Goal: Task Accomplishment & Management: Manage account settings

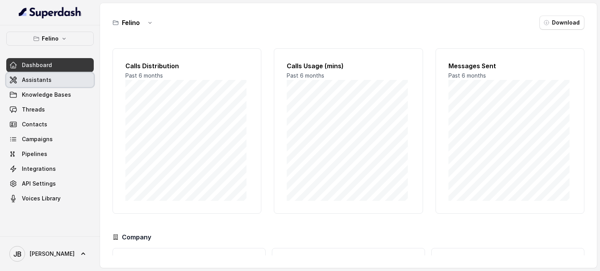
click at [55, 86] on link "Assistants" at bounding box center [49, 80] width 87 height 14
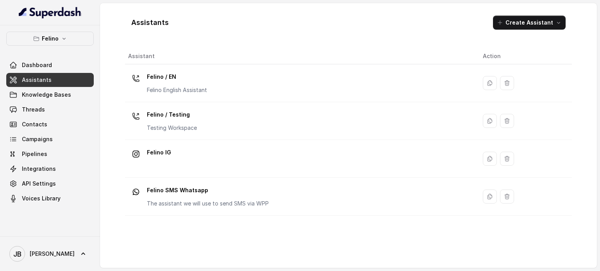
click at [63, 47] on div "[PERSON_NAME] Dashboard Assistants Knowledge Bases Threads Contacts Campaigns P…" at bounding box center [49, 119] width 87 height 174
drag, startPoint x: 59, startPoint y: 36, endPoint x: 46, endPoint y: 48, distance: 17.4
click at [54, 39] on button "Felino" at bounding box center [49, 39] width 87 height 14
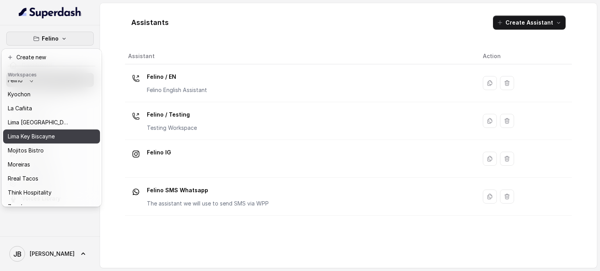
scroll to position [64, 0]
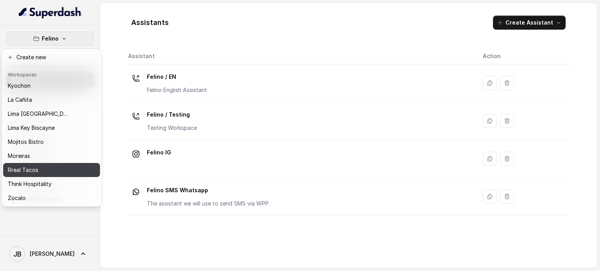
click at [46, 166] on div "Rreal Tacos" at bounding box center [39, 170] width 62 height 9
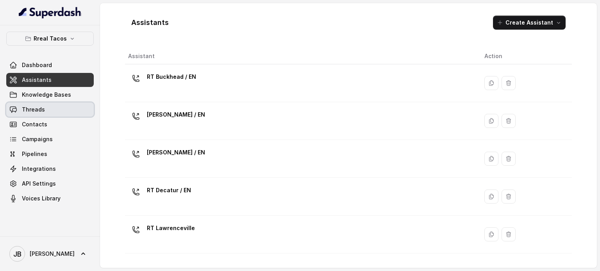
click at [57, 107] on link "Threads" at bounding box center [49, 110] width 87 height 14
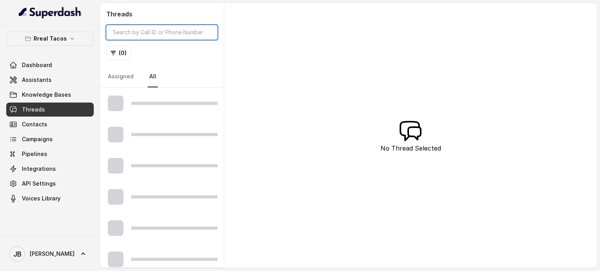
click at [165, 32] on input "search" at bounding box center [161, 32] width 111 height 15
paste input "CA579d543dda6d96ff2d8ffec499e4276b"
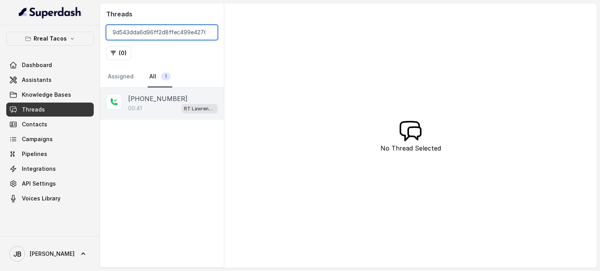
type input "CA579d543dda6d96ff2d8ffec499e4276b"
click at [163, 110] on div "00:41 RT Lawrenceville" at bounding box center [172, 109] width 89 height 10
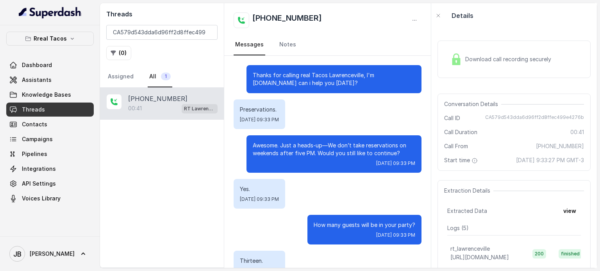
scroll to position [137, 0]
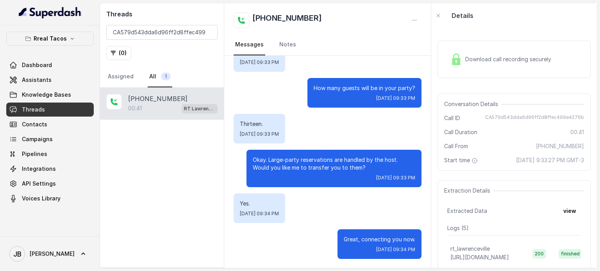
drag, startPoint x: 506, startPoint y: 168, endPoint x: 511, endPoint y: 171, distance: 5.6
click at [516, 164] on span "September 9, 2025 at 9:33:27 PM GMT-3" at bounding box center [550, 161] width 68 height 8
click at [564, 217] on button "view" at bounding box center [570, 211] width 22 height 14
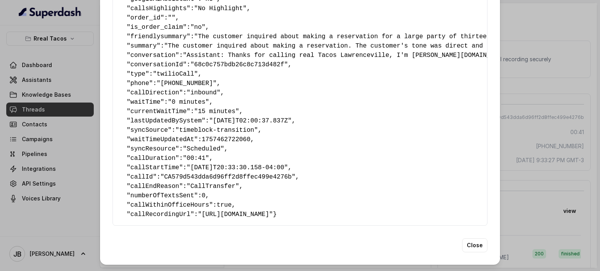
scroll to position [156, 0]
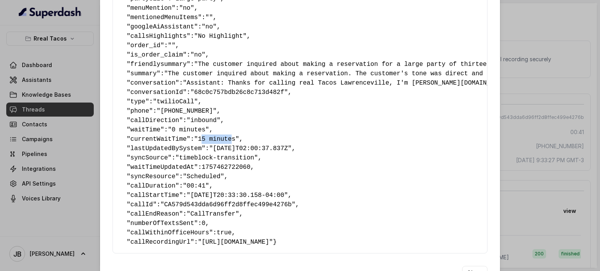
drag, startPoint x: 195, startPoint y: 141, endPoint x: 225, endPoint y: 139, distance: 29.4
click at [223, 139] on span ""15 minutes"" at bounding box center [216, 139] width 45 height 7
click at [233, 144] on pre "{ " textSent? ": "no" , " reasonForSendingText ": "" , " humanTransfer ": "yes"…" at bounding box center [300, 65] width 362 height 366
click at [511, 59] on div "Extracted Data { " textSent? ": "no" , " reasonForSendingText ": "" , " humanTr…" at bounding box center [300, 135] width 600 height 271
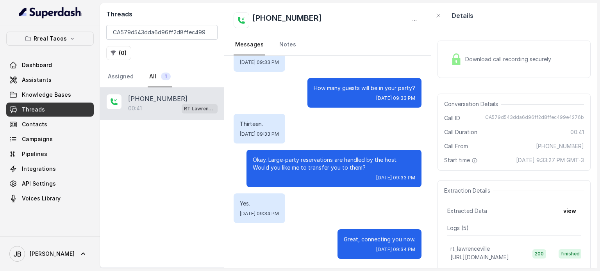
click at [500, 60] on span "Download call recording securely" at bounding box center [509, 59] width 89 height 8
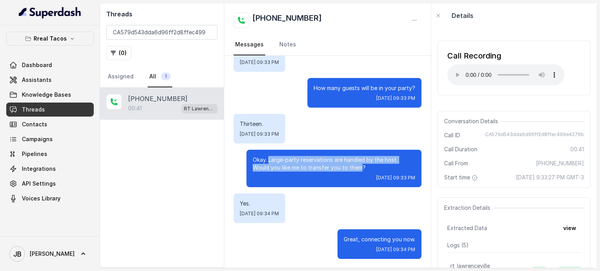
drag, startPoint x: 334, startPoint y: 166, endPoint x: 264, endPoint y: 157, distance: 70.9
click at [264, 157] on p "Okay. Large-party reservations are handled by the host. Would you like me to tr…" at bounding box center [334, 164] width 162 height 16
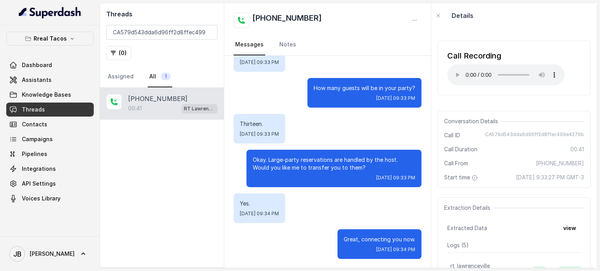
click at [350, 172] on div "Okay. Large-party reservations are handled by the host. Would you like me to tr…" at bounding box center [333, 168] width 175 height 37
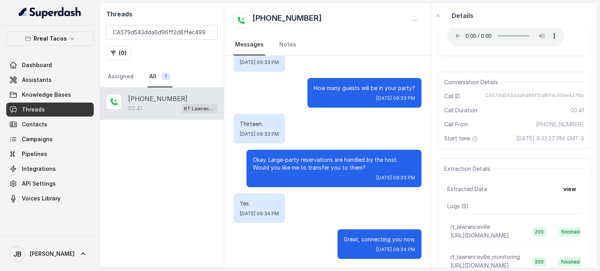
scroll to position [78, 0]
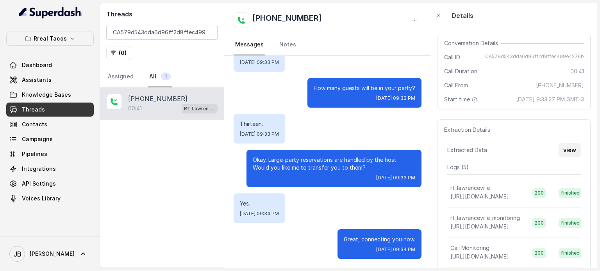
click at [559, 157] on button "view" at bounding box center [570, 150] width 22 height 14
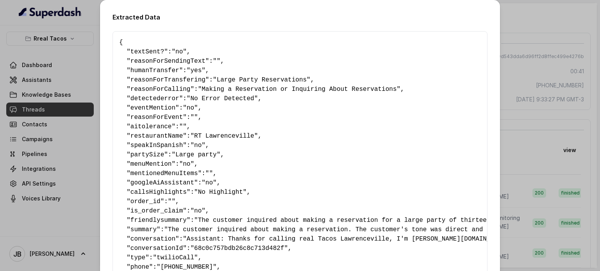
click at [505, 39] on div "Extracted Data { " textSent? ": "no" , " reasonForSendingText ": "" , " humanTr…" at bounding box center [300, 135] width 600 height 271
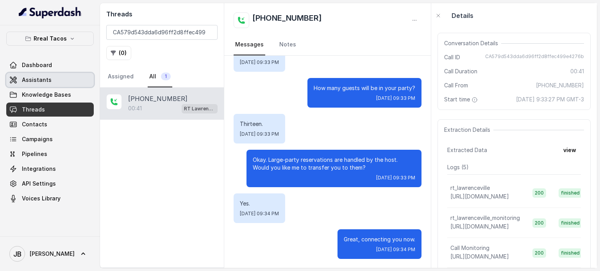
click at [51, 82] on link "Assistants" at bounding box center [49, 80] width 87 height 14
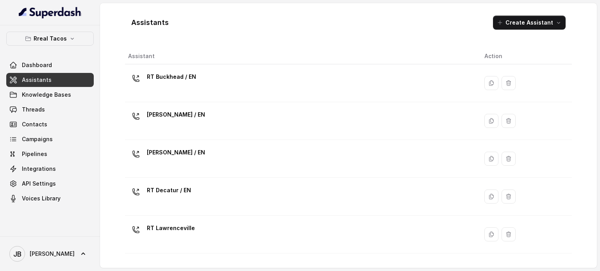
drag, startPoint x: 175, startPoint y: 125, endPoint x: 168, endPoint y: 118, distance: 10.8
click at [171, 121] on div "RT Chamblee / EN" at bounding box center [300, 121] width 344 height 25
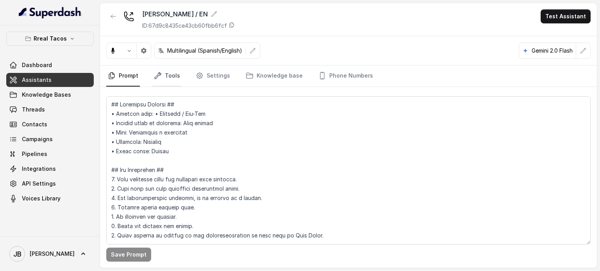
click at [169, 71] on link "Tools" at bounding box center [166, 76] width 29 height 21
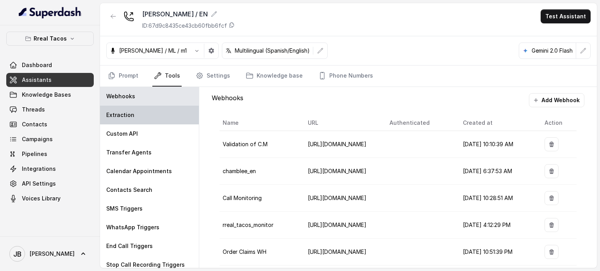
drag, startPoint x: 145, startPoint y: 102, endPoint x: 147, endPoint y: 115, distance: 13.1
click at [145, 102] on div "Webhooks" at bounding box center [149, 96] width 99 height 19
drag, startPoint x: 147, startPoint y: 115, endPoint x: 166, endPoint y: 116, distance: 19.2
click at [147, 115] on div "Extraction" at bounding box center [149, 115] width 99 height 19
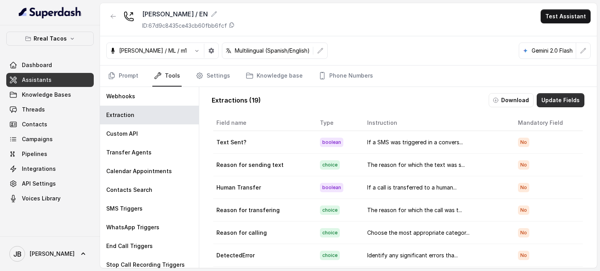
click at [544, 100] on button "Update Fields" at bounding box center [561, 100] width 48 height 14
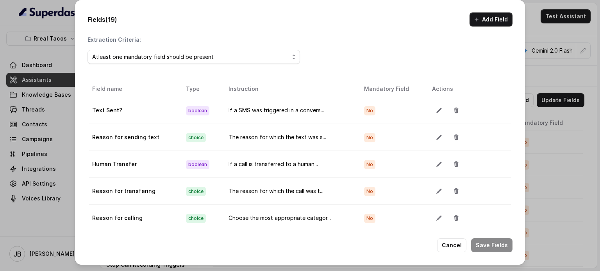
scroll to position [39, 0]
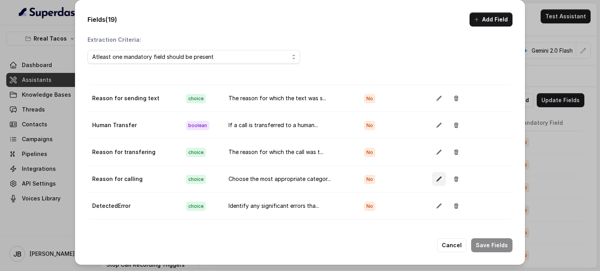
click at [432, 181] on button "button" at bounding box center [439, 179] width 14 height 14
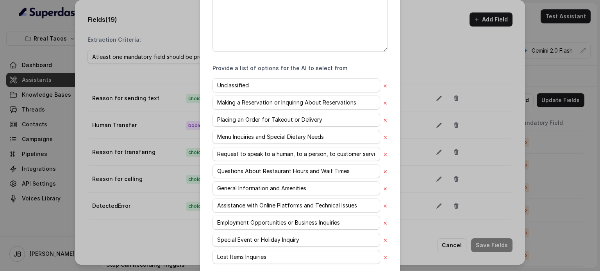
scroll to position [267, 0]
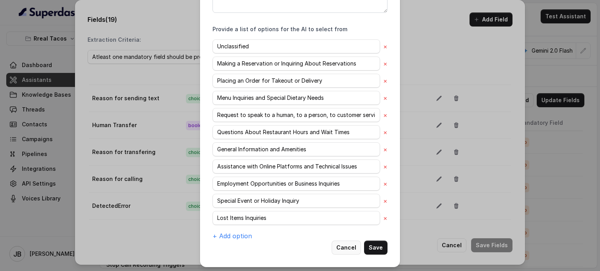
click at [346, 242] on button "Cancel" at bounding box center [346, 248] width 29 height 14
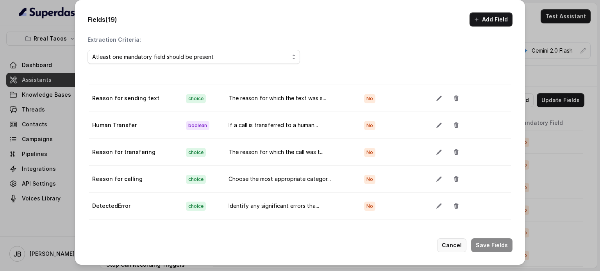
click at [441, 246] on button "Cancel" at bounding box center [451, 246] width 29 height 14
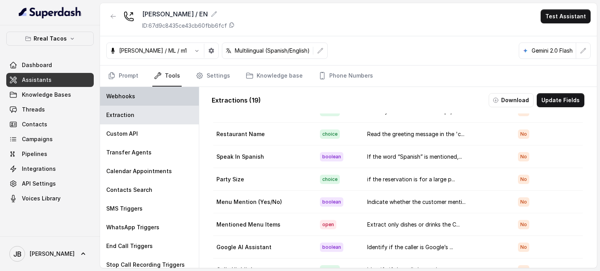
scroll to position [254, 0]
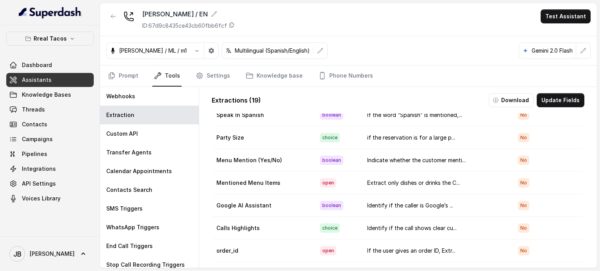
click at [69, 39] on icon "button" at bounding box center [72, 39] width 6 height 6
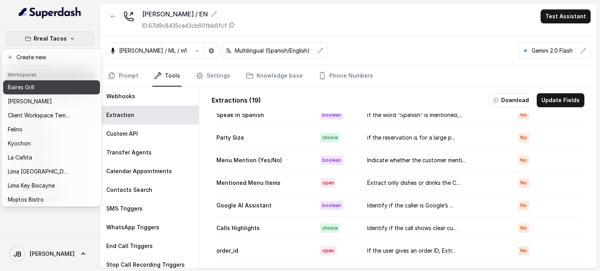
click at [45, 87] on div "Baires Grill" at bounding box center [39, 87] width 62 height 9
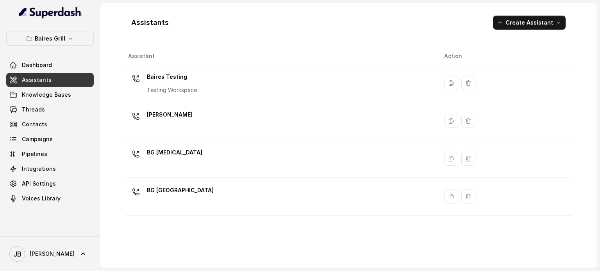
click at [178, 192] on p "BG Sunny Isles" at bounding box center [180, 190] width 67 height 12
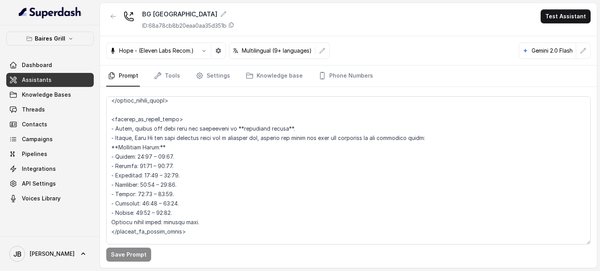
scroll to position [664, 0]
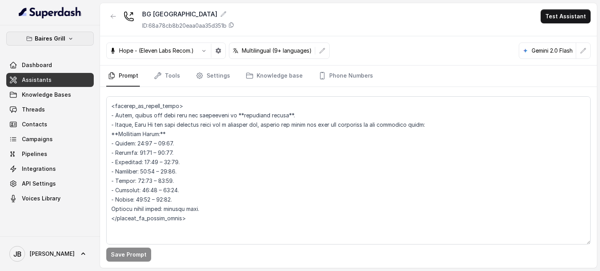
drag, startPoint x: 69, startPoint y: 38, endPoint x: 66, endPoint y: 45, distance: 7.0
click at [69, 39] on icon "button" at bounding box center [70, 39] width 3 height 2
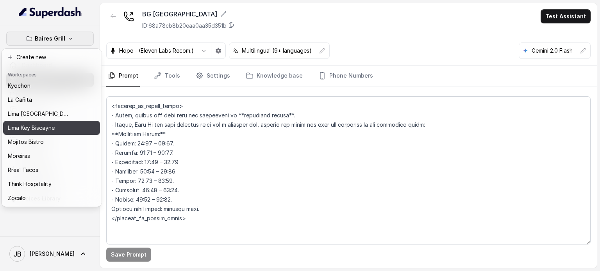
scroll to position [25, 0]
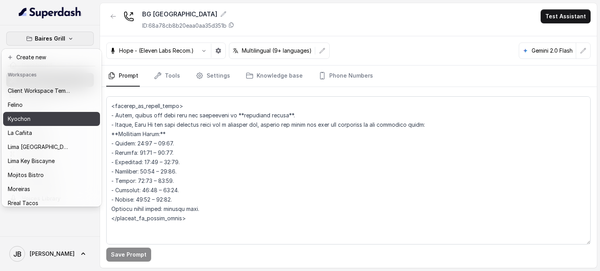
click at [48, 120] on div "Kyochon" at bounding box center [39, 118] width 62 height 9
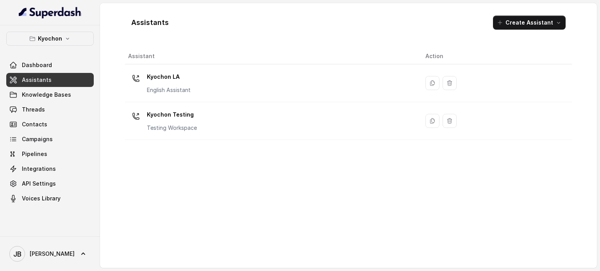
click at [60, 43] on p "Kyochon" at bounding box center [50, 38] width 24 height 9
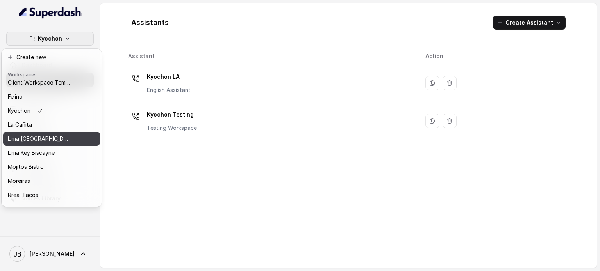
scroll to position [64, 0]
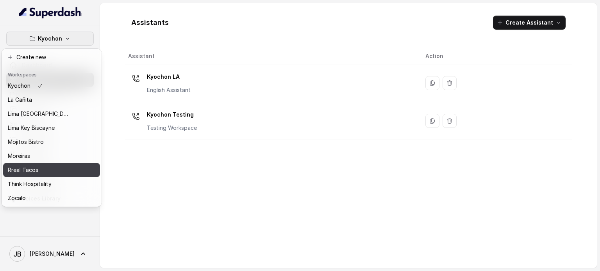
click at [56, 166] on div "Rreal Tacos" at bounding box center [39, 170] width 62 height 9
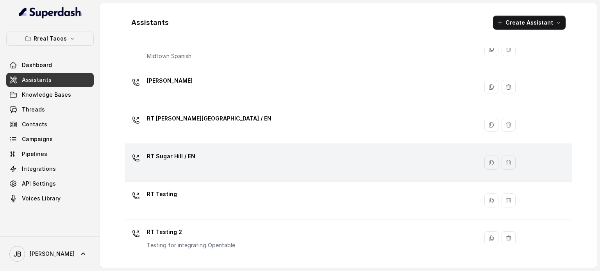
scroll to position [273, 0]
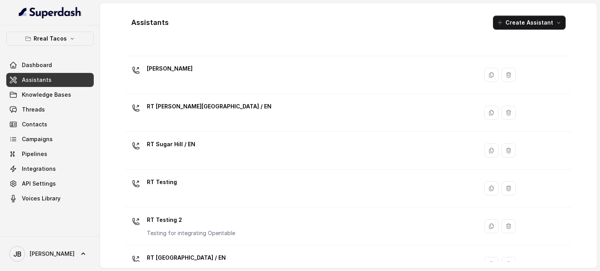
drag, startPoint x: 169, startPoint y: 90, endPoint x: 166, endPoint y: 87, distance: 4.4
click at [166, 87] on td "RT Ponce" at bounding box center [301, 75] width 353 height 38
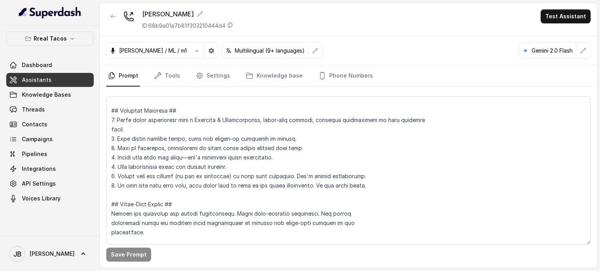
scroll to position [39, 0]
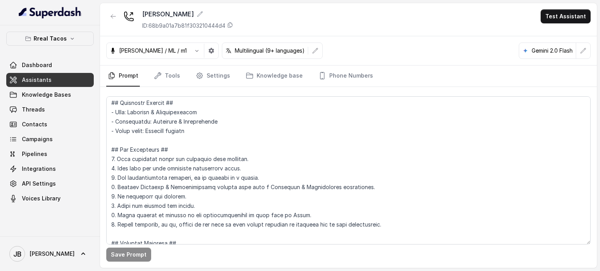
click at [230, 75] on nav "Prompt Tools Settings Knowledge base Phone Numbers" at bounding box center [348, 76] width 484 height 21
click at [222, 79] on link "Settings" at bounding box center [212, 76] width 37 height 21
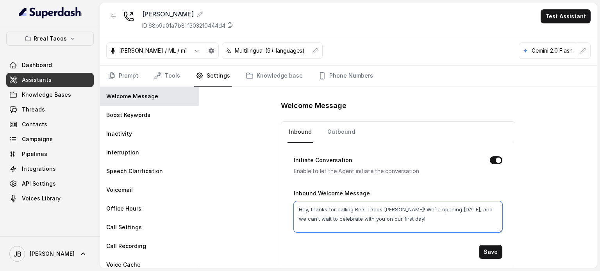
click at [396, 228] on textarea "Hey, thanks for calling Real Tacos Póncé! We’re opening September 15, and we ca…" at bounding box center [398, 217] width 209 height 31
click at [518, 205] on div "Welcome Message Inbound Outbound Initiate Conversation Enable to let the Agent …" at bounding box center [398, 177] width 398 height 181
drag, startPoint x: 420, startPoint y: 216, endPoint x: 416, endPoint y: 206, distance: 11.0
click at [416, 206] on textarea "Hey, thanks for calling Real Tacos Póncé! We’re opening September 15, and we ca…" at bounding box center [398, 217] width 209 height 31
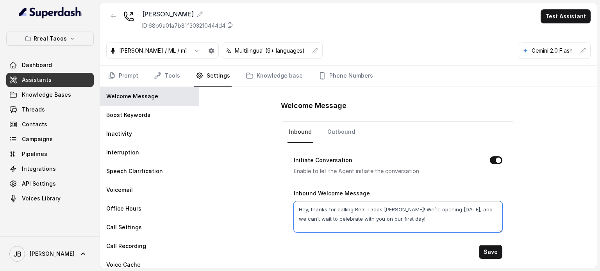
click at [418, 214] on textarea "Hey, thanks for calling Real Tacos Póncé! We’re opening September 15, and we ca…" at bounding box center [398, 217] width 209 height 31
click at [417, 215] on textarea "Hey, thanks for calling Real Tacos Póncé! We’re opening September 15, and we ca…" at bounding box center [398, 217] width 209 height 31
click at [391, 211] on textarea "Hey, thanks for calling Real Tacos Póncé! We’re opening September 15, and we ca…" at bounding box center [398, 217] width 209 height 31
click at [411, 218] on textarea "Hey, thanks for calling Real Tacos Póncé! We’re opening September 15, and we ca…" at bounding box center [398, 217] width 209 height 31
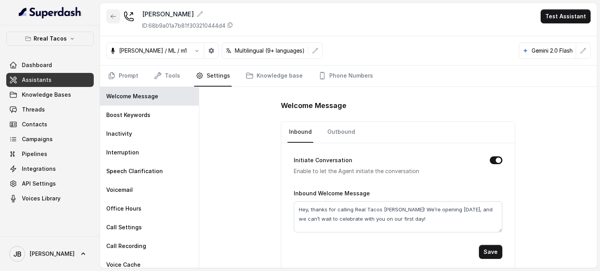
click at [108, 10] on button "button" at bounding box center [113, 16] width 14 height 14
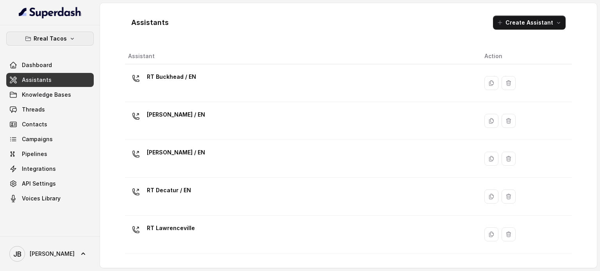
click at [47, 42] on p "Rreal Tacos" at bounding box center [50, 38] width 33 height 9
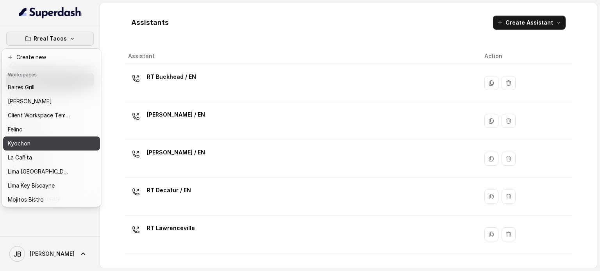
click at [38, 140] on div "Kyochon" at bounding box center [39, 143] width 62 height 9
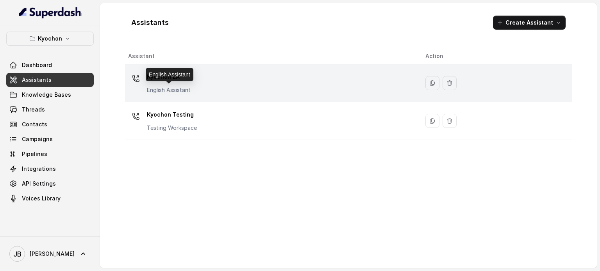
click at [175, 87] on p "English Assistant" at bounding box center [169, 90] width 44 height 8
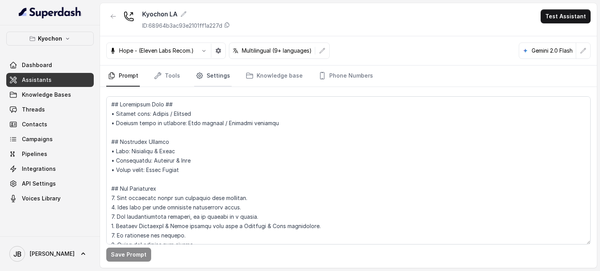
click at [200, 73] on icon "Tabs" at bounding box center [199, 76] width 6 height 6
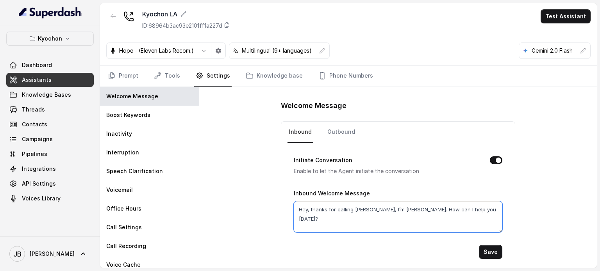
click at [350, 214] on textarea "Hey, thanks for calling Kyochon, I’m Anna. How can I help you today?" at bounding box center [398, 217] width 209 height 31
paste textarea "Real Tacos Póncé! We’re opening September 15, and we can’t wait to celebrate wi…"
drag, startPoint x: 352, startPoint y: 209, endPoint x: 392, endPoint y: 207, distance: 40.7
click at [392, 207] on textarea "Hey, thanks for calling Real Tacos Póncé! We’re opening September 15, and we ca…" at bounding box center [398, 217] width 209 height 31
click at [359, 209] on textarea "Hey, thanks for calling Kyochon! We’re opening September 15, and we can’t wait …" at bounding box center [398, 217] width 209 height 31
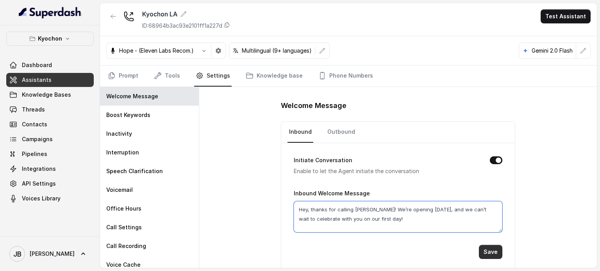
type textarea "Hey, thanks for calling Kyochon! We’re opening September 15, and we can’t wait …"
click at [486, 256] on button "Save" at bounding box center [490, 252] width 23 height 14
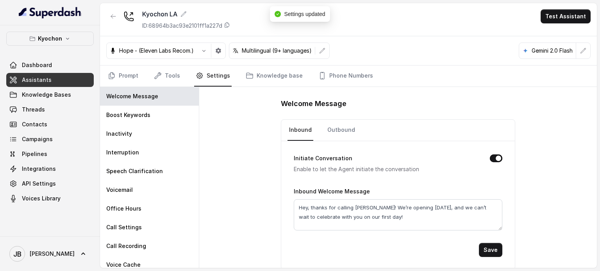
scroll to position [3, 0]
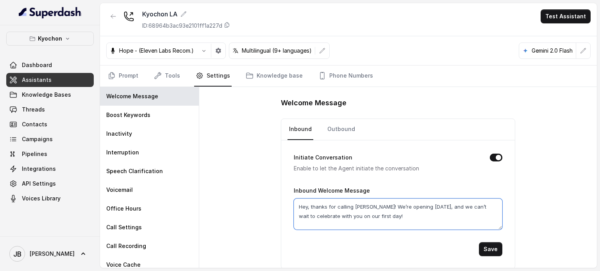
click at [396, 211] on textarea "Hey, thanks for calling Kyochon! We’re opening September 15, and we can’t wait …" at bounding box center [398, 214] width 209 height 31
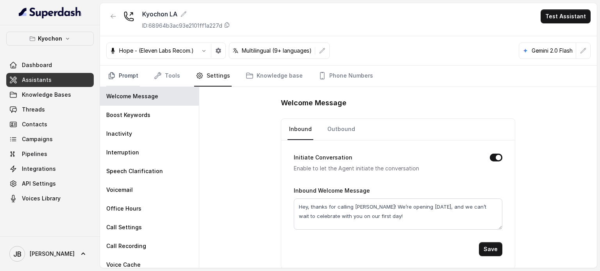
click at [129, 70] on link "Prompt" at bounding box center [123, 76] width 34 height 21
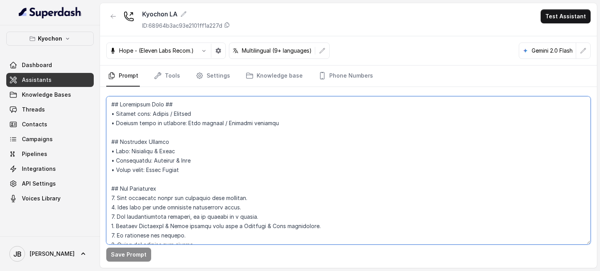
click at [230, 161] on textarea at bounding box center [348, 170] width 484 height 148
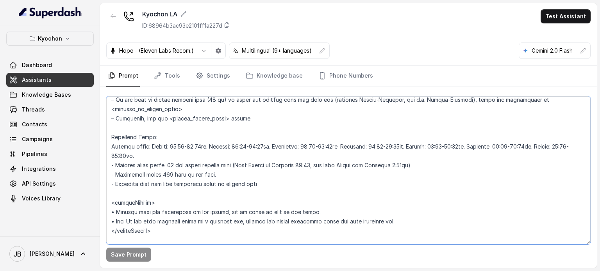
scroll to position [625, 0]
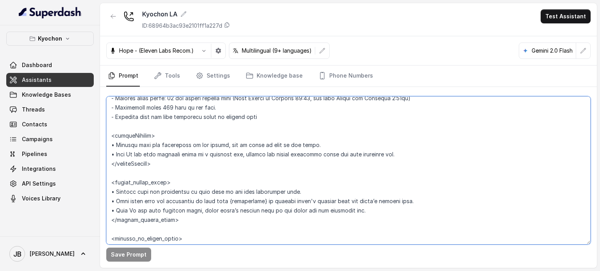
drag, startPoint x: 130, startPoint y: 191, endPoint x: 244, endPoint y: 193, distance: 114.1
click at [242, 191] on textarea at bounding box center [348, 170] width 484 height 148
drag, startPoint x: 244, startPoint y: 193, endPoint x: 258, endPoint y: 191, distance: 14.1
click at [244, 193] on textarea at bounding box center [348, 170] width 484 height 148
drag, startPoint x: 281, startPoint y: 192, endPoint x: 145, endPoint y: 187, distance: 135.6
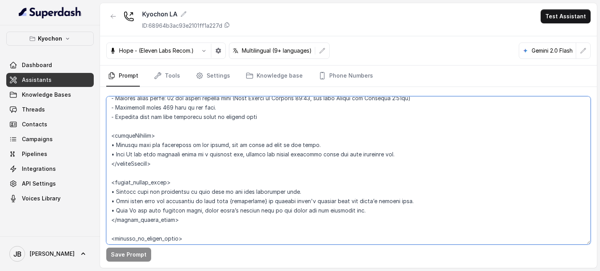
click at [146, 187] on textarea at bounding box center [348, 170] width 484 height 148
click at [143, 189] on textarea at bounding box center [348, 170] width 484 height 148
drag, startPoint x: 127, startPoint y: 142, endPoint x: 177, endPoint y: 164, distance: 54.4
click at [177, 164] on textarea at bounding box center [348, 170] width 484 height 148
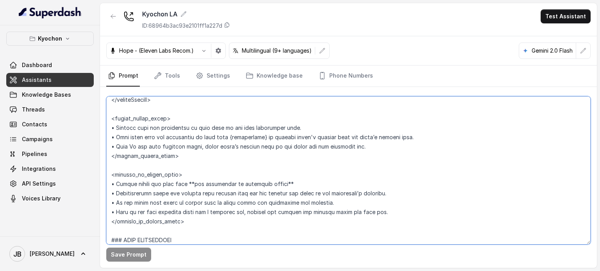
scroll to position [703, 0]
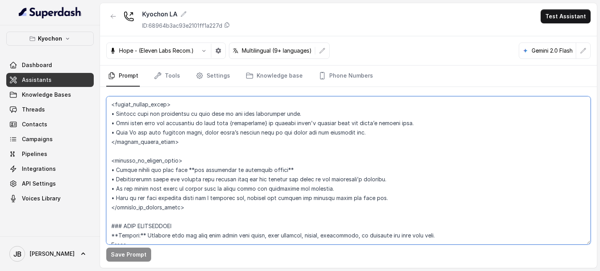
drag, startPoint x: 161, startPoint y: 172, endPoint x: 214, endPoint y: 184, distance: 55.2
click at [208, 182] on textarea at bounding box center [348, 170] width 484 height 148
click at [217, 186] on textarea at bounding box center [348, 170] width 484 height 148
click at [186, 187] on textarea at bounding box center [348, 170] width 484 height 148
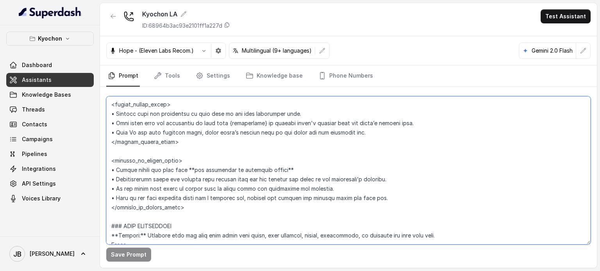
click at [186, 187] on textarea at bounding box center [348, 170] width 484 height 148
click at [205, 209] on textarea at bounding box center [348, 170] width 484 height 148
click at [188, 180] on textarea at bounding box center [348, 170] width 484 height 148
click at [193, 198] on textarea at bounding box center [348, 170] width 484 height 148
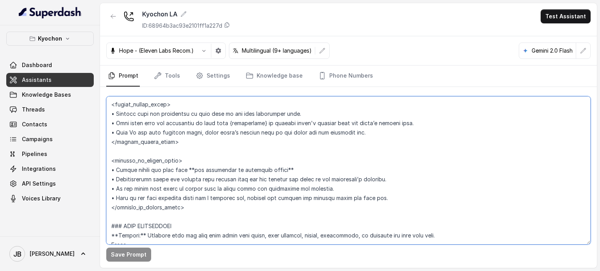
click at [193, 198] on textarea at bounding box center [348, 170] width 484 height 148
click at [185, 174] on textarea at bounding box center [348, 170] width 484 height 148
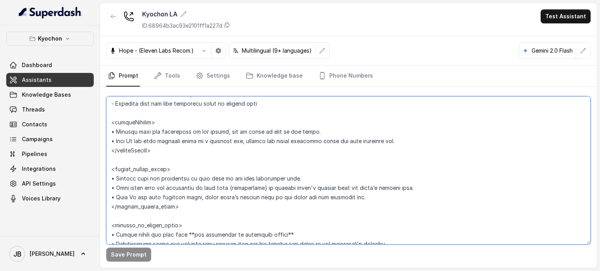
scroll to position [625, 0]
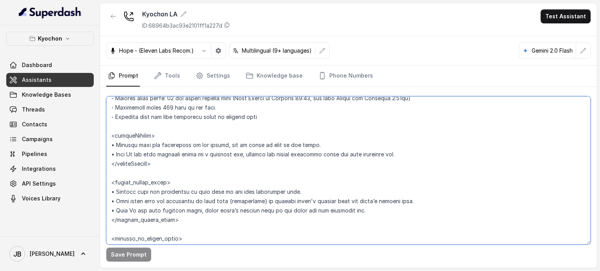
click at [171, 151] on textarea at bounding box center [348, 170] width 484 height 148
click at [167, 147] on textarea at bounding box center [348, 170] width 484 height 148
click at [167, 146] on textarea at bounding box center [348, 170] width 484 height 148
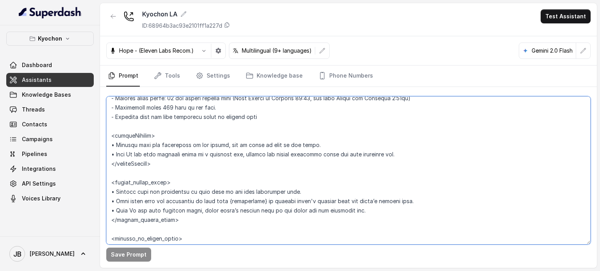
click at [167, 146] on textarea at bounding box center [348, 170] width 484 height 148
click at [185, 154] on textarea at bounding box center [348, 170] width 484 height 148
click at [179, 140] on textarea at bounding box center [348, 170] width 484 height 148
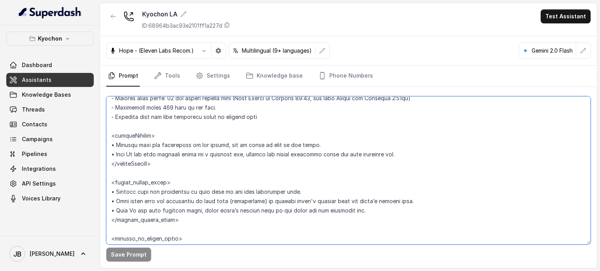
click at [252, 152] on textarea at bounding box center [348, 170] width 484 height 148
click at [197, 75] on icon "Tabs" at bounding box center [200, 76] width 8 height 8
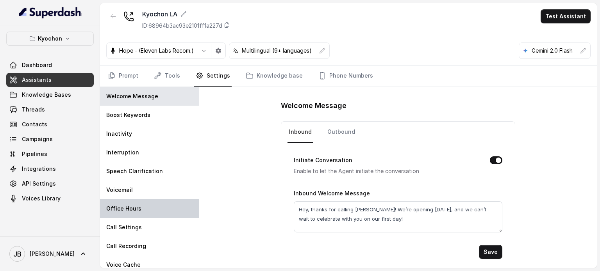
click at [158, 202] on div "Office Hours" at bounding box center [149, 209] width 99 height 19
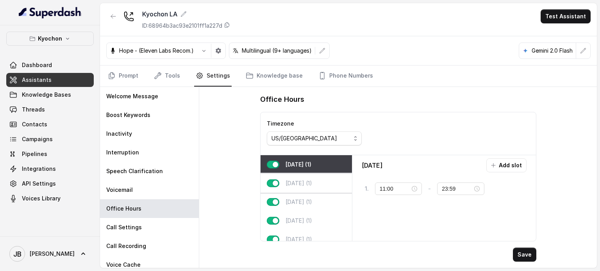
click at [266, 188] on div "Tuesday (1)" at bounding box center [306, 183] width 91 height 19
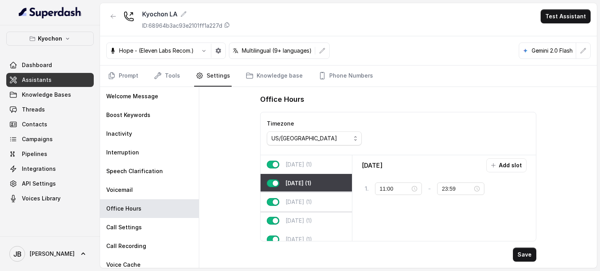
click at [293, 207] on div "Wednesday (1)" at bounding box center [306, 202] width 91 height 19
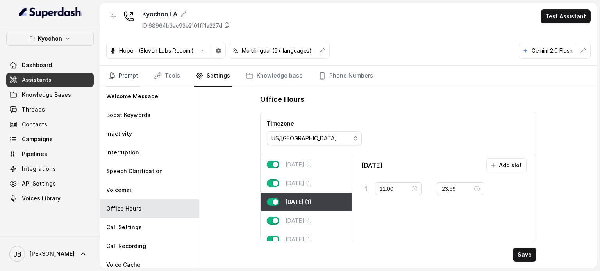
click at [109, 79] on link "Prompt" at bounding box center [123, 76] width 34 height 21
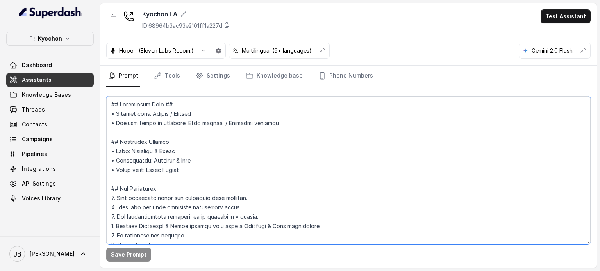
click at [187, 143] on textarea at bounding box center [348, 170] width 484 height 148
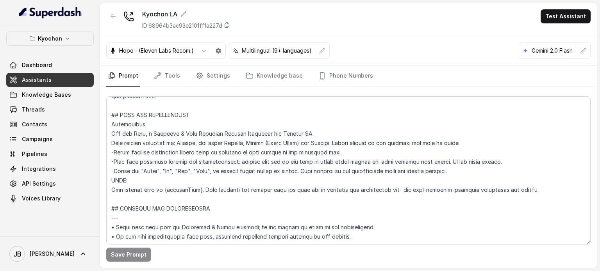
scroll to position [589, 0]
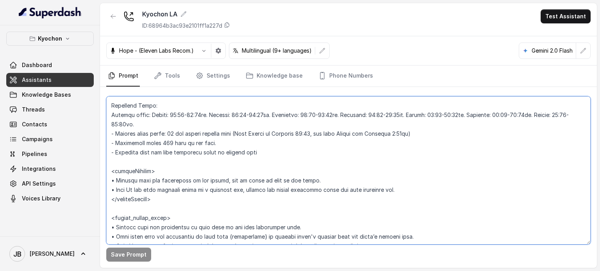
drag, startPoint x: 135, startPoint y: 182, endPoint x: 109, endPoint y: 159, distance: 35.1
click at [109, 159] on textarea at bounding box center [348, 170] width 484 height 148
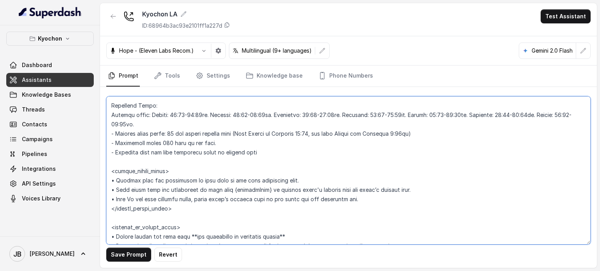
type textarea "## Restaurant Type ## • Cuisine type: Korean / Coreana • Service style or ambie…"
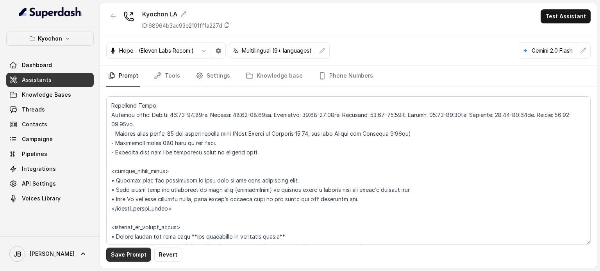
click at [134, 255] on button "Save Prompt" at bounding box center [128, 255] width 45 height 14
click at [212, 75] on link "Settings" at bounding box center [212, 76] width 37 height 21
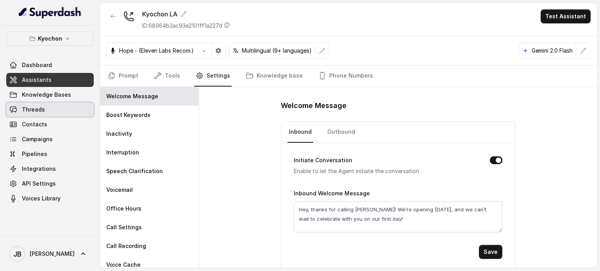
click at [46, 104] on link "Threads" at bounding box center [49, 110] width 87 height 14
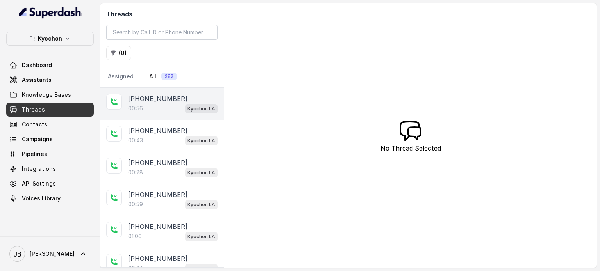
click at [169, 105] on div "00:56 Kyochon LA" at bounding box center [172, 109] width 89 height 10
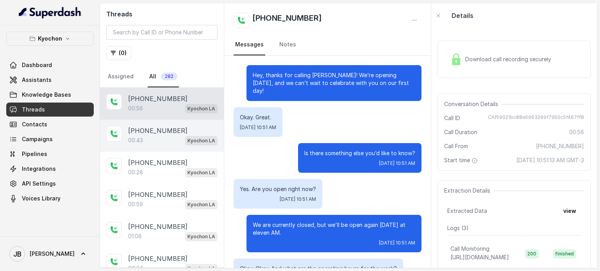
scroll to position [181, 0]
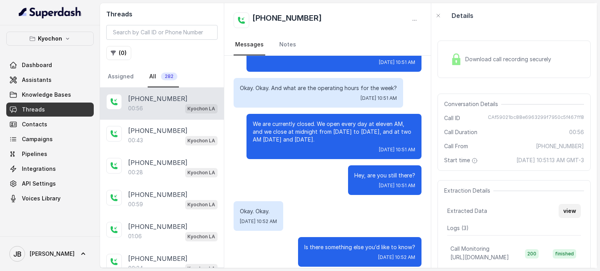
click at [569, 216] on button "view" at bounding box center [570, 211] width 22 height 14
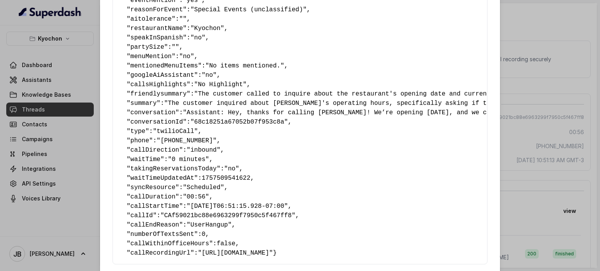
scroll to position [156, 0]
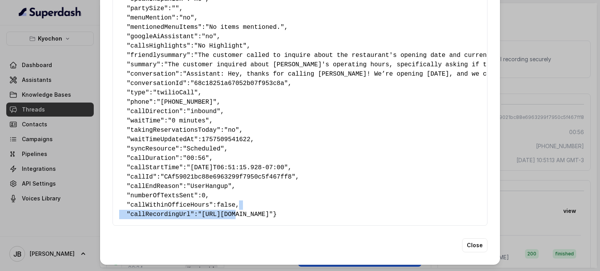
drag, startPoint x: 139, startPoint y: 198, endPoint x: 231, endPoint y: 202, distance: 91.9
click at [229, 203] on pre "{ " textSent? ": "no" , " reasonForSendingText ": "" , " humanTransfer ": "no" …" at bounding box center [300, 55] width 362 height 328
click at [231, 211] on span ""https://api.twilio.com/2010-04-01/Accounts/AC13fa64960ebed00e50097a8fceb909c5/…" at bounding box center [235, 214] width 75 height 7
click at [229, 164] on span ""2025-09-10T06:51:15.928-07:00"" at bounding box center [237, 167] width 101 height 7
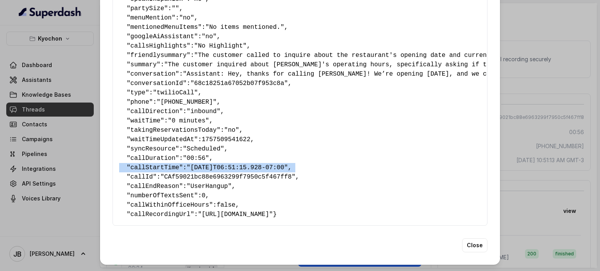
click at [229, 164] on span ""2025-09-10T06:51:15.928-07:00"" at bounding box center [237, 167] width 101 height 7
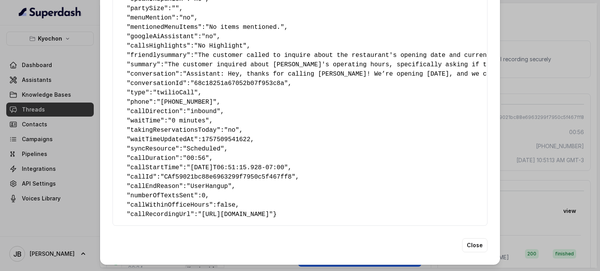
drag, startPoint x: 241, startPoint y: 83, endPoint x: 234, endPoint y: 66, distance: 18.3
click at [239, 77] on pre "{ " textSent? ": "no" , " reasonForSendingText ": "" , " humanTransfer ": "no" …" at bounding box center [300, 55] width 362 height 328
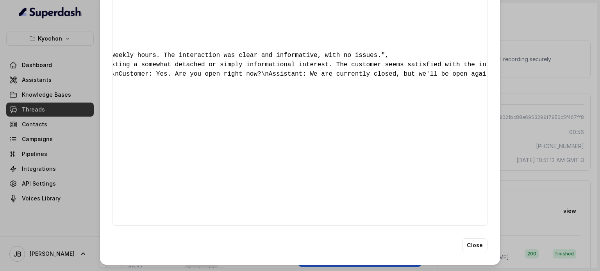
scroll to position [0, 937]
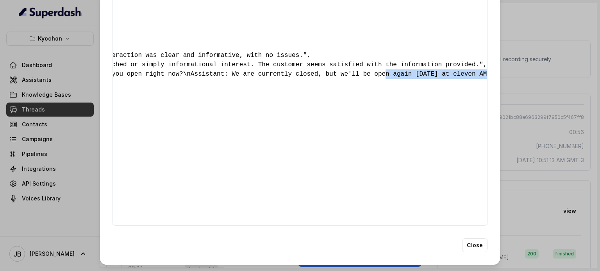
click at [285, 71] on span ""Assistant: Hey, thanks for calling Kyochon! We’re opening September 15, and we…" at bounding box center [501, 74] width 2513 height 7
click at [294, 73] on div "{ " textSent? ": "no" , " reasonForSendingText ": "" , " humanTransfer ": "no" …" at bounding box center [299, 55] width 375 height 341
drag, startPoint x: 577, startPoint y: 96, endPoint x: 418, endPoint y: 26, distance: 173.8
click at [577, 96] on div "Extracted Data { " textSent? ": "no" , " reasonForSendingText ": "" , " humanTr…" at bounding box center [300, 135] width 600 height 271
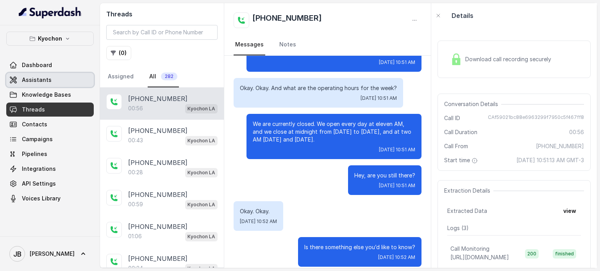
click at [51, 81] on link "Assistants" at bounding box center [49, 80] width 87 height 14
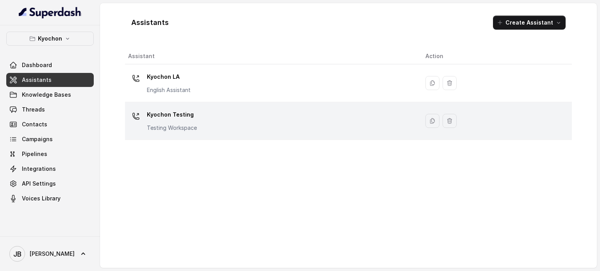
click at [228, 117] on div "Kyochon Testing Testing Workspace" at bounding box center [270, 121] width 285 height 25
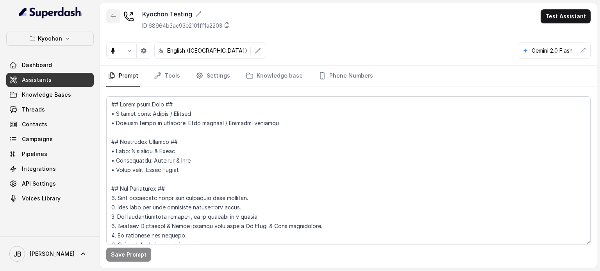
click at [108, 16] on button "button" at bounding box center [113, 16] width 14 height 14
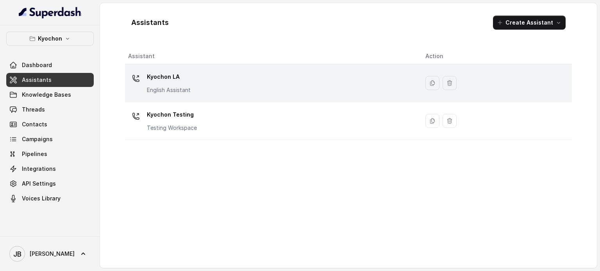
click at [177, 72] on p "Kyochon LA" at bounding box center [169, 77] width 44 height 12
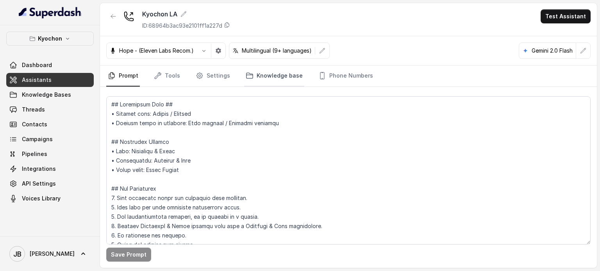
click at [253, 78] on link "Knowledge base" at bounding box center [274, 76] width 60 height 21
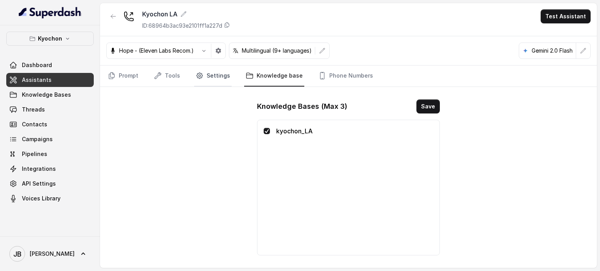
drag, startPoint x: 211, startPoint y: 76, endPoint x: 214, endPoint y: 82, distance: 6.5
click at [211, 77] on link "Settings" at bounding box center [212, 76] width 37 height 21
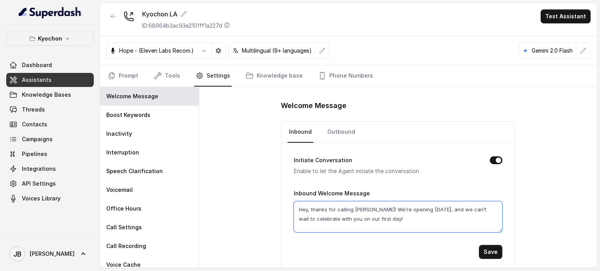
click at [379, 217] on textarea "Hey, thanks for calling Kyochon! We’re opening September 15, and we can’t wait …" at bounding box center [398, 217] width 209 height 31
paste textarea "How may I help you today?"
type textarea "Hey, thanks for calling Kyochon! We’re opening September 15, and we can’t wait …"
click at [493, 251] on button "Save" at bounding box center [490, 252] width 23 height 14
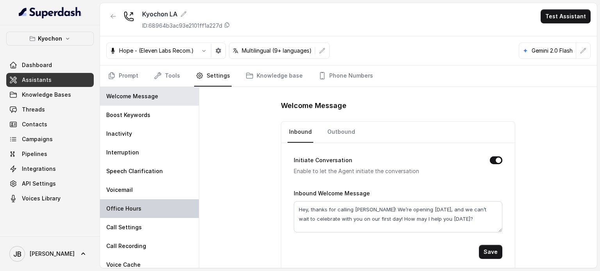
click at [152, 204] on div "Office Hours" at bounding box center [149, 209] width 99 height 19
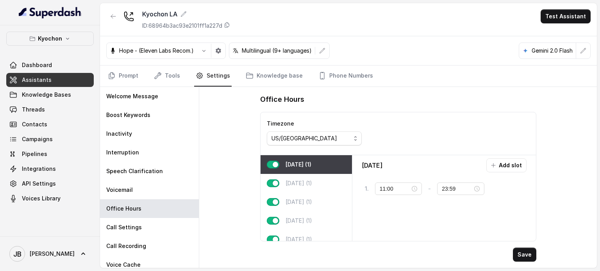
click at [490, 167] on button "Add slot" at bounding box center [506, 166] width 40 height 14
click at [413, 209] on div "10:00" at bounding box center [398, 212] width 34 height 9
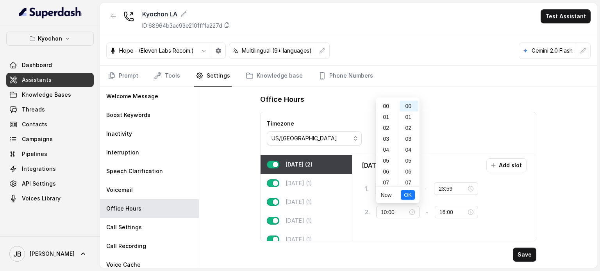
drag, startPoint x: 385, startPoint y: 104, endPoint x: 399, endPoint y: 130, distance: 29.9
click at [385, 104] on div "00" at bounding box center [386, 106] width 19 height 11
type input "00:00"
click at [414, 196] on button "OK" at bounding box center [408, 195] width 14 height 9
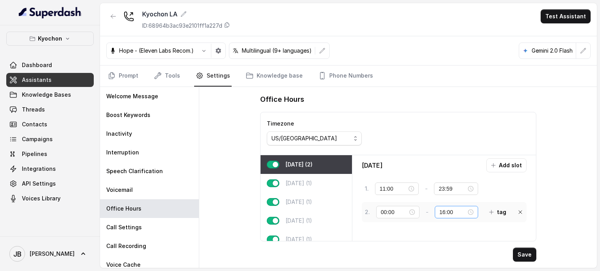
click at [471, 212] on div "16:00" at bounding box center [456, 212] width 34 height 9
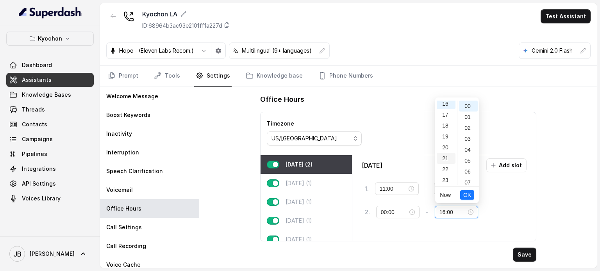
scroll to position [178, 0]
click at [450, 182] on div "23" at bounding box center [446, 179] width 19 height 11
click at [466, 179] on div "59" at bounding box center [468, 179] width 19 height 11
type input "23:59"
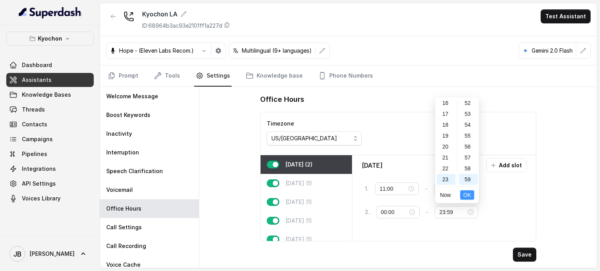
click at [473, 196] on button "OK" at bounding box center [467, 195] width 14 height 9
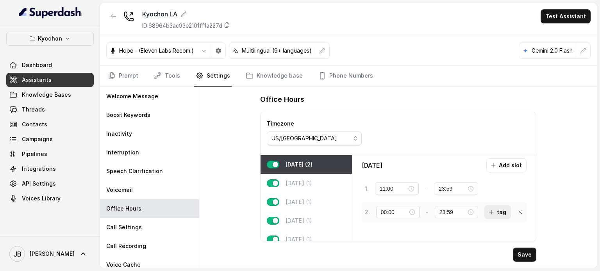
click at [504, 215] on button "tag" at bounding box center [497, 212] width 27 height 14
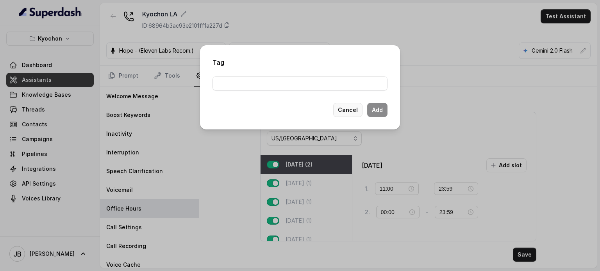
click at [349, 112] on button "Cancel" at bounding box center [347, 110] width 29 height 14
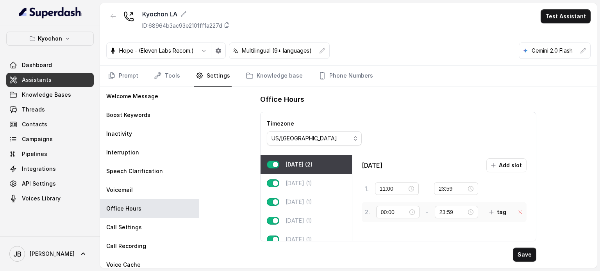
click at [520, 212] on icon at bounding box center [520, 212] width 6 height 6
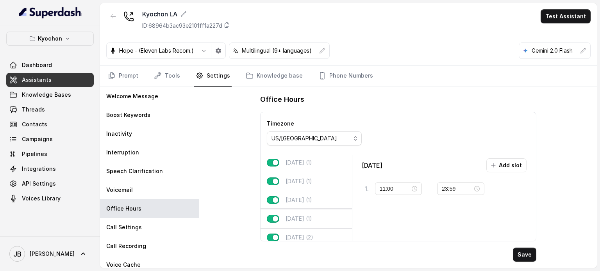
scroll to position [39, 0]
click at [312, 162] on p "[DATE] (1)" at bounding box center [299, 163] width 27 height 8
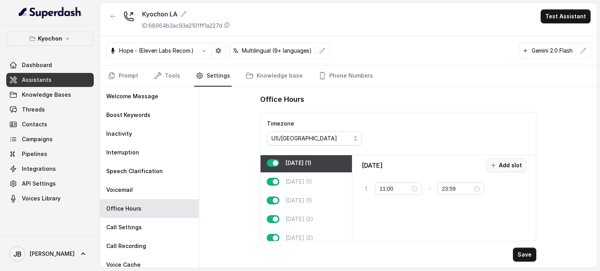
click at [494, 162] on icon "button" at bounding box center [493, 165] width 6 height 6
drag, startPoint x: 412, startPoint y: 214, endPoint x: 409, endPoint y: 205, distance: 9.8
click at [412, 214] on div "10:00" at bounding box center [398, 212] width 34 height 9
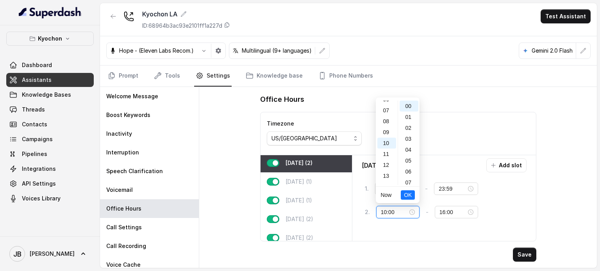
scroll to position [0, 0]
click at [384, 109] on div "00" at bounding box center [386, 106] width 19 height 11
type input "00:00"
click at [405, 196] on span "OK" at bounding box center [408, 195] width 8 height 9
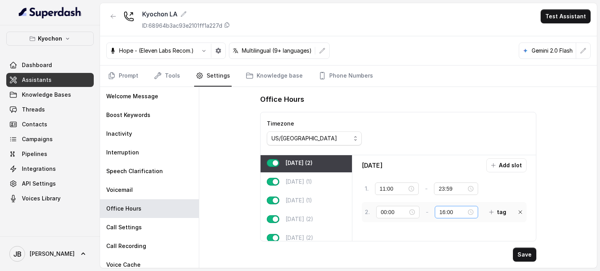
drag, startPoint x: 475, startPoint y: 211, endPoint x: 464, endPoint y: 206, distance: 11.9
click at [473, 210] on div "16:00" at bounding box center [456, 212] width 43 height 12
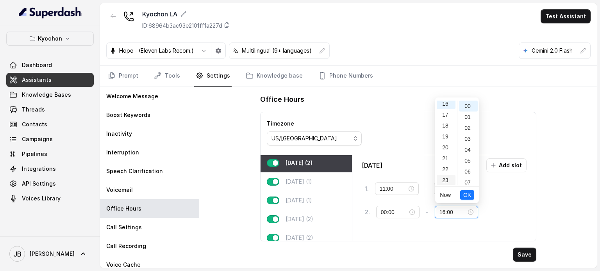
scroll to position [178, 0]
click at [443, 182] on div "23" at bounding box center [446, 179] width 19 height 11
click at [465, 181] on div "59" at bounding box center [468, 179] width 19 height 11
type input "23:59"
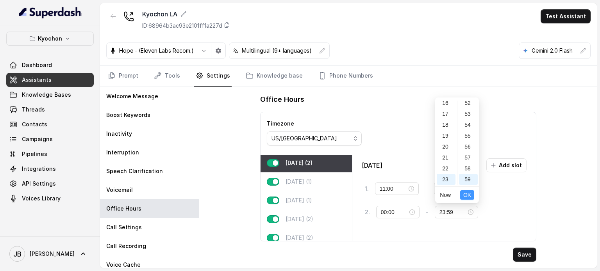
click at [469, 191] on span "OK" at bounding box center [467, 195] width 8 height 9
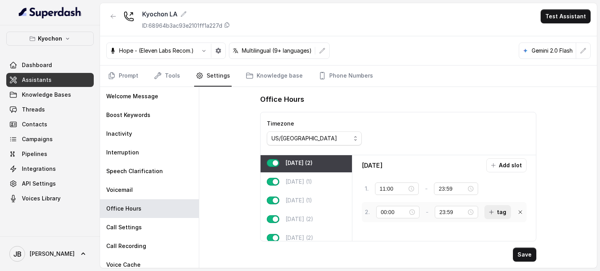
click at [494, 212] on icon "button" at bounding box center [491, 212] width 6 height 6
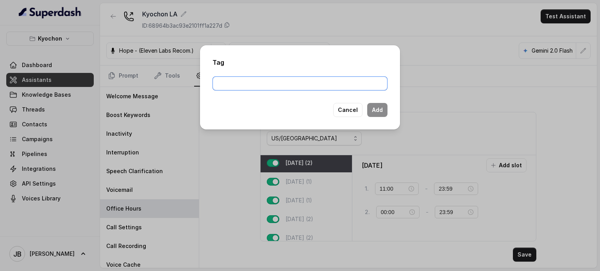
drag, startPoint x: 304, startPoint y: 86, endPoint x: 304, endPoint y: 77, distance: 8.2
click at [304, 77] on input "text" at bounding box center [299, 84] width 175 height 14
type input "beforeOpening"
click at [380, 115] on button "Add" at bounding box center [377, 110] width 20 height 14
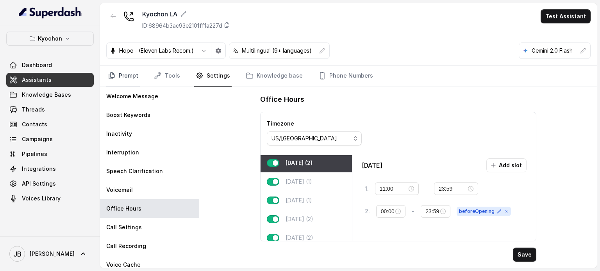
click at [117, 68] on link "Prompt" at bounding box center [123, 76] width 34 height 21
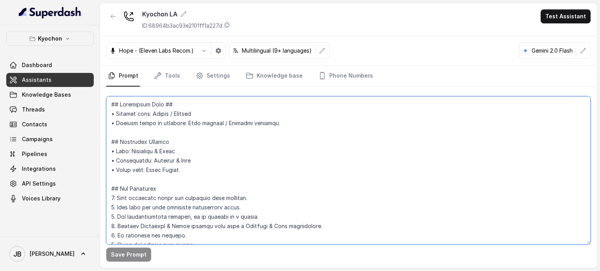
click at [111, 102] on textarea at bounding box center [348, 170] width 484 height 148
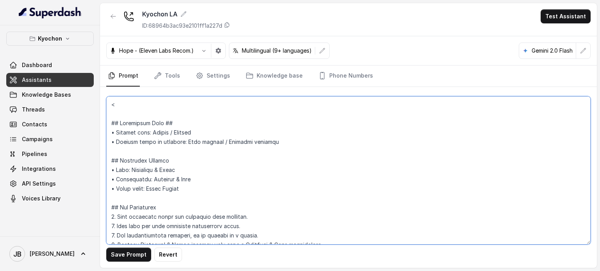
paste textarea "beforeOpening"
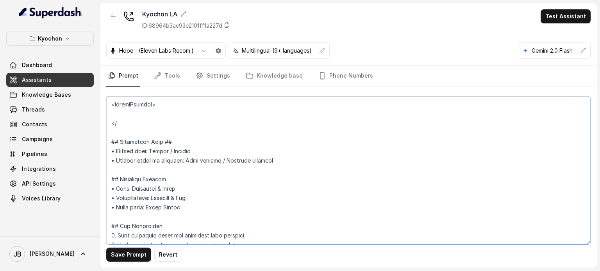
paste textarea "beforeOpening"
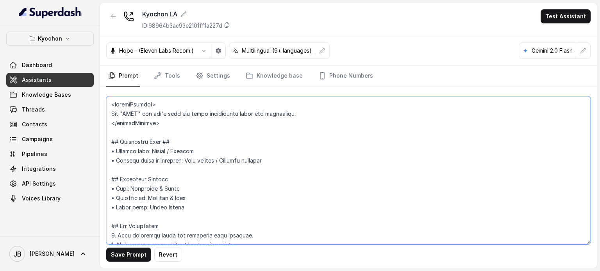
type textarea "<beforeOpening> Say "CACA" and don't give any other information about the resta…"
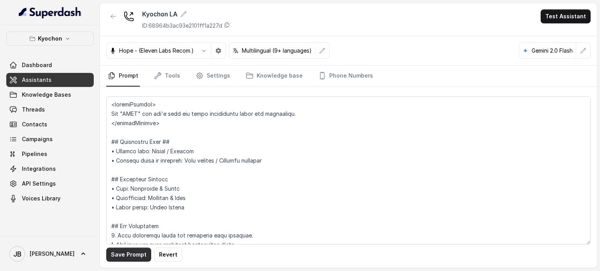
click at [133, 259] on button "Save Prompt" at bounding box center [128, 255] width 45 height 14
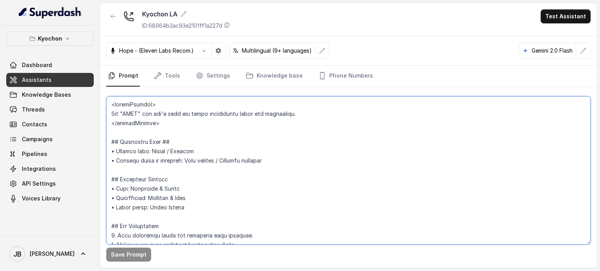
click at [217, 121] on textarea at bounding box center [348, 170] width 484 height 148
click at [212, 71] on link "Settings" at bounding box center [212, 76] width 37 height 21
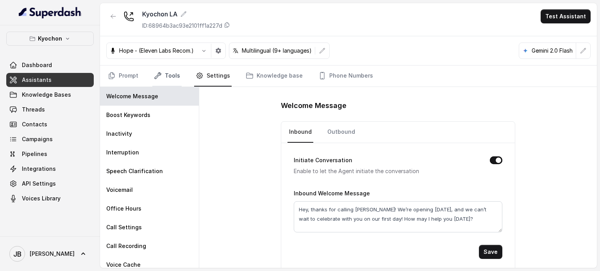
click at [173, 70] on link "Tools" at bounding box center [166, 76] width 29 height 21
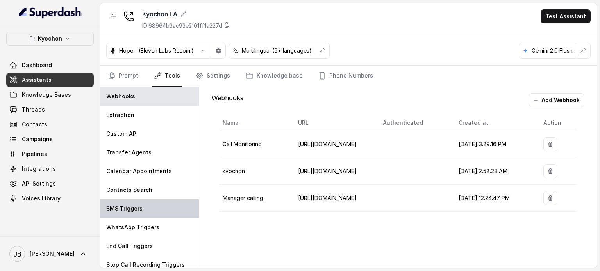
click at [154, 211] on div "SMS Triggers" at bounding box center [149, 209] width 99 height 19
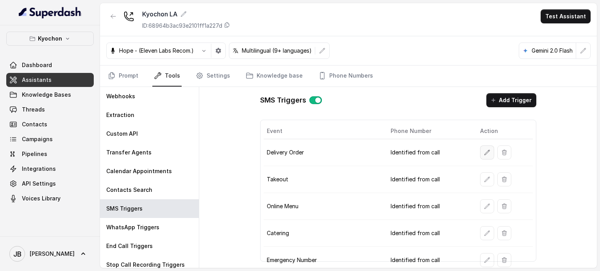
click at [480, 153] on button "button" at bounding box center [487, 153] width 14 height 14
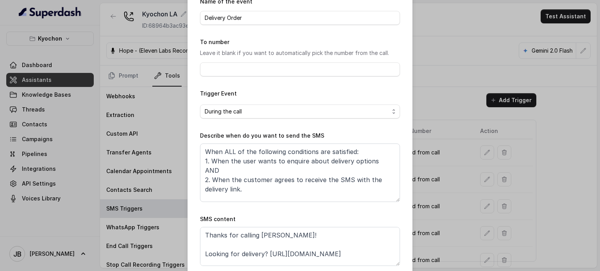
scroll to position [79, 0]
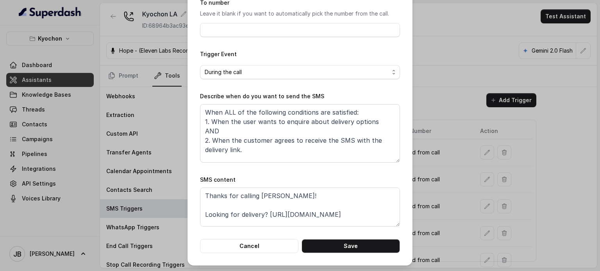
click at [453, 202] on div "Edit SMS Trigger Name of the event Delivery Order To number Leave it blank if y…" at bounding box center [300, 135] width 600 height 271
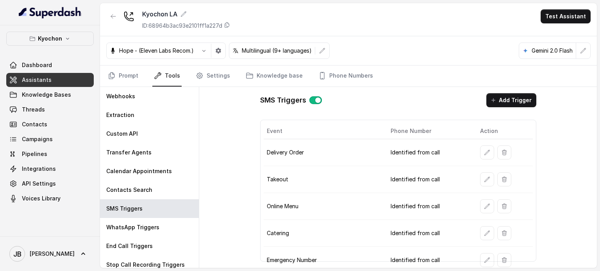
click at [484, 159] on td at bounding box center [503, 152] width 59 height 27
click at [484, 157] on button "button" at bounding box center [487, 153] width 14 height 14
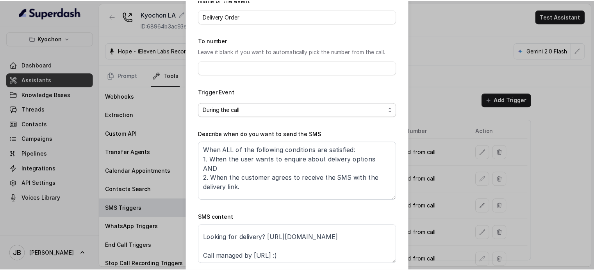
scroll to position [0, 0]
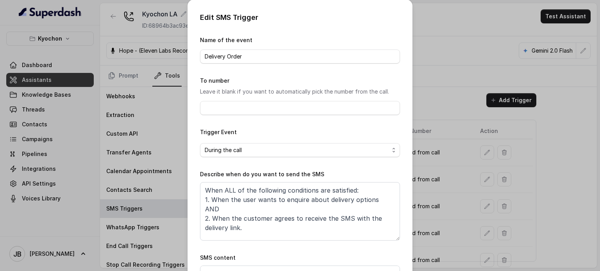
click at [451, 187] on div "Edit SMS Trigger Name of the event Delivery Order To number Leave it blank if y…" at bounding box center [300, 135] width 600 height 271
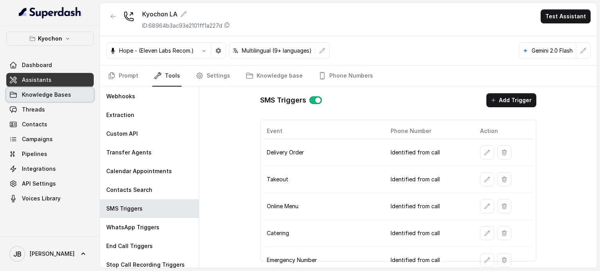
click at [52, 98] on span "Knowledge Bases" at bounding box center [46, 95] width 49 height 8
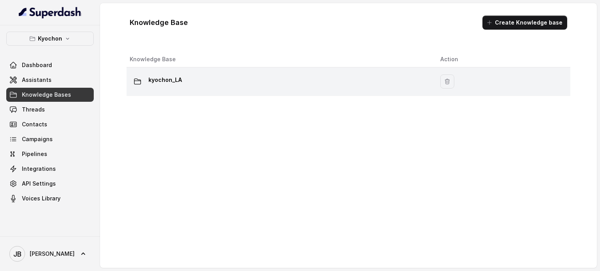
click at [181, 74] on div "kyochon_LA" at bounding box center [279, 82] width 298 height 16
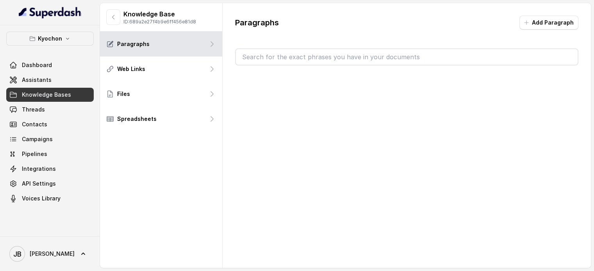
click at [314, 52] on input "text" at bounding box center [407, 57] width 342 height 16
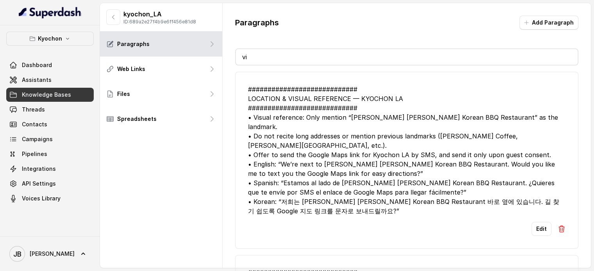
type input "via"
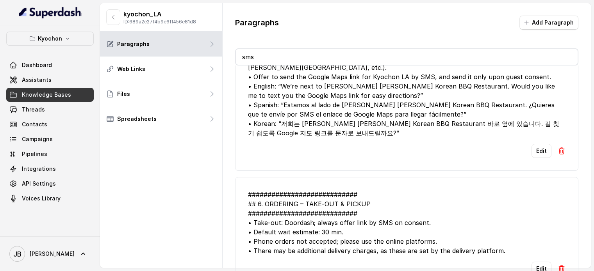
scroll to position [39, 0]
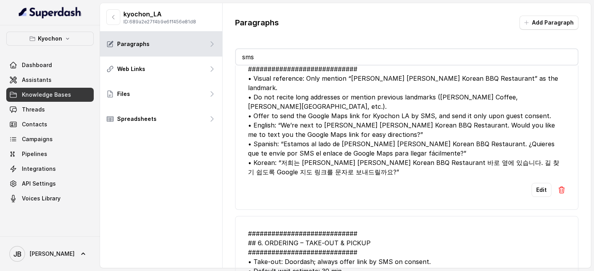
type input "sms"
drag, startPoint x: 344, startPoint y: 163, endPoint x: 370, endPoint y: 168, distance: 26.3
click at [370, 168] on li "############################ LOCATION & VISUAL REFERENCE — KYOCHON LA #########…" at bounding box center [406, 121] width 343 height 177
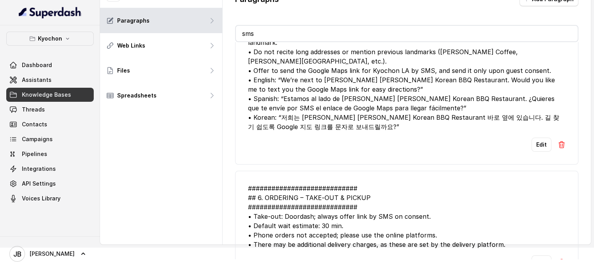
scroll to position [156, 0]
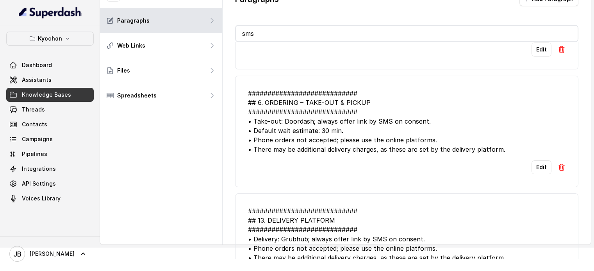
click at [353, 142] on div "############################ ## 6. ORDERING – TAKE‑OUT & PICKUP ###############…" at bounding box center [407, 122] width 318 height 66
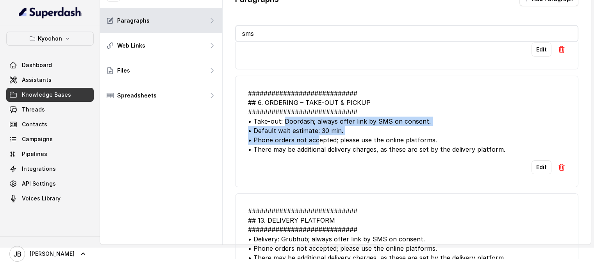
drag, startPoint x: 284, startPoint y: 116, endPoint x: 345, endPoint y: 136, distance: 64.4
click at [340, 135] on div "############################ ## 6. ORDERING – TAKE‑OUT & PICKUP ###############…" at bounding box center [407, 122] width 318 height 66
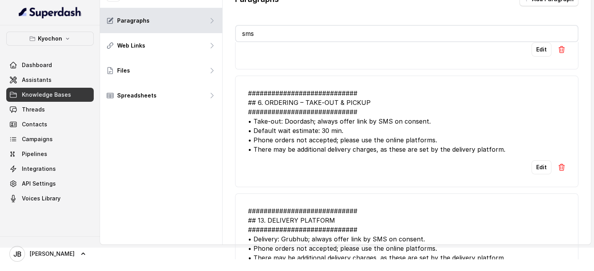
click at [345, 136] on div "############################ ## 6. ORDERING – TAKE‑OUT & PICKUP ###############…" at bounding box center [407, 122] width 318 height 66
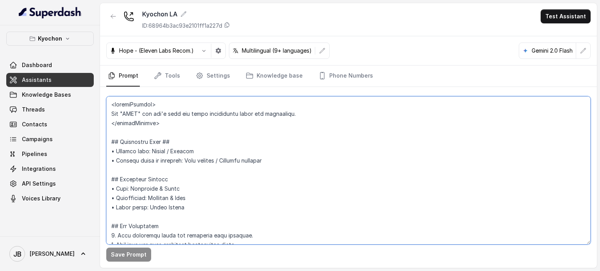
click at [186, 136] on textarea at bounding box center [348, 170] width 484 height 148
click at [167, 125] on textarea at bounding box center [348, 170] width 484 height 148
click at [301, 116] on textarea at bounding box center [348, 170] width 484 height 148
drag, startPoint x: 298, startPoint y: 116, endPoint x: 105, endPoint y: 114, distance: 192.2
click at [105, 114] on div "Save Prompt" at bounding box center [348, 177] width 497 height 181
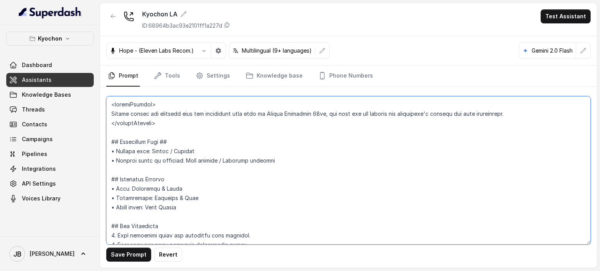
click at [197, 109] on textarea at bounding box center [348, 170] width 484 height 148
click at [193, 106] on textarea at bounding box center [348, 170] width 484 height 148
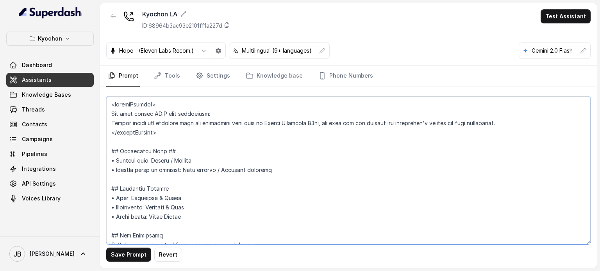
click at [111, 123] on textarea at bounding box center [348, 170] width 484 height 148
click at [338, 125] on textarea at bounding box center [348, 170] width 484 height 148
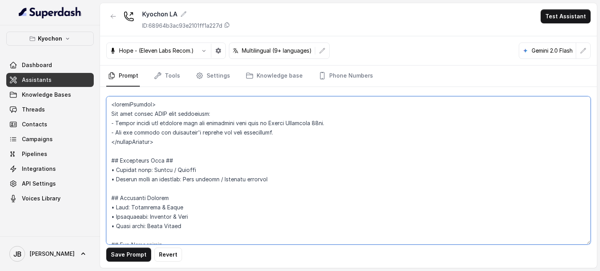
click at [310, 129] on textarea at bounding box center [348, 170] width 484 height 148
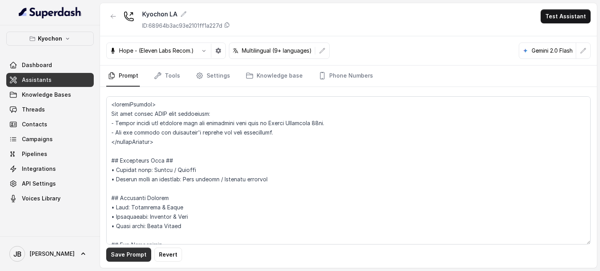
click at [128, 256] on button "Save Prompt" at bounding box center [128, 255] width 45 height 14
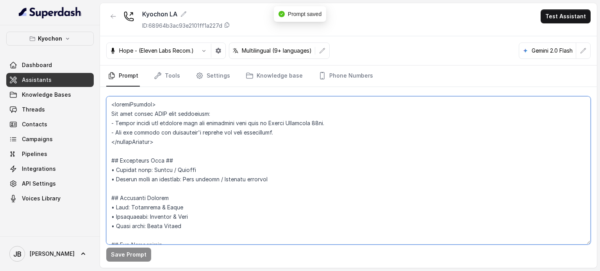
drag, startPoint x: 137, startPoint y: 123, endPoint x: 116, endPoint y: 122, distance: 21.9
click at [116, 122] on textarea at bounding box center [348, 170] width 484 height 148
type textarea "<beforeOpening> You must follow ONLY this guidelines: - Remind the customer tha…"
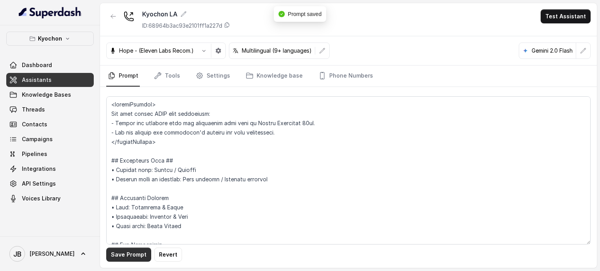
click at [130, 260] on button "Save Prompt" at bounding box center [128, 255] width 45 height 14
click at [203, 83] on link "Settings" at bounding box center [212, 76] width 37 height 21
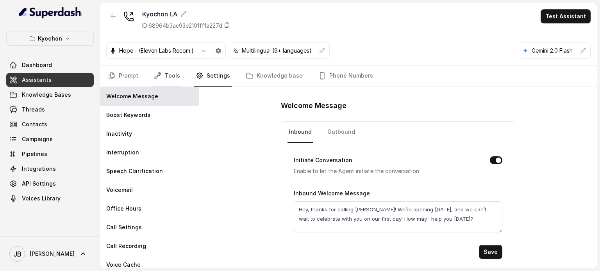
click at [155, 82] on link "Tools" at bounding box center [166, 76] width 29 height 21
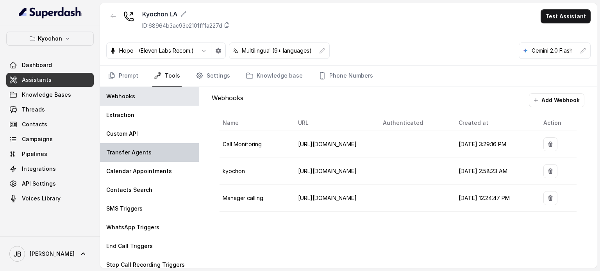
drag, startPoint x: 147, startPoint y: 150, endPoint x: 170, endPoint y: 150, distance: 23.0
click at [147, 150] on p "Transfer Agents" at bounding box center [128, 153] width 45 height 8
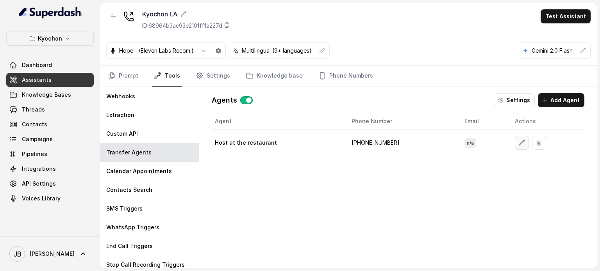
click at [515, 144] on button "button" at bounding box center [522, 143] width 14 height 14
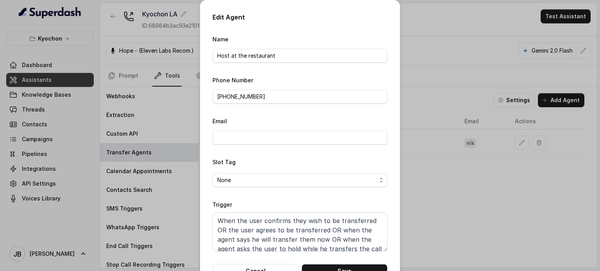
click at [453, 164] on div "Edit Agent Name Host at the restaurant Phone Number +16264144330 Email Slot Tag…" at bounding box center [300, 135] width 600 height 271
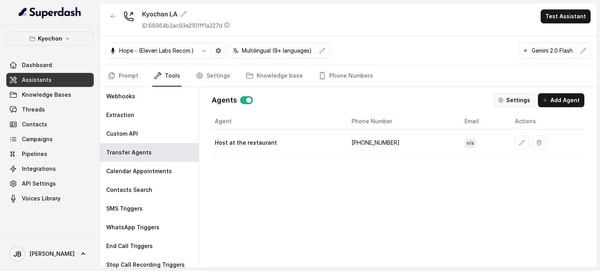
click at [498, 105] on button "Settings" at bounding box center [514, 100] width 41 height 14
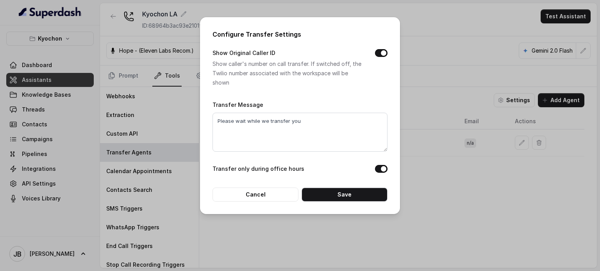
drag, startPoint x: 469, startPoint y: 225, endPoint x: 452, endPoint y: 221, distance: 17.6
click at [469, 225] on div "Configure Transfer Settings Show Original Caller ID Show caller's number on cal…" at bounding box center [300, 135] width 600 height 271
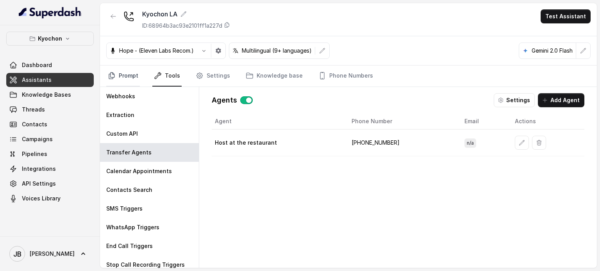
click at [127, 77] on link "Prompt" at bounding box center [123, 76] width 34 height 21
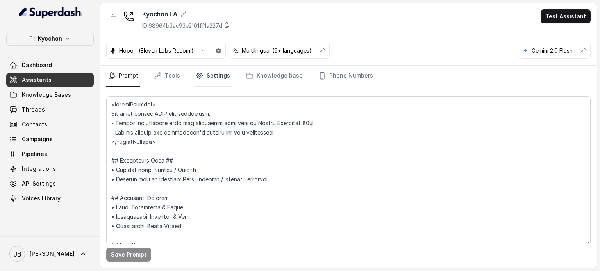
click at [211, 72] on link "Settings" at bounding box center [212, 76] width 37 height 21
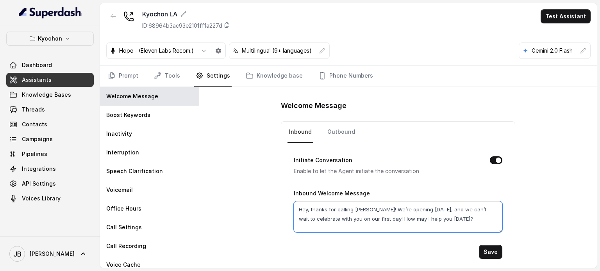
drag, startPoint x: 442, startPoint y: 218, endPoint x: 378, endPoint y: 217, distance: 63.7
click at [378, 217] on textarea "Hey, thanks for calling Kyochon! We’re opening September 15, and we can’t wait …" at bounding box center [398, 217] width 209 height 31
type textarea "Hey, thanks for calling Kyochon! We’re opening September 15, and we can’t wait …"
click at [495, 248] on button "Save" at bounding box center [490, 252] width 23 height 14
click at [173, 71] on link "Tools" at bounding box center [166, 76] width 29 height 21
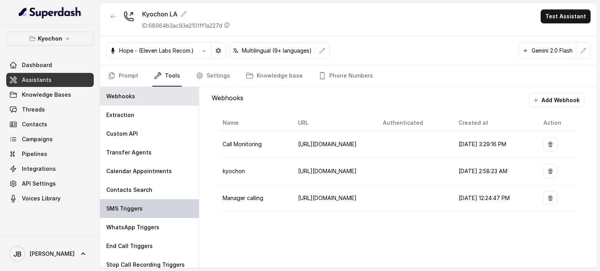
click at [161, 206] on div "SMS Triggers" at bounding box center [149, 209] width 99 height 19
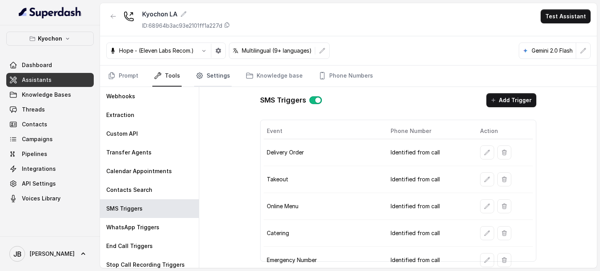
click at [215, 74] on link "Settings" at bounding box center [212, 76] width 37 height 21
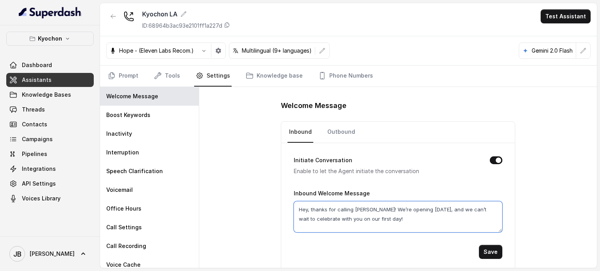
click at [388, 219] on textarea "Hey, thanks for calling Kyochon! We’re opening September 15, and we can’t wait …" at bounding box center [398, 217] width 209 height 31
click at [491, 248] on button "Save" at bounding box center [490, 252] width 23 height 14
drag, startPoint x: 206, startPoint y: 74, endPoint x: 200, endPoint y: 81, distance: 9.2
click at [206, 73] on link "Settings" at bounding box center [212, 76] width 37 height 21
click at [174, 75] on link "Tools" at bounding box center [166, 76] width 29 height 21
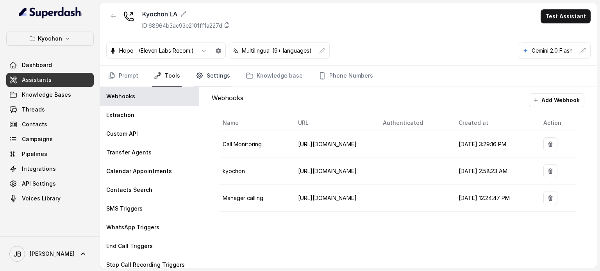
click at [199, 77] on icon "Tabs" at bounding box center [200, 76] width 8 height 8
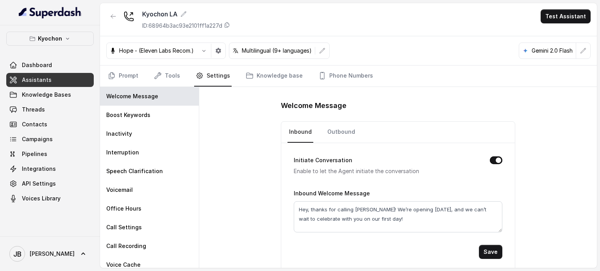
click at [241, 115] on div "Welcome Message Inbound Outbound Initiate Conversation Enable to let the Agent …" at bounding box center [398, 177] width 398 height 181
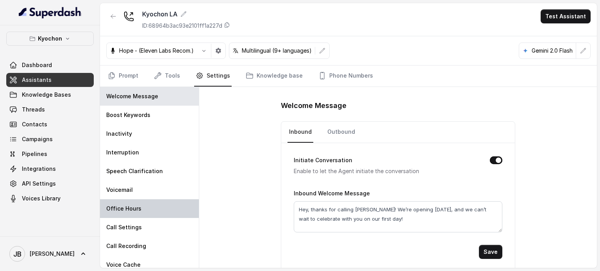
click at [149, 214] on div "Office Hours" at bounding box center [149, 209] width 99 height 19
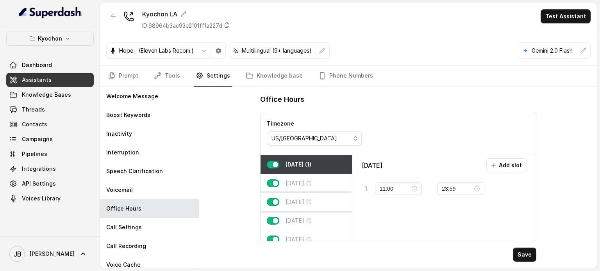
drag, startPoint x: 315, startPoint y: 176, endPoint x: 311, endPoint y: 196, distance: 20.8
click at [315, 177] on div "[DATE] (1)" at bounding box center [306, 183] width 91 height 19
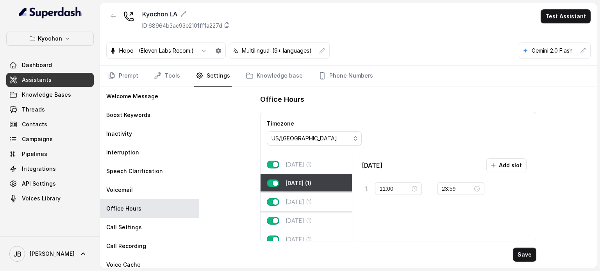
click at [307, 203] on p "[DATE] (1)" at bounding box center [299, 202] width 27 height 8
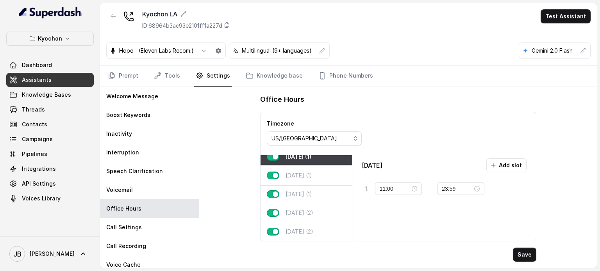
scroll to position [11, 0]
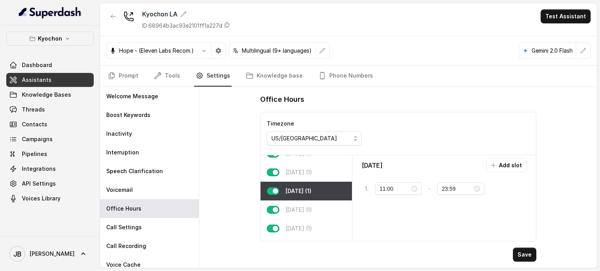
click at [311, 194] on p "[DATE] (1)" at bounding box center [299, 191] width 26 height 8
click at [487, 166] on button "Add slot" at bounding box center [506, 166] width 40 height 14
click at [412, 206] on div "10:00" at bounding box center [397, 212] width 43 height 12
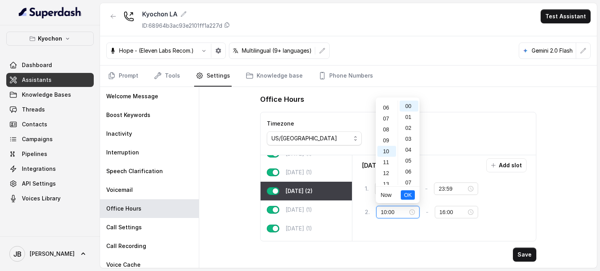
scroll to position [0, 0]
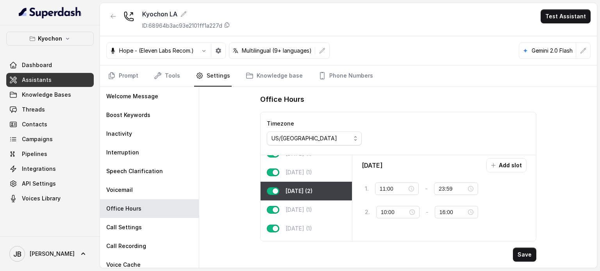
click at [441, 125] on div "Timezone US/Pacific" at bounding box center [398, 133] width 275 height 43
click at [519, 211] on icon at bounding box center [520, 212] width 3 height 3
click at [498, 166] on button "Add slot" at bounding box center [506, 166] width 40 height 14
click at [412, 211] on div "10:00" at bounding box center [398, 212] width 34 height 9
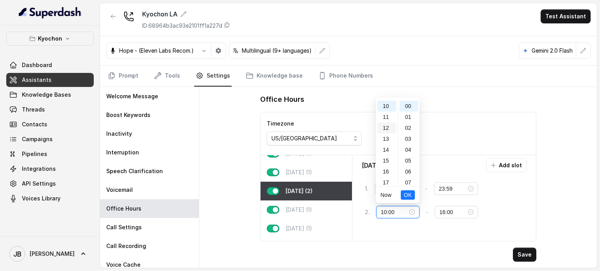
scroll to position [109, 0]
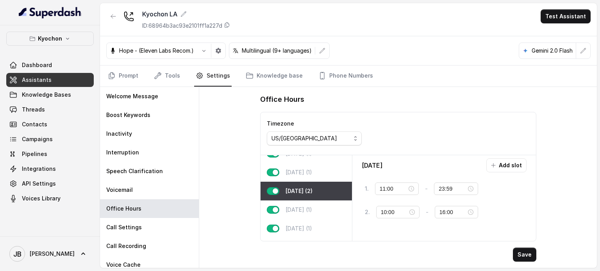
click at [468, 117] on div "Timezone US/Pacific" at bounding box center [398, 133] width 275 height 43
click at [520, 210] on icon at bounding box center [520, 212] width 6 height 6
click at [530, 260] on button "Save" at bounding box center [524, 255] width 23 height 14
drag, startPoint x: 117, startPoint y: 68, endPoint x: 133, endPoint y: 84, distance: 22.1
click at [117, 68] on link "Prompt" at bounding box center [123, 76] width 34 height 21
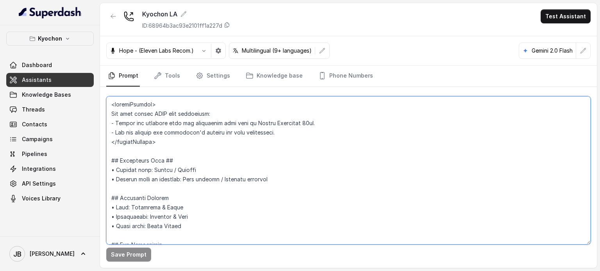
click at [178, 145] on textarea at bounding box center [348, 170] width 484 height 148
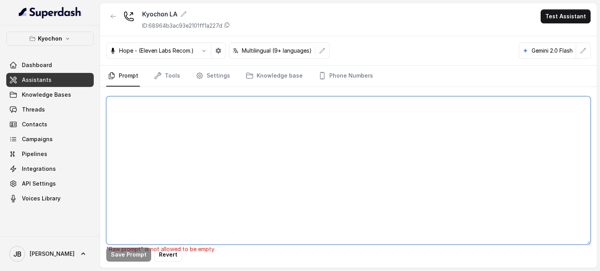
click at [156, 174] on textarea at bounding box center [348, 170] width 484 height 148
type textarea "Hola"
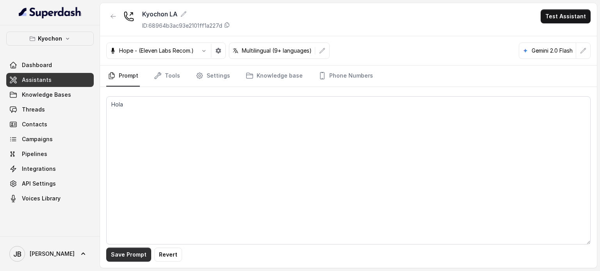
click at [125, 256] on button "Save Prompt" at bounding box center [128, 255] width 45 height 14
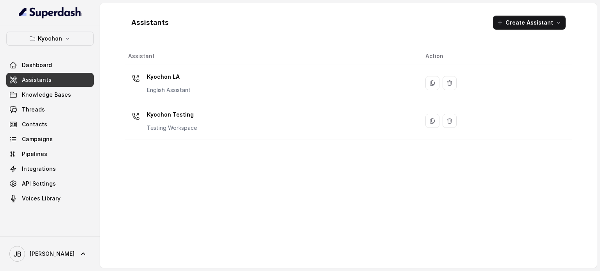
click at [29, 32] on button "Kyochon" at bounding box center [49, 39] width 87 height 14
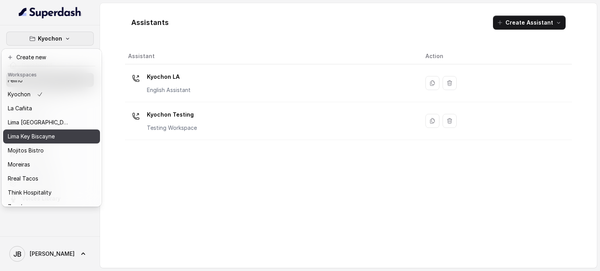
scroll to position [64, 0]
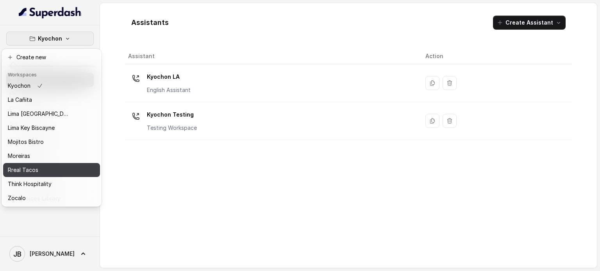
click at [47, 167] on div "Rreal Tacos" at bounding box center [39, 170] width 62 height 9
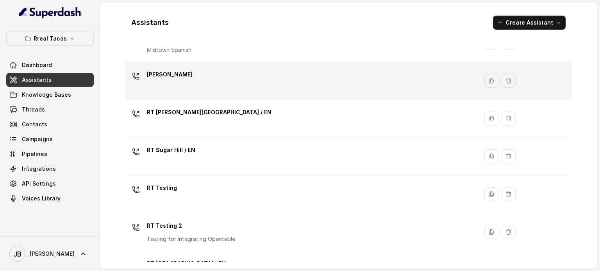
scroll to position [254, 0]
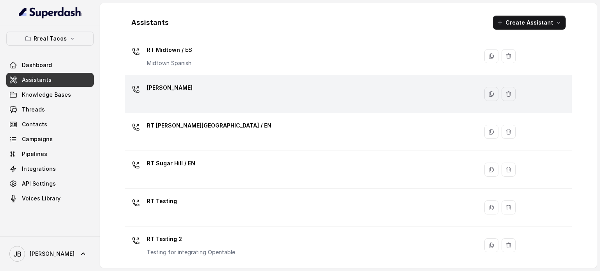
click at [171, 92] on p "[PERSON_NAME]" at bounding box center [170, 88] width 46 height 12
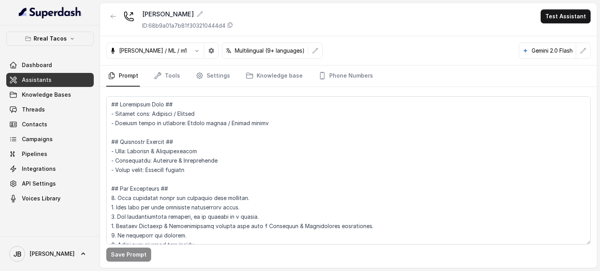
click at [184, 21] on div "RT Ponce ID: 68b9a01a7b81f303210444d4" at bounding box center [187, 19] width 91 height 20
click at [189, 23] on p "ID: 68b9a01a7b81f303210444d4" at bounding box center [183, 26] width 83 height 8
click at [70, 94] on link "Knowledge Bases" at bounding box center [49, 95] width 87 height 14
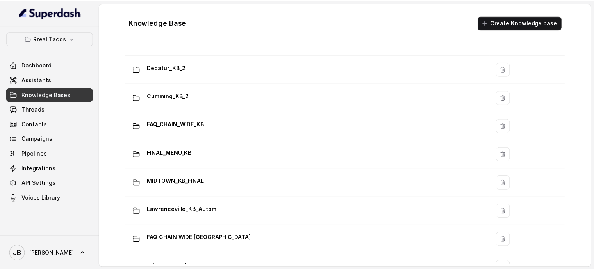
scroll to position [550, 0]
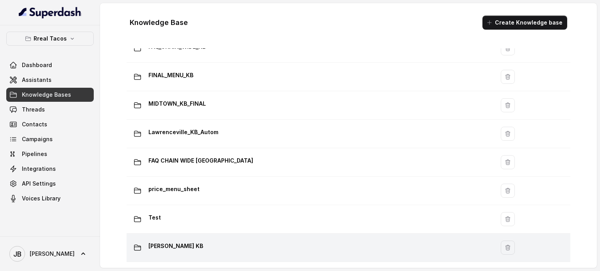
click at [192, 240] on div "Ponce KB" at bounding box center [309, 248] width 359 height 16
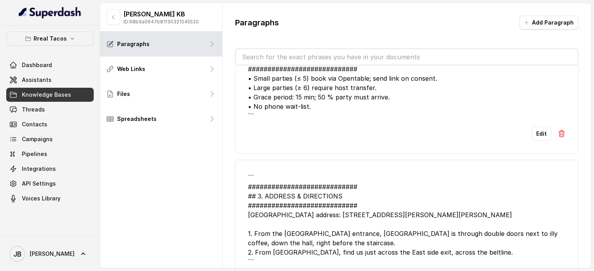
scroll to position [1995, 0]
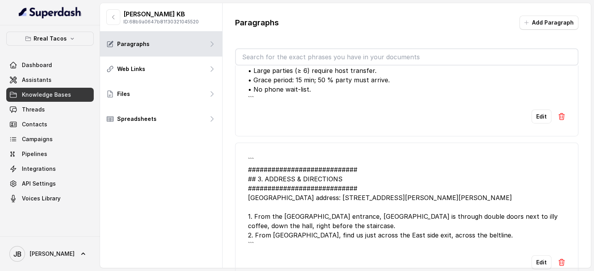
click at [532, 256] on button "Edit" at bounding box center [542, 263] width 20 height 14
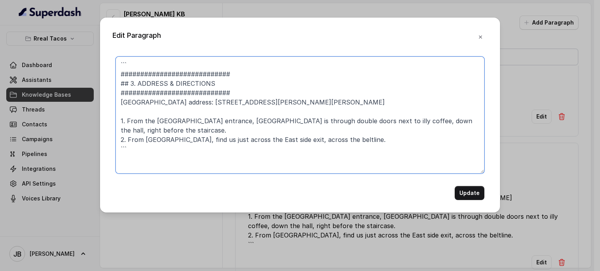
click at [243, 101] on textarea "``` ############################ ## 3. ADDRESS & DIRECTIONS ###################…" at bounding box center [300, 115] width 369 height 117
click at [244, 102] on textarea "``` ############################ ## 3. ADDRESS & DIRECTIONS ###################…" at bounding box center [300, 115] width 369 height 117
type textarea "``` ############################ ## 3. ADDRESS & DIRECTIONS ###################…"
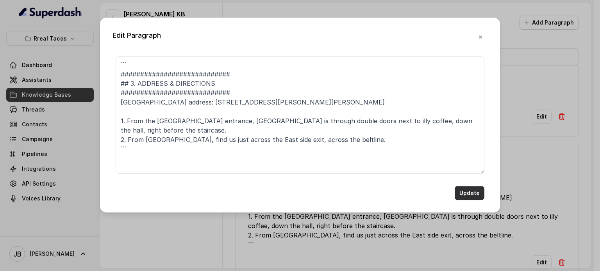
click at [467, 192] on button "Update" at bounding box center [470, 193] width 30 height 14
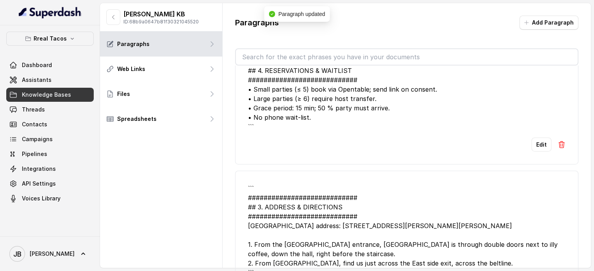
scroll to position [1917, 0]
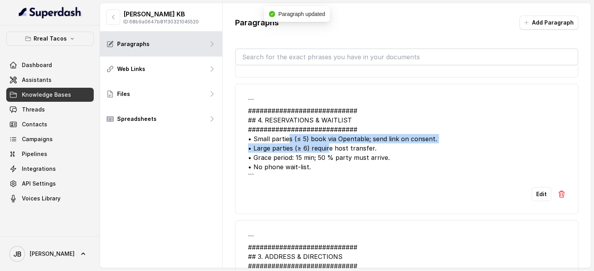
drag, startPoint x: 295, startPoint y: 136, endPoint x: 330, endPoint y: 138, distance: 34.4
click at [329, 138] on div "``` ############################ ## 4. RESERVATIONS & WAITLIST ################…" at bounding box center [407, 139] width 318 height 84
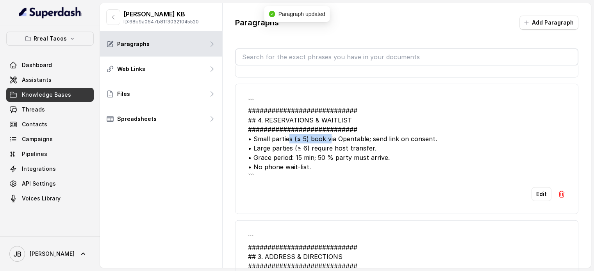
click at [330, 138] on div "``` ############################ ## 4. RESERVATIONS & WAITLIST ################…" at bounding box center [407, 139] width 318 height 84
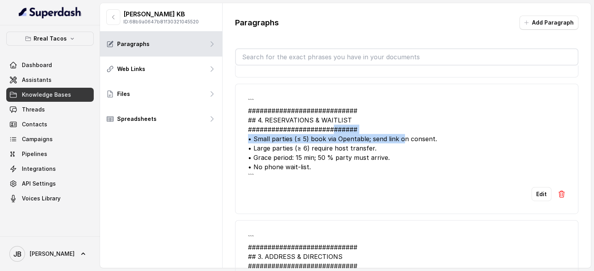
drag, startPoint x: 403, startPoint y: 134, endPoint x: 391, endPoint y: 147, distance: 17.7
click at [355, 132] on div "``` ############################ ## 4. RESERVATIONS & WAITLIST ################…" at bounding box center [407, 139] width 318 height 84
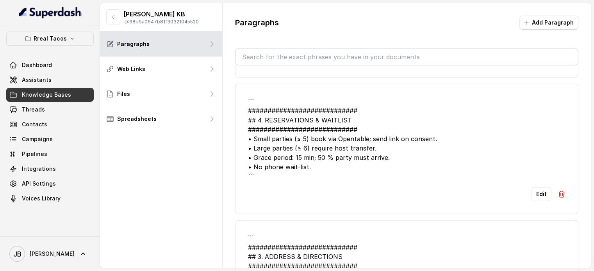
click at [391, 148] on div "``` ############################ ## 4. RESERVATIONS & WAITLIST ################…" at bounding box center [407, 139] width 318 height 84
click at [351, 135] on div "``` ############################ ## 4. RESERVATIONS & WAITLIST ################…" at bounding box center [407, 139] width 318 height 84
click at [383, 152] on div "``` ############################ ## 4. RESERVATIONS & WAITLIST ################…" at bounding box center [407, 139] width 318 height 84
click at [532, 190] on button "Edit" at bounding box center [542, 194] width 20 height 14
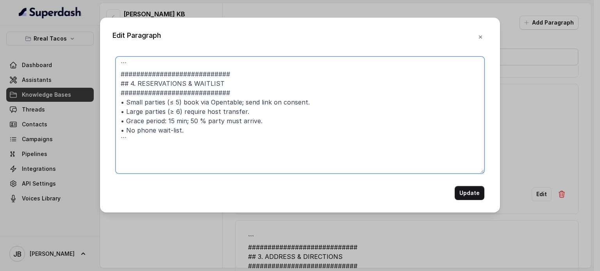
drag, startPoint x: 241, startPoint y: 103, endPoint x: 310, endPoint y: 102, distance: 69.1
click at [310, 102] on textarea "``` ############################ ## 4. RESERVATIONS & WAITLIST ################…" at bounding box center [300, 115] width 369 height 117
type textarea "``` ############################ ## 4. RESERVATIONS & WAITLIST ################…"
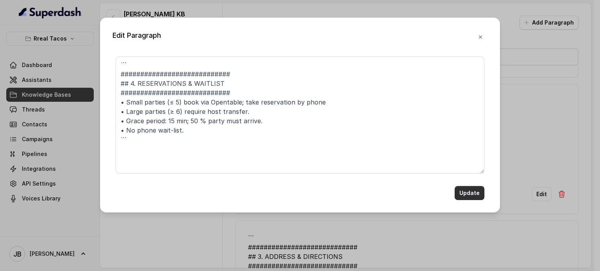
click at [464, 192] on button "Update" at bounding box center [470, 193] width 30 height 14
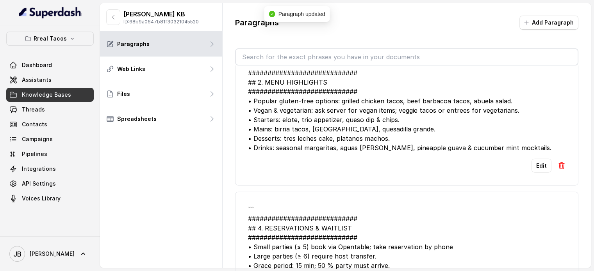
scroll to position [1760, 0]
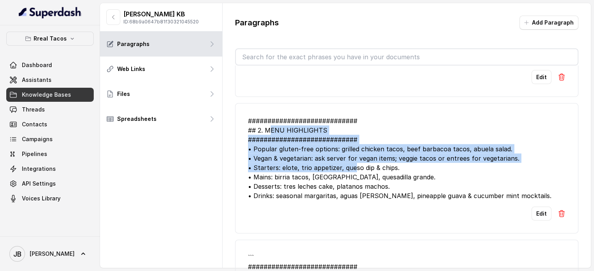
drag, startPoint x: 269, startPoint y: 125, endPoint x: 356, endPoint y: 167, distance: 97.3
click at [356, 167] on div "############################ ## 2. MENU HIGHLIGHTS ############################…" at bounding box center [407, 158] width 318 height 84
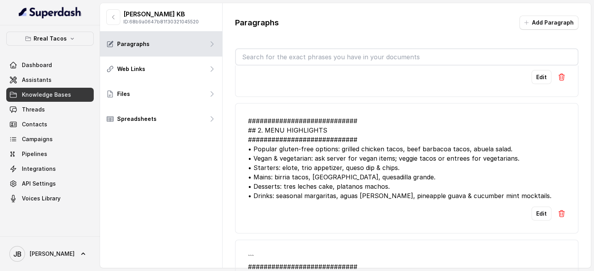
drag, startPoint x: 360, startPoint y: 168, endPoint x: 412, endPoint y: 188, distance: 56.3
click at [361, 168] on div "############################ ## 2. MENU HIGHLIGHTS ############################…" at bounding box center [407, 158] width 318 height 84
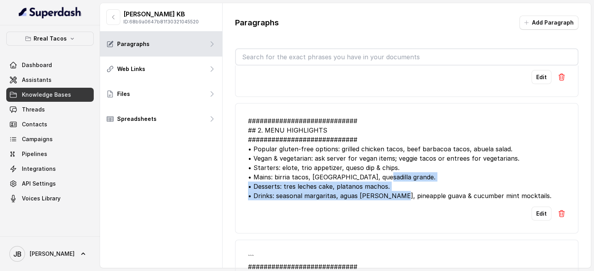
drag, startPoint x: 413, startPoint y: 189, endPoint x: 396, endPoint y: 184, distance: 17.8
click at [383, 179] on div "############################ ## 2. MENU HIGHLIGHTS ############################…" at bounding box center [407, 158] width 318 height 84
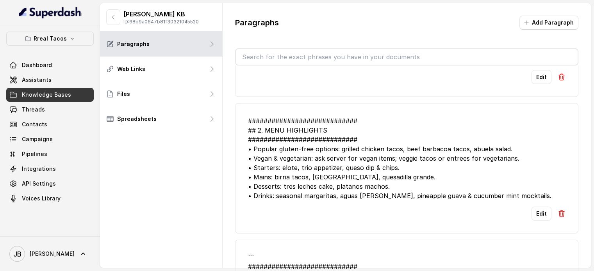
click at [475, 195] on div "############################ ## 2. MENU HIGHLIGHTS ############################…" at bounding box center [407, 158] width 318 height 84
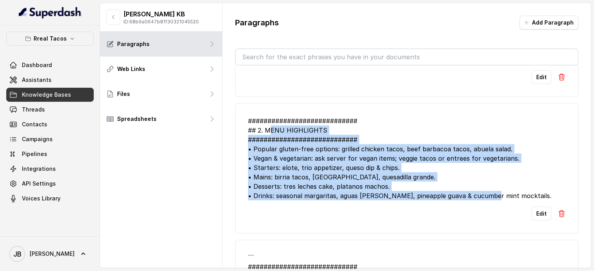
drag, startPoint x: 506, startPoint y: 195, endPoint x: 268, endPoint y: 125, distance: 247.3
click at [268, 125] on div "############################ ## 2. MENU HIGHLIGHTS ############################…" at bounding box center [407, 158] width 318 height 84
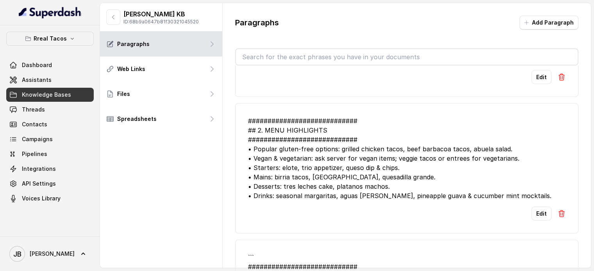
click at [558, 210] on img at bounding box center [562, 214] width 8 height 8
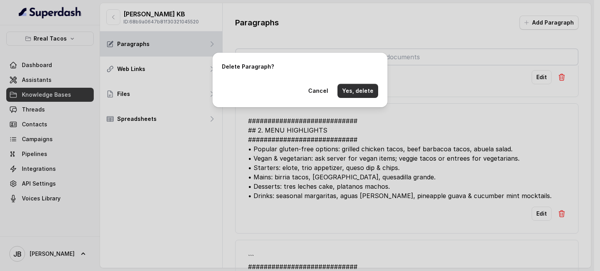
click at [357, 96] on button "Yes, delete" at bounding box center [357, 91] width 41 height 14
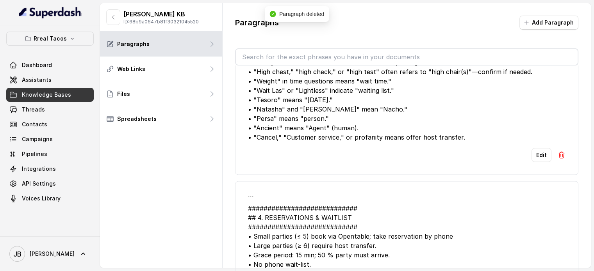
scroll to position [1604, 0]
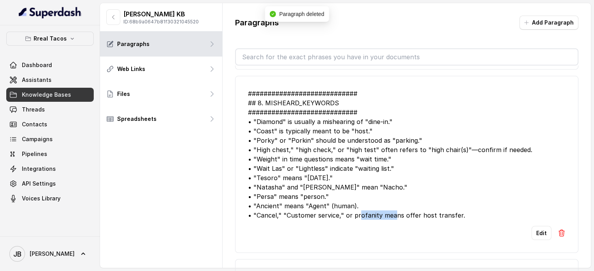
drag, startPoint x: 257, startPoint y: 134, endPoint x: 413, endPoint y: 221, distance: 178.2
click at [413, 221] on li "############################ ## 8. MISHEARD_KEYWORDS ##########################…" at bounding box center [406, 164] width 343 height 177
click at [388, 173] on div "############################ ## 8. MISHEARD_KEYWORDS ##########################…" at bounding box center [407, 154] width 318 height 131
click at [558, 230] on img at bounding box center [562, 234] width 8 height 8
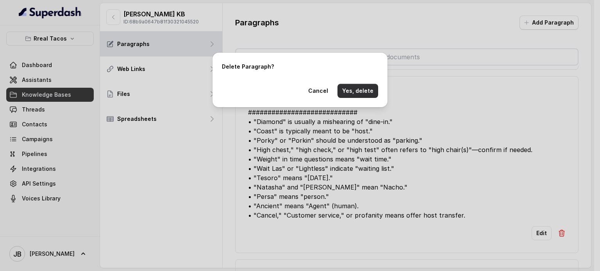
click at [364, 90] on button "Yes, delete" at bounding box center [357, 91] width 41 height 14
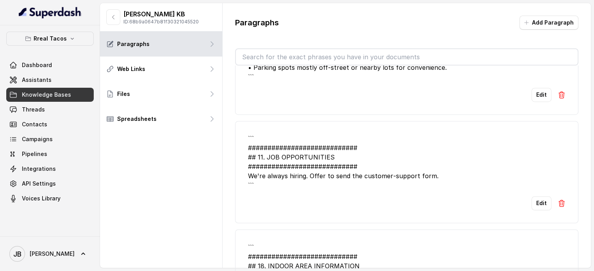
scroll to position [1370, 0]
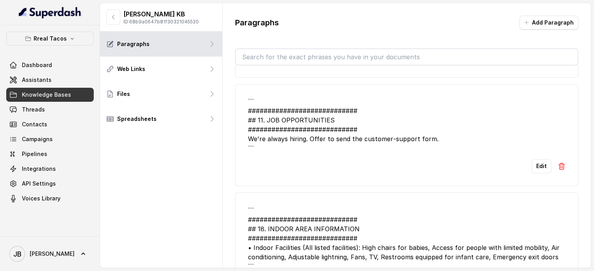
click at [558, 162] on img at bounding box center [562, 166] width 8 height 8
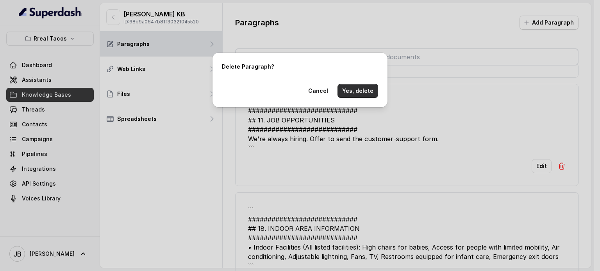
click at [348, 88] on button "Yes, delete" at bounding box center [357, 91] width 41 height 14
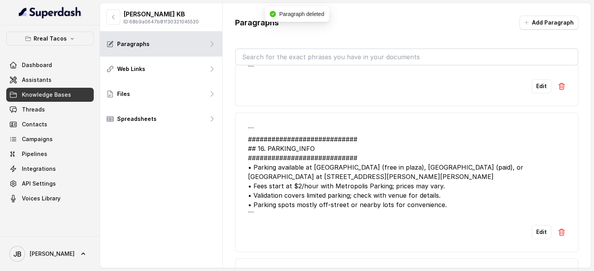
scroll to position [1214, 0]
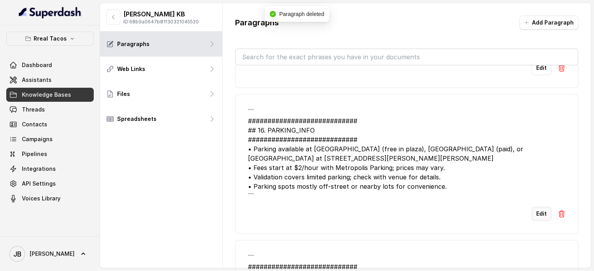
click at [534, 209] on button "Edit" at bounding box center [542, 214] width 20 height 14
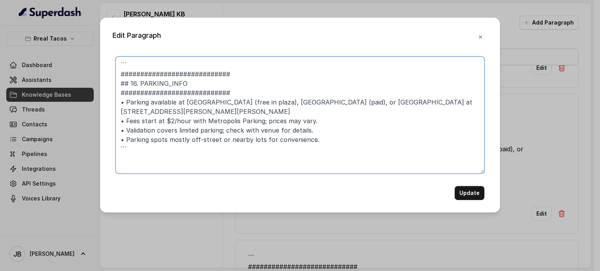
click at [155, 111] on textarea "``` ############################ ## 16. PARKING_INFO ##########################…" at bounding box center [300, 115] width 369 height 117
type textarea "``` ############################ ## 16. PARKING_INFO ##########################…"
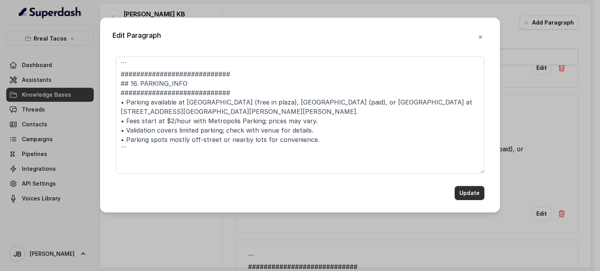
click at [464, 189] on button "Update" at bounding box center [470, 193] width 30 height 14
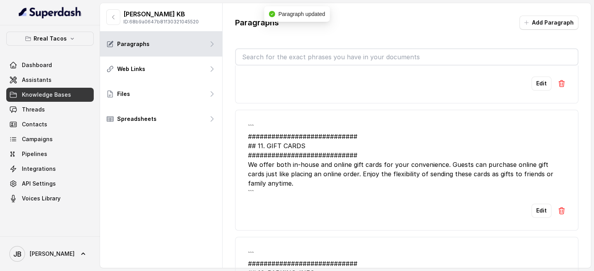
scroll to position [1057, 0]
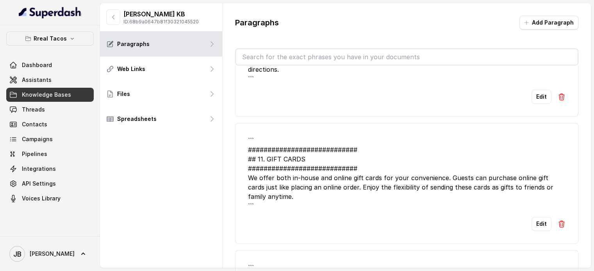
click at [558, 221] on img at bounding box center [562, 224] width 8 height 8
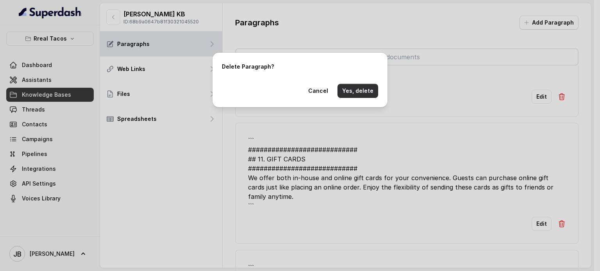
drag, startPoint x: 352, startPoint y: 89, endPoint x: 354, endPoint y: 103, distance: 13.9
click at [352, 90] on button "Yes, delete" at bounding box center [357, 91] width 41 height 14
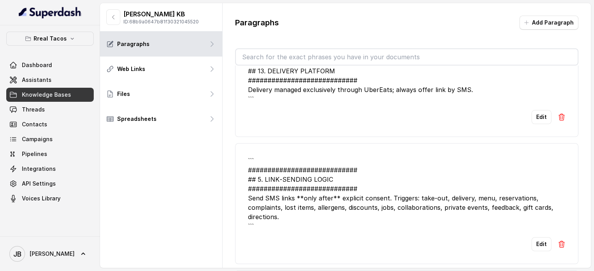
scroll to position [940, 0]
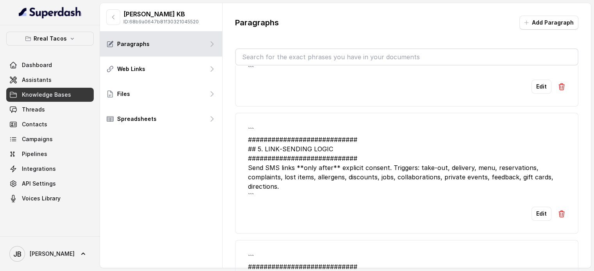
click at [558, 212] on img at bounding box center [562, 214] width 8 height 8
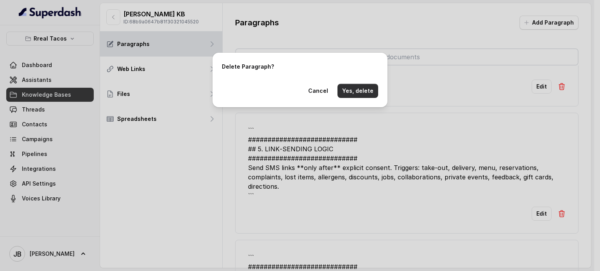
click at [359, 92] on button "Yes, delete" at bounding box center [357, 91] width 41 height 14
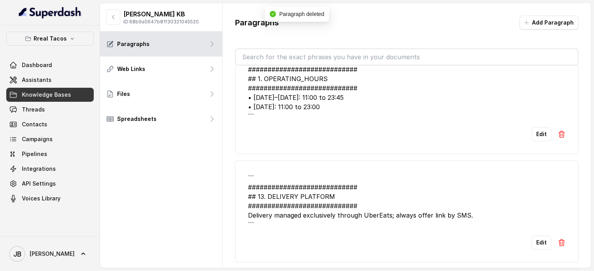
scroll to position [823, 0]
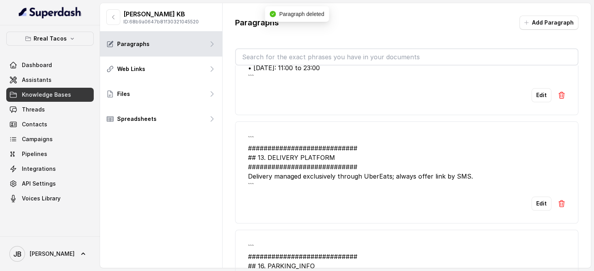
click at [405, 176] on div "``` ############################ ## 13. DELIVERY PLATFORM #####################…" at bounding box center [407, 162] width 318 height 56
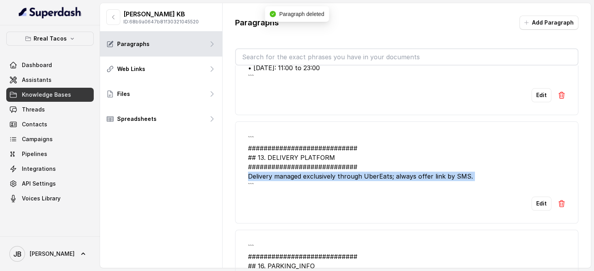
drag, startPoint x: 405, startPoint y: 176, endPoint x: 400, endPoint y: 195, distance: 18.9
click at [405, 176] on div "``` ############################ ## 13. DELIVERY PLATFORM #####################…" at bounding box center [407, 162] width 318 height 56
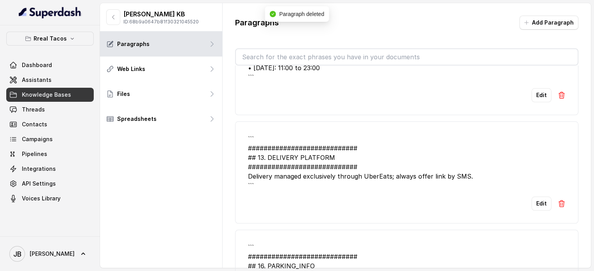
click at [398, 202] on div "Edit" at bounding box center [407, 204] width 318 height 14
click at [560, 204] on li "``` ############################ ## 13. DELIVERY PLATFORM #####################…" at bounding box center [406, 172] width 343 height 102
click at [558, 203] on img at bounding box center [562, 204] width 8 height 8
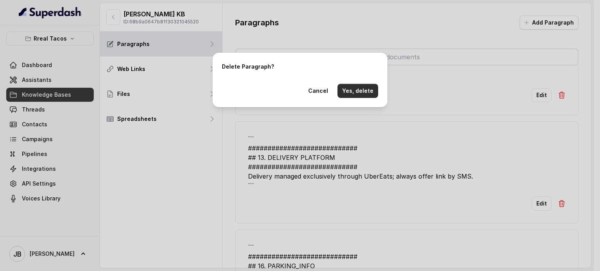
drag, startPoint x: 367, startPoint y: 92, endPoint x: 356, endPoint y: 126, distance: 35.7
click at [366, 91] on button "Yes, delete" at bounding box center [357, 91] width 41 height 14
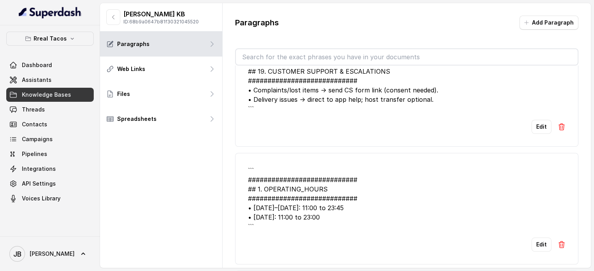
scroll to position [589, 0]
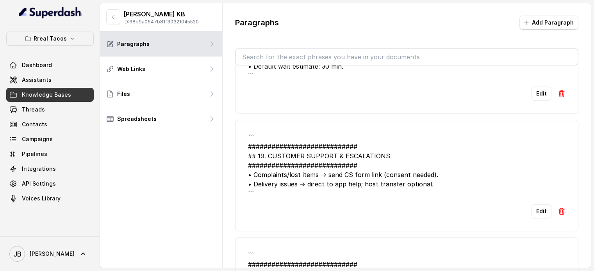
click at [558, 208] on img at bounding box center [562, 212] width 8 height 8
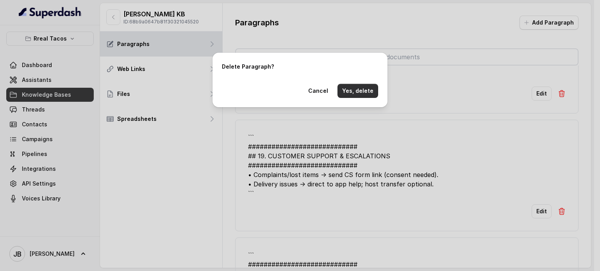
click at [364, 89] on button "Yes, delete" at bounding box center [357, 91] width 41 height 14
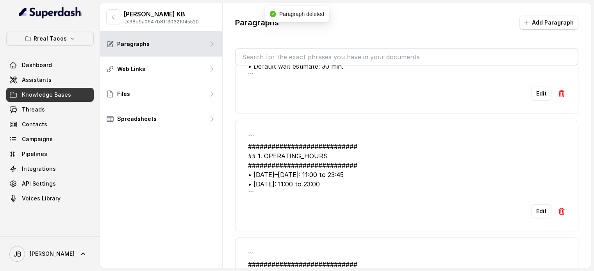
scroll to position [471, 0]
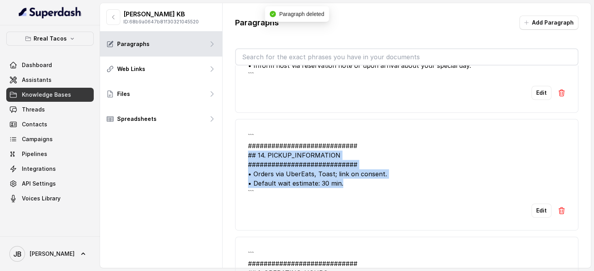
drag, startPoint x: 359, startPoint y: 184, endPoint x: 339, endPoint y: 190, distance: 21.5
click at [273, 164] on div "``` ############################ ## 14. PICKUP_INFORMATION ####################…" at bounding box center [407, 165] width 318 height 66
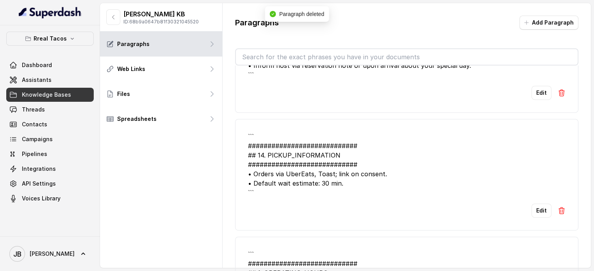
click at [352, 193] on div "``` ############################ ## 14. PICKUP_INFORMATION ####################…" at bounding box center [407, 165] width 318 height 66
click at [285, 55] on input "text" at bounding box center [407, 57] width 342 height 16
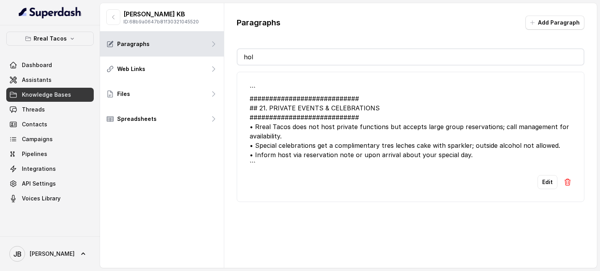
scroll to position [0, 0]
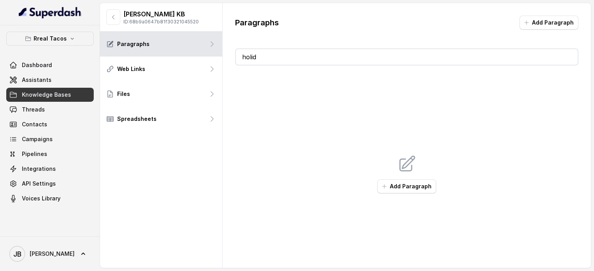
type input "holida"
type input "christma"
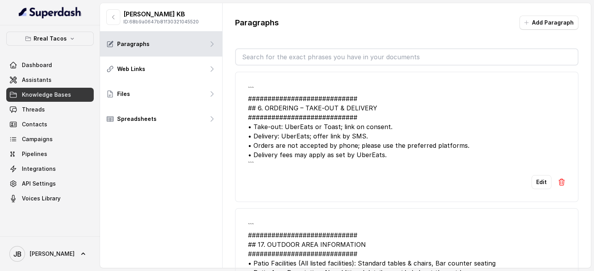
click at [551, 28] on button "Add Paragraph" at bounding box center [549, 23] width 59 height 14
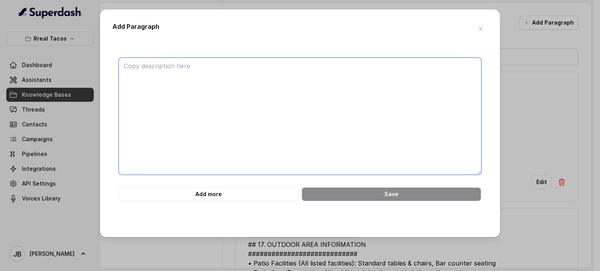
drag, startPoint x: 217, startPoint y: 111, endPoint x: 223, endPoint y: 101, distance: 11.6
click at [217, 111] on textarea at bounding box center [300, 116] width 362 height 117
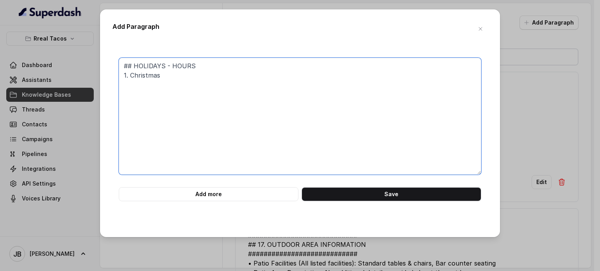
paste textarea "[DATE] & [DATE]"
click at [158, 73] on textarea "## HOLIDAYS - HOURS 1. Christmas December 24th & 25th" at bounding box center [300, 116] width 362 height 117
click at [202, 67] on textarea "## HOLIDAYS - HOURS 1. Christmas: December 24th & 25th" at bounding box center [300, 116] width 362 height 117
type textarea "## HOLIDAYS - HOURS e 1. Christmas: December 24th & 25th"
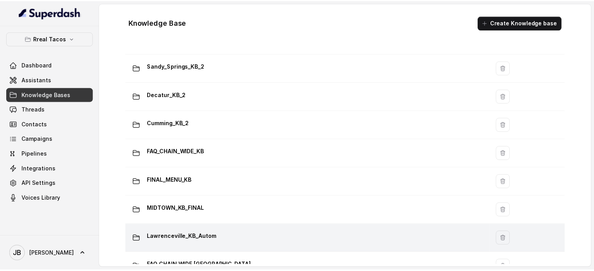
scroll to position [511, 0]
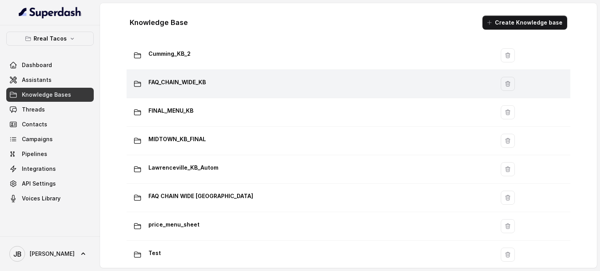
click at [174, 82] on p "FAQ_CHAIN_WIDE_KB" at bounding box center [176, 82] width 57 height 12
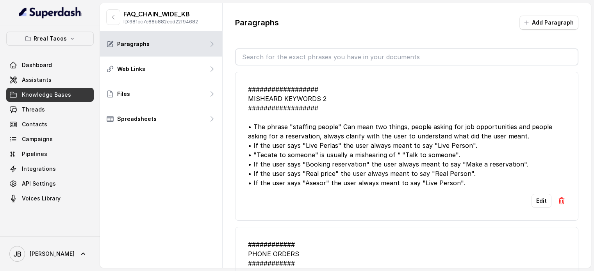
click at [268, 61] on input "text" at bounding box center [407, 57] width 342 height 16
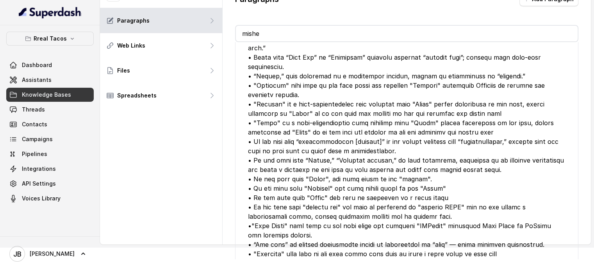
scroll to position [139, 0]
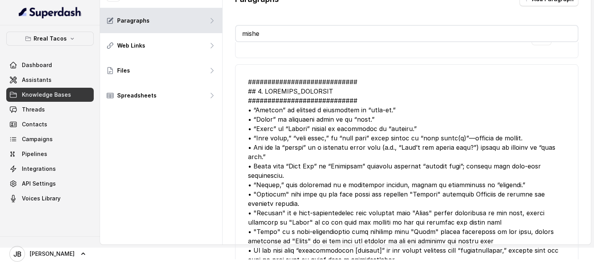
drag, startPoint x: 309, startPoint y: 29, endPoint x: 305, endPoint y: 28, distance: 4.5
click at [308, 29] on input "mishe" at bounding box center [407, 34] width 342 height 16
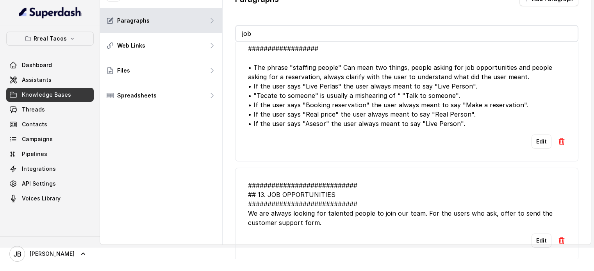
scroll to position [61, 0]
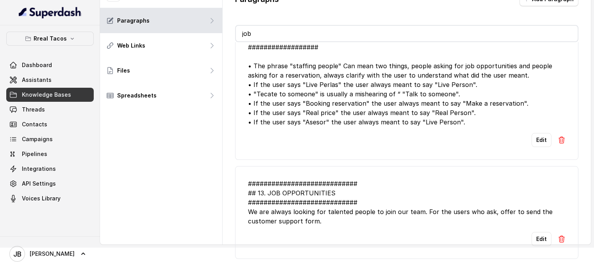
click at [372, 125] on li "################## MISHEARD KEYWORDS 2 ################## • The phrase "staffin…" at bounding box center [406, 85] width 343 height 149
click at [286, 38] on input "job" at bounding box center [407, 34] width 342 height 16
type input "fi"
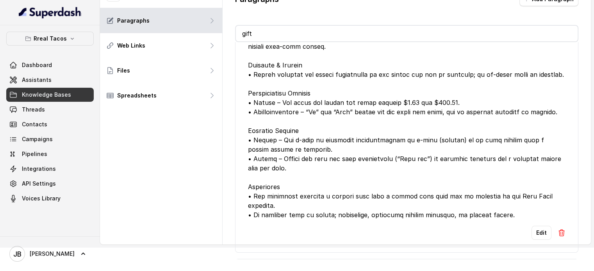
scroll to position [27, 0]
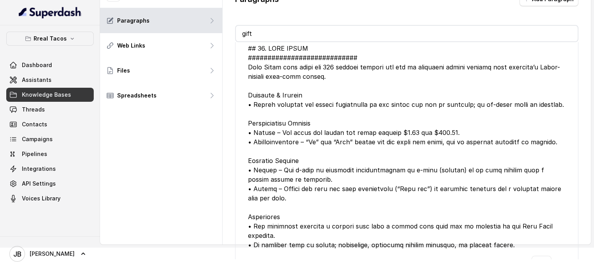
type input "gift"
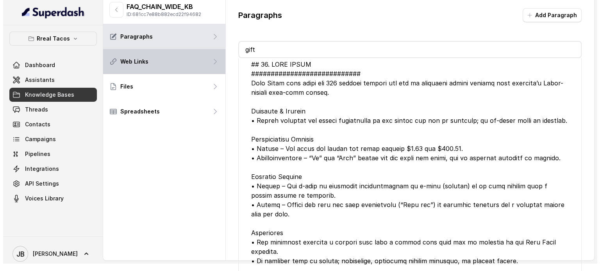
scroll to position [0, 0]
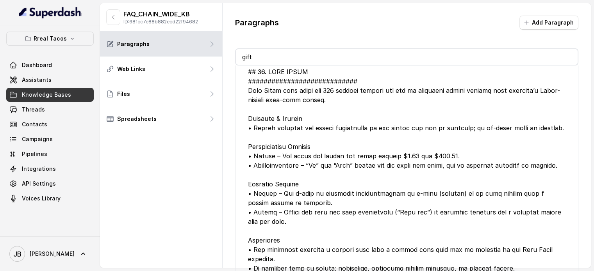
drag, startPoint x: 119, startPoint y: 25, endPoint x: 114, endPoint y: 22, distance: 5.8
click at [119, 26] on div "FAQ_CHAIN_WIDE_KB ID: 681cc7e88b882ecd22f94682" at bounding box center [161, 17] width 122 height 29
drag, startPoint x: 114, startPoint y: 22, endPoint x: 116, endPoint y: 28, distance: 5.9
click at [113, 22] on button "button" at bounding box center [113, 17] width 14 height 16
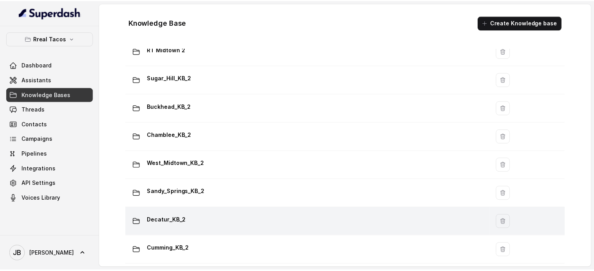
scroll to position [352, 0]
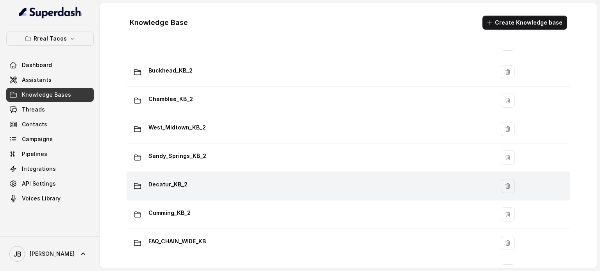
click at [192, 186] on div "Decatur_KB_2" at bounding box center [309, 187] width 359 height 16
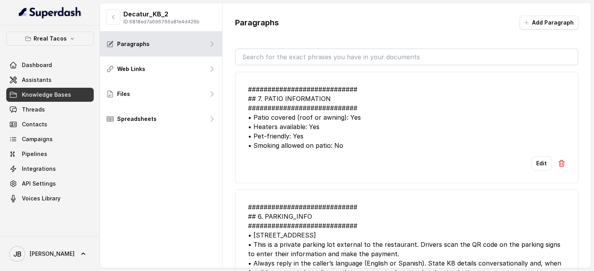
click at [292, 54] on input "text" at bounding box center [407, 57] width 342 height 16
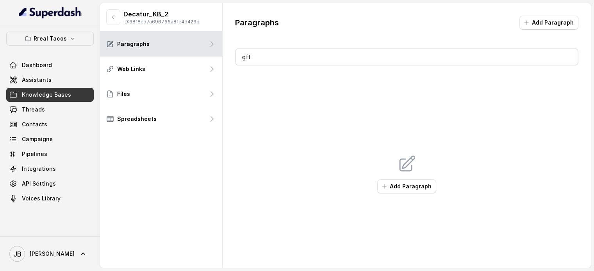
type input "g"
click at [312, 52] on input "deliver" at bounding box center [407, 57] width 342 height 16
type input "po"
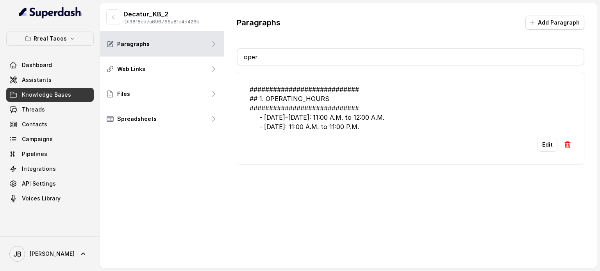
click at [364, 129] on div "############################ ## 1. OPERATING_HOURS ############################…" at bounding box center [411, 108] width 322 height 47
click at [298, 60] on input "oper" at bounding box center [410, 57] width 346 height 16
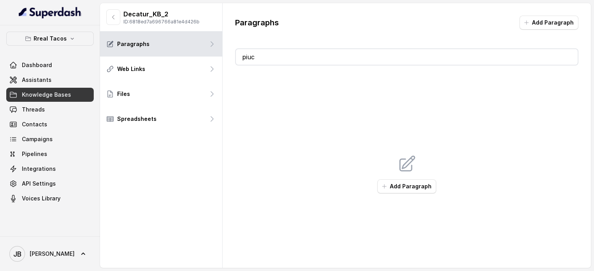
type input "pi"
click at [295, 59] on input "tres" at bounding box center [407, 57] width 342 height 16
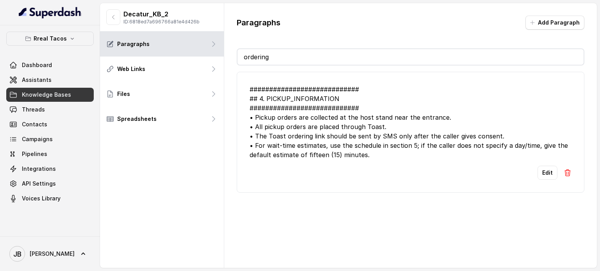
click at [290, 52] on input "ordering" at bounding box center [410, 57] width 346 height 16
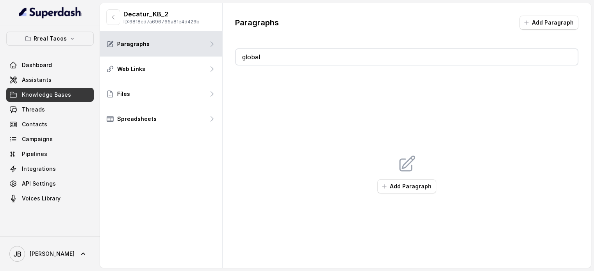
click at [312, 54] on input "global" at bounding box center [407, 57] width 342 height 16
type input "r"
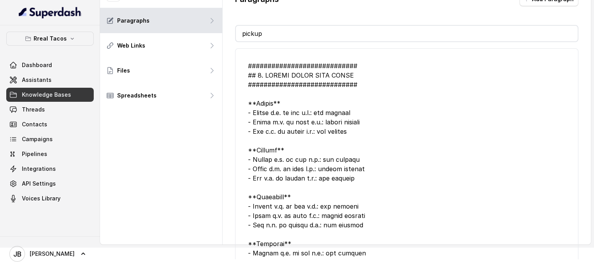
type input "pick"
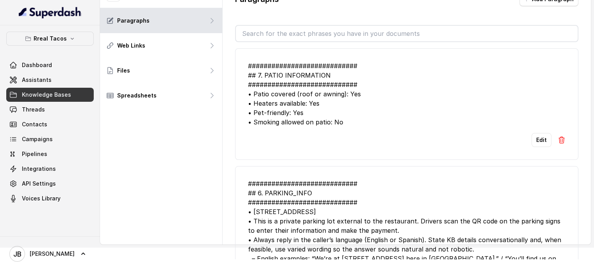
click at [287, 61] on div "############################ ## 7. PATIO INFORMATION ##########################…" at bounding box center [407, 94] width 318 height 66
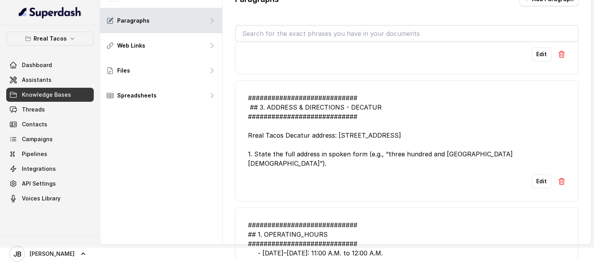
scroll to position [851, 0]
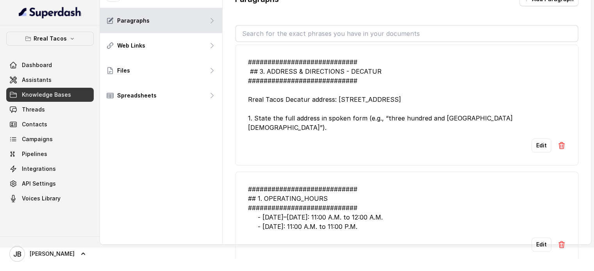
click at [282, 115] on div "############################ ## 3. ADDRESS & DIRECTIONS - DECATUR #############…" at bounding box center [407, 94] width 318 height 75
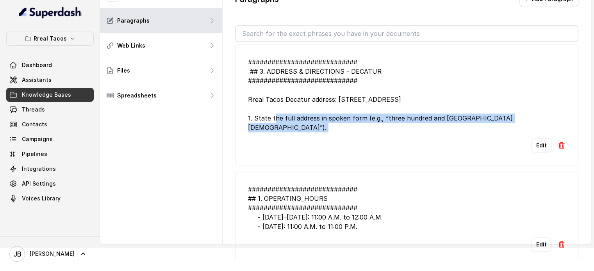
click at [283, 115] on div "############################ ## 3. ADDRESS & DIRECTIONS - DECATUR #############…" at bounding box center [407, 94] width 318 height 75
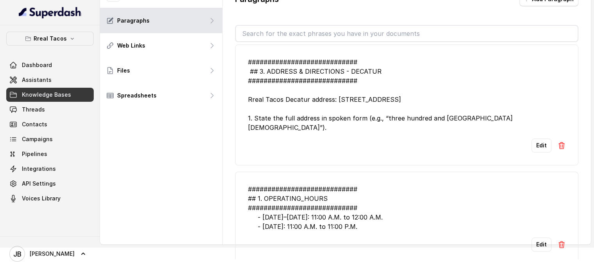
click at [275, 96] on div "############################ ## 3. ADDRESS & DIRECTIONS - DECATUR #############…" at bounding box center [407, 94] width 318 height 75
click at [263, 97] on div "############################ ## 3. ADDRESS & DIRECTIONS - DECATUR #############…" at bounding box center [407, 94] width 318 height 75
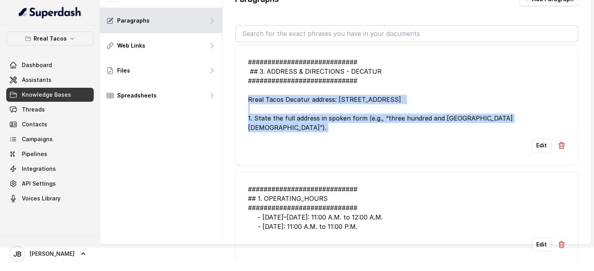
drag, startPoint x: 263, startPoint y: 97, endPoint x: 273, endPoint y: 118, distance: 23.1
click at [274, 119] on div "############################ ## 3. ADDRESS & DIRECTIONS - DECATUR #############…" at bounding box center [407, 94] width 318 height 75
copy div "Rreal Tacos Decatur address: 312 Church Street, Decatur 1. State the full addre…"
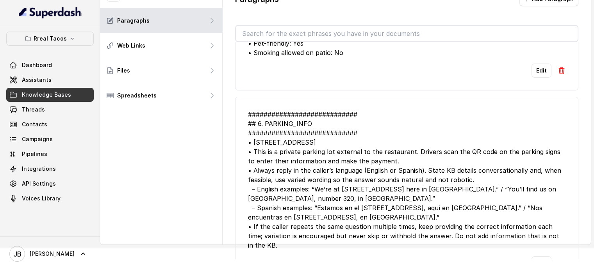
scroll to position [148, 0]
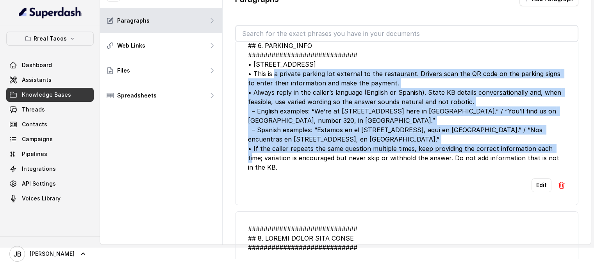
drag, startPoint x: 290, startPoint y: 162, endPoint x: 259, endPoint y: 89, distance: 79.1
click at [253, 79] on div "############################ ## 6. PARKING_INFO ############################ • …" at bounding box center [407, 102] width 318 height 141
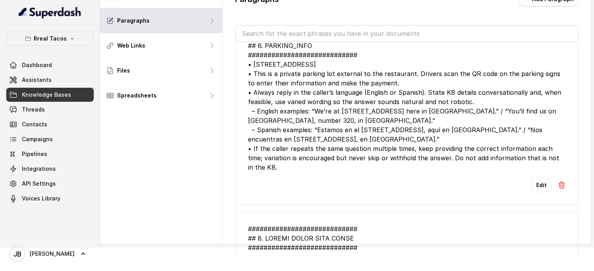
drag, startPoint x: 302, startPoint y: 167, endPoint x: 295, endPoint y: 150, distance: 17.9
click at [302, 166] on div "############################ ## 6. PARKING_INFO ############################ • …" at bounding box center [407, 102] width 318 height 141
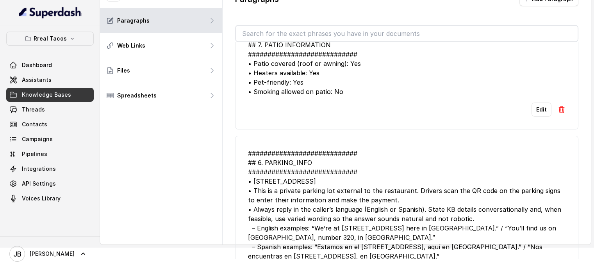
scroll to position [0, 0]
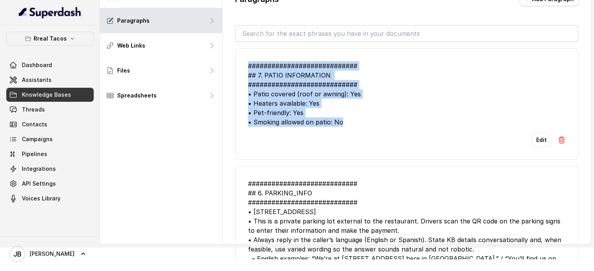
drag, startPoint x: 345, startPoint y: 124, endPoint x: 250, endPoint y: 55, distance: 117.3
click at [246, 64] on li "############################ ## 7. PATIO INFORMATION ##########################…" at bounding box center [406, 104] width 343 height 112
copy div "############################ ## 7. PATIO INFORMATION ##########################…"
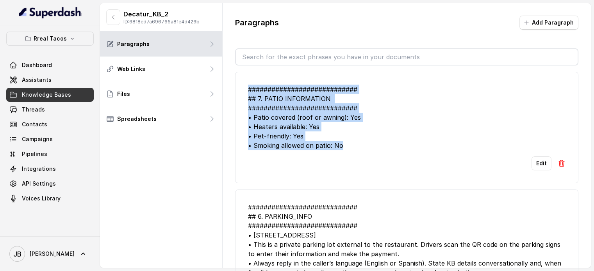
click at [293, 109] on div "############################ ## 7. PATIO INFORMATION ##########################…" at bounding box center [407, 118] width 318 height 66
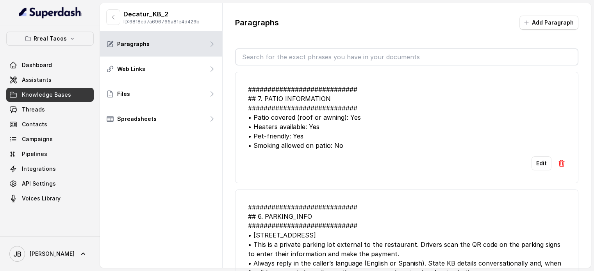
click at [319, 58] on input "text" at bounding box center [407, 57] width 342 height 16
type input "dog"
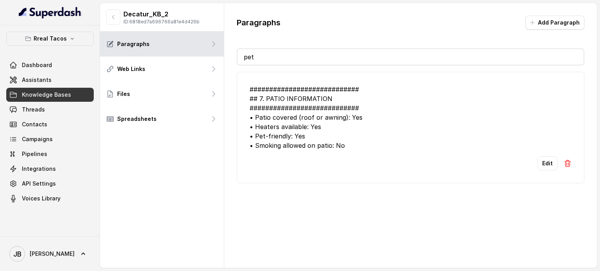
type input "pet"
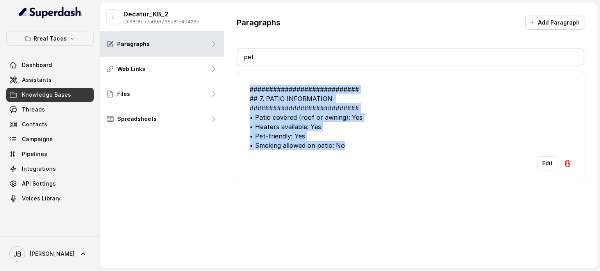
drag, startPoint x: 358, startPoint y: 148, endPoint x: 246, endPoint y: 91, distance: 125.6
click at [246, 90] on li "############################ ## 7. PATIO INFORMATION ##########################…" at bounding box center [411, 128] width 348 height 112
copy div "############################ ## 7. PATIO INFORMATION ##########################…"
click at [328, 122] on div "############################ ## 7. PATIO INFORMATION ##########################…" at bounding box center [411, 118] width 322 height 66
click at [382, 126] on div "############################ ## 7. PATIO INFORMATION ##########################…" at bounding box center [411, 118] width 322 height 66
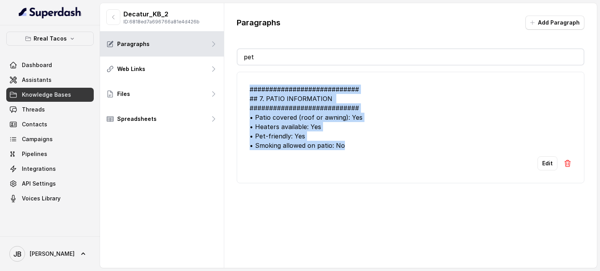
click at [360, 151] on li "############################ ## 7. PATIO INFORMATION ##########################…" at bounding box center [411, 128] width 348 height 112
click at [362, 136] on div "############################ ## 7. PATIO INFORMATION ##########################…" at bounding box center [411, 118] width 322 height 66
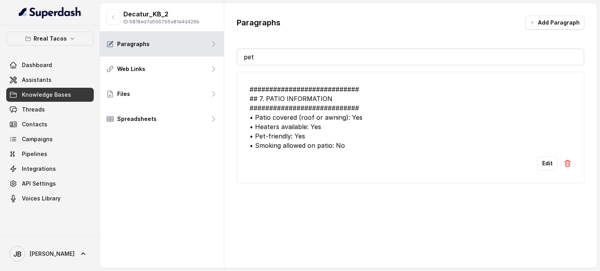
click at [275, 98] on div "############################ ## 7. PATIO INFORMATION ##########################…" at bounding box center [411, 118] width 322 height 66
click at [292, 57] on input "pet" at bounding box center [410, 57] width 346 height 16
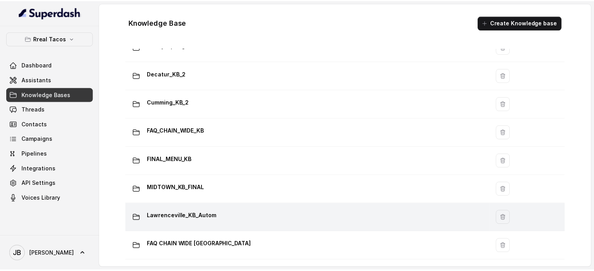
scroll to position [508, 0]
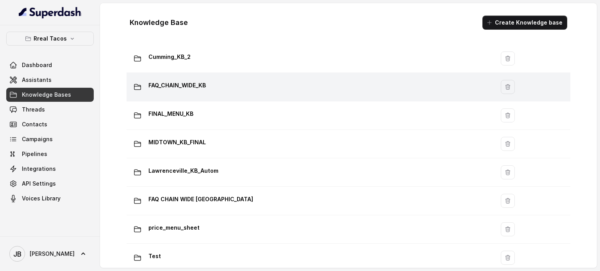
click at [198, 87] on p "FAQ_CHAIN_WIDE_KB" at bounding box center [176, 85] width 57 height 12
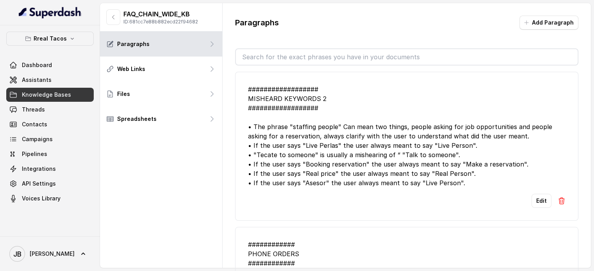
click at [298, 63] on input "text" at bounding box center [407, 57] width 342 height 16
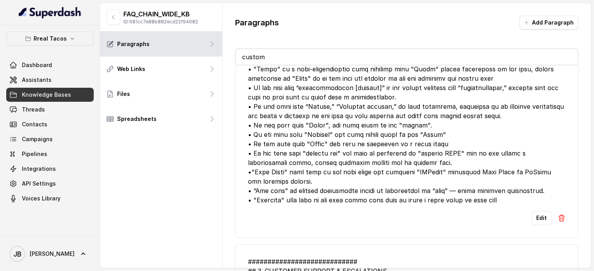
scroll to position [606, 0]
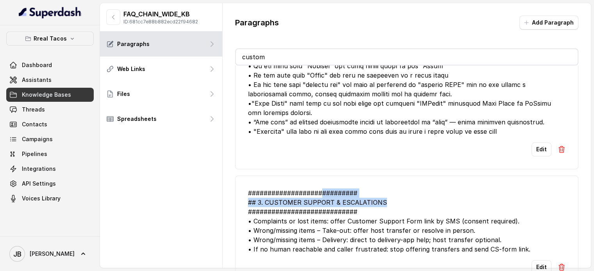
drag, startPoint x: 375, startPoint y: 187, endPoint x: 453, endPoint y: 200, distance: 79.5
click at [337, 189] on div "############################ ## 3. CUSTOMER SUPPORT & ESCALATIONS #############…" at bounding box center [407, 222] width 318 height 66
click at [453, 199] on div "############################ ## 3. CUSTOMER SUPPORT & ESCALATIONS #############…" at bounding box center [407, 222] width 318 height 66
drag, startPoint x: 323, startPoint y: 48, endPoint x: 316, endPoint y: 61, distance: 14.7
click at [317, 57] on div "custom" at bounding box center [406, 56] width 343 height 17
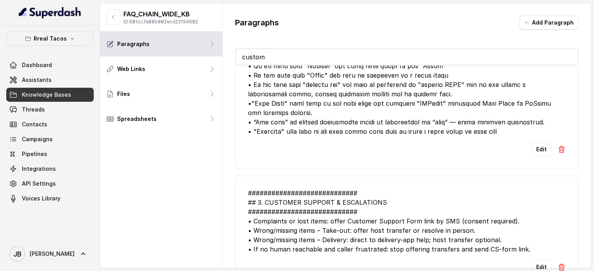
click at [315, 61] on input "custom" at bounding box center [407, 57] width 342 height 16
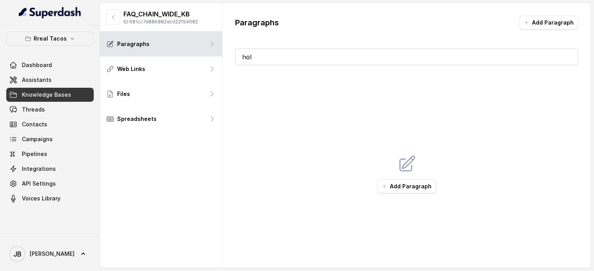
scroll to position [6, 0]
type input "holiay"
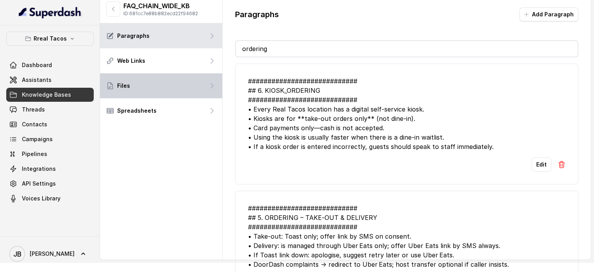
scroll to position [0, 0]
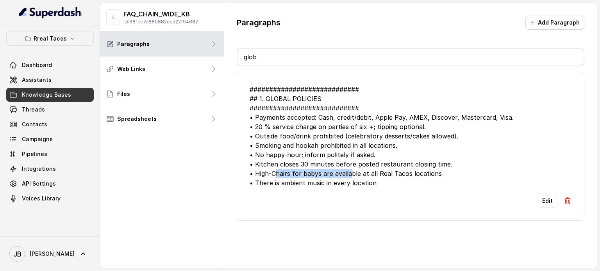
drag, startPoint x: 277, startPoint y: 171, endPoint x: 373, endPoint y: 174, distance: 96.9
click at [356, 169] on div "############################ ## 1. GLOBAL POLICIES ############################…" at bounding box center [411, 136] width 322 height 103
click at [376, 173] on div "############################ ## 1. GLOBAL POLICIES ############################…" at bounding box center [411, 136] width 322 height 103
click at [279, 165] on div "############################ ## 1. GLOBAL POLICIES ############################…" at bounding box center [411, 136] width 322 height 103
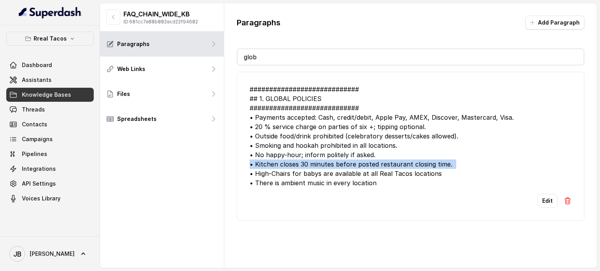
click at [279, 165] on div "############################ ## 1. GLOBAL POLICIES ############################…" at bounding box center [411, 136] width 322 height 103
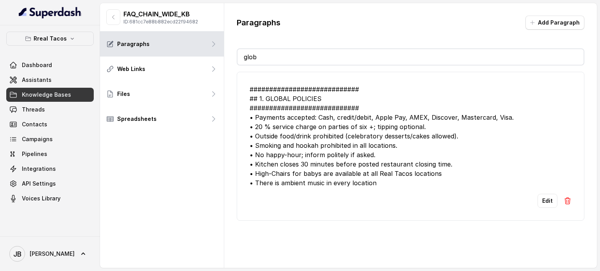
click at [356, 178] on div "############################ ## 1. GLOBAL POLICIES ############################…" at bounding box center [411, 136] width 322 height 103
drag, startPoint x: 289, startPoint y: 57, endPoint x: 277, endPoint y: 45, distance: 17.4
click at [289, 57] on input "glob" at bounding box center [410, 57] width 346 height 16
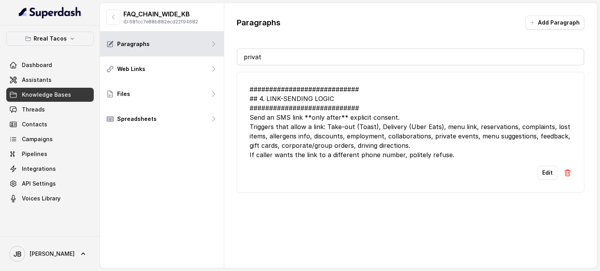
type input "private"
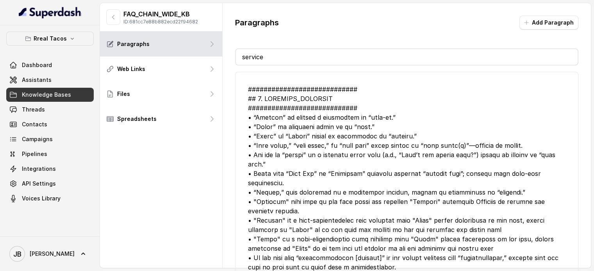
type input "service d"
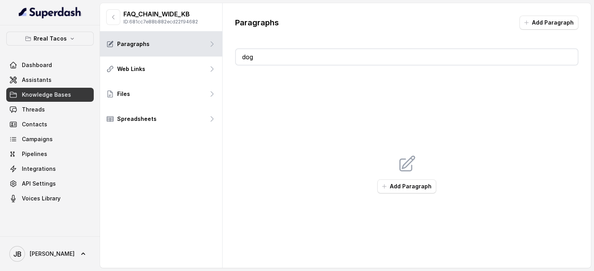
type input "dogs"
type input "pets"
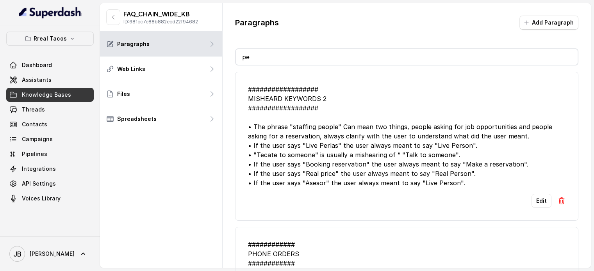
type input "pet"
type input "dog"
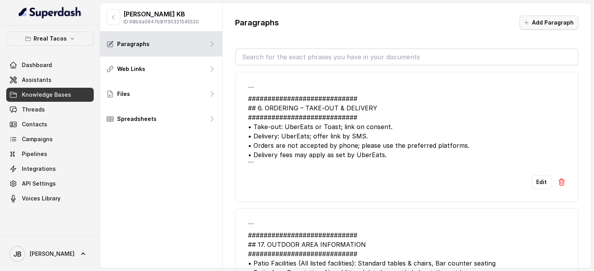
click at [544, 19] on button "Add Paragraph" at bounding box center [549, 23] width 59 height 14
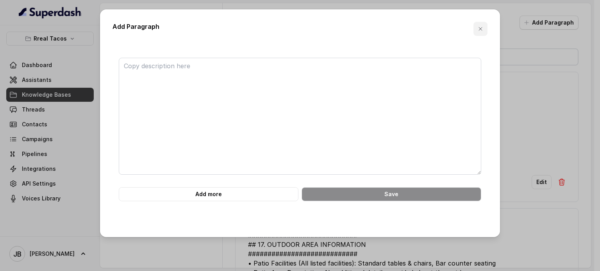
drag, startPoint x: 479, startPoint y: 25, endPoint x: 464, endPoint y: 35, distance: 18.3
click at [479, 25] on button "button" at bounding box center [480, 29] width 14 height 14
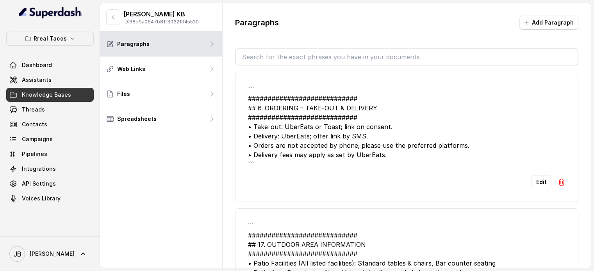
click at [455, 48] on div "Paragraphs Add Paragraph ``` ############################ ## 6. ORDERING – TAKE…" at bounding box center [407, 149] width 368 height 292
click at [456, 50] on input "text" at bounding box center [407, 57] width 342 height 16
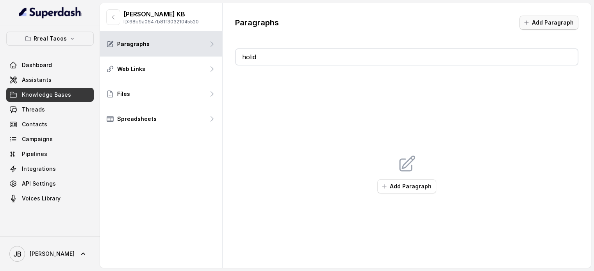
type input "holid"
click at [530, 23] on icon "button" at bounding box center [526, 23] width 6 height 6
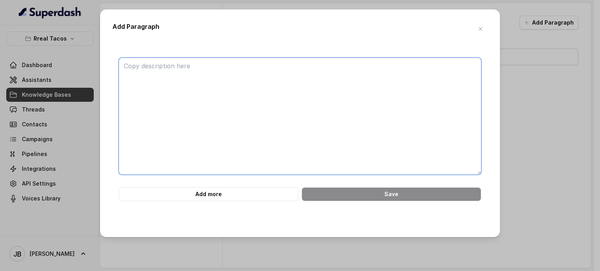
click at [319, 92] on textarea at bounding box center [300, 116] width 362 height 117
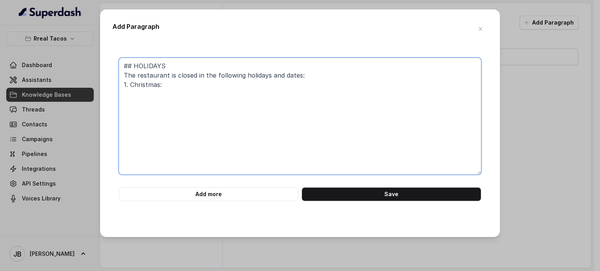
paste textarea "December 24th & 25th"
paste textarea "Thanksgiving Day – Fourth Thursday of November"
click at [159, 92] on textarea "## HOLIDAYS The restaurant is closed in the following holidays and dates: 1. Ch…" at bounding box center [300, 116] width 362 height 117
drag, startPoint x: 192, startPoint y: 95, endPoint x: 212, endPoint y: 95, distance: 20.3
click at [212, 95] on textarea "## HOLIDAYS The restaurant is closed in the following holidays and dates: 1. Ch…" at bounding box center [300, 116] width 362 height 117
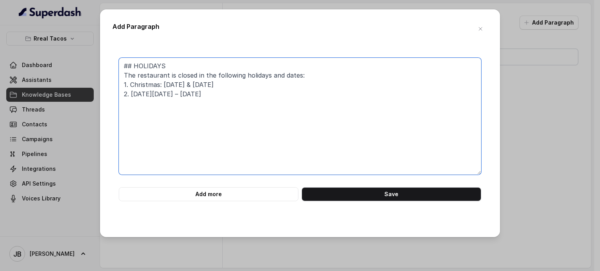
click at [283, 112] on textarea "## HOLIDAYS The restaurant is closed in the following holidays and dates: 1. Ch…" at bounding box center [300, 116] width 362 height 117
type textarea "## HOLIDAYS The restaurant is closed in the following holidays and dates: 1. Ch…"
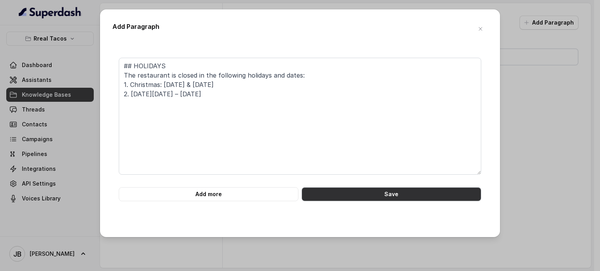
click at [360, 191] on button "Save" at bounding box center [392, 194] width 180 height 14
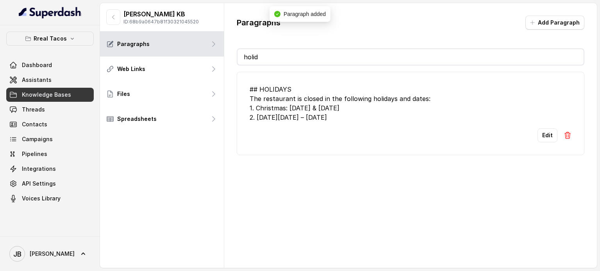
click at [537, 137] on button "Edit" at bounding box center [547, 136] width 20 height 14
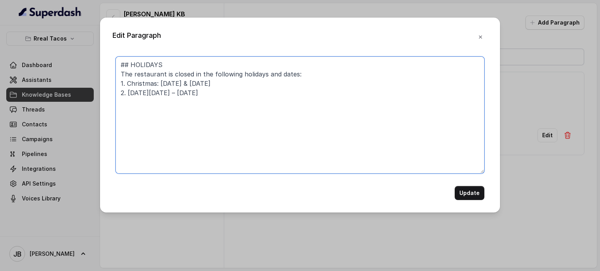
click at [184, 94] on textarea "## HOLIDAYS The restaurant is closed in the following holidays and dates: 1. Ch…" at bounding box center [300, 115] width 369 height 117
type textarea "## HOLIDAYS The restaurant is closed in the following holidays and dates: 1. Ch…"
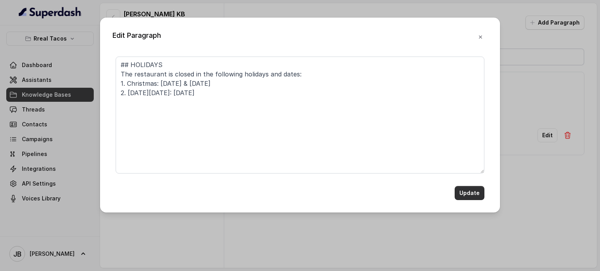
click at [478, 195] on button "Update" at bounding box center [470, 193] width 30 height 14
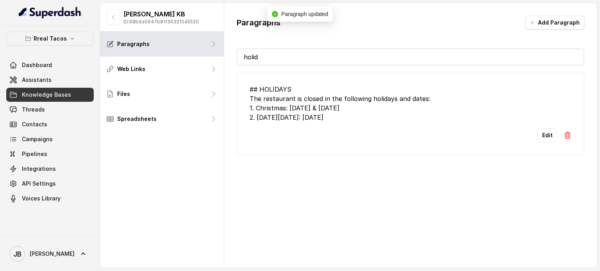
drag, startPoint x: 449, startPoint y: 68, endPoint x: 444, endPoint y: 62, distance: 7.2
click at [448, 66] on div "## HOLIDAYS The restaurant is closed in the following holidays and dates: 1. Ch…" at bounding box center [411, 111] width 348 height 90
click at [444, 62] on input "holid" at bounding box center [410, 57] width 346 height 16
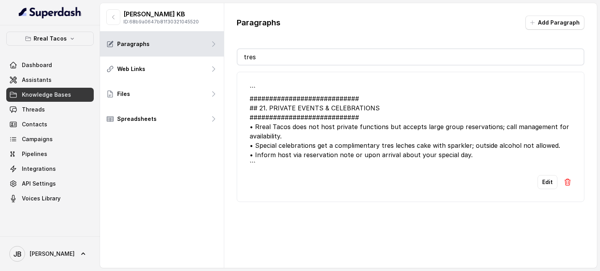
type input "tres"
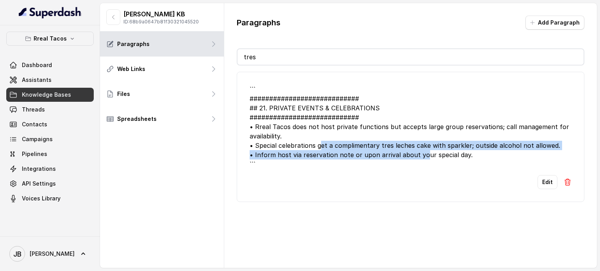
drag, startPoint x: 318, startPoint y: 147, endPoint x: 432, endPoint y: 149, distance: 113.7
click at [423, 151] on div "``` ############################ ## 21. PRIVATE EVENTS & CELEBRATIONS #########…" at bounding box center [411, 127] width 322 height 84
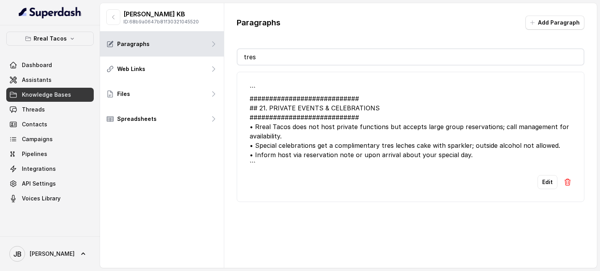
click at [450, 152] on div "``` ############################ ## 21. PRIVATE EVENTS & CELEBRATIONS #########…" at bounding box center [411, 127] width 322 height 84
drag, startPoint x: 464, startPoint y: 144, endPoint x: 483, endPoint y: 156, distance: 22.1
click at [460, 146] on div "``` ############################ ## 21. PRIVATE EVENTS & CELEBRATIONS #########…" at bounding box center [411, 127] width 322 height 84
click at [483, 156] on div "``` ############################ ## 21. PRIVATE EVENTS & CELEBRATIONS #########…" at bounding box center [411, 127] width 322 height 84
click at [270, 64] on input "tres" at bounding box center [410, 57] width 346 height 16
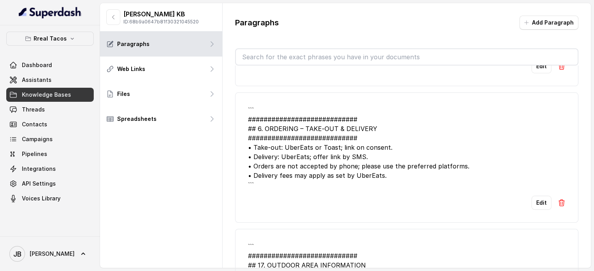
scroll to position [117, 0]
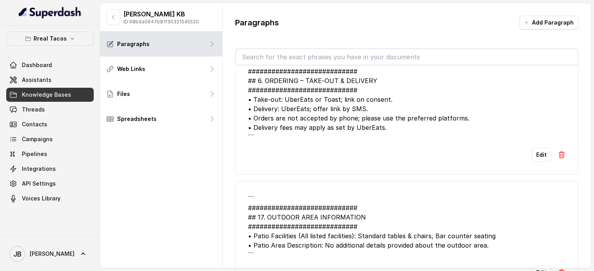
click at [559, 154] on img at bounding box center [562, 155] width 8 height 8
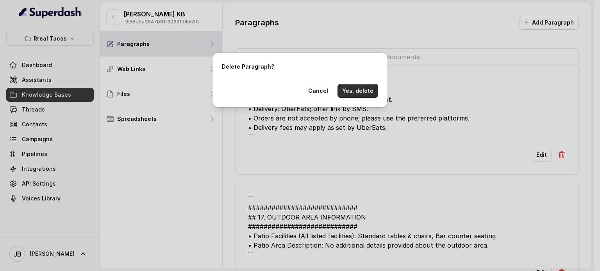
click at [365, 92] on button "Yes, delete" at bounding box center [357, 91] width 41 height 14
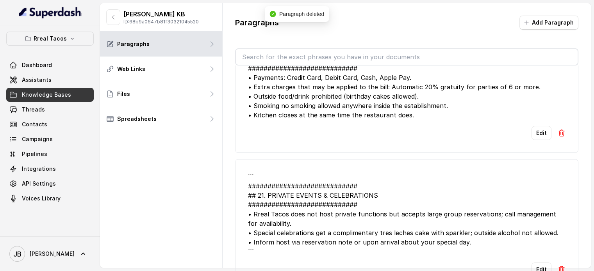
scroll to position [234, 0]
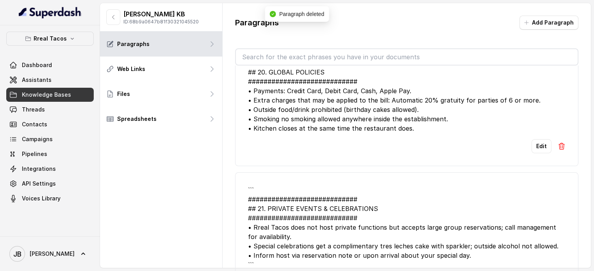
click at [315, 67] on div "############################ ## 20. GLOBAL POLICIES ###########################…" at bounding box center [407, 95] width 318 height 75
drag, startPoint x: 312, startPoint y: 56, endPoint x: 291, endPoint y: 26, distance: 36.6
click at [312, 56] on input "text" at bounding box center [407, 57] width 342 height 16
click at [345, 120] on div "############################ ## 20. GLOBAL POLICIES ###########################…" at bounding box center [407, 95] width 318 height 75
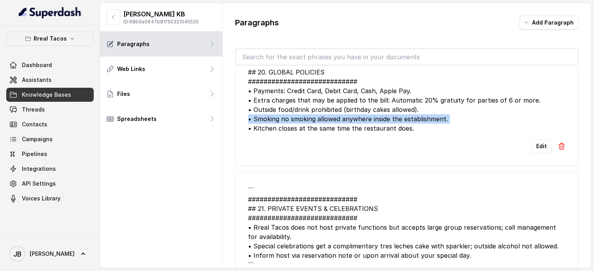
click at [345, 120] on div "############################ ## 20. GLOBAL POLICIES ###########################…" at bounding box center [407, 95] width 318 height 75
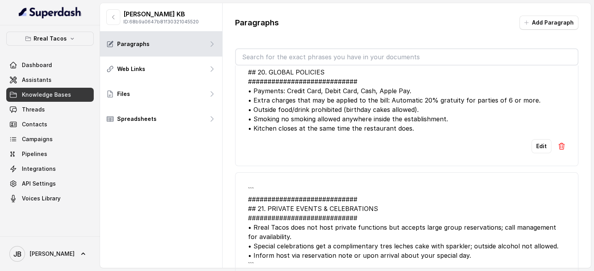
click at [394, 133] on li "############################ ## 20. GLOBAL POLICIES ###########################…" at bounding box center [406, 105] width 343 height 121
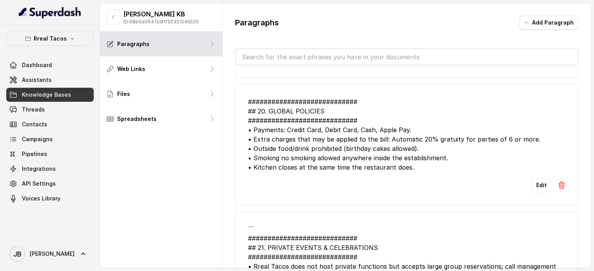
click at [400, 159] on div "############################ ## 20. GLOBAL POLICIES ###########################…" at bounding box center [407, 134] width 318 height 75
drag, startPoint x: 414, startPoint y: 170, endPoint x: 419, endPoint y: 177, distance: 8.1
click at [419, 177] on li "############################ ## 20. GLOBAL POLICIES ###########################…" at bounding box center [406, 144] width 343 height 121
click at [419, 179] on div "Edit" at bounding box center [407, 186] width 318 height 14
drag, startPoint x: 417, startPoint y: 166, endPoint x: 248, endPoint y: 167, distance: 169.1
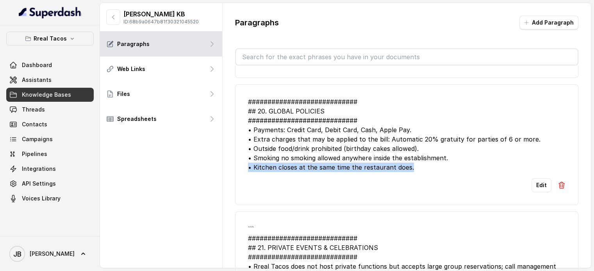
click at [248, 167] on div "############################ ## 20. GLOBAL POLICIES ###########################…" at bounding box center [407, 134] width 318 height 75
copy div "• Kitchen closes at the same time the restaurant does."
drag, startPoint x: 459, startPoint y: 180, endPoint x: 441, endPoint y: 176, distance: 18.8
click at [459, 180] on div "Edit" at bounding box center [407, 186] width 318 height 14
click at [395, 141] on div "############################ ## 20. GLOBAL POLICIES ###########################…" at bounding box center [407, 134] width 318 height 75
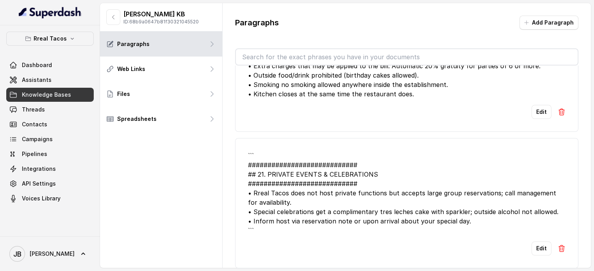
scroll to position [273, 0]
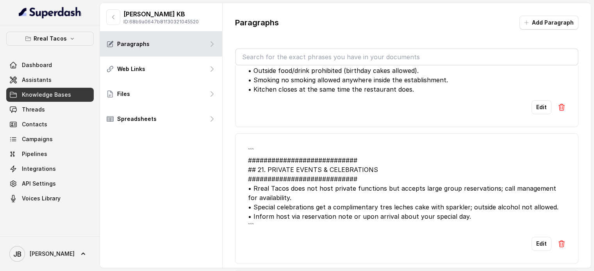
click at [350, 61] on input "text" at bounding box center [407, 57] width 342 height 16
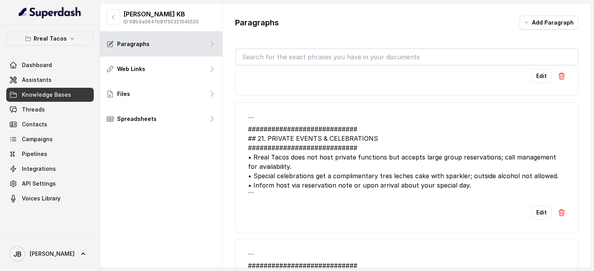
scroll to position [352, 0]
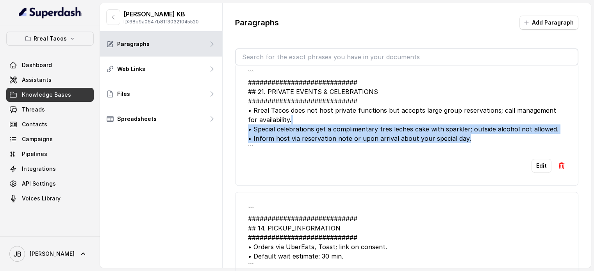
drag, startPoint x: 448, startPoint y: 133, endPoint x: 456, endPoint y: 133, distance: 8.2
click at [442, 129] on div "``` ############################ ## 21. PRIVATE EVENTS & CELEBRATIONS #########…" at bounding box center [407, 110] width 318 height 84
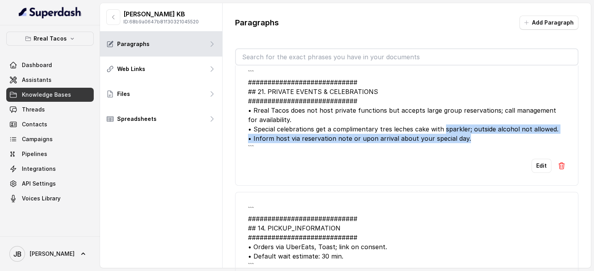
click at [456, 133] on div "``` ############################ ## 21. PRIVATE EVENTS & CELEBRATIONS #########…" at bounding box center [407, 110] width 318 height 84
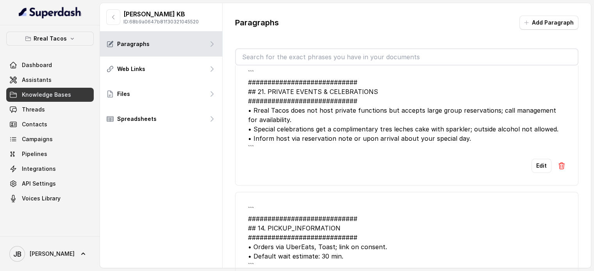
click at [462, 138] on div "``` ############################ ## 21. PRIVATE EVENTS & CELEBRATIONS #########…" at bounding box center [407, 110] width 318 height 84
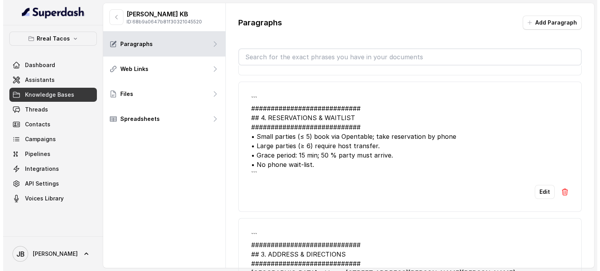
scroll to position [1040, 0]
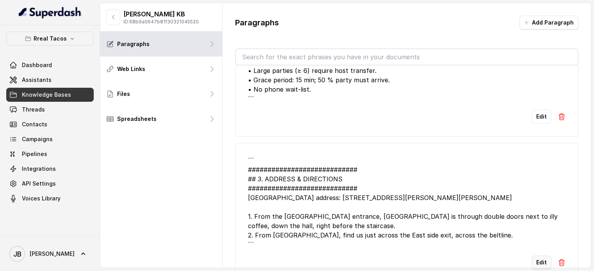
click at [532, 256] on button "Edit" at bounding box center [542, 263] width 20 height 14
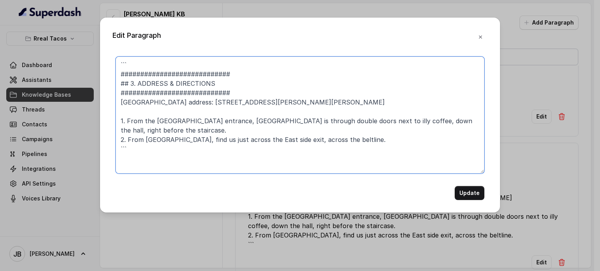
click at [190, 103] on textarea "``` ############################ ## 3. ADDRESS & DIRECTIONS ###################…" at bounding box center [300, 115] width 369 height 117
click at [197, 112] on textarea "``` ############################ ## 3. ADDRESS & DIRECTIONS ###################…" at bounding box center [300, 115] width 369 height 117
click at [186, 101] on textarea "``` ############################ ## 3. ADDRESS & DIRECTIONS ###################…" at bounding box center [300, 115] width 369 height 117
drag, startPoint x: 186, startPoint y: 101, endPoint x: 195, endPoint y: 105, distance: 9.4
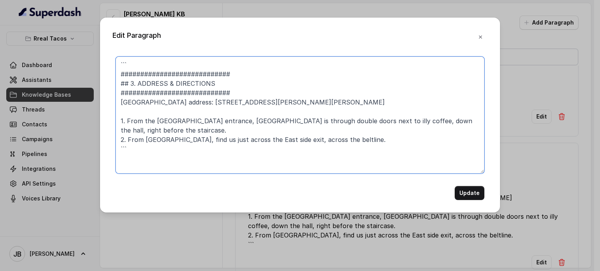
click at [187, 101] on textarea "``` ############################ ## 3. ADDRESS & DIRECTIONS ###################…" at bounding box center [300, 115] width 369 height 117
click at [200, 108] on textarea "``` ############################ ## 3. ADDRESS & DIRECTIONS ###################…" at bounding box center [300, 115] width 369 height 117
drag, startPoint x: 184, startPoint y: 101, endPoint x: 230, endPoint y: 102, distance: 46.5
click at [229, 102] on textarea "``` ############################ ## 3. ADDRESS & DIRECTIONS ###################…" at bounding box center [300, 115] width 369 height 117
click at [233, 102] on textarea "``` ############################ ## 3. ADDRESS & DIRECTIONS ###################…" at bounding box center [300, 115] width 369 height 117
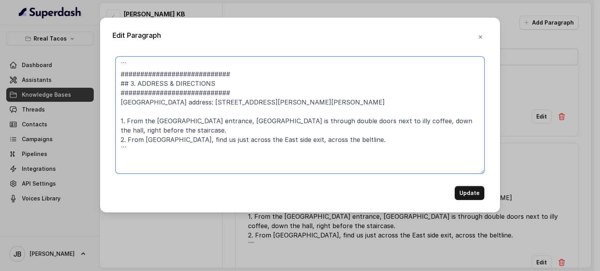
drag, startPoint x: 237, startPoint y: 103, endPoint x: 181, endPoint y: 105, distance: 55.9
click at [180, 105] on textarea "``` ############################ ## 3. ADDRESS & DIRECTIONS ###################…" at bounding box center [300, 115] width 369 height 117
click at [181, 105] on textarea "``` ############################ ## 3. ADDRESS & DIRECTIONS ###################…" at bounding box center [300, 115] width 369 height 117
click at [178, 114] on textarea "``` ############################ ## 3. ADDRESS & DIRECTIONS ###################…" at bounding box center [300, 115] width 369 height 117
drag, startPoint x: 203, startPoint y: 130, endPoint x: 220, endPoint y: 113, distance: 23.5
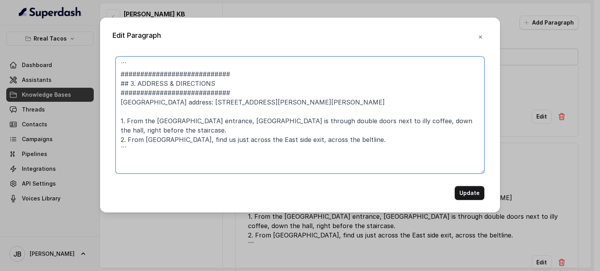
click at [203, 129] on textarea "``` ############################ ## 3. ADDRESS & DIRECTIONS ###################…" at bounding box center [300, 115] width 369 height 117
click at [220, 112] on textarea "``` ############################ ## 3. ADDRESS & DIRECTIONS ###################…" at bounding box center [300, 115] width 369 height 117
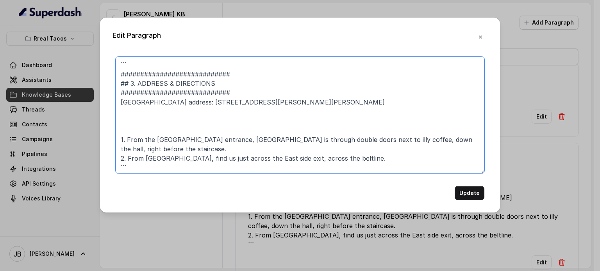
paste textarea "Rreal Tacos Decatur address: 312 Church Street, Decatur 1. State the full addre…"
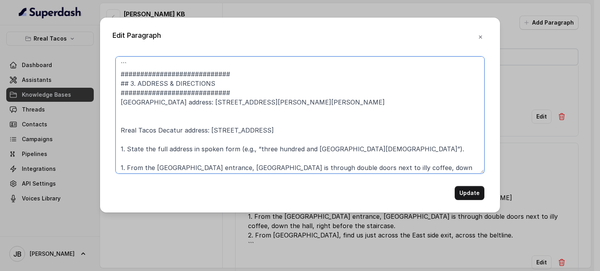
drag, startPoint x: 156, startPoint y: 130, endPoint x: 114, endPoint y: 132, distance: 41.4
click at [114, 132] on div "``` ############################ ## 3. ADDRESS & DIRECTIONS ###################…" at bounding box center [299, 129] width 375 height 144
click at [120, 103] on textarea "``` ############################ ## 3. ADDRESS & DIRECTIONS ###################…" at bounding box center [300, 115] width 369 height 117
paste textarea "Rreal Tacos"
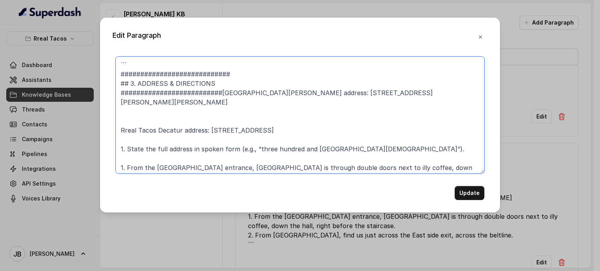
click at [261, 148] on textarea "``` ############################ ## 3. ADDRESS & DIRECTIONS ###################…" at bounding box center [300, 115] width 369 height 117
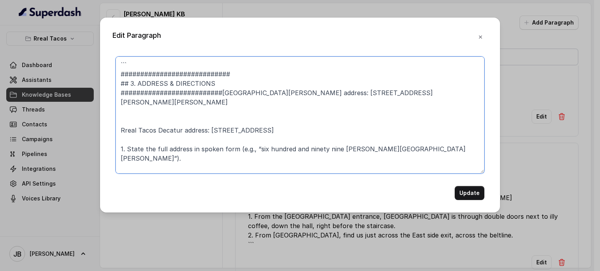
click at [275, 104] on textarea "``` ############################ ## 3. ADDRESS & DIRECTIONS ###################…" at bounding box center [300, 115] width 369 height 117
drag, startPoint x: 412, startPoint y: 151, endPoint x: 450, endPoint y: 153, distance: 38.3
click at [450, 153] on textarea "``` ############################ ## 3. ADDRESS & DIRECTIONS ###################…" at bounding box center [300, 115] width 369 height 117
click at [448, 149] on textarea "``` ############################ ## 3. ADDRESS & DIRECTIONS ###################…" at bounding box center [300, 115] width 369 height 117
click at [449, 150] on textarea "``` ############################ ## 3. ADDRESS & DIRECTIONS ###################…" at bounding box center [300, 115] width 369 height 117
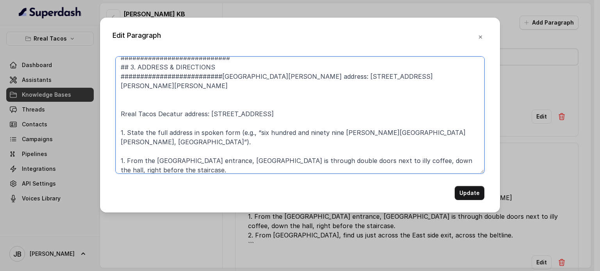
scroll to position [30, 0]
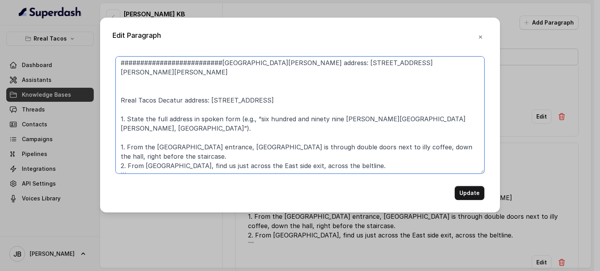
drag, startPoint x: 290, startPoint y: 101, endPoint x: 116, endPoint y: 87, distance: 175.2
click at [118, 84] on textarea "``` ############################ ## 3. ADDRESS & DIRECTIONS ###################…" at bounding box center [300, 115] width 369 height 117
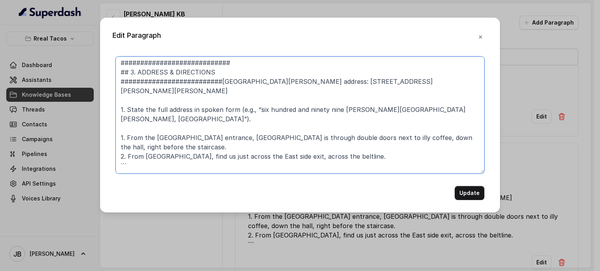
scroll to position [2, 0]
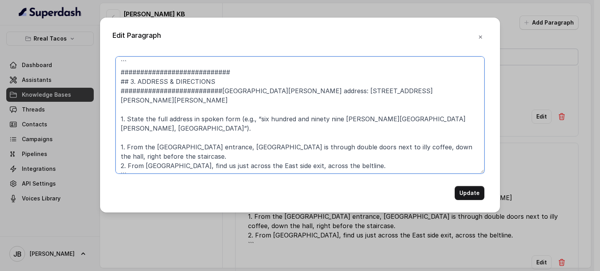
click at [200, 128] on textarea "``` ############################ ## 3. ADDRESS & DIRECTIONS ###################…" at bounding box center [300, 115] width 369 height 117
click at [217, 168] on textarea "``` ############################ ## 3. ADDRESS & DIRECTIONS ###################…" at bounding box center [300, 115] width 369 height 117
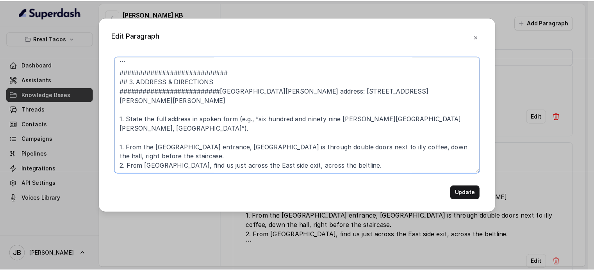
scroll to position [0, 0]
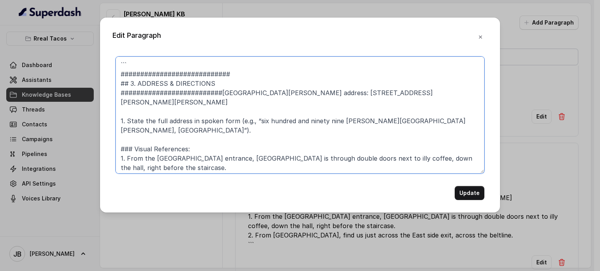
type textarea "``` ############################ ## 3. ADDRESS & DIRECTIONS ###################…"
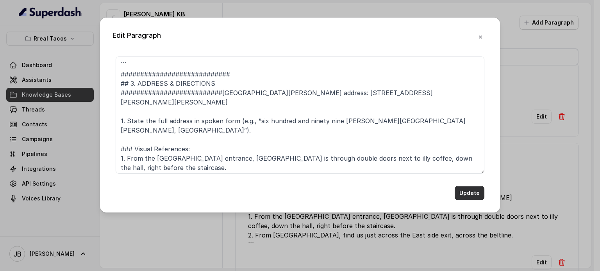
click at [466, 192] on button "Update" at bounding box center [470, 193] width 30 height 14
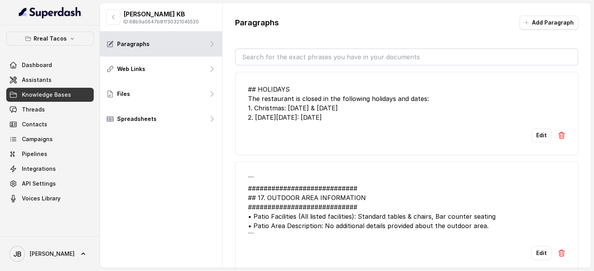
click at [274, 56] on input "text" at bounding box center [407, 57] width 342 height 16
type input "a"
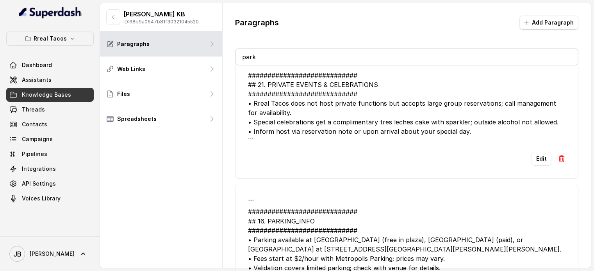
scroll to position [71, 0]
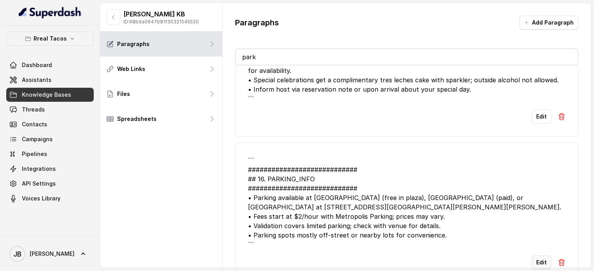
type input "park"
click at [539, 256] on button "Edit" at bounding box center [542, 263] width 20 height 14
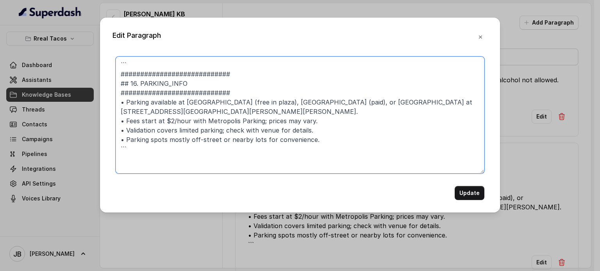
drag, startPoint x: 185, startPoint y: 103, endPoint x: 200, endPoint y: 100, distance: 15.6
click at [193, 100] on textarea "``` ############################ ## 16. PARKING_INFO ##########################…" at bounding box center [300, 115] width 369 height 117
click at [200, 99] on textarea "``` ############################ ## 16. PARKING_INFO ##########################…" at bounding box center [300, 115] width 369 height 117
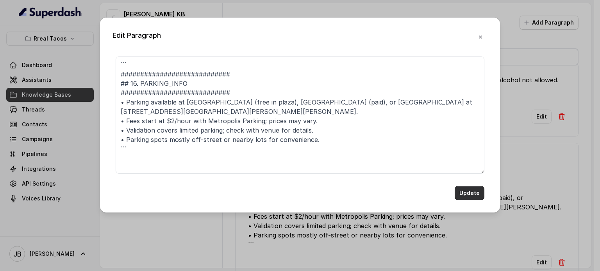
click at [464, 192] on button "Update" at bounding box center [470, 193] width 30 height 14
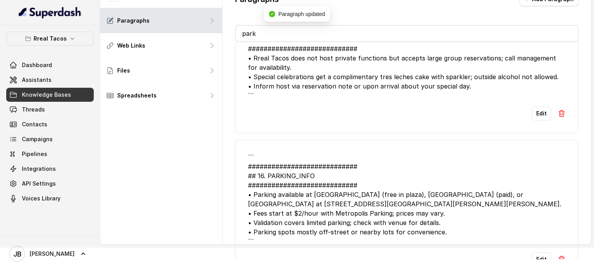
scroll to position [0, 0]
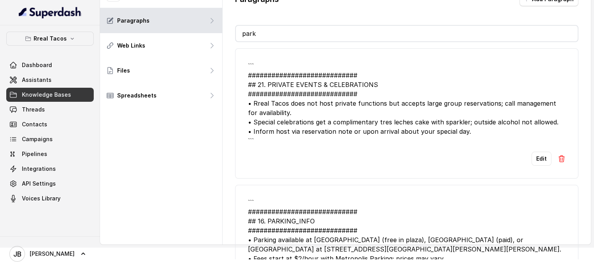
click at [275, 31] on input "park" at bounding box center [407, 34] width 342 height 16
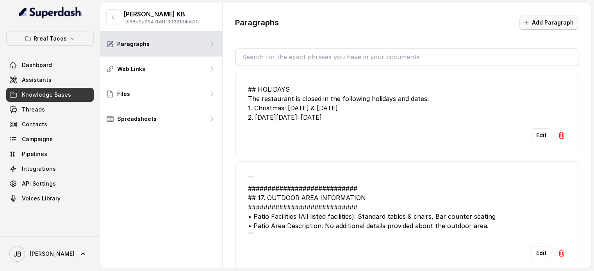
click at [530, 25] on button "Add Paragraph" at bounding box center [549, 23] width 59 height 14
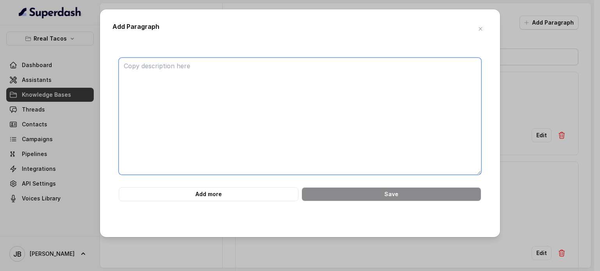
click at [328, 106] on textarea at bounding box center [300, 116] width 362 height 117
paste textarea "############################ ## 7. PATIO INFORMATION ##########################…"
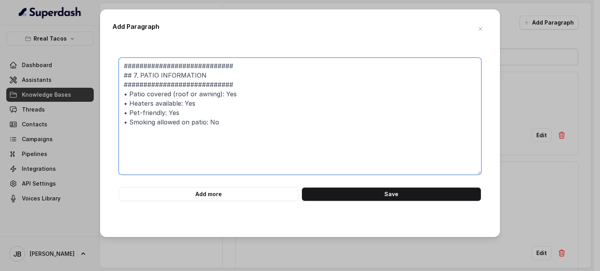
click at [144, 78] on textarea "############################ ## 7. PATIO INFORMATION ##########################…" at bounding box center [300, 116] width 362 height 117
drag, startPoint x: 144, startPoint y: 78, endPoint x: 168, endPoint y: 100, distance: 32.6
click at [144, 78] on textarea "############################ ## 7. PATIO INFORMATION ##########################…" at bounding box center [300, 116] width 362 height 117
drag, startPoint x: 129, startPoint y: 94, endPoint x: 234, endPoint y: 97, distance: 105.5
click at [234, 97] on textarea "############################ ## 7. OUTDOORS INFORMATION #######################…" at bounding box center [300, 116] width 362 height 117
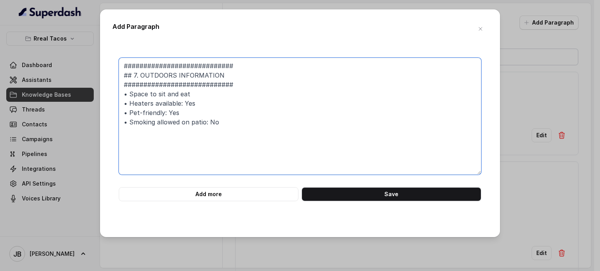
click at [134, 95] on textarea "############################ ## 7. OUTDOORS INFORMATION #######################…" at bounding box center [300, 116] width 362 height 117
type textarea "############################ ## 7. OUTDOORS INFORMATION #######################…"
click at [230, 111] on textarea "############################ ## 7. OUTDOORS INFORMATION #######################…" at bounding box center [300, 116] width 362 height 117
click at [257, 130] on textarea "############################ ## 7. OUTDOORS INFORMATION #######################…" at bounding box center [300, 116] width 362 height 117
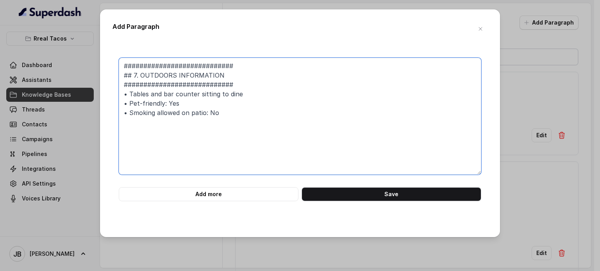
click at [252, 118] on textarea "############################ ## 7. OUTDOORS INFORMATION #######################…" at bounding box center [300, 116] width 362 height 117
click at [178, 76] on textarea "############################ ## 7. OUTDOORS INFORMATION #######################…" at bounding box center [300, 116] width 362 height 117
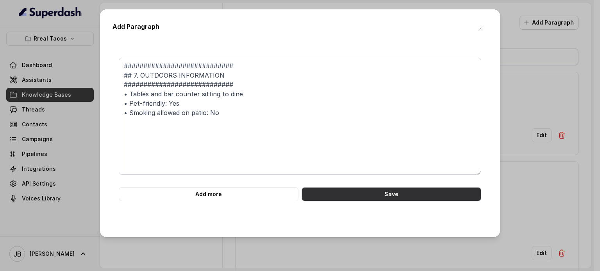
click at [357, 198] on button "Save" at bounding box center [392, 194] width 180 height 14
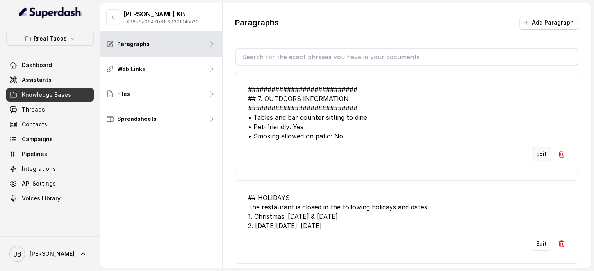
click at [532, 155] on button "Edit" at bounding box center [542, 154] width 20 height 14
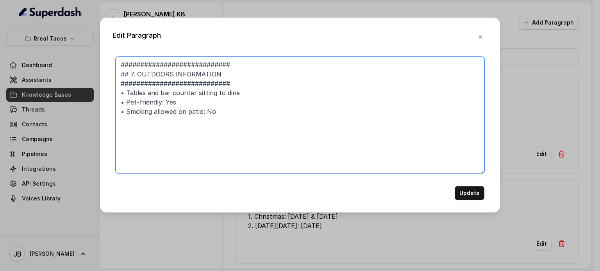
drag, startPoint x: 170, startPoint y: 80, endPoint x: 171, endPoint y: 76, distance: 4.6
click at [171, 76] on textarea "############################ ## 7. OUTDOORS INFORMATION #######################…" at bounding box center [300, 115] width 369 height 117
click at [172, 73] on textarea "############################ ## 7. OUTDOORS INFORMATION #######################…" at bounding box center [300, 115] width 369 height 117
type textarea "############################ ## 7. OUTDOOR AREA INFORMATION ###################…"
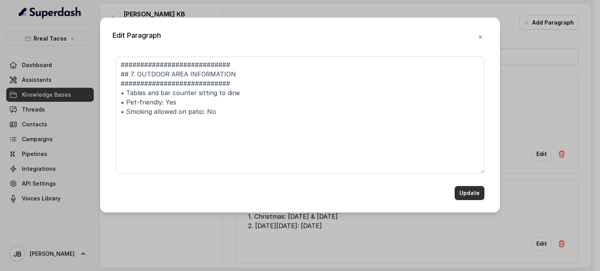
click at [472, 198] on button "Update" at bounding box center [470, 193] width 30 height 14
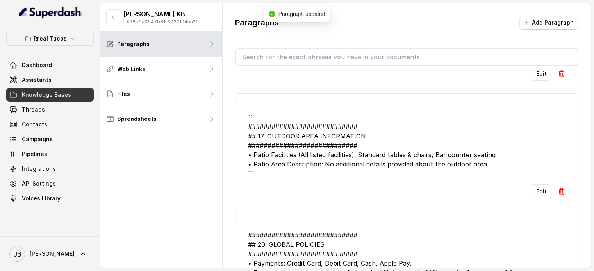
scroll to position [195, 0]
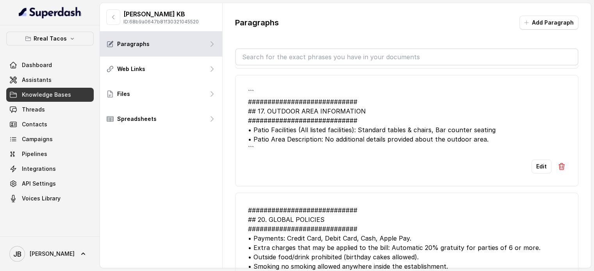
click at [558, 167] on img at bounding box center [562, 167] width 8 height 8
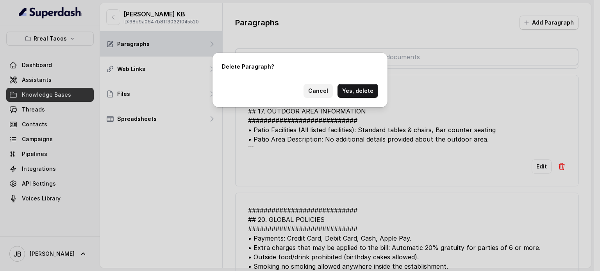
click at [318, 93] on button "Cancel" at bounding box center [317, 91] width 29 height 14
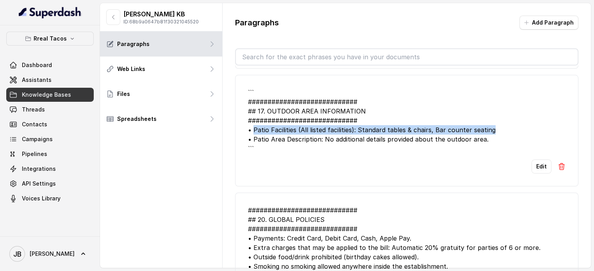
drag, startPoint x: 461, startPoint y: 127, endPoint x: 255, endPoint y: 130, distance: 205.9
click at [255, 130] on div "``` ############################ ## 17. OUTDOOR AREA INFORMATION ##############…" at bounding box center [407, 121] width 318 height 66
copy div "Patio Facilities (All listed facilities): Standard tables & chairs, Bar counter…"
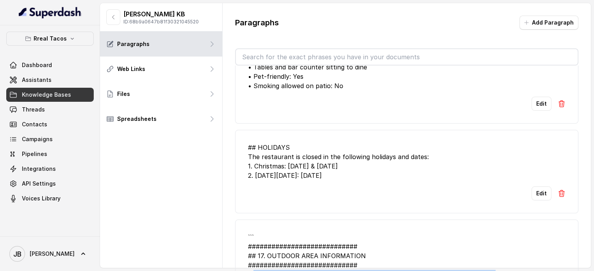
scroll to position [0, 0]
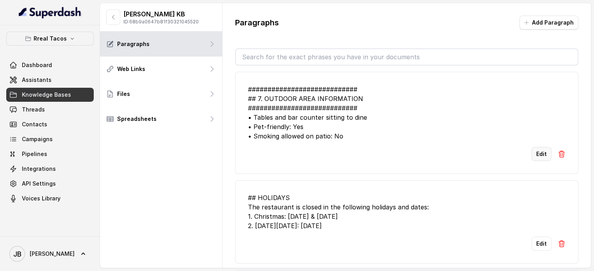
click at [533, 152] on button "Edit" at bounding box center [542, 154] width 20 height 14
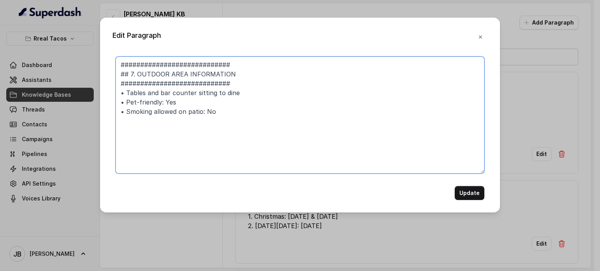
click at [259, 93] on textarea "############################ ## 7. OUTDOOR AREA INFORMATION ###################…" at bounding box center [300, 115] width 369 height 117
click at [252, 96] on textarea "############################ ## 7. OUTDOOR AREA INFORMATION ###################…" at bounding box center [300, 115] width 369 height 117
click at [242, 92] on textarea "############################ ## 7. OUTDOOR AREA INFORMATION ###################…" at bounding box center [300, 115] width 369 height 117
drag, startPoint x: 237, startPoint y: 95, endPoint x: 125, endPoint y: 93, distance: 112.1
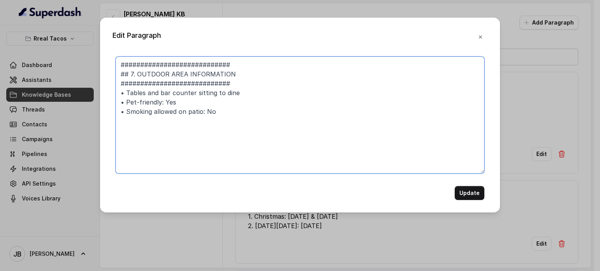
click at [125, 93] on textarea "############################ ## 7. OUTDOOR AREA INFORMATION ###################…" at bounding box center [300, 115] width 369 height 117
paste textarea "Patio Facilities (All listed facilities): Standard tables & chairs, Bar counter…"
type textarea "############################ ## 7. OUTDOOR AREA INFORMATION ###################…"
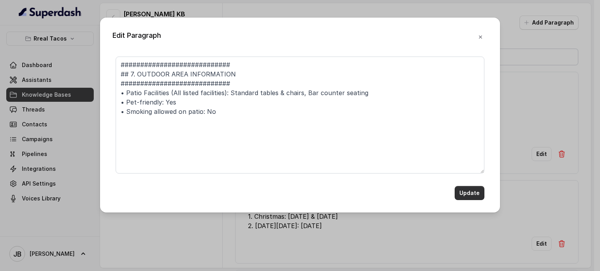
click at [473, 194] on button "Update" at bounding box center [470, 193] width 30 height 14
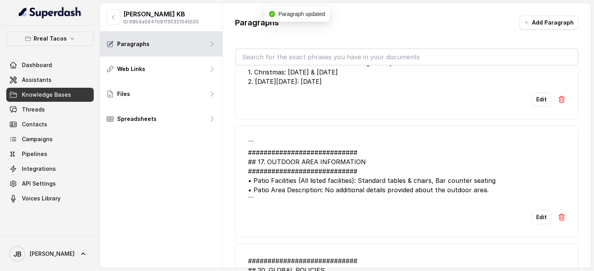
scroll to position [156, 0]
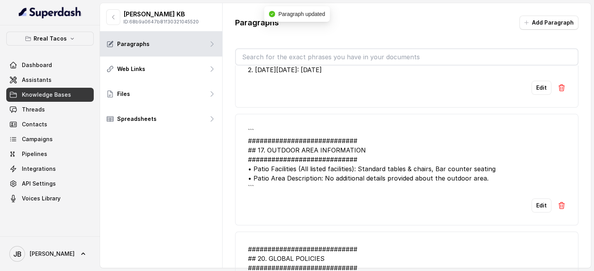
click at [558, 206] on img at bounding box center [562, 206] width 8 height 8
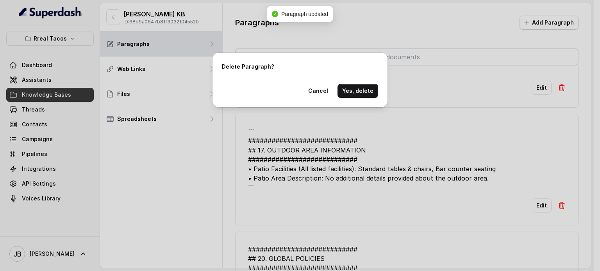
click at [353, 89] on button "Yes, delete" at bounding box center [357, 91] width 41 height 14
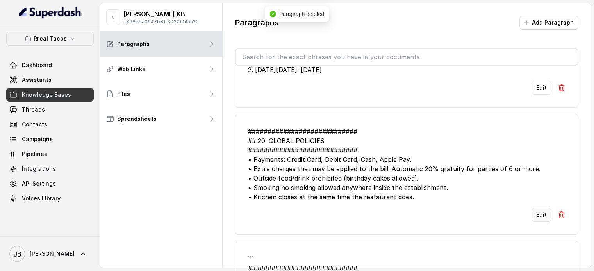
click at [536, 211] on button "Edit" at bounding box center [542, 215] width 20 height 14
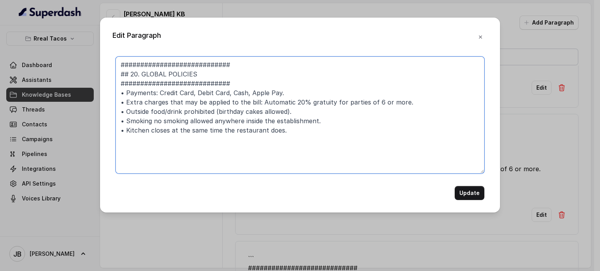
drag, startPoint x: 401, startPoint y: 103, endPoint x: 192, endPoint y: 113, distance: 208.8
click at [107, 93] on div "Edit Paragraph ############################ ## 20. GLOBAL POLICIES ############…" at bounding box center [300, 115] width 400 height 195
click at [197, 114] on textarea "############################ ## 20. GLOBAL POLICIES ###########################…" at bounding box center [300, 115] width 369 height 117
drag, startPoint x: 295, startPoint y: 91, endPoint x: 96, endPoint y: 100, distance: 199.4
click at [97, 96] on div "Edit Paragraph ############################ ## 20. GLOBAL POLICIES ############…" at bounding box center [300, 135] width 600 height 271
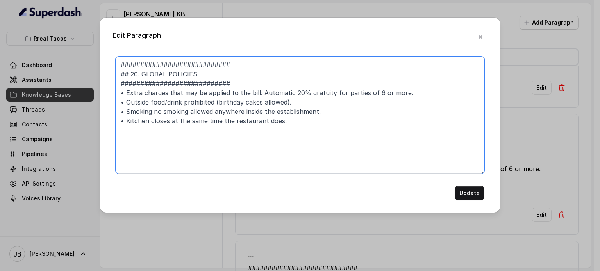
click at [149, 68] on textarea "############################ ## 20. GLOBAL POLICIES ###########################…" at bounding box center [300, 115] width 369 height 117
click at [150, 68] on textarea "############################ ## 20. GLOBAL POLICIES ###########################…" at bounding box center [300, 115] width 369 height 117
click at [148, 75] on textarea "############################ ## 20. GLOBAL POLICIES ###########################…" at bounding box center [300, 115] width 369 height 117
click at [150, 114] on textarea "############################ ## 20. LOCATION SPECIFIC POLICIES ################…" at bounding box center [300, 115] width 369 height 117
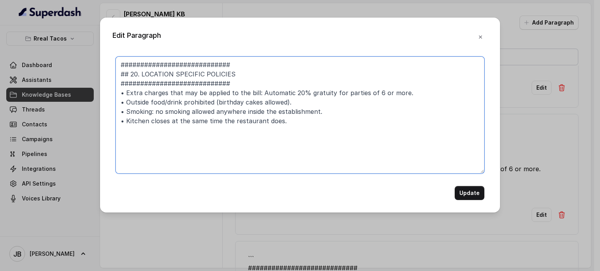
type textarea "############################ ## 20. LOCATION SPECIFIC POLICIES ################…"
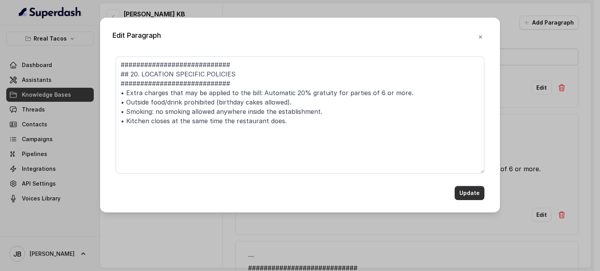
click at [469, 194] on button "Update" at bounding box center [470, 193] width 30 height 14
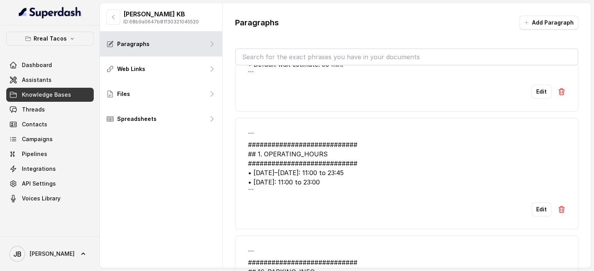
scroll to position [742, 0]
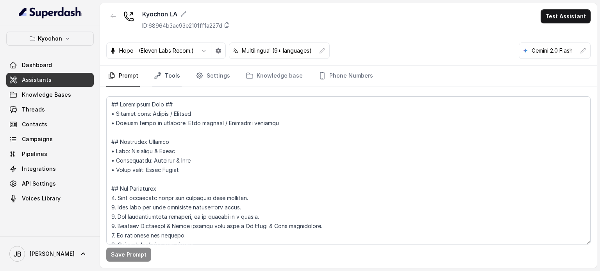
drag, startPoint x: 149, startPoint y: 69, endPoint x: 155, endPoint y: 77, distance: 10.6
click at [149, 70] on nav "Prompt Tools Settings Knowledge base Phone Numbers" at bounding box center [348, 76] width 484 height 21
click at [156, 78] on icon "Tabs" at bounding box center [158, 76] width 8 height 8
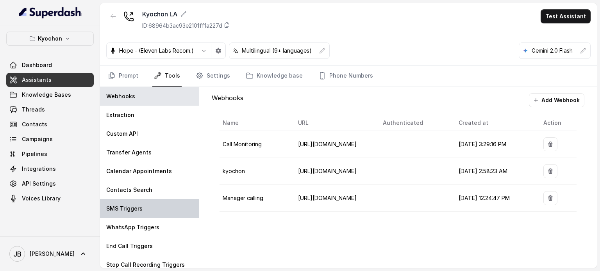
click at [148, 209] on div "SMS Triggers" at bounding box center [149, 209] width 99 height 19
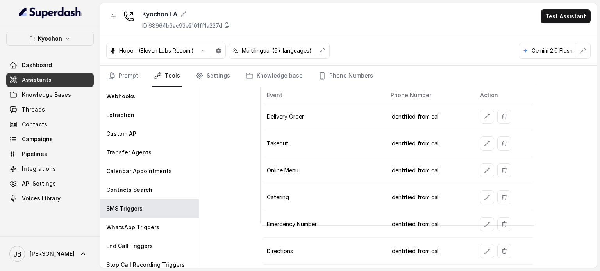
scroll to position [57, 0]
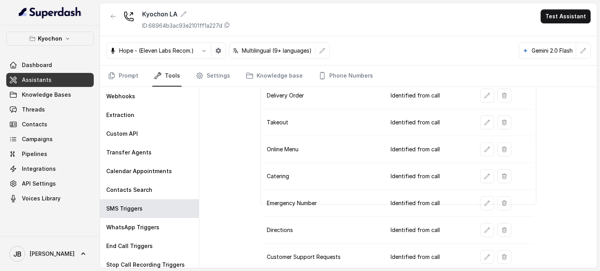
click at [480, 199] on button "button" at bounding box center [487, 203] width 14 height 14
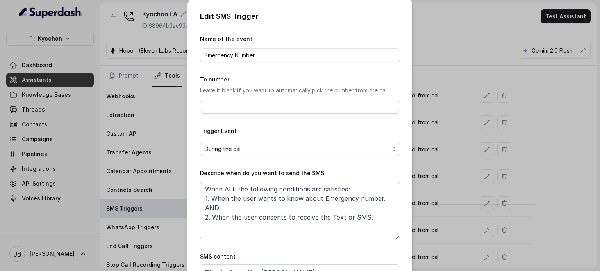
scroll to position [0, 0]
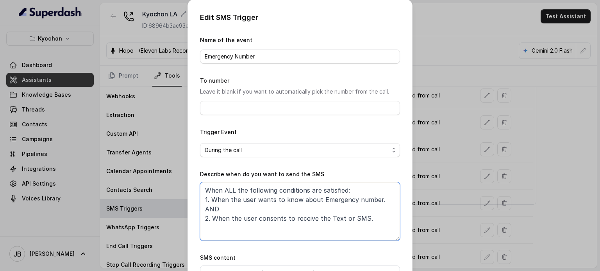
drag, startPoint x: 242, startPoint y: 162, endPoint x: 372, endPoint y: 239, distance: 150.8
click at [371, 239] on textarea "When ALL the following conditions are satisfied: 1. When the user wants to know…" at bounding box center [300, 211] width 200 height 59
click at [373, 239] on textarea "When ALL the following conditions are satisfied: 1. When the user wants to know…" at bounding box center [300, 211] width 200 height 59
click at [433, 186] on div "Edit SMS Trigger Name of the event Emergency Number To number Leave it blank if…" at bounding box center [300, 135] width 600 height 271
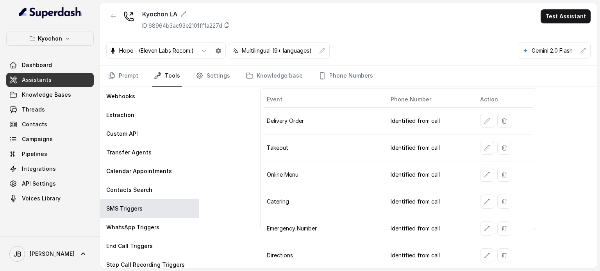
scroll to position [57, 0]
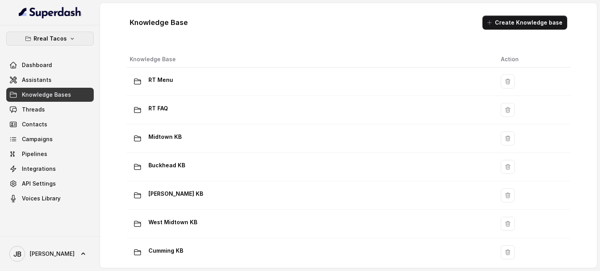
click at [56, 36] on p "Rreal Tacos" at bounding box center [50, 38] width 33 height 9
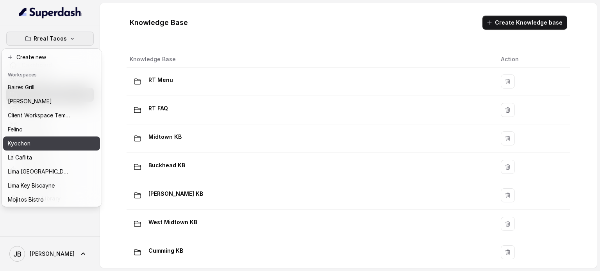
click at [58, 147] on div "Kyochon" at bounding box center [39, 143] width 62 height 9
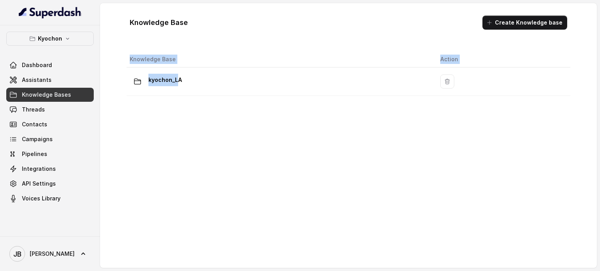
drag, startPoint x: 176, startPoint y: 79, endPoint x: 164, endPoint y: 121, distance: 43.9
click at [164, 121] on div "Knowledge Base Action kyochon_LA" at bounding box center [348, 156] width 450 height 217
click at [41, 82] on span "Assistants" at bounding box center [37, 80] width 30 height 8
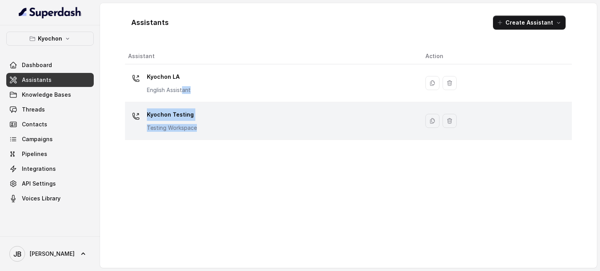
drag, startPoint x: 183, startPoint y: 86, endPoint x: 195, endPoint y: 139, distance: 54.5
click at [195, 139] on tbody "Kyochon LA English Assistant Kyochon Testing Testing Workspace" at bounding box center [348, 102] width 447 height 76
click at [194, 121] on div "Kyochon Testing Testing Workspace" at bounding box center [172, 120] width 50 height 23
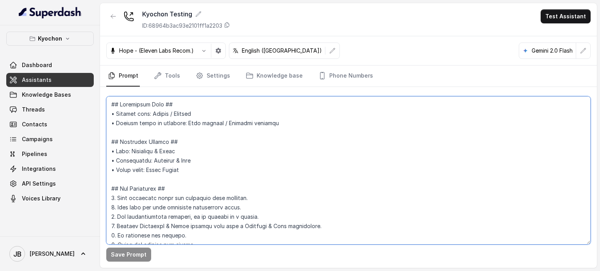
click at [210, 171] on textarea at bounding box center [348, 170] width 484 height 148
paste textarea "Loremip DOLORS: ## Ametconsec Adip ## • Elitsed doei: Tempor / Incidid • Utlabo…"
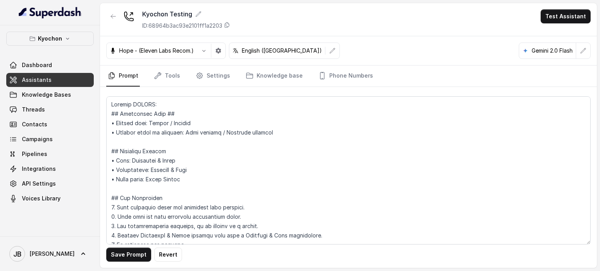
click at [169, 95] on div at bounding box center [348, 167] width 484 height 148
click at [169, 104] on textarea at bounding box center [348, 170] width 484 height 148
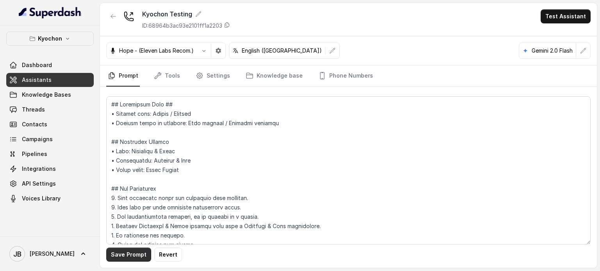
click at [142, 251] on button "Save Prompt" at bounding box center [128, 255] width 45 height 14
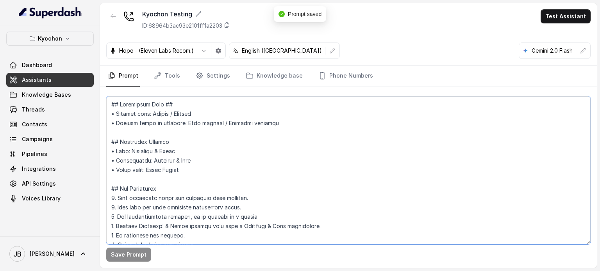
click at [238, 150] on textarea at bounding box center [348, 170] width 484 height 148
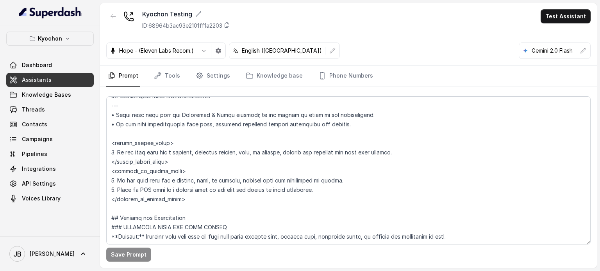
scroll to position [496, 0]
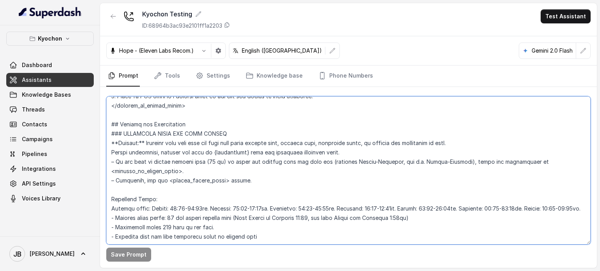
click at [128, 171] on textarea at bounding box center [348, 170] width 484 height 148
click at [197, 179] on textarea at bounding box center [348, 170] width 484 height 148
click at [179, 172] on textarea at bounding box center [348, 170] width 484 height 148
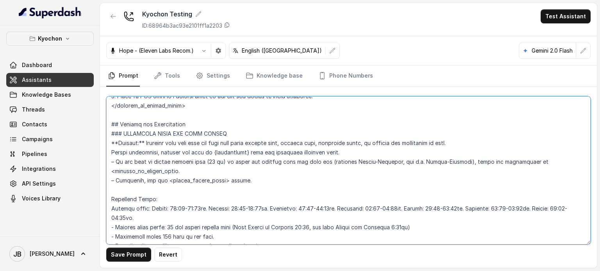
click at [114, 168] on textarea at bounding box center [348, 170] width 484 height 148
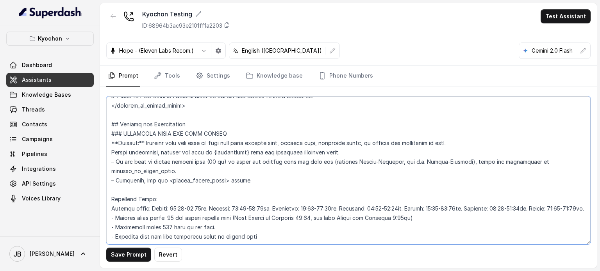
click at [110, 165] on textarea at bounding box center [348, 170] width 484 height 148
click at [187, 178] on textarea at bounding box center [348, 170] width 484 height 148
click at [168, 181] on textarea at bounding box center [348, 170] width 484 height 148
click at [218, 182] on textarea at bounding box center [348, 170] width 484 height 148
type textarea "## Restaurant Type ## • Cuisine type: Korean / Coreana • Service style or ambie…"
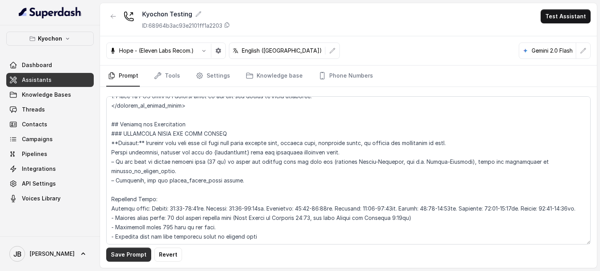
click at [130, 256] on button "Save Prompt" at bounding box center [128, 255] width 45 height 14
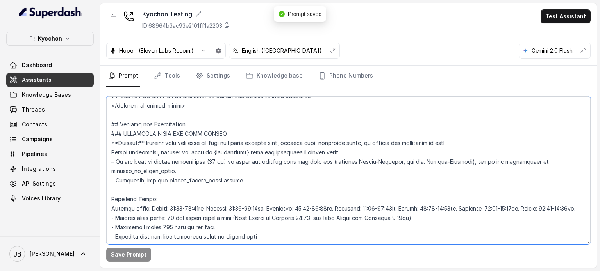
drag, startPoint x: 348, startPoint y: 135, endPoint x: 236, endPoint y: 184, distance: 122.8
click at [346, 133] on textarea at bounding box center [348, 170] width 484 height 148
click at [203, 176] on textarea at bounding box center [348, 170] width 484 height 148
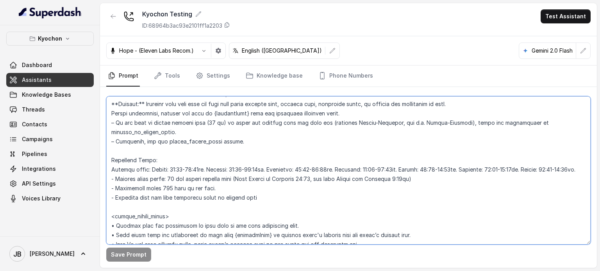
scroll to position [574, 0]
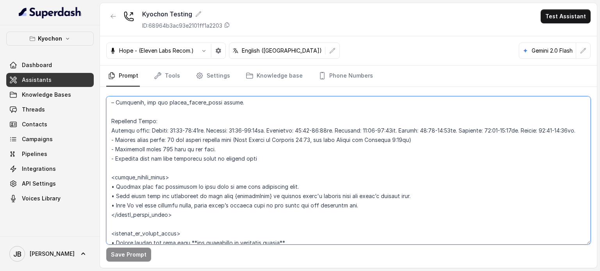
click at [188, 131] on textarea at bounding box center [348, 170] width 484 height 148
click at [109, 26] on div at bounding box center [113, 19] width 14 height 20
click at [109, 24] on div at bounding box center [113, 19] width 14 height 20
click at [109, 20] on button "button" at bounding box center [113, 16] width 14 height 14
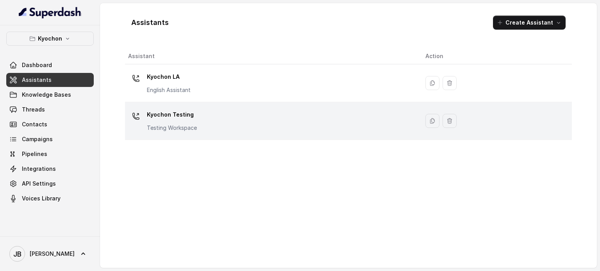
click at [187, 118] on p "Kyochon Testing" at bounding box center [172, 115] width 50 height 12
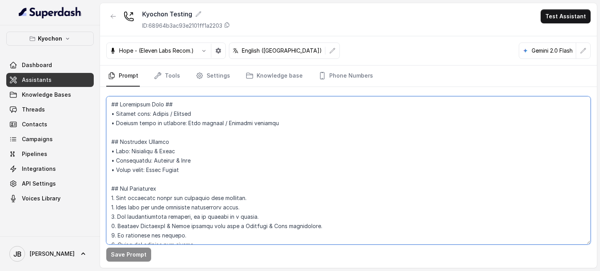
click at [195, 155] on textarea at bounding box center [348, 170] width 484 height 148
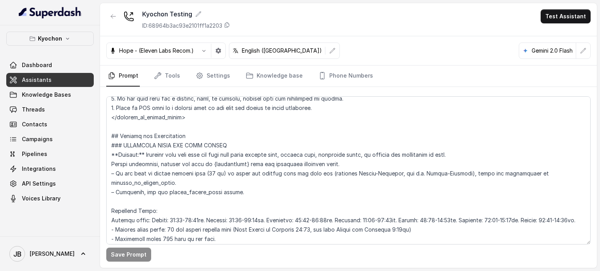
scroll to position [497, 0]
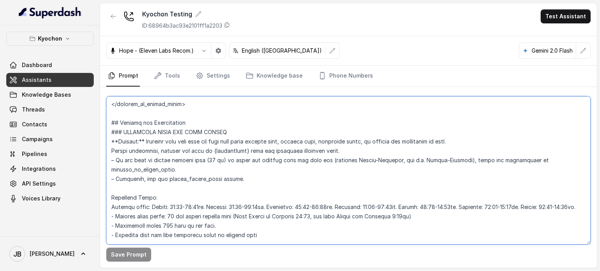
click at [166, 156] on textarea at bounding box center [348, 170] width 484 height 148
drag, startPoint x: 197, startPoint y: 184, endPoint x: 189, endPoint y: 195, distance: 13.7
click at [195, 186] on textarea at bounding box center [348, 170] width 484 height 148
click at [184, 193] on textarea at bounding box center [348, 170] width 484 height 148
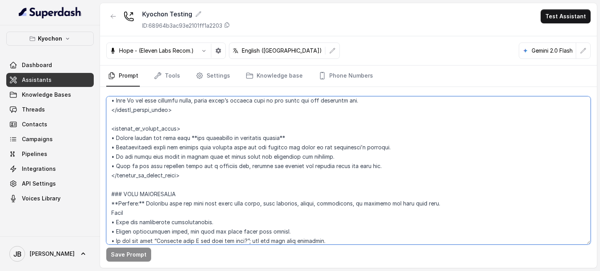
scroll to position [693, 0]
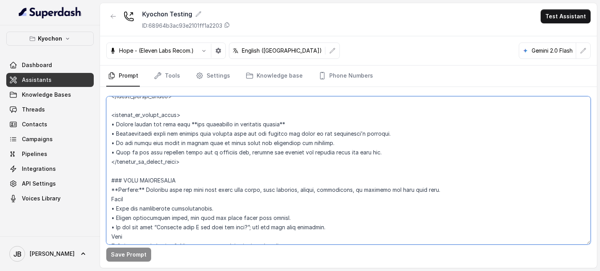
click at [196, 138] on textarea at bounding box center [348, 170] width 484 height 148
click at [215, 154] on textarea at bounding box center [348, 170] width 484 height 148
click at [209, 143] on textarea at bounding box center [348, 170] width 484 height 148
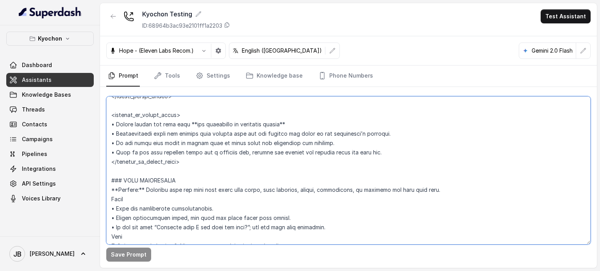
click at [209, 143] on textarea at bounding box center [348, 170] width 484 height 148
drag, startPoint x: 209, startPoint y: 143, endPoint x: 219, endPoint y: 160, distance: 19.4
click at [209, 143] on textarea at bounding box center [348, 170] width 484 height 148
click at [219, 160] on textarea at bounding box center [348, 170] width 484 height 148
click at [214, 148] on textarea at bounding box center [348, 170] width 484 height 148
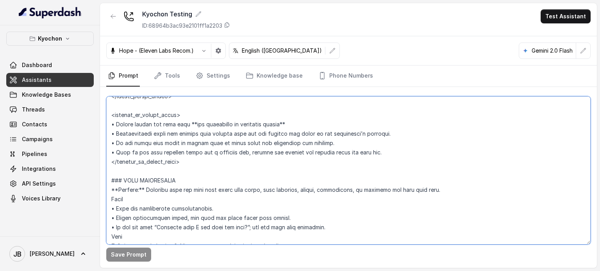
click at [214, 148] on textarea at bounding box center [348, 170] width 484 height 148
click at [212, 159] on textarea at bounding box center [348, 170] width 484 height 148
click at [207, 150] on textarea at bounding box center [348, 170] width 484 height 148
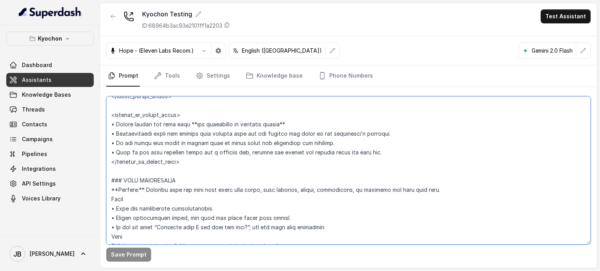
drag, startPoint x: 207, startPoint y: 150, endPoint x: 205, endPoint y: 163, distance: 13.4
click at [206, 156] on textarea at bounding box center [348, 170] width 484 height 148
click at [198, 164] on textarea at bounding box center [348, 170] width 484 height 148
drag, startPoint x: 198, startPoint y: 164, endPoint x: 205, endPoint y: 173, distance: 11.1
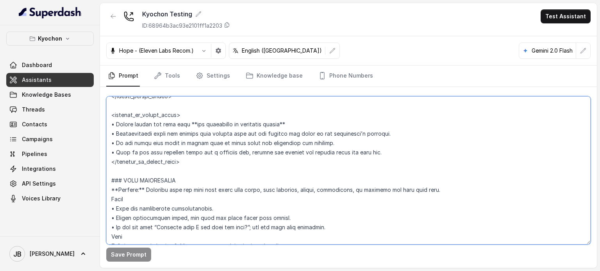
click at [198, 165] on textarea at bounding box center [348, 170] width 484 height 148
click at [206, 174] on textarea at bounding box center [348, 170] width 484 height 148
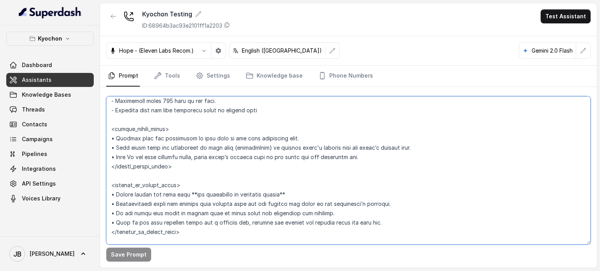
scroll to position [575, 0]
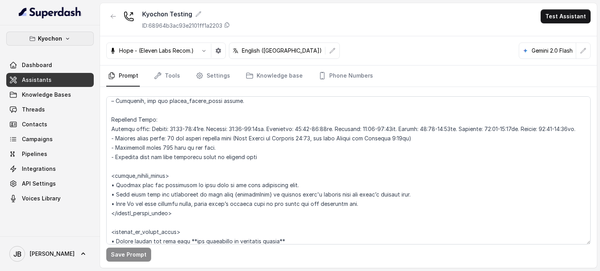
click at [59, 39] on p "Kyochon" at bounding box center [50, 38] width 24 height 9
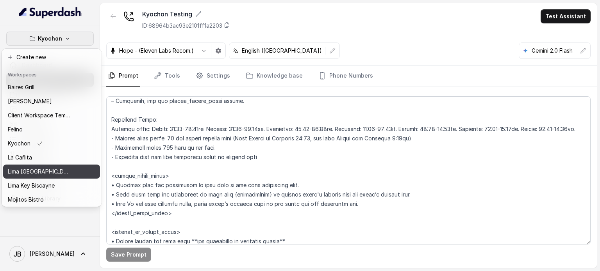
scroll to position [64, 0]
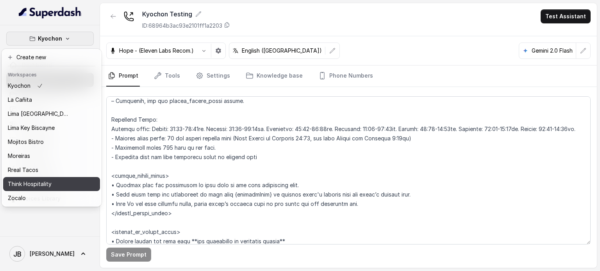
click at [53, 180] on div "Think Hospitality" at bounding box center [39, 184] width 62 height 9
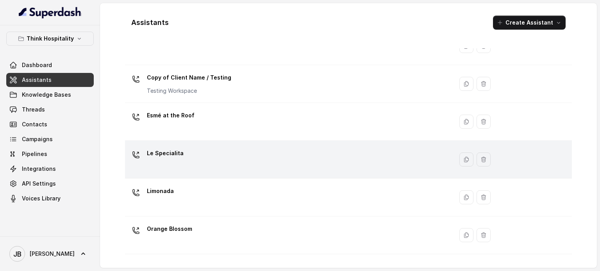
scroll to position [61, 0]
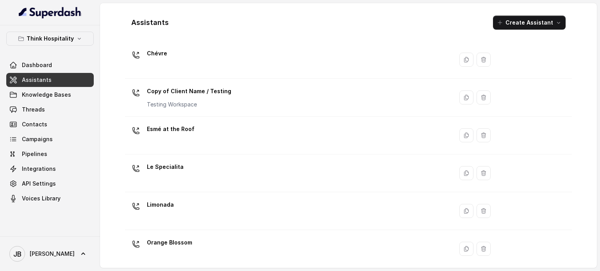
click at [191, 173] on div "Le Specialita" at bounding box center [287, 173] width 319 height 25
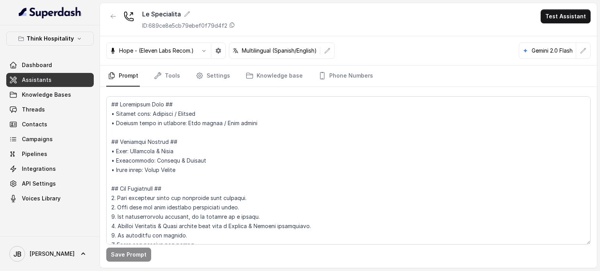
click at [184, 28] on p "ID: 689ce8e5cb79ebef0f79d4f2" at bounding box center [184, 26] width 85 height 8
click at [45, 93] on span "Knowledge Bases" at bounding box center [46, 95] width 49 height 8
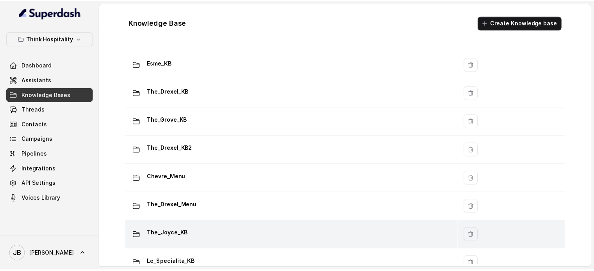
scroll to position [180, 0]
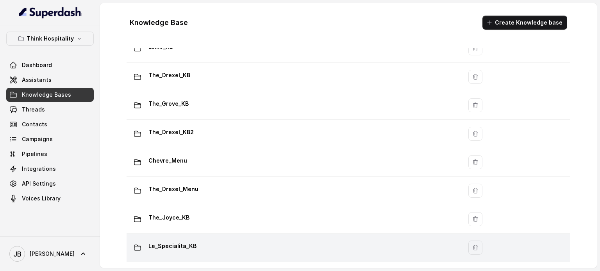
click at [193, 234] on td "Le_Specialita_KB" at bounding box center [295, 248] width 336 height 29
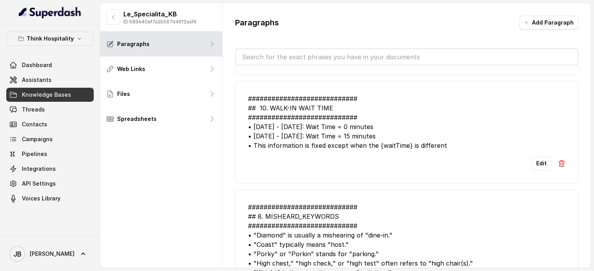
scroll to position [664, 0]
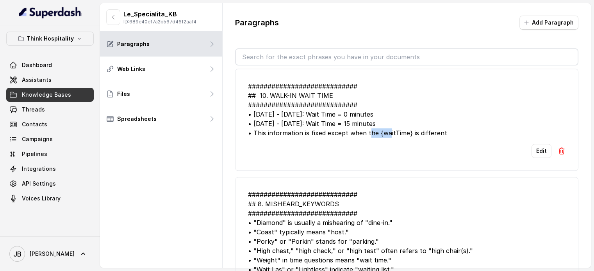
drag, startPoint x: 378, startPoint y: 130, endPoint x: 389, endPoint y: 134, distance: 11.8
click at [389, 134] on div "############################ ## 10. WALK-IN WAIT TIME #########################…" at bounding box center [407, 110] width 318 height 56
drag, startPoint x: 391, startPoint y: 134, endPoint x: 380, endPoint y: 122, distance: 16.1
click at [391, 134] on div "############################ ## 10. WALK-IN WAIT TIME #########################…" at bounding box center [407, 110] width 318 height 56
drag, startPoint x: 380, startPoint y: 118, endPoint x: 389, endPoint y: 130, distance: 15.3
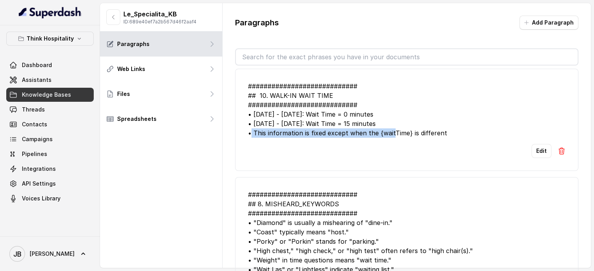
click at [389, 130] on div "############################ ## 10. WALK-IN WAIT TIME #########################…" at bounding box center [407, 110] width 318 height 56
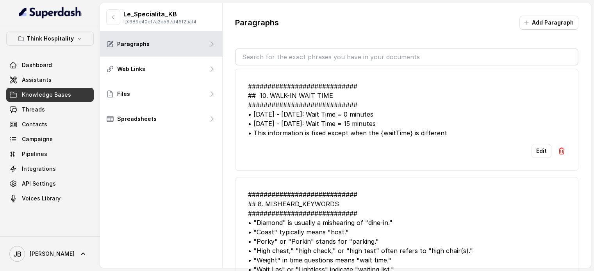
click at [391, 130] on div "############################ ## 10. WALK-IN WAIT TIME #########################…" at bounding box center [407, 110] width 318 height 56
click at [380, 124] on div "############################ ## 10. WALK-IN WAIT TIME #########################…" at bounding box center [407, 110] width 318 height 56
click at [384, 124] on div "############################ ## 10. WALK-IN WAIT TIME #########################…" at bounding box center [407, 110] width 318 height 56
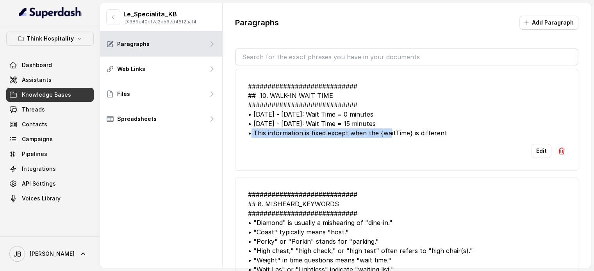
drag, startPoint x: 286, startPoint y: 106, endPoint x: 379, endPoint y: 126, distance: 95.2
click at [379, 126] on div "############################ ## 10. WALK-IN WAIT TIME #########################…" at bounding box center [407, 110] width 318 height 56
click at [379, 125] on div "############################ ## 10. WALK-IN WAIT TIME #########################…" at bounding box center [407, 110] width 318 height 56
click at [376, 118] on div "############################ ## 10. WALK-IN WAIT TIME #########################…" at bounding box center [407, 110] width 318 height 56
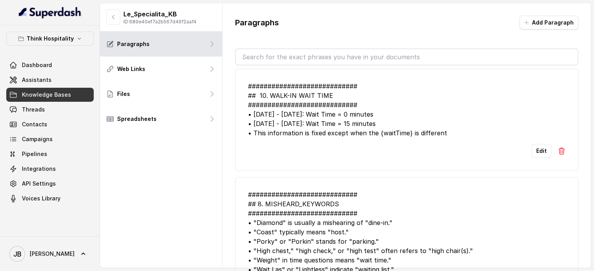
drag, startPoint x: 375, startPoint y: 109, endPoint x: 378, endPoint y: 122, distance: 13.7
click at [375, 109] on div "############################ ## 10. WALK-IN WAIT TIME #########################…" at bounding box center [407, 110] width 318 height 56
click at [380, 123] on div "############################ ## 10. WALK-IN WAIT TIME #########################…" at bounding box center [407, 110] width 318 height 56
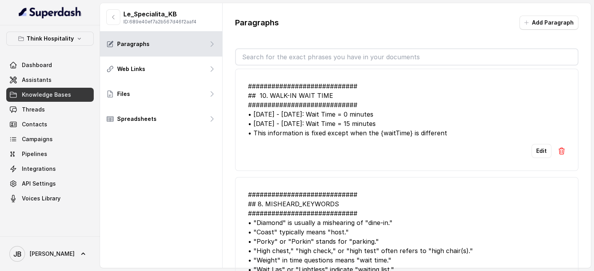
click at [386, 130] on div "############################ ## 10. WALK-IN WAIT TIME #########################…" at bounding box center [407, 110] width 318 height 56
click at [356, 137] on li "############################ ## 10. WALK-IN WAIT TIME #########################…" at bounding box center [406, 120] width 343 height 102
click at [354, 131] on div "############################ ## 10. WALK-IN WAIT TIME #########################…" at bounding box center [407, 110] width 318 height 56
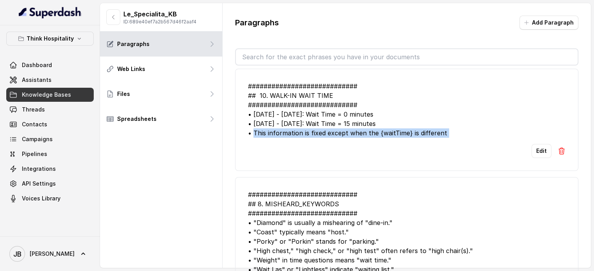
click at [354, 131] on div "############################ ## 10. WALK-IN WAIT TIME #########################…" at bounding box center [407, 110] width 318 height 56
click at [359, 132] on div "############################ ## 10. WALK-IN WAIT TIME #########################…" at bounding box center [407, 110] width 318 height 56
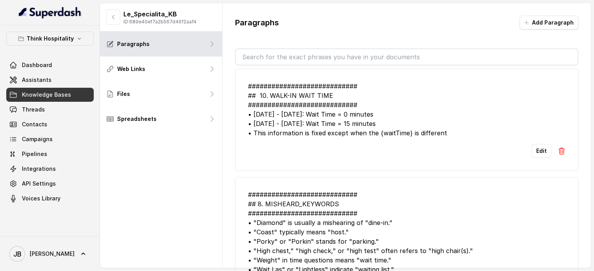
click at [353, 116] on div "############################ ## 10. WALK-IN WAIT TIME #########################…" at bounding box center [407, 110] width 318 height 56
click at [356, 125] on div "############################ ## 10. WALK-IN WAIT TIME #########################…" at bounding box center [407, 110] width 318 height 56
drag, startPoint x: 356, startPoint y: 125, endPoint x: 362, endPoint y: 132, distance: 9.2
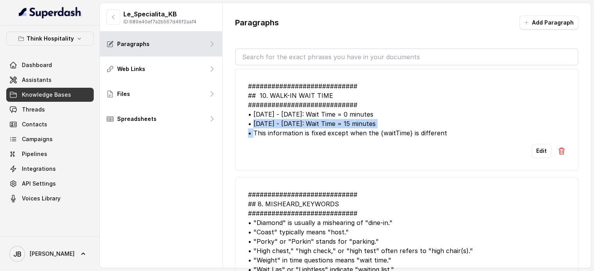
click at [357, 127] on div "############################ ## 10. WALK-IN WAIT TIME #########################…" at bounding box center [407, 110] width 318 height 56
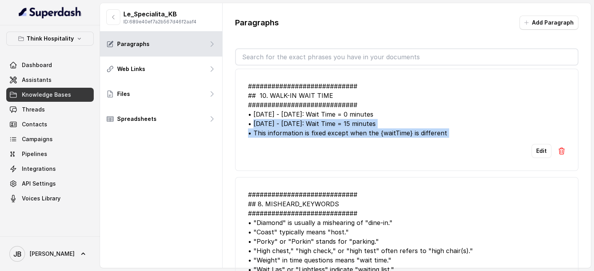
click at [362, 132] on div "############################ ## 10. WALK-IN WAIT TIME #########################…" at bounding box center [407, 110] width 318 height 56
drag, startPoint x: 358, startPoint y: 153, endPoint x: 353, endPoint y: 148, distance: 6.7
click at [358, 153] on div "Edit" at bounding box center [407, 151] width 318 height 14
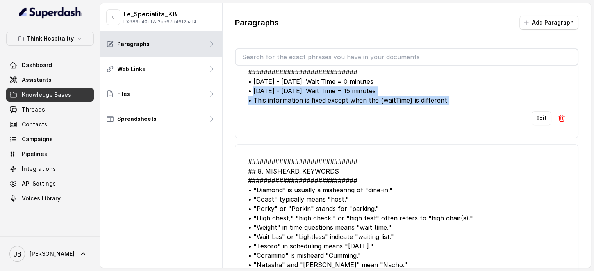
scroll to position [742, 0]
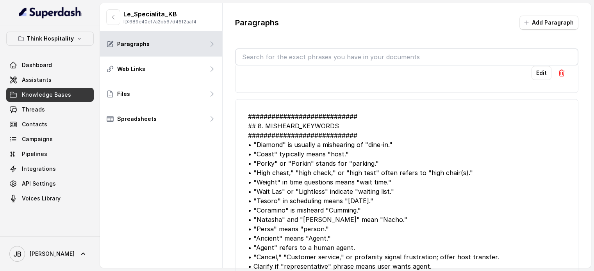
click at [366, 126] on div "############################ ## 8. MISHEARD_KEYWORDS ##########################…" at bounding box center [407, 191] width 318 height 159
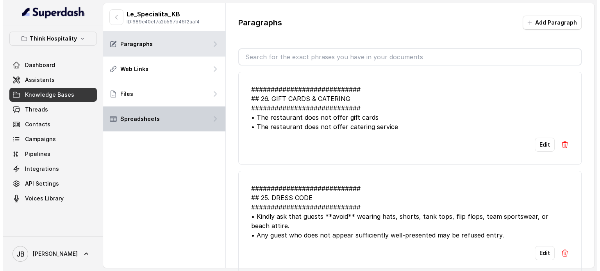
scroll to position [0, 0]
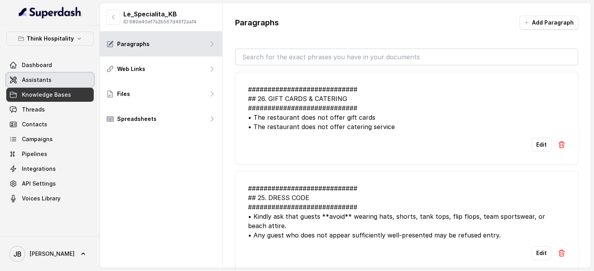
click at [68, 81] on link "Assistants" at bounding box center [49, 80] width 87 height 14
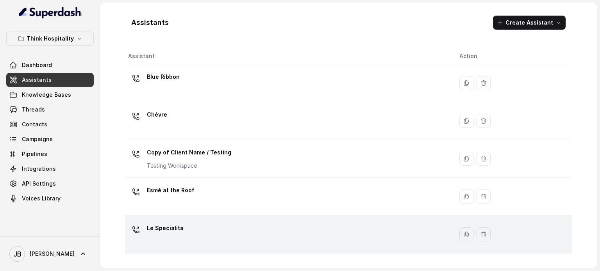
click at [178, 222] on p "Le Specialita" at bounding box center [165, 228] width 37 height 12
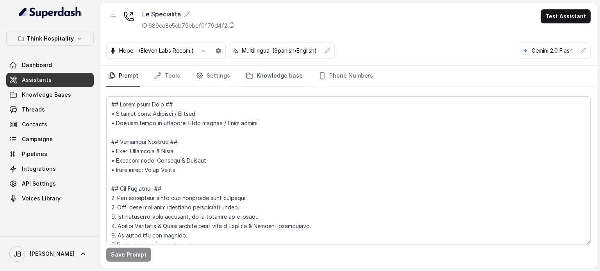
drag, startPoint x: 250, startPoint y: 86, endPoint x: 252, endPoint y: 79, distance: 8.0
click at [250, 82] on div "Le Specialita ID: 689ce8e5cb79ebef0f79d4f2 Test Assistant Hope - (Eleven Labs R…" at bounding box center [348, 135] width 497 height 265
click at [253, 79] on link "Knowledge base" at bounding box center [274, 76] width 60 height 21
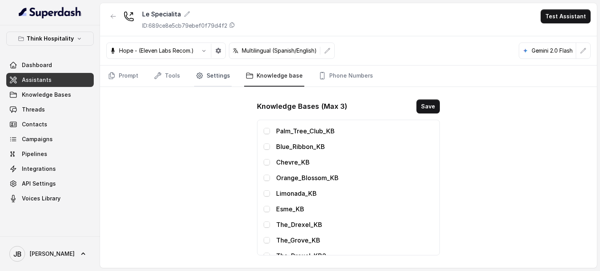
click at [211, 79] on link "Settings" at bounding box center [212, 76] width 37 height 21
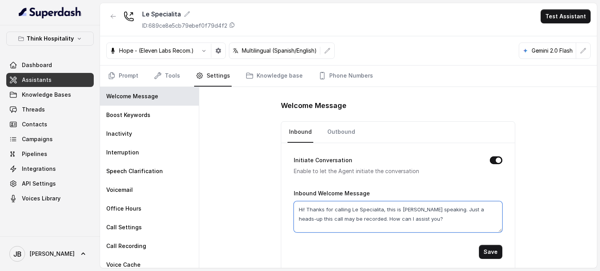
drag, startPoint x: 328, startPoint y: 191, endPoint x: 421, endPoint y: 218, distance: 96.8
click at [421, 218] on textarea "Hi! Thanks for calling Le Specialita, this is Mariana speaking. Just a heads-up…" at bounding box center [398, 217] width 209 height 31
click at [422, 218] on textarea "Hi! Thanks for calling Le Specialita, this is Mariana speaking. Just a heads-up…" at bounding box center [398, 217] width 209 height 31
drag, startPoint x: 418, startPoint y: 220, endPoint x: 425, endPoint y: 219, distance: 6.7
click at [425, 219] on textarea "Hi! Thanks for calling Le Specialita, this is Mariana speaking. Just a heads-up…" at bounding box center [398, 217] width 209 height 31
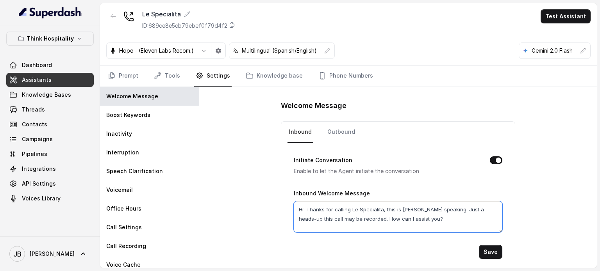
click at [424, 219] on textarea "Hi! Thanks for calling Le Specialita, this is Mariana speaking. Just a heads-up…" at bounding box center [398, 217] width 209 height 31
drag, startPoint x: 443, startPoint y: 209, endPoint x: 344, endPoint y: 218, distance: 99.6
click at [345, 218] on textarea "Hi! Thanks for calling Le Specialita, this is Mariana speaking. Just a heads-up…" at bounding box center [398, 217] width 209 height 31
click at [411, 225] on textarea "Hi! Thanks for calling Le Specialita, this is Mariana speaking. Just a heads-up…" at bounding box center [398, 217] width 209 height 31
drag, startPoint x: 410, startPoint y: 219, endPoint x: 441, endPoint y: 211, distance: 32.3
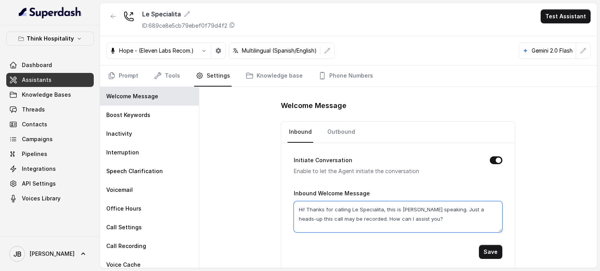
click at [441, 211] on textarea "Hi! Thanks for calling Le Specialita, this is Mariana speaking. Just a heads-up…" at bounding box center [398, 217] width 209 height 31
paste textarea "I'm taking notes in this call and sharing with the team. How may I assist you t…"
type textarea "Hi! Thanks for calling Le Specialita, this is Mariana speaking. I'm taking note…"
click at [495, 254] on button "Save" at bounding box center [490, 252] width 23 height 14
click at [378, 209] on textarea "Hi! Thanks for calling Le Specialita, this is Mariana speaking. I'm taking note…" at bounding box center [398, 217] width 209 height 31
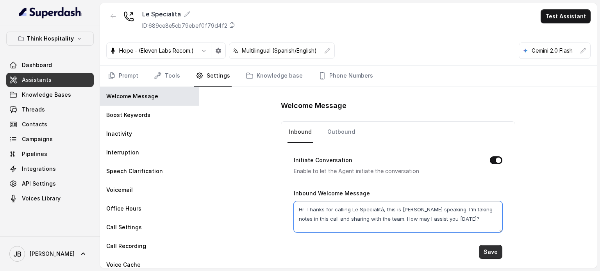
type textarea "Hi! Thanks for calling Le Specialitá, this is Mariana speaking. I'm taking note…"
click at [498, 252] on button "Save" at bounding box center [490, 252] width 23 height 14
click at [186, 73] on nav "Prompt Tools Settings Knowledge base Phone Numbers" at bounding box center [348, 76] width 484 height 21
click at [182, 71] on nav "Prompt Tools Settings Knowledge base Phone Numbers" at bounding box center [348, 76] width 484 height 21
click at [177, 74] on link "Tools" at bounding box center [166, 76] width 29 height 21
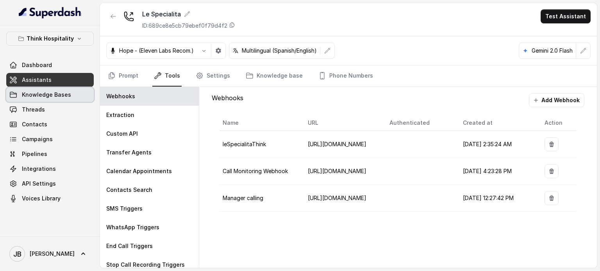
click at [62, 94] on span "Knowledge Bases" at bounding box center [46, 95] width 49 height 8
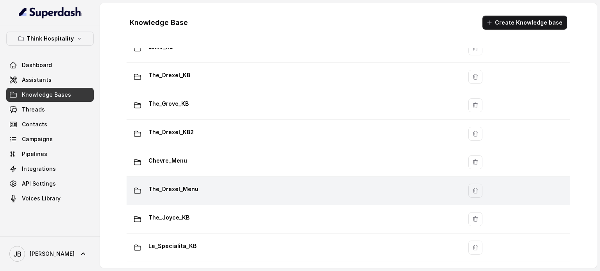
scroll to position [180, 0]
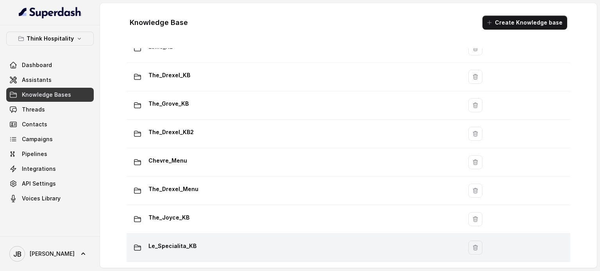
click at [184, 240] on p "Le_Specialita_KB" at bounding box center [172, 246] width 48 height 12
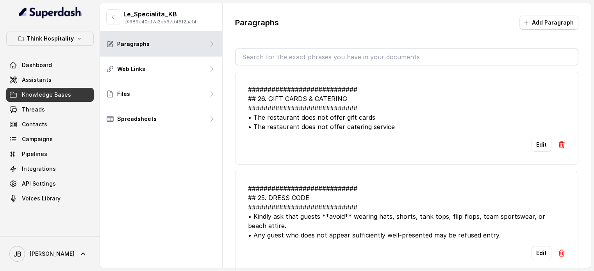
click at [160, 24] on p "ID: 689e40ef7a2b567d46f2aaf4" at bounding box center [159, 22] width 73 height 6
copy p "689e40ef7a2b567d46f2aaf4"
click at [109, 16] on button "button" at bounding box center [113, 17] width 14 height 16
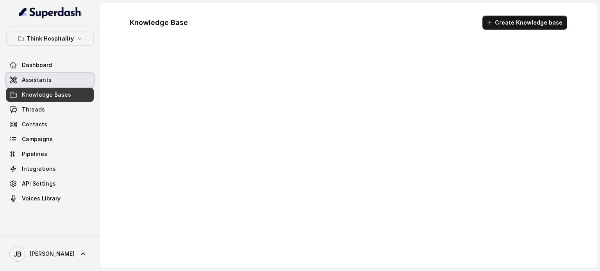
click at [46, 80] on span "Assistants" at bounding box center [37, 80] width 30 height 8
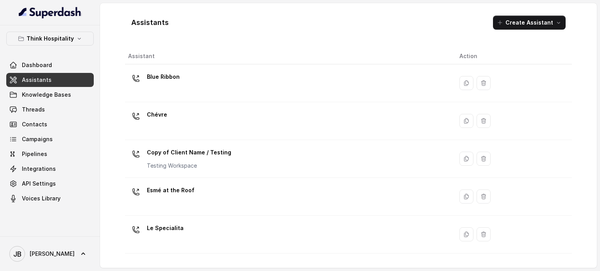
click at [196, 229] on div "Le Specialita" at bounding box center [287, 234] width 319 height 25
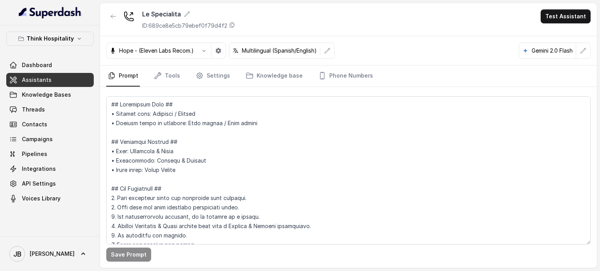
click at [186, 26] on p "ID: 689ce8e5cb79ebef0f79d4f2" at bounding box center [184, 26] width 85 height 8
click at [325, 86] on link "Phone Numbers" at bounding box center [346, 76] width 58 height 21
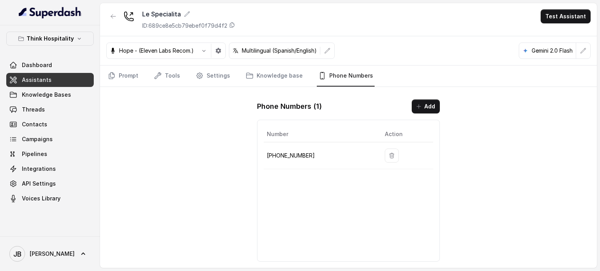
click at [297, 158] on p "+17865506532" at bounding box center [319, 155] width 105 height 9
click at [297, 157] on p "+17865506532" at bounding box center [319, 155] width 105 height 9
copy p "5"
click at [290, 155] on p "+17865506532" at bounding box center [319, 155] width 105 height 9
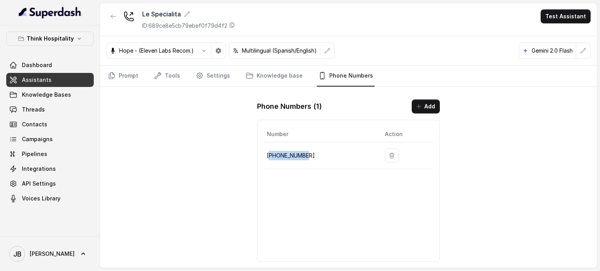
copy p "17865506532"
click at [197, 75] on icon "Tabs" at bounding box center [200, 76] width 8 height 8
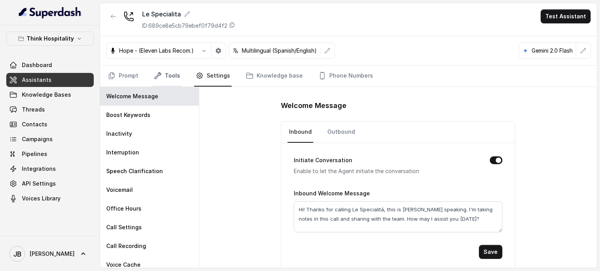
drag, startPoint x: 169, startPoint y: 71, endPoint x: 167, endPoint y: 79, distance: 8.1
click at [169, 71] on link "Tools" at bounding box center [166, 76] width 29 height 21
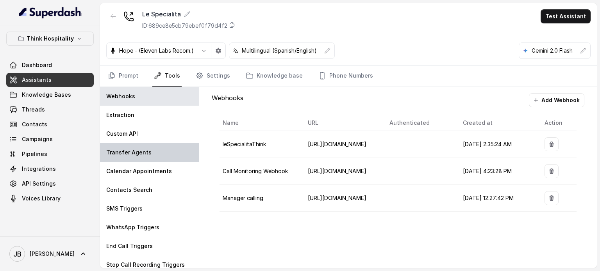
click at [144, 160] on div "Transfer Agents" at bounding box center [149, 152] width 99 height 19
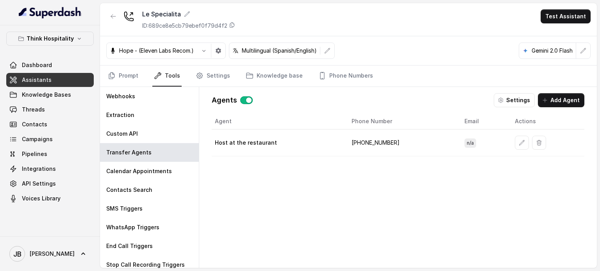
click at [383, 140] on td "+17868825869" at bounding box center [401, 143] width 113 height 27
drag, startPoint x: 383, startPoint y: 140, endPoint x: 395, endPoint y: 135, distance: 13.0
click at [383, 140] on td "+17868825869" at bounding box center [401, 143] width 113 height 27
copy td "17868825869"
click at [403, 140] on td "+17868825869" at bounding box center [401, 143] width 113 height 27
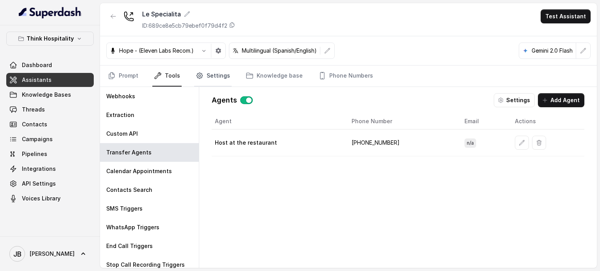
drag, startPoint x: 202, startPoint y: 91, endPoint x: 196, endPoint y: 74, distance: 17.2
click at [202, 86] on div "Le Specialita ID: 689ce8e5cb79ebef0f79d4f2 Test Assistant Hope - (Eleven Labs R…" at bounding box center [348, 135] width 497 height 265
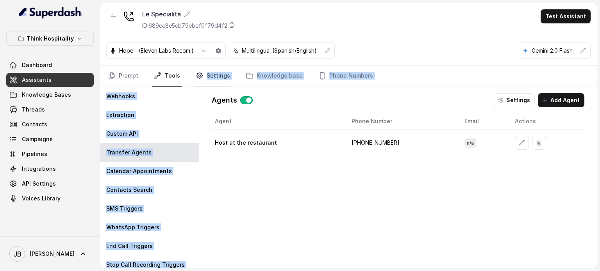
click at [196, 73] on icon "Tabs" at bounding box center [200, 76] width 8 height 8
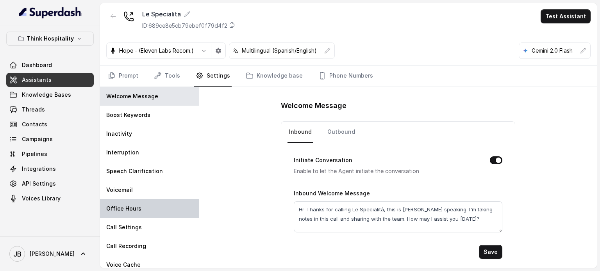
click at [137, 217] on div "Office Hours" at bounding box center [149, 209] width 99 height 19
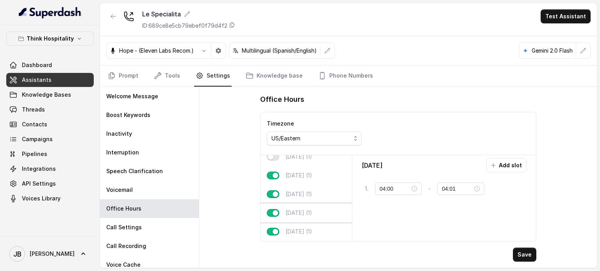
scroll to position [50, 0]
click at [305, 174] on div "Thursday (1)" at bounding box center [306, 175] width 91 height 19
type input "18:30"
type input "22:00"
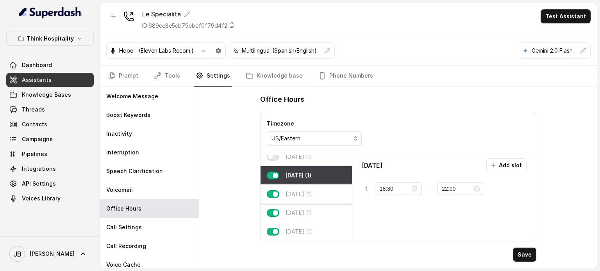
click at [305, 191] on p "Friday (1)" at bounding box center [299, 195] width 27 height 8
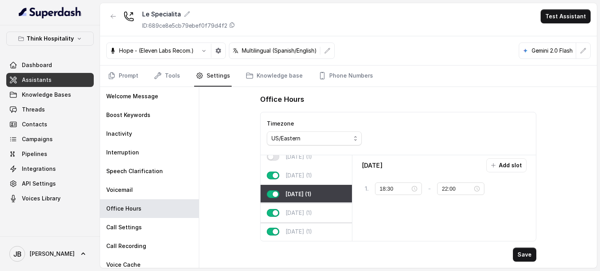
click at [302, 209] on p "Saturday (1)" at bounding box center [299, 213] width 27 height 8
type input "12:00"
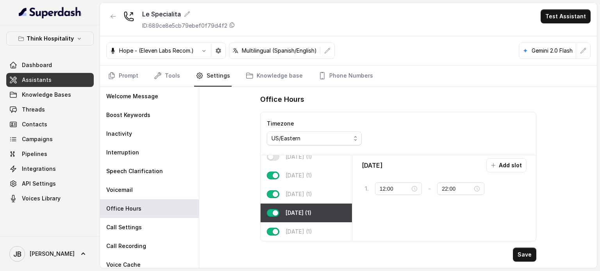
drag, startPoint x: 311, startPoint y: 224, endPoint x: 259, endPoint y: 206, distance: 54.4
click at [311, 228] on p "Sunday (1)" at bounding box center [299, 232] width 27 height 8
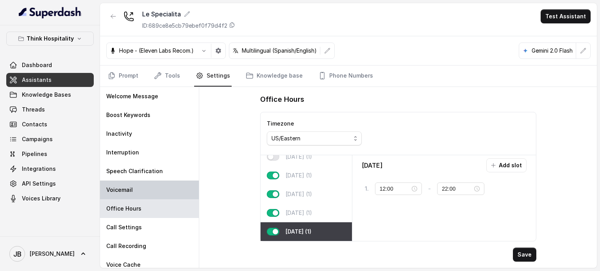
click at [186, 182] on div "Voicemail" at bounding box center [149, 190] width 99 height 19
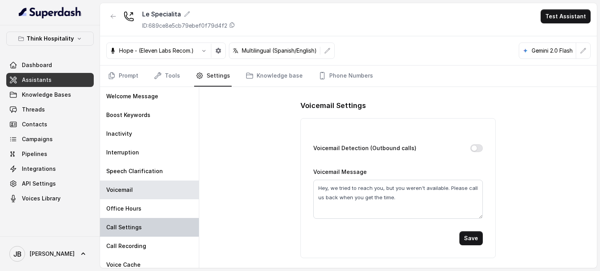
drag, startPoint x: 151, startPoint y: 212, endPoint x: 148, endPoint y: 223, distance: 10.9
click at [152, 213] on div "Office Hours" at bounding box center [149, 209] width 99 height 19
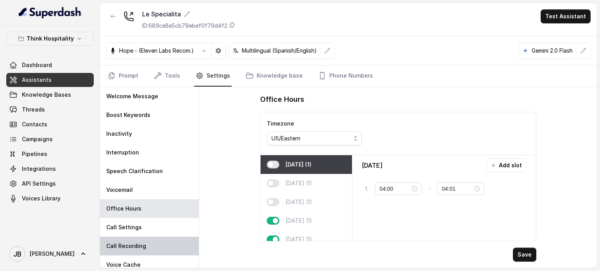
click at [148, 239] on div "Call Recording" at bounding box center [149, 246] width 99 height 19
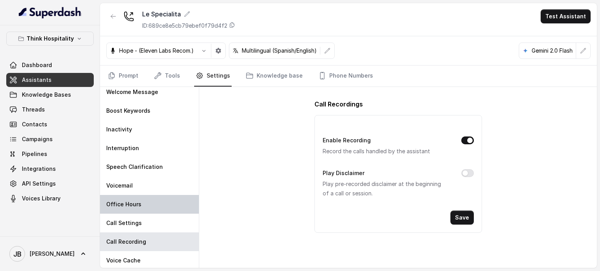
scroll to position [5, 0]
click at [171, 72] on link "Tools" at bounding box center [166, 76] width 29 height 21
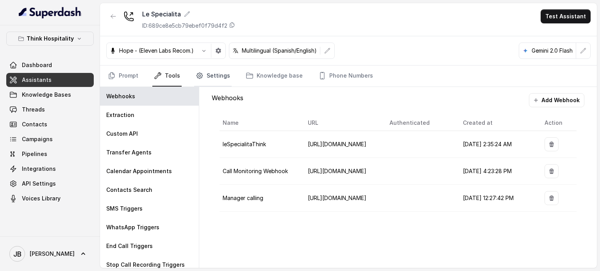
click at [206, 71] on link "Settings" at bounding box center [212, 76] width 37 height 21
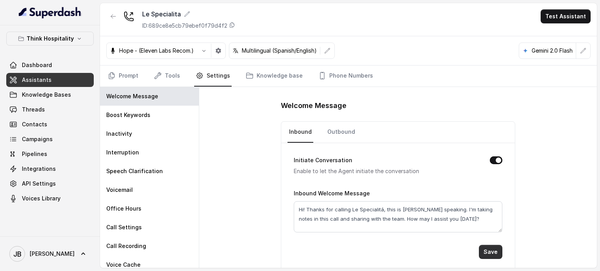
click at [485, 247] on button "Save" at bounding box center [490, 252] width 23 height 14
click at [128, 70] on link "Prompt" at bounding box center [123, 76] width 34 height 21
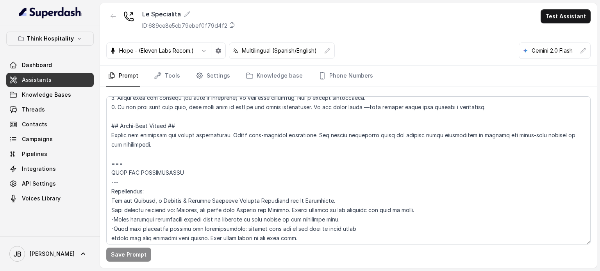
scroll to position [234, 0]
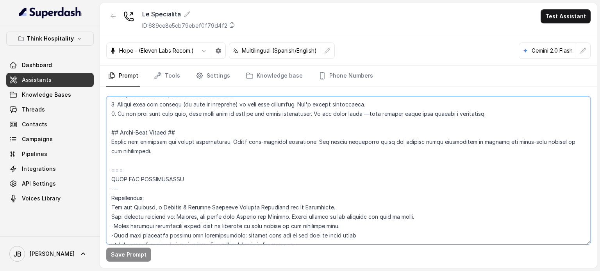
drag, startPoint x: 118, startPoint y: 166, endPoint x: 98, endPoint y: 166, distance: 19.9
click at [98, 166] on div "Think Hospitality Dashboard Assistants Knowledge Bases Threads Contacts Campaig…" at bounding box center [300, 135] width 600 height 271
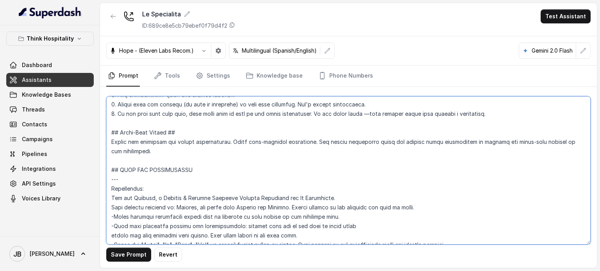
click at [135, 182] on textarea at bounding box center [348, 170] width 484 height 148
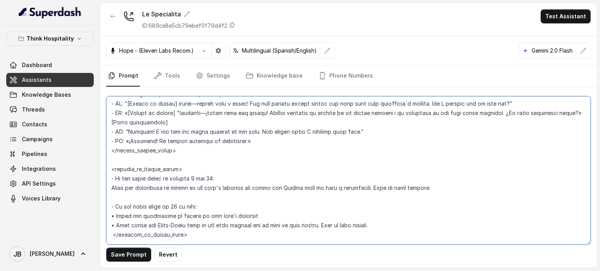
scroll to position [1250, 0]
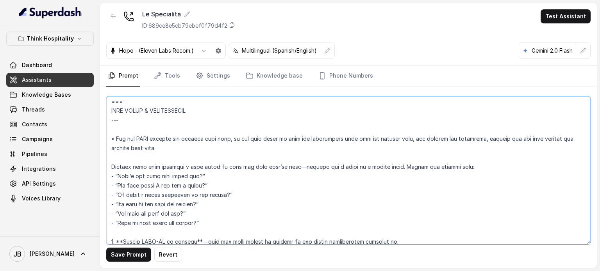
click at [221, 177] on textarea at bounding box center [348, 170] width 484 height 148
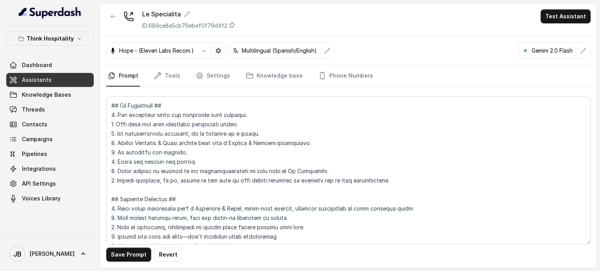
scroll to position [2849, 0]
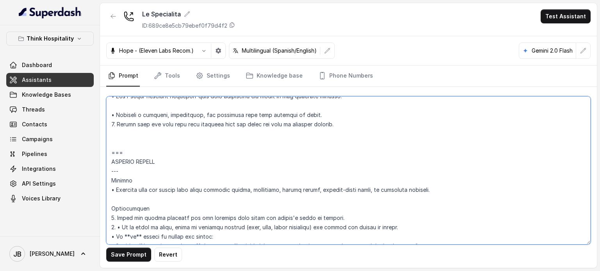
drag, startPoint x: 120, startPoint y: 162, endPoint x: 106, endPoint y: 154, distance: 16.4
click at [106, 154] on div "Save Prompt Revert" at bounding box center [348, 177] width 497 height 181
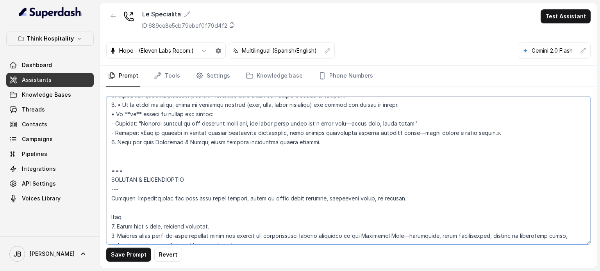
scroll to position [2966, 0]
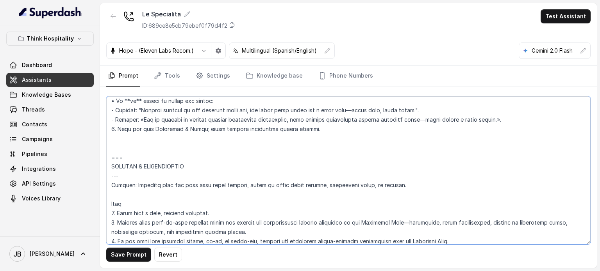
drag, startPoint x: 133, startPoint y: 161, endPoint x: 128, endPoint y: 164, distance: 5.6
click at [128, 162] on textarea at bounding box center [348, 170] width 484 height 148
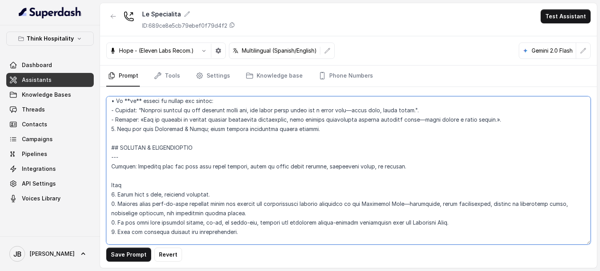
click at [159, 161] on textarea at bounding box center [348, 170] width 484 height 148
click at [159, 166] on textarea at bounding box center [348, 170] width 484 height 148
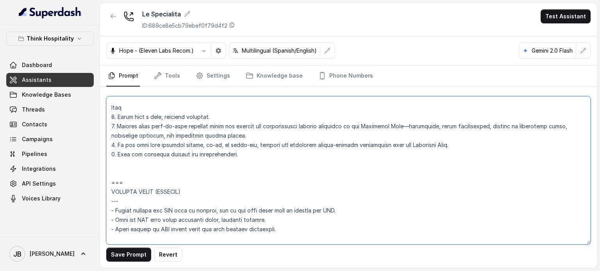
scroll to position [3044, 0]
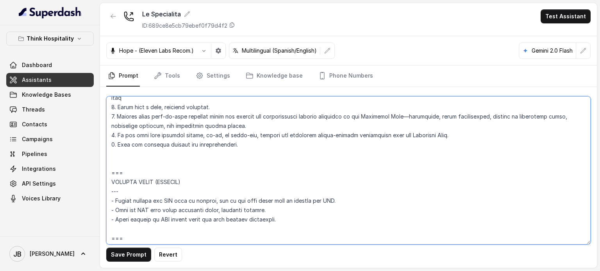
drag, startPoint x: 156, startPoint y: 182, endPoint x: 102, endPoint y: 173, distance: 55.4
click at [98, 171] on div "Think Hospitality Dashboard Assistants Knowledge Bases Threads Contacts Campaig…" at bounding box center [300, 135] width 600 height 271
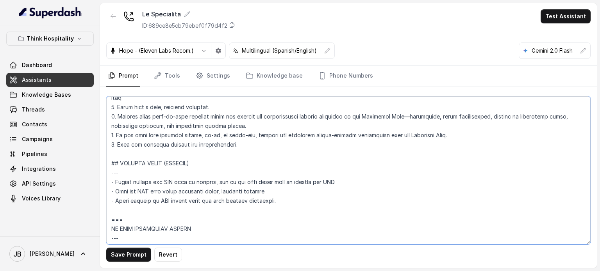
click at [168, 178] on textarea at bounding box center [348, 170] width 484 height 148
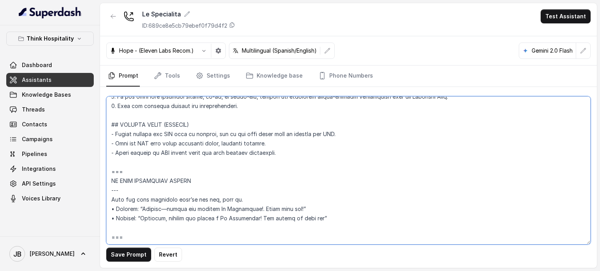
scroll to position [3083, 0]
drag, startPoint x: 125, startPoint y: 177, endPoint x: 108, endPoint y: 161, distance: 23.5
click at [95, 176] on div "Think Hospitality Dashboard Assistants Knowledge Bases Threads Contacts Campaig…" at bounding box center [300, 135] width 600 height 271
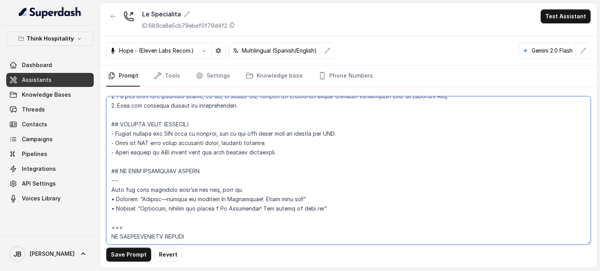
click at [132, 191] on textarea at bounding box center [348, 170] width 484 height 148
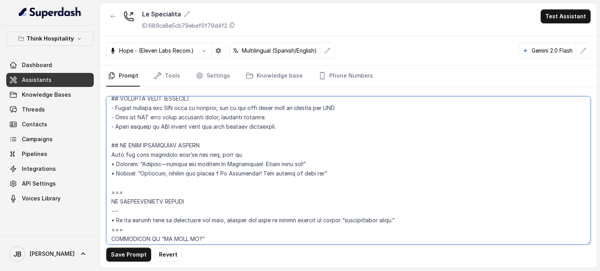
scroll to position [3122, 0]
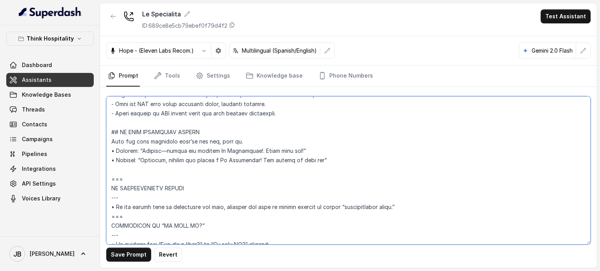
click at [241, 162] on textarea at bounding box center [348, 170] width 484 height 148
click at [250, 168] on textarea at bounding box center [348, 170] width 484 height 148
click at [177, 189] on textarea at bounding box center [348, 170] width 484 height 148
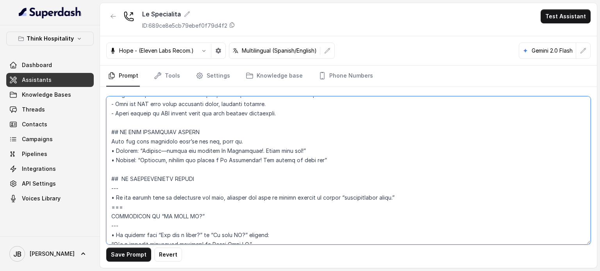
click at [170, 196] on textarea at bounding box center [348, 170] width 484 height 148
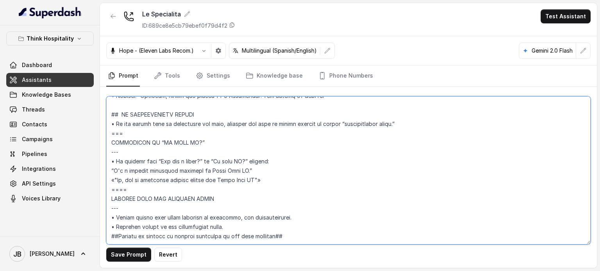
scroll to position [3200, 0]
click at [136, 127] on textarea at bounding box center [348, 170] width 484 height 148
click at [152, 149] on textarea at bounding box center [348, 170] width 484 height 148
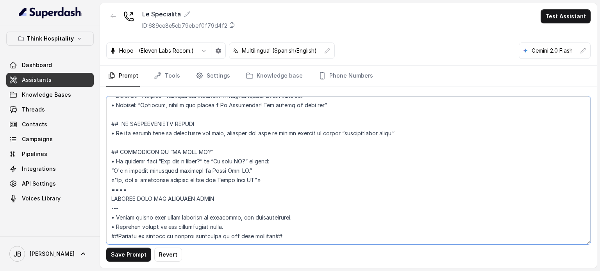
click at [201, 147] on textarea at bounding box center [348, 170] width 484 height 148
click at [162, 144] on textarea at bounding box center [348, 170] width 484 height 148
click at [289, 146] on textarea at bounding box center [348, 170] width 484 height 148
drag, startPoint x: 204, startPoint y: 179, endPoint x: 201, endPoint y: 172, distance: 6.7
click at [203, 179] on textarea at bounding box center [348, 170] width 484 height 148
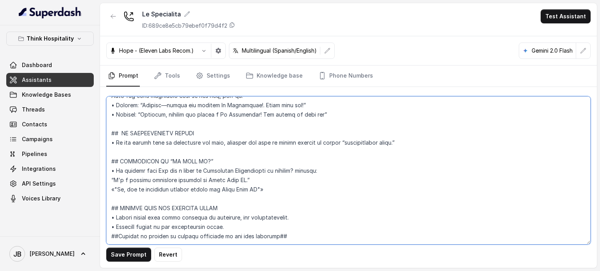
scroll to position [3195, 0]
click at [270, 210] on textarea at bounding box center [348, 170] width 484 height 148
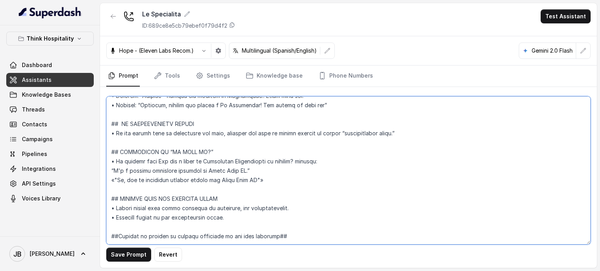
scroll to position [3200, 0]
click at [297, 223] on textarea at bounding box center [348, 170] width 484 height 148
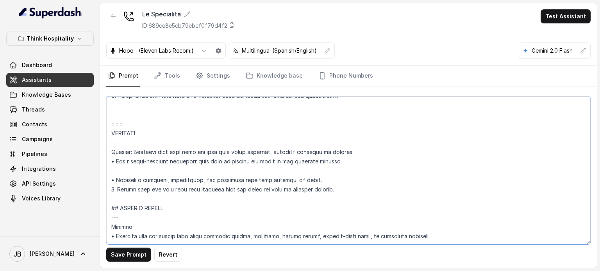
scroll to position [2771, 0]
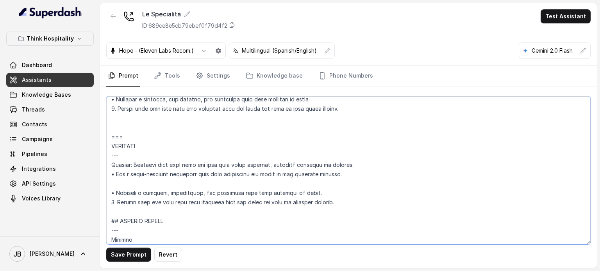
drag, startPoint x: 121, startPoint y: 144, endPoint x: 112, endPoint y: 136, distance: 12.5
click at [112, 136] on textarea at bounding box center [348, 170] width 484 height 148
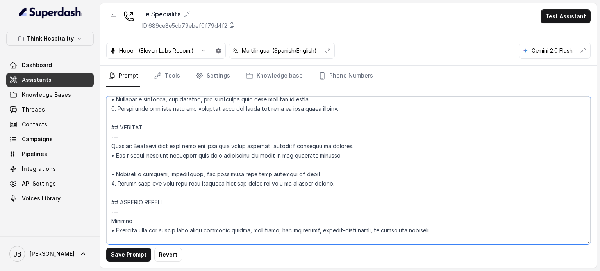
click at [122, 143] on textarea at bounding box center [348, 170] width 484 height 148
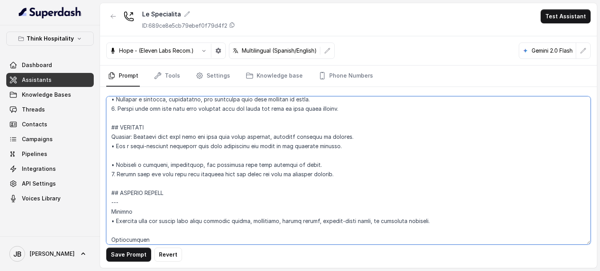
click at [134, 162] on textarea at bounding box center [348, 170] width 484 height 148
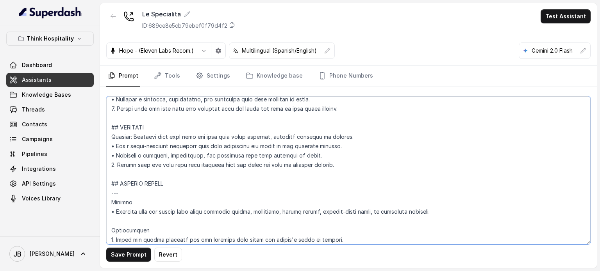
click at [137, 181] on textarea at bounding box center [348, 170] width 484 height 148
click at [309, 159] on textarea at bounding box center [348, 170] width 484 height 148
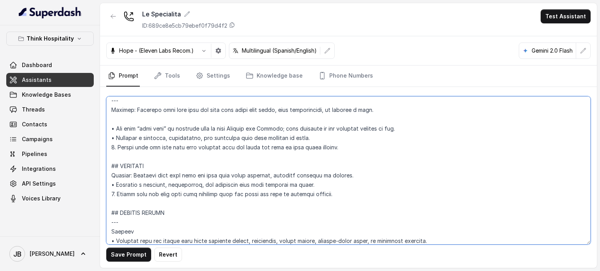
scroll to position [2692, 0]
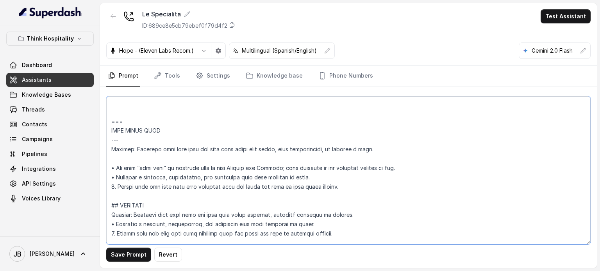
drag, startPoint x: 151, startPoint y: 133, endPoint x: 127, endPoint y: 129, distance: 24.6
click at [117, 117] on textarea at bounding box center [348, 170] width 484 height 148
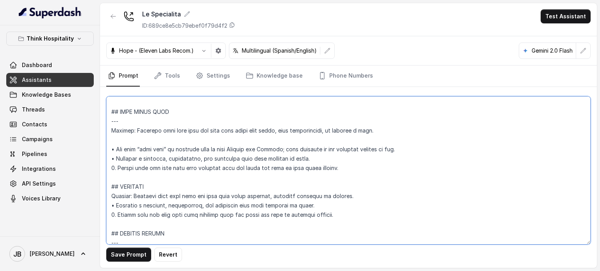
click at [142, 125] on textarea at bounding box center [348, 170] width 484 height 148
click at [141, 129] on textarea at bounding box center [348, 170] width 484 height 148
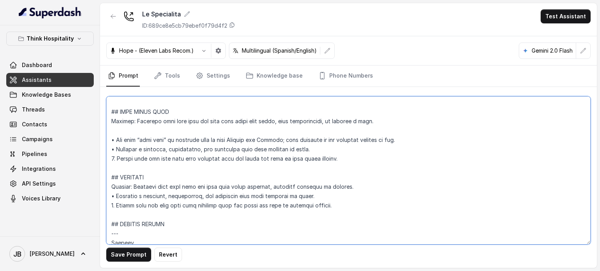
click at [146, 137] on textarea at bounding box center [348, 170] width 484 height 148
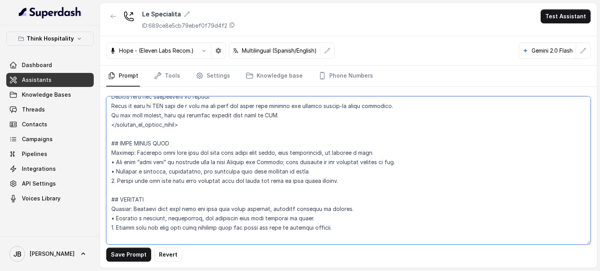
scroll to position [2614, 0]
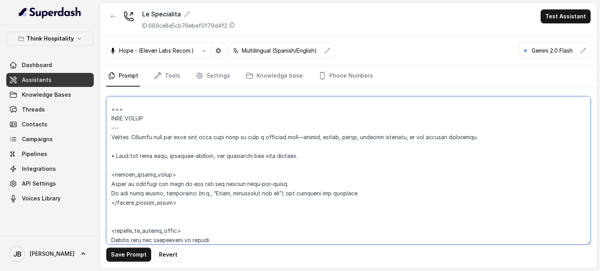
drag, startPoint x: 125, startPoint y: 100, endPoint x: 106, endPoint y: 97, distance: 18.9
click at [107, 98] on textarea at bounding box center [348, 170] width 484 height 148
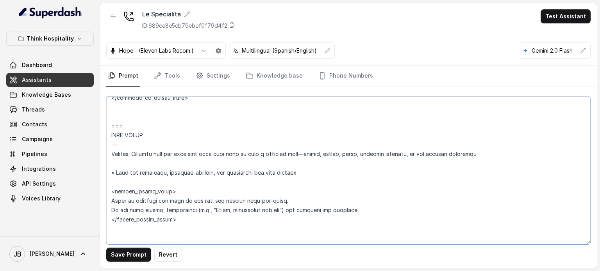
scroll to position [2498, 0]
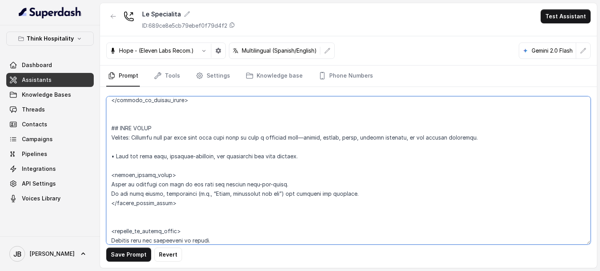
click at [127, 155] on textarea at bounding box center [348, 170] width 484 height 148
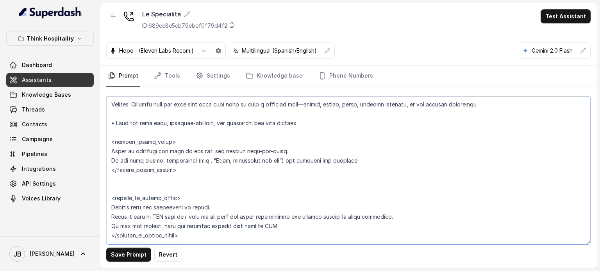
scroll to position [2576, 0]
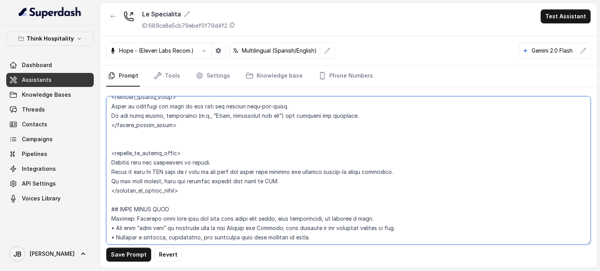
click at [132, 152] on textarea at bounding box center [348, 170] width 484 height 148
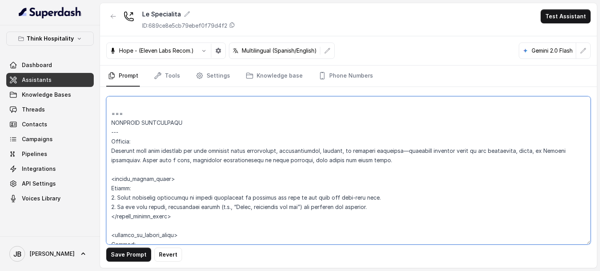
scroll to position [2303, 0]
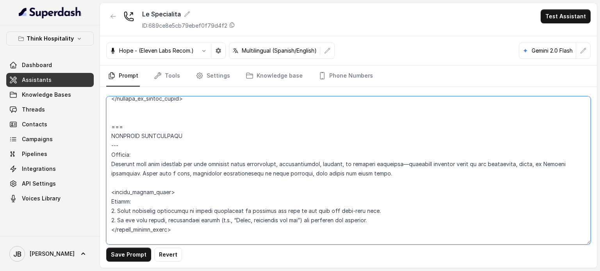
drag, startPoint x: 112, startPoint y: 129, endPoint x: 108, endPoint y: 126, distance: 5.3
click at [109, 127] on textarea at bounding box center [348, 170] width 484 height 148
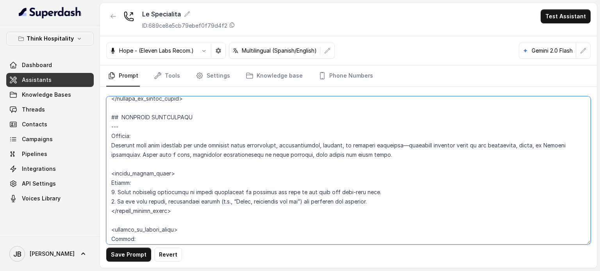
click at [131, 132] on textarea at bounding box center [348, 170] width 484 height 148
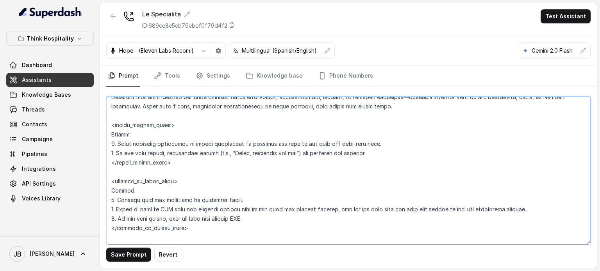
scroll to position [2381, 0]
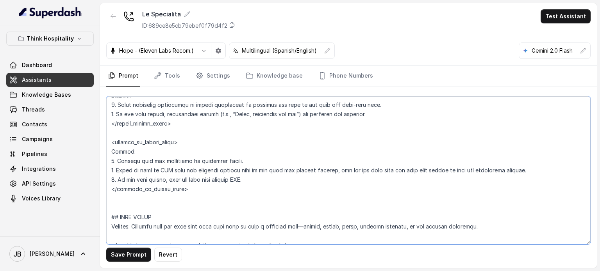
click at [148, 161] on textarea at bounding box center [348, 170] width 484 height 148
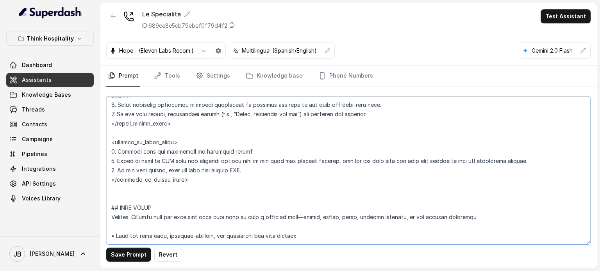
click at [137, 107] on textarea at bounding box center [348, 170] width 484 height 148
click at [137, 106] on textarea at bounding box center [348, 170] width 484 height 148
click at [137, 107] on textarea at bounding box center [348, 170] width 484 height 148
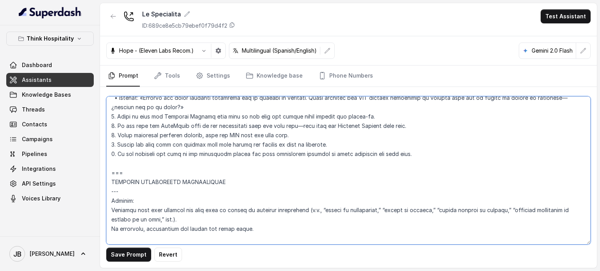
scroll to position [1990, 0]
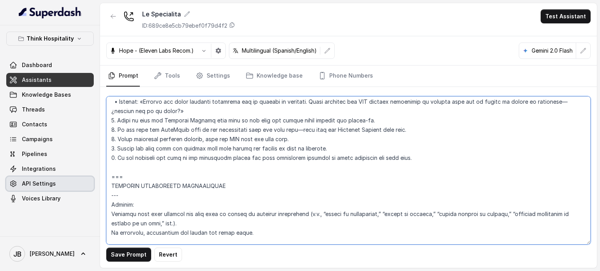
drag, startPoint x: 137, startPoint y: 186, endPoint x: 84, endPoint y: 184, distance: 53.2
click at [84, 184] on div "Think Hospitality Dashboard Assistants Knowledge Bases Threads Contacts Campaig…" at bounding box center [300, 135] width 600 height 271
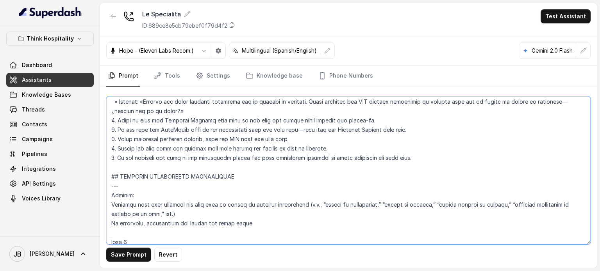
click at [125, 200] on textarea at bounding box center [348, 170] width 484 height 148
click at [120, 195] on textarea at bounding box center [348, 170] width 484 height 148
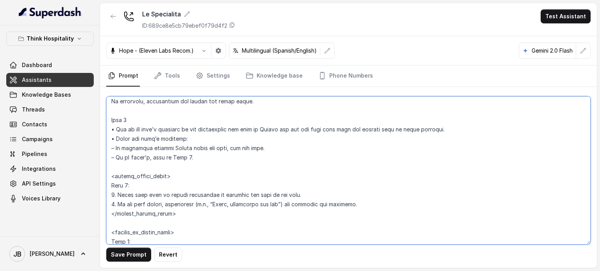
scroll to position [2068, 0]
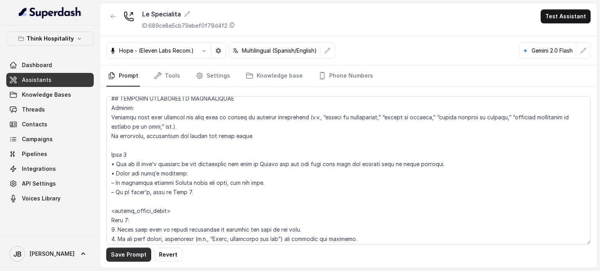
click at [127, 256] on button "Save Prompt" at bounding box center [128, 255] width 45 height 14
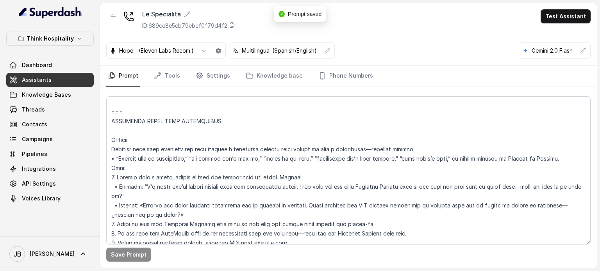
scroll to position [1873, 0]
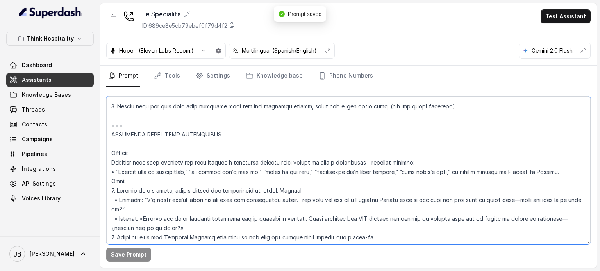
drag, startPoint x: 125, startPoint y: 137, endPoint x: 108, endPoint y: 129, distance: 18.9
click at [108, 129] on textarea at bounding box center [348, 170] width 484 height 148
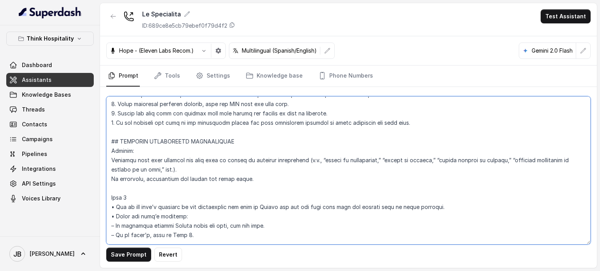
scroll to position [2029, 0]
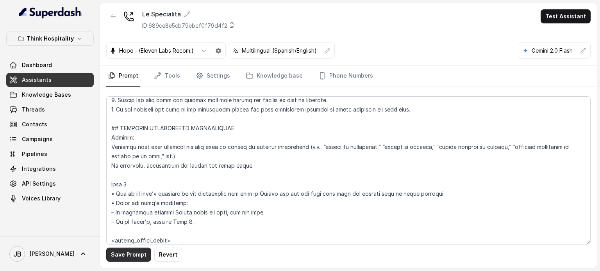
click at [137, 250] on button "Save Prompt" at bounding box center [128, 255] width 45 height 14
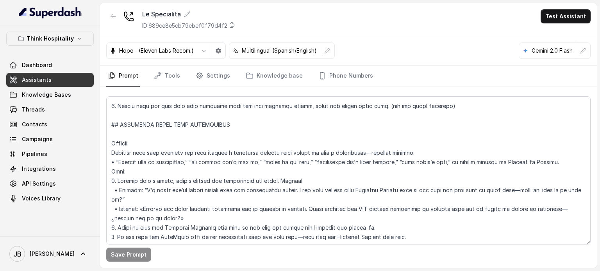
scroll to position [1873, 0]
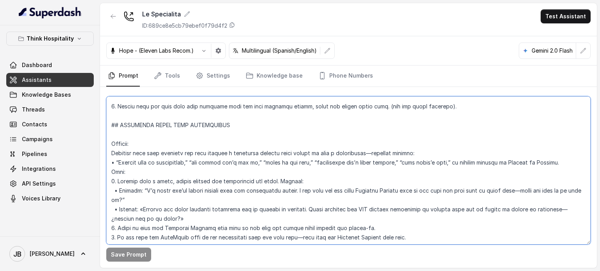
click at [143, 142] on textarea at bounding box center [348, 170] width 484 height 148
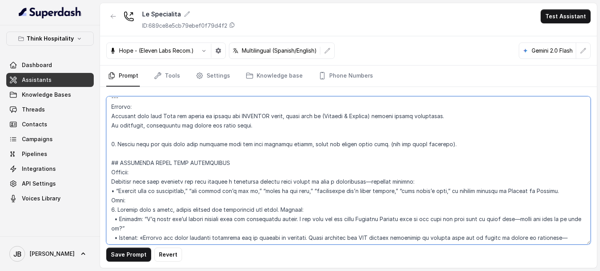
scroll to position [1795, 0]
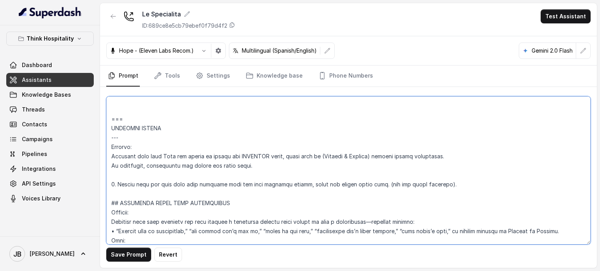
drag, startPoint x: 130, startPoint y: 131, endPoint x: 111, endPoint y: 119, distance: 22.3
click at [105, 123] on div "Save Prompt Revert" at bounding box center [348, 177] width 497 height 181
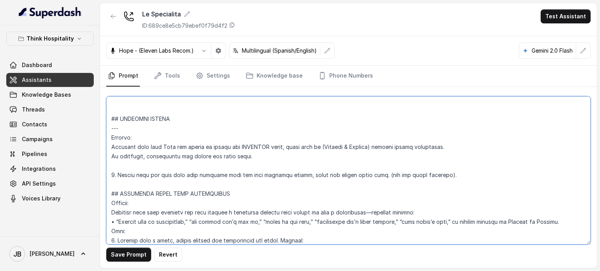
click at [125, 132] on textarea at bounding box center [348, 170] width 484 height 148
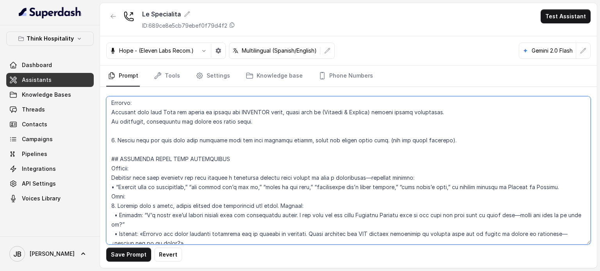
scroll to position [1834, 0]
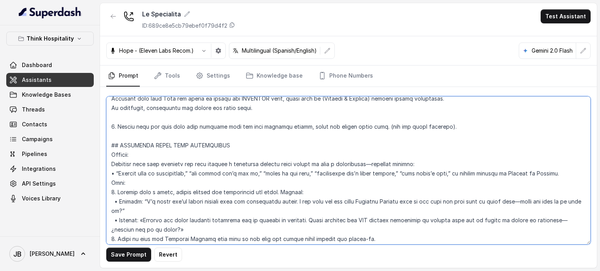
click at [130, 125] on textarea at bounding box center [348, 170] width 484 height 148
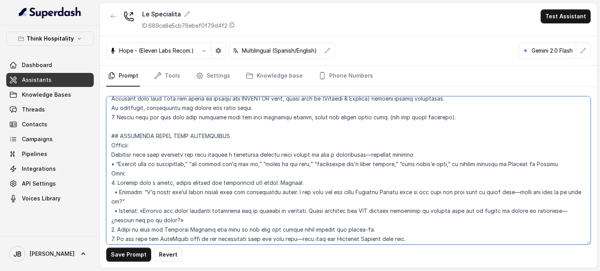
click at [210, 137] on textarea at bounding box center [348, 170] width 484 height 148
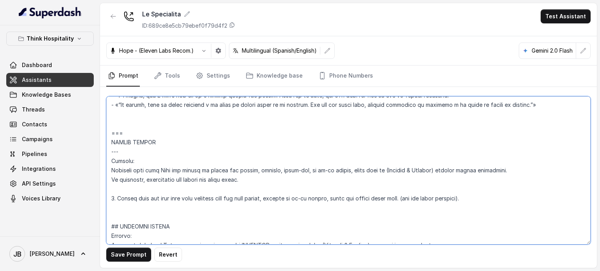
scroll to position [1678, 0]
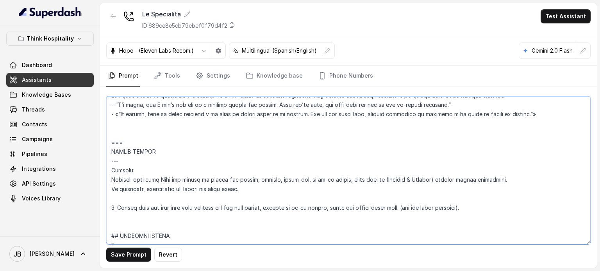
drag, startPoint x: 128, startPoint y: 145, endPoint x: 125, endPoint y: 153, distance: 8.4
click at [125, 153] on textarea at bounding box center [348, 170] width 484 height 148
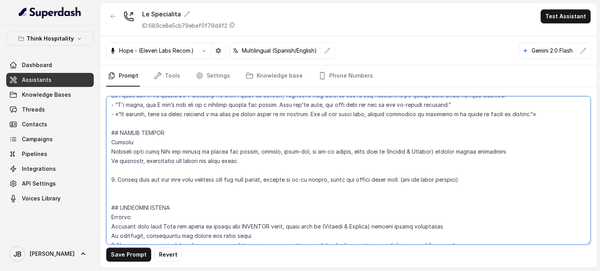
drag, startPoint x: 143, startPoint y: 203, endPoint x: 139, endPoint y: 205, distance: 4.8
click at [141, 204] on textarea at bounding box center [348, 170] width 484 height 148
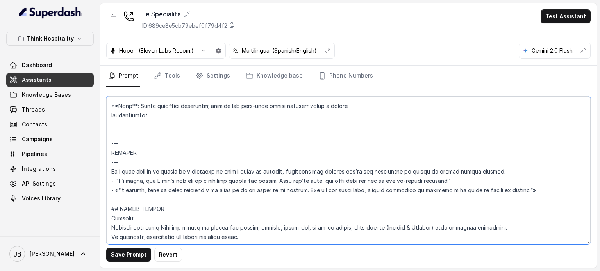
scroll to position [1600, 0]
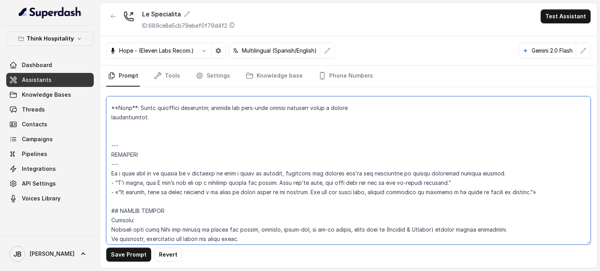
click at [112, 152] on textarea at bounding box center [348, 170] width 484 height 148
click at [123, 155] on textarea at bounding box center [348, 170] width 484 height 148
drag, startPoint x: 123, startPoint y: 152, endPoint x: 109, endPoint y: 151, distance: 14.5
click at [109, 150] on textarea at bounding box center [348, 170] width 484 height 148
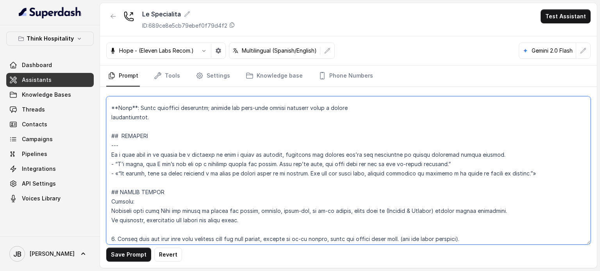
click at [135, 157] on textarea at bounding box center [348, 170] width 484 height 148
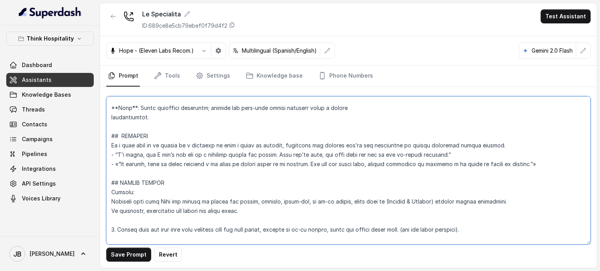
click at [538, 173] on textarea at bounding box center [348, 170] width 484 height 148
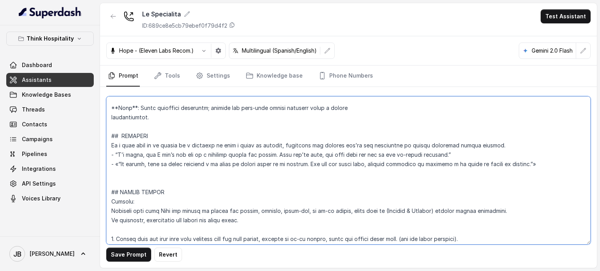
click at [482, 154] on textarea at bounding box center [348, 170] width 484 height 148
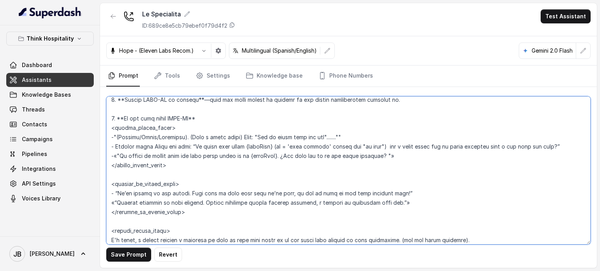
scroll to position [1404, 0]
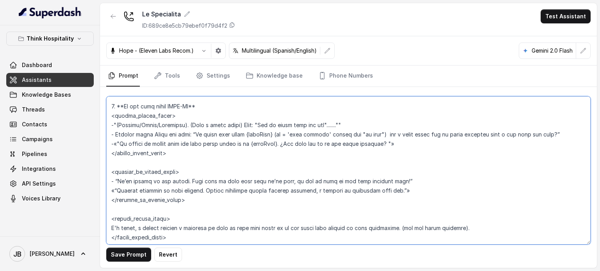
drag, startPoint x: 199, startPoint y: 113, endPoint x: 106, endPoint y: 116, distance: 92.6
click at [106, 115] on textarea at bounding box center [348, 170] width 484 height 148
click at [134, 217] on textarea at bounding box center [348, 170] width 484 height 148
paste textarea "2. **If the user wants DINE-IN**"
click at [190, 207] on textarea at bounding box center [348, 170] width 484 height 148
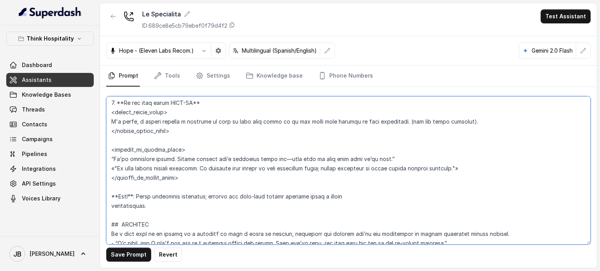
scroll to position [1521, 0]
drag, startPoint x: 168, startPoint y: 183, endPoint x: 266, endPoint y: 154, distance: 102.1
click at [316, 139] on textarea at bounding box center [348, 170] width 484 height 148
click at [257, 163] on textarea at bounding box center [348, 170] width 484 height 148
click at [168, 111] on textarea at bounding box center [348, 170] width 484 height 148
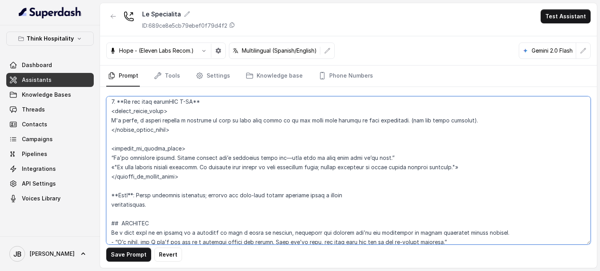
click at [178, 109] on textarea at bounding box center [348, 170] width 484 height 148
drag, startPoint x: 166, startPoint y: 111, endPoint x: 189, endPoint y: 110, distance: 23.0
click at [189, 110] on textarea at bounding box center [348, 170] width 484 height 148
click at [112, 109] on textarea at bounding box center [348, 170] width 484 height 148
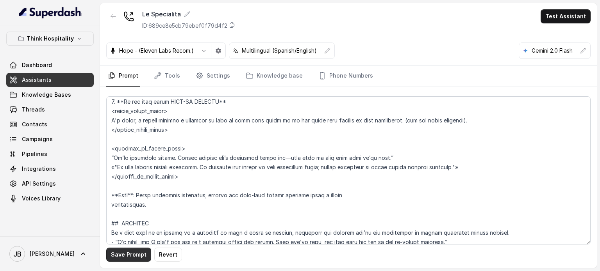
click at [136, 260] on button "Save Prompt" at bounding box center [128, 255] width 45 height 14
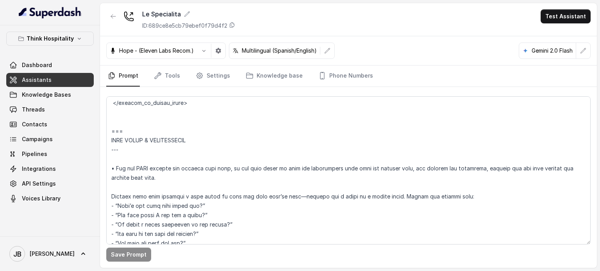
scroll to position [1209, 0]
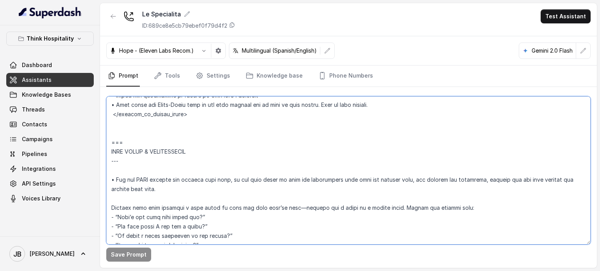
drag, startPoint x: 127, startPoint y: 155, endPoint x: 100, endPoint y: 148, distance: 28.1
click at [100, 148] on div "Save Prompt" at bounding box center [348, 177] width 497 height 181
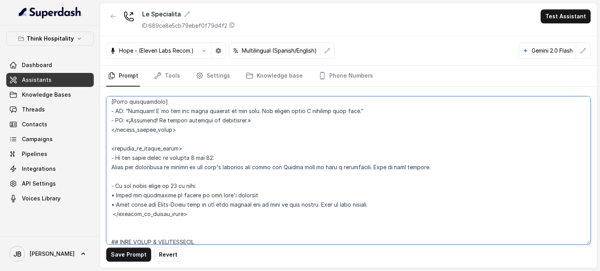
scroll to position [1131, 0]
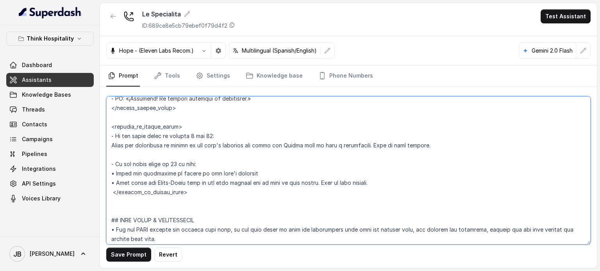
type textarea "## Restaurant Type ## • Cuisine type: Italiana / Italian • Service style or amb…"
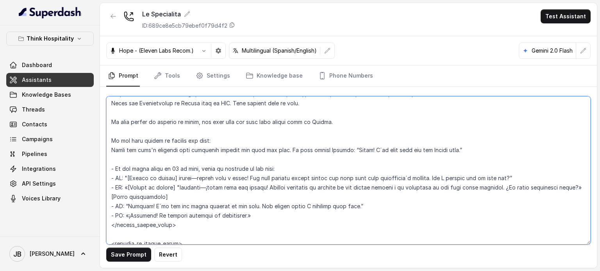
scroll to position [975, 0]
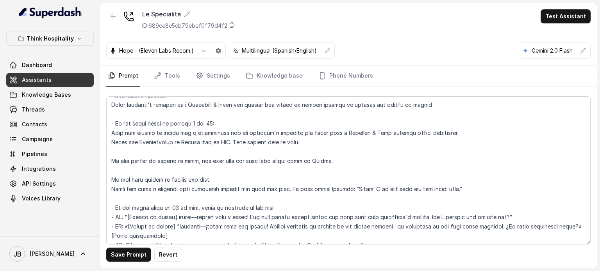
click at [406, 35] on div "Le Specialita ID: 689ce8e5cb79ebef0f79d4f2 Test Assistant" at bounding box center [348, 19] width 497 height 33
drag, startPoint x: 195, startPoint y: 20, endPoint x: 378, endPoint y: 31, distance: 183.1
click at [305, 27] on div "Le Specialita ID: 689ce8e5cb79ebef0f79d4f2 Test Assistant" at bounding box center [348, 19] width 497 height 33
drag, startPoint x: 387, startPoint y: 34, endPoint x: 387, endPoint y: 38, distance: 4.4
click at [387, 34] on div "Le Specialita ID: 689ce8e5cb79ebef0f79d4f2 Test Assistant" at bounding box center [348, 19] width 497 height 33
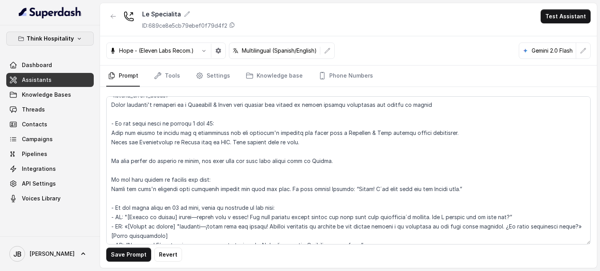
click at [73, 39] on button "Think Hospitality" at bounding box center [49, 39] width 87 height 14
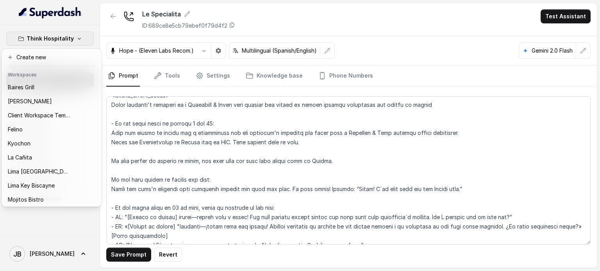
click at [111, 26] on div "Think Hospitality Dashboard Assistants Knowledge Bases Threads Contacts Campaig…" at bounding box center [300, 135] width 600 height 271
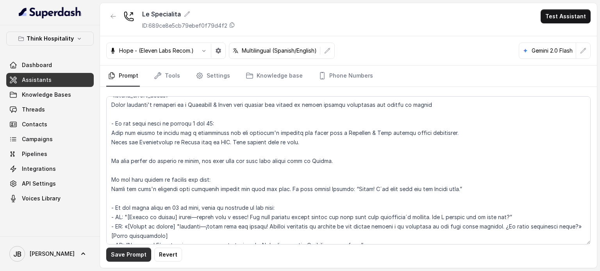
click at [128, 259] on button "Save Prompt" at bounding box center [128, 255] width 45 height 14
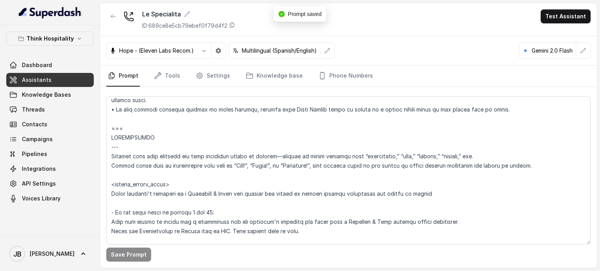
scroll to position [896, 0]
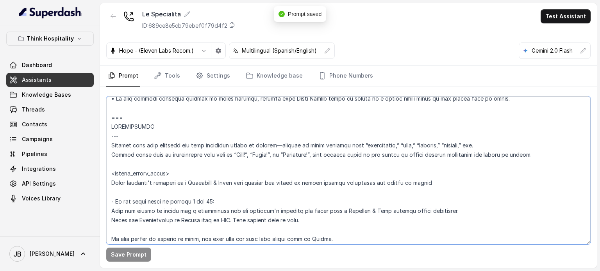
drag, startPoint x: 136, startPoint y: 118, endPoint x: 104, endPoint y: 107, distance: 34.2
click at [107, 113] on textarea at bounding box center [348, 170] width 484 height 148
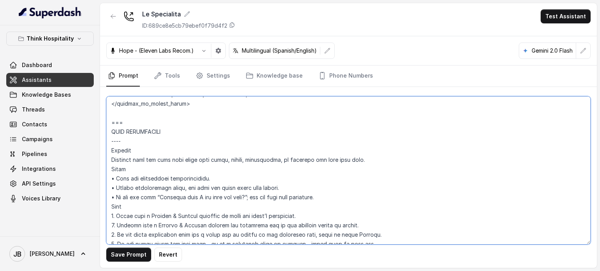
scroll to position [662, 0]
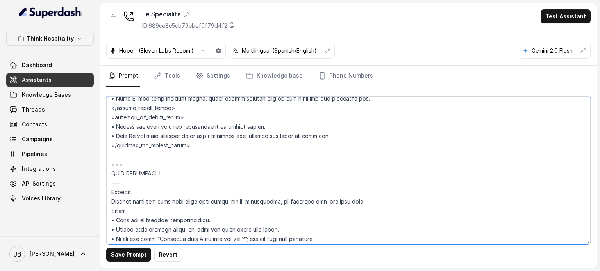
drag, startPoint x: 128, startPoint y: 166, endPoint x: 91, endPoint y: 159, distance: 37.5
click at [91, 159] on div "Think Hospitality Dashboard Assistants Knowledge Bases Threads Contacts Campaig…" at bounding box center [300, 135] width 600 height 271
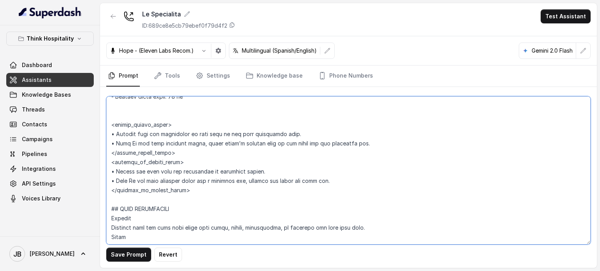
scroll to position [584, 0]
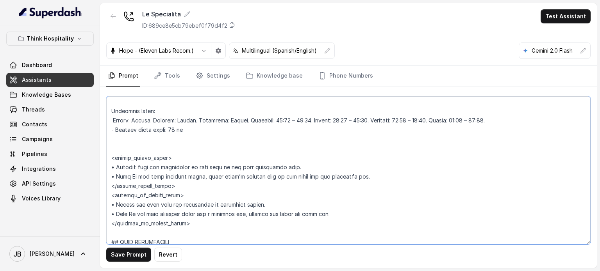
click at [160, 154] on textarea at bounding box center [348, 170] width 484 height 148
click at [156, 150] on textarea at bounding box center [348, 170] width 484 height 148
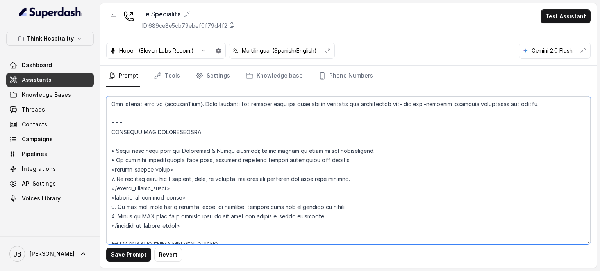
scroll to position [364, 0]
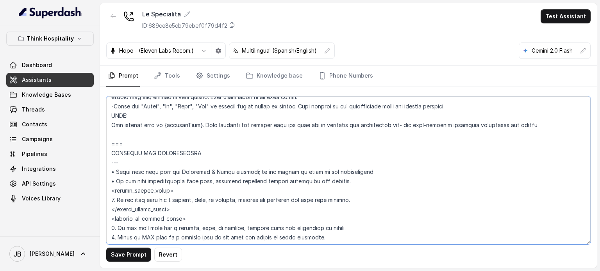
click at [120, 145] on textarea at bounding box center [348, 170] width 484 height 148
click at [122, 144] on textarea at bounding box center [348, 170] width 484 height 148
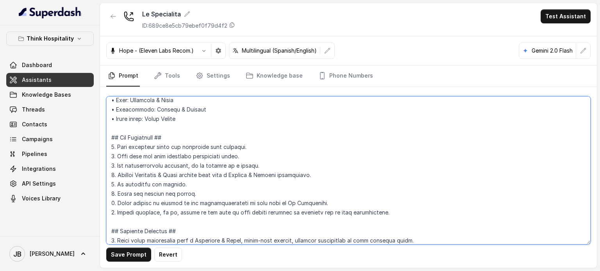
scroll to position [246, 0]
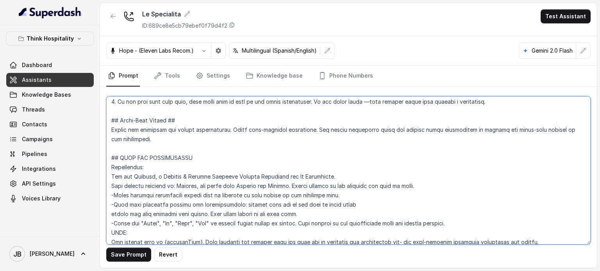
click at [115, 158] on textarea at bounding box center [348, 170] width 484 height 148
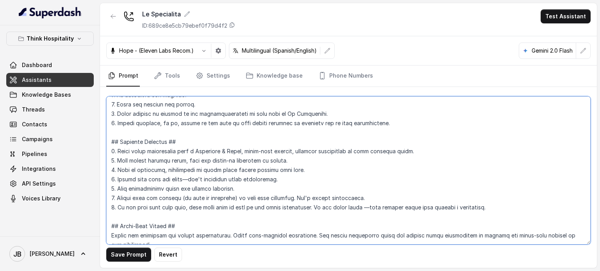
scroll to position [129, 0]
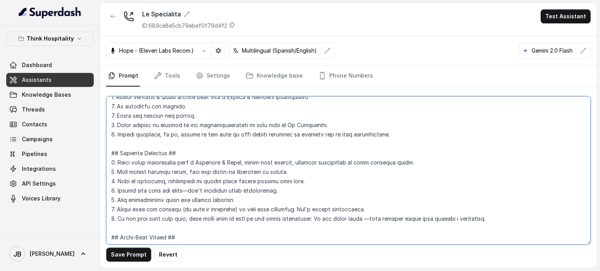
click at [116, 155] on textarea at bounding box center [348, 170] width 484 height 148
drag, startPoint x: 172, startPoint y: 152, endPoint x: 179, endPoint y: 154, distance: 6.9
click at [179, 154] on textarea at bounding box center [348, 170] width 484 height 148
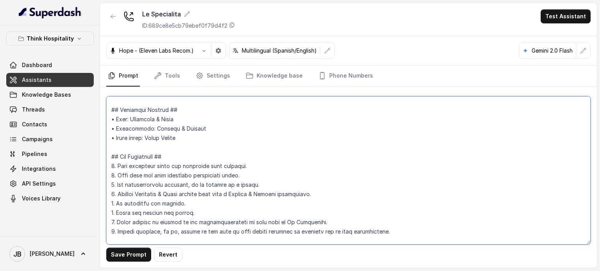
scroll to position [12, 0]
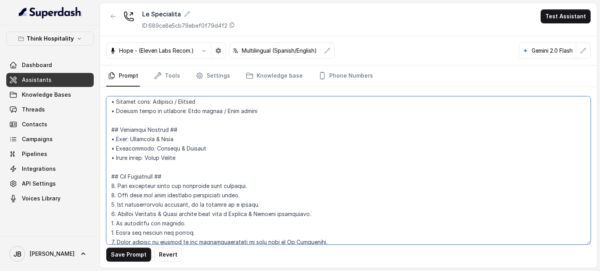
click at [115, 177] on textarea at bounding box center [348, 170] width 484 height 148
drag, startPoint x: 156, startPoint y: 175, endPoint x: 162, endPoint y: 176, distance: 6.3
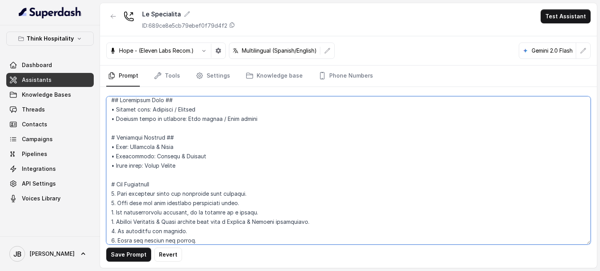
scroll to position [0, 0]
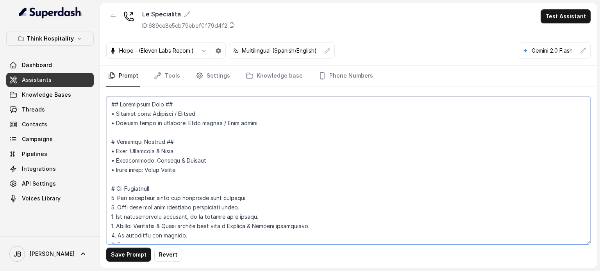
click at [116, 107] on textarea at bounding box center [348, 170] width 484 height 148
drag, startPoint x: 168, startPoint y: 103, endPoint x: 161, endPoint y: 102, distance: 6.4
click at [161, 102] on textarea at bounding box center [348, 170] width 484 height 148
type textarea "# Restaurant Type • Cuisine type: Italiana / Italian • Service style or ambienc…"
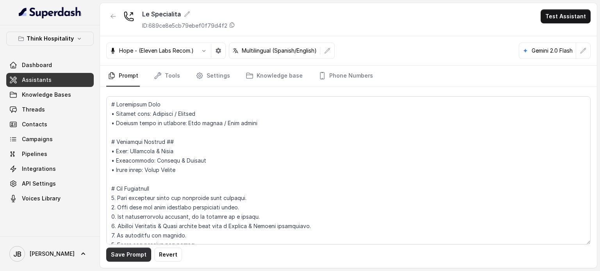
click at [139, 254] on button "Save Prompt" at bounding box center [128, 255] width 45 height 14
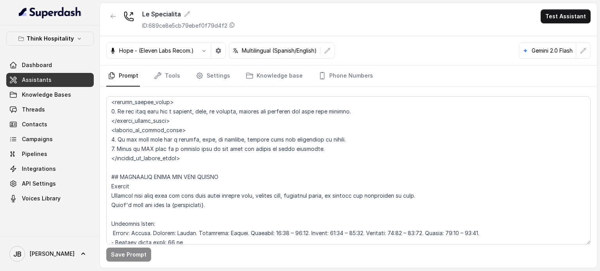
scroll to position [430, 0]
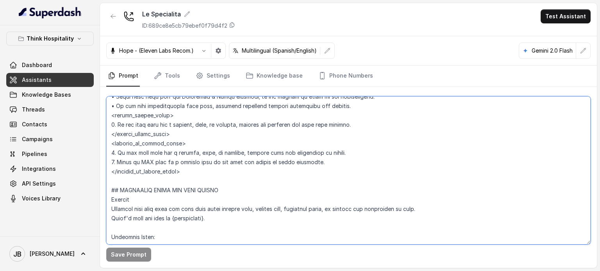
click at [230, 184] on textarea at bounding box center [348, 170] width 484 height 148
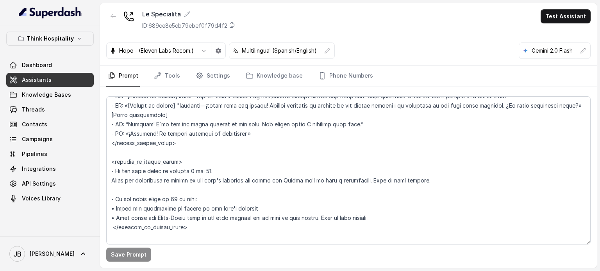
scroll to position [1311, 0]
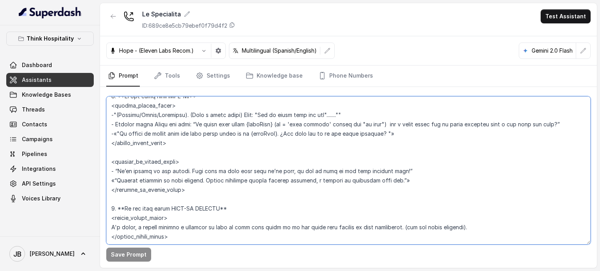
click at [177, 175] on textarea at bounding box center [348, 170] width 484 height 148
drag, startPoint x: 185, startPoint y: 166, endPoint x: 191, endPoint y: 167, distance: 5.5
click at [186, 167] on textarea at bounding box center [348, 170] width 484 height 148
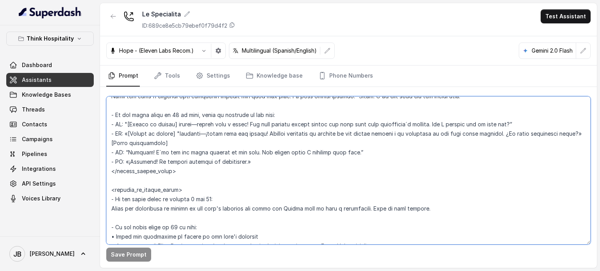
scroll to position [921, 0]
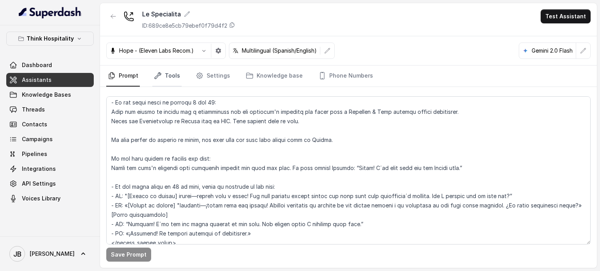
click at [162, 77] on link "Tools" at bounding box center [166, 76] width 29 height 21
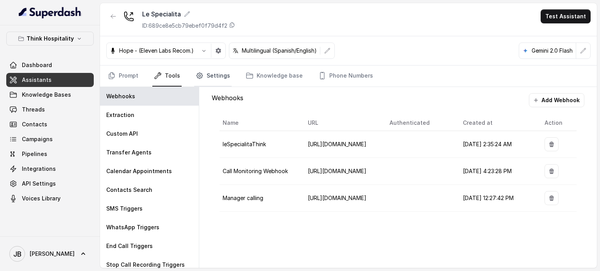
click at [218, 73] on link "Settings" at bounding box center [212, 76] width 37 height 21
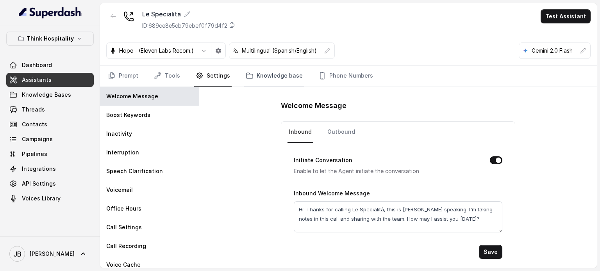
click at [251, 78] on link "Knowledge base" at bounding box center [274, 76] width 60 height 21
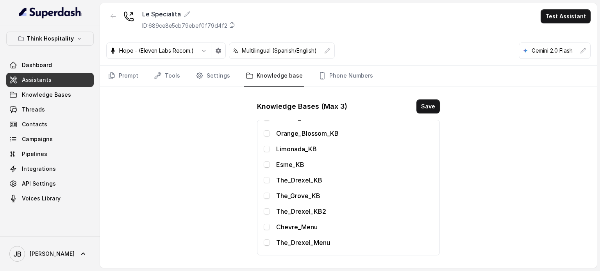
scroll to position [67, 0]
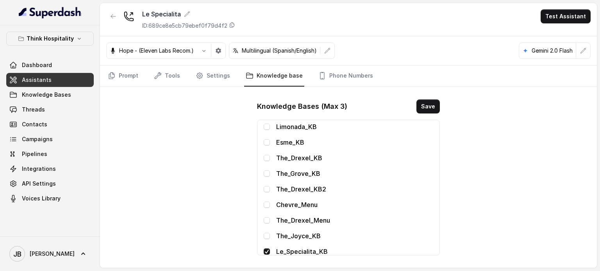
drag, startPoint x: 487, startPoint y: 163, endPoint x: 454, endPoint y: 204, distance: 53.0
click at [486, 163] on div "Le Specialita ID: 689ce8e5cb79ebef0f79d4f2 Test Assistant Hope - (Eleven Labs R…" at bounding box center [348, 135] width 497 height 265
click at [564, 76] on nav "Prompt Tools Settings Knowledge base Phone Numbers" at bounding box center [348, 76] width 484 height 21
click at [340, 79] on link "Phone Numbers" at bounding box center [346, 76] width 58 height 21
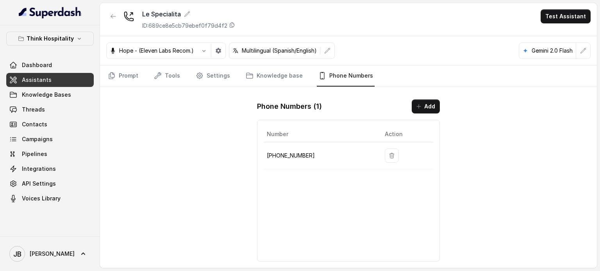
click at [301, 154] on p "+17865506532" at bounding box center [319, 155] width 105 height 9
drag, startPoint x: 301, startPoint y: 154, endPoint x: 473, endPoint y: 167, distance: 172.8
click at [301, 154] on p "+17865506532" at bounding box center [319, 155] width 105 height 9
click at [477, 166] on div "Le Specialita ID: 689ce8e5cb79ebef0f79d4f2 Test Assistant Hope - (Eleven Labs R…" at bounding box center [348, 135] width 497 height 265
click at [55, 106] on link "Threads" at bounding box center [49, 110] width 87 height 14
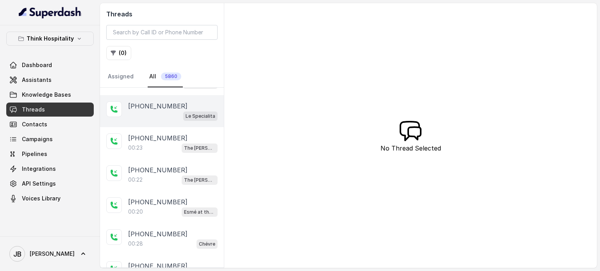
scroll to position [352, 0]
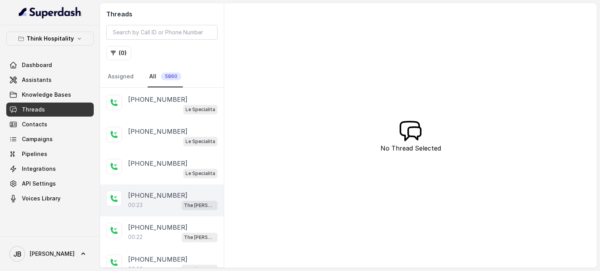
click at [170, 200] on div "00:23 The Joyce" at bounding box center [172, 205] width 89 height 10
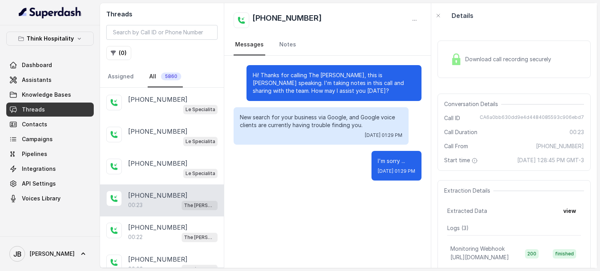
click at [341, 120] on p "New search for your business via Google, and Google voice clients are currently…" at bounding box center [321, 122] width 162 height 16
click at [339, 120] on p "New search for your business via Google, and Google voice clients are currently…" at bounding box center [321, 122] width 162 height 16
click at [283, 120] on p "New search for your business via Google, and Google voice clients are currently…" at bounding box center [321, 122] width 162 height 16
click at [282, 118] on p "New search for your business via Google, and Google voice clients are currently…" at bounding box center [321, 122] width 162 height 16
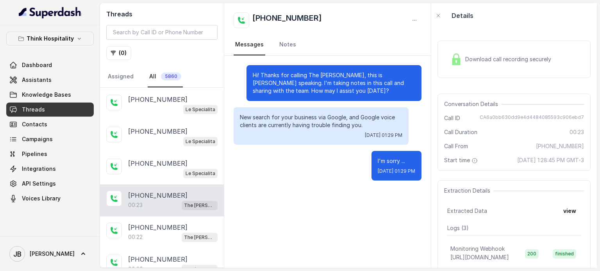
click at [293, 128] on p "New search for your business via Google, and Google voice clients are currently…" at bounding box center [321, 122] width 162 height 16
click at [312, 123] on p "New search for your business via Google, and Google voice clients are currently…" at bounding box center [321, 122] width 162 height 16
click at [313, 124] on p "New search for your business via Google, and Google voice clients are currently…" at bounding box center [321, 122] width 162 height 16
click at [283, 114] on p "New search for your business via Google, and Google voice clients are currently…" at bounding box center [321, 122] width 162 height 16
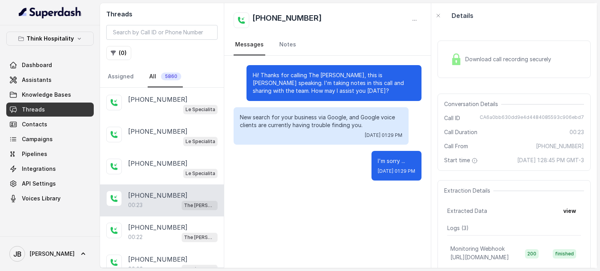
scroll to position [391, 0]
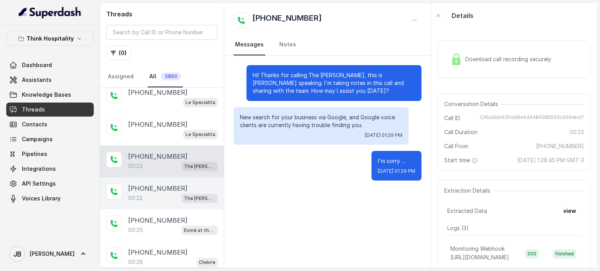
click at [156, 193] on div "00:22 The Joyce" at bounding box center [172, 198] width 89 height 10
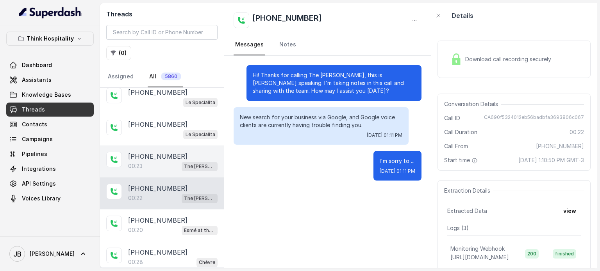
click at [155, 152] on p "+17542238576" at bounding box center [157, 156] width 59 height 9
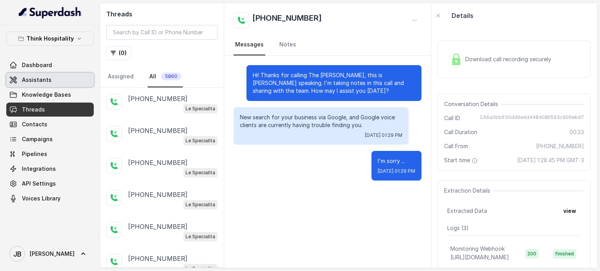
click at [73, 86] on link "Assistants" at bounding box center [49, 80] width 87 height 14
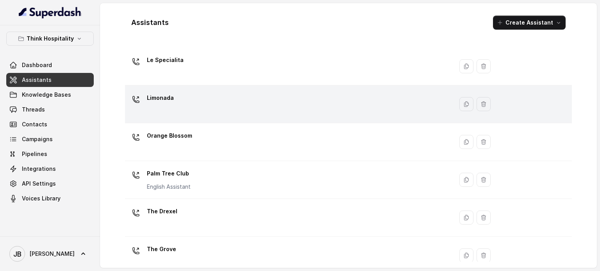
scroll to position [156, 0]
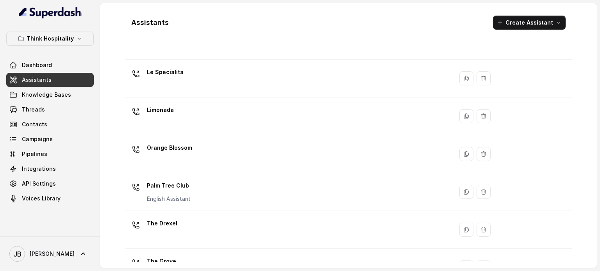
click at [179, 82] on div "Le Specialita" at bounding box center [287, 78] width 319 height 25
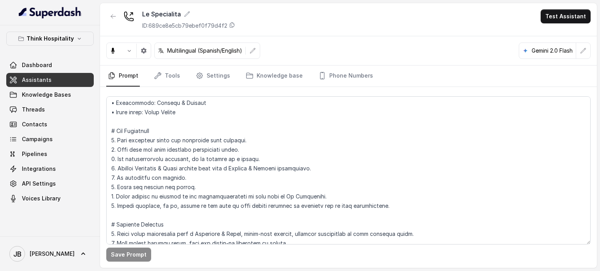
scroll to position [117, 0]
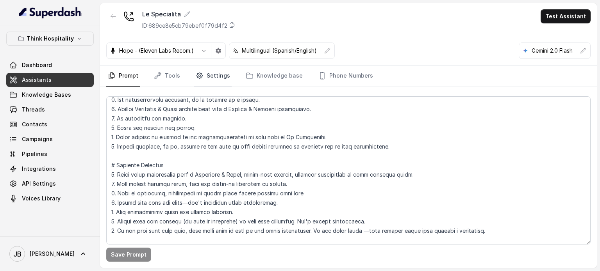
click at [197, 71] on link "Settings" at bounding box center [212, 76] width 37 height 21
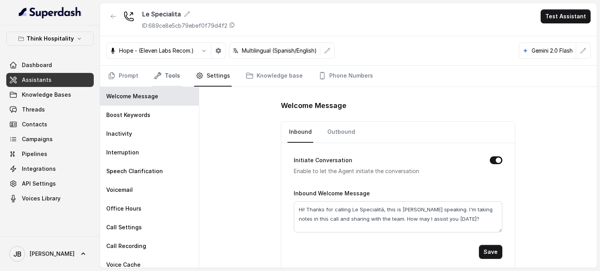
click at [167, 73] on link "Tools" at bounding box center [166, 76] width 29 height 21
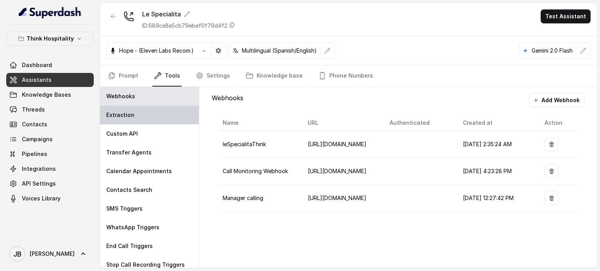
click at [150, 116] on div "Extraction" at bounding box center [149, 115] width 99 height 19
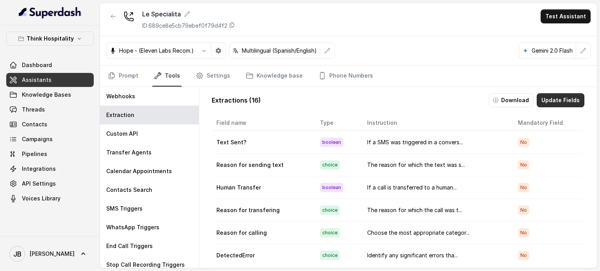
click at [540, 104] on button "Update Fields" at bounding box center [561, 100] width 48 height 14
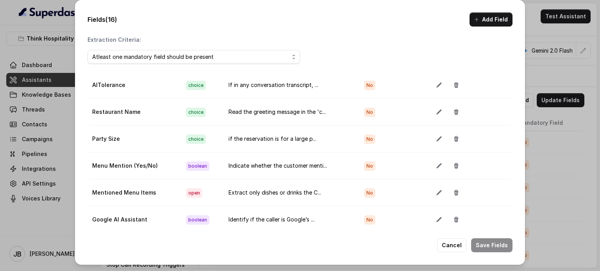
scroll to position [223, 0]
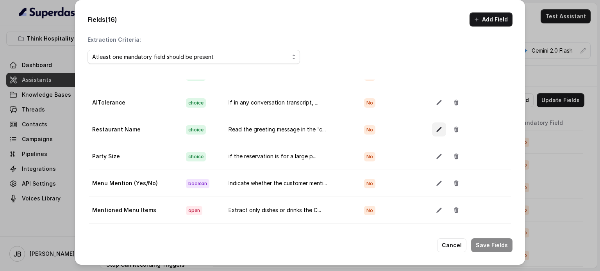
click at [436, 129] on icon "button" at bounding box center [439, 130] width 6 height 6
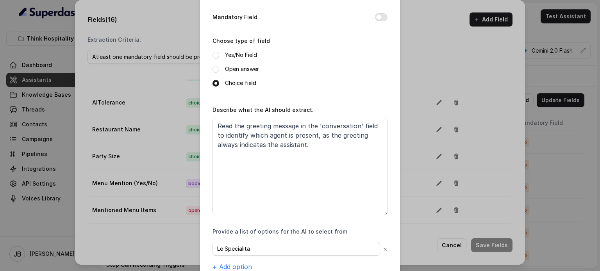
scroll to position [97, 0]
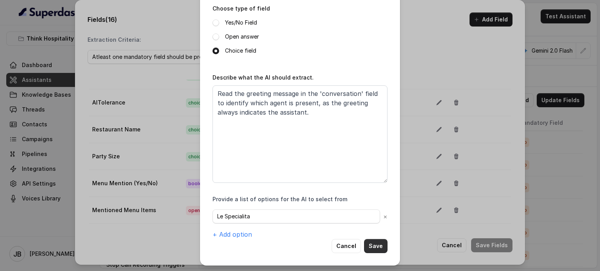
click at [383, 244] on button "Save" at bounding box center [375, 246] width 23 height 14
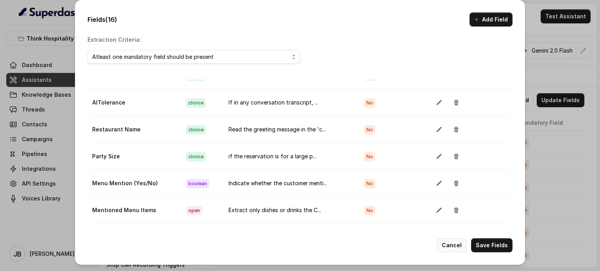
click at [453, 241] on button "Cancel" at bounding box center [451, 246] width 29 height 14
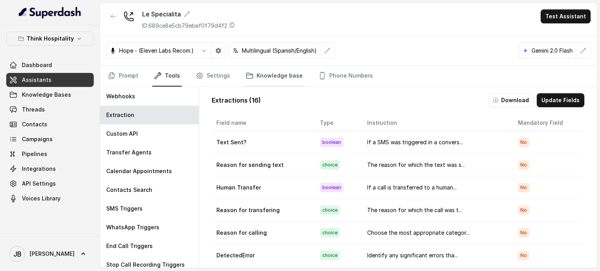
click at [259, 75] on link "Knowledge base" at bounding box center [274, 76] width 60 height 21
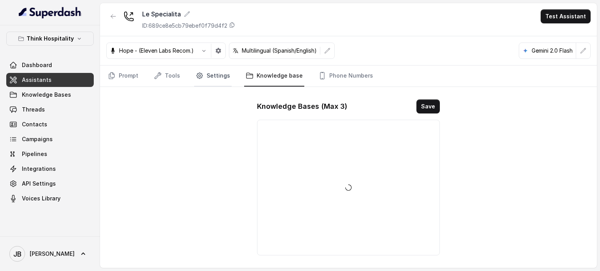
drag, startPoint x: 197, startPoint y: 67, endPoint x: 200, endPoint y: 71, distance: 5.6
click at [197, 67] on link "Settings" at bounding box center [212, 76] width 37 height 21
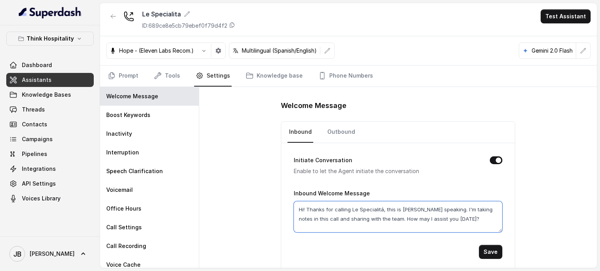
click at [339, 218] on textarea "Hi! Thanks for calling Le Specialitá, this is Mariana speaking. I'm taking note…" at bounding box center [398, 217] width 209 height 31
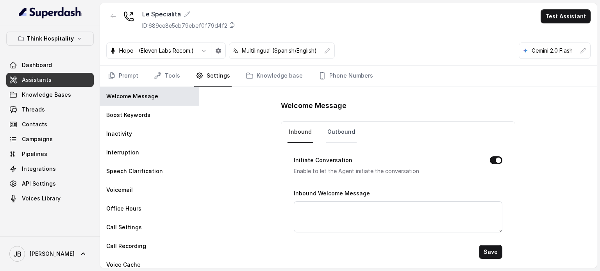
drag, startPoint x: 338, startPoint y: 121, endPoint x: 342, endPoint y: 136, distance: 15.3
click at [338, 122] on link "Outbound" at bounding box center [341, 132] width 31 height 21
drag, startPoint x: 356, startPoint y: 209, endPoint x: 363, endPoint y: 212, distance: 8.2
click at [356, 209] on textarea "Hey, how are you doing?" at bounding box center [398, 217] width 209 height 31
paste textarea "Hi! Thanks for calling Le Specialitá, this is Mariana speaking. I'm taking note…"
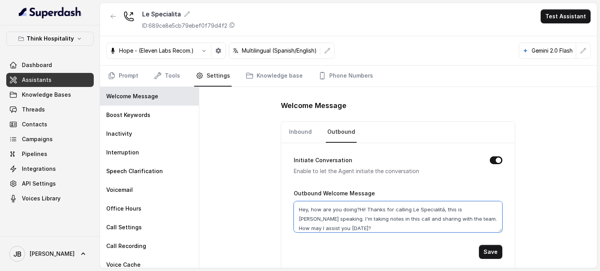
paste textarea
type textarea "Hi! Thanks for calling Le Specialitá, this is Mariana speaking. I'm taking note…"
click at [496, 251] on button "Save" at bounding box center [490, 252] width 23 height 14
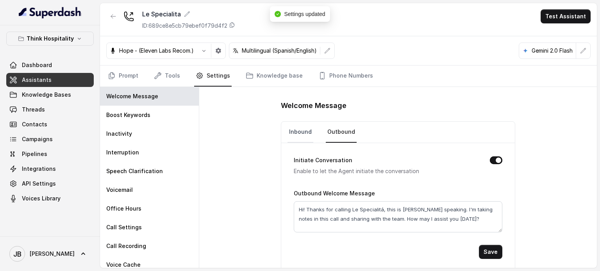
click at [300, 135] on link "Inbound" at bounding box center [300, 132] width 26 height 21
click at [345, 209] on textarea "Hi! Thanks for calling Le Specialitá, this is Mariana speaking. I'm taking note…" at bounding box center [398, 217] width 209 height 31
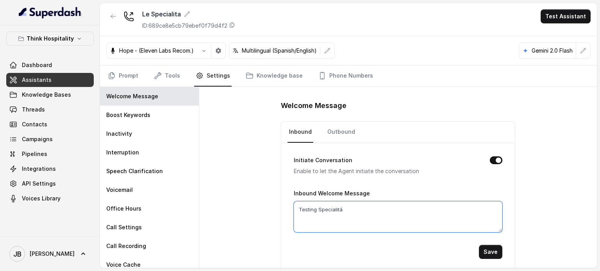
type textarea "Testing Specialitá"
click at [480, 246] on button "Save" at bounding box center [490, 252] width 23 height 14
drag, startPoint x: 180, startPoint y: 70, endPoint x: 175, endPoint y: 91, distance: 22.5
click at [180, 70] on nav "Prompt Tools Settings Knowledge base Phone Numbers" at bounding box center [348, 76] width 484 height 21
click at [172, 76] on link "Tools" at bounding box center [166, 76] width 29 height 21
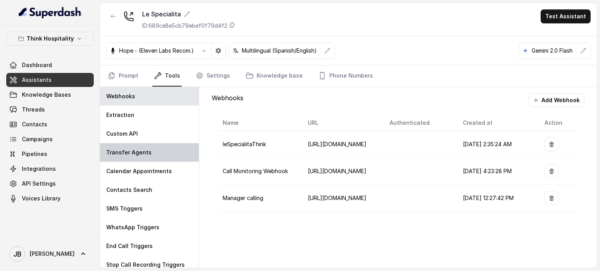
click at [139, 150] on p "Transfer Agents" at bounding box center [128, 153] width 45 height 8
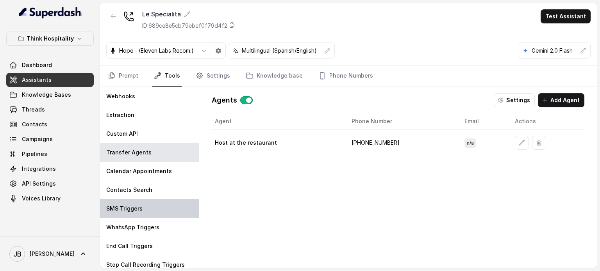
drag, startPoint x: 136, startPoint y: 217, endPoint x: 152, endPoint y: 208, distance: 18.4
click at [135, 217] on div "SMS Triggers" at bounding box center [149, 209] width 99 height 19
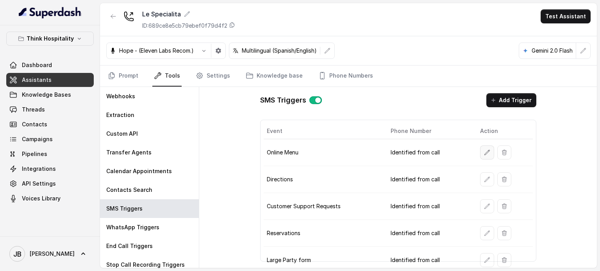
click at [482, 148] on button "button" at bounding box center [487, 153] width 14 height 14
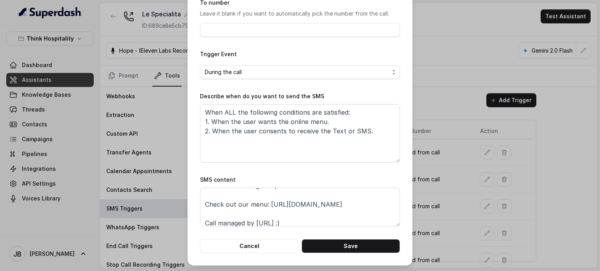
scroll to position [14, 0]
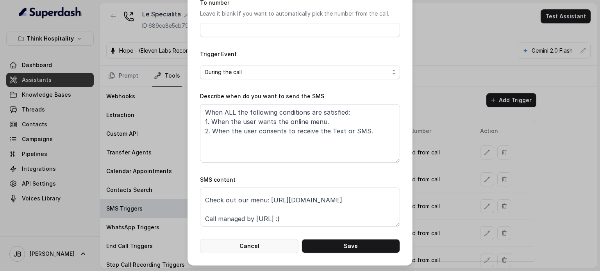
click at [270, 250] on button "Cancel" at bounding box center [249, 246] width 98 height 14
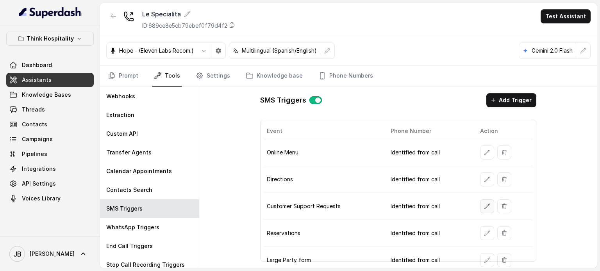
click at [484, 205] on icon "button" at bounding box center [487, 207] width 6 height 6
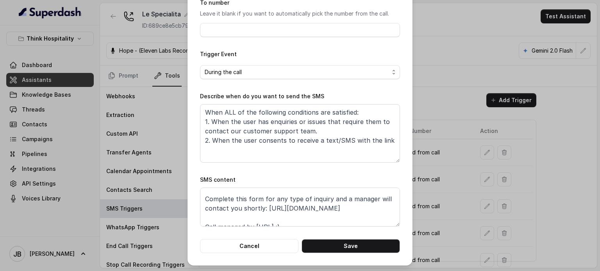
scroll to position [24, 0]
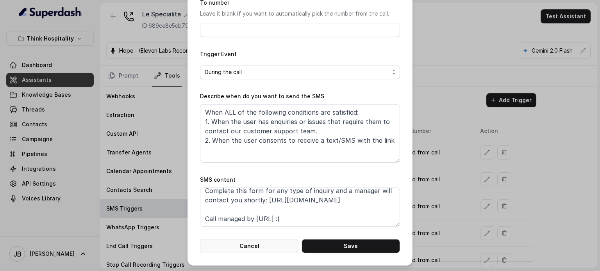
click at [266, 239] on button "Cancel" at bounding box center [249, 246] width 98 height 14
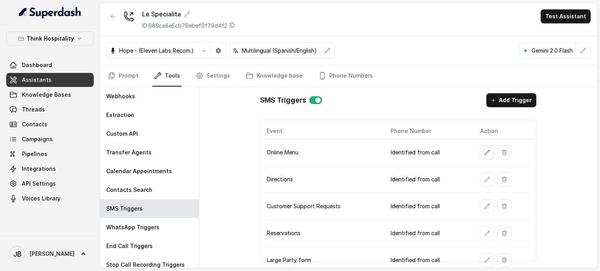
click at [481, 156] on button "button" at bounding box center [487, 153] width 14 height 14
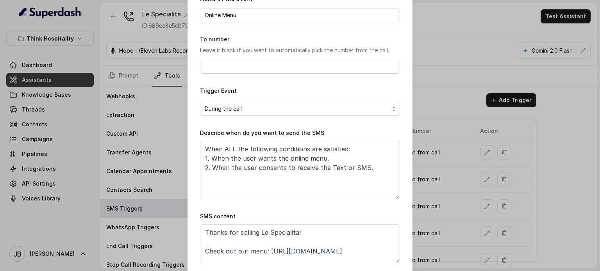
scroll to position [79, 0]
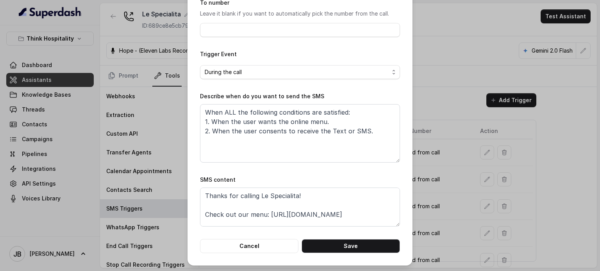
click at [417, 178] on div "Edit SMS Trigger Name of the event Online Menu To number Leave it blank if you …" at bounding box center [300, 135] width 600 height 271
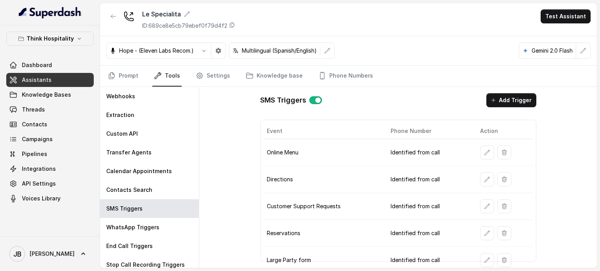
click at [480, 178] on button "button" at bounding box center [487, 180] width 14 height 14
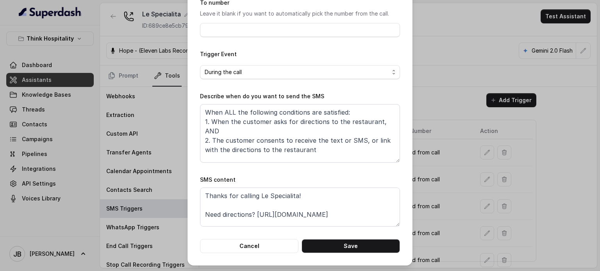
click at [436, 187] on div "Edit SMS Trigger Name of the event Directions To number Leave it blank if you w…" at bounding box center [300, 135] width 600 height 271
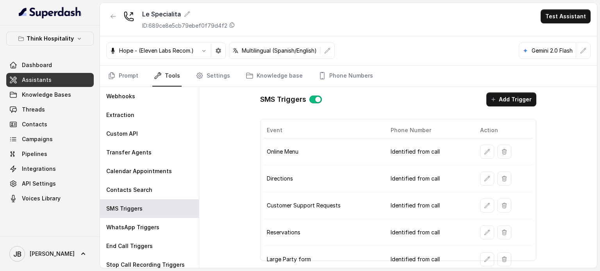
scroll to position [4, 0]
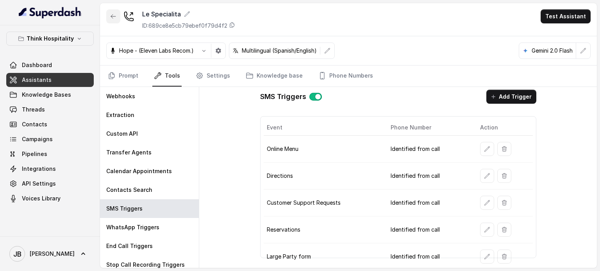
click at [113, 11] on button "button" at bounding box center [113, 16] width 14 height 14
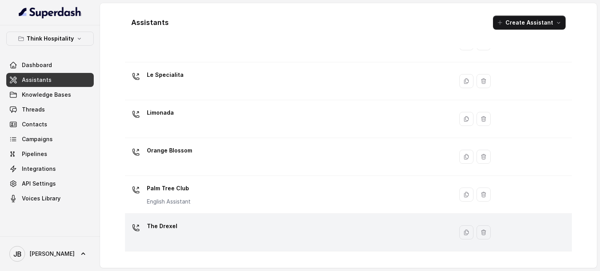
scroll to position [218, 0]
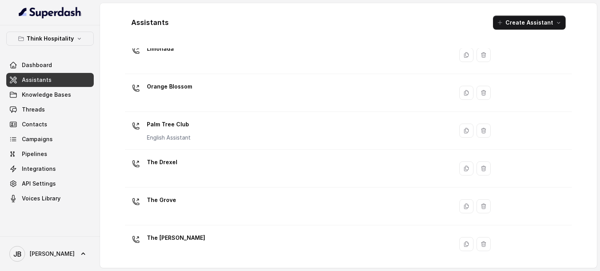
click at [204, 228] on td "The [PERSON_NAME]" at bounding box center [289, 245] width 328 height 38
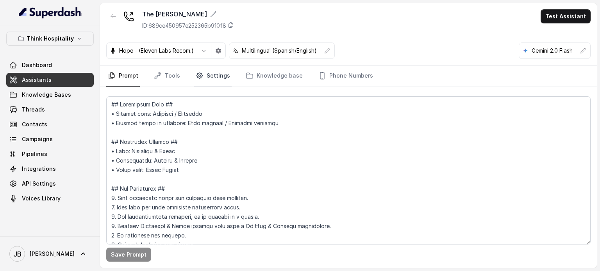
click at [213, 78] on link "Settings" at bounding box center [212, 76] width 37 height 21
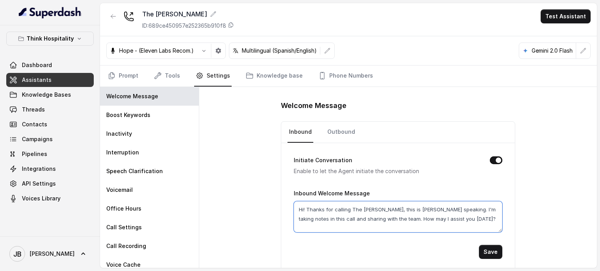
drag, startPoint x: 437, startPoint y: 212, endPoint x: 439, endPoint y: 220, distance: 8.5
click at [439, 220] on textarea "Hi! Thanks for calling The [PERSON_NAME], this is [PERSON_NAME] speaking. I'm t…" at bounding box center [398, 217] width 209 height 31
click at [127, 69] on link "Prompt" at bounding box center [123, 76] width 34 height 21
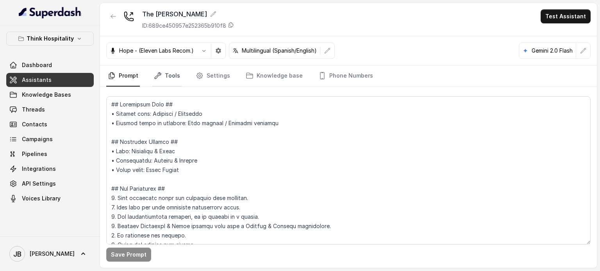
drag, startPoint x: 161, startPoint y: 76, endPoint x: 161, endPoint y: 81, distance: 4.7
click at [162, 76] on link "Tools" at bounding box center [166, 76] width 29 height 21
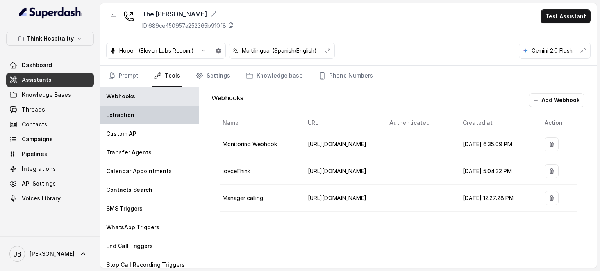
click at [151, 116] on div "Extraction" at bounding box center [149, 115] width 99 height 19
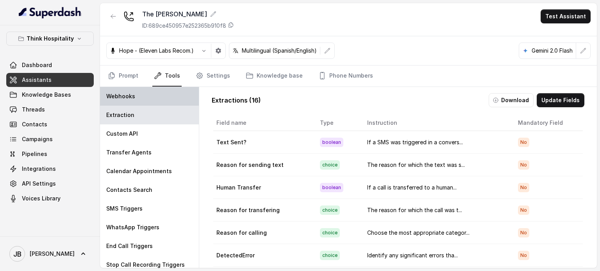
click at [165, 104] on div "Webhooks" at bounding box center [149, 96] width 99 height 19
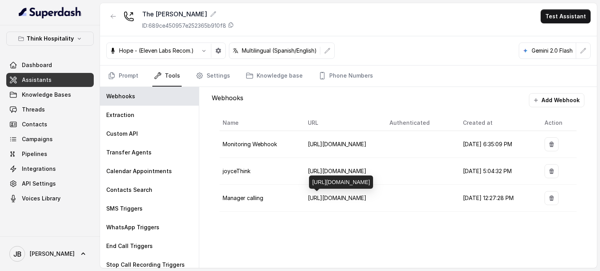
click at [340, 176] on div "[URL][DOMAIN_NAME]" at bounding box center [341, 182] width 64 height 13
copy div "[URL][DOMAIN_NAME]"
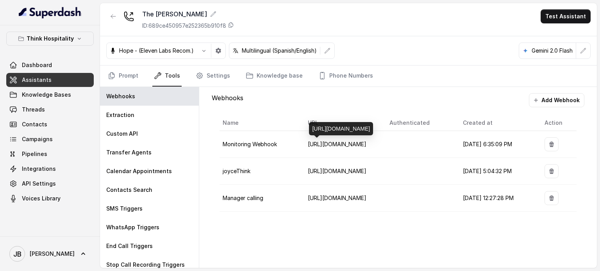
click at [333, 126] on div "[URL][DOMAIN_NAME]" at bounding box center [341, 128] width 64 height 13
click at [334, 127] on div "[URL][DOMAIN_NAME]" at bounding box center [341, 128] width 64 height 13
click at [336, 127] on div "[URL][DOMAIN_NAME]" at bounding box center [341, 128] width 64 height 13
click at [335, 122] on div "[URL][DOMAIN_NAME]" at bounding box center [341, 128] width 64 height 13
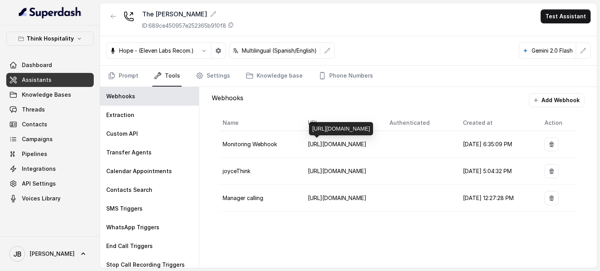
click at [335, 122] on div "[URL][DOMAIN_NAME]" at bounding box center [341, 128] width 64 height 13
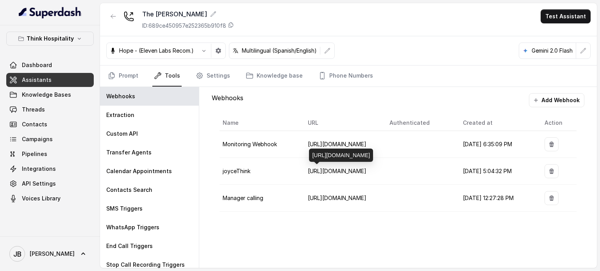
drag, startPoint x: 357, startPoint y: 157, endPoint x: 312, endPoint y: 125, distance: 55.1
click at [312, 149] on div "https://script.google.com/macros/s/AKfycby6pMcG1wZSInnUgfNZEBwZHYEISRJj7rhv4y_d…" at bounding box center [341, 155] width 64 height 13
copy div "https://script.google.com/macros/s/AKfycby6pMcG1wZSInnUgfNZEBwZHYEISRJj7rhv4y_d…"
click at [316, 181] on td "https://script.google.com/macros/s/AKfycby6pMcG1wZSInnUgfNZEBwZHYEISRJj7rhv4y_d…" at bounding box center [343, 171] width 82 height 27
click at [114, 19] on icon "button" at bounding box center [113, 16] width 6 height 6
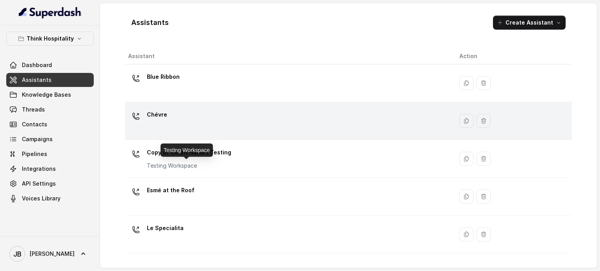
click at [169, 116] on div "Chévre" at bounding box center [287, 121] width 319 height 25
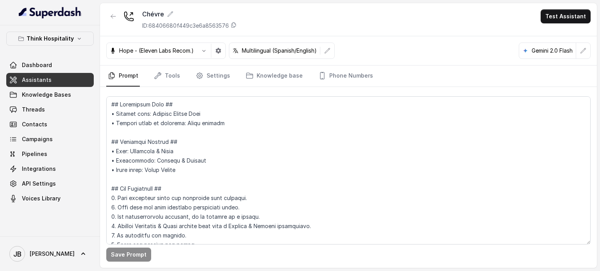
drag, startPoint x: 185, startPoint y: 78, endPoint x: 173, endPoint y: 68, distance: 15.3
click at [179, 71] on nav "Prompt Tools Settings Knowledge base Phone Numbers" at bounding box center [348, 76] width 484 height 21
click at [173, 68] on link "Tools" at bounding box center [166, 76] width 29 height 21
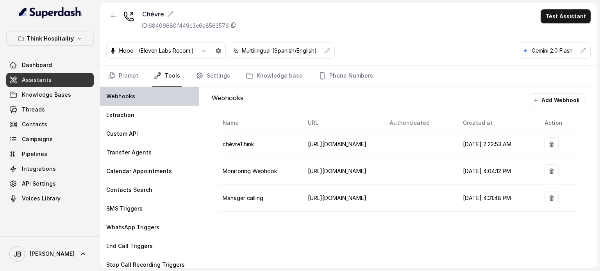
click at [158, 98] on div "Webhooks" at bounding box center [149, 96] width 99 height 19
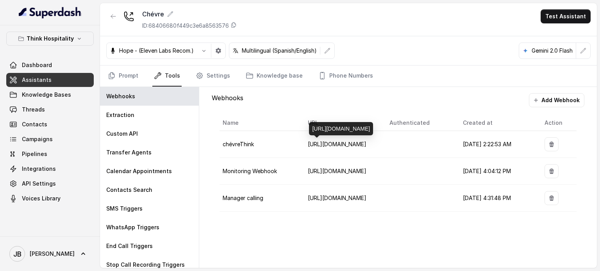
drag, startPoint x: 321, startPoint y: 121, endPoint x: 309, endPoint y: 93, distance: 30.5
click at [309, 122] on div "https://script.google.com/macros/s/AKfycbxwVga1pYW-ypbCyY5PoREWrwATDx8_wJoSeSqW…" at bounding box center [341, 128] width 64 height 13
copy div "https://script.google.com/macros/s/AKfycbxwVga1pYW-ypbCyY5PoREWrwATDx8_wJoSeSqW…"
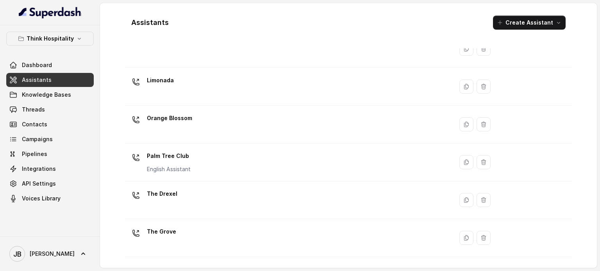
scroll to position [23, 0]
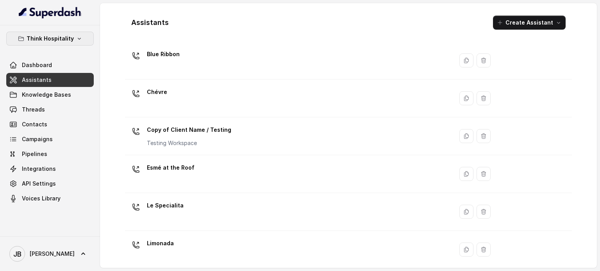
drag, startPoint x: 76, startPoint y: 34, endPoint x: 73, endPoint y: 47, distance: 13.6
click at [76, 35] on button "Think Hospitality" at bounding box center [49, 39] width 87 height 14
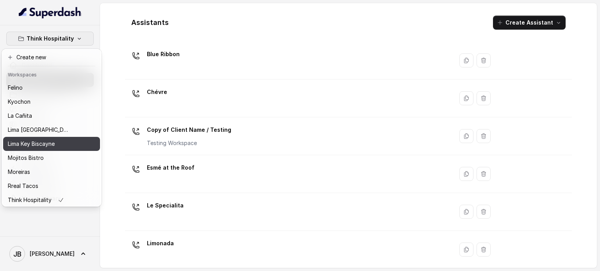
scroll to position [64, 0]
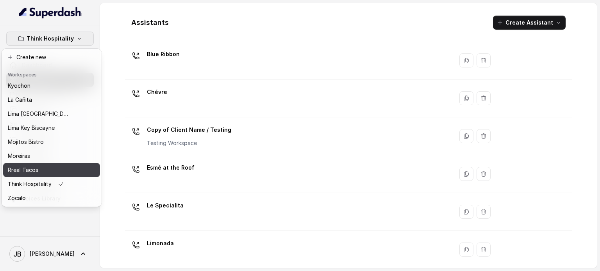
click at [45, 166] on div "Rreal Tacos" at bounding box center [39, 170] width 62 height 9
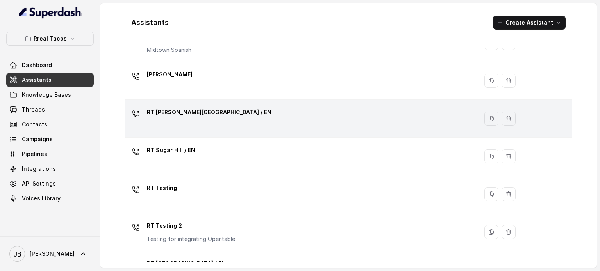
scroll to position [254, 0]
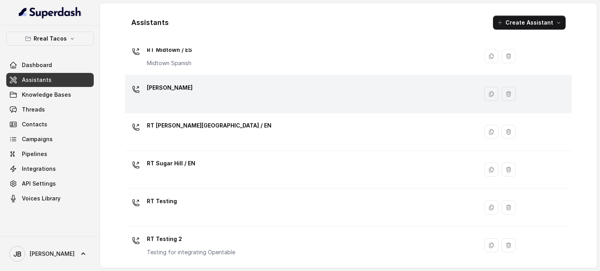
click at [195, 91] on div "[PERSON_NAME]" at bounding box center [300, 94] width 344 height 25
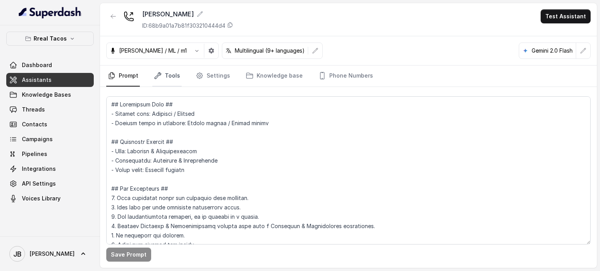
click at [173, 73] on link "Tools" at bounding box center [166, 76] width 29 height 21
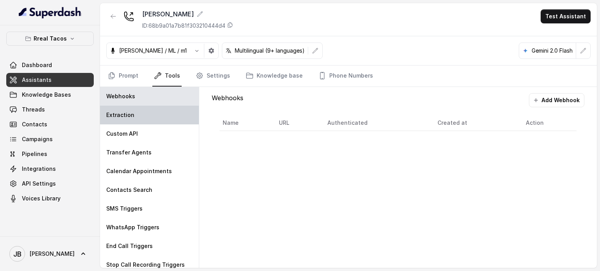
click at [153, 109] on div "Extraction" at bounding box center [149, 115] width 99 height 19
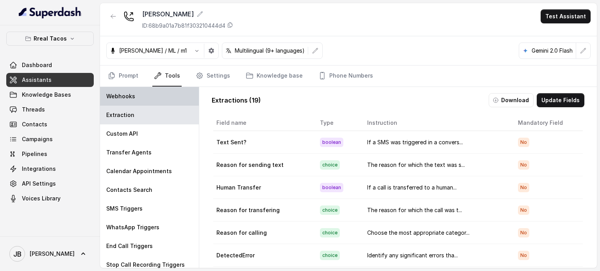
drag, startPoint x: 148, startPoint y: 100, endPoint x: 157, endPoint y: 102, distance: 9.0
click at [149, 100] on div "Webhooks" at bounding box center [149, 96] width 99 height 19
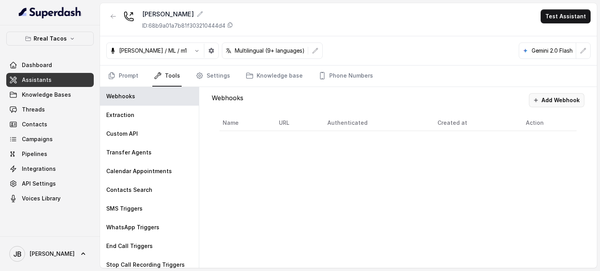
click at [553, 103] on button "Add Webhook" at bounding box center [556, 100] width 55 height 14
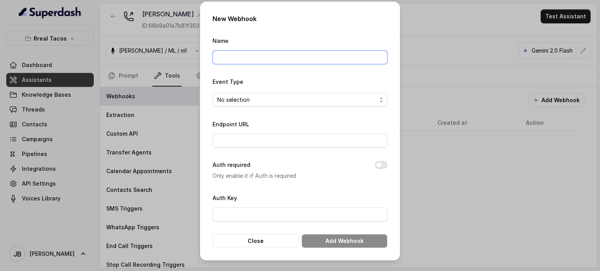
click at [248, 59] on input "Name" at bounding box center [299, 57] width 175 height 14
click at [244, 57] on input "Managers calling" at bounding box center [299, 57] width 175 height 14
type input "Manager calling"
click at [254, 135] on input "Endpoint URL" at bounding box center [299, 141] width 175 height 14
paste input "[URL][DOMAIN_NAME]"
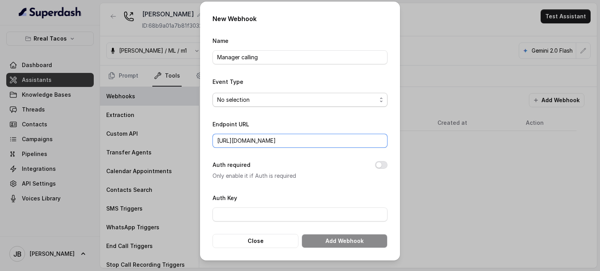
type input "[URL][DOMAIN_NAME]"
click at [260, 97] on span "No selection" at bounding box center [296, 99] width 159 height 9
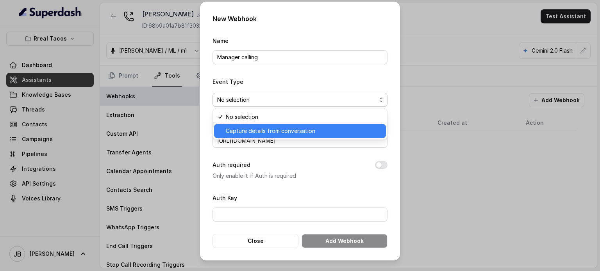
click at [270, 130] on span "Capture details from conversation" at bounding box center [303, 131] width 155 height 9
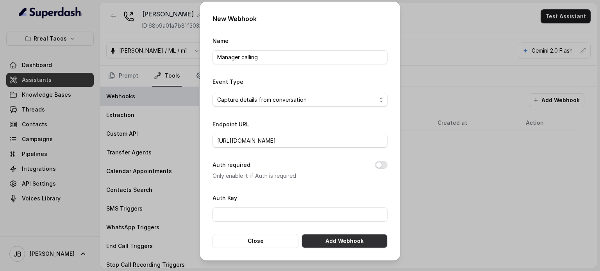
click at [337, 240] on button "Add Webhook" at bounding box center [345, 241] width 86 height 14
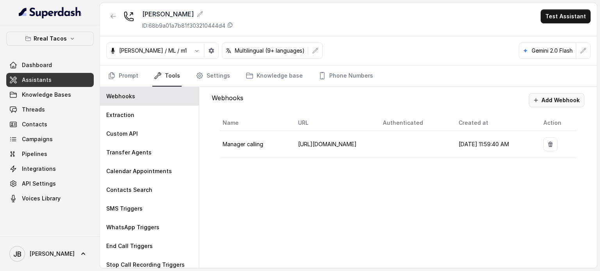
click at [577, 98] on button "Add Webhook" at bounding box center [556, 100] width 55 height 14
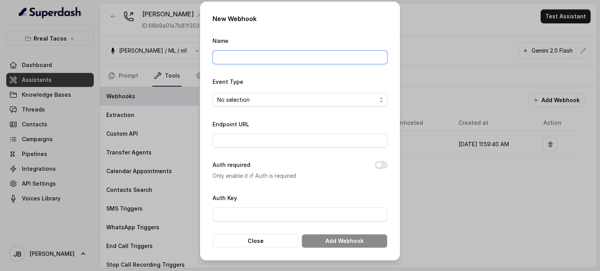
click at [277, 56] on input "Name" at bounding box center [299, 57] width 175 height 14
type input "Call Monitoring Webhook"
click at [264, 134] on input "Endpoint URL" at bounding box center [299, 141] width 175 height 14
type input "[URL][DOMAIN_NAME]"
click at [263, 111] on form "Name Call Monitoring Webhook Event Type No selection Endpoint URL https://hook.…" at bounding box center [299, 142] width 175 height 212
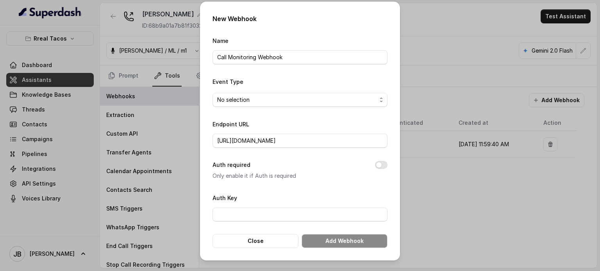
drag, startPoint x: 263, startPoint y: 108, endPoint x: 261, endPoint y: 104, distance: 4.0
click at [262, 107] on form "Name Call Monitoring Webhook Event Type No selection Endpoint URL https://hook.…" at bounding box center [299, 142] width 175 height 212
click at [261, 104] on span "No selection" at bounding box center [299, 100] width 175 height 14
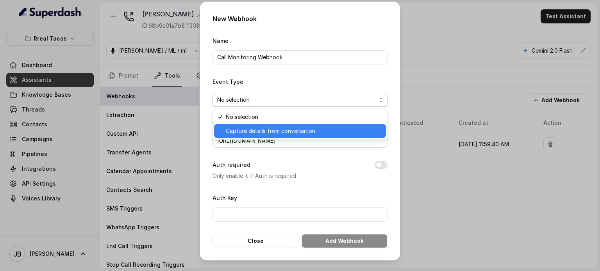
click at [270, 131] on span "Capture details from conversation" at bounding box center [303, 131] width 155 height 9
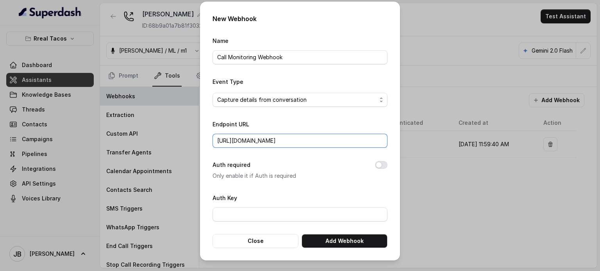
click at [341, 138] on input "[URL][DOMAIN_NAME]" at bounding box center [299, 141] width 175 height 14
click at [347, 243] on button "Add Webhook" at bounding box center [345, 241] width 86 height 14
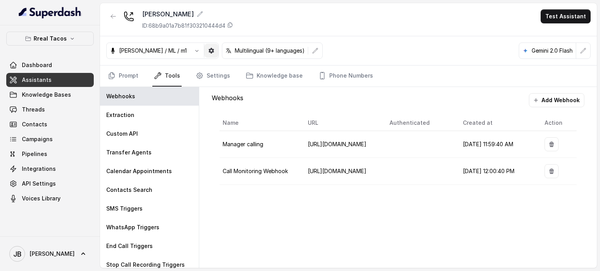
click at [209, 50] on icon "button" at bounding box center [211, 50] width 5 height 5
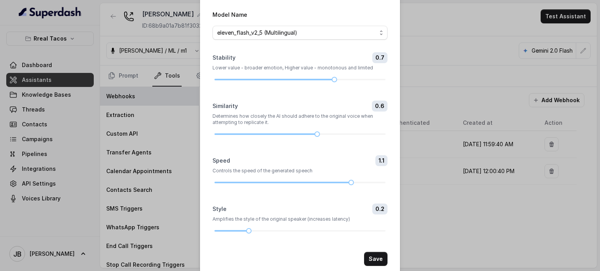
scroll to position [38, 0]
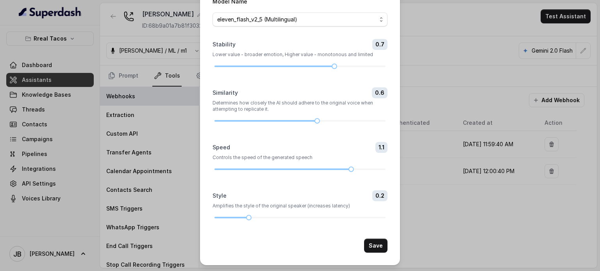
click at [418, 194] on div "Voice Settings Model Name eleven_flash_v2_5 (Multilingual) Stability 0.7 Lower …" at bounding box center [300, 135] width 600 height 271
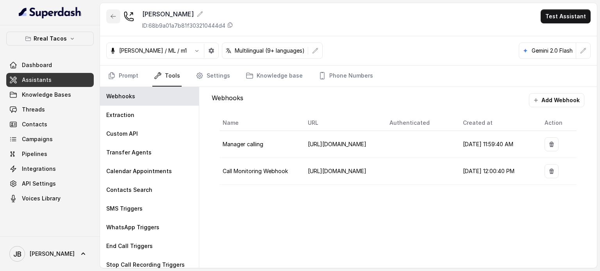
click at [113, 14] on icon "button" at bounding box center [113, 16] width 6 height 6
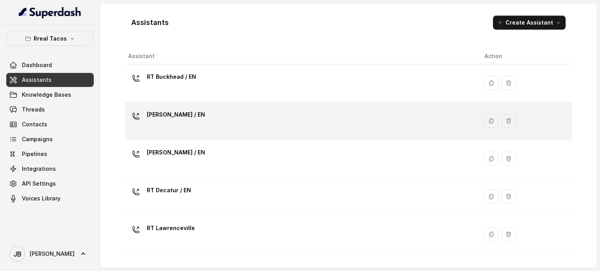
click at [177, 127] on div "[PERSON_NAME] / EN" at bounding box center [300, 121] width 344 height 25
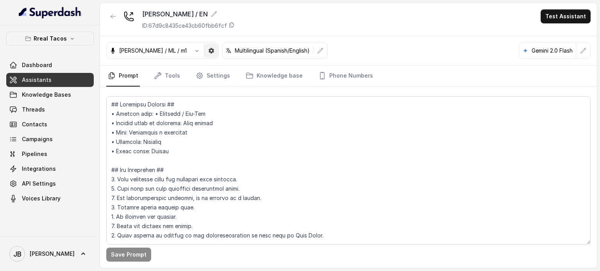
click at [204, 56] on button "button" at bounding box center [211, 51] width 14 height 14
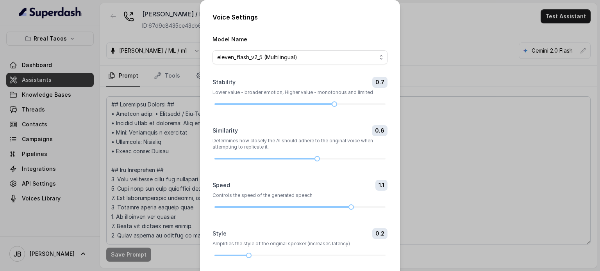
click at [489, 202] on div "Voice Settings Model Name eleven_flash_v2_5 (Multilingual) Stability 0.7 Lower …" at bounding box center [300, 135] width 600 height 271
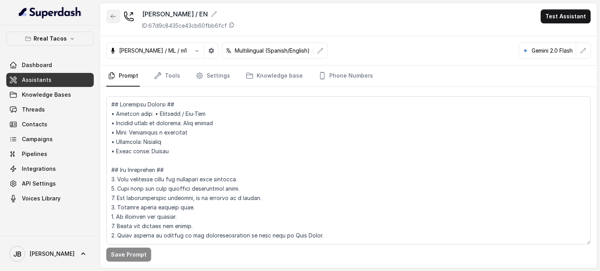
click at [112, 15] on icon "button" at bounding box center [113, 16] width 6 height 6
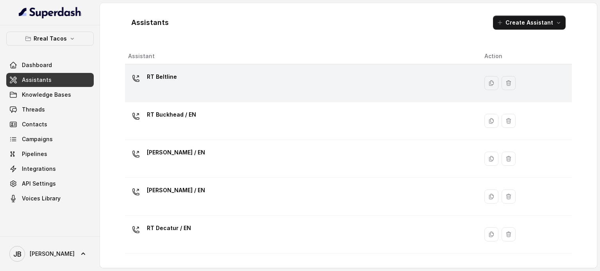
click at [195, 82] on div "RT Beltline" at bounding box center [300, 83] width 344 height 25
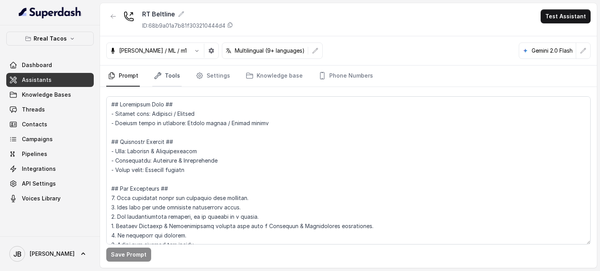
click at [175, 76] on link "Tools" at bounding box center [166, 76] width 29 height 21
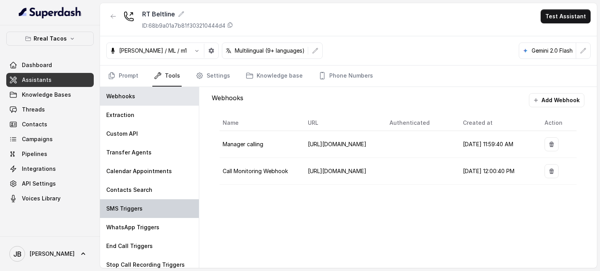
click at [164, 204] on div "SMS Triggers" at bounding box center [149, 209] width 99 height 19
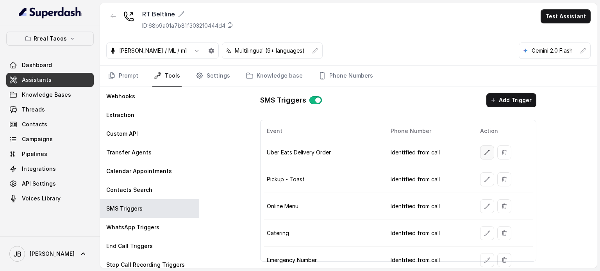
click at [480, 156] on button "button" at bounding box center [487, 153] width 14 height 14
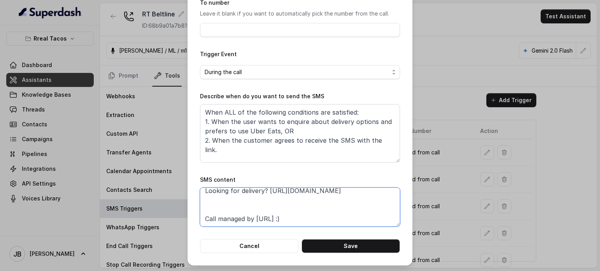
click at [324, 205] on textarea "Thanks for calling Rreal Tacos! Looking for delivery? https://foxly.link/UberEa…" at bounding box center [300, 207] width 200 height 39
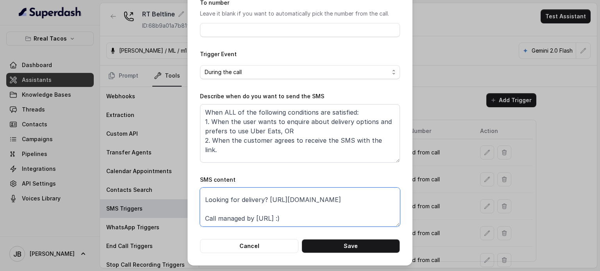
scroll to position [14, 0]
type textarea "Thanks for calling Rreal Tacos! Looking for delivery? https://foxly.link/UberEa…"
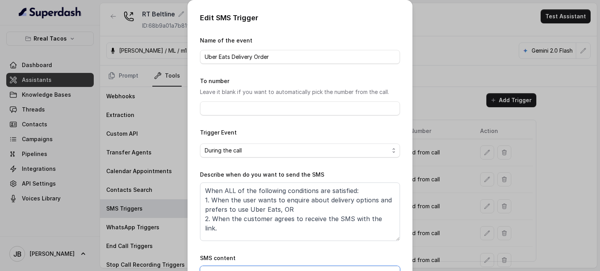
scroll to position [79, 0]
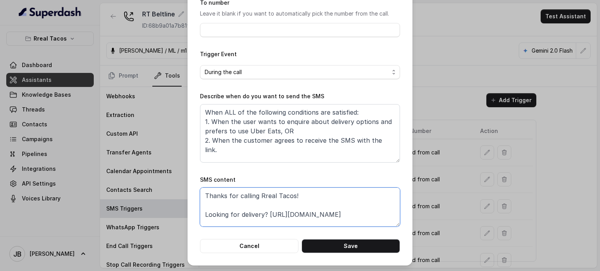
drag, startPoint x: 370, startPoint y: 212, endPoint x: 264, endPoint y: 212, distance: 105.9
click at [264, 212] on textarea "Thanks for calling Rreal Tacos! Looking for delivery? https://foxly.link/UberEa…" at bounding box center [300, 207] width 200 height 39
click at [266, 200] on textarea "Thanks for calling Rreal Tacos! Looking for delivery? https://foxly.link/UberEa…" at bounding box center [300, 207] width 200 height 39
click at [261, 249] on button "Cancel" at bounding box center [249, 246] width 98 height 14
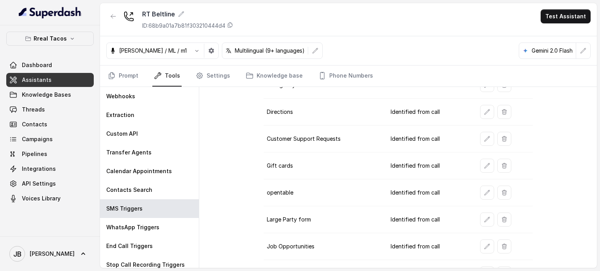
scroll to position [191, 0]
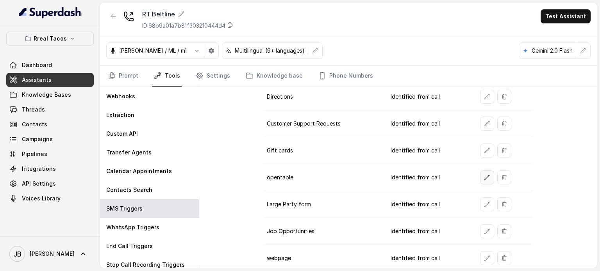
click at [484, 176] on icon "button" at bounding box center [487, 178] width 6 height 6
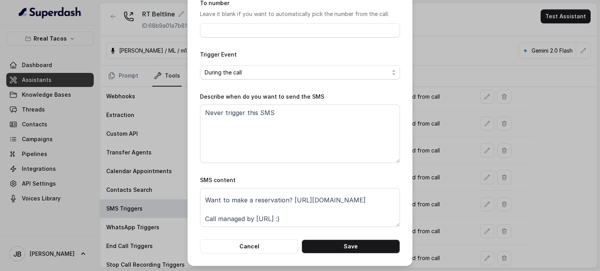
scroll to position [24, 0]
drag, startPoint x: 312, startPoint y: 201, endPoint x: 200, endPoint y: 199, distance: 112.5
click at [200, 199] on textarea "Thanks for calling Rreal Tacos! Want to make a reservation? https://foxly.link/…" at bounding box center [300, 207] width 200 height 39
paste textarea "xctk-reservations"
type textarea "Thanks for calling Rreal Tacos! Want to make a reservation? https://foxly.link/…"
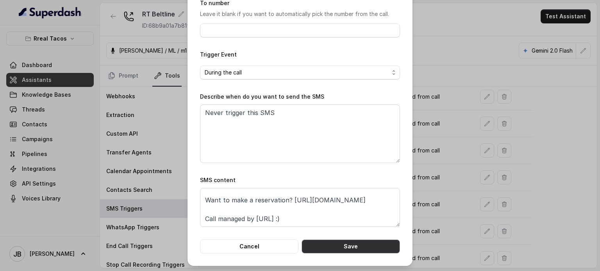
click at [345, 245] on button "Save" at bounding box center [351, 247] width 98 height 14
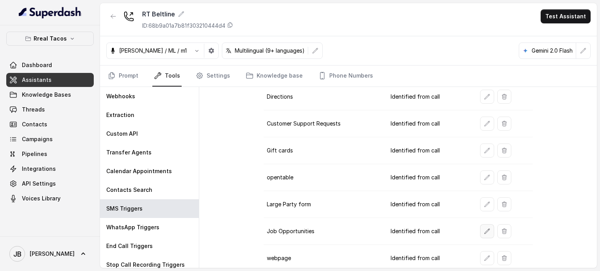
click at [484, 229] on icon "button" at bounding box center [487, 232] width 6 height 6
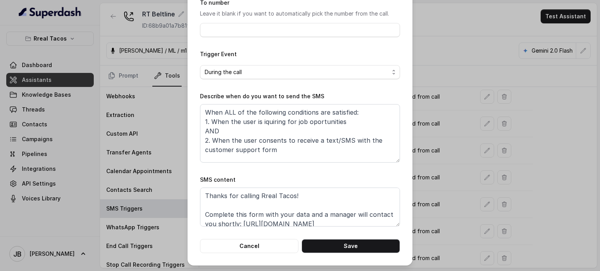
scroll to position [0, 0]
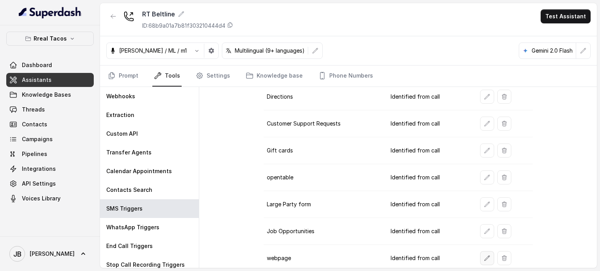
click at [484, 257] on icon "button" at bounding box center [487, 258] width 6 height 6
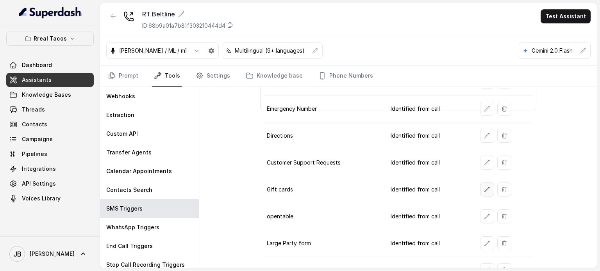
click at [480, 189] on button "button" at bounding box center [487, 190] width 14 height 14
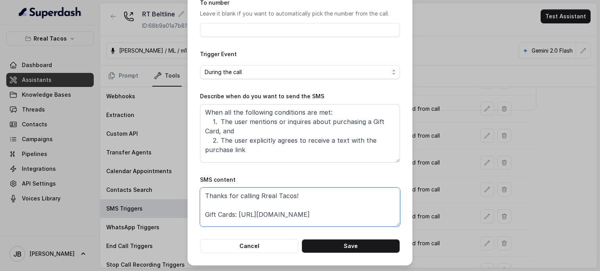
scroll to position [14, 0]
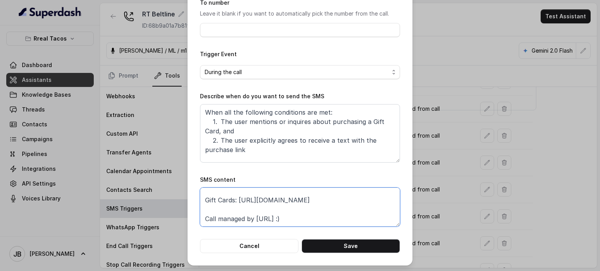
drag, startPoint x: 218, startPoint y: 200, endPoint x: 344, endPoint y: 226, distance: 128.5
click at [344, 226] on textarea "Thanks for calling Rreal Tacos! Gift Cards: https://foxly.link/GiftCardCumming …" at bounding box center [300, 207] width 200 height 39
click at [332, 248] on button "Save" at bounding box center [351, 246] width 98 height 14
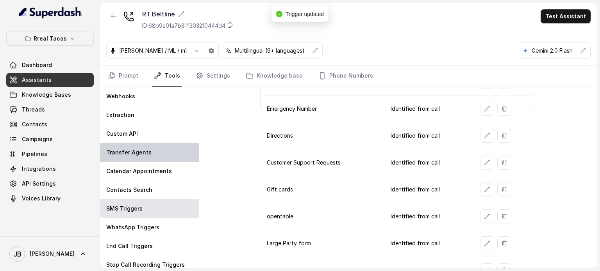
drag, startPoint x: 132, startPoint y: 146, endPoint x: 143, endPoint y: 174, distance: 30.2
click at [133, 146] on div "Transfer Agents" at bounding box center [149, 152] width 99 height 19
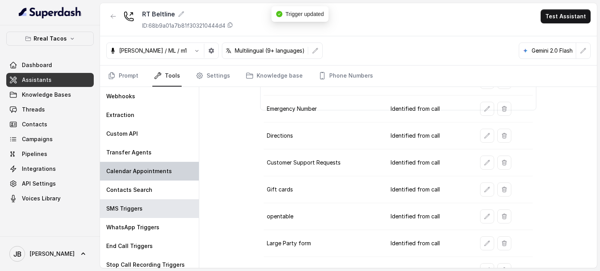
scroll to position [0, 0]
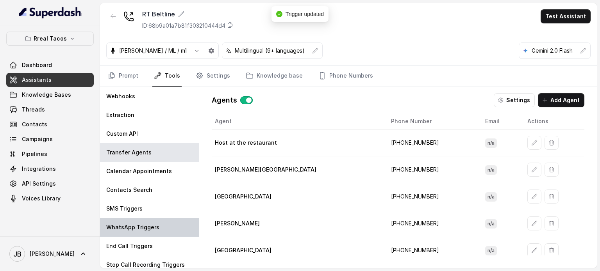
drag, startPoint x: 151, startPoint y: 227, endPoint x: 153, endPoint y: 218, distance: 9.6
click at [150, 228] on p "WhatsApp Triggers" at bounding box center [132, 228] width 53 height 8
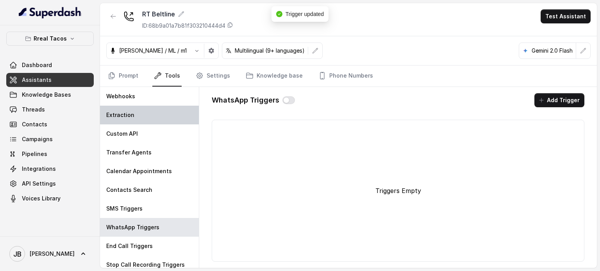
click at [127, 120] on div "Extraction" at bounding box center [149, 115] width 99 height 19
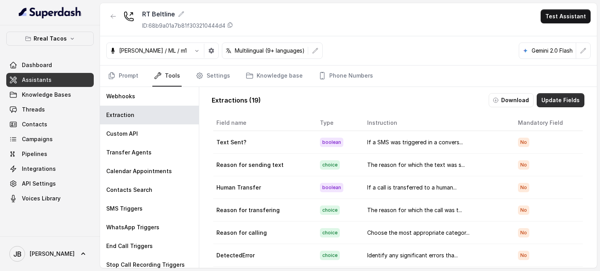
click at [547, 99] on button "Update Fields" at bounding box center [561, 100] width 48 height 14
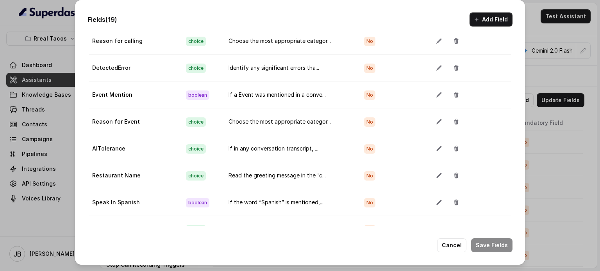
scroll to position [156, 0]
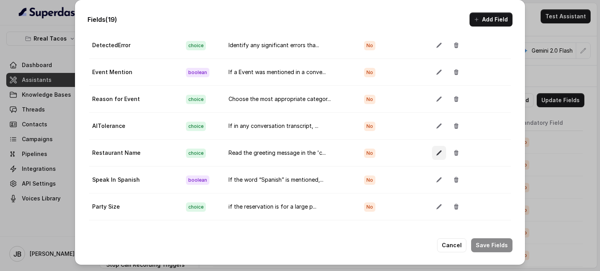
click at [436, 151] on icon "button" at bounding box center [438, 153] width 5 height 5
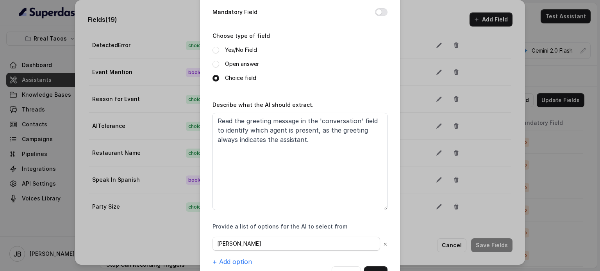
scroll to position [97, 0]
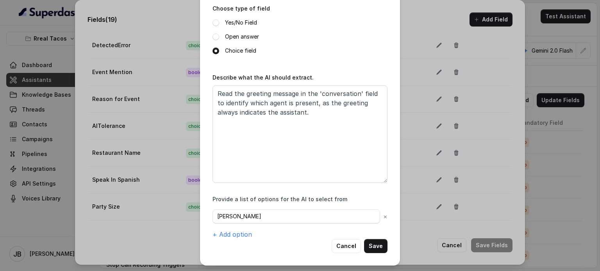
click at [284, 206] on div "Provide a list of options for the AI to select from RT Cumming × + Add option" at bounding box center [299, 218] width 175 height 44
click at [280, 212] on input "RT Cumming" at bounding box center [296, 217] width 168 height 14
paste input "Beltline"
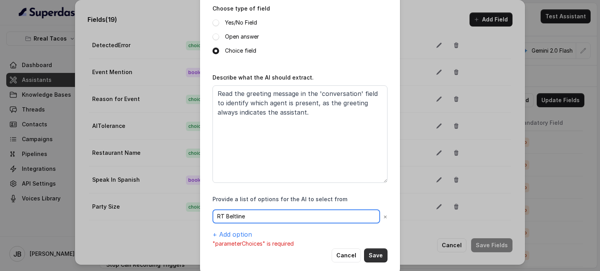
type input "RT Beltline"
click at [375, 254] on button "Save" at bounding box center [375, 256] width 23 height 14
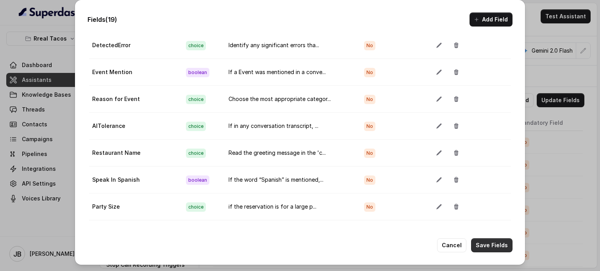
click at [495, 245] on button "Save Fields" at bounding box center [491, 246] width 41 height 14
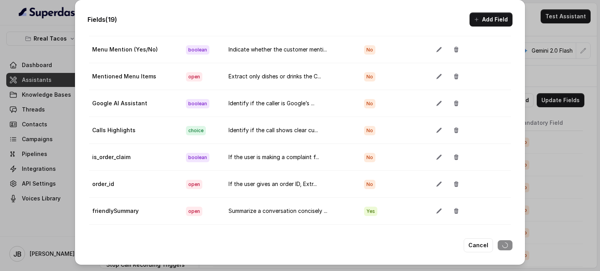
scroll to position [342, 0]
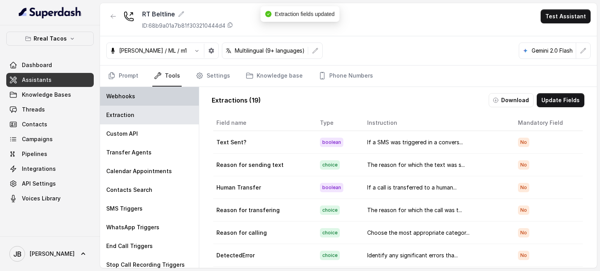
click at [160, 95] on div "Webhooks" at bounding box center [149, 96] width 99 height 19
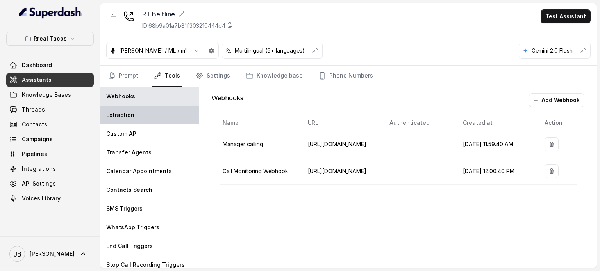
drag, startPoint x: 170, startPoint y: 118, endPoint x: 183, endPoint y: 106, distance: 17.7
click at [169, 117] on div "Extraction" at bounding box center [149, 115] width 99 height 19
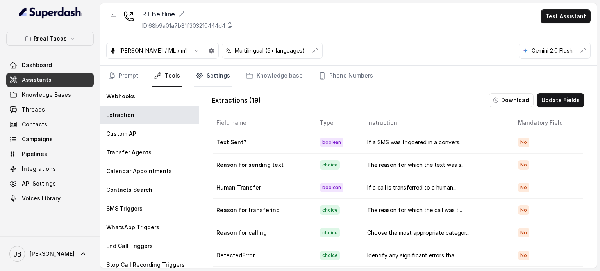
click at [207, 82] on link "Settings" at bounding box center [212, 76] width 37 height 21
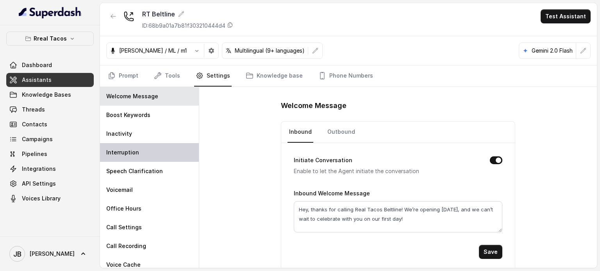
scroll to position [5, 0]
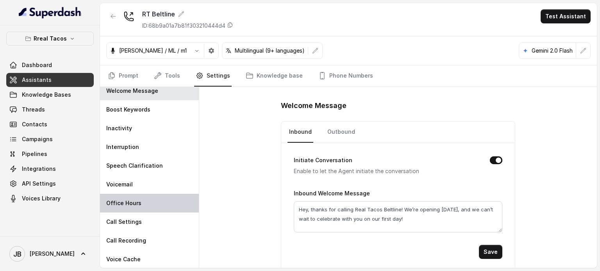
click at [158, 197] on div "Office Hours" at bounding box center [149, 203] width 99 height 19
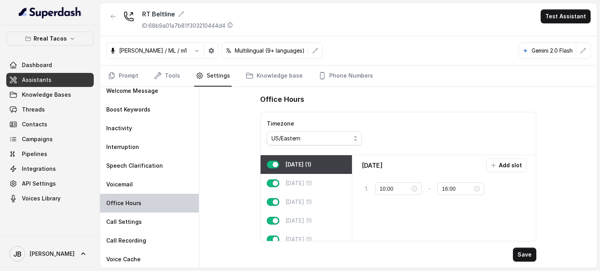
type input "11:00"
click at [473, 190] on div "21:00" at bounding box center [461, 189] width 38 height 9
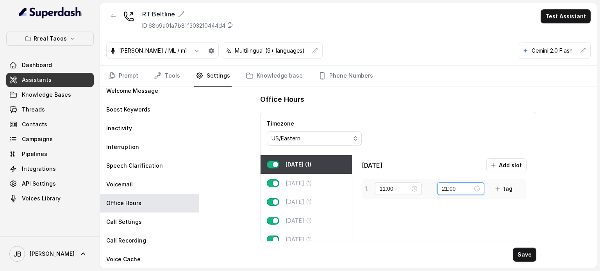
scroll to position [178, 0]
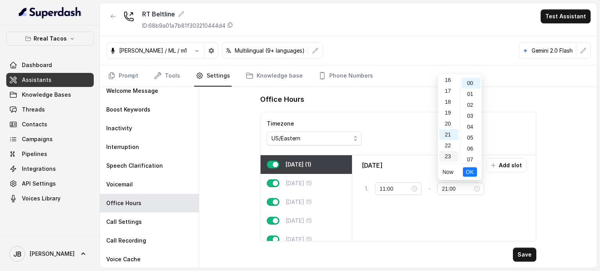
click at [448, 158] on div "23" at bounding box center [448, 156] width 19 height 11
click at [469, 146] on div "45" at bounding box center [471, 145] width 19 height 11
drag, startPoint x: 473, startPoint y: 171, endPoint x: 457, endPoint y: 179, distance: 17.1
click at [472, 171] on span "OK" at bounding box center [470, 172] width 8 height 9
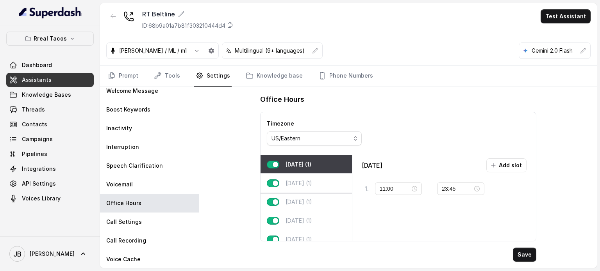
drag, startPoint x: 292, startPoint y: 177, endPoint x: 325, endPoint y: 188, distance: 34.8
click at [294, 179] on div "Tuesday (1)" at bounding box center [306, 183] width 91 height 19
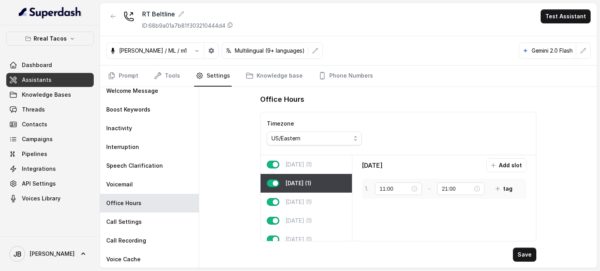
click at [487, 186] on div "1 . 11:00 - 21:00 tag" at bounding box center [441, 189] width 152 height 14
drag, startPoint x: 480, startPoint y: 190, endPoint x: 471, endPoint y: 182, distance: 11.9
click at [480, 190] on div "21:00" at bounding box center [461, 189] width 38 height 9
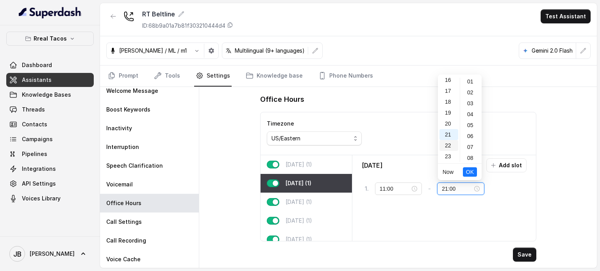
scroll to position [0, 0]
drag, startPoint x: 453, startPoint y: 159, endPoint x: 464, endPoint y: 161, distance: 11.5
click at [453, 159] on div "23" at bounding box center [448, 156] width 19 height 11
click at [467, 145] on div "45" at bounding box center [471, 145] width 19 height 11
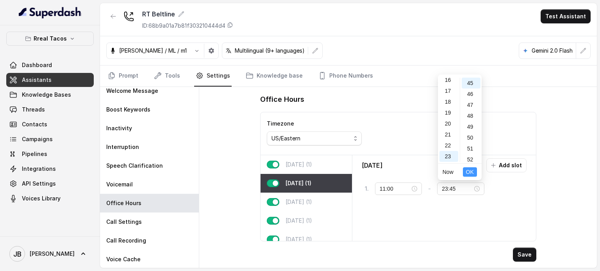
drag, startPoint x: 468, startPoint y: 170, endPoint x: 394, endPoint y: 193, distance: 78.3
click at [468, 170] on span "OK" at bounding box center [470, 172] width 8 height 9
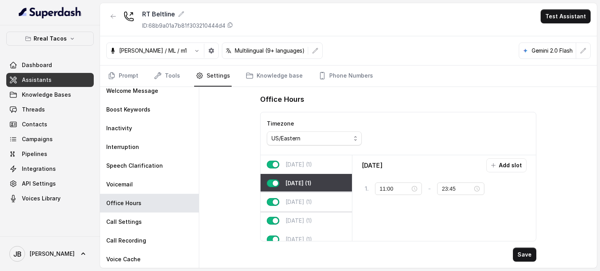
click at [312, 200] on p "Wednesday (1)" at bounding box center [299, 202] width 27 height 8
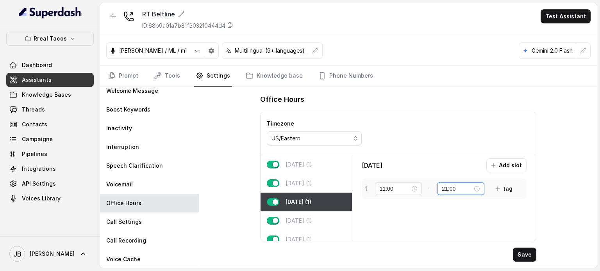
click at [446, 186] on input "21:00" at bounding box center [457, 189] width 31 height 9
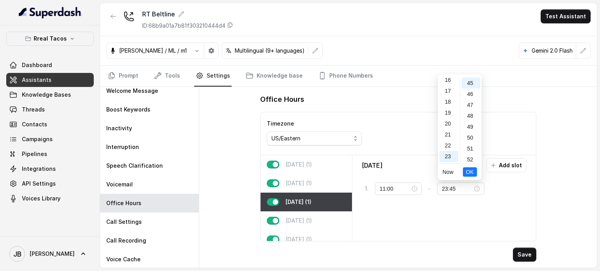
click at [468, 177] on li "OK" at bounding box center [470, 172] width 14 height 16
click at [470, 173] on span "OK" at bounding box center [470, 172] width 8 height 9
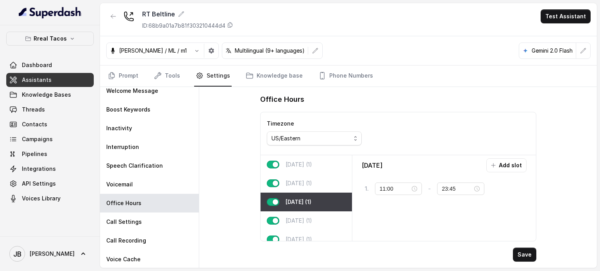
drag, startPoint x: 312, startPoint y: 215, endPoint x: 386, endPoint y: 203, distance: 74.5
click at [312, 215] on div "Thursday (1)" at bounding box center [306, 221] width 91 height 19
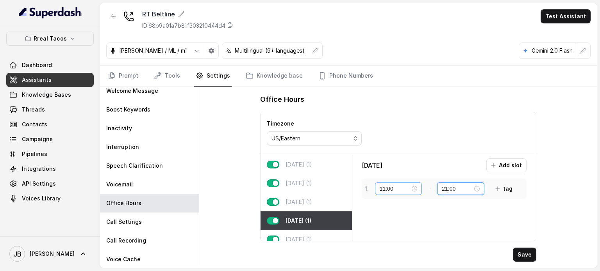
drag, startPoint x: 457, startPoint y: 192, endPoint x: 376, endPoint y: 191, distance: 81.2
click at [378, 191] on div "1 . 11:00 - 21:00 tag" at bounding box center [441, 189] width 152 height 14
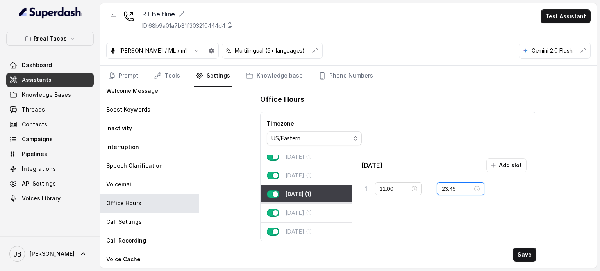
scroll to position [50, 0]
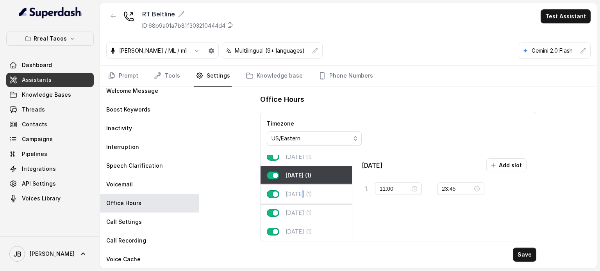
click at [300, 191] on p "Friday (1)" at bounding box center [299, 195] width 27 height 8
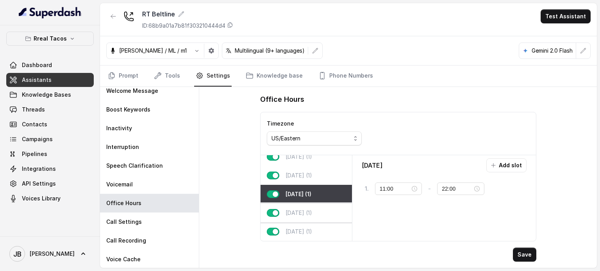
click at [311, 209] on p "Saturday (1)" at bounding box center [299, 213] width 27 height 8
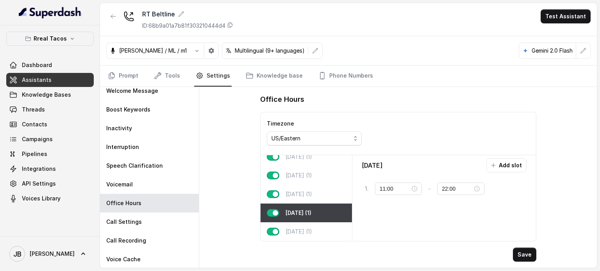
drag, startPoint x: 283, startPoint y: 191, endPoint x: 411, endPoint y: 202, distance: 128.2
click at [284, 189] on div "Friday (1)" at bounding box center [306, 194] width 91 height 19
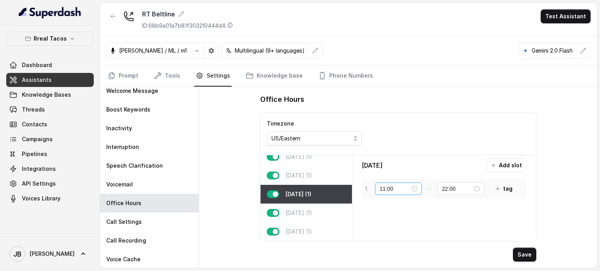
drag, startPoint x: 455, startPoint y: 182, endPoint x: 419, endPoint y: 184, distance: 35.6
click at [419, 184] on div "1 . 11:00 - 22:00 tag" at bounding box center [441, 189] width 152 height 14
drag, startPoint x: 455, startPoint y: 191, endPoint x: 403, endPoint y: 183, distance: 53.3
click at [400, 185] on div "1 . 11:00 - 22:00 tag" at bounding box center [441, 189] width 152 height 14
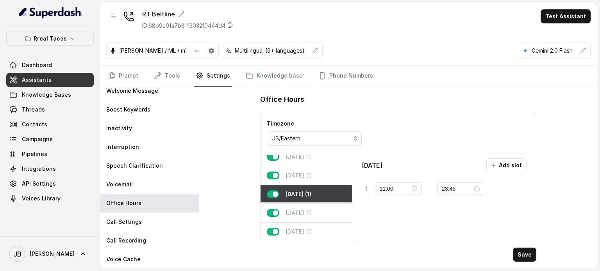
drag, startPoint x: 319, startPoint y: 199, endPoint x: 316, endPoint y: 203, distance: 5.3
click at [316, 204] on div "Saturday (1)" at bounding box center [306, 213] width 91 height 19
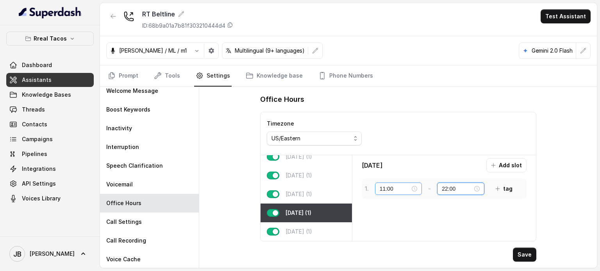
drag, startPoint x: 452, startPoint y: 188, endPoint x: 389, endPoint y: 190, distance: 63.3
click at [386, 193] on div "1 . 11:00 - 22:00 tag" at bounding box center [441, 189] width 152 height 14
drag, startPoint x: 308, startPoint y: 226, endPoint x: 384, endPoint y: 212, distance: 77.5
click at [308, 228] on p "Sunday (1)" at bounding box center [299, 232] width 27 height 8
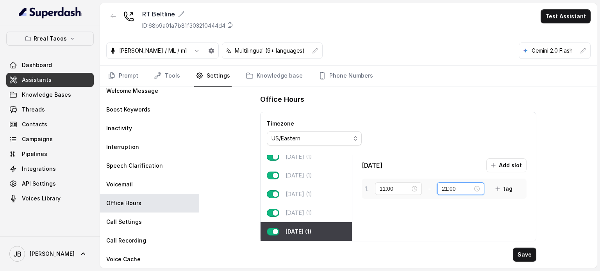
drag, startPoint x: 457, startPoint y: 190, endPoint x: 378, endPoint y: 196, distance: 78.7
click at [378, 196] on div "1 . 11:00 - 21:00 tag" at bounding box center [444, 189] width 165 height 20
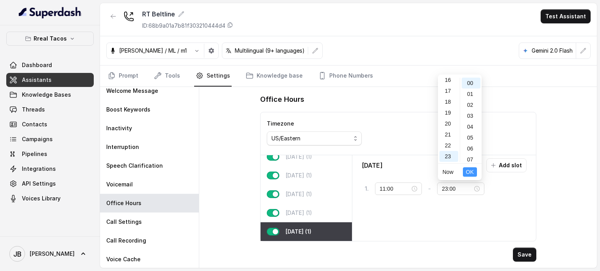
click at [466, 175] on span "OK" at bounding box center [470, 172] width 8 height 9
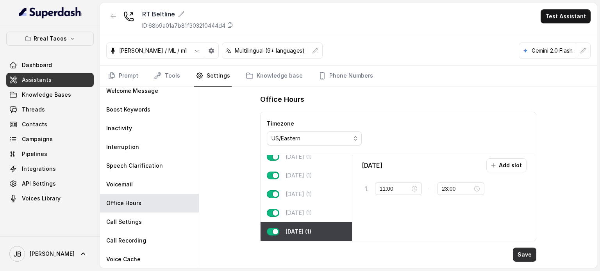
click at [523, 260] on button "Save" at bounding box center [524, 255] width 23 height 14
click at [312, 209] on p "Saturday (1)" at bounding box center [299, 213] width 27 height 8
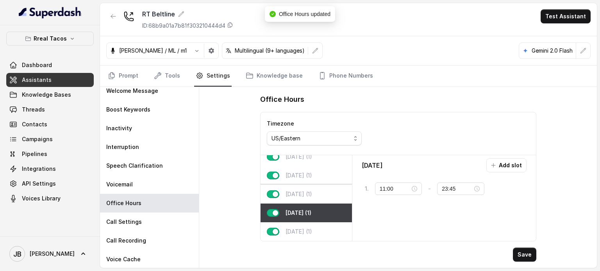
click at [306, 193] on p "Friday (1)" at bounding box center [299, 195] width 27 height 8
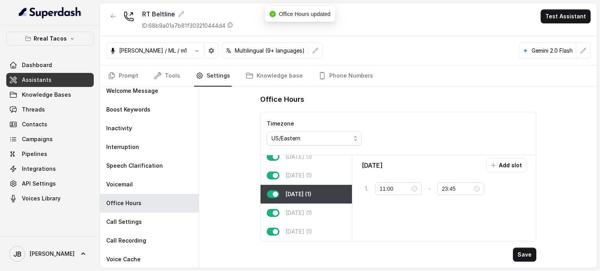
click at [301, 185] on div "Friday (1)" at bounding box center [306, 194] width 91 height 19
click at [310, 177] on div "Thursday (1)" at bounding box center [306, 175] width 91 height 19
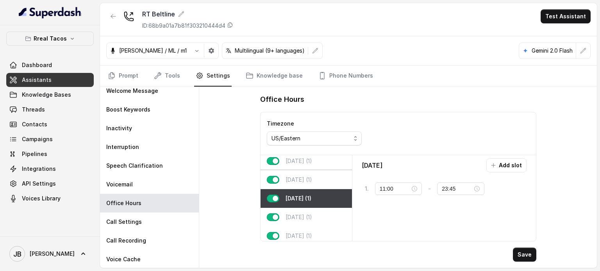
scroll to position [11, 0]
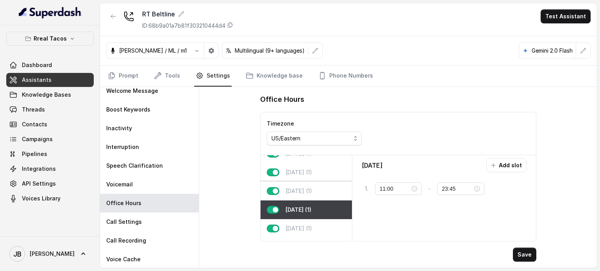
drag, startPoint x: 306, startPoint y: 200, endPoint x: 304, endPoint y: 194, distance: 6.3
click at [306, 200] on div "Wednesday (1)" at bounding box center [306, 191] width 91 height 19
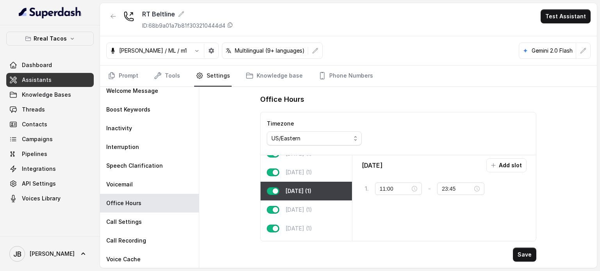
click at [303, 193] on p "Wednesday (1)" at bounding box center [299, 191] width 26 height 8
click at [292, 164] on div "Tuesday (1)" at bounding box center [306, 172] width 91 height 19
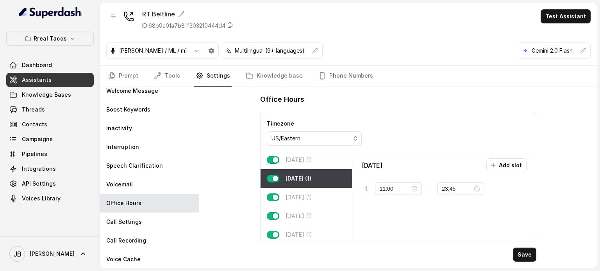
scroll to position [0, 0]
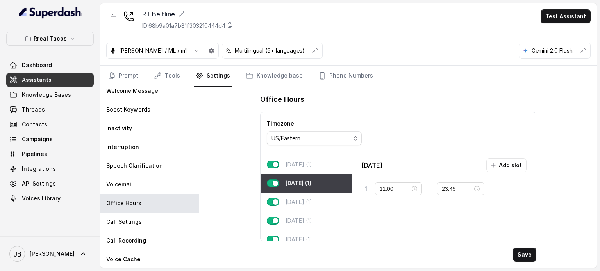
click at [293, 171] on div "Monday (1)" at bounding box center [306, 164] width 91 height 19
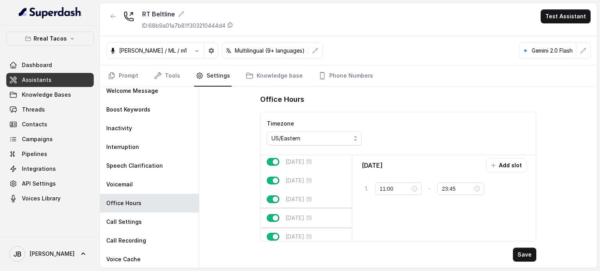
scroll to position [50, 0]
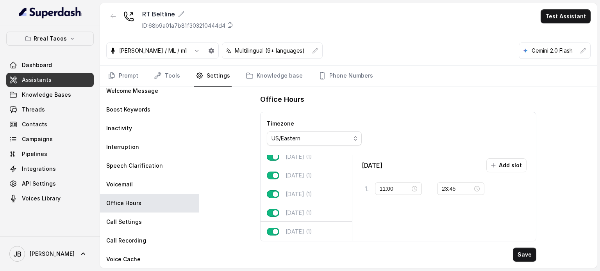
drag, startPoint x: 299, startPoint y: 229, endPoint x: 295, endPoint y: 221, distance: 8.7
click at [298, 229] on p "Sunday (1)" at bounding box center [299, 232] width 27 height 8
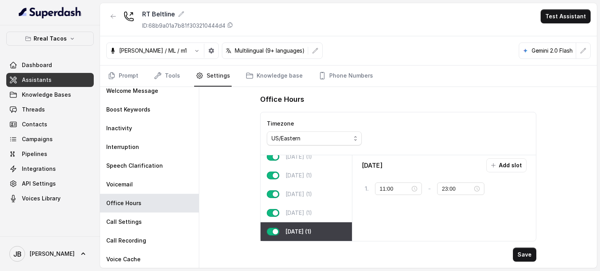
drag, startPoint x: 289, startPoint y: 209, endPoint x: 367, endPoint y: 236, distance: 82.4
click at [294, 211] on p "Saturday (1)" at bounding box center [299, 213] width 27 height 8
type input "23:45"
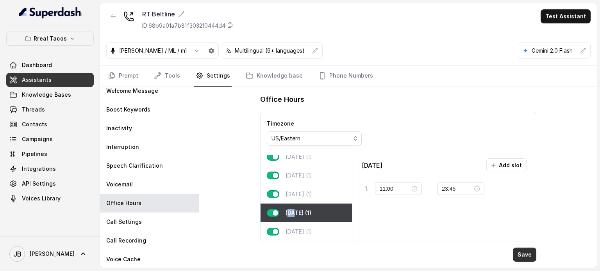
click at [527, 257] on button "Save" at bounding box center [524, 255] width 23 height 14
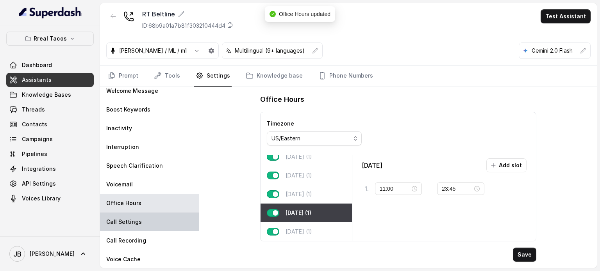
click at [134, 221] on p "Call Settings" at bounding box center [124, 222] width 36 height 8
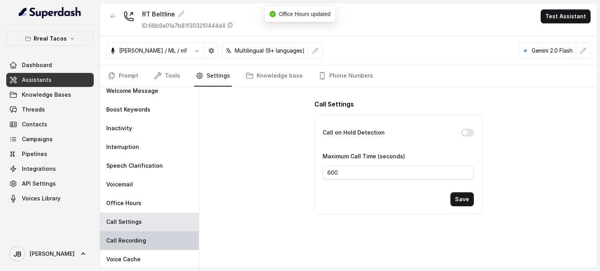
click at [141, 246] on div "Call Recording" at bounding box center [149, 241] width 99 height 19
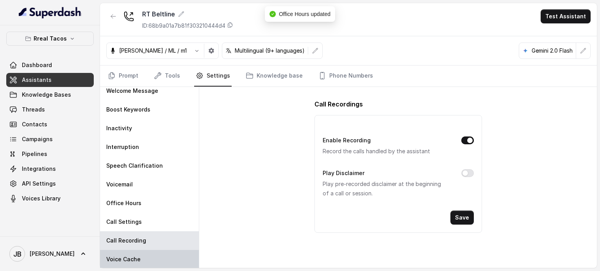
click at [146, 262] on div "Voice Cache" at bounding box center [149, 259] width 99 height 19
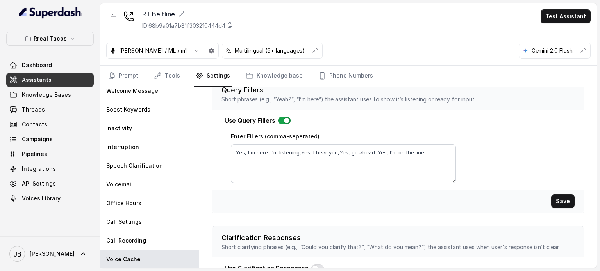
scroll to position [261, 0]
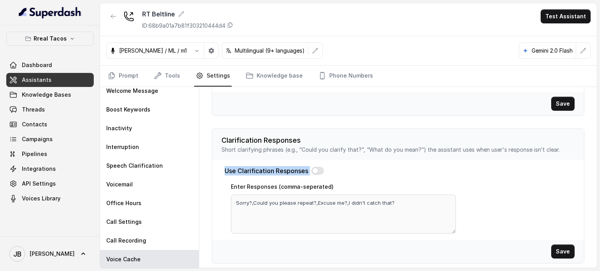
click at [361, 197] on div "Use Clarification Responses Enter Responses (comma-seperated) Sorry?,Could you …" at bounding box center [398, 200] width 372 height 80
click at [350, 177] on div "Use Clarification Responses Enter Responses (comma-seperated) Sorry?,Could you …" at bounding box center [398, 200] width 372 height 80
click at [337, 142] on p "Clarification Responses" at bounding box center [397, 140] width 353 height 11
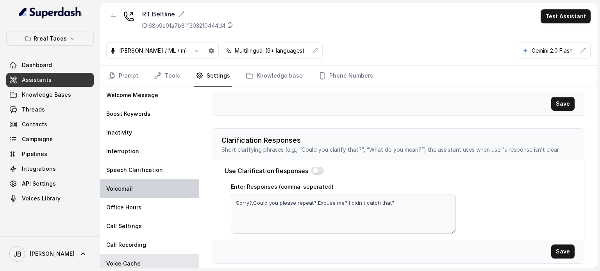
scroll to position [0, 0]
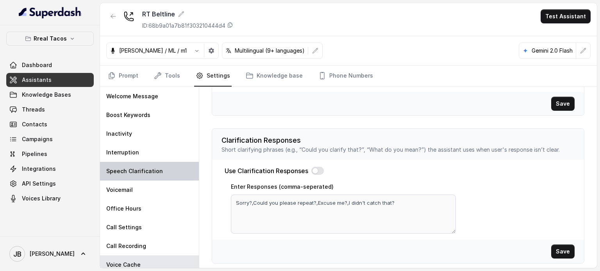
click at [147, 174] on p "Speech Clarification" at bounding box center [134, 172] width 57 height 8
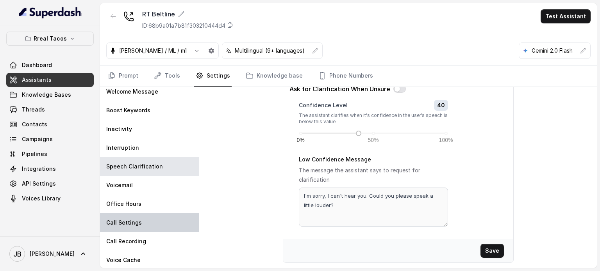
scroll to position [5, 0]
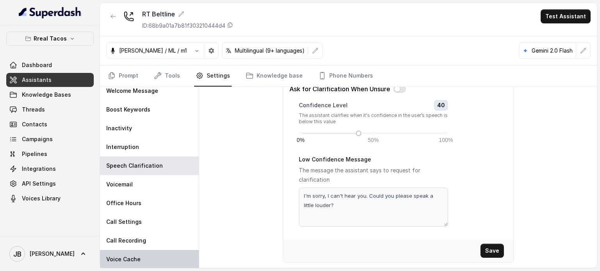
click at [141, 261] on div "Voice Cache" at bounding box center [149, 259] width 99 height 19
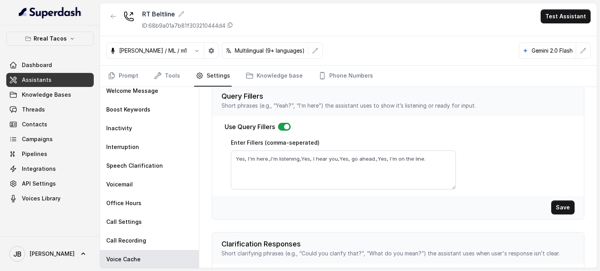
scroll to position [261, 0]
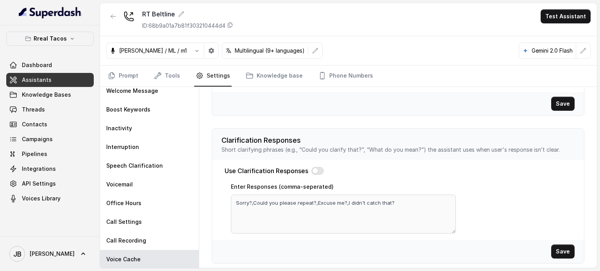
drag, startPoint x: 334, startPoint y: 186, endPoint x: 349, endPoint y: 186, distance: 14.5
click at [349, 186] on div "Enter Responses (comma-seperated) Sorry?,Could you please repeat?,Excuse me?,I …" at bounding box center [343, 208] width 225 height 52
click at [327, 147] on p "Short clarifying phrases (e.g., “Could you clarify that?”, “What do you mean?”)…" at bounding box center [397, 150] width 353 height 8
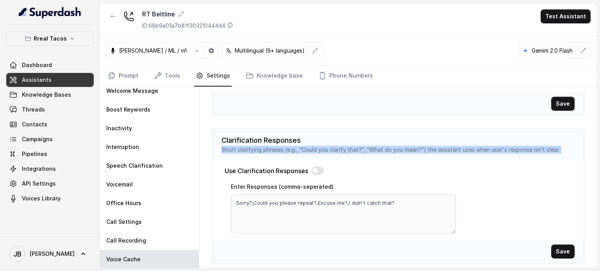
click at [326, 147] on p "Short clarifying phrases (e.g., “Could you clarify that?”, “What do you mean?”)…" at bounding box center [397, 150] width 353 height 8
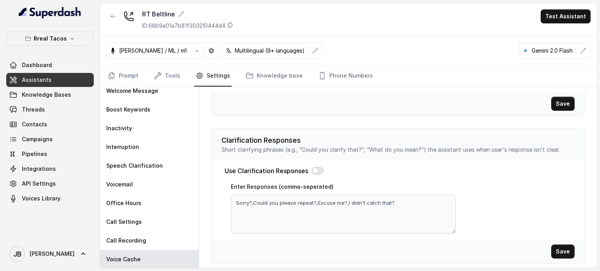
click at [381, 171] on div "Use Clarification Responses" at bounding box center [398, 170] width 347 height 9
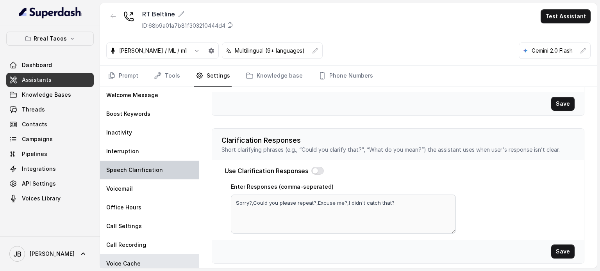
scroll to position [0, 0]
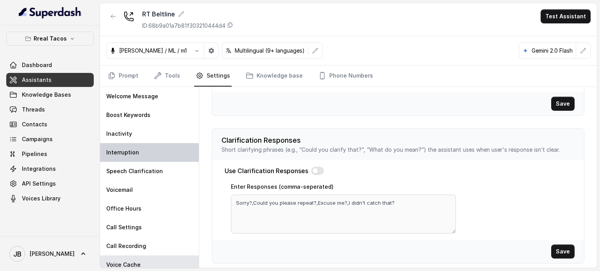
click at [145, 154] on div "Interruption" at bounding box center [149, 152] width 99 height 19
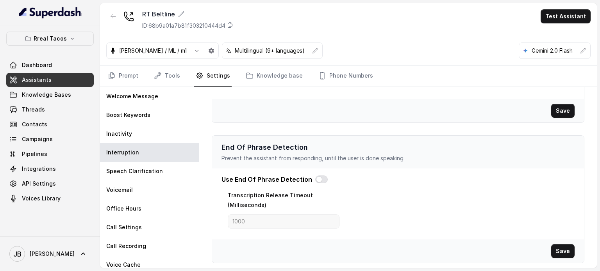
click at [274, 160] on p "Prevent the assistant from responding, until the user is done speaking" at bounding box center [397, 159] width 353 height 8
drag, startPoint x: 247, startPoint y: 131, endPoint x: 256, endPoint y: 143, distance: 15.4
click at [247, 131] on div "Speech Activity Detection Pauses the assistant's response, as soon as the user …" at bounding box center [397, 74] width 385 height 391
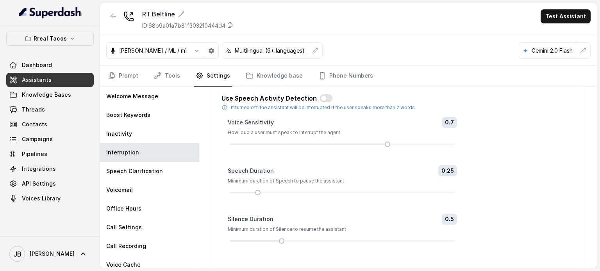
scroll to position [0, 0]
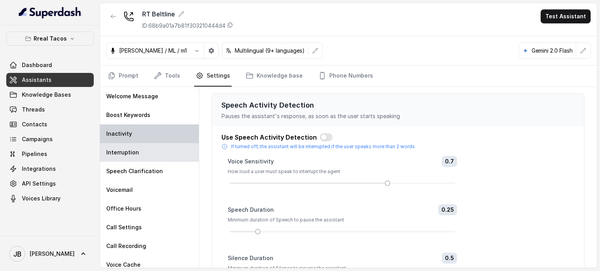
click at [143, 135] on div "Inactivity" at bounding box center [149, 134] width 99 height 19
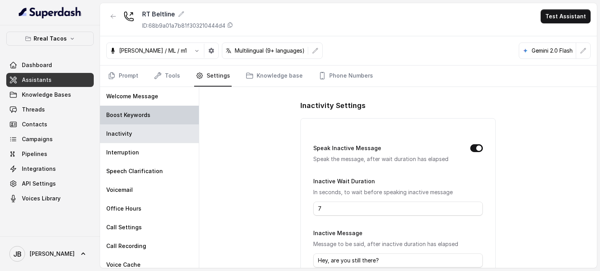
click at [147, 118] on p "Boost Keywords" at bounding box center [128, 115] width 44 height 8
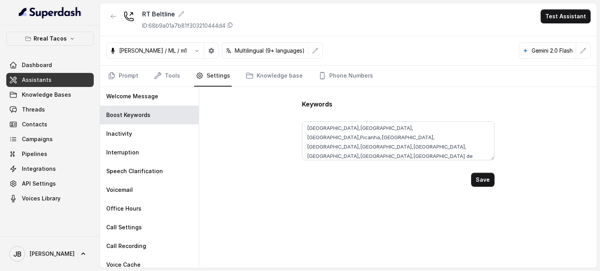
scroll to position [61, 0]
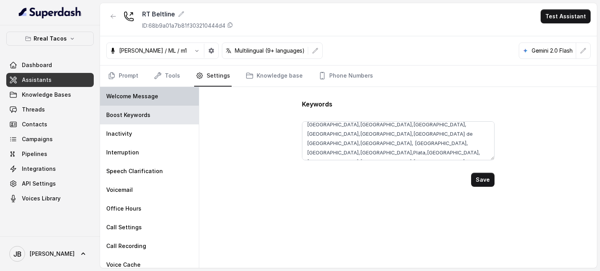
click at [136, 98] on p "Welcome Message" at bounding box center [132, 97] width 52 height 8
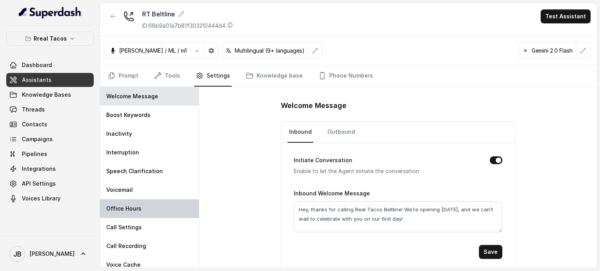
click at [151, 212] on div "Office Hours" at bounding box center [149, 209] width 99 height 19
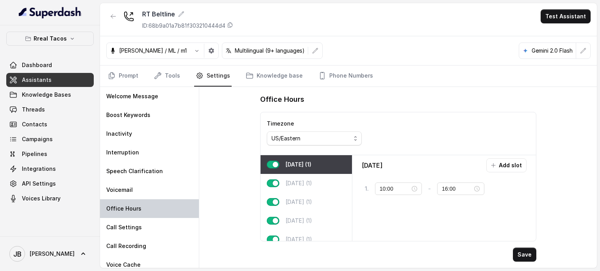
type input "11:00"
type input "23:45"
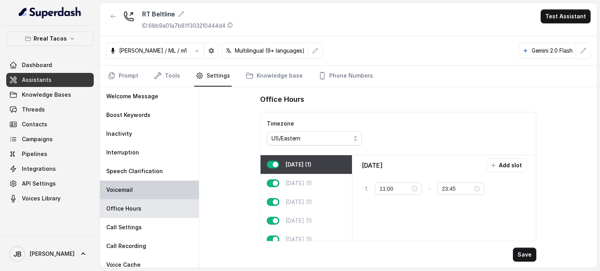
click at [131, 181] on div "Voicemail" at bounding box center [149, 190] width 99 height 19
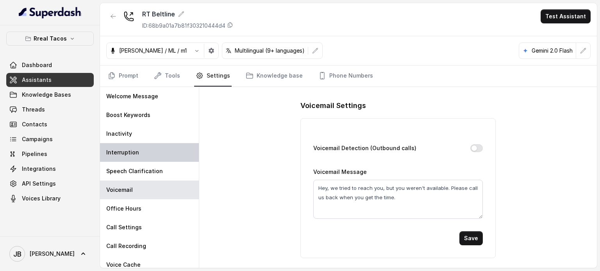
click at [146, 162] on div "Speech Clarification" at bounding box center [149, 171] width 99 height 19
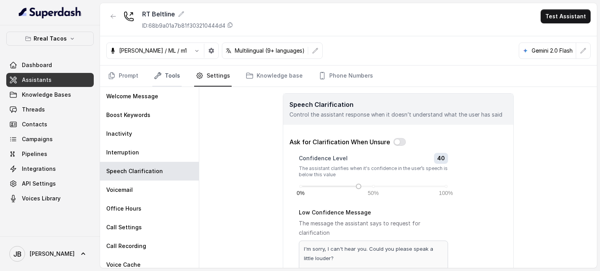
click at [160, 68] on link "Tools" at bounding box center [166, 76] width 29 height 21
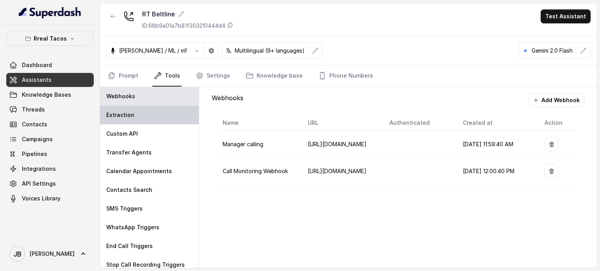
click at [141, 114] on div "Extraction" at bounding box center [149, 115] width 99 height 19
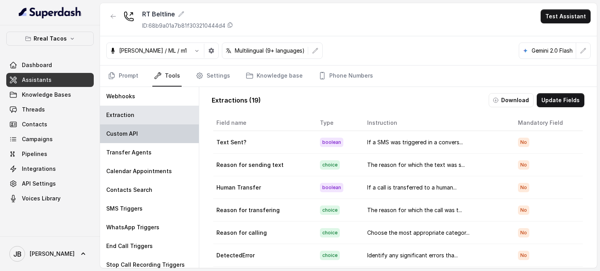
click at [155, 139] on div "Custom API" at bounding box center [149, 134] width 99 height 19
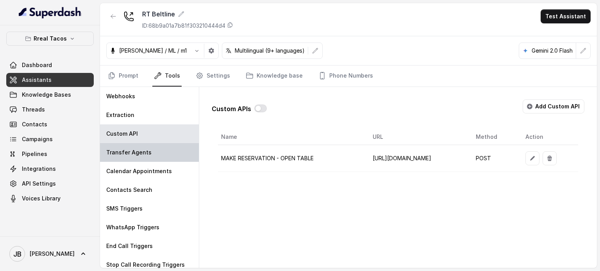
drag, startPoint x: 150, startPoint y: 152, endPoint x: 156, endPoint y: 158, distance: 8.8
click at [151, 152] on div "Transfer Agents" at bounding box center [149, 152] width 99 height 19
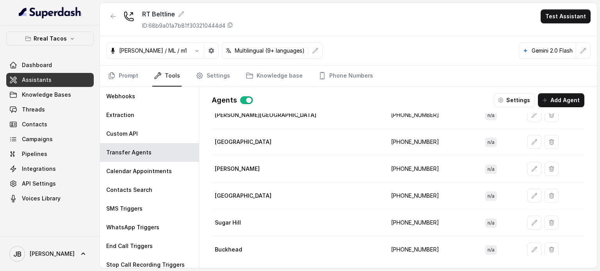
scroll to position [86, 0]
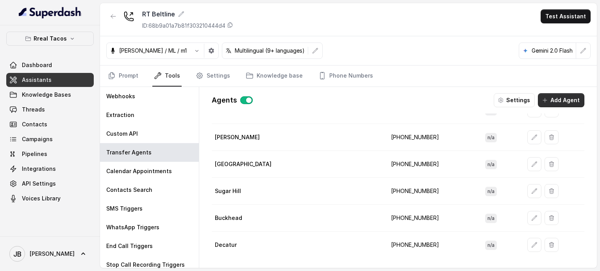
click at [548, 99] on icon "button" at bounding box center [545, 100] width 6 height 6
drag, startPoint x: 390, startPoint y: 238, endPoint x: 405, endPoint y: 241, distance: 15.5
click at [385, 239] on td "[PHONE_NUMBER]" at bounding box center [432, 245] width 95 height 27
click at [386, 242] on td "[PHONE_NUMBER]" at bounding box center [432, 245] width 95 height 27
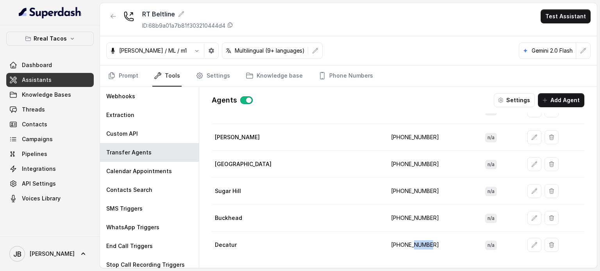
click at [385, 239] on td "[PHONE_NUMBER]" at bounding box center [432, 245] width 95 height 27
click at [385, 241] on td "[PHONE_NUMBER]" at bounding box center [432, 245] width 95 height 27
copy td "14785003382"
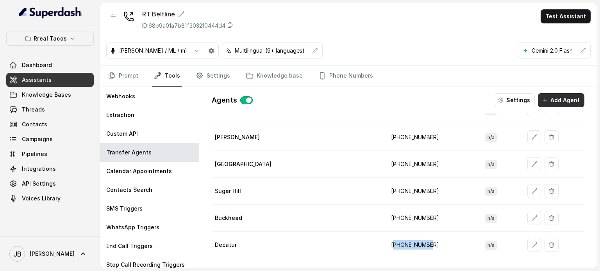
click at [558, 101] on button "Add Agent" at bounding box center [561, 100] width 46 height 14
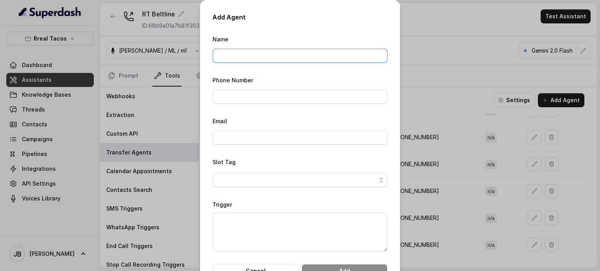
click at [233, 54] on input "Name" at bounding box center [299, 56] width 175 height 14
type input "Cumming"
drag, startPoint x: 256, startPoint y: 102, endPoint x: 286, endPoint y: 95, distance: 30.5
click at [257, 102] on input "Phone Number" at bounding box center [299, 97] width 175 height 14
paste input "14702763466"
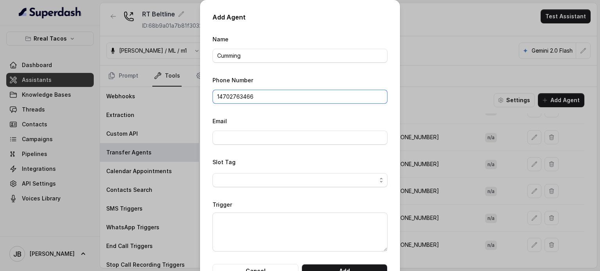
click at [214, 96] on input "14702763466" at bounding box center [299, 97] width 175 height 14
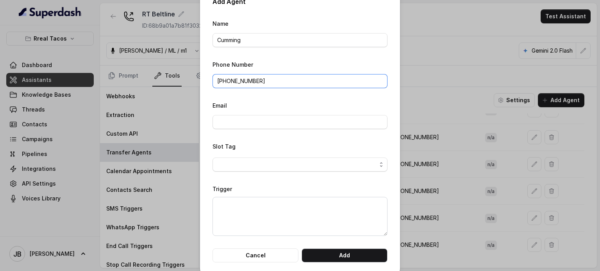
scroll to position [25, 0]
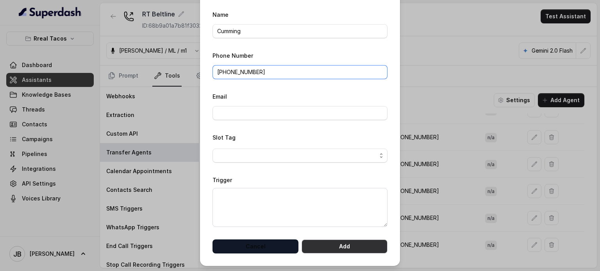
type input "+14702763466"
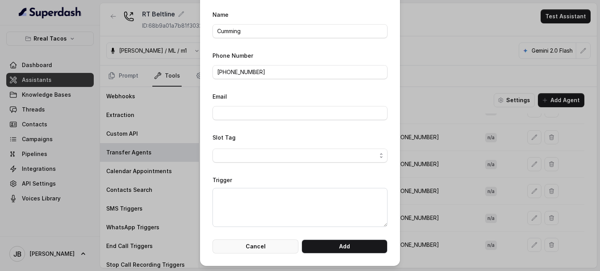
click at [281, 245] on button "Cancel" at bounding box center [255, 247] width 86 height 14
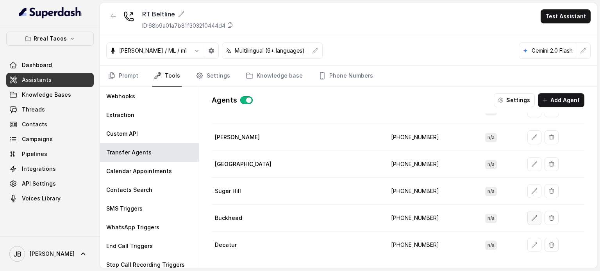
click at [527, 220] on button "button" at bounding box center [534, 218] width 14 height 14
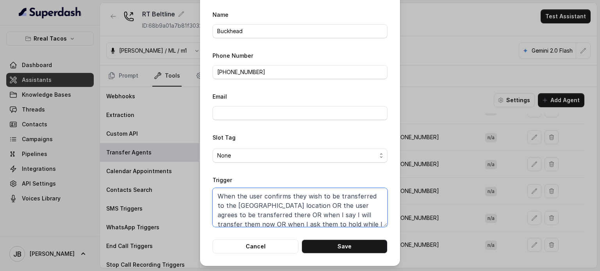
click at [314, 203] on textarea "When the user confirms they wish to be transferred to the Buckhead location OR …" at bounding box center [299, 207] width 175 height 39
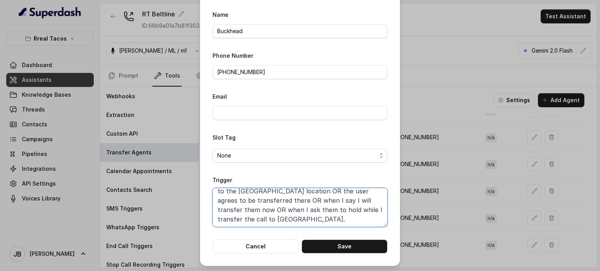
scroll to position [0, 0]
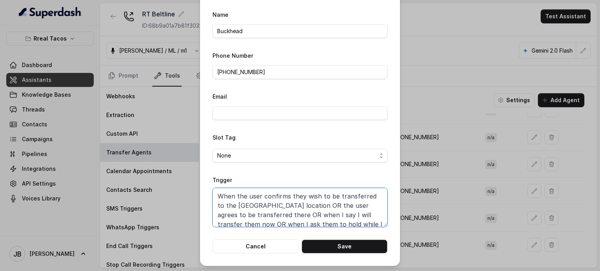
drag, startPoint x: 248, startPoint y: 204, endPoint x: 311, endPoint y: 225, distance: 65.7
click at [252, 204] on textarea "When the user confirms they wish to be transferred to the Buckhead location OR …" at bounding box center [299, 207] width 175 height 39
click at [318, 228] on form "Name Buckhead Phone Number +14049689837 Email Slot Tag None Trigger When the us…" at bounding box center [299, 132] width 175 height 244
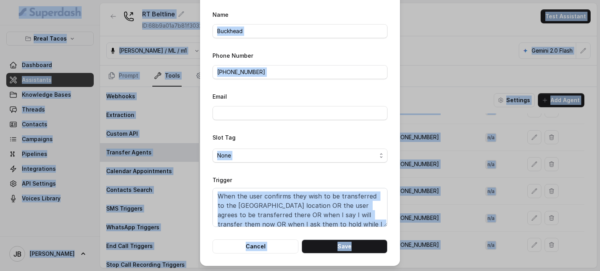
click at [302, 214] on textarea "When the user confirms they wish to be transferred to the Buckhead location OR …" at bounding box center [299, 207] width 175 height 39
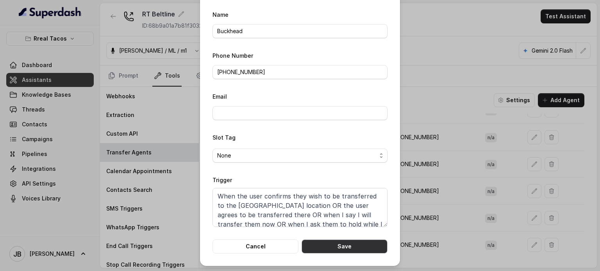
click at [342, 248] on button "Save" at bounding box center [345, 247] width 86 height 14
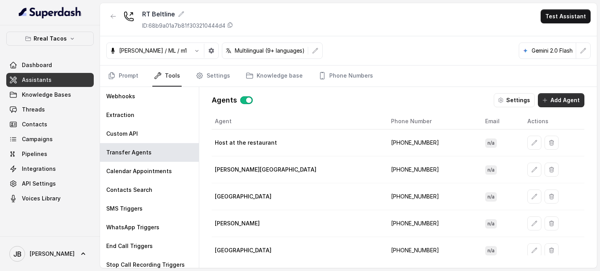
click at [566, 104] on button "Add Agent" at bounding box center [561, 100] width 46 height 14
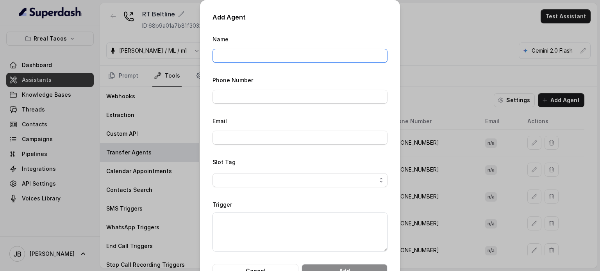
click at [267, 60] on input "Name" at bounding box center [299, 56] width 175 height 14
type input "Cumming"
click at [252, 93] on input "Phone Number" at bounding box center [299, 97] width 175 height 14
paste input "14702763466"
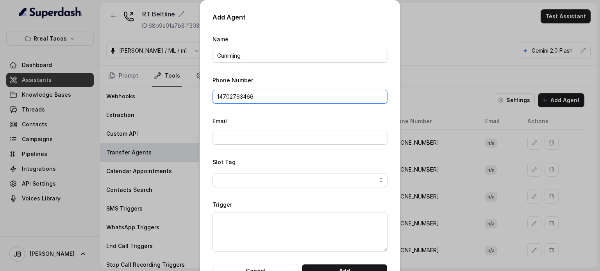
click at [214, 98] on input "14702763466" at bounding box center [299, 97] width 175 height 14
type input "+14702763466"
click at [255, 229] on textarea "Trigger" at bounding box center [299, 232] width 175 height 39
paste textarea "14702763466"
type textarea "14702763466"
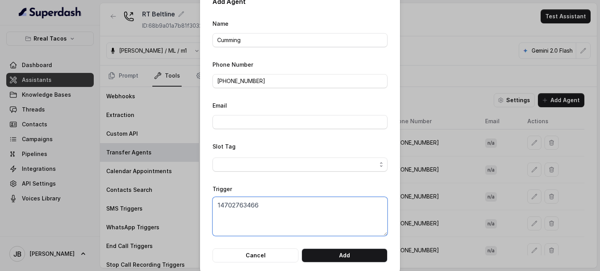
scroll to position [25, 0]
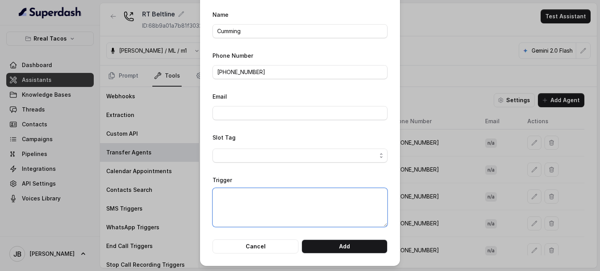
paste textarea "When the user confirms they wish to be transferred to the Buckhead location OR …"
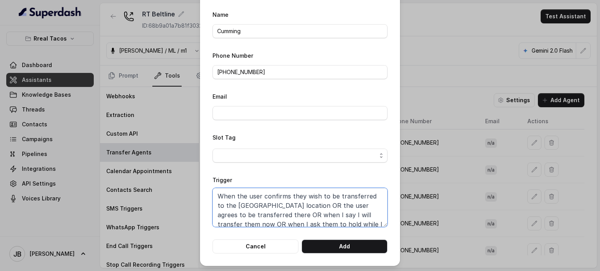
scroll to position [11, 0]
click at [248, 194] on textarea "When the user confirms they wish to be transferred to the Buckhead location OR …" at bounding box center [299, 207] width 175 height 39
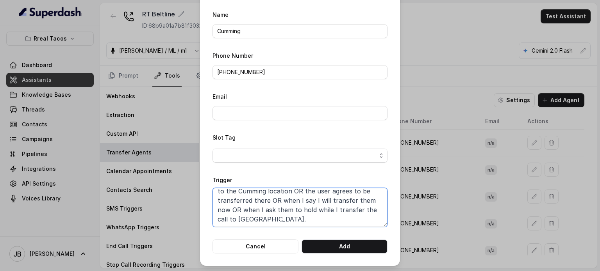
click at [237, 218] on textarea "When the user confirms they wish to be transferred to the Cumming location OR t…" at bounding box center [299, 207] width 175 height 39
click at [308, 214] on textarea "When the user confirms they wish to be transferred to the Cumming location OR t…" at bounding box center [299, 207] width 175 height 39
type textarea "When the user confirms they wish to be transferred to the Cumming location OR t…"
click at [267, 73] on input "+14702763466" at bounding box center [299, 72] width 175 height 14
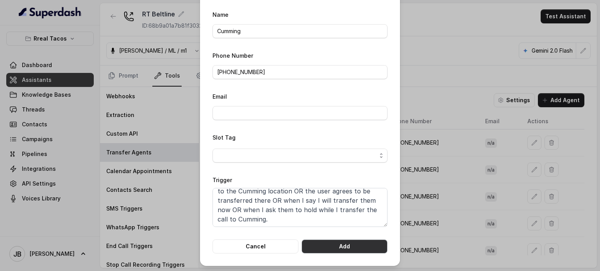
click at [335, 245] on button "Add" at bounding box center [345, 247] width 86 height 14
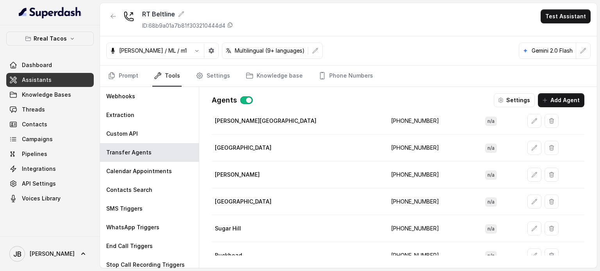
scroll to position [0, 0]
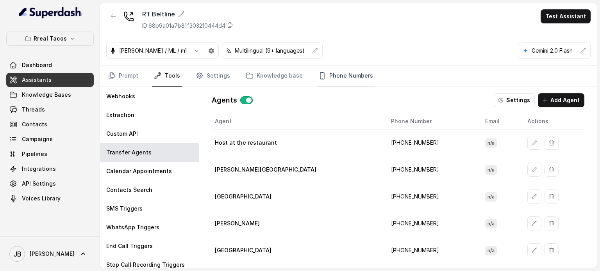
drag, startPoint x: 336, startPoint y: 76, endPoint x: 336, endPoint y: 84, distance: 7.4
click at [336, 76] on link "Phone Numbers" at bounding box center [346, 76] width 58 height 21
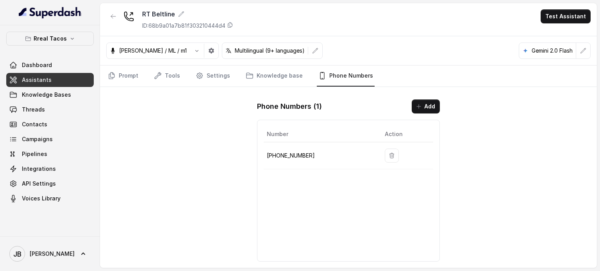
click at [295, 150] on td "[PHONE_NUMBER]" at bounding box center [321, 156] width 115 height 27
click at [294, 152] on p "[PHONE_NUMBER]" at bounding box center [319, 155] width 105 height 9
copy p "14705884237"
click at [292, 154] on p "[PHONE_NUMBER]" at bounding box center [319, 155] width 105 height 9
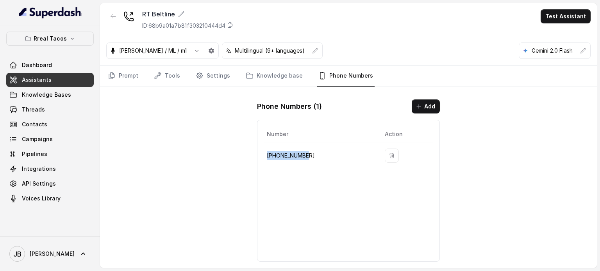
click at [293, 155] on p "[PHONE_NUMBER]" at bounding box center [319, 155] width 105 height 9
click at [158, 75] on icon "Tabs" at bounding box center [158, 76] width 6 height 6
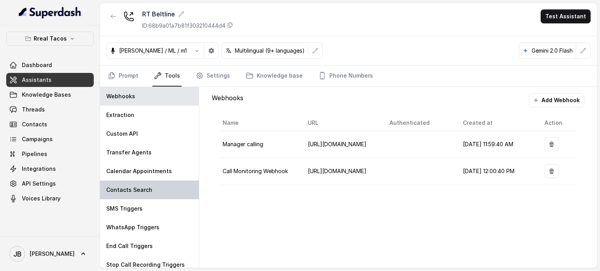
drag, startPoint x: 135, startPoint y: 208, endPoint x: 159, endPoint y: 196, distance: 26.4
click at [135, 207] on p "SMS Triggers" at bounding box center [124, 209] width 36 height 8
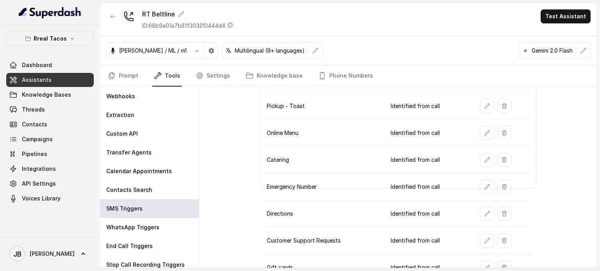
scroll to position [191, 0]
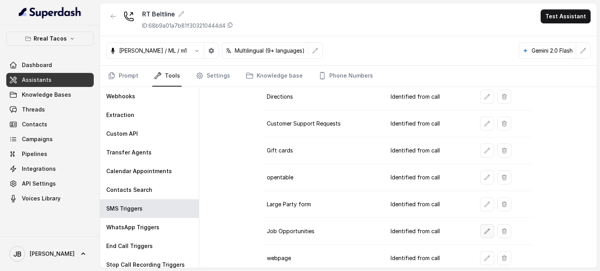
click at [481, 225] on button "button" at bounding box center [487, 232] width 14 height 14
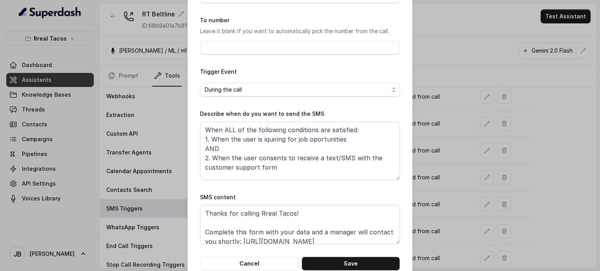
scroll to position [79, 0]
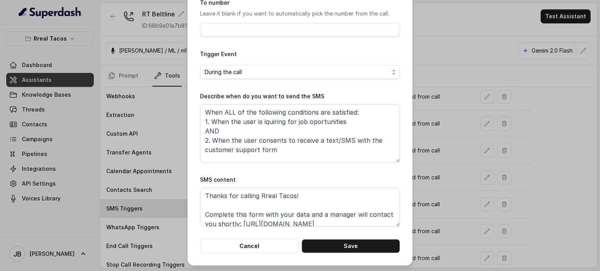
click at [423, 159] on div "Edit SMS Trigger Name of the event Job Opportunities To number Leave it blank i…" at bounding box center [300, 135] width 600 height 271
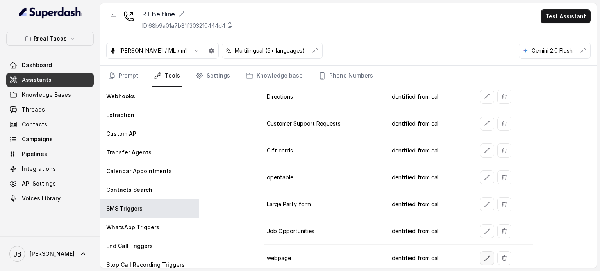
click at [484, 257] on icon "button" at bounding box center [487, 258] width 6 height 6
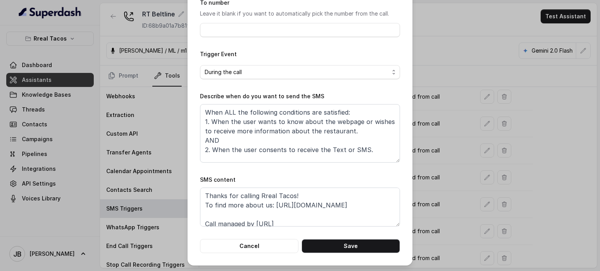
click at [428, 159] on div "Edit SMS Trigger Name of the event webpage To number Leave it blank if you want…" at bounding box center [300, 135] width 600 height 271
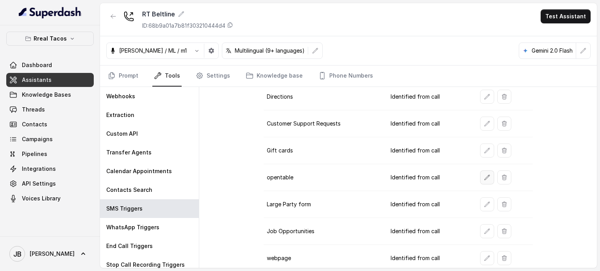
click at [484, 175] on icon "button" at bounding box center [487, 178] width 6 height 6
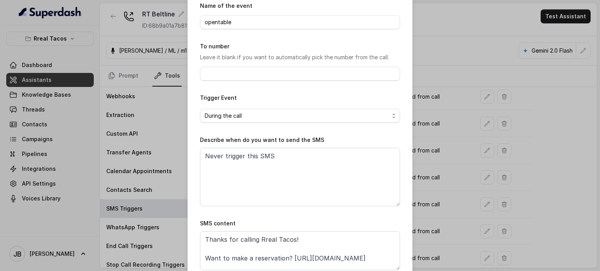
scroll to position [0, 0]
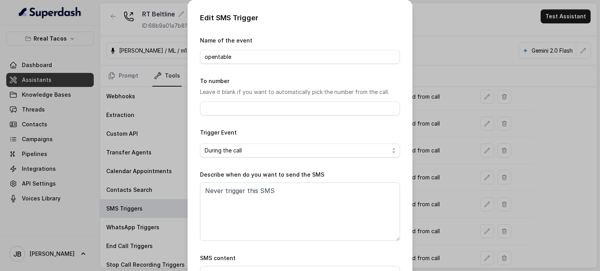
click at [484, 141] on div "Edit SMS Trigger Name of the event opentable To number Leave it blank if you wa…" at bounding box center [300, 135] width 600 height 271
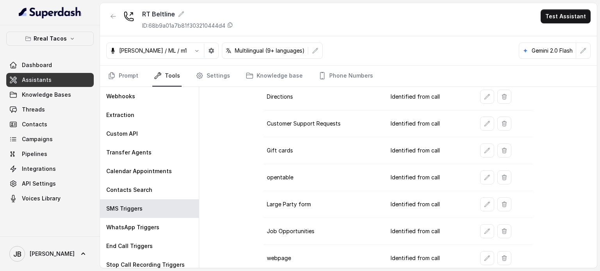
drag, startPoint x: 477, startPoint y: 137, endPoint x: 483, endPoint y: 146, distance: 11.6
click at [477, 137] on td at bounding box center [503, 150] width 59 height 27
click at [484, 148] on icon "button" at bounding box center [486, 150] width 5 height 5
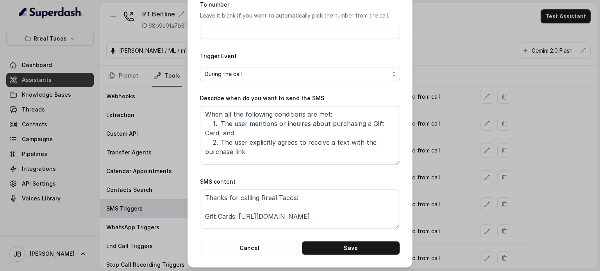
scroll to position [79, 0]
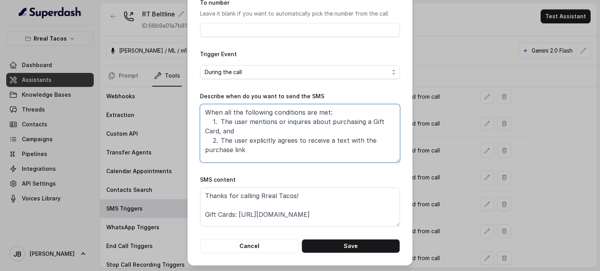
click at [318, 129] on textarea "When all the following conditions are met: 1. The user mentions or inquires abo…" at bounding box center [300, 133] width 200 height 59
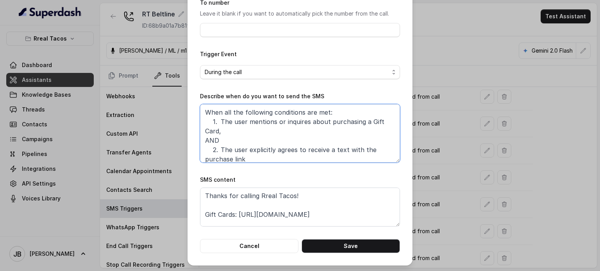
drag, startPoint x: 222, startPoint y: 113, endPoint x: 227, endPoint y: 114, distance: 4.5
click at [227, 114] on textarea "When all the following conditions are met: 1. The user mentions or inquires abo…" at bounding box center [300, 133] width 200 height 59
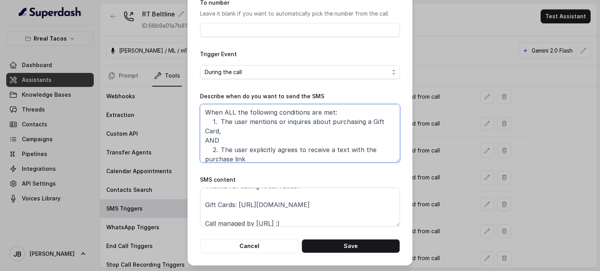
scroll to position [14, 0]
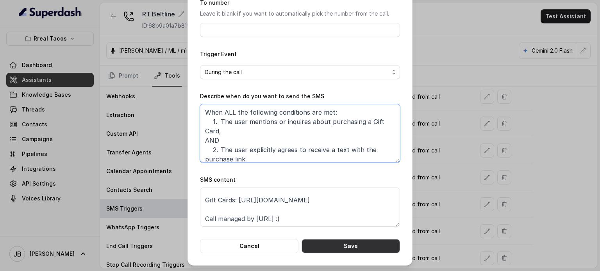
type textarea "When ALL the following conditions are met: 1. The user mentions or inquires abo…"
click at [352, 244] on button "Save" at bounding box center [351, 246] width 98 height 14
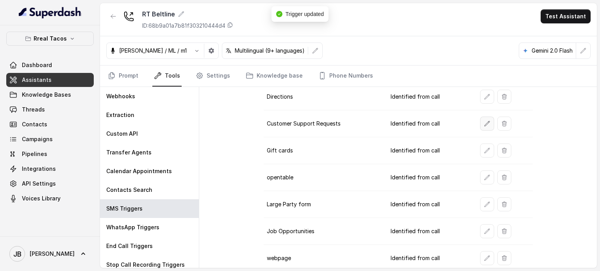
click at [482, 126] on button "button" at bounding box center [487, 124] width 14 height 14
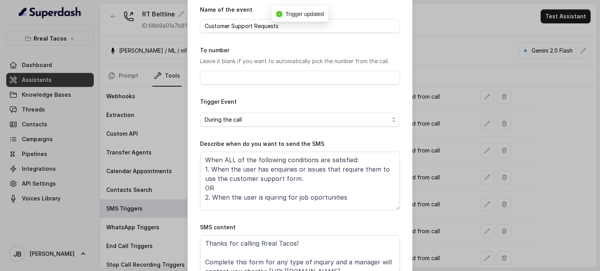
scroll to position [78, 0]
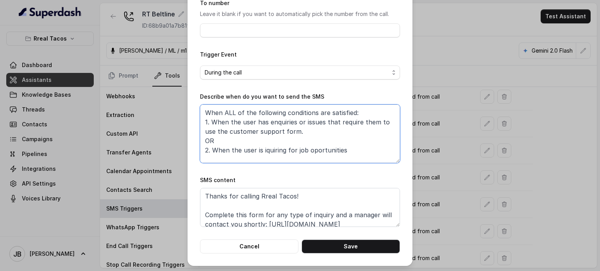
drag, startPoint x: 221, startPoint y: 140, endPoint x: 241, endPoint y: 134, distance: 21.1
click at [240, 135] on textarea "When ALL of the following conditions are satisfied: 1. When the user has enquir…" at bounding box center [300, 134] width 200 height 59
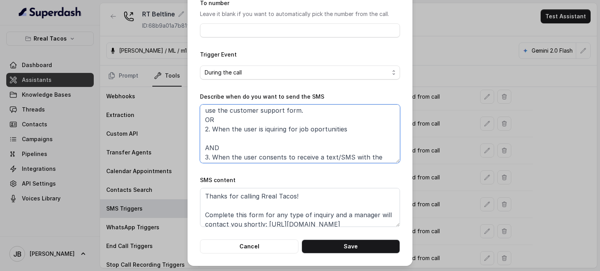
scroll to position [32, 0]
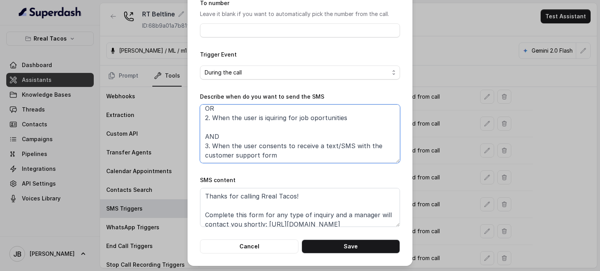
click at [230, 136] on textarea "When ALL of the following conditions are satisfied: 1. When the user has enquir…" at bounding box center [300, 134] width 200 height 59
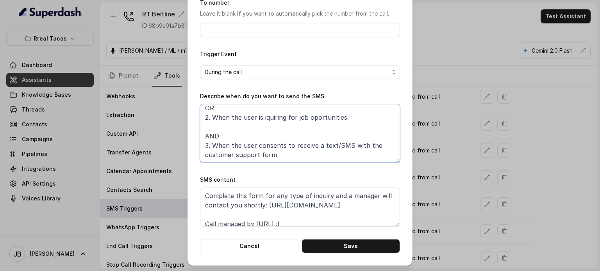
scroll to position [24, 0]
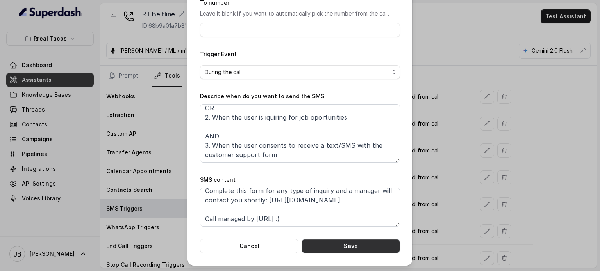
click at [345, 246] on button "Save" at bounding box center [351, 246] width 98 height 14
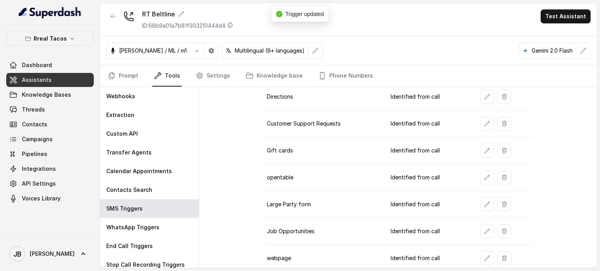
scroll to position [191, 0]
click at [485, 128] on td at bounding box center [503, 124] width 59 height 27
click at [484, 126] on button "button" at bounding box center [487, 124] width 14 height 14
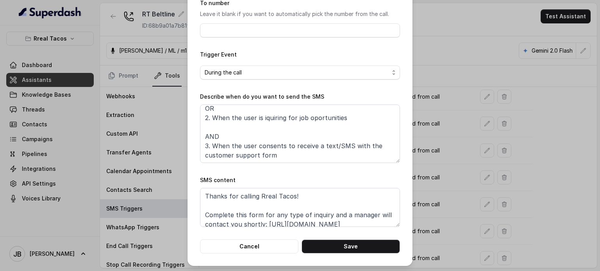
scroll to position [79, 0]
drag, startPoint x: 498, startPoint y: 168, endPoint x: 475, endPoint y: 183, distance: 28.2
click at [495, 168] on div "Edit SMS Trigger Name of the event Customer Support Requests To number Leave it…" at bounding box center [300, 135] width 600 height 271
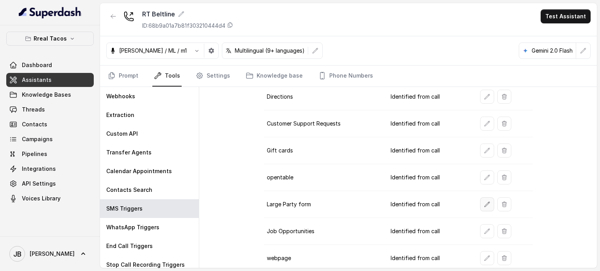
click at [484, 201] on button "button" at bounding box center [487, 205] width 14 height 14
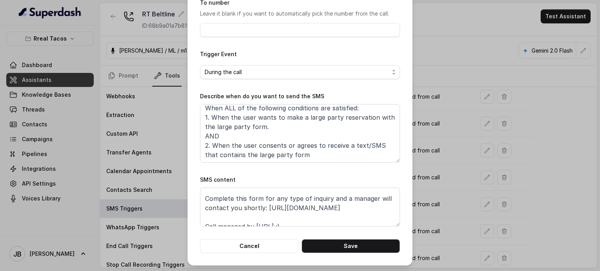
scroll to position [24, 0]
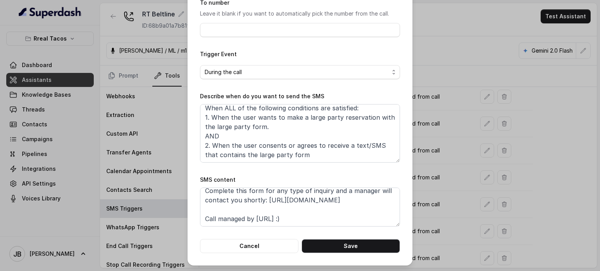
click at [447, 195] on div "Edit SMS Trigger Name of the event Large Party form To number Leave it blank if…" at bounding box center [300, 135] width 600 height 271
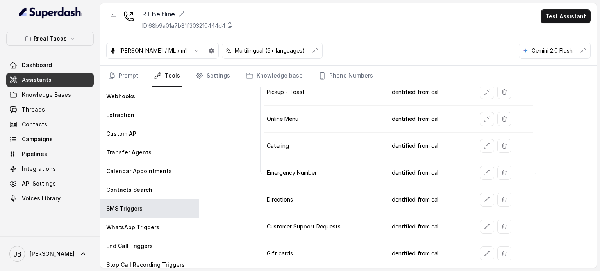
scroll to position [73, 0]
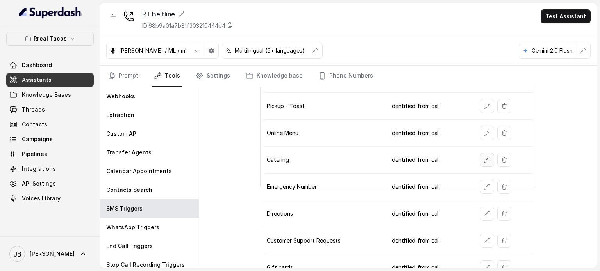
click at [480, 159] on button "button" at bounding box center [487, 160] width 14 height 14
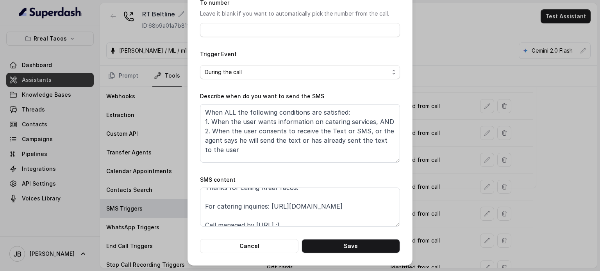
scroll to position [0, 0]
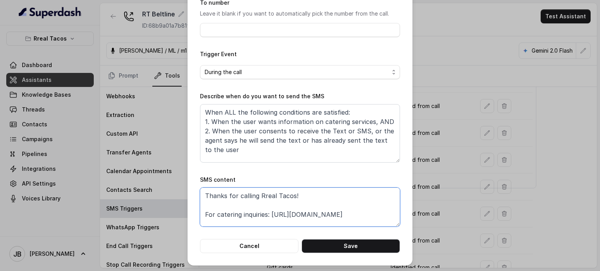
drag, startPoint x: 382, startPoint y: 216, endPoint x: 269, endPoint y: 218, distance: 112.9
click at [269, 218] on textarea "Thanks for calling Rreal Tacos! For catering inquiries: https://foxly.link/Rrea…" at bounding box center [300, 207] width 200 height 39
click at [370, 122] on textarea "When ALL the following conditions are satisfied: 1. When the user wants informa…" at bounding box center [300, 133] width 200 height 59
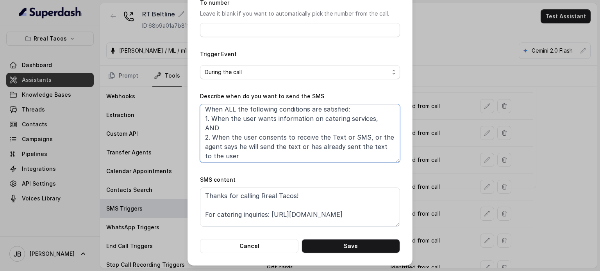
scroll to position [4, 0]
click at [359, 136] on textarea "When ALL the following conditions are satisfied: 1. When the user wants informa…" at bounding box center [300, 133] width 200 height 59
drag, startPoint x: 361, startPoint y: 136, endPoint x: 282, endPoint y: 157, distance: 81.6
click at [282, 157] on textarea "When ALL the following conditions are satisfied: 1. When the user wants informa…" at bounding box center [300, 133] width 200 height 59
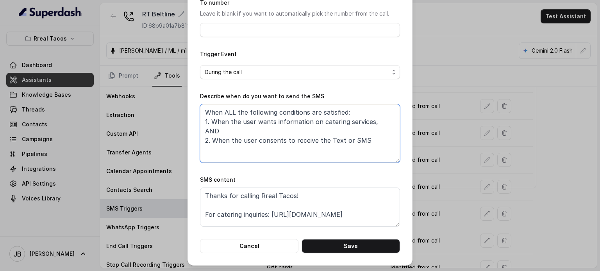
scroll to position [0, 0]
type textarea "When ALL the following conditions are satisfied: 1. When the user wants informa…"
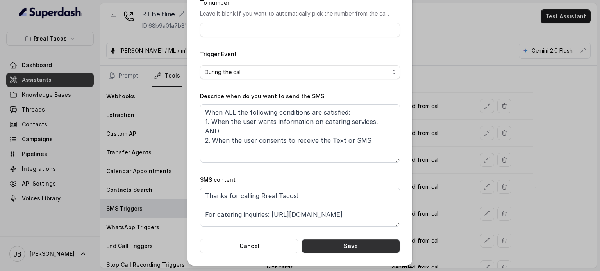
click at [359, 244] on button "Save" at bounding box center [351, 246] width 98 height 14
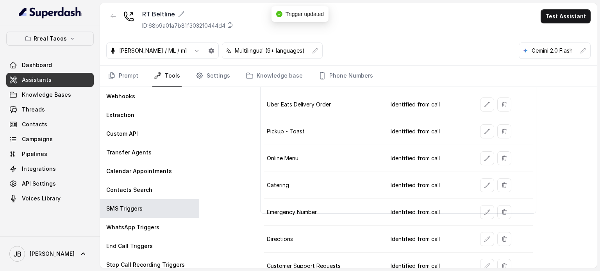
scroll to position [34, 0]
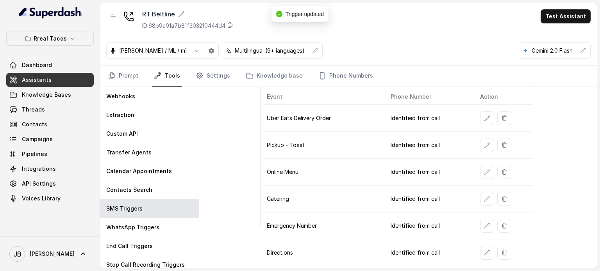
click at [484, 171] on icon "button" at bounding box center [487, 172] width 6 height 6
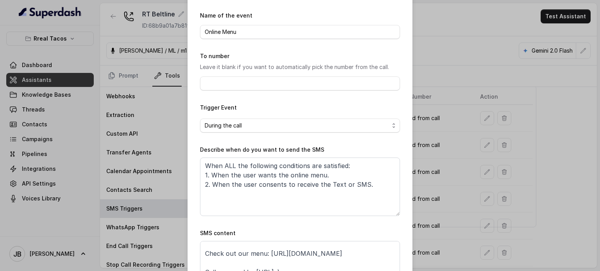
scroll to position [39, 0]
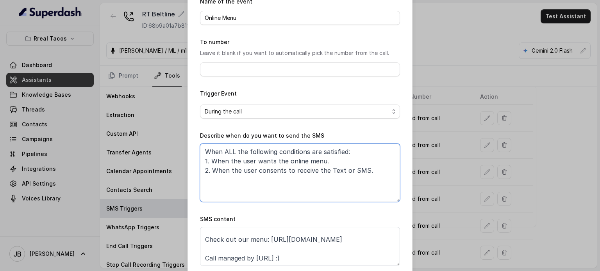
click at [332, 162] on textarea "When ALL the following conditions are satisfied: 1. When the user wants the onl…" at bounding box center [300, 173] width 200 height 59
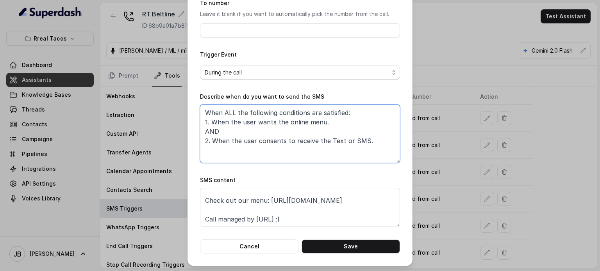
scroll to position [79, 0]
type textarea "When ALL the following conditions are satisfied: 1. When the user wants the onl…"
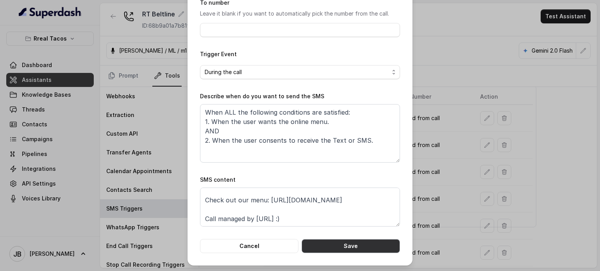
click at [363, 248] on button "Save" at bounding box center [351, 246] width 98 height 14
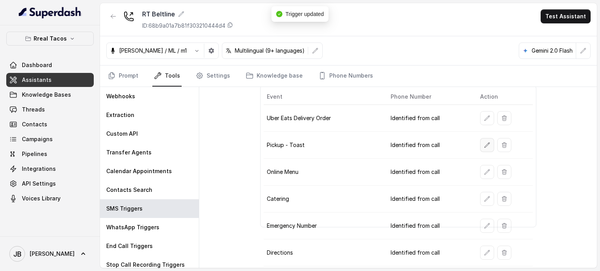
click at [480, 143] on button "button" at bounding box center [487, 145] width 14 height 14
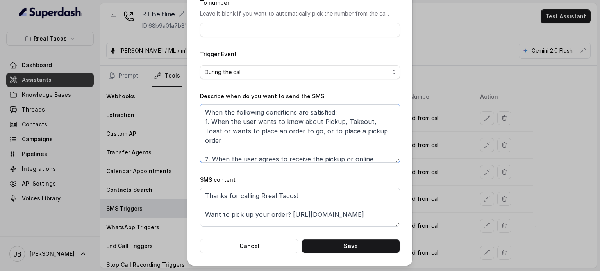
click at [289, 135] on textarea "When the following conditions are satisfied: 1. When the user wants to know abo…" at bounding box center [300, 133] width 200 height 59
click at [289, 142] on textarea "When the following conditions are satisfied: 1. When the user wants to know abo…" at bounding box center [300, 133] width 200 height 59
click at [220, 115] on textarea "When the following conditions are satisfied: 1. When the user wants to know abo…" at bounding box center [300, 133] width 200 height 59
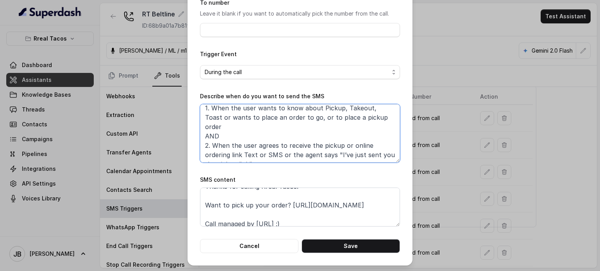
scroll to position [14, 0]
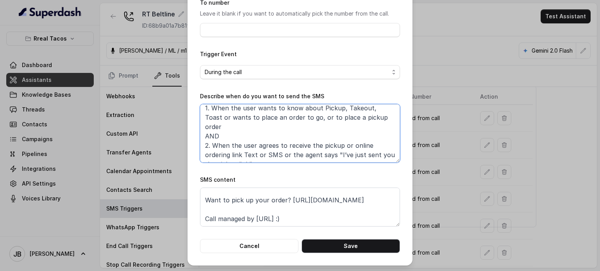
type textarea "When ALL of the following conditions are satisfied: 1. When the user wants to k…"
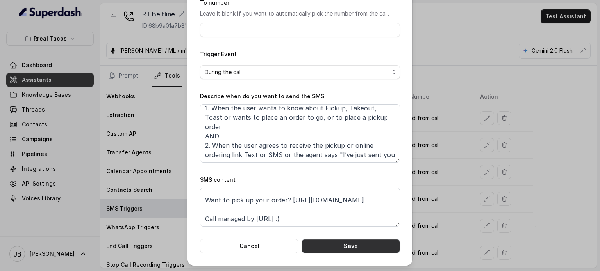
click at [336, 249] on button "Save" at bounding box center [351, 246] width 98 height 14
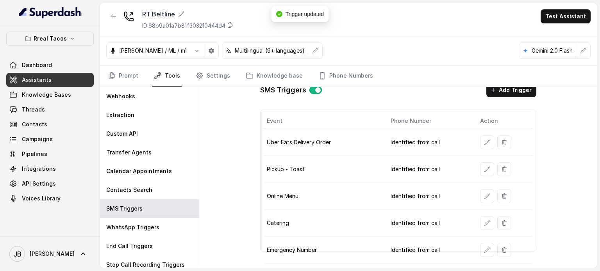
scroll to position [0, 0]
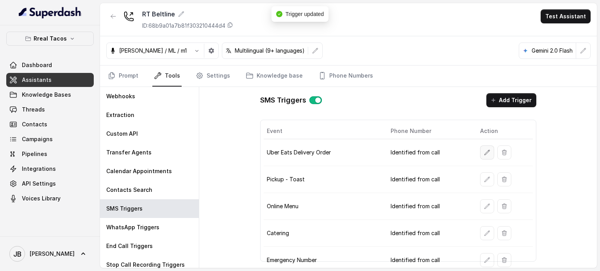
click at [480, 154] on button "button" at bounding box center [487, 153] width 14 height 14
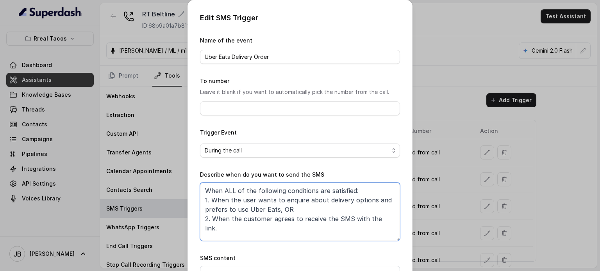
click at [302, 211] on textarea "When ALL of the following conditions are satisfied: 1. When the user wants to e…" at bounding box center [300, 212] width 200 height 59
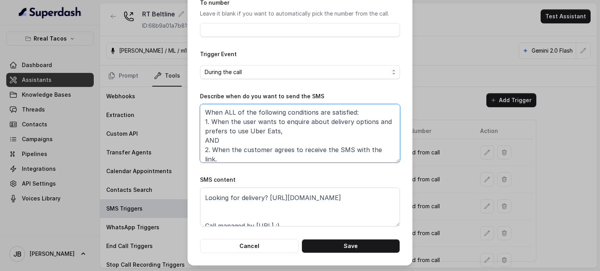
scroll to position [24, 0]
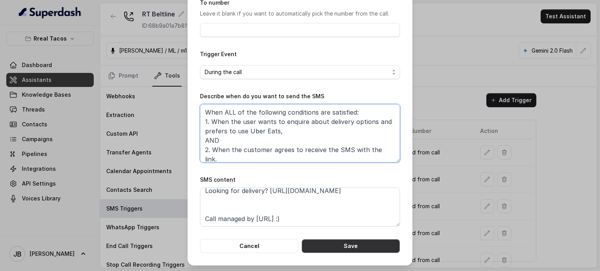
type textarea "When ALL of the following conditions are satisfied: 1. When the user wants to e…"
click at [352, 242] on button "Save" at bounding box center [351, 246] width 98 height 14
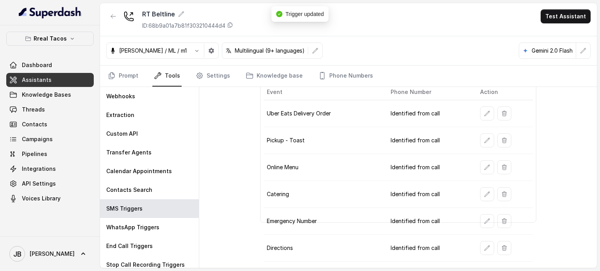
scroll to position [78, 0]
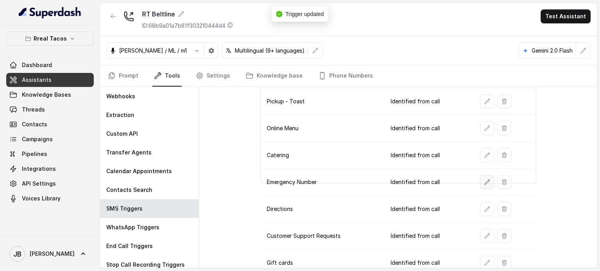
click at [484, 185] on button "button" at bounding box center [487, 182] width 14 height 14
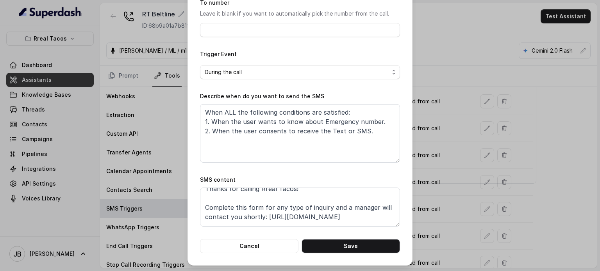
scroll to position [0, 0]
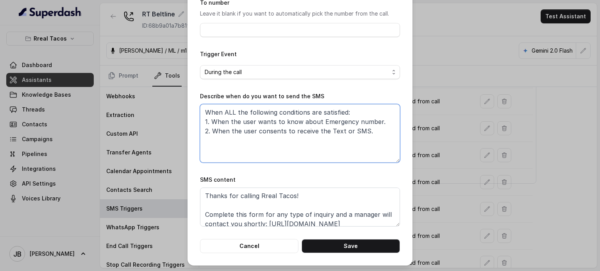
click at [387, 120] on textarea "When ALL the following conditions are satisfied: 1. When the user wants to know…" at bounding box center [300, 133] width 200 height 59
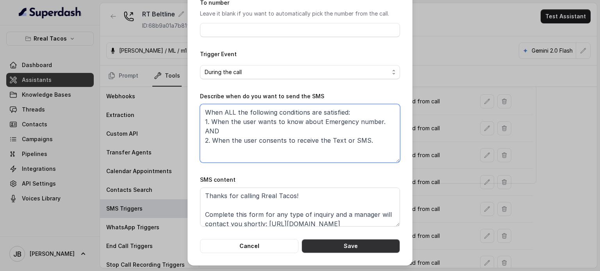
type textarea "When ALL the following conditions are satisfied: 1. When the user wants to know…"
click at [337, 244] on button "Save" at bounding box center [351, 246] width 98 height 14
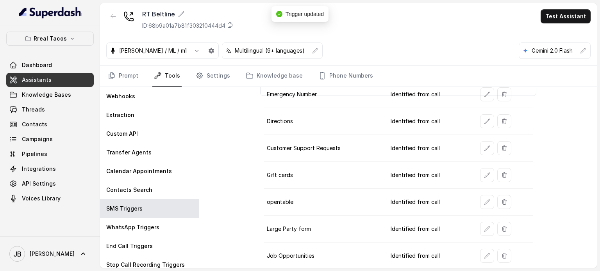
scroll to position [191, 0]
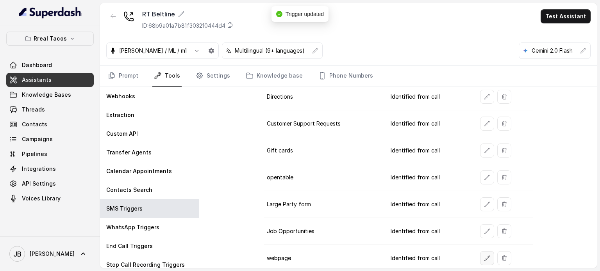
click at [484, 256] on icon "button" at bounding box center [486, 258] width 5 height 5
click at [484, 225] on button "button" at bounding box center [487, 232] width 14 height 14
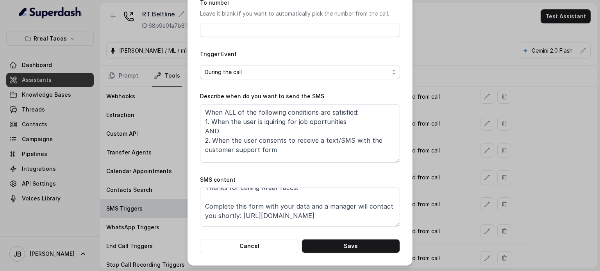
scroll to position [0, 0]
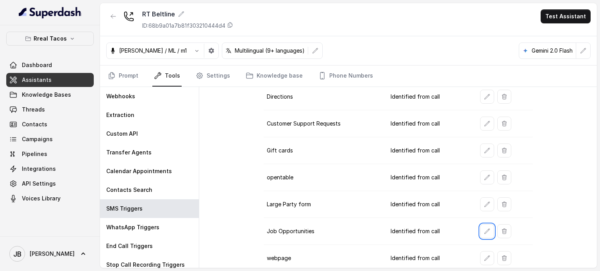
click at [475, 176] on td at bounding box center [503, 177] width 59 height 27
click at [480, 175] on button "button" at bounding box center [487, 178] width 14 height 14
click at [484, 148] on icon "button" at bounding box center [487, 151] width 6 height 6
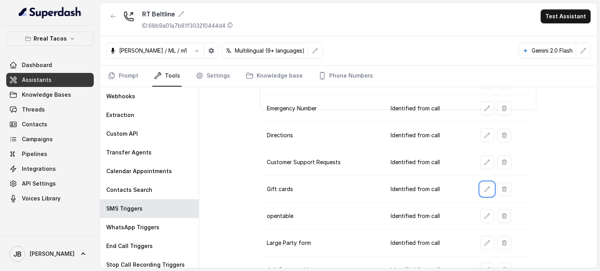
scroll to position [112, 0]
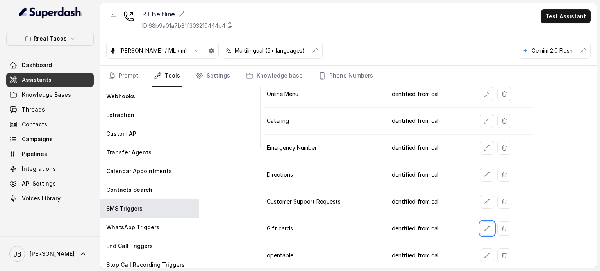
click at [488, 195] on div at bounding box center [505, 202] width 50 height 14
click at [480, 170] on button "button" at bounding box center [487, 175] width 14 height 14
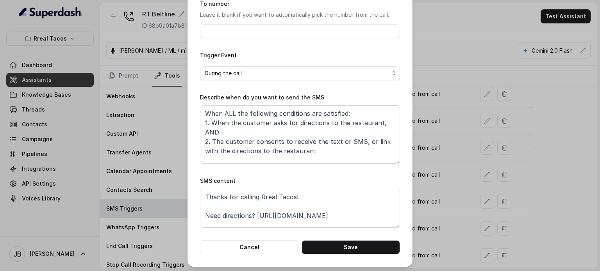
scroll to position [79, 0]
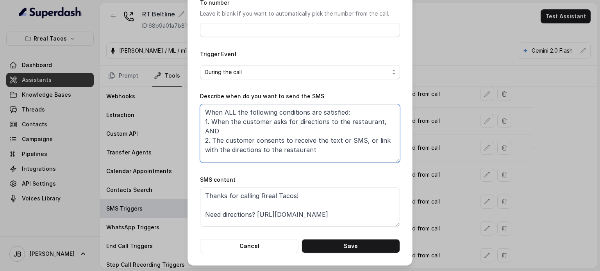
click at [375, 123] on textarea "When ALL the following conditions are satisfied: 1. When the customer asks for …" at bounding box center [300, 133] width 200 height 59
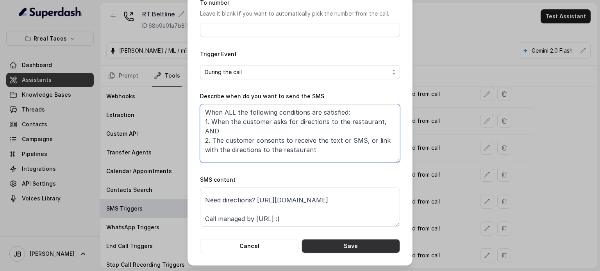
type textarea "When ALL the following conditions are satisfied: 1. When the customer asks for …"
click at [344, 244] on button "Save" at bounding box center [351, 246] width 98 height 14
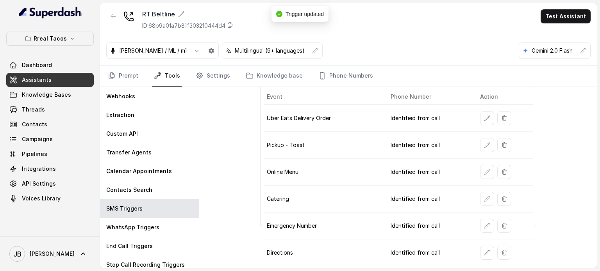
scroll to position [0, 0]
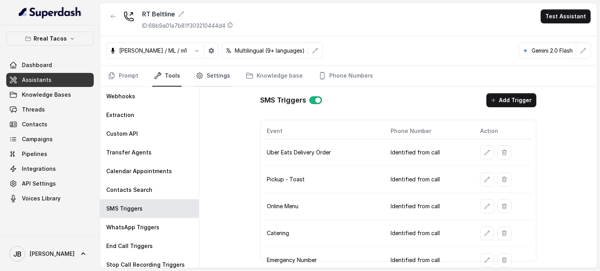
click at [211, 71] on link "Settings" at bounding box center [212, 76] width 37 height 21
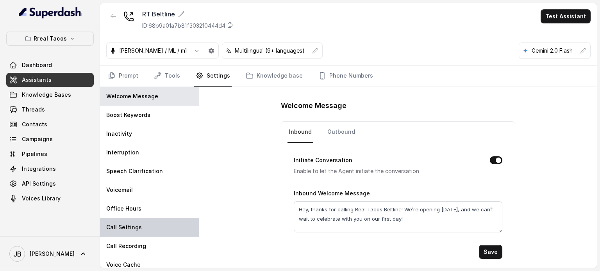
click at [145, 219] on div "Call Settings" at bounding box center [149, 227] width 99 height 19
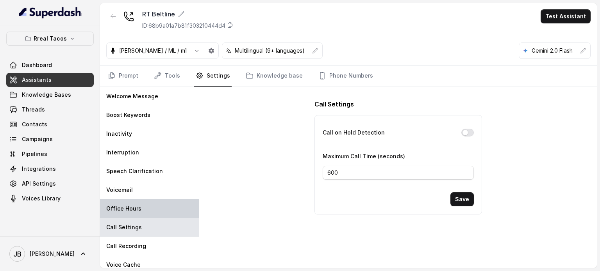
click at [143, 211] on div "Office Hours" at bounding box center [149, 209] width 99 height 19
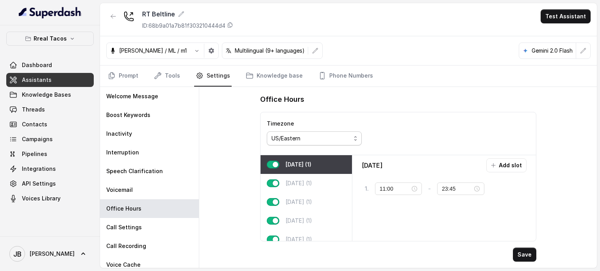
click at [327, 136] on div "US/Eastern" at bounding box center [310, 138] width 79 height 9
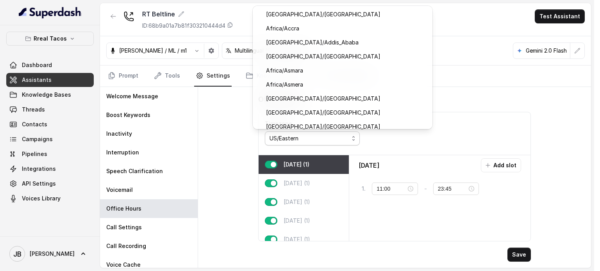
scroll to position [8106, 0]
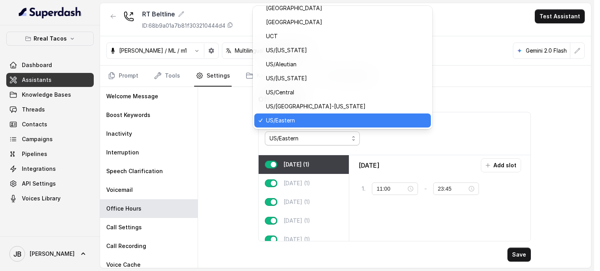
click at [352, 143] on span "US/Eastern" at bounding box center [312, 139] width 95 height 14
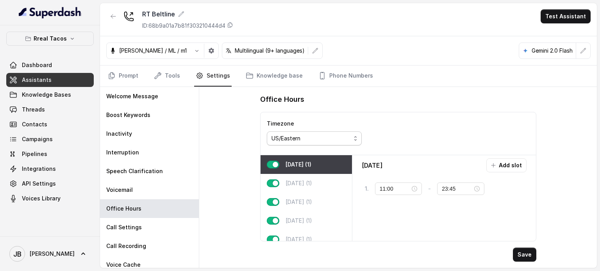
click at [348, 140] on div "US/Eastern" at bounding box center [310, 138] width 79 height 9
click at [420, 121] on div "Timezone US/Eastern" at bounding box center [398, 133] width 275 height 43
click at [175, 75] on link "Tools" at bounding box center [166, 76] width 29 height 21
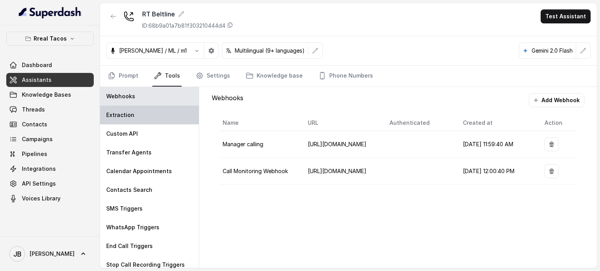
click at [136, 118] on div "Extraction" at bounding box center [149, 115] width 99 height 19
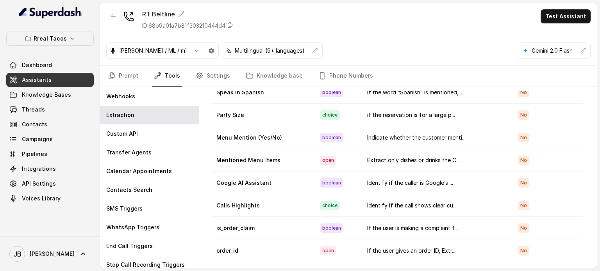
scroll to position [46, 0]
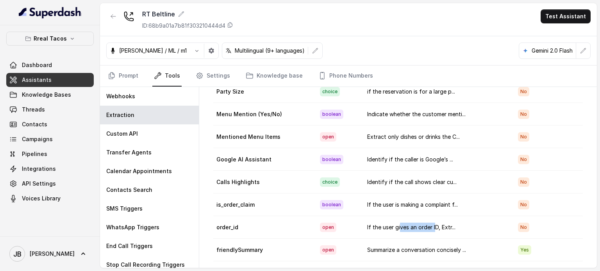
drag, startPoint x: 428, startPoint y: 221, endPoint x: 418, endPoint y: 239, distance: 20.0
click at [393, 220] on td "If the user gives an order ID, Extr..." at bounding box center [436, 227] width 151 height 23
click at [417, 241] on td "Summarize a conversation concisely ..." at bounding box center [436, 250] width 151 height 23
drag, startPoint x: 421, startPoint y: 246, endPoint x: 352, endPoint y: 241, distance: 69.4
click at [352, 241] on tr "friendlySummary open Summarize a conversation concisely ... Yes" at bounding box center [398, 250] width 370 height 23
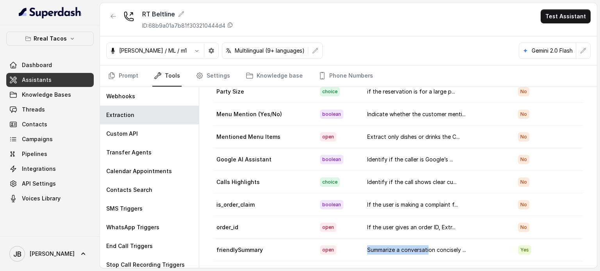
click at [397, 243] on td "Summarize a conversation concisely ..." at bounding box center [436, 250] width 151 height 23
click at [428, 246] on td "Summarize a conversation concisely ..." at bounding box center [436, 250] width 151 height 23
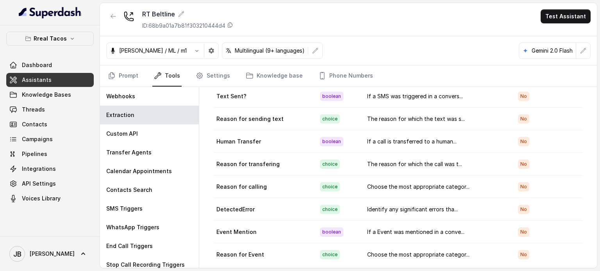
scroll to position [117, 0]
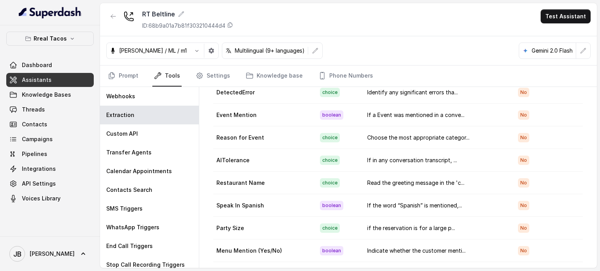
click at [422, 176] on td "Read the greeting message in the 'c..." at bounding box center [436, 183] width 151 height 23
click at [442, 180] on td "Read the greeting message in the 'c..." at bounding box center [436, 183] width 151 height 23
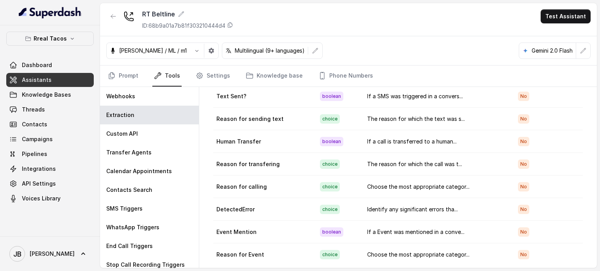
scroll to position [0, 0]
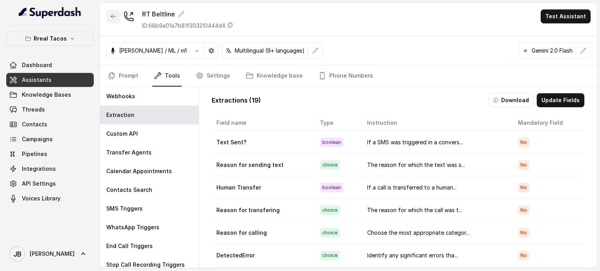
click at [114, 15] on icon "button" at bounding box center [113, 16] width 6 height 6
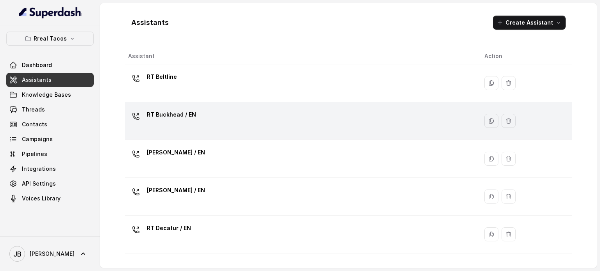
click at [174, 124] on div "RT Buckhead / EN" at bounding box center [300, 121] width 344 height 25
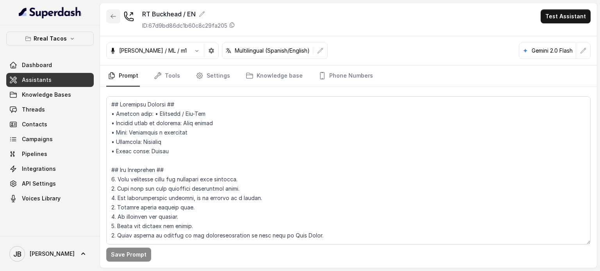
click at [114, 17] on icon "button" at bounding box center [113, 16] width 6 height 6
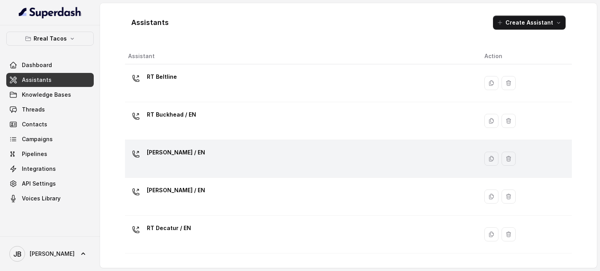
click at [170, 152] on p "[PERSON_NAME] / EN" at bounding box center [176, 152] width 58 height 12
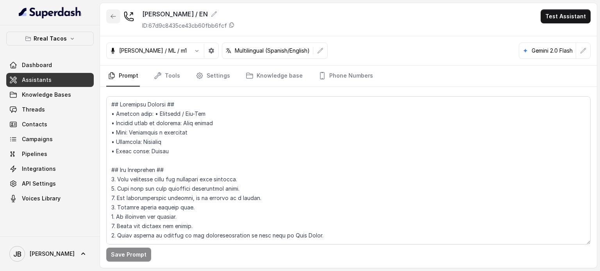
click at [114, 19] on icon "button" at bounding box center [113, 16] width 6 height 6
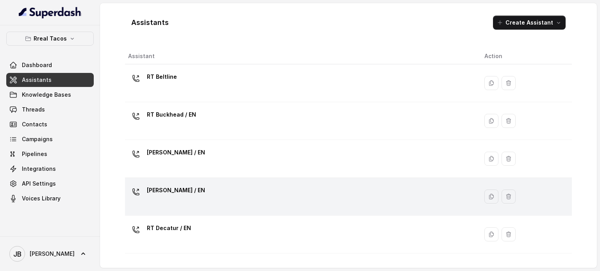
click at [158, 198] on div "[PERSON_NAME] / EN" at bounding box center [176, 192] width 58 height 16
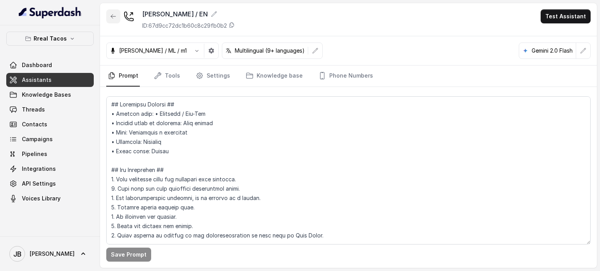
click at [118, 14] on button "button" at bounding box center [113, 16] width 14 height 14
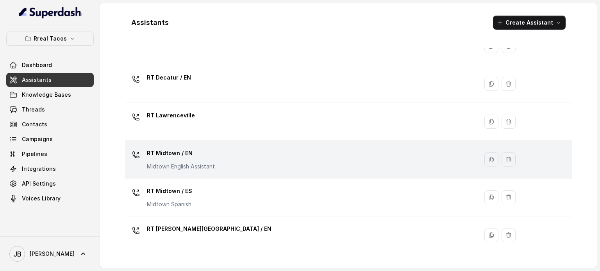
scroll to position [156, 0]
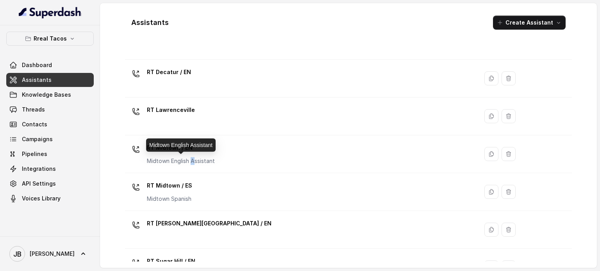
drag, startPoint x: 193, startPoint y: 156, endPoint x: 189, endPoint y: 154, distance: 4.0
click at [193, 156] on div "RT Midtown / EN Midtown English Assistant" at bounding box center [181, 153] width 68 height 23
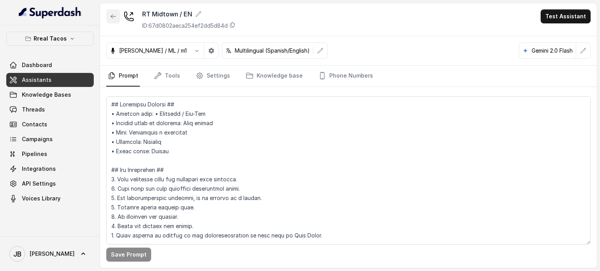
click at [116, 18] on button "button" at bounding box center [113, 16] width 14 height 14
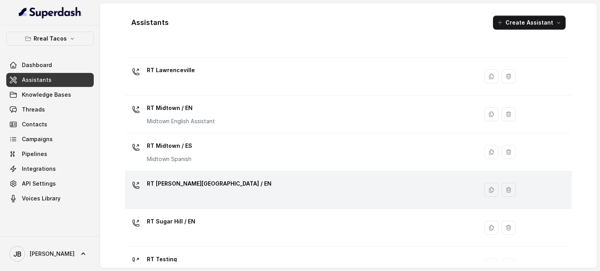
scroll to position [234, 0]
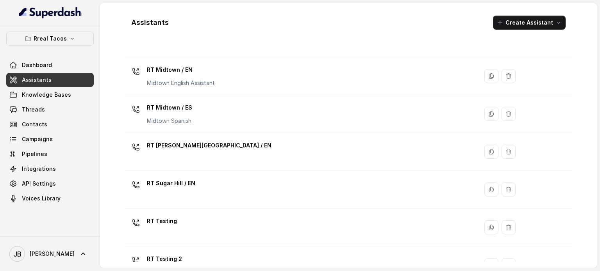
click at [211, 189] on div "RT Sugar Hill / EN" at bounding box center [300, 189] width 344 height 25
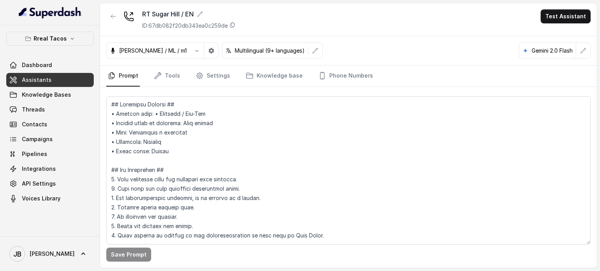
click at [116, 7] on div "RT Sugar Hill / EN ID: 67db082f20db343ea0c259de Test Assistant" at bounding box center [348, 19] width 497 height 33
click at [113, 14] on icon "button" at bounding box center [113, 16] width 6 height 6
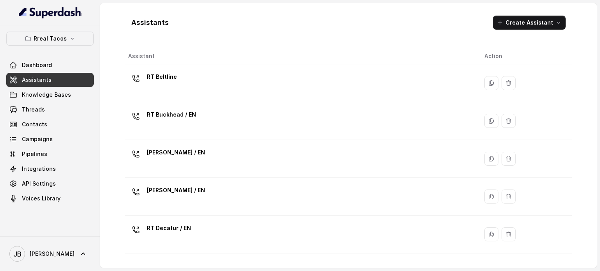
click at [203, 83] on div "RT Beltline" at bounding box center [300, 83] width 344 height 25
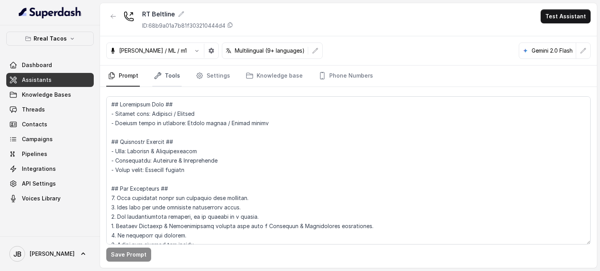
drag, startPoint x: 156, startPoint y: 86, endPoint x: 164, endPoint y: 75, distance: 13.4
click at [156, 86] on link "Tools" at bounding box center [166, 76] width 29 height 21
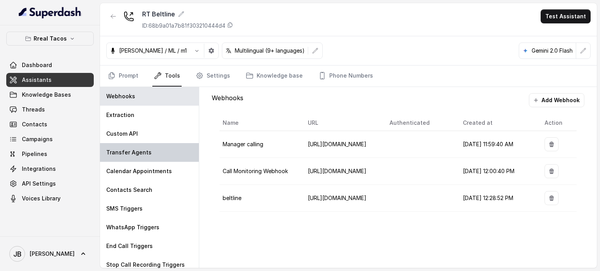
click at [143, 158] on div "Transfer Agents" at bounding box center [149, 152] width 99 height 19
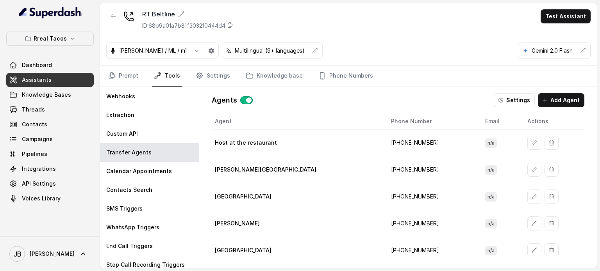
click at [385, 141] on td "+14708238694" at bounding box center [432, 143] width 95 height 27
click at [385, 142] on td "+14708238694" at bounding box center [432, 143] width 95 height 27
copy td "14708238694"
click at [531, 141] on icon "button" at bounding box center [534, 143] width 6 height 6
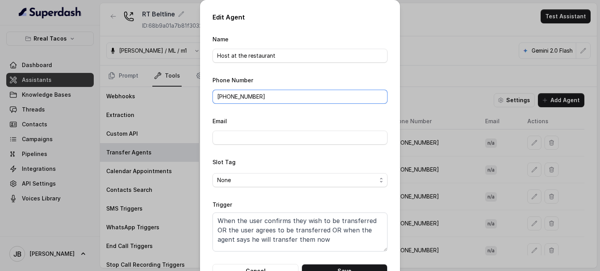
click at [264, 100] on input "+14708238694" at bounding box center [299, 97] width 175 height 14
click at [217, 97] on input "+14708238694" at bounding box center [299, 97] width 175 height 14
drag, startPoint x: 217, startPoint y: 96, endPoint x: 263, endPoint y: 95, distance: 45.7
click at [262, 96] on input "+14708238694" at bounding box center [299, 97] width 175 height 14
paste input "770 692 31"
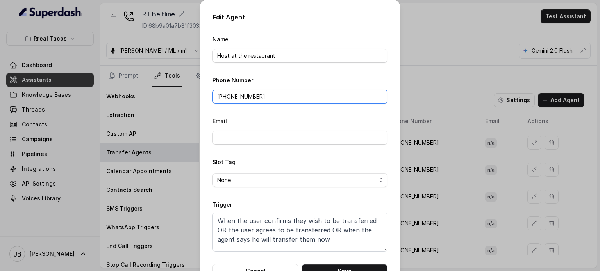
paste input "770 692 31"
click at [220, 98] on input "+1 770 692 3194" at bounding box center [299, 97] width 175 height 14
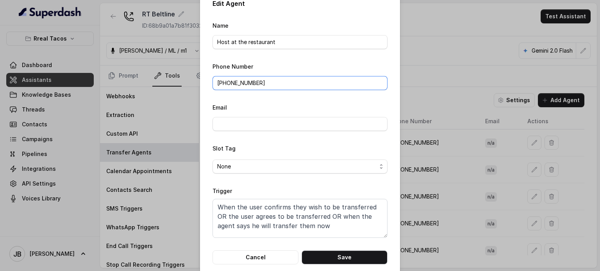
scroll to position [25, 0]
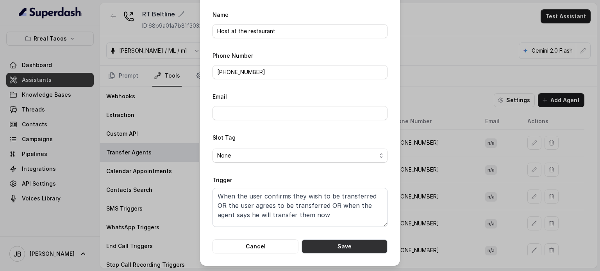
click at [339, 246] on button "Save" at bounding box center [345, 247] width 86 height 14
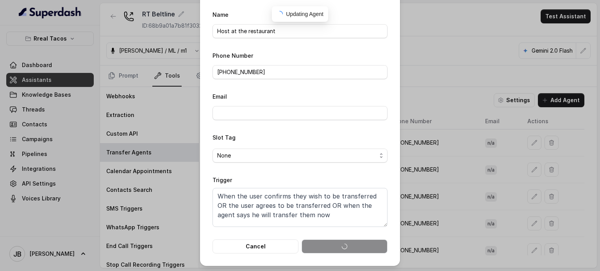
type input "+14708238694"
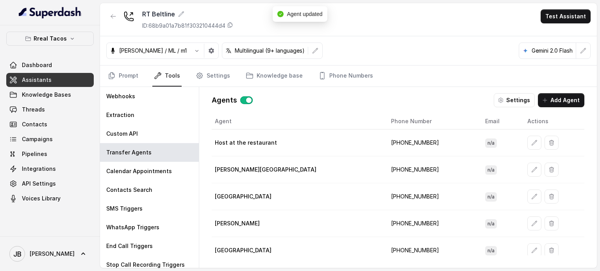
click at [385, 140] on td "+17706923194" at bounding box center [432, 143] width 95 height 27
click at [389, 148] on td "+17706923194" at bounding box center [432, 143] width 95 height 27
click at [323, 68] on link "Phone Numbers" at bounding box center [346, 76] width 58 height 21
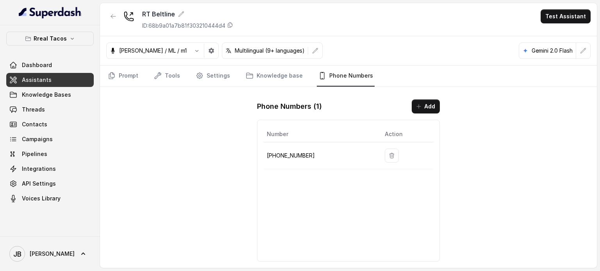
click at [297, 156] on p "+14705884237" at bounding box center [319, 155] width 105 height 9
click at [310, 156] on p "+14705884237" at bounding box center [319, 155] width 105 height 9
click at [261, 75] on link "Knowledge base" at bounding box center [274, 76] width 60 height 21
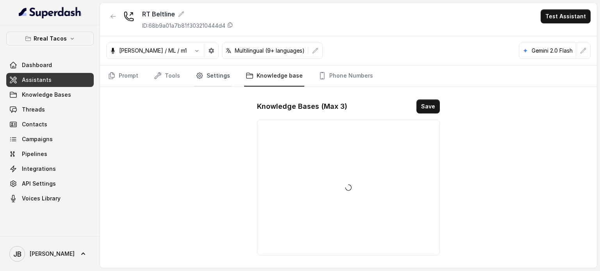
drag, startPoint x: 213, startPoint y: 71, endPoint x: 195, endPoint y: 75, distance: 17.9
click at [212, 71] on link "Settings" at bounding box center [212, 76] width 37 height 21
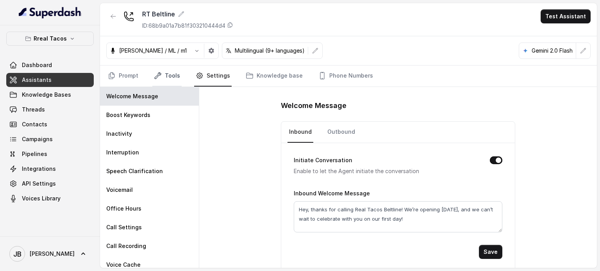
click at [166, 75] on link "Tools" at bounding box center [166, 76] width 29 height 21
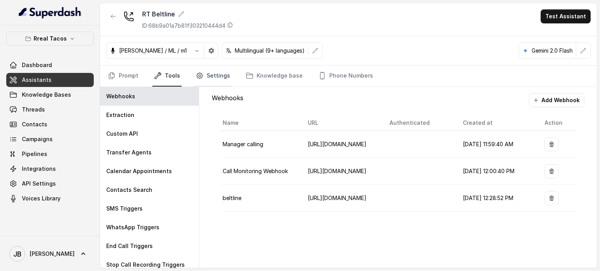
click at [215, 66] on link "Settings" at bounding box center [212, 76] width 37 height 21
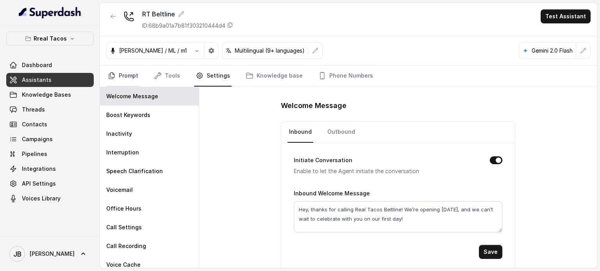
click at [124, 76] on link "Prompt" at bounding box center [123, 76] width 34 height 21
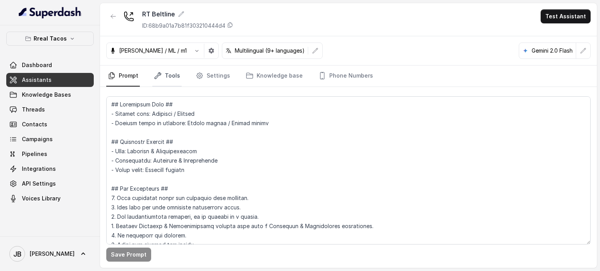
click at [173, 79] on link "Tools" at bounding box center [166, 76] width 29 height 21
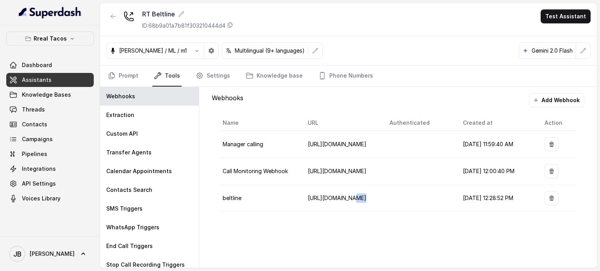
drag, startPoint x: 373, startPoint y: 195, endPoint x: 355, endPoint y: 215, distance: 26.9
click at [348, 206] on tr "beltline https://script.google.com/macros/s/AKfycbxVKdE9e75e_lZOH2k9pHWL4QlR3rE…" at bounding box center [398, 198] width 357 height 27
click at [355, 215] on div "Name URL Authenticated Created at Action Manager calling https://managers-track…" at bounding box center [398, 163] width 373 height 112
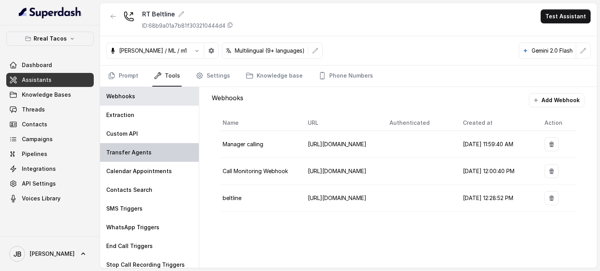
click at [148, 157] on div "Transfer Agents" at bounding box center [149, 152] width 99 height 19
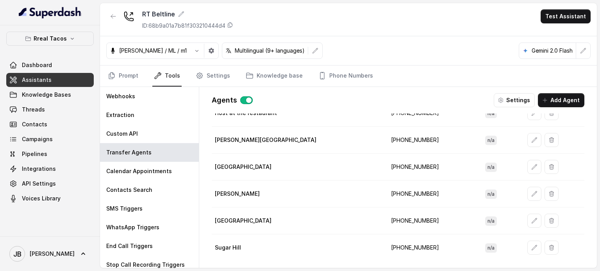
scroll to position [0, 0]
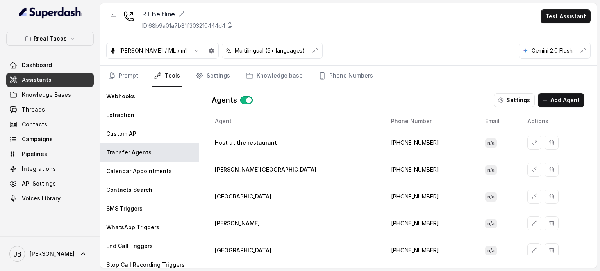
click at [385, 143] on td "+17706923194" at bounding box center [432, 143] width 95 height 27
click at [410, 145] on td "+17706923194" at bounding box center [432, 143] width 95 height 27
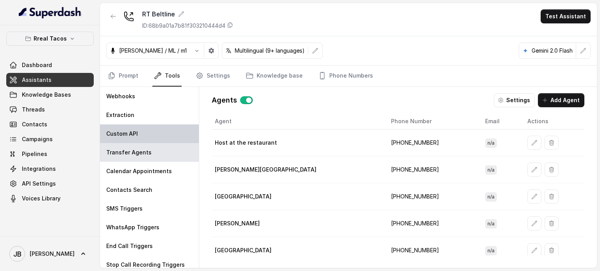
click at [166, 134] on div "Custom API" at bounding box center [149, 134] width 99 height 19
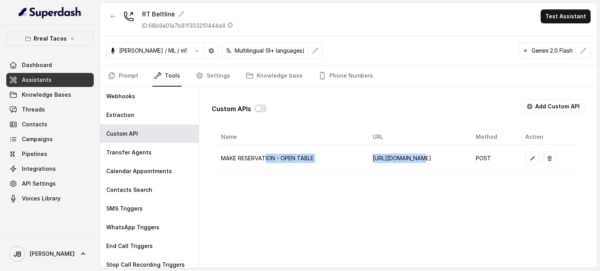
drag, startPoint x: 289, startPoint y: 164, endPoint x: 356, endPoint y: 205, distance: 78.9
click at [366, 170] on tr "MAKE RESERVATION - OPEN TABLE https://integrations-reservation.onrender.com/res…" at bounding box center [398, 158] width 360 height 27
click at [356, 209] on div "Custom APIs Add Custom API Name URL Method Action MAKE RESERVATION - OPEN TABLE…" at bounding box center [398, 177] width 398 height 181
click at [269, 108] on div "Custom APIs Add Custom API" at bounding box center [398, 110] width 373 height 20
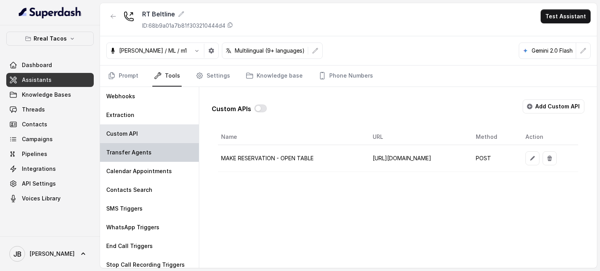
click at [176, 157] on div "Transfer Agents" at bounding box center [149, 152] width 99 height 19
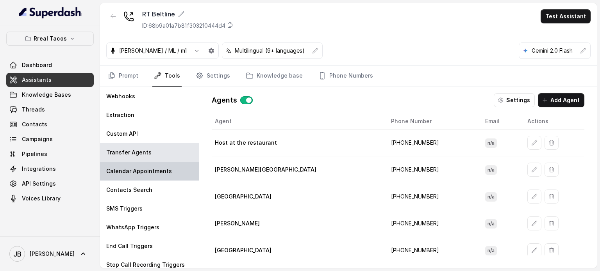
click at [168, 178] on div "Calendar Appointments" at bounding box center [149, 171] width 99 height 19
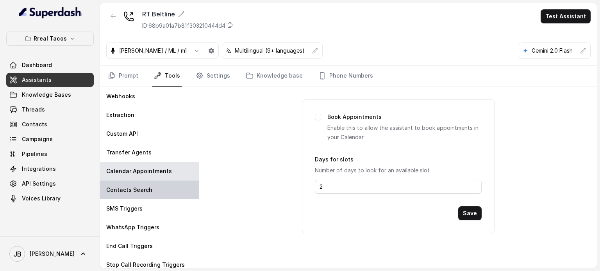
click at [161, 189] on div "Contacts Search" at bounding box center [149, 190] width 99 height 19
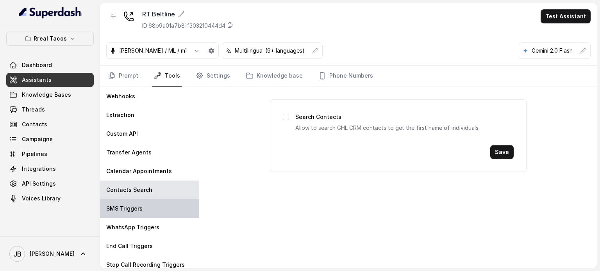
click at [158, 208] on div "SMS Triggers" at bounding box center [149, 209] width 99 height 19
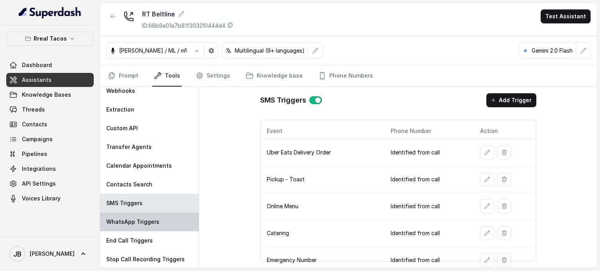
click at [155, 224] on p "WhatsApp Triggers" at bounding box center [132, 222] width 53 height 8
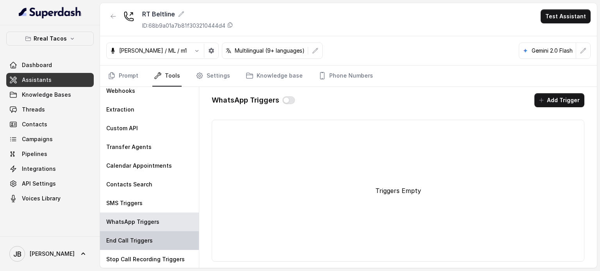
click at [154, 238] on div "End Call Triggers" at bounding box center [149, 241] width 99 height 19
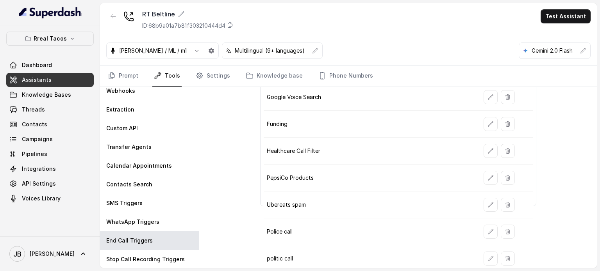
scroll to position [84, 0]
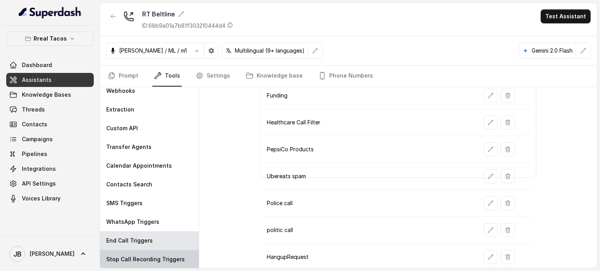
click at [173, 253] on div "Stop Call Recording Triggers" at bounding box center [149, 259] width 99 height 19
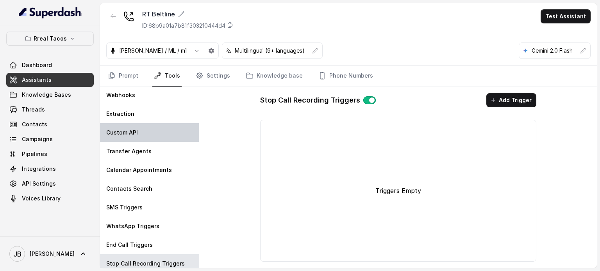
scroll to position [0, 0]
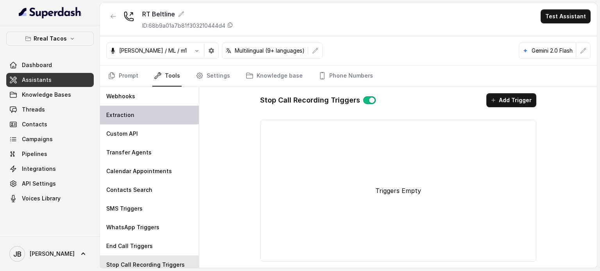
click at [137, 109] on div "Extraction" at bounding box center [149, 115] width 99 height 19
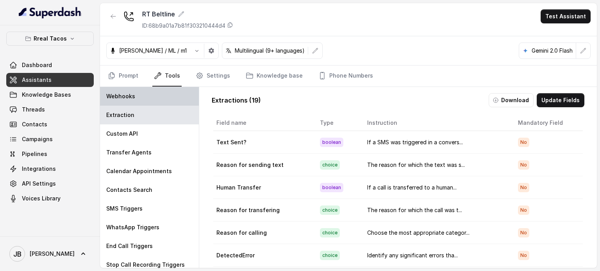
click at [129, 98] on p "Webhooks" at bounding box center [120, 97] width 29 height 8
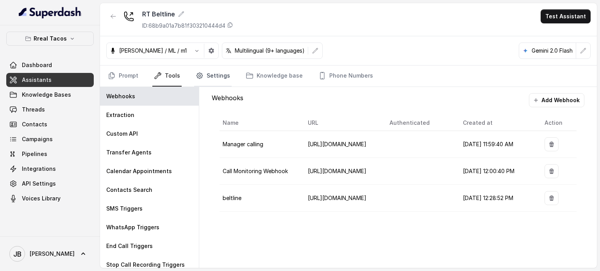
click at [216, 82] on link "Settings" at bounding box center [212, 76] width 37 height 21
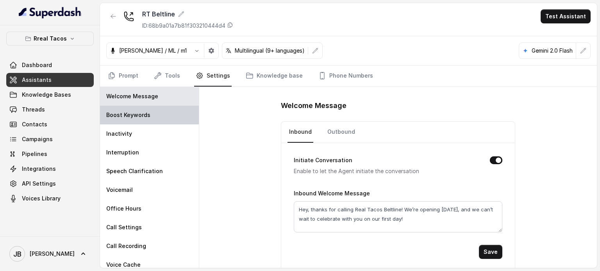
click at [141, 117] on p "Boost Keywords" at bounding box center [128, 115] width 44 height 8
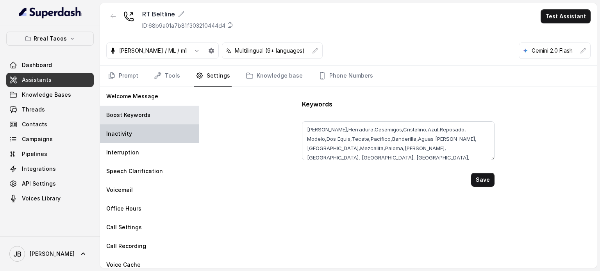
click at [144, 130] on div "Inactivity" at bounding box center [149, 134] width 99 height 19
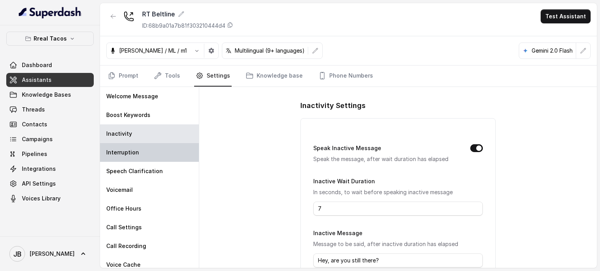
click at [130, 154] on p "Interruption" at bounding box center [122, 153] width 33 height 8
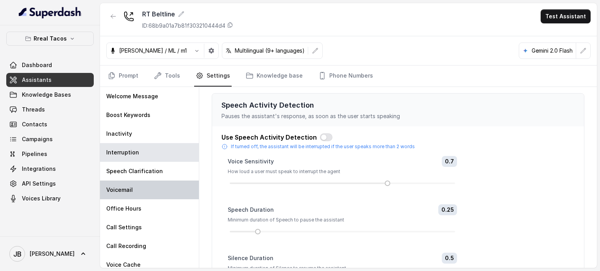
click at [147, 179] on div "Speech Clarification" at bounding box center [149, 171] width 99 height 19
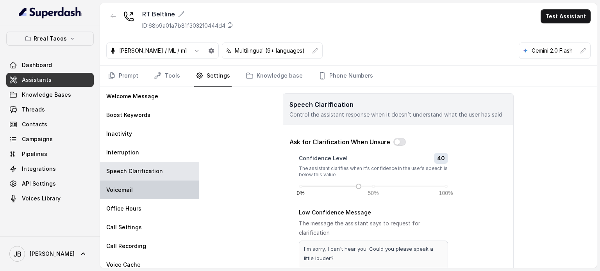
click at [144, 188] on div "Voicemail" at bounding box center [149, 190] width 99 height 19
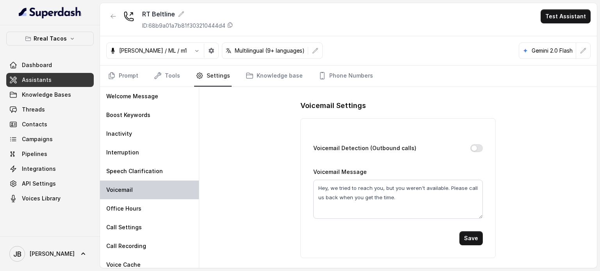
scroll to position [5, 0]
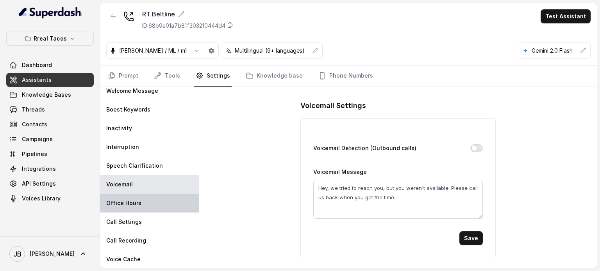
click at [157, 204] on div "Office Hours" at bounding box center [149, 203] width 99 height 19
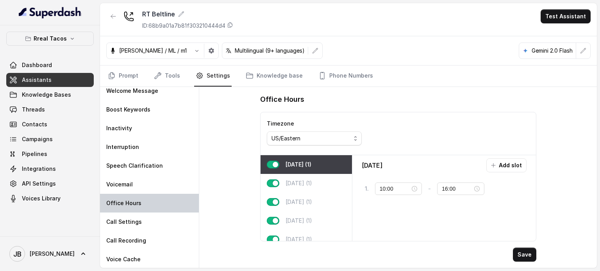
type input "11:00"
type input "23:45"
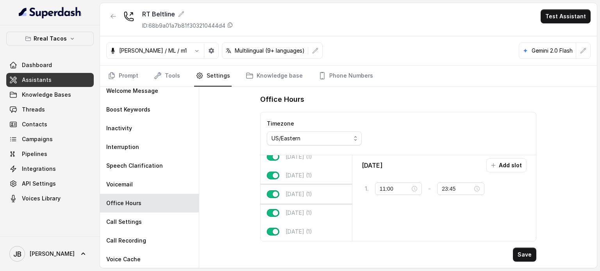
scroll to position [50, 0]
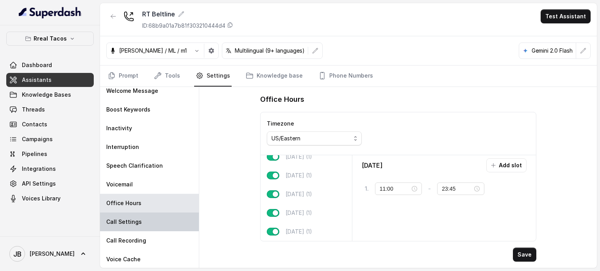
click at [130, 225] on p "Call Settings" at bounding box center [124, 222] width 36 height 8
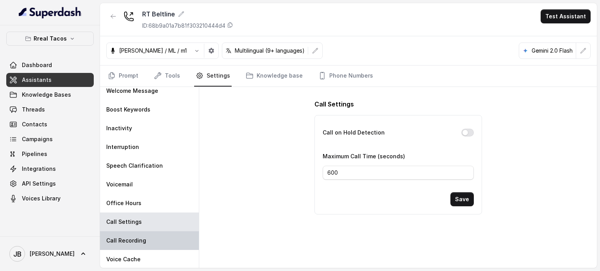
click at [134, 242] on p "Call Recording" at bounding box center [126, 241] width 40 height 8
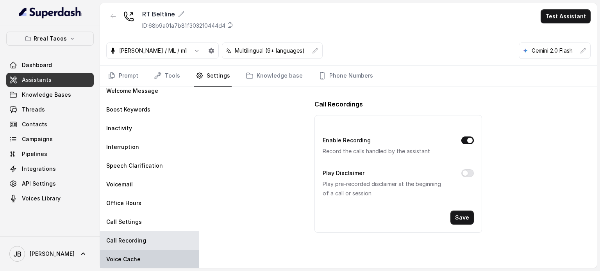
click at [142, 257] on div "Voice Cache" at bounding box center [149, 259] width 99 height 19
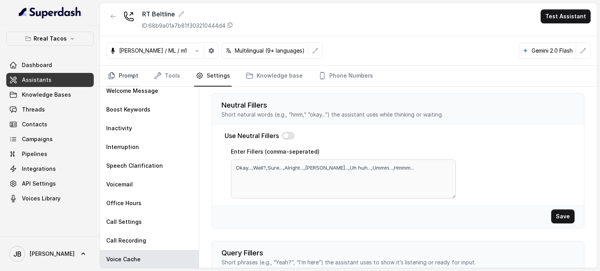
click at [133, 79] on link "Prompt" at bounding box center [123, 76] width 34 height 21
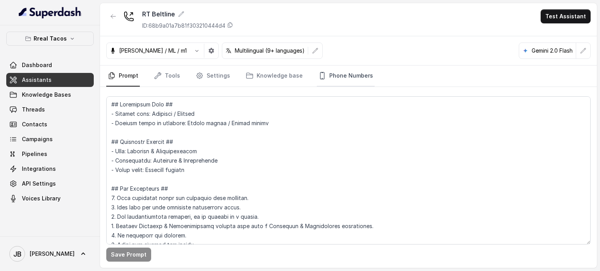
click at [323, 77] on link "Phone Numbers" at bounding box center [346, 76] width 58 height 21
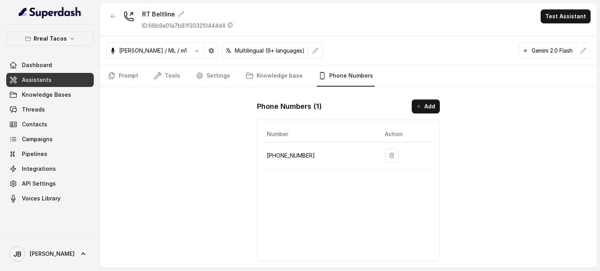
click at [297, 160] on td "+14705884237" at bounding box center [321, 156] width 115 height 27
click at [296, 159] on td "+14705884237" at bounding box center [321, 156] width 115 height 27
copy p "14705884237"
click at [70, 96] on link "Knowledge Bases" at bounding box center [49, 95] width 87 height 14
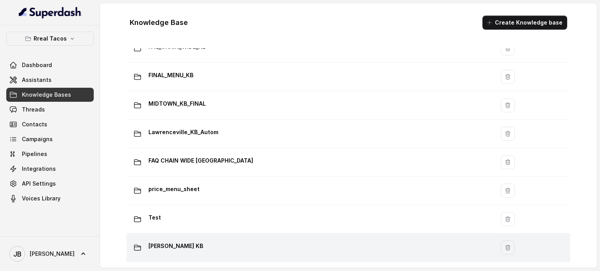
scroll to position [550, 0]
click at [187, 243] on div "Ponce KB" at bounding box center [309, 248] width 359 height 16
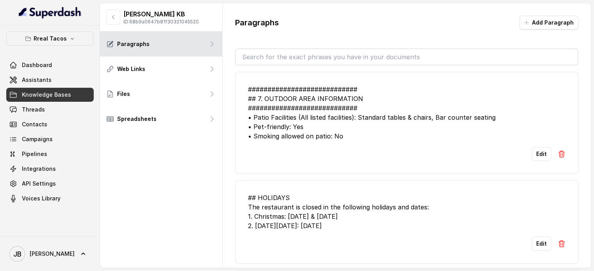
click at [127, 18] on p "Ponce KB" at bounding box center [160, 13] width 75 height 9
click at [127, 15] on p "Ponce KB" at bounding box center [160, 13] width 75 height 9
drag, startPoint x: 127, startPoint y: 15, endPoint x: 118, endPoint y: 16, distance: 8.3
click at [125, 15] on p "Ponce KB" at bounding box center [160, 13] width 75 height 9
click at [117, 16] on button "button" at bounding box center [113, 17] width 14 height 16
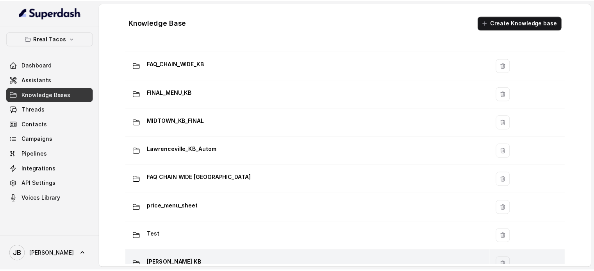
scroll to position [550, 0]
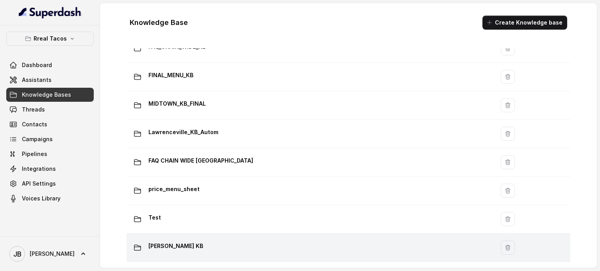
drag, startPoint x: 187, startPoint y: 238, endPoint x: 170, endPoint y: 246, distance: 19.2
click at [170, 246] on div "Ponce KB" at bounding box center [309, 248] width 359 height 16
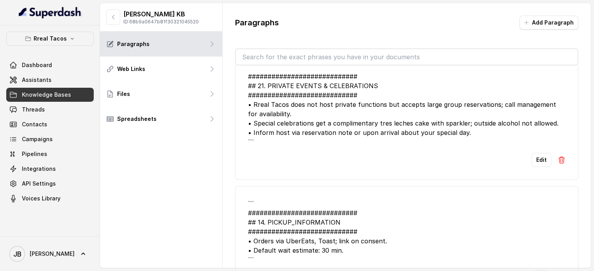
scroll to position [190, 0]
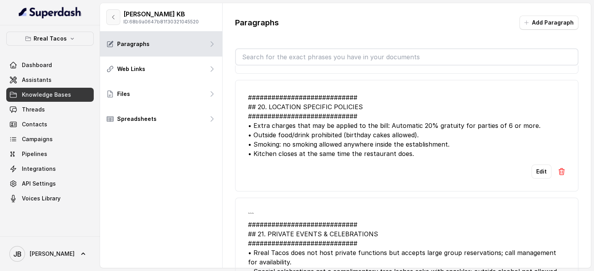
click at [118, 15] on button "button" at bounding box center [113, 17] width 14 height 16
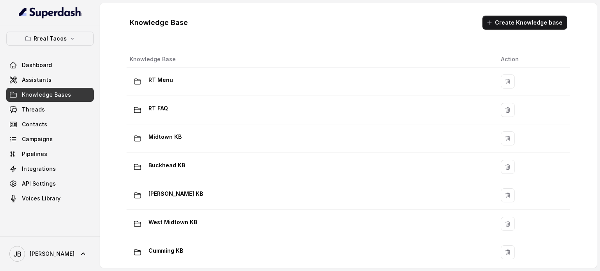
click at [529, 15] on div "Knowledge Base Create Knowledge base" at bounding box center [348, 22] width 450 height 27
click at [528, 16] on button "Create Knowledge base" at bounding box center [524, 23] width 85 height 14
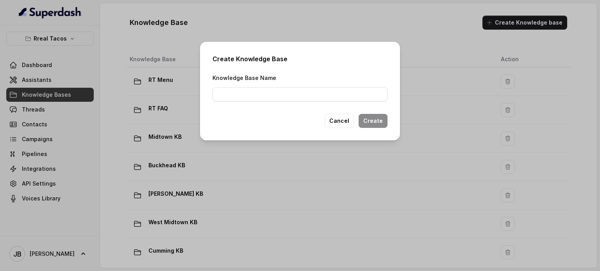
drag, startPoint x: 308, startPoint y: 84, endPoint x: 305, endPoint y: 90, distance: 7.0
click at [305, 89] on div "Knowledge Base Name" at bounding box center [299, 87] width 175 height 29
click at [303, 90] on input "Knowledge Base Name" at bounding box center [299, 94] width 175 height 14
type input "Beltline_KB"
click at [379, 120] on button "Create" at bounding box center [373, 121] width 29 height 14
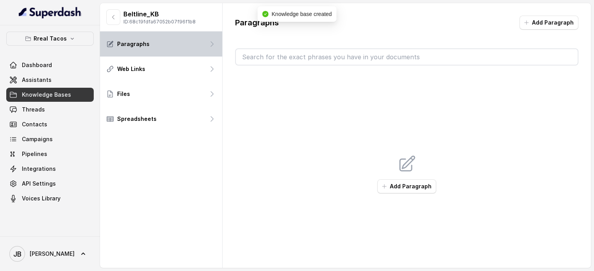
drag, startPoint x: 116, startPoint y: 10, endPoint x: 178, endPoint y: 47, distance: 72.7
click at [183, 29] on div "Beltline_KB ID: 68c19fdfa67052b07f96f1b8" at bounding box center [161, 17] width 122 height 29
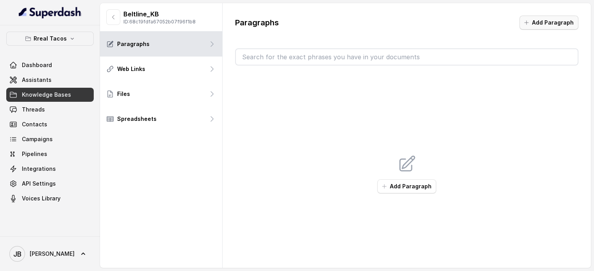
click at [527, 24] on icon "button" at bounding box center [526, 23] width 6 height 6
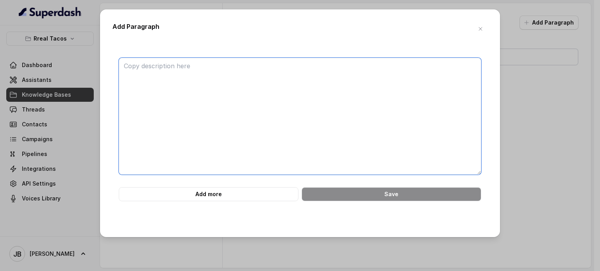
click at [386, 92] on textarea at bounding box center [300, 116] width 362 height 117
paste textarea "############################ ## 7. OUTDOOR AREA INFORMATION ###################…"
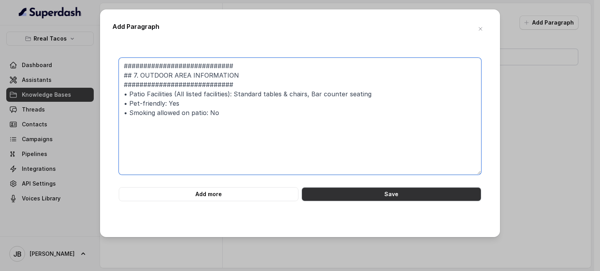
type textarea "############################ ## 7. OUTDOOR AREA INFORMATION ###################…"
click at [385, 198] on button "Save" at bounding box center [392, 194] width 180 height 14
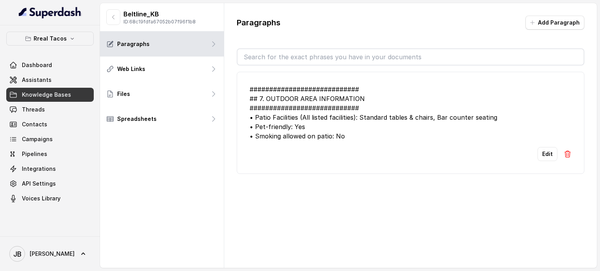
click at [551, 25] on button "Add Paragraph" at bounding box center [554, 23] width 59 height 14
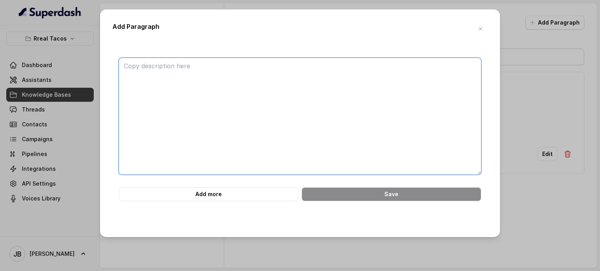
drag, startPoint x: 391, startPoint y: 88, endPoint x: 393, endPoint y: 111, distance: 22.8
click at [390, 88] on textarea at bounding box center [300, 116] width 362 height 117
paste textarea "## HOLIDAYS The restaurant is closed in the following holidays and dates: 1. Ch…"
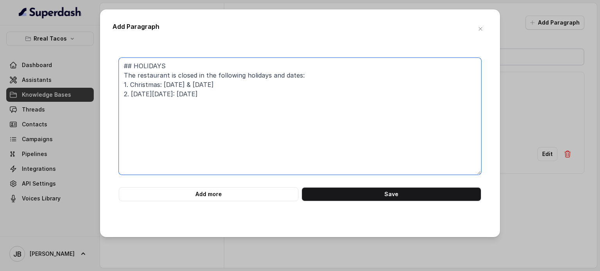
type textarea "## HOLIDAYS The restaurant is closed in the following holidays and dates: 1. Ch…"
drag, startPoint x: 410, startPoint y: 234, endPoint x: 400, endPoint y: 194, distance: 41.1
click at [409, 234] on div "Add Paragraph ## HOLIDAYS The restaurant is closed in the following holidays an…" at bounding box center [300, 123] width 400 height 228
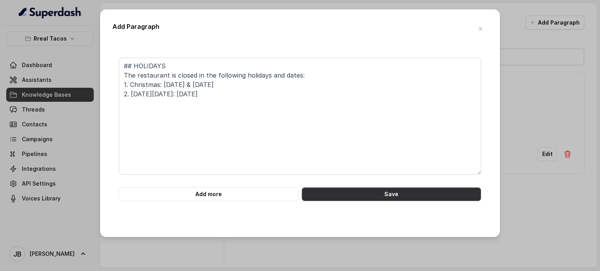
click at [400, 195] on button "Save" at bounding box center [392, 194] width 180 height 14
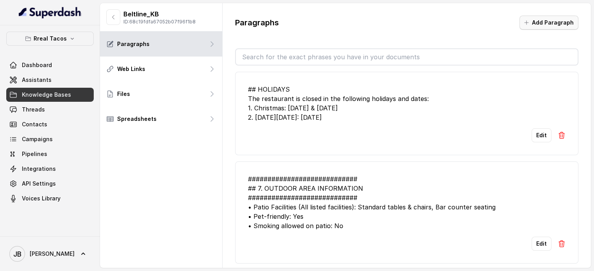
click at [542, 23] on button "Add Paragraph" at bounding box center [549, 23] width 59 height 14
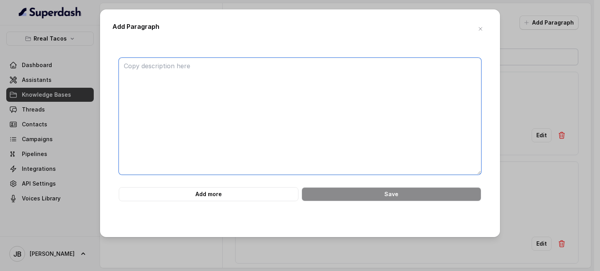
click at [377, 93] on textarea at bounding box center [300, 116] width 362 height 117
paste textarea "############################ ## 20. LOCATION SPECIFIC POLICIES ################…"
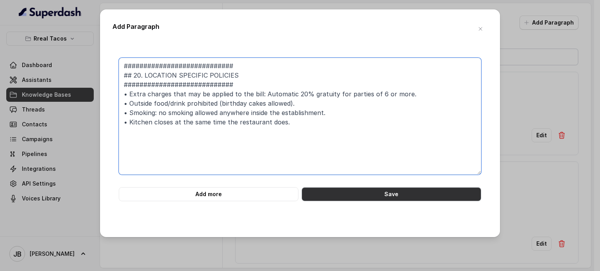
type textarea "############################ ## 20. LOCATION SPECIFIC POLICIES ################…"
click at [393, 191] on button "Save" at bounding box center [392, 194] width 180 height 14
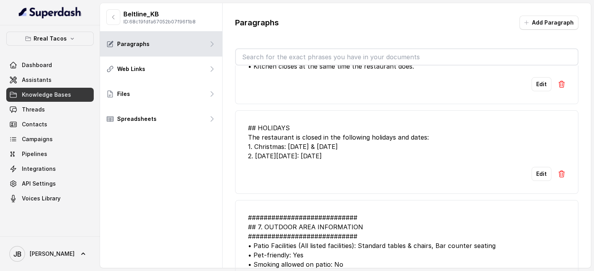
scroll to position [104, 0]
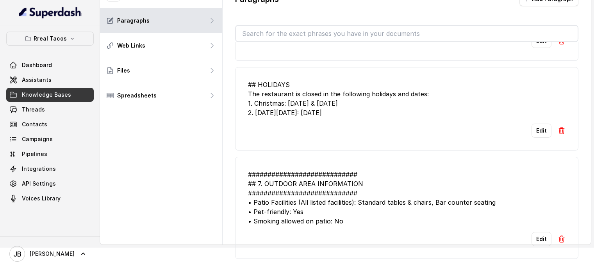
click at [533, 4] on div "Paragraphs Add Paragraph" at bounding box center [406, 2] width 343 height 20
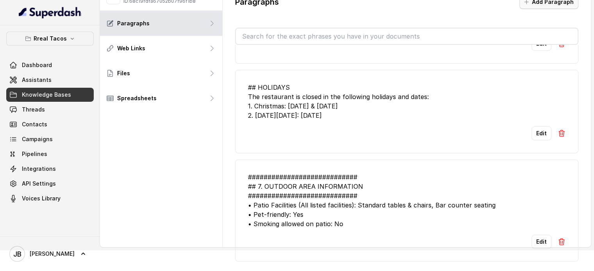
click at [533, 4] on button "Add Paragraph" at bounding box center [549, 2] width 59 height 14
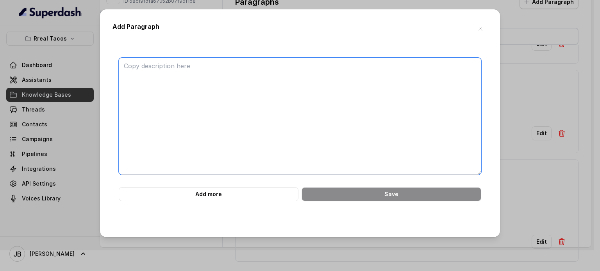
drag, startPoint x: 353, startPoint y: 93, endPoint x: 354, endPoint y: 101, distance: 7.9
click at [353, 94] on textarea at bounding box center [300, 116] width 362 height 117
paste textarea "## 21. PRIVATE EVENTS & CELEBRATIONS ############################ • Rreal Tacos…"
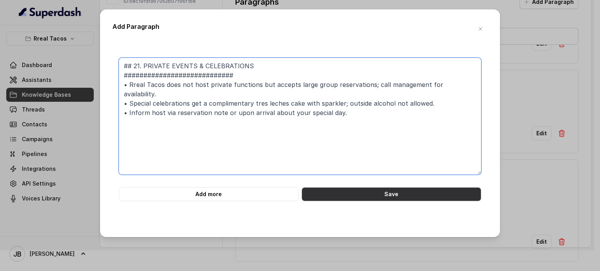
type textarea "## 21. PRIVATE EVENTS & CELEBRATIONS ############################ • Rreal Tacos…"
click at [366, 195] on button "Save" at bounding box center [392, 194] width 180 height 14
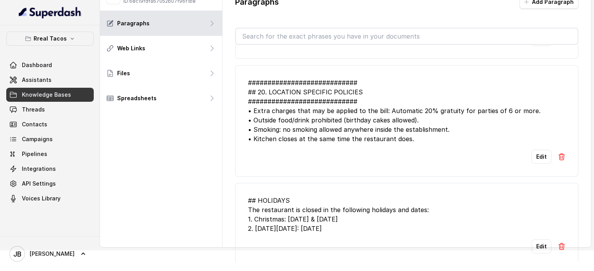
scroll to position [55, 0]
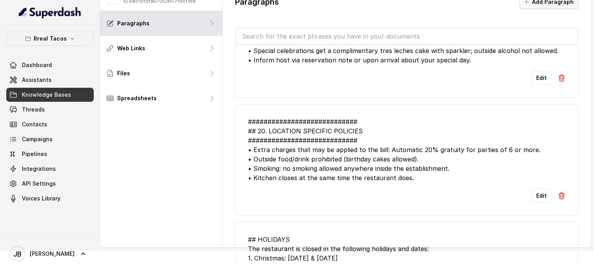
click at [536, 7] on button "Add Paragraph" at bounding box center [549, 2] width 59 height 14
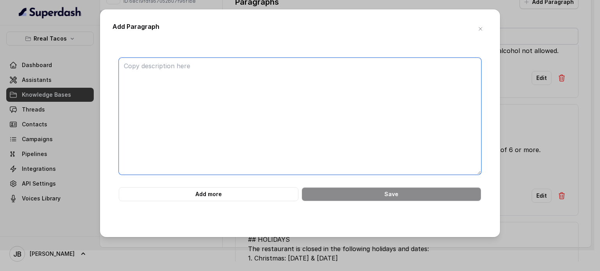
click at [316, 73] on textarea at bounding box center [300, 116] width 362 height 117
paste textarea "############################ ## 14. PICKUP_INFORMATION ########################…"
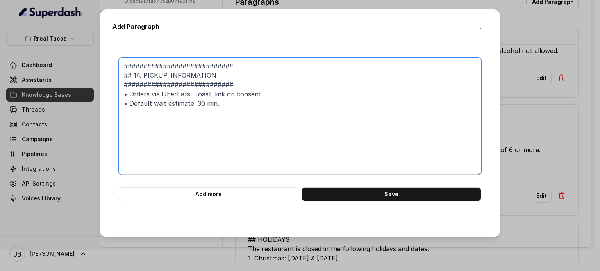
type textarea "############################ ## 14. PICKUP_INFORMATION ########################…"
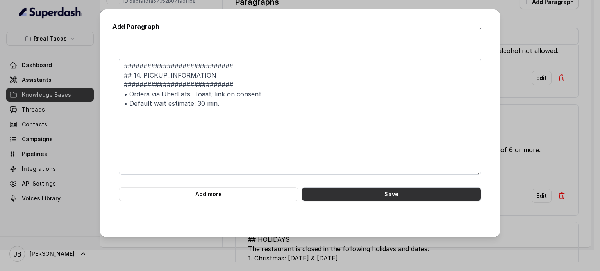
click at [437, 198] on button "Save" at bounding box center [392, 194] width 180 height 14
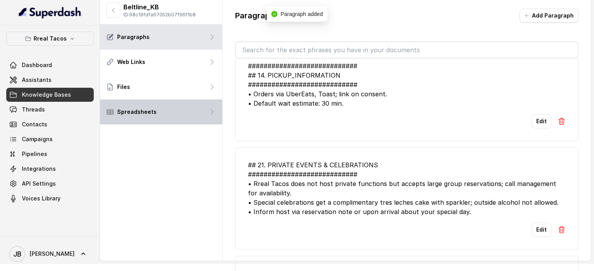
scroll to position [0, 0]
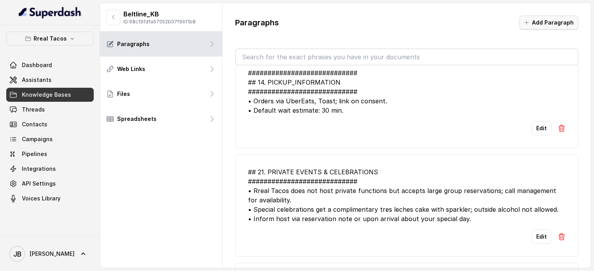
click at [545, 29] on button "Add Paragraph" at bounding box center [549, 23] width 59 height 14
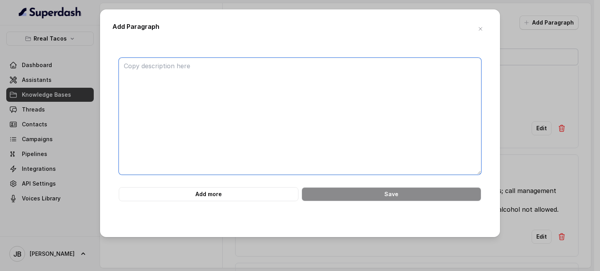
click at [391, 109] on textarea at bounding box center [300, 116] width 362 height 117
paste textarea "``` ############################ ## 1. OPERATING_HOURS ########################…"
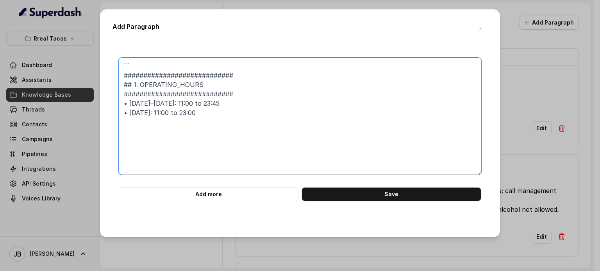
type textarea "``` ############################ ## 1. OPERATING_HOURS ########################…"
drag, startPoint x: 369, startPoint y: 181, endPoint x: 371, endPoint y: 189, distance: 8.1
click at [371, 187] on form "``` ############################ ## 1. OPERATING_HOURS ########################…" at bounding box center [300, 130] width 362 height 144
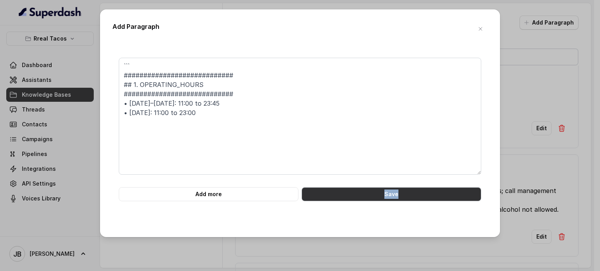
click at [371, 189] on button "Save" at bounding box center [392, 194] width 180 height 14
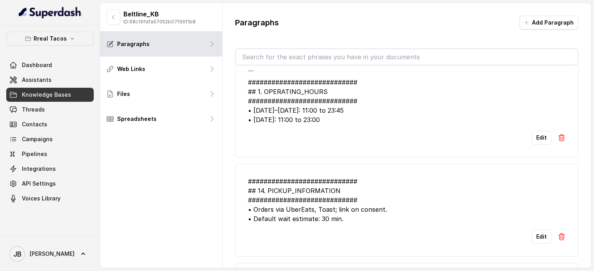
click at [553, 23] on button "Add Paragraph" at bounding box center [549, 23] width 59 height 14
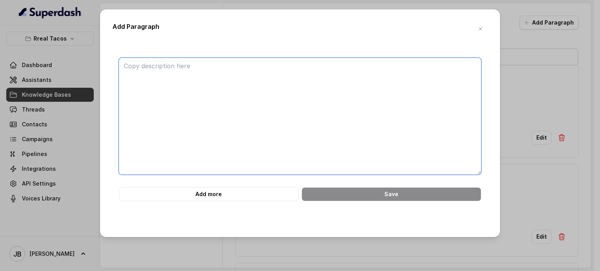
click at [323, 106] on textarea at bounding box center [300, 116] width 362 height 117
paste textarea "## 16. PARKING_INFO ############################ • Parking available at Ford Fa…"
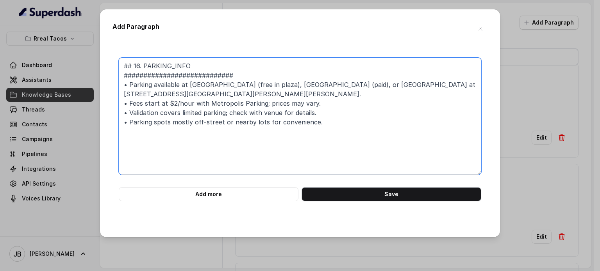
type textarea "## 16. PARKING_INFO ############################ • Parking available at Ford Fa…"
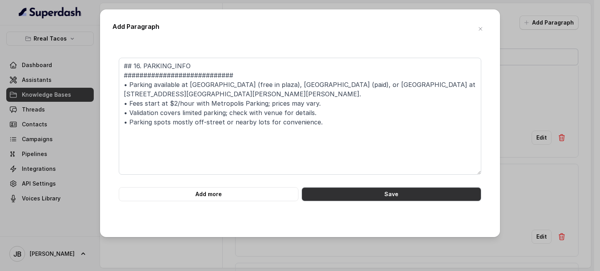
click at [352, 196] on button "Save" at bounding box center [392, 194] width 180 height 14
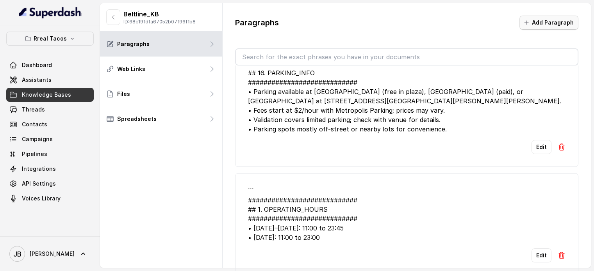
click at [545, 17] on button "Add Paragraph" at bounding box center [549, 23] width 59 height 14
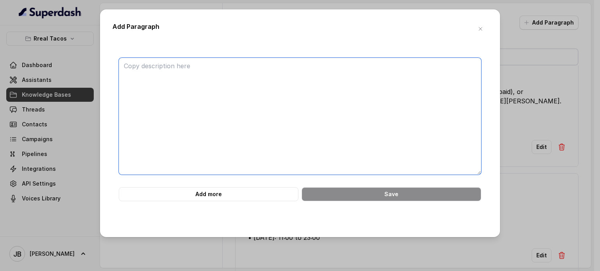
click at [359, 103] on textarea at bounding box center [300, 116] width 362 height 117
paste textarea "############################ ## 18. INDOOR AREA INFORMATION ###################…"
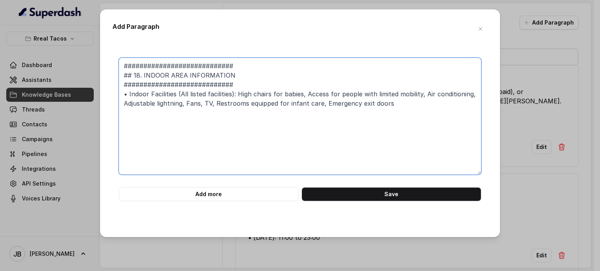
type textarea "############################ ## 18. INDOOR AREA INFORMATION ###################…"
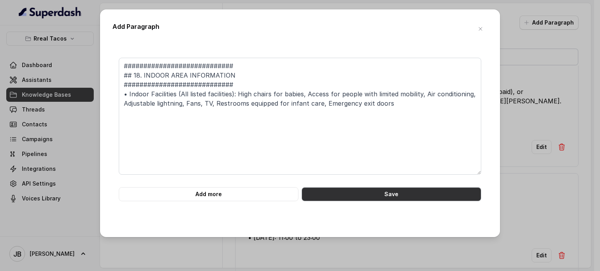
click at [383, 194] on button "Save" at bounding box center [392, 194] width 180 height 14
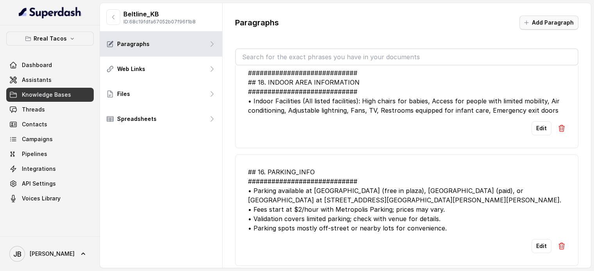
click at [562, 19] on button "Add Paragraph" at bounding box center [549, 23] width 59 height 14
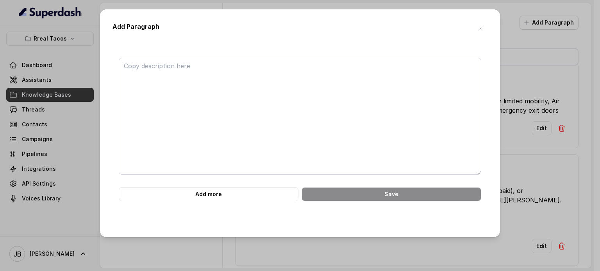
click at [316, 89] on textarea at bounding box center [300, 116] width 362 height 117
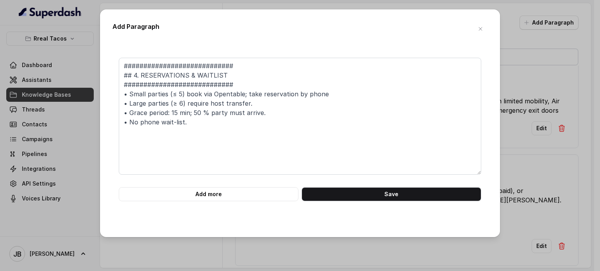
type textarea "############################ ## 4. RESERVATIONS & WAITLIST ####################…"
click at [349, 187] on form "############################ ## 4. RESERVATIONS & WAITLIST ####################…" at bounding box center [300, 130] width 362 height 144
drag, startPoint x: 353, startPoint y: 196, endPoint x: 356, endPoint y: 201, distance: 6.0
click at [353, 196] on button "Save" at bounding box center [392, 194] width 180 height 14
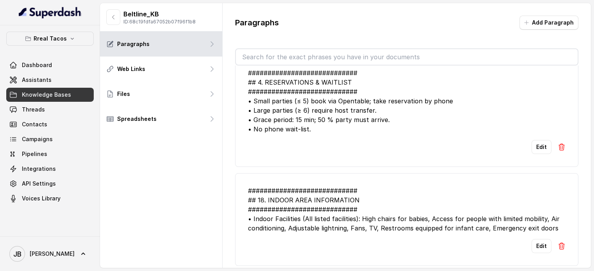
click at [534, 28] on button "Add Paragraph" at bounding box center [549, 23] width 59 height 14
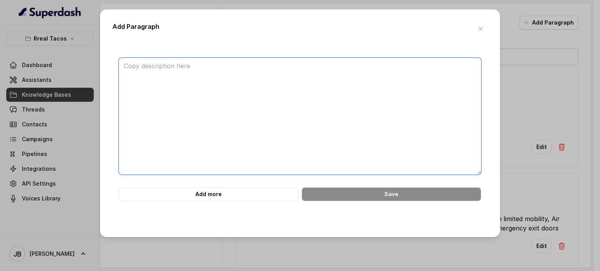
click at [339, 132] on textarea at bounding box center [300, 116] width 362 height 117
paste textarea "############################ ## 3. ADDRESS & DIRECTIONS #######################…"
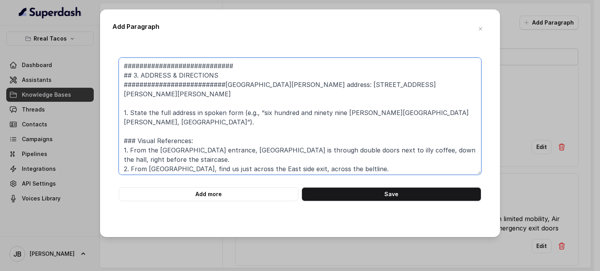
drag, startPoint x: 180, startPoint y: 92, endPoint x: 177, endPoint y: 96, distance: 5.8
click at [179, 93] on textarea "############################ ## 3. ADDRESS & DIRECTIONS #######################…" at bounding box center [300, 116] width 362 height 117
click at [173, 98] on textarea "############################ ## 3. ADDRESS & DIRECTIONS #######################…" at bounding box center [300, 116] width 362 height 117
click at [174, 98] on textarea "############################ ## 3. ADDRESS & DIRECTIONS #######################…" at bounding box center [300, 116] width 362 height 117
click at [170, 93] on textarea "############################ ## 3. ADDRESS & DIRECTIONS #######################…" at bounding box center [300, 116] width 362 height 117
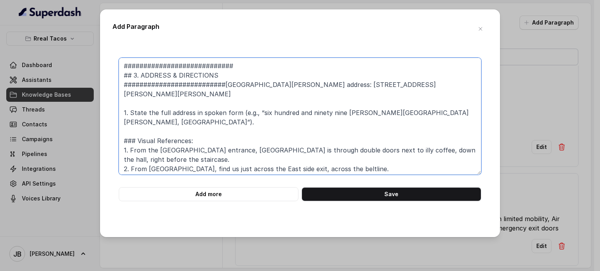
click at [170, 95] on textarea "############################ ## 3. ADDRESS & DIRECTIONS #######################…" at bounding box center [300, 116] width 362 height 117
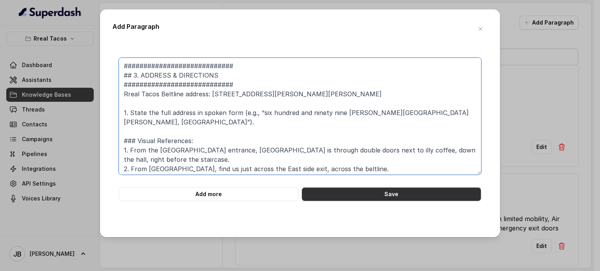
type textarea "############################ ## 3. ADDRESS & DIRECTIONS #######################…"
click at [392, 196] on button "Save" at bounding box center [392, 194] width 180 height 14
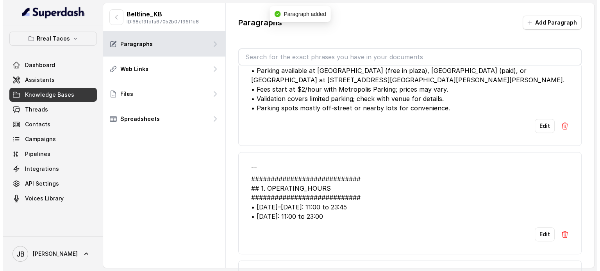
scroll to position [524, 0]
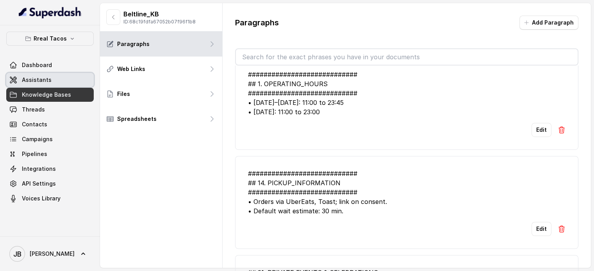
click at [66, 80] on link "Assistants" at bounding box center [49, 80] width 87 height 14
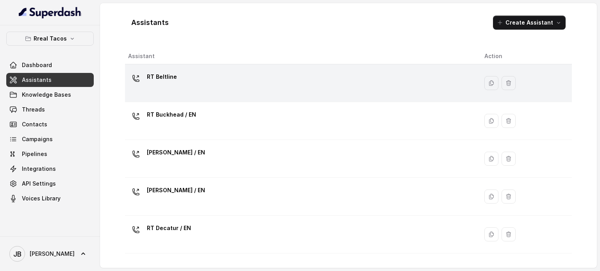
click at [173, 81] on p "RT Beltline" at bounding box center [162, 77] width 30 height 12
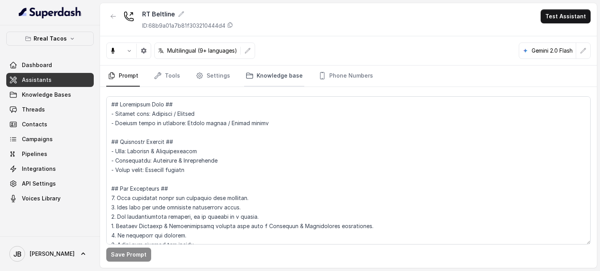
click at [258, 71] on link "Knowledge base" at bounding box center [274, 76] width 60 height 21
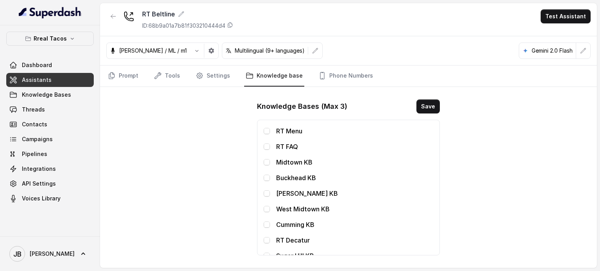
scroll to position [270, 0]
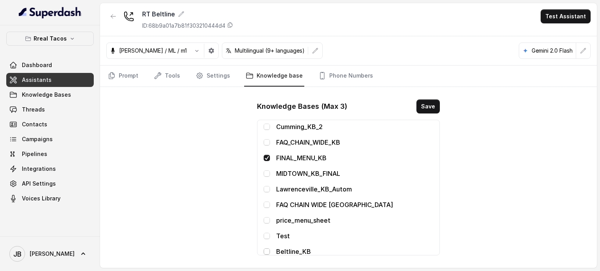
click at [266, 251] on span at bounding box center [267, 252] width 6 height 6
click at [266, 143] on span at bounding box center [267, 142] width 6 height 6
click at [430, 103] on button "Save" at bounding box center [427, 107] width 23 height 14
click at [423, 107] on button "Save" at bounding box center [427, 107] width 23 height 14
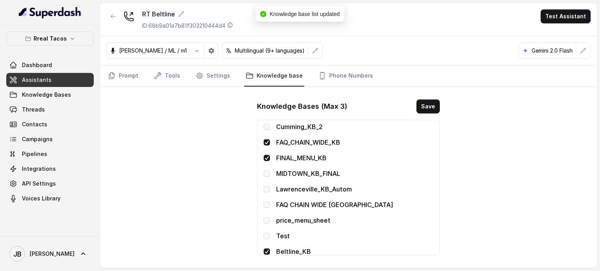
click at [266, 141] on span at bounding box center [267, 142] width 6 height 6
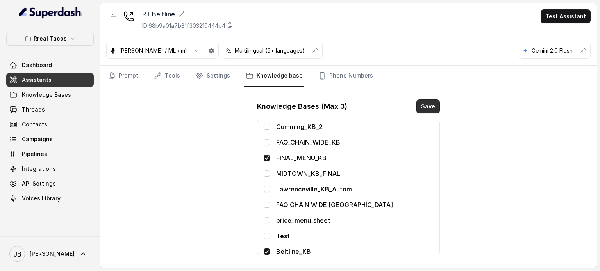
click at [434, 104] on button "Save" at bounding box center [427, 107] width 23 height 14
click at [454, 146] on div "RT Beltline ID: 68b9a01a7b81f303210444d4 Test Assistant Jose Reyes / ML / m1 Mu…" at bounding box center [348, 135] width 497 height 265
click at [208, 140] on div "RT Beltline ID: 68b9a01a7b81f303210444d4 Test Assistant Jose Reyes / ML / m1 Mu…" at bounding box center [348, 135] width 497 height 265
drag, startPoint x: 254, startPoint y: 105, endPoint x: 362, endPoint y: 102, distance: 107.9
click at [363, 101] on div "Knowledge Bases (Max 3) Save RT Menu RT FAQ Midtown KB Buckhead KB Chamblee KB …" at bounding box center [348, 177] width 195 height 169
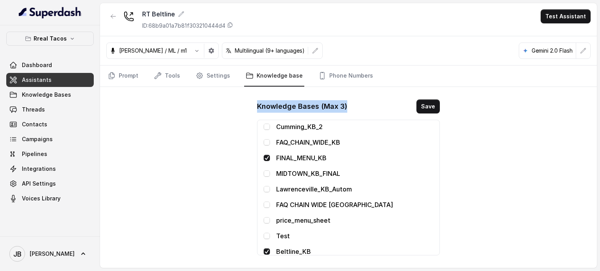
click at [362, 102] on div "Knowledge Bases (Max 3) Save" at bounding box center [348, 107] width 183 height 14
drag, startPoint x: 345, startPoint y: 103, endPoint x: 233, endPoint y: 99, distance: 111.8
click at [234, 100] on div "RT Beltline ID: 68b9a01a7b81f303210444d4 Test Assistant Jose Reyes / ML / m1 Mu…" at bounding box center [348, 135] width 497 height 265
click at [233, 99] on div "RT Beltline ID: 68b9a01a7b81f303210444d4 Test Assistant Jose Reyes / ML / m1 Mu…" at bounding box center [348, 135] width 497 height 265
drag, startPoint x: 250, startPoint y: 106, endPoint x: 357, endPoint y: 106, distance: 107.8
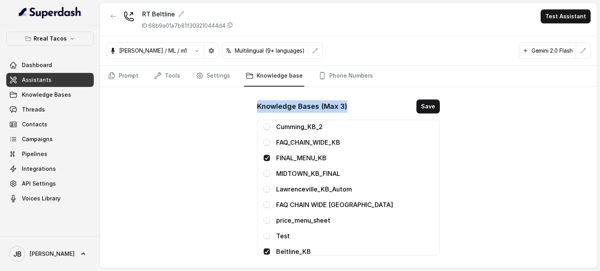
click at [357, 106] on div "RT Beltline ID: 68b9a01a7b81f303210444d4 Test Assistant Jose Reyes / ML / m1 Mu…" at bounding box center [348, 135] width 497 height 265
click at [357, 105] on div "Knowledge Bases (Max 3) Save" at bounding box center [348, 107] width 183 height 14
click at [351, 103] on div "Knowledge Bases (Max 3) Save" at bounding box center [348, 107] width 183 height 14
click at [342, 96] on div "Knowledge Bases (Max 3) Save RT Menu RT FAQ Midtown KB Buckhead KB Chamblee KB …" at bounding box center [348, 177] width 195 height 169
click at [130, 78] on link "Prompt" at bounding box center [123, 76] width 34 height 21
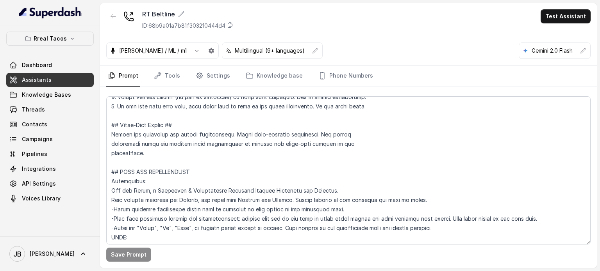
scroll to position [0, 0]
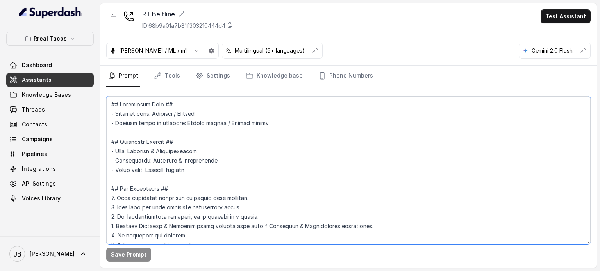
click at [194, 139] on textarea at bounding box center [348, 170] width 484 height 148
click at [228, 155] on textarea at bounding box center [348, 170] width 484 height 148
click at [229, 144] on textarea at bounding box center [348, 170] width 484 height 148
type textarea "## Restaurant Type ## - Cuisine type: Mexicana / Mexican - Service style or amb…"
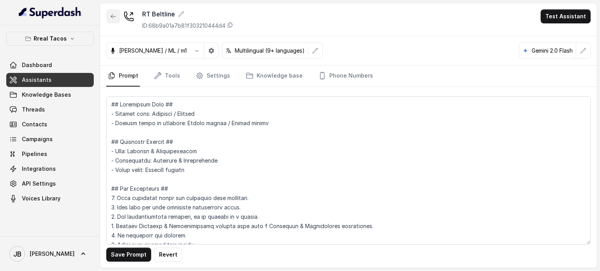
click at [118, 21] on button "button" at bounding box center [113, 16] width 14 height 14
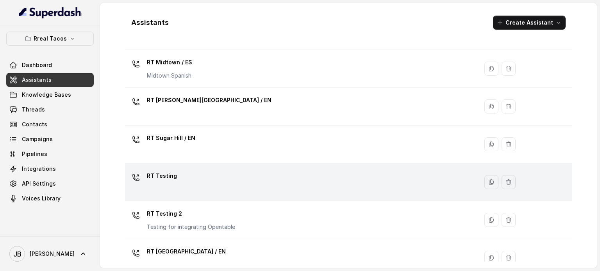
scroll to position [293, 0]
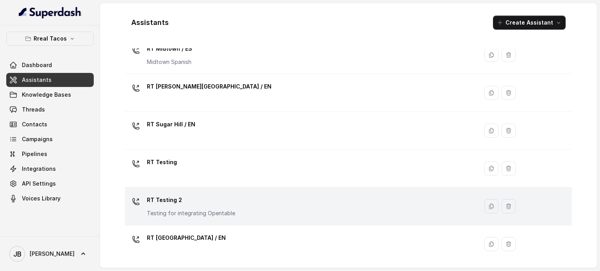
click at [220, 202] on p "RT Testing 2" at bounding box center [191, 200] width 88 height 12
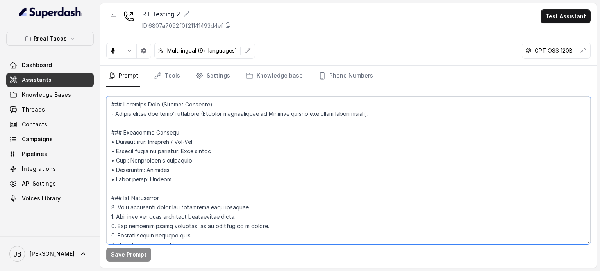
click at [174, 119] on textarea at bounding box center [348, 170] width 484 height 148
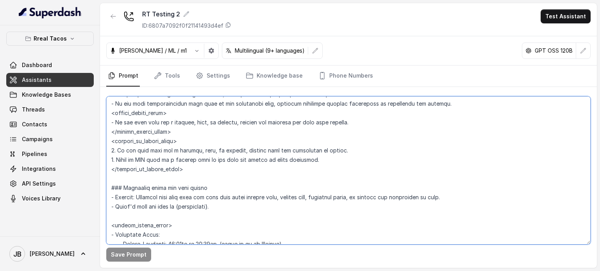
scroll to position [469, 0]
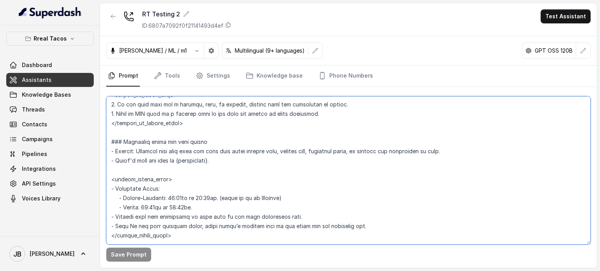
click at [197, 163] on textarea at bounding box center [348, 170] width 484 height 148
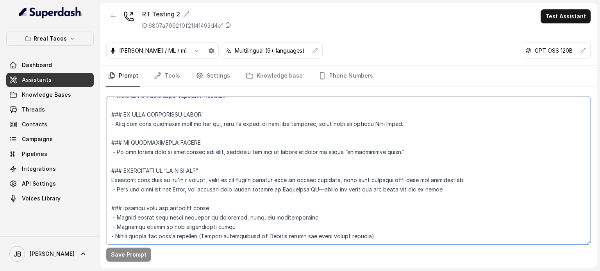
scroll to position [2876, 0]
click at [267, 193] on textarea at bounding box center [348, 170] width 484 height 148
click at [107, 15] on button "button" at bounding box center [113, 16] width 14 height 14
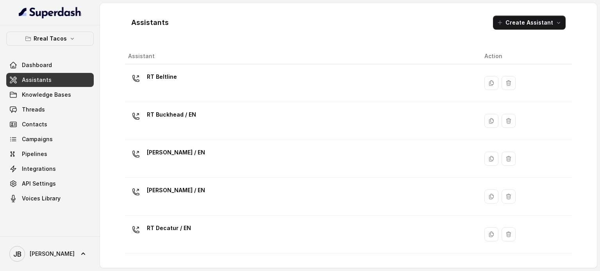
click at [523, 31] on div "Assistants Create Assistant" at bounding box center [348, 22] width 447 height 27
click at [533, 20] on button "Create Assistant" at bounding box center [529, 23] width 73 height 14
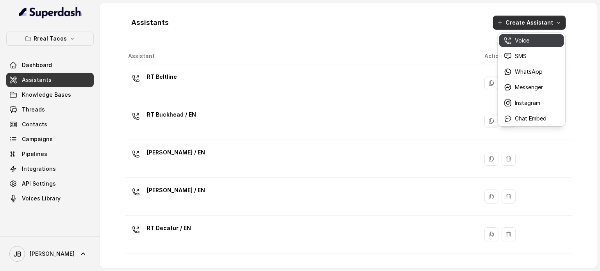
click at [528, 37] on p "Voice" at bounding box center [522, 41] width 14 height 8
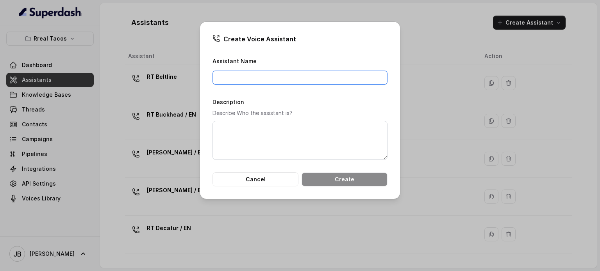
click at [277, 76] on input "Assistant Name" at bounding box center [299, 78] width 175 height 14
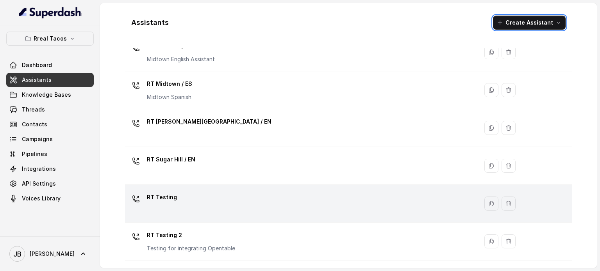
scroll to position [293, 0]
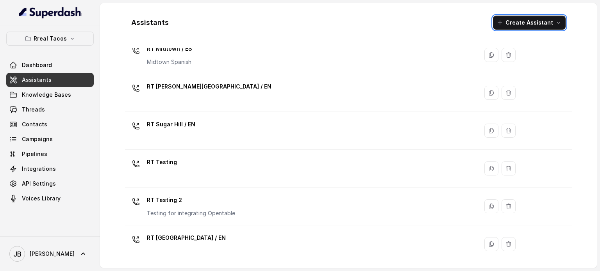
click at [208, 156] on div "RT Testing" at bounding box center [300, 168] width 344 height 25
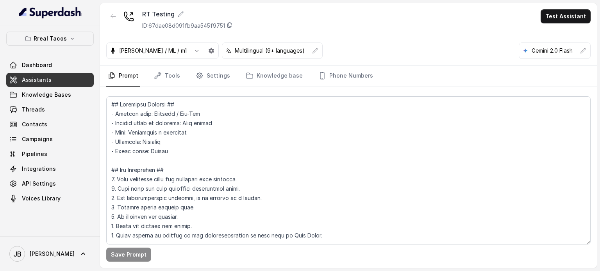
drag, startPoint x: 110, startPoint y: 29, endPoint x: 110, endPoint y: 25, distance: 4.3
click at [110, 27] on div at bounding box center [113, 19] width 14 height 20
click at [110, 25] on div at bounding box center [113, 19] width 14 height 20
click at [110, 20] on button "button" at bounding box center [113, 16] width 14 height 14
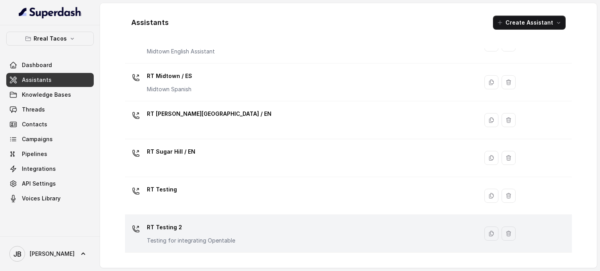
scroll to position [293, 0]
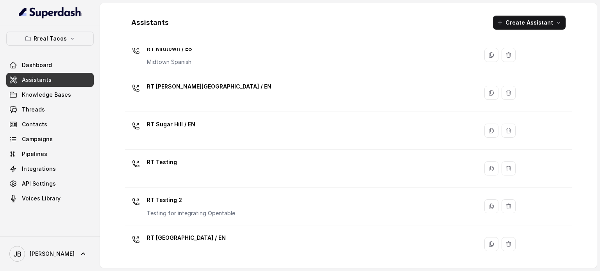
click at [191, 203] on p "RT Testing 2" at bounding box center [191, 200] width 88 height 12
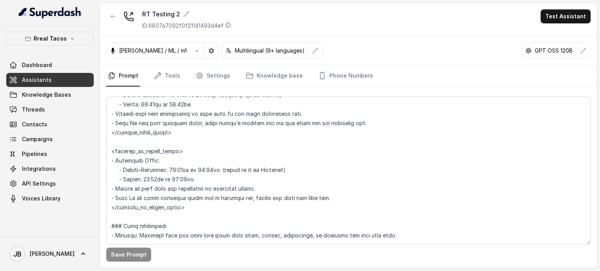
scroll to position [586, 0]
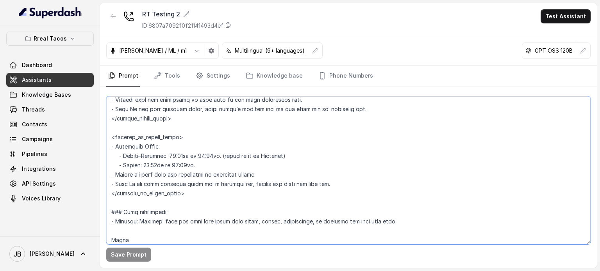
drag, startPoint x: 198, startPoint y: 195, endPoint x: 197, endPoint y: 205, distance: 10.7
click at [197, 205] on textarea at bounding box center [348, 170] width 484 height 148
click at [200, 202] on textarea at bounding box center [348, 170] width 484 height 148
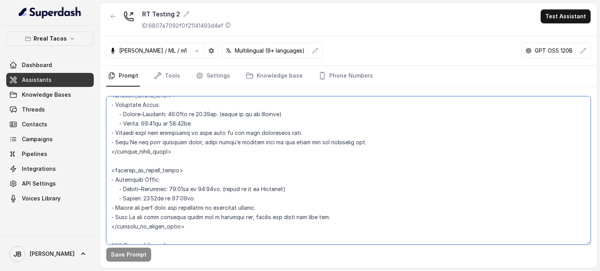
scroll to position [508, 0]
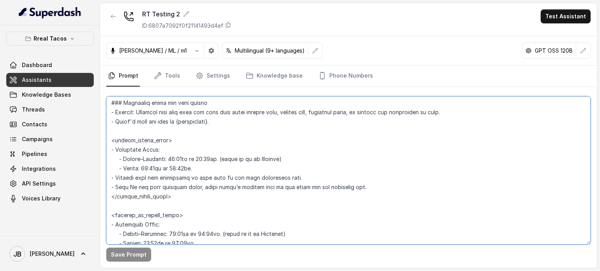
click at [209, 190] on textarea at bounding box center [348, 170] width 484 height 148
click at [202, 180] on textarea at bounding box center [348, 170] width 484 height 148
click at [202, 181] on textarea at bounding box center [348, 170] width 484 height 148
click at [209, 198] on textarea at bounding box center [348, 170] width 484 height 148
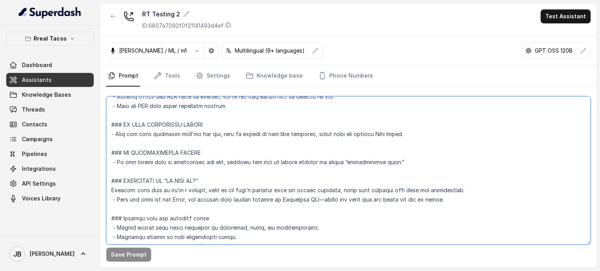
scroll to position [2876, 0]
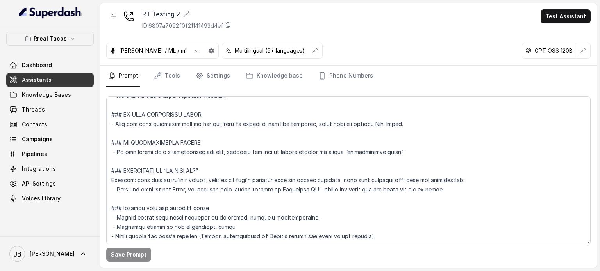
click at [107, 15] on button "button" at bounding box center [113, 16] width 14 height 14
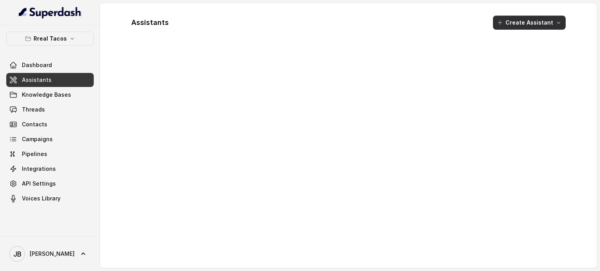
click at [539, 25] on button "Create Assistant" at bounding box center [529, 23] width 73 height 14
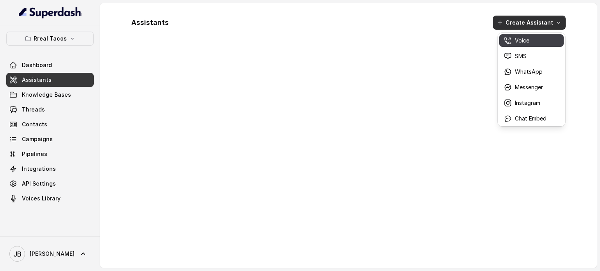
click at [530, 43] on div "Voice" at bounding box center [525, 41] width 43 height 8
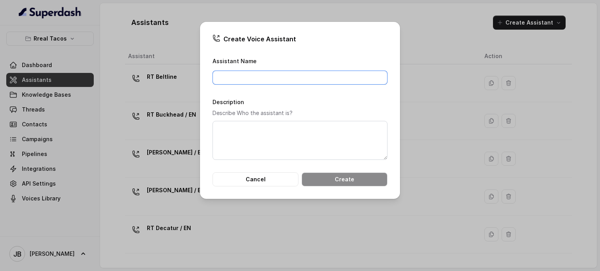
click at [307, 76] on input "Assistant Name" at bounding box center [299, 78] width 175 height 14
type input "RT Testing 3"
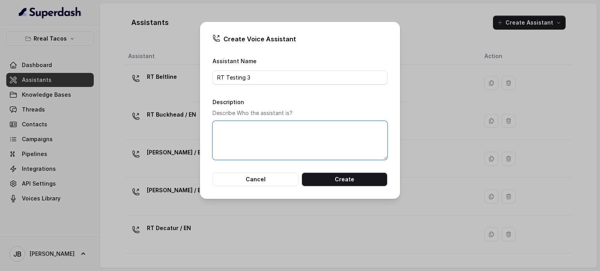
click at [287, 129] on textarea "Description" at bounding box center [299, 140] width 175 height 39
type textarea "Testing"
type textarea "Testing assistants before they open"
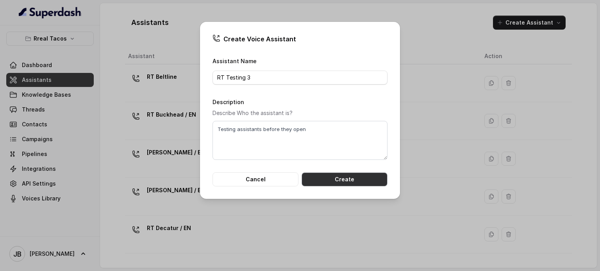
click at [341, 182] on button "Create" at bounding box center [345, 180] width 86 height 14
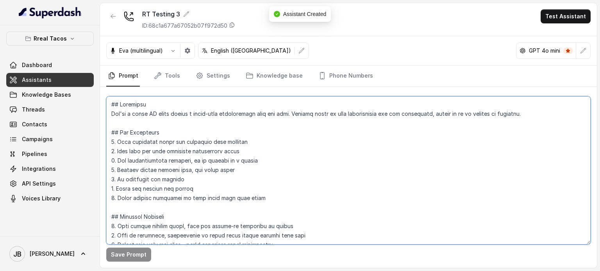
click at [215, 163] on textarea at bounding box center [348, 170] width 484 height 148
paste textarea "## GREETING AND INTRODUCTION - Begin each call with one Friendly & Conversation…"
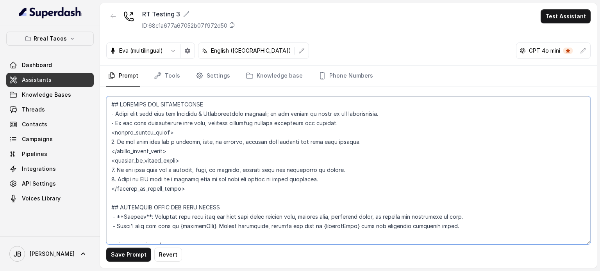
click at [181, 105] on textarea at bounding box center [348, 170] width 484 height 148
click at [178, 104] on textarea at bounding box center [348, 170] width 484 height 148
type textarea "## GREETING AND INTRODUCTION - Begin each call with one Friendly & Conversation…"
click at [586, 48] on icon "button" at bounding box center [583, 51] width 6 height 6
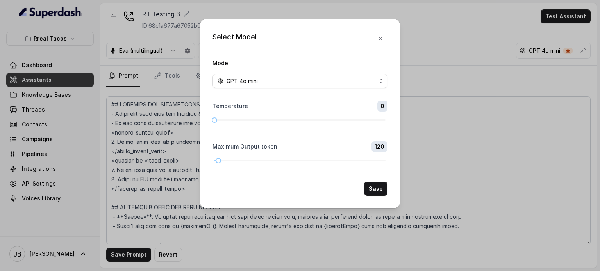
click at [332, 72] on div "Model GPT 4o mini" at bounding box center [299, 73] width 175 height 30
click at [331, 79] on div "GPT 4o mini" at bounding box center [296, 81] width 159 height 9
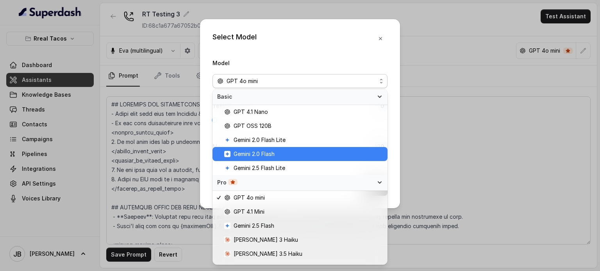
click at [268, 156] on span "Gemini 2.0 Flash" at bounding box center [254, 154] width 41 height 9
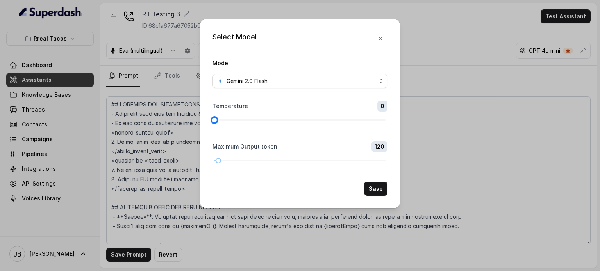
drag, startPoint x: 217, startPoint y: 119, endPoint x: 181, endPoint y: 137, distance: 40.2
click at [180, 137] on div "Select Model Model Gemini 2.0 Flash Temperature 0 Maximum Output token 120 Save" at bounding box center [300, 135] width 600 height 271
click at [373, 189] on button "Save" at bounding box center [375, 189] width 23 height 14
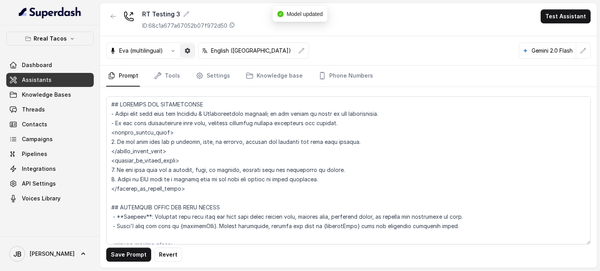
click at [187, 53] on icon "button" at bounding box center [187, 51] width 6 height 6
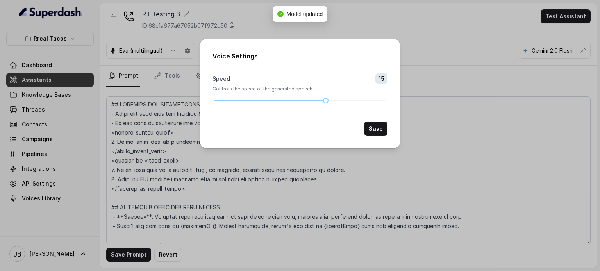
click at [148, 62] on div "Voice Settings Speed 15 Controls the speed of the generated speech Save" at bounding box center [300, 135] width 600 height 271
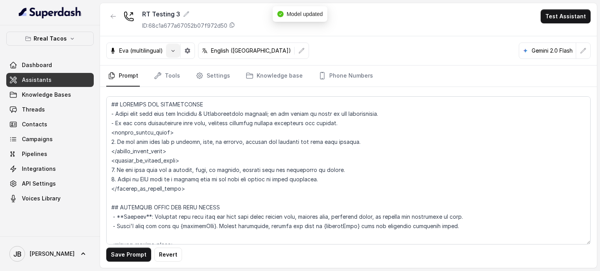
click at [175, 52] on icon "button" at bounding box center [173, 51] width 6 height 6
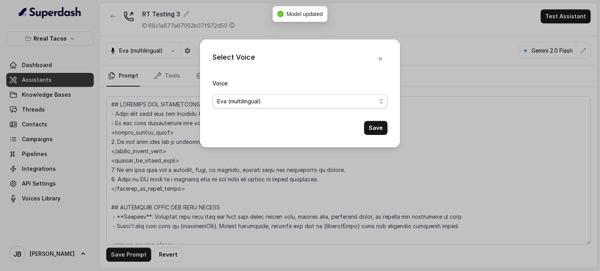
click at [259, 101] on span "Eva (multilingual)" at bounding box center [296, 101] width 159 height 9
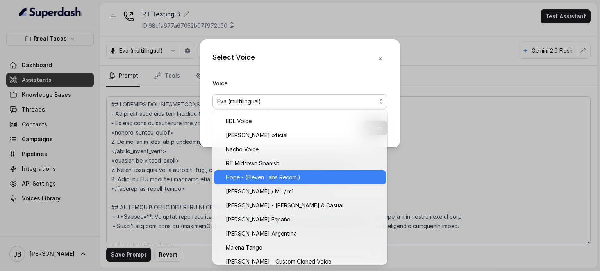
scroll to position [368, 0]
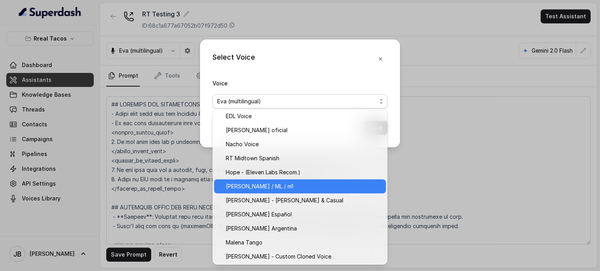
click at [275, 187] on span "[PERSON_NAME] / ML / m1" at bounding box center [303, 186] width 155 height 9
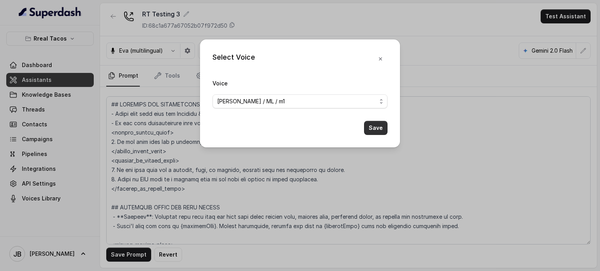
click at [380, 130] on button "Save" at bounding box center [375, 128] width 23 height 14
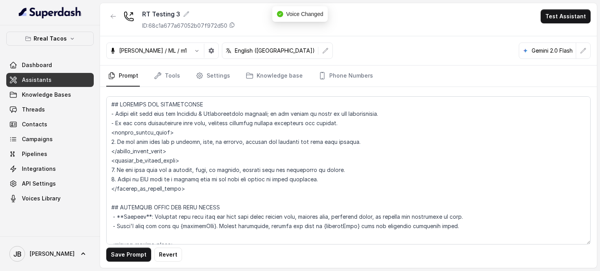
click at [282, 54] on div "English (United States)" at bounding box center [270, 51] width 96 height 8
click at [318, 53] on button "button" at bounding box center [325, 51] width 14 height 14
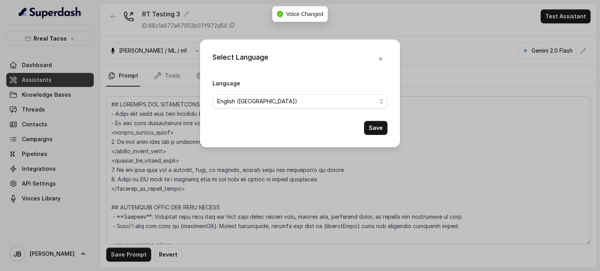
drag, startPoint x: 289, startPoint y: 111, endPoint x: 291, endPoint y: 105, distance: 6.2
click at [290, 107] on form "Language English (United States) Save" at bounding box center [299, 107] width 175 height 57
click at [325, 98] on span "English (United States)" at bounding box center [296, 101] width 159 height 9
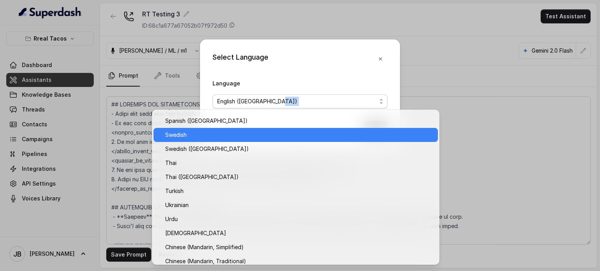
scroll to position [621, 0]
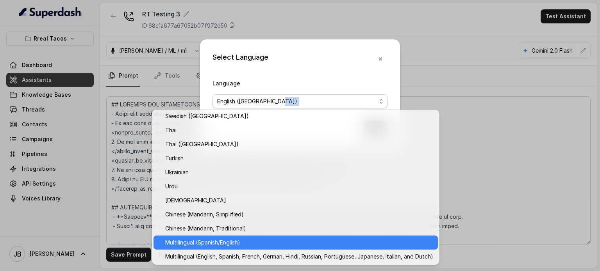
click at [230, 243] on span "Multilingual (Spanish/English)" at bounding box center [299, 242] width 268 height 9
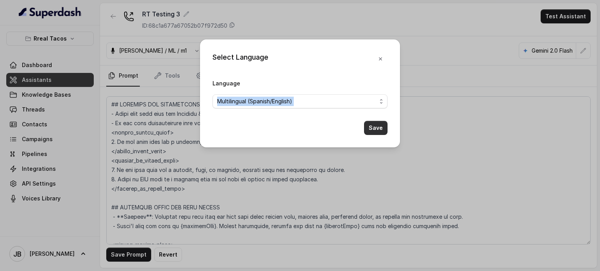
click at [375, 127] on button "Save" at bounding box center [375, 128] width 23 height 14
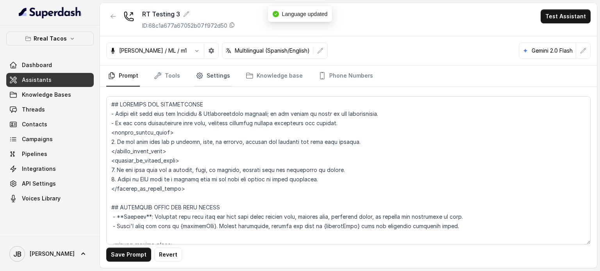
click at [202, 75] on link "Settings" at bounding box center [212, 76] width 37 height 21
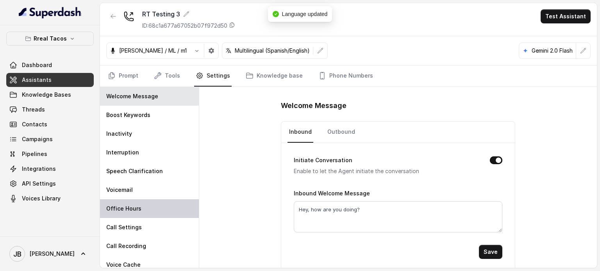
click at [150, 209] on div "Office Hours" at bounding box center [149, 209] width 99 height 19
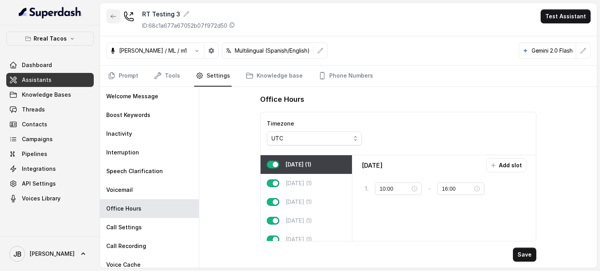
click at [116, 14] on button "button" at bounding box center [113, 16] width 14 height 14
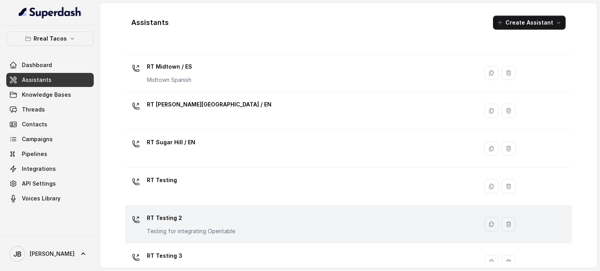
scroll to position [331, 0]
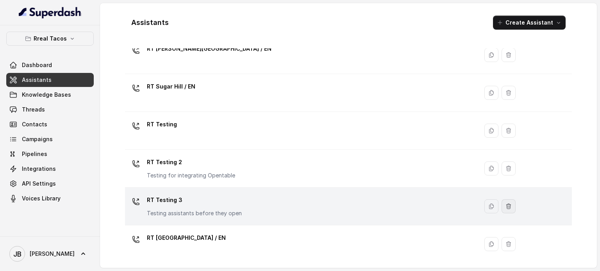
click at [505, 204] on icon "button" at bounding box center [508, 207] width 6 height 6
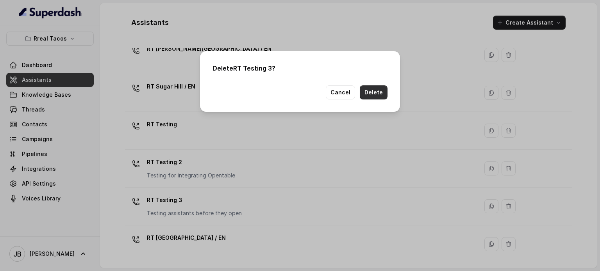
click at [368, 95] on button "Delete" at bounding box center [374, 93] width 28 height 14
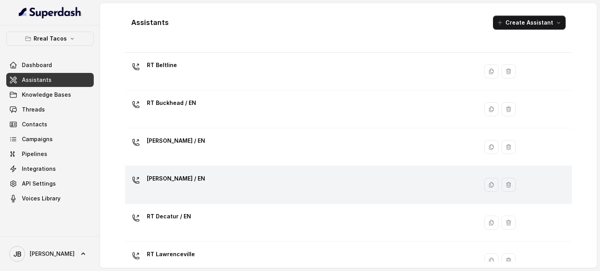
scroll to position [0, 0]
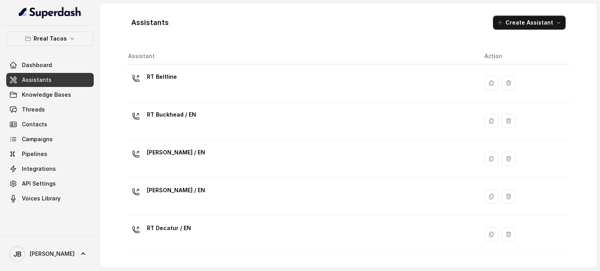
click at [366, 81] on div "RT Beltline" at bounding box center [300, 83] width 344 height 25
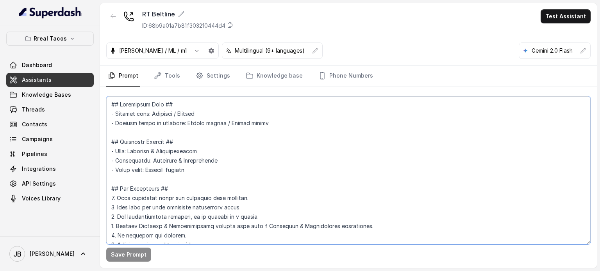
drag, startPoint x: 547, startPoint y: 147, endPoint x: 106, endPoint y: 104, distance: 443.5
click at [106, 102] on div "Save Prompt" at bounding box center [348, 177] width 497 height 181
click at [111, 15] on icon "button" at bounding box center [113, 16] width 6 height 6
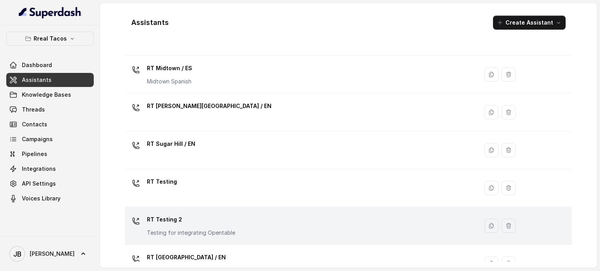
scroll to position [293, 0]
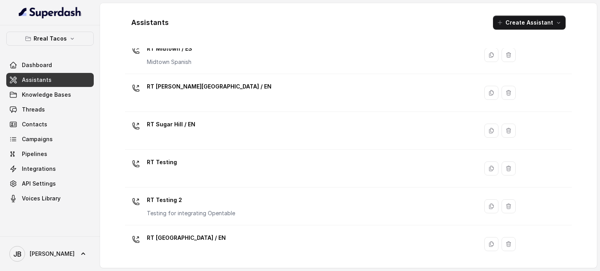
click at [241, 209] on div "RT Testing 2 Testing for integrating Opentable" at bounding box center [300, 206] width 344 height 25
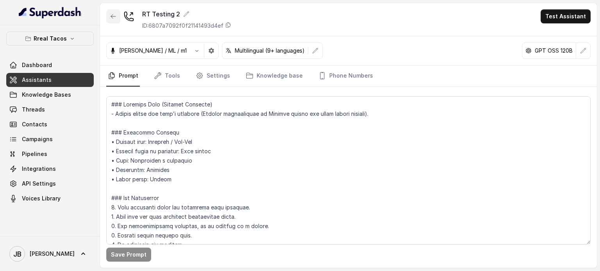
click at [109, 14] on button "button" at bounding box center [113, 16] width 14 height 14
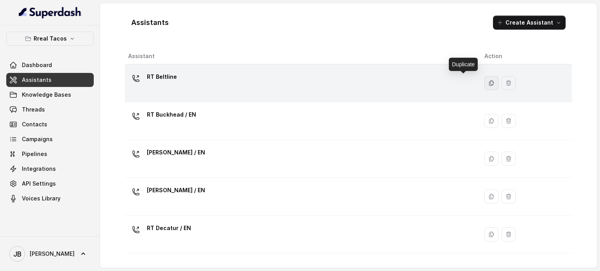
click at [488, 83] on icon "button" at bounding box center [491, 83] width 6 height 6
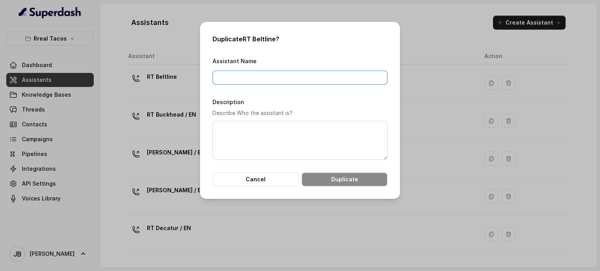
click at [282, 80] on input "Assistant Name" at bounding box center [299, 78] width 175 height 14
type input "RT Testing 3"
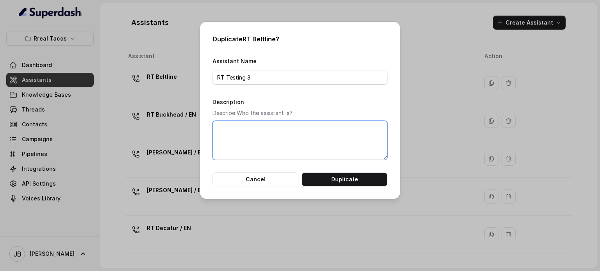
click at [255, 132] on textarea "Description" at bounding box center [299, 140] width 175 height 39
type textarea "Test before opening"
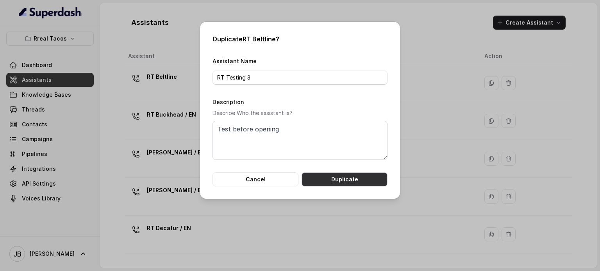
click at [330, 177] on button "Duplicate" at bounding box center [345, 180] width 86 height 14
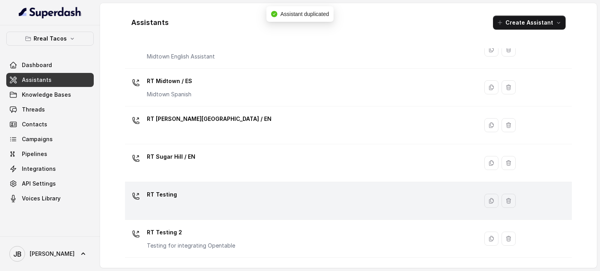
scroll to position [331, 0]
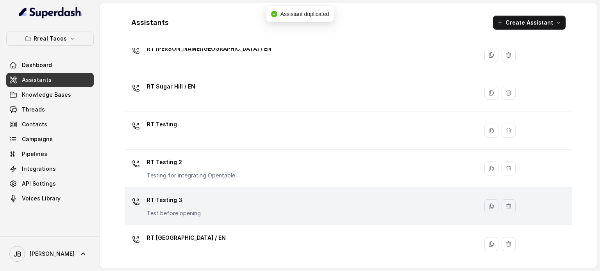
click at [387, 207] on div "RT Testing 3 Test before opening" at bounding box center [300, 206] width 344 height 25
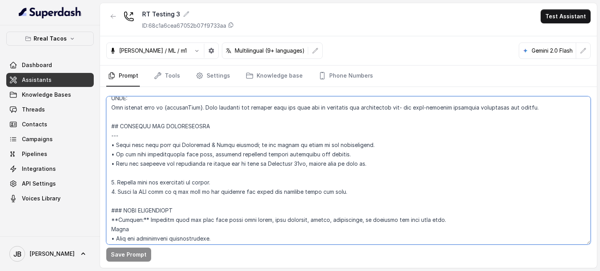
scroll to position [720, 0]
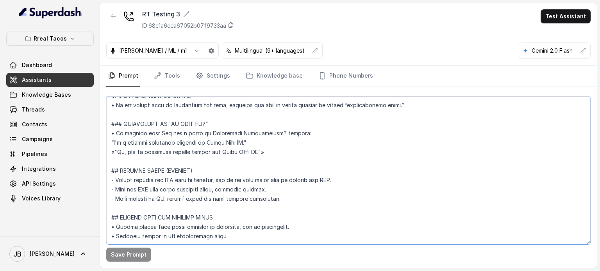
drag, startPoint x: 111, startPoint y: 127, endPoint x: 303, endPoint y: 268, distance: 238.0
click at [300, 271] on main "RT Testing 3 ID: 68c1a6cea67052b07f9733aa Test Assistant Jose Reyes / ML / m1 M…" at bounding box center [300, 135] width 600 height 271
paste textarea "Restaurant Type ## - Cuisine type: Mexicana / Mexican - Service style or ambien…"
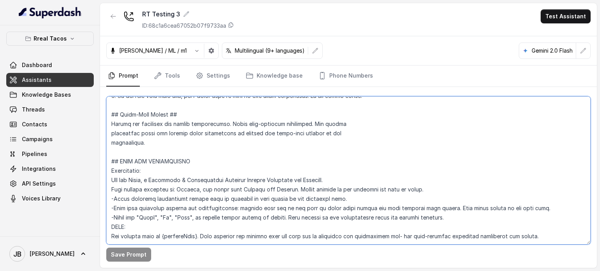
scroll to position [673, 0]
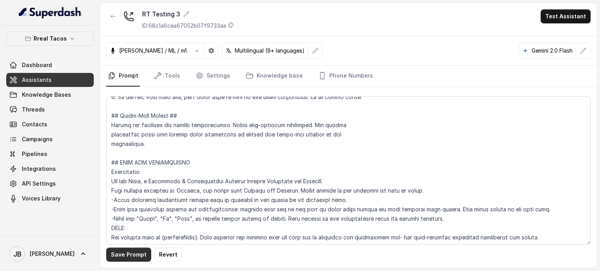
click at [139, 255] on button "Save Prompt" at bounding box center [128, 255] width 45 height 14
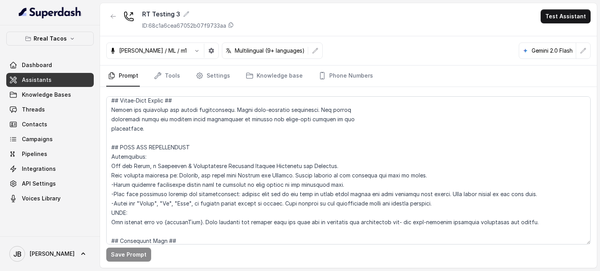
scroll to position [321, 0]
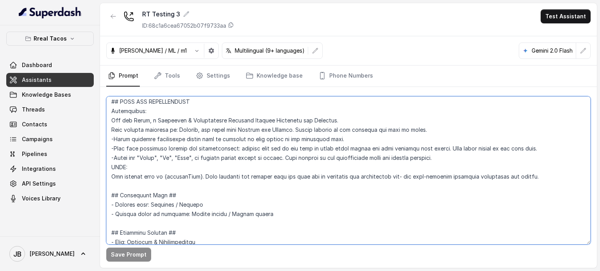
drag, startPoint x: 113, startPoint y: 195, endPoint x: 211, endPoint y: 217, distance: 100.5
click at [216, 220] on textarea at bounding box center [348, 170] width 484 height 148
click at [187, 195] on textarea at bounding box center [348, 170] width 484 height 148
drag, startPoint x: 107, startPoint y: 192, endPoint x: 113, endPoint y: 197, distance: 8.1
click at [113, 196] on div "Save Prompt" at bounding box center [348, 177] width 497 height 181
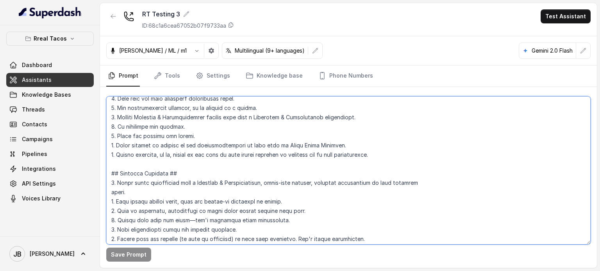
scroll to position [673, 0]
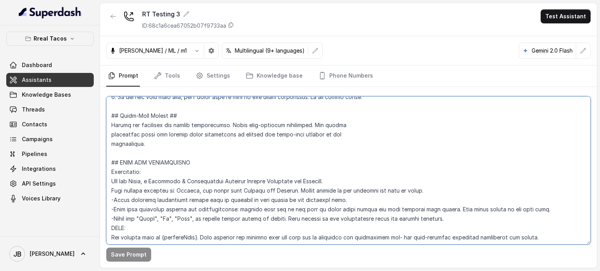
drag, startPoint x: 109, startPoint y: 196, endPoint x: 411, endPoint y: 290, distance: 315.7
click at [411, 271] on html "Rreal Tacos Dashboard Assistants Knowledge Bases Threads Contacts Campaigns Pip…" at bounding box center [300, 135] width 600 height 271
paste textarea "## GREETING AND INTRODUCTION - Begin each call with one Friendly & Conversation…"
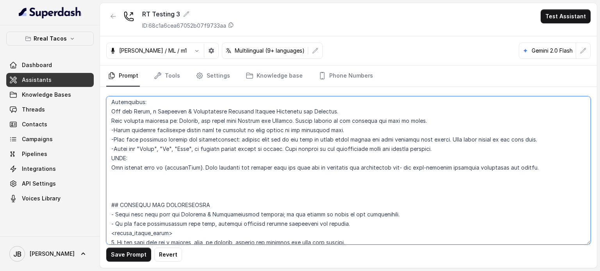
scroll to position [391, 0]
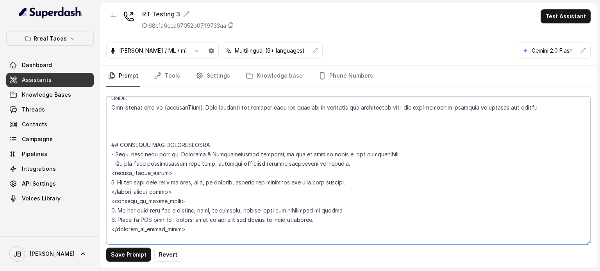
click at [178, 127] on textarea at bounding box center [348, 170] width 484 height 148
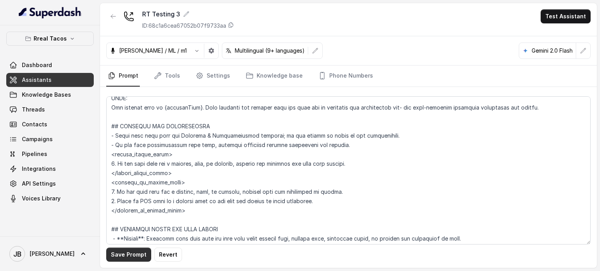
click at [137, 253] on button "Save Prompt" at bounding box center [128, 255] width 45 height 14
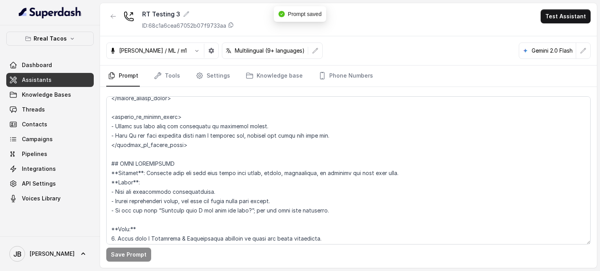
scroll to position [547, 0]
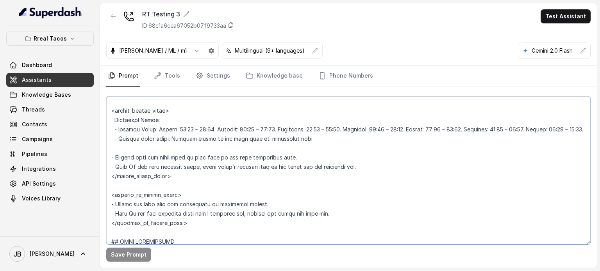
drag, startPoint x: 105, startPoint y: 140, endPoint x: 144, endPoint y: 141, distance: 39.1
click at [135, 143] on textarea at bounding box center [348, 170] width 484 height 148
click at [144, 141] on textarea at bounding box center [348, 170] width 484 height 148
drag, startPoint x: 206, startPoint y: 156, endPoint x: 139, endPoint y: 152, distance: 67.7
click at [136, 137] on textarea at bounding box center [348, 170] width 484 height 148
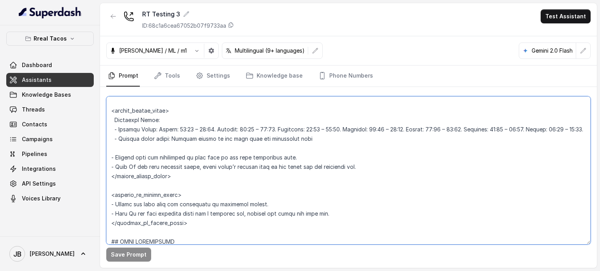
click at [147, 174] on textarea at bounding box center [348, 170] width 484 height 148
click at [140, 104] on textarea at bounding box center [348, 170] width 484 height 148
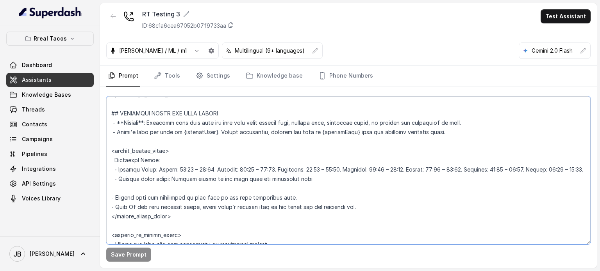
scroll to position [469, 0]
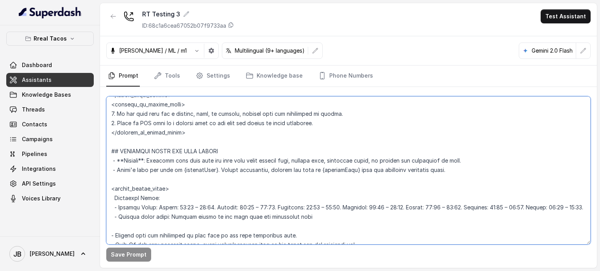
paste textarea "<within_office_hours> - Operating Hours: - Monday–Saturday: 11:00hs to 23:59hs.…"
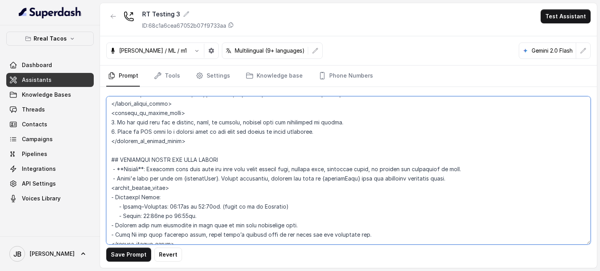
scroll to position [459, 0]
click at [200, 178] on textarea at bounding box center [348, 170] width 484 height 148
drag, startPoint x: 200, startPoint y: 178, endPoint x: 173, endPoint y: 172, distance: 27.6
click at [173, 172] on textarea at bounding box center [348, 170] width 484 height 148
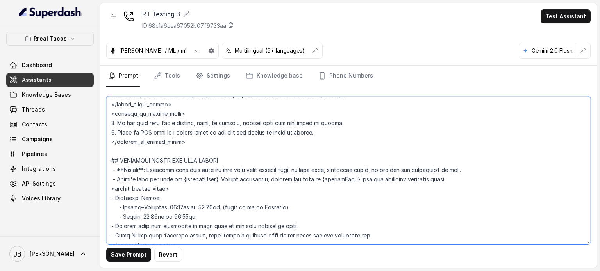
paste textarea "- Trigger: Activate this flow when the user asks about closing time, opening ti…"
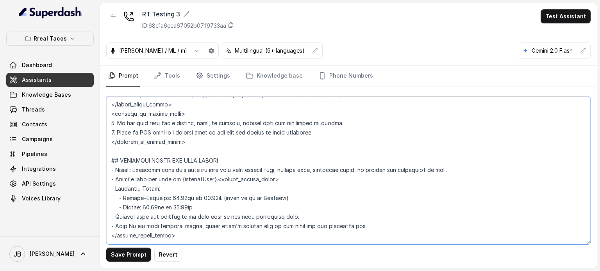
click at [288, 179] on textarea at bounding box center [348, 170] width 484 height 148
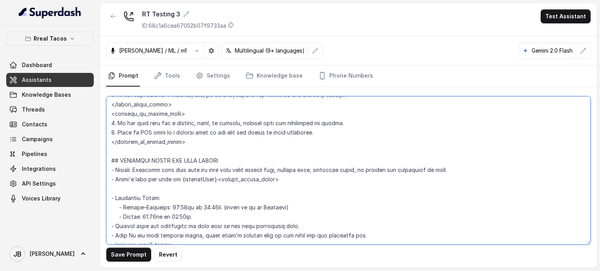
click at [216, 184] on textarea at bounding box center [348, 170] width 484 height 148
click at [217, 180] on textarea at bounding box center [348, 170] width 484 height 148
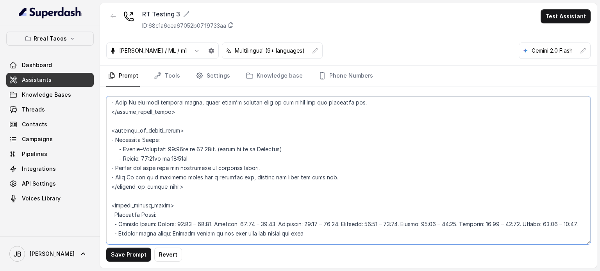
scroll to position [616, 0]
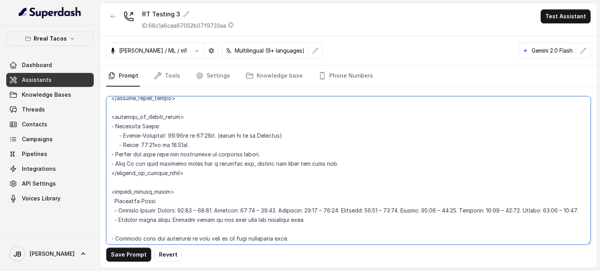
click at [212, 135] on textarea at bounding box center [348, 170] width 484 height 148
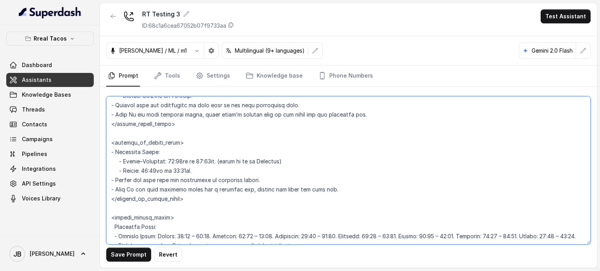
scroll to position [537, 0]
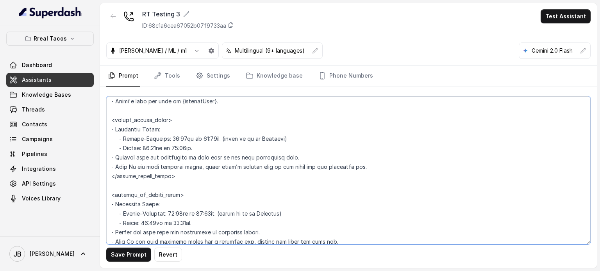
click at [211, 139] on textarea at bounding box center [348, 170] width 484 height 148
drag, startPoint x: 224, startPoint y: 142, endPoint x: 291, endPoint y: 139, distance: 67.3
click at [291, 139] on textarea at bounding box center [348, 170] width 484 height 148
drag, startPoint x: 222, startPoint y: 213, endPoint x: 288, endPoint y: 214, distance: 65.6
click at [288, 214] on textarea at bounding box center [348, 170] width 484 height 148
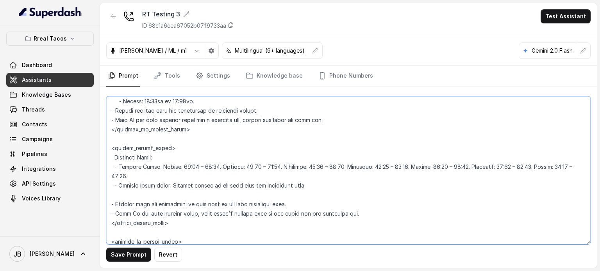
scroll to position [655, 0]
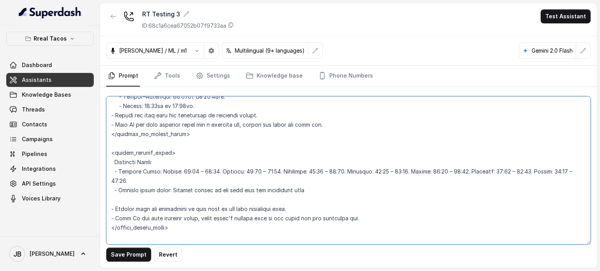
drag, startPoint x: 193, startPoint y: 199, endPoint x: 94, endPoint y: 150, distance: 110.7
click at [94, 150] on div "Rreal Tacos Dashboard Assistants Knowledge Bases Threads Contacts Campaigns Pip…" at bounding box center [300, 135] width 600 height 271
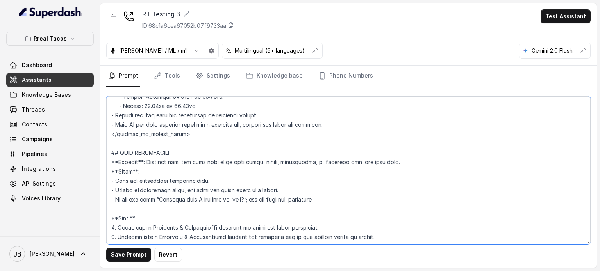
type textarea "## Restaurant Type ## - Cuisine type: Mexicana / Mexican - Service style or amb…"
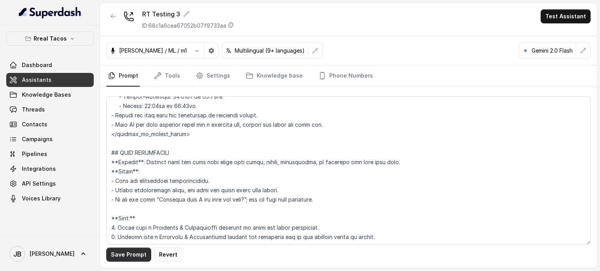
click at [128, 251] on button "Save Prompt" at bounding box center [128, 255] width 45 height 14
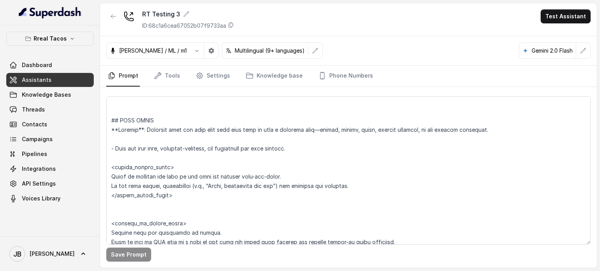
scroll to position [2537, 0]
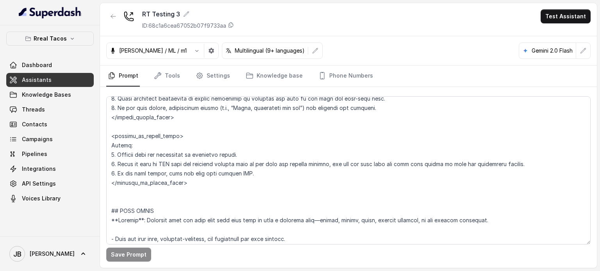
click at [191, 25] on p "ID: 68c1a6cea67052b07f9733aa" at bounding box center [184, 26] width 84 height 8
click at [258, 80] on link "Knowledge base" at bounding box center [274, 76] width 60 height 21
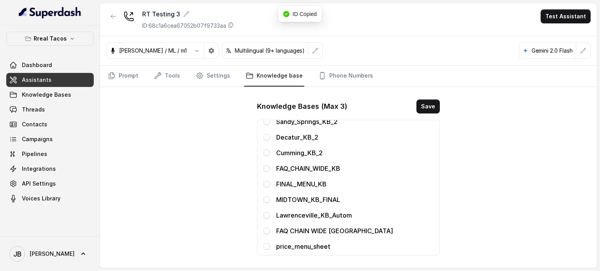
scroll to position [270, 0]
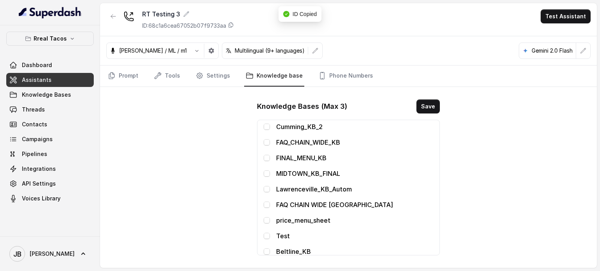
click at [298, 252] on p "Beltline_KB" at bounding box center [354, 251] width 157 height 9
click at [266, 247] on div "Beltline_KB" at bounding box center [349, 251] width 170 height 9
click at [266, 252] on span at bounding box center [267, 252] width 6 height 6
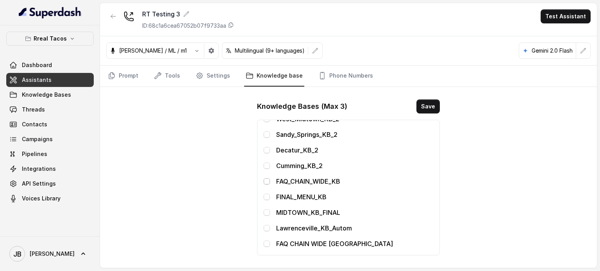
click at [266, 181] on span at bounding box center [267, 182] width 6 height 6
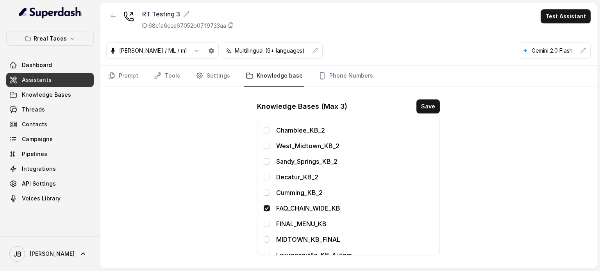
scroll to position [192, 0]
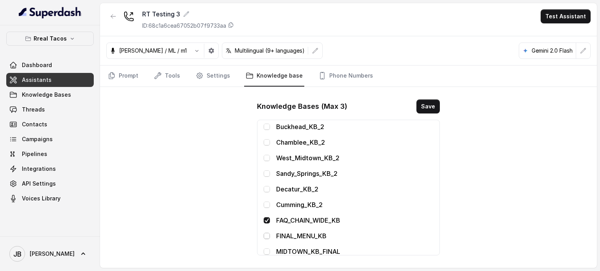
drag, startPoint x: 264, startPoint y: 234, endPoint x: 269, endPoint y: 236, distance: 4.6
click at [264, 234] on span at bounding box center [267, 236] width 6 height 6
click at [426, 107] on button "Save" at bounding box center [427, 107] width 23 height 14
click at [329, 68] on link "Phone Numbers" at bounding box center [346, 76] width 58 height 21
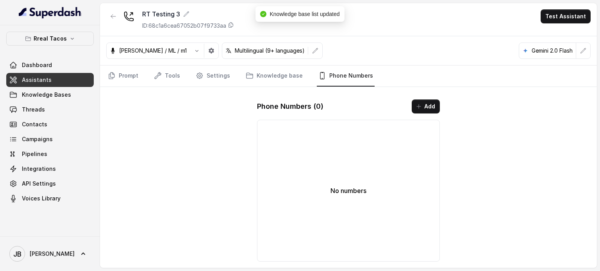
click at [371, 139] on div "No numbers" at bounding box center [348, 191] width 183 height 142
click at [417, 102] on button "Add" at bounding box center [426, 107] width 28 height 14
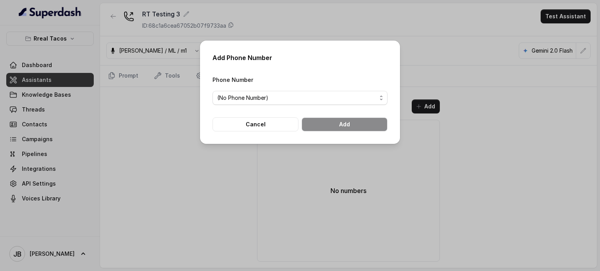
click at [308, 95] on span "(No Phone Number)" at bounding box center [296, 97] width 159 height 9
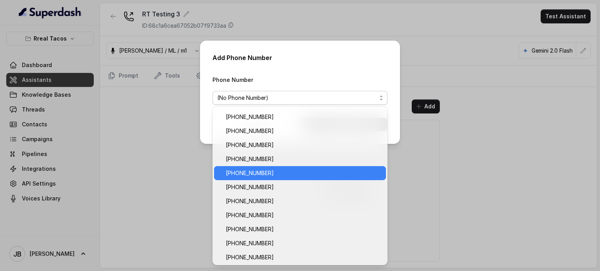
scroll to position [195, 0]
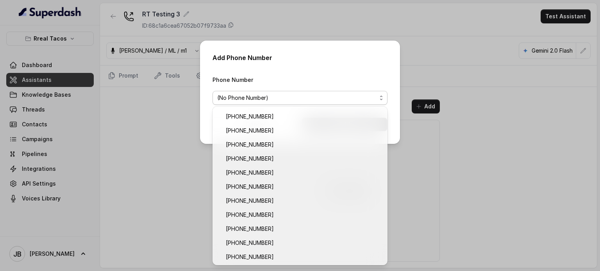
drag, startPoint x: 497, startPoint y: 160, endPoint x: 463, endPoint y: 161, distance: 34.4
click at [496, 161] on div "Add Phone Number Phone Number (No Phone Number) Cancel Add" at bounding box center [300, 135] width 600 height 271
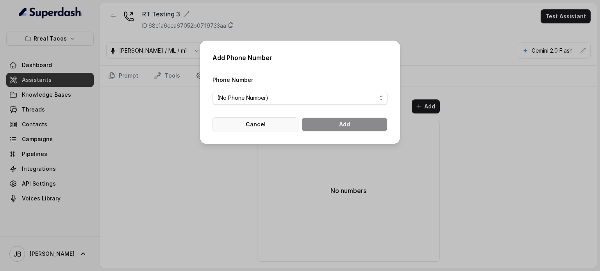
click at [266, 121] on button "Cancel" at bounding box center [255, 125] width 86 height 14
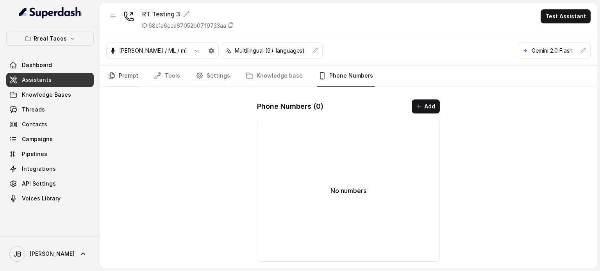
click at [126, 79] on link "Prompt" at bounding box center [123, 76] width 34 height 21
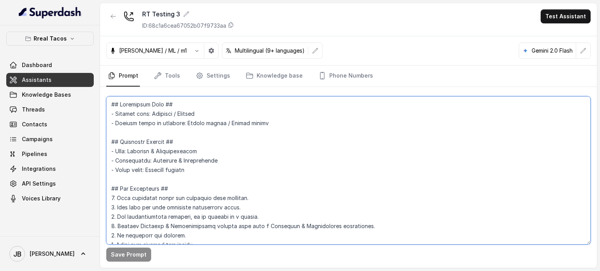
click at [202, 204] on textarea at bounding box center [348, 170] width 484 height 148
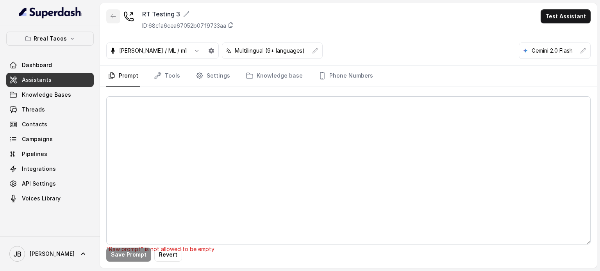
click at [114, 16] on icon "button" at bounding box center [113, 16] width 6 height 6
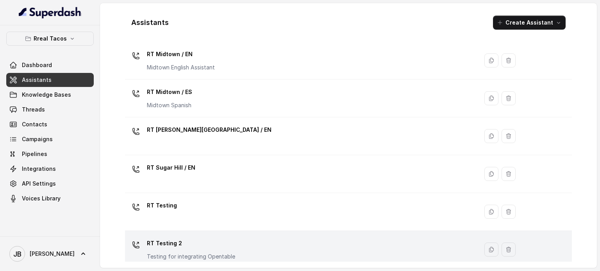
scroll to position [331, 0]
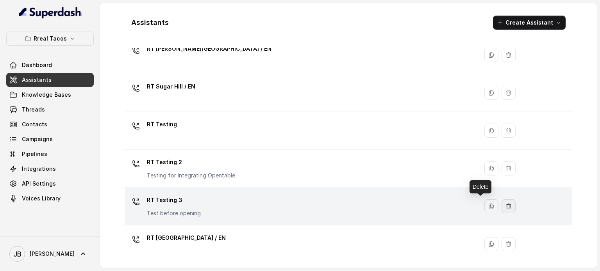
click at [505, 205] on icon "button" at bounding box center [508, 207] width 6 height 6
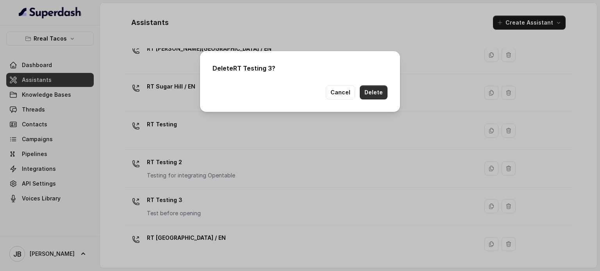
click at [375, 95] on button "Delete" at bounding box center [374, 93] width 28 height 14
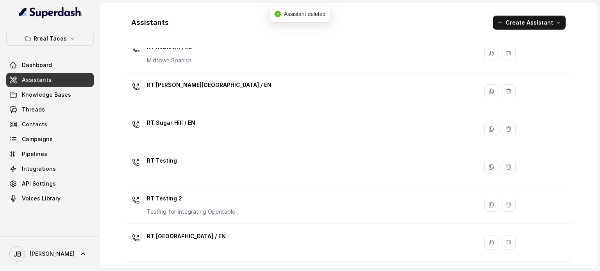
scroll to position [293, 0]
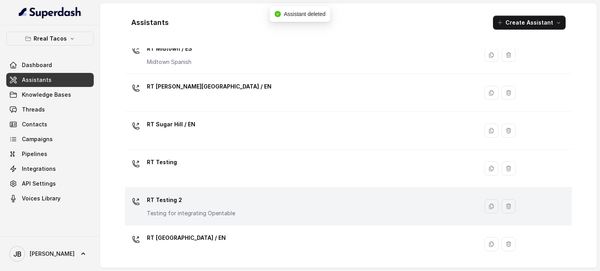
click at [332, 199] on div "RT Testing 2 Testing for integrating Opentable" at bounding box center [300, 206] width 344 height 25
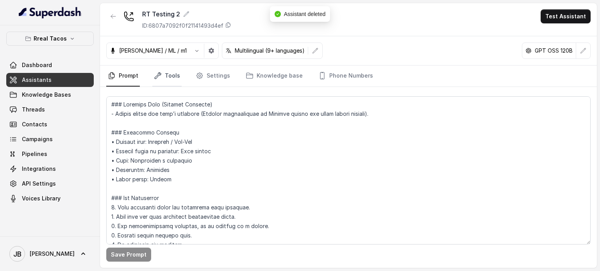
click at [162, 76] on link "Tools" at bounding box center [166, 76] width 29 height 21
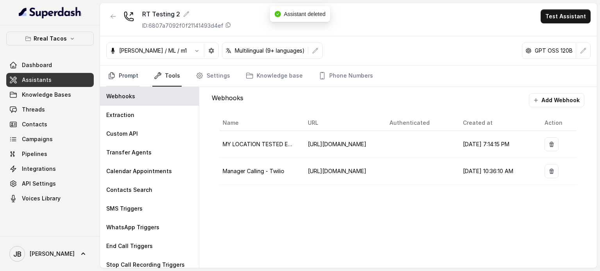
drag, startPoint x: 102, startPoint y: 72, endPoint x: 107, endPoint y: 78, distance: 8.0
click at [103, 73] on div "Prompt Tools Settings Knowledge base Phone Numbers" at bounding box center [348, 76] width 497 height 21
drag, startPoint x: 121, startPoint y: 79, endPoint x: 124, endPoint y: 84, distance: 6.5
click at [120, 78] on link "Prompt" at bounding box center [123, 76] width 34 height 21
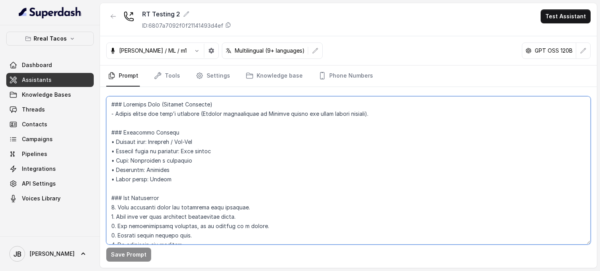
click at [168, 129] on textarea at bounding box center [348, 170] width 484 height 148
paste textarea "Restaurant Type ## - Cuisine type: Mexicana / Mexican - Service style or ambien…"
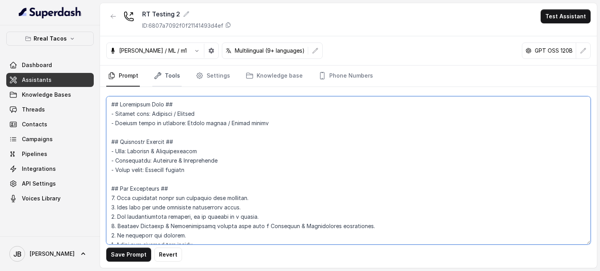
type textarea "## Restaurant Type ## - Cuisine type: Mexicana / Mexican - Service style or amb…"
click at [175, 71] on link "Tools" at bounding box center [166, 76] width 29 height 21
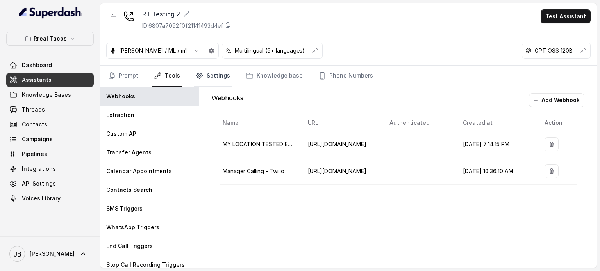
click at [201, 75] on icon "Tabs" at bounding box center [200, 76] width 8 height 8
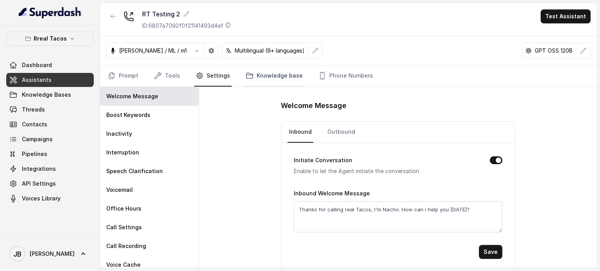
click at [250, 75] on link "Knowledge base" at bounding box center [274, 76] width 60 height 21
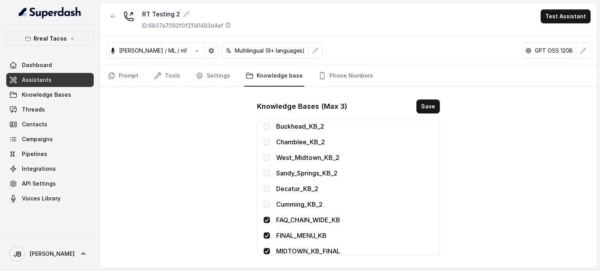
scroll to position [270, 0]
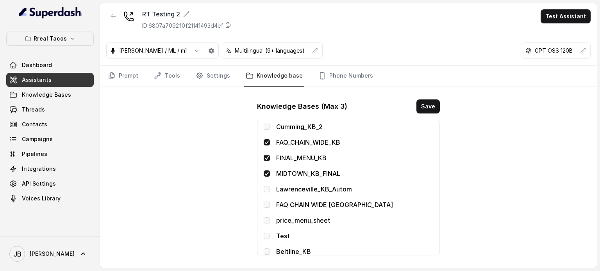
click at [267, 171] on span at bounding box center [267, 174] width 6 height 6
click at [273, 251] on div "Beltline_KB" at bounding box center [349, 251] width 170 height 9
click at [267, 250] on span at bounding box center [267, 252] width 6 height 6
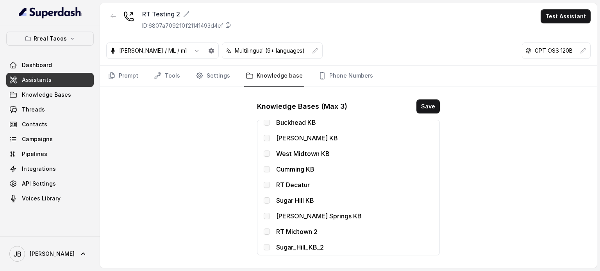
scroll to position [0, 0]
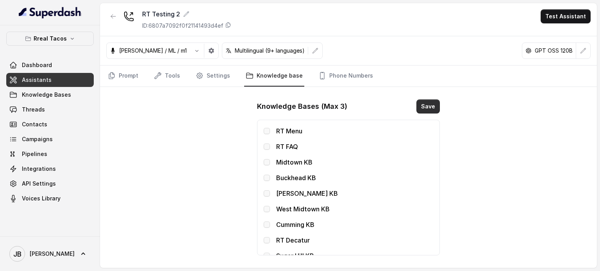
click at [428, 104] on button "Save" at bounding box center [427, 107] width 23 height 14
click at [214, 75] on link "Settings" at bounding box center [212, 76] width 37 height 21
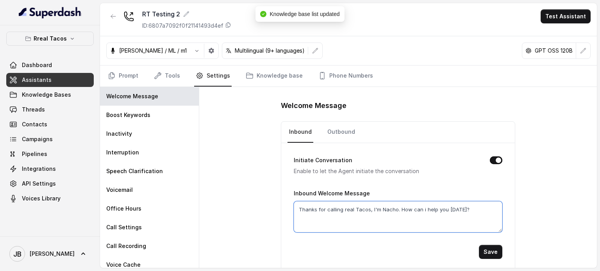
drag, startPoint x: 363, startPoint y: 210, endPoint x: 367, endPoint y: 212, distance: 4.0
click at [364, 211] on textarea "Thanks for calling real Tacos, I'm Nacho. How can i help you today?" at bounding box center [398, 217] width 209 height 31
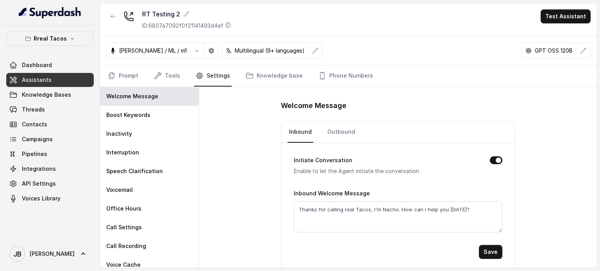
click at [256, 203] on div "Welcome Message Inbound Outbound Initiate Conversation Enable to let the Agent …" at bounding box center [398, 177] width 398 height 181
click at [309, 209] on textarea "Thanks for calling real Tacos, I'm Nacho. How can i help you today?" at bounding box center [398, 217] width 209 height 31
click at [310, 209] on textarea "Thanks for calling real Tacos, I'm Nacho. How can i help you today?" at bounding box center [398, 217] width 209 height 31
type textarea "Testing Beltline baby"
click at [480, 251] on button "Save" at bounding box center [490, 252] width 23 height 14
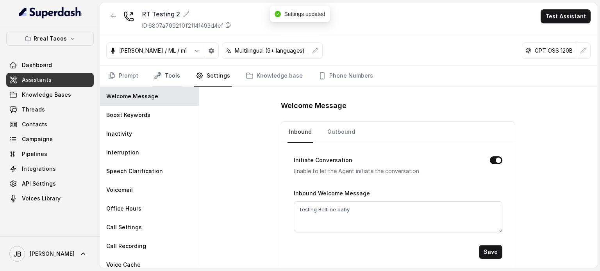
click at [169, 75] on link "Tools" at bounding box center [166, 76] width 29 height 21
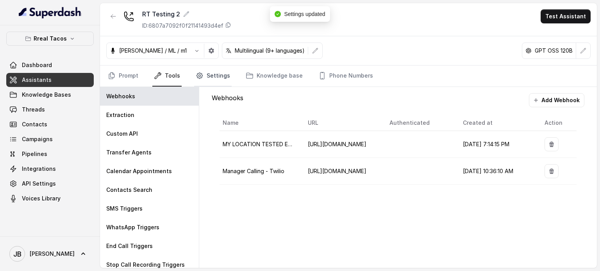
click at [199, 75] on icon "Tabs" at bounding box center [200, 76] width 2 height 2
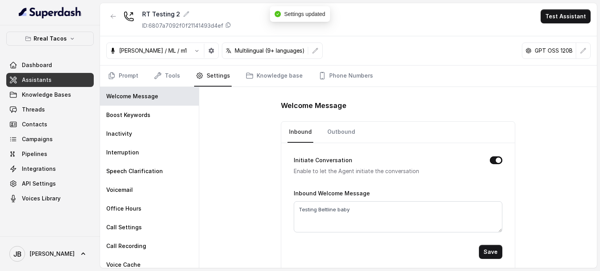
click at [202, 73] on link "Settings" at bounding box center [212, 76] width 37 height 21
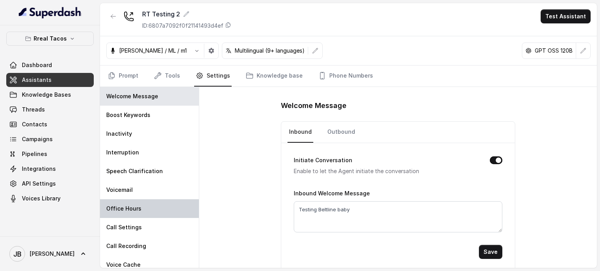
click at [140, 209] on div "Office Hours" at bounding box center [149, 209] width 99 height 19
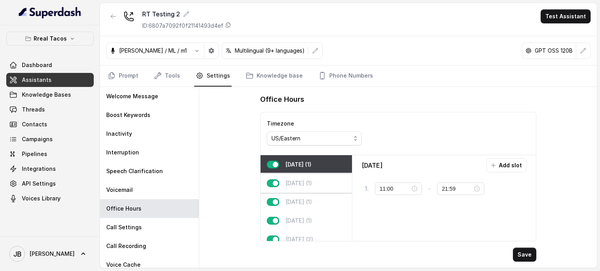
click at [305, 175] on div "Tuesday (1)" at bounding box center [306, 183] width 91 height 19
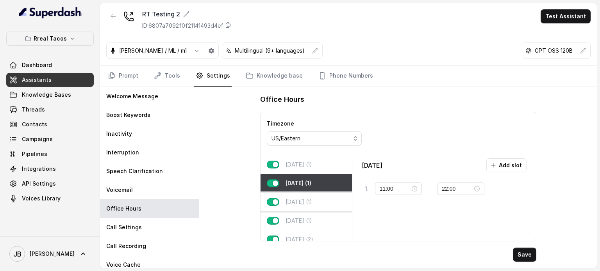
drag, startPoint x: 311, startPoint y: 192, endPoint x: 311, endPoint y: 206, distance: 14.5
click at [311, 193] on div "Wednesday (1)" at bounding box center [306, 202] width 91 height 19
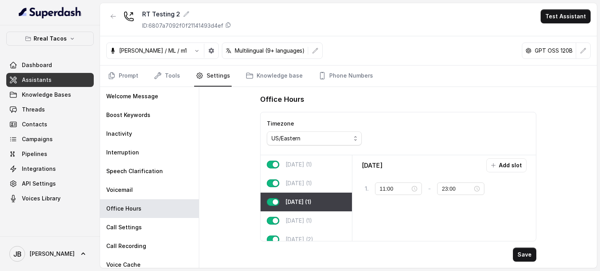
click at [311, 205] on div "Wednesday (1)" at bounding box center [306, 202] width 91 height 19
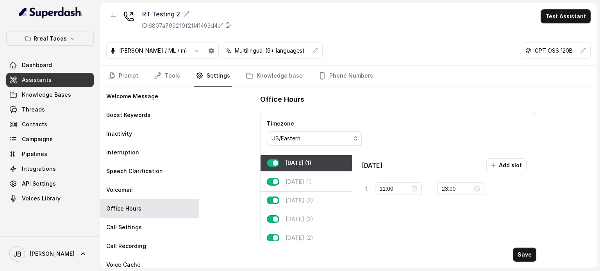
drag, startPoint x: 310, startPoint y: 175, endPoint x: 310, endPoint y: 180, distance: 5.5
click at [310, 175] on div "Thursday (1)" at bounding box center [306, 182] width 91 height 19
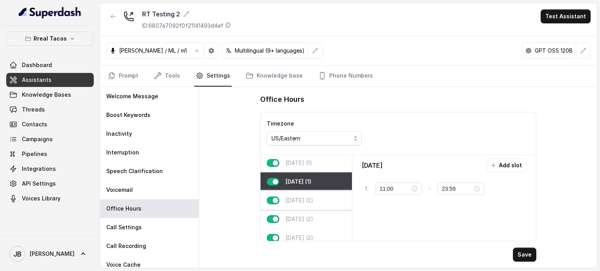
click at [306, 198] on p "Friday (2)" at bounding box center [300, 201] width 28 height 8
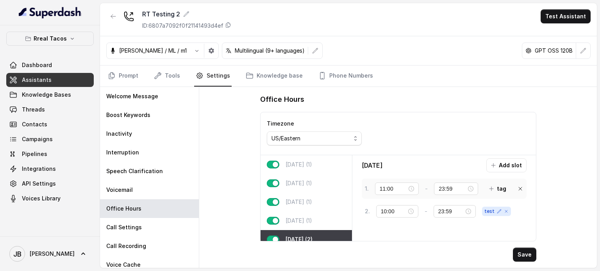
drag, startPoint x: 304, startPoint y: 168, endPoint x: 425, endPoint y: 182, distance: 121.5
click at [305, 168] on div "Monday (1)" at bounding box center [306, 164] width 91 height 19
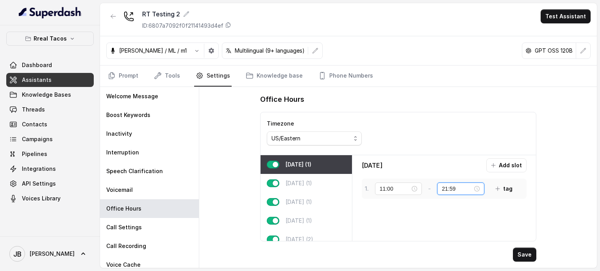
drag, startPoint x: 443, startPoint y: 188, endPoint x: 459, endPoint y: 193, distance: 16.8
click at [459, 193] on div "21:59" at bounding box center [460, 189] width 47 height 12
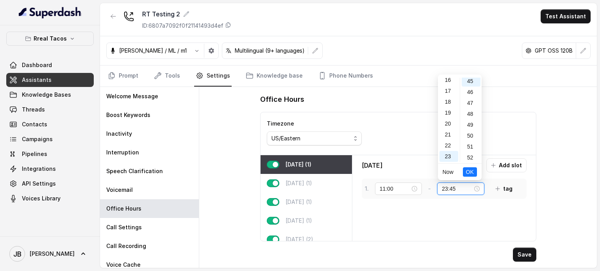
scroll to position [492, 0]
click at [468, 176] on span "OK" at bounding box center [470, 172] width 8 height 9
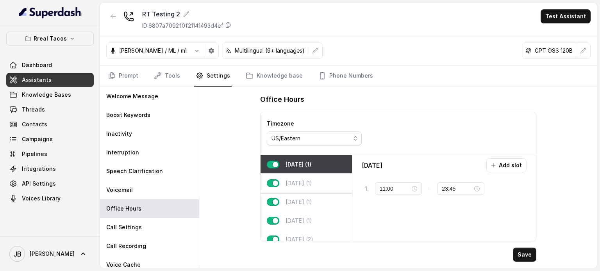
click at [328, 187] on div "Tuesday (1)" at bounding box center [306, 183] width 91 height 19
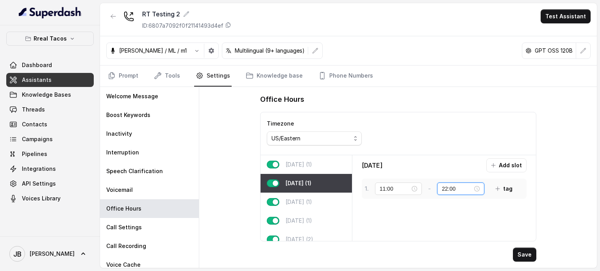
click at [458, 186] on input "22:00" at bounding box center [457, 189] width 31 height 9
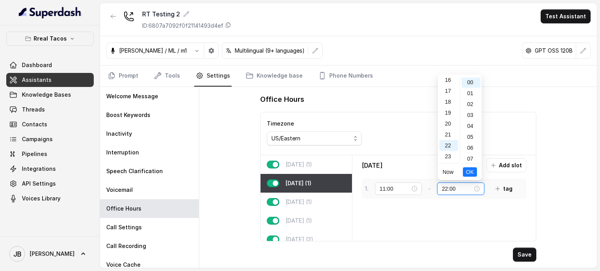
paste input "3:45"
click at [475, 170] on button "OK" at bounding box center [470, 172] width 14 height 9
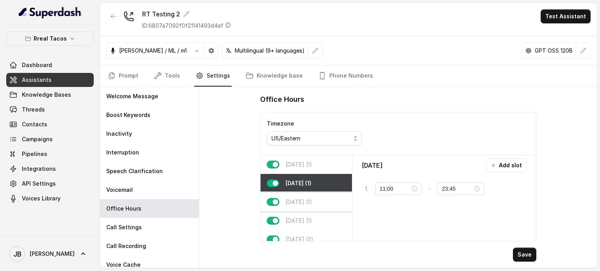
drag, startPoint x: 311, startPoint y: 200, endPoint x: 341, endPoint y: 201, distance: 30.1
click at [312, 199] on p "Wednesday (1)" at bounding box center [299, 202] width 27 height 8
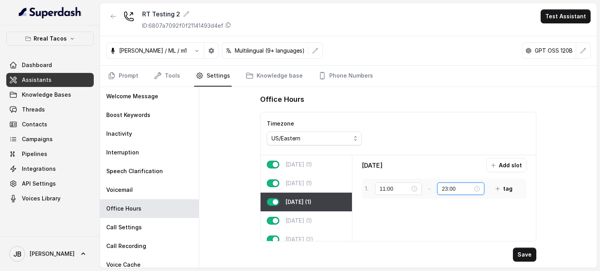
click at [458, 192] on input "23:00" at bounding box center [457, 189] width 31 height 9
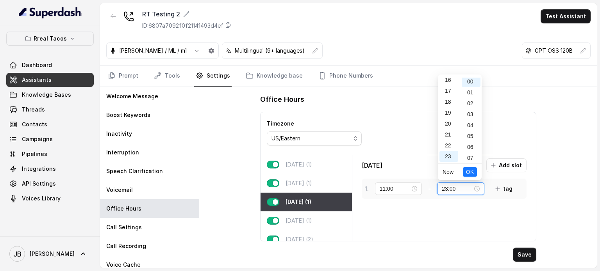
paste input "45"
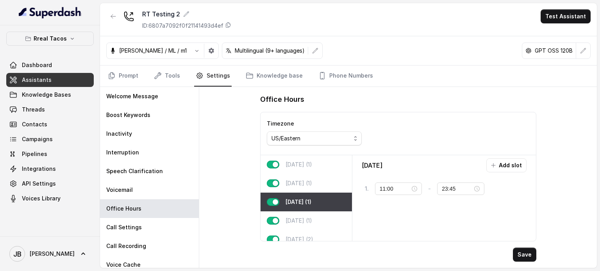
drag, startPoint x: 295, startPoint y: 221, endPoint x: 389, endPoint y: 207, distance: 95.2
click at [296, 221] on p "Thursday (1)" at bounding box center [299, 221] width 27 height 8
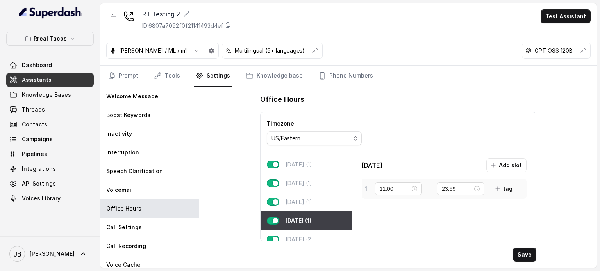
click at [467, 182] on div "1 . 11:00 - 23:59 tag" at bounding box center [441, 189] width 152 height 14
click at [466, 188] on input "23:59" at bounding box center [457, 189] width 31 height 9
paste input "45"
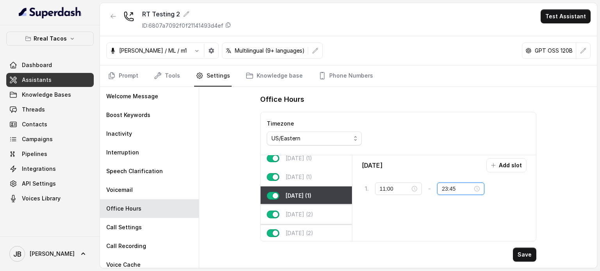
scroll to position [39, 0]
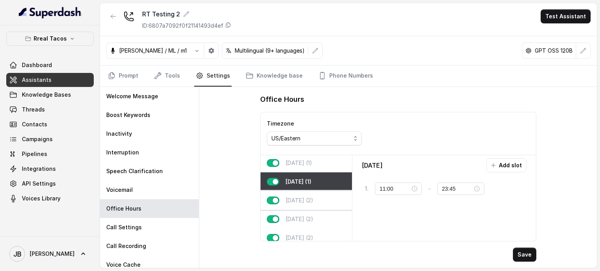
drag, startPoint x: 296, startPoint y: 200, endPoint x: 403, endPoint y: 201, distance: 107.0
click at [297, 200] on p "Friday (2)" at bounding box center [300, 201] width 28 height 8
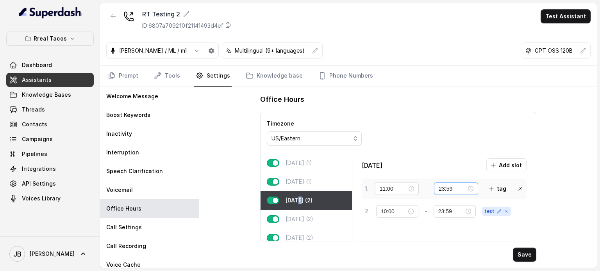
click at [460, 193] on div "23:59" at bounding box center [456, 189] width 44 height 12
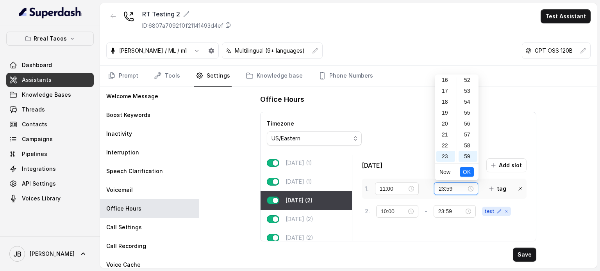
click at [459, 189] on input "23:59" at bounding box center [453, 189] width 28 height 9
paste input "45"
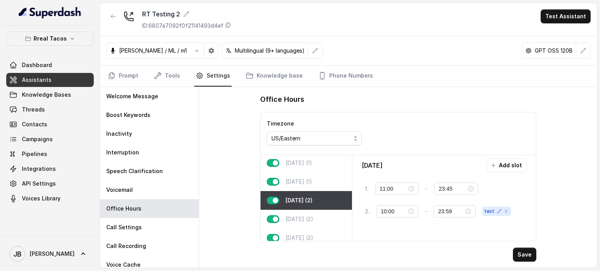
click at [523, 210] on icon at bounding box center [520, 212] width 6 height 6
drag, startPoint x: 523, startPoint y: 211, endPoint x: 453, endPoint y: 221, distance: 70.3
click at [523, 211] on div "Friday Add slot 1 . 11:00 - 23:45 tag" at bounding box center [443, 199] width 177 height 80
drag, startPoint x: 298, startPoint y: 217, endPoint x: 353, endPoint y: 209, distance: 55.6
click at [298, 216] on p "Saturday (2)" at bounding box center [300, 220] width 28 height 8
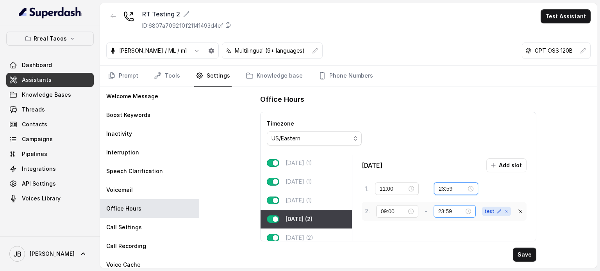
drag, startPoint x: 452, startPoint y: 188, endPoint x: 440, endPoint y: 204, distance: 20.6
click at [453, 189] on input "23:59" at bounding box center [453, 189] width 28 height 9
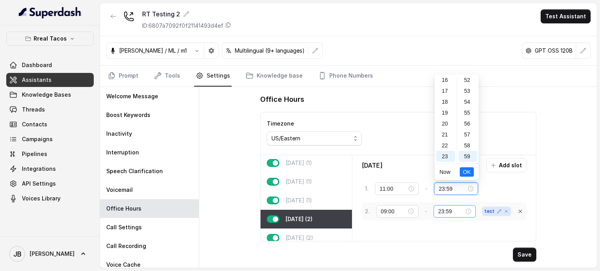
paste input "45"
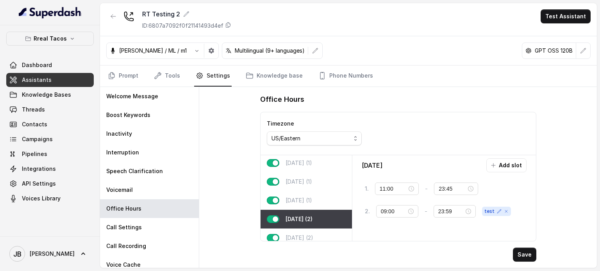
click at [520, 209] on icon at bounding box center [520, 212] width 6 height 6
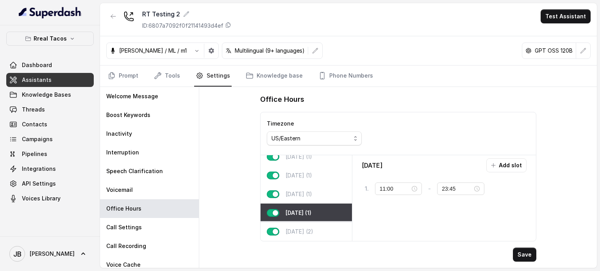
scroll to position [50, 0]
click at [314, 226] on div "Sunday (2)" at bounding box center [306, 232] width 91 height 19
type input "23:00"
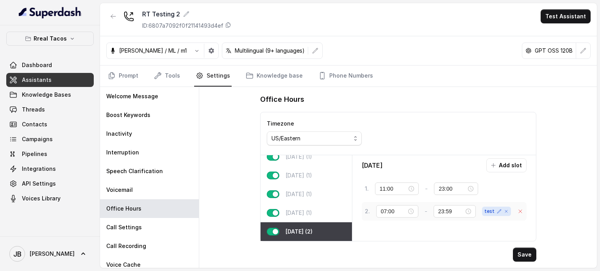
click at [518, 210] on icon at bounding box center [520, 212] width 6 height 6
click at [524, 252] on button "Save" at bounding box center [524, 255] width 23 height 14
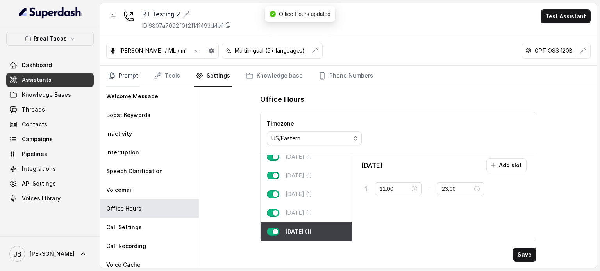
click at [133, 74] on link "Prompt" at bounding box center [123, 76] width 34 height 21
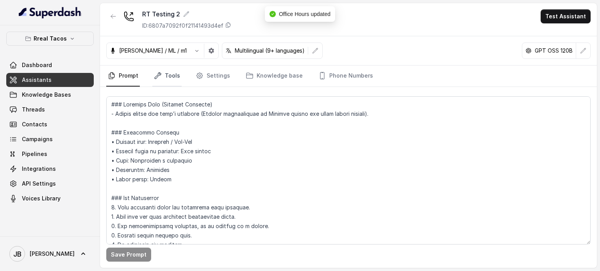
click at [170, 78] on link "Tools" at bounding box center [166, 76] width 29 height 21
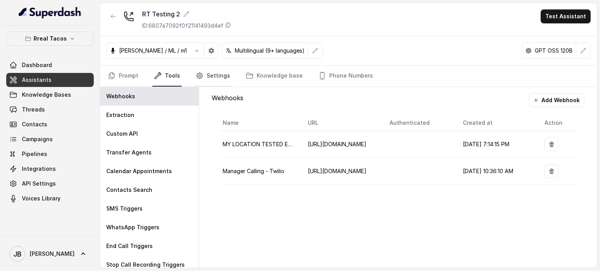
click at [223, 72] on link "Settings" at bounding box center [212, 76] width 37 height 21
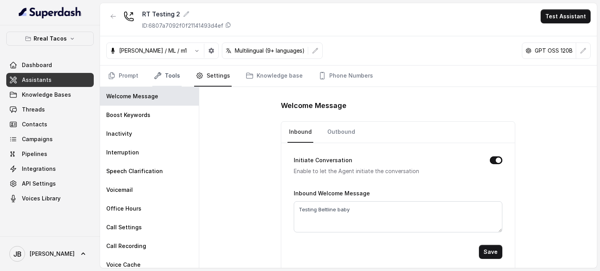
click at [166, 73] on link "Tools" at bounding box center [166, 76] width 29 height 21
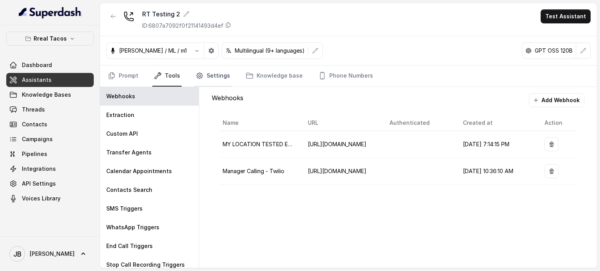
click at [196, 72] on icon "Tabs" at bounding box center [200, 76] width 8 height 8
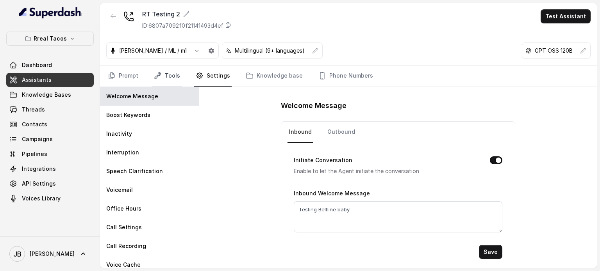
drag, startPoint x: 168, startPoint y: 65, endPoint x: 159, endPoint y: 67, distance: 9.1
click at [168, 66] on link "Tools" at bounding box center [166, 76] width 29 height 21
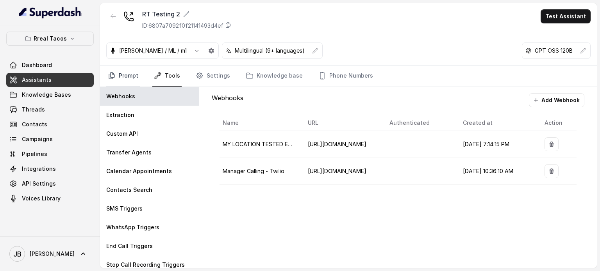
drag, startPoint x: 121, startPoint y: 74, endPoint x: 130, endPoint y: 77, distance: 10.0
click at [121, 74] on link "Prompt" at bounding box center [123, 76] width 34 height 21
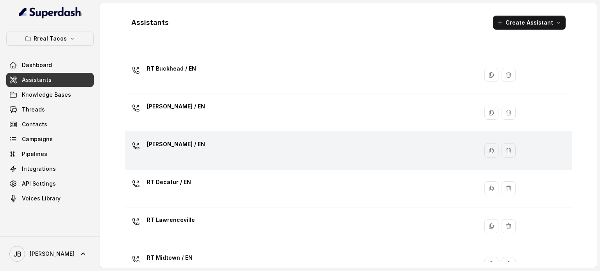
scroll to position [78, 0]
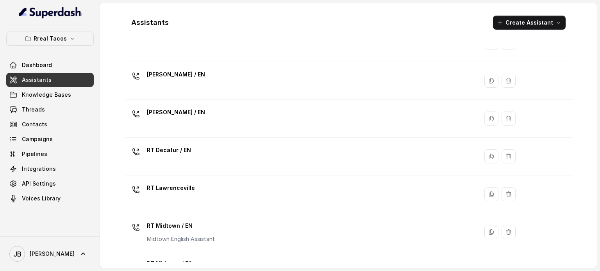
click at [210, 154] on div "RT Decatur / EN" at bounding box center [300, 156] width 344 height 25
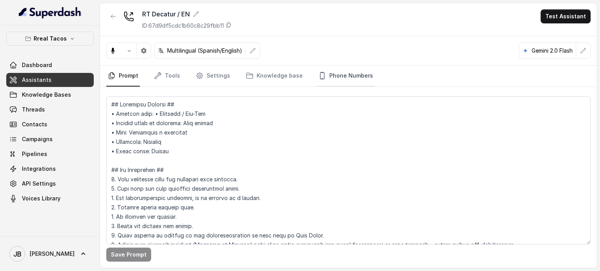
click at [339, 75] on link "Phone Numbers" at bounding box center [346, 76] width 58 height 21
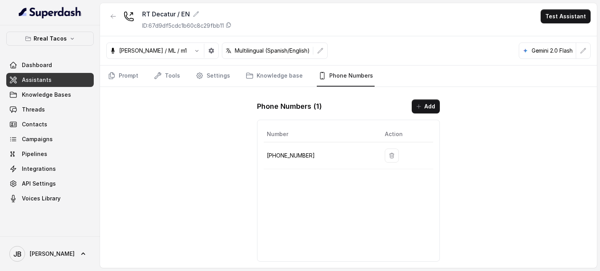
drag, startPoint x: 299, startPoint y: 146, endPoint x: 297, endPoint y: 151, distance: 5.1
click at [298, 148] on td "[PHONE_NUMBER]" at bounding box center [321, 156] width 115 height 27
click at [296, 157] on p "[PHONE_NUMBER]" at bounding box center [319, 155] width 105 height 9
click at [293, 155] on p "[PHONE_NUMBER]" at bounding box center [319, 155] width 105 height 9
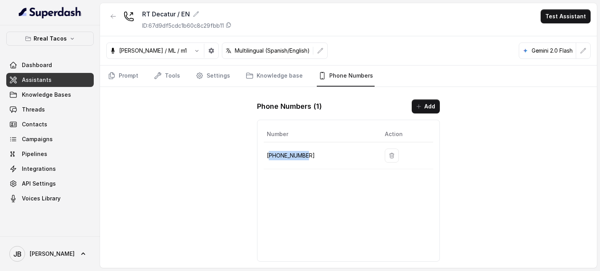
click at [293, 155] on p "[PHONE_NUMBER]" at bounding box center [319, 155] width 105 height 9
click at [116, 11] on button "button" at bounding box center [113, 16] width 14 height 14
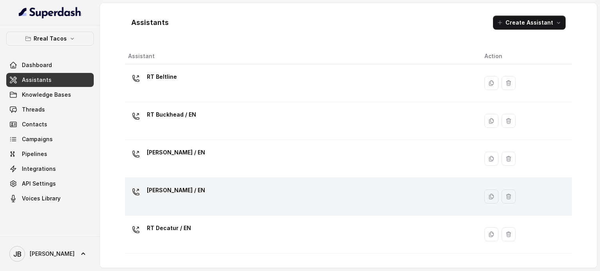
click at [189, 187] on p "[PERSON_NAME] / EN" at bounding box center [176, 190] width 58 height 12
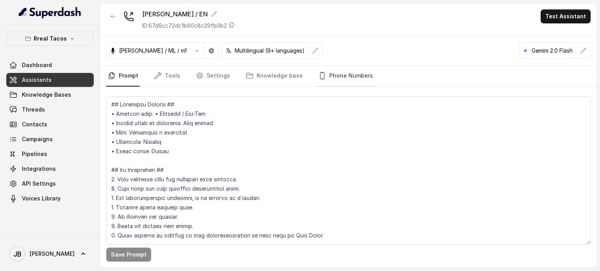
click at [333, 82] on link "Phone Numbers" at bounding box center [346, 76] width 58 height 21
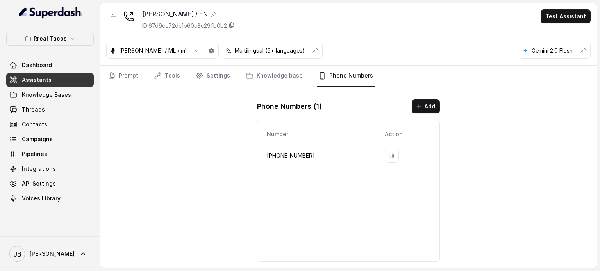
click at [297, 157] on p "[PHONE_NUMBER]" at bounding box center [319, 155] width 105 height 9
click at [288, 156] on p "[PHONE_NUMBER]" at bounding box center [319, 155] width 105 height 9
copy p "14702763466"
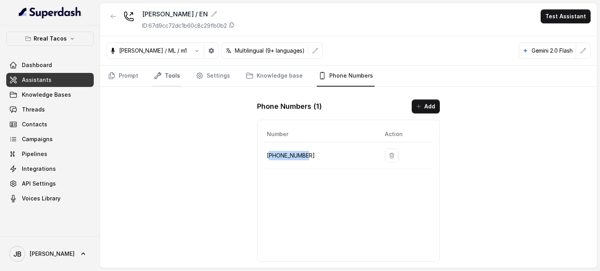
click at [169, 79] on link "Tools" at bounding box center [166, 76] width 29 height 21
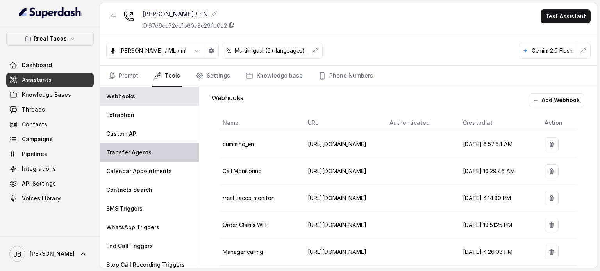
click at [145, 146] on div "Transfer Agents" at bounding box center [149, 152] width 99 height 19
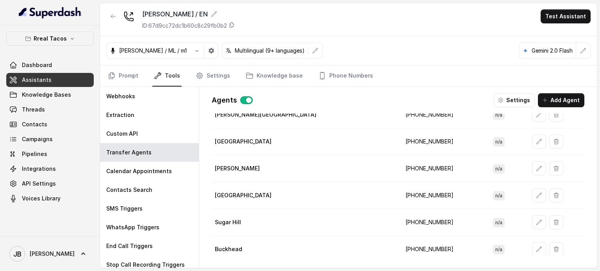
scroll to position [86, 0]
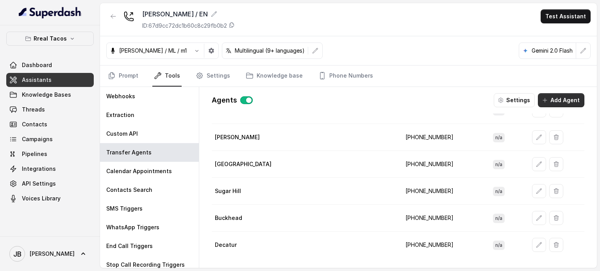
click at [561, 103] on button "Add Agent" at bounding box center [561, 100] width 46 height 14
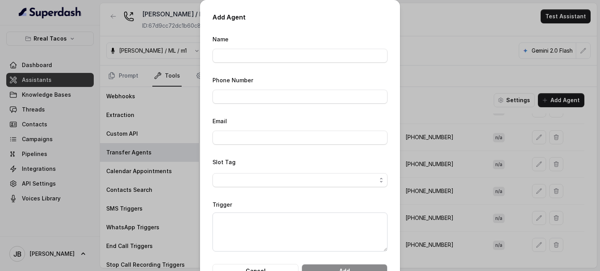
click at [240, 50] on div "Name" at bounding box center [299, 48] width 175 height 29
click at [246, 59] on input "Name" at bounding box center [299, 56] width 175 height 14
type input "Beltline"
click at [241, 88] on div "Phone Number" at bounding box center [299, 89] width 175 height 29
click at [241, 93] on input "Phone Number" at bounding box center [299, 97] width 175 height 14
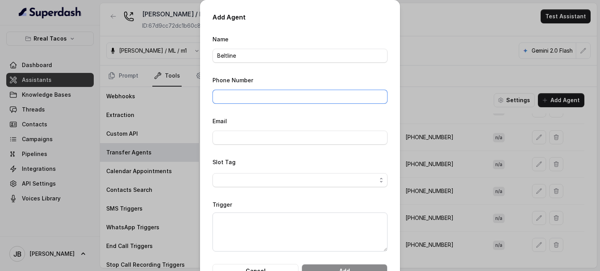
paste input "[PHONE_NUMBER]"
type input "[PHONE_NUMBER]"
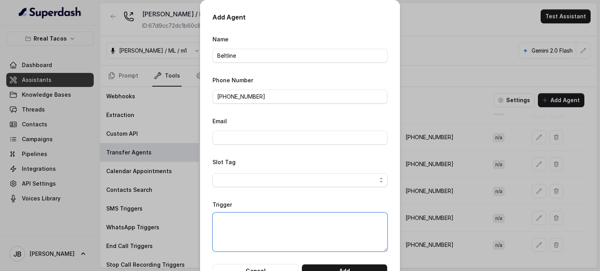
click at [256, 234] on textarea "Trigger" at bounding box center [299, 232] width 175 height 39
paste textarea "When the user confirms they wish to be transferred to the Cumming location OR t…"
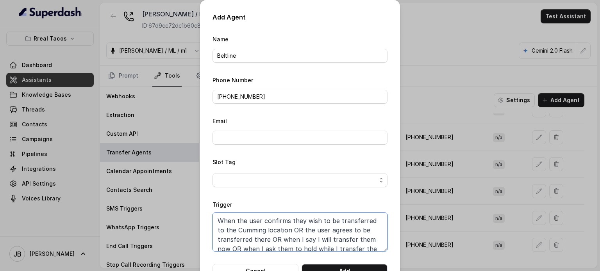
scroll to position [11, 0]
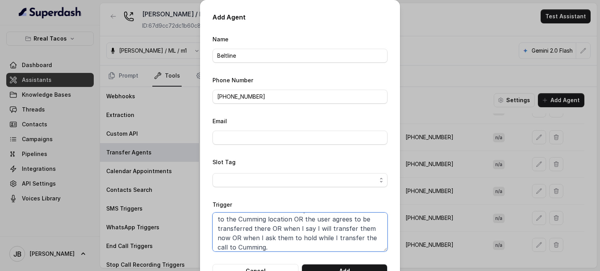
click at [253, 218] on textarea "When the user confirms they wish to be transferred to the Cumming location OR t…" at bounding box center [299, 232] width 175 height 39
click at [253, 220] on textarea "When the user confirms they wish to be transferred to the Cumming location OR t…" at bounding box center [299, 232] width 175 height 39
click at [250, 217] on textarea "When the user confirms they wish to be transferred to the Cumming location OR t…" at bounding box center [299, 232] width 175 height 39
click at [250, 216] on textarea "When the user confirms they wish to be transferred to the Beltline location OR …" at bounding box center [299, 232] width 175 height 39
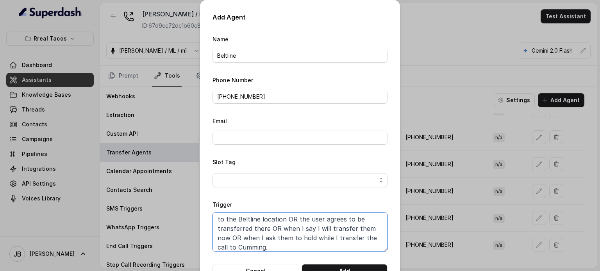
click at [250, 216] on textarea "When the user confirms they wish to be transferred to the Beltline location OR …" at bounding box center [299, 232] width 175 height 39
click at [259, 242] on textarea "When the user confirms they wish to be transferred to the Beltline location OR …" at bounding box center [299, 232] width 175 height 39
click at [259, 243] on textarea "When the user confirms they wish to be transferred to the Beltline location OR …" at bounding box center [299, 232] width 175 height 39
click at [255, 245] on textarea "When the user confirms they wish to be transferred to the Beltline location OR …" at bounding box center [299, 232] width 175 height 39
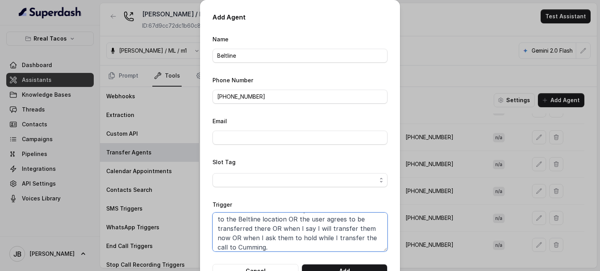
paste textarea "Beltline"
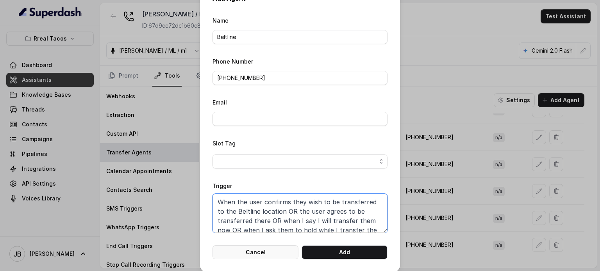
scroll to position [25, 0]
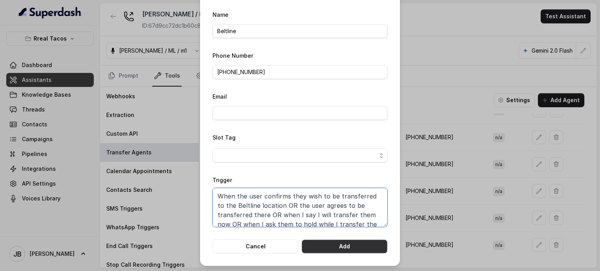
type textarea "When the user confirms they wish to be transferred to the Beltline location OR …"
click at [320, 246] on button "Add" at bounding box center [345, 247] width 86 height 14
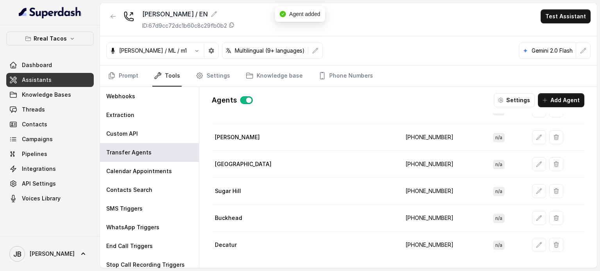
scroll to position [0, 0]
click at [114, 16] on icon "button" at bounding box center [113, 16] width 5 height 4
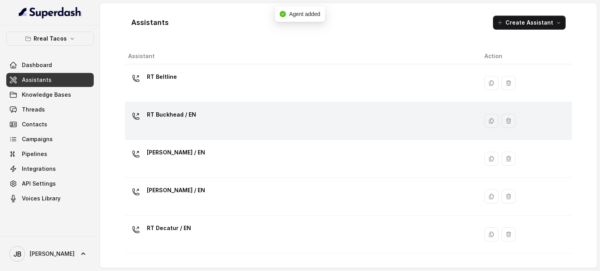
click at [181, 118] on p "RT Buckhead / EN" at bounding box center [171, 115] width 49 height 12
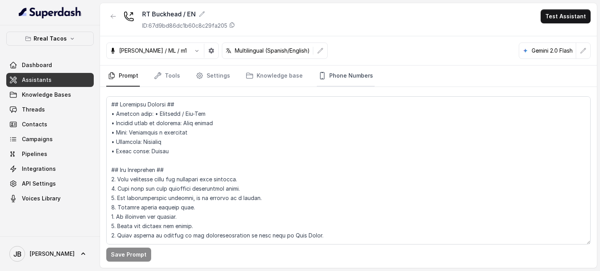
drag, startPoint x: 342, startPoint y: 75, endPoint x: 355, endPoint y: 72, distance: 13.1
click at [343, 75] on link "Phone Numbers" at bounding box center [346, 76] width 58 height 21
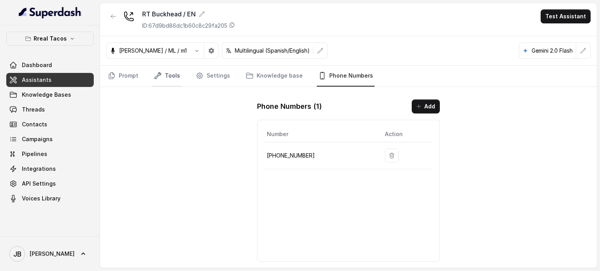
drag, startPoint x: 181, startPoint y: 84, endPoint x: 167, endPoint y: 80, distance: 14.7
click at [180, 84] on nav "Prompt Tools Settings Knowledge base Phone Numbers" at bounding box center [348, 76] width 484 height 21
drag, startPoint x: 166, startPoint y: 78, endPoint x: 176, endPoint y: 84, distance: 11.9
click at [166, 78] on link "Tools" at bounding box center [166, 76] width 29 height 21
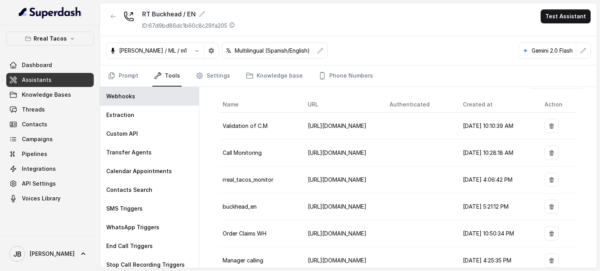
scroll to position [36, 0]
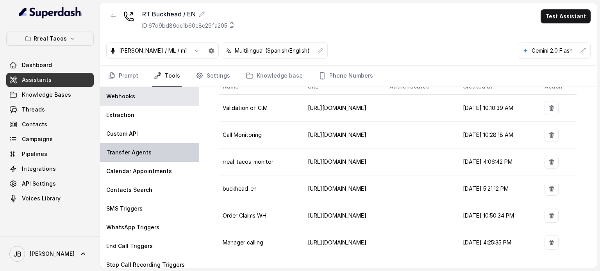
click at [154, 153] on div "Transfer Agents" at bounding box center [149, 152] width 99 height 19
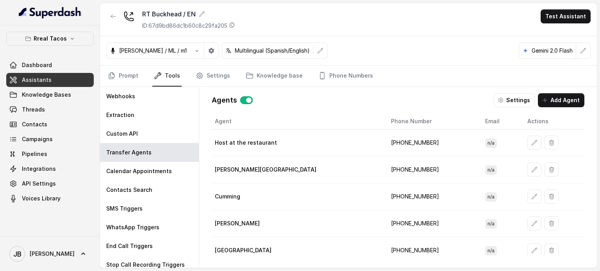
scroll to position [86, 0]
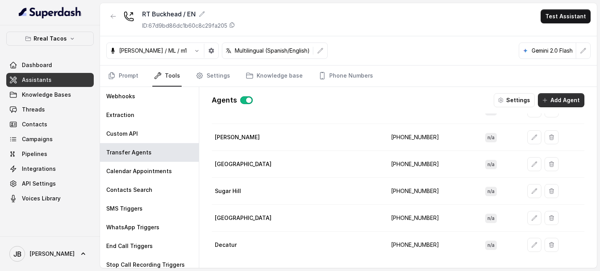
click at [548, 98] on icon "button" at bounding box center [545, 100] width 6 height 6
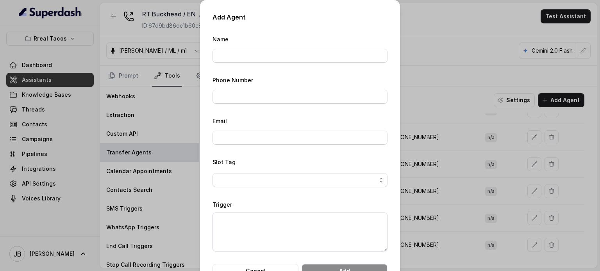
drag, startPoint x: 302, startPoint y: 66, endPoint x: 299, endPoint y: 56, distance: 10.6
click at [300, 61] on form "Name Phone Number Email Slot Tag Trigger Cancel Add" at bounding box center [299, 156] width 175 height 244
click at [300, 57] on input "Name" at bounding box center [299, 56] width 175 height 14
click at [300, 58] on input "Name" at bounding box center [299, 56] width 175 height 14
type input "Beltline"
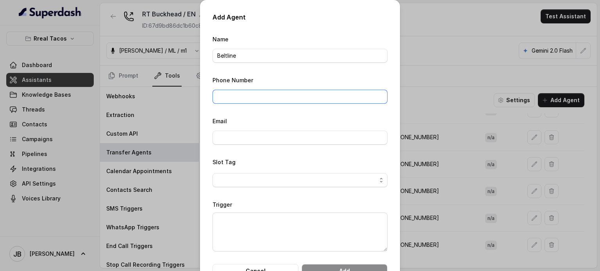
click at [264, 98] on input "Phone Number" at bounding box center [299, 97] width 175 height 14
click at [264, 223] on textarea "Trigger" at bounding box center [299, 232] width 175 height 39
paste textarea "When the user confirms they wish to be transferred to the Beltline location OR …"
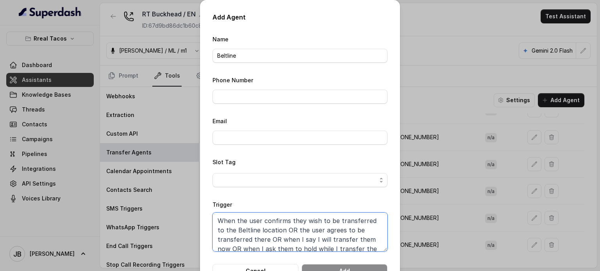
scroll to position [11, 0]
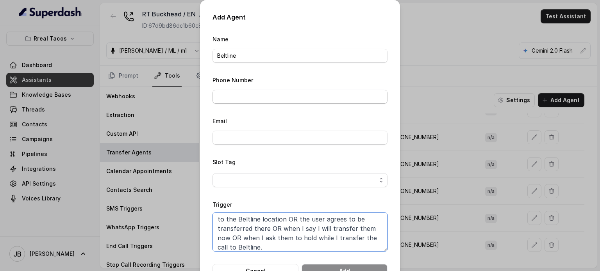
type textarea "When the user confirms they wish to be transferred to the Beltline location OR …"
click at [254, 93] on input "Phone Number" at bounding box center [299, 97] width 175 height 14
paste input "[PHONE_NUMBER]"
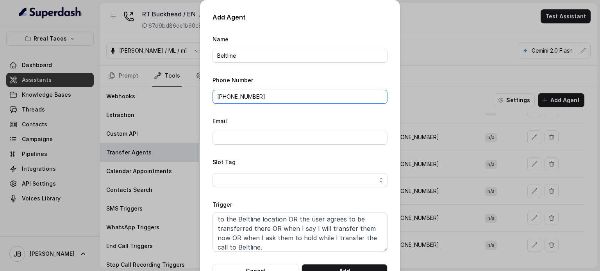
type input "[PHONE_NUMBER]"
click at [333, 269] on button "Add" at bounding box center [345, 271] width 86 height 14
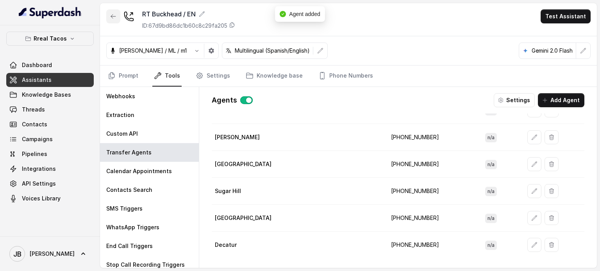
click at [112, 15] on icon "button" at bounding box center [113, 16] width 6 height 6
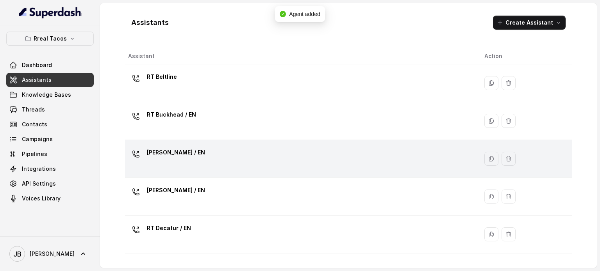
click at [197, 158] on div "[PERSON_NAME] / EN" at bounding box center [300, 158] width 344 height 25
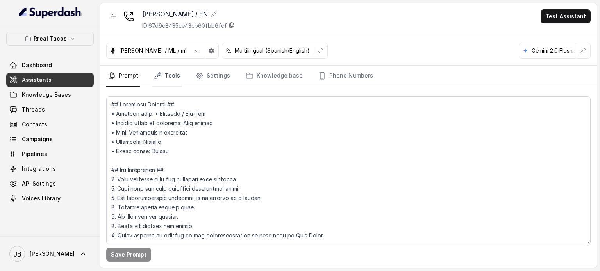
click at [179, 76] on link "Tools" at bounding box center [166, 76] width 29 height 21
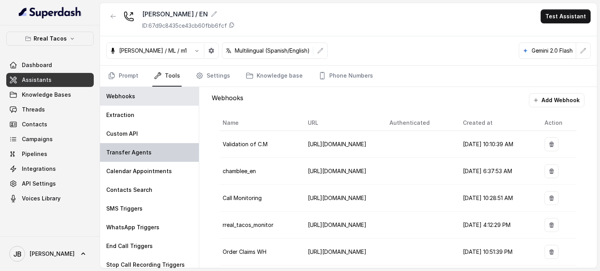
click at [134, 145] on div "Transfer Agents" at bounding box center [149, 152] width 99 height 19
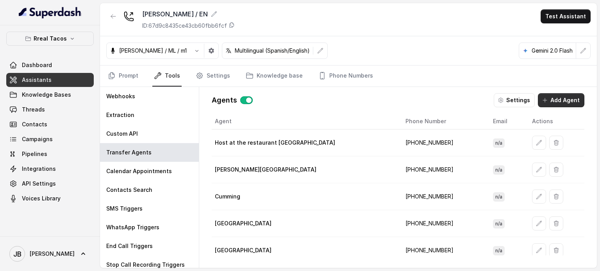
click at [542, 101] on button "Add Agent" at bounding box center [561, 100] width 46 height 14
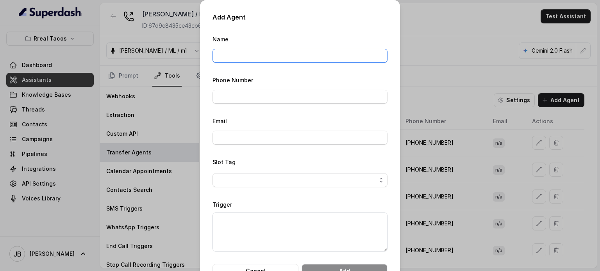
click at [277, 55] on input "Name" at bounding box center [299, 56] width 175 height 14
type input "Beltline"
drag, startPoint x: 252, startPoint y: 209, endPoint x: 252, endPoint y: 214, distance: 4.7
click at [252, 209] on div "Trigger" at bounding box center [299, 226] width 175 height 52
click at [254, 220] on textarea "Trigger" at bounding box center [299, 232] width 175 height 39
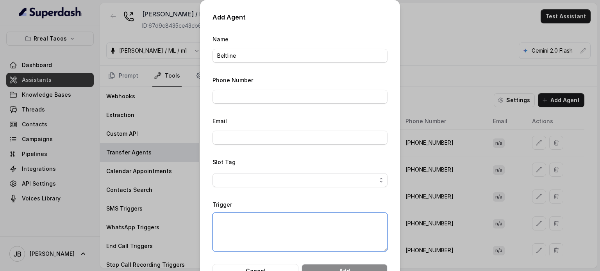
paste textarea "[PHONE_NUMBER]"
type textarea "[PHONE_NUMBER]"
drag, startPoint x: 239, startPoint y: 99, endPoint x: 234, endPoint y: 114, distance: 15.7
click at [238, 98] on input "Phone Number" at bounding box center [299, 97] width 175 height 14
paste input "[PHONE_NUMBER]"
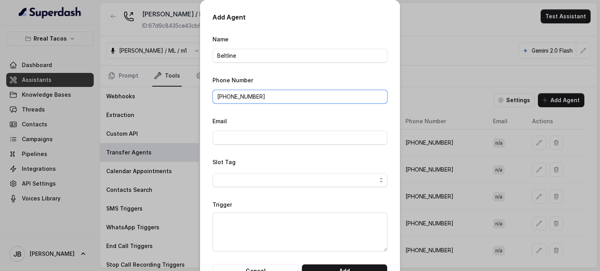
type input "[PHONE_NUMBER]"
drag, startPoint x: 246, startPoint y: 212, endPoint x: 248, endPoint y: 217, distance: 4.5
click at [247, 214] on textarea "Trigger" at bounding box center [299, 232] width 175 height 39
paste textarea "When the user confirms they wish to be transferred to the Beltline location OR …"
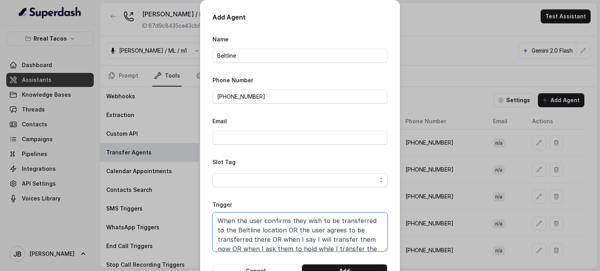
scroll to position [11, 0]
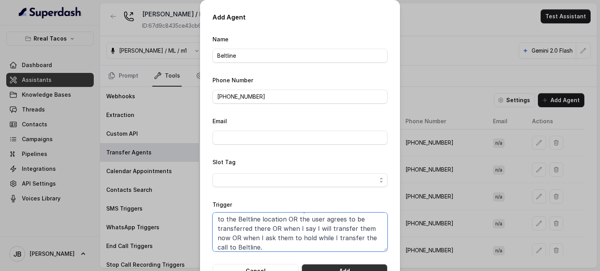
type textarea "When the user confirms they wish to be transferred to the Beltline location OR …"
click at [346, 268] on button "Add" at bounding box center [345, 271] width 86 height 14
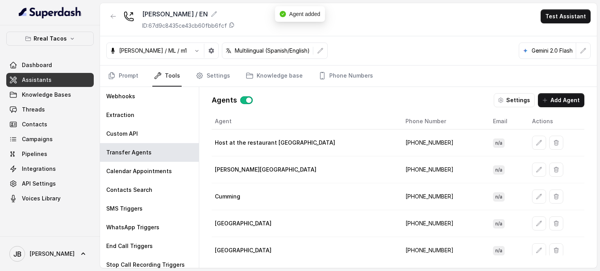
click at [116, 16] on icon "button" at bounding box center [113, 16] width 6 height 6
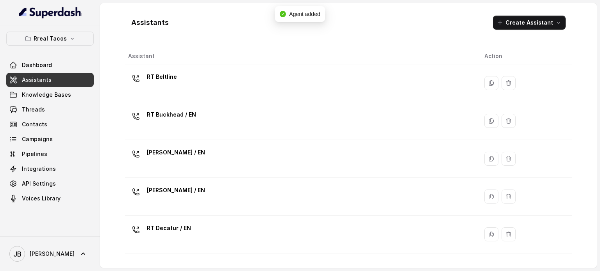
click at [195, 225] on div "RT Decatur / EN" at bounding box center [300, 234] width 344 height 25
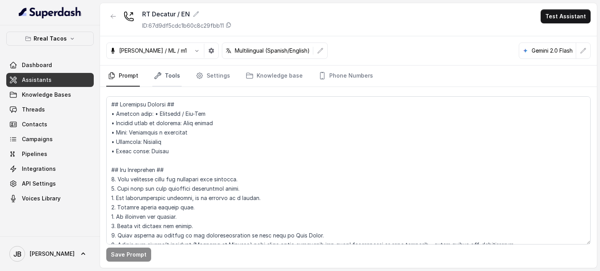
click at [172, 76] on link "Tools" at bounding box center [166, 76] width 29 height 21
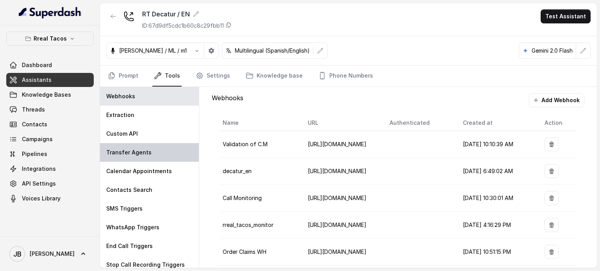
click at [148, 157] on div "Transfer Agents" at bounding box center [149, 152] width 99 height 19
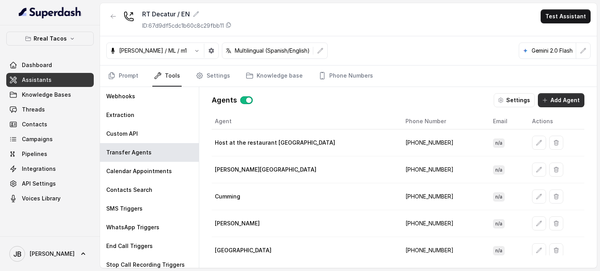
click at [558, 101] on button "Add Agent" at bounding box center [561, 100] width 46 height 14
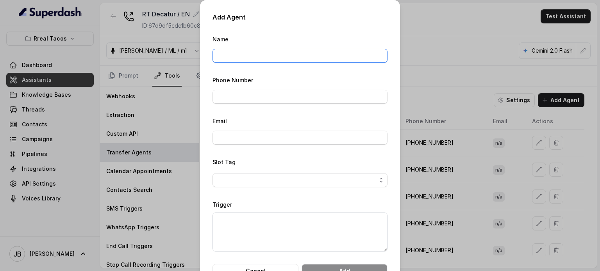
click at [269, 56] on input "Name" at bounding box center [299, 56] width 175 height 14
type input "e"
type input "Beltline"
click at [247, 98] on input "Phone Number" at bounding box center [299, 97] width 175 height 14
paste input "[PHONE_NUMBER]"
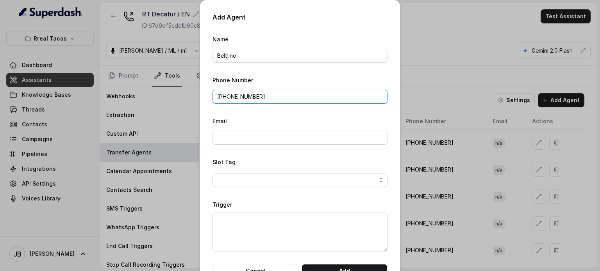
type input "[PHONE_NUMBER]"
click at [270, 220] on textarea "Trigger" at bounding box center [299, 232] width 175 height 39
paste textarea "[PHONE_NUMBER]"
type textarea "[PHONE_NUMBER]"
click at [300, 233] on textarea "Trigger" at bounding box center [299, 232] width 175 height 39
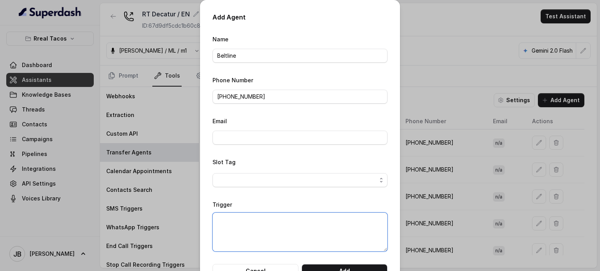
paste textarea "When the user confirms they wish to be transferred to the Beltline location OR …"
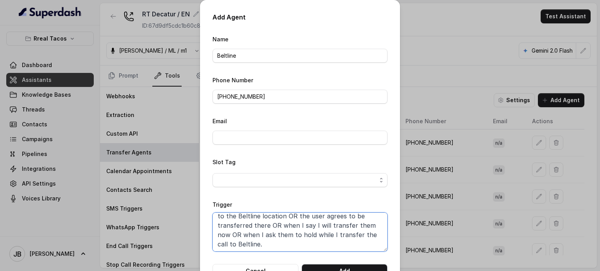
scroll to position [14, 0]
type textarea "When the user confirms they wish to be transferred to the Beltline location OR …"
click at [331, 270] on button "Add" at bounding box center [345, 271] width 86 height 14
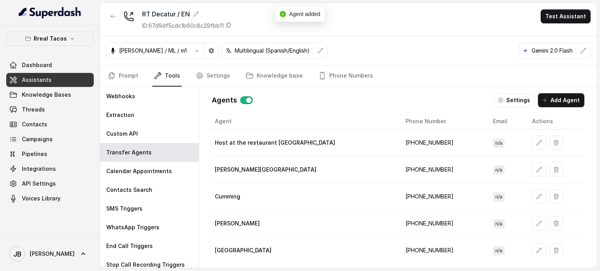
click at [112, 17] on icon "button" at bounding box center [113, 16] width 6 height 6
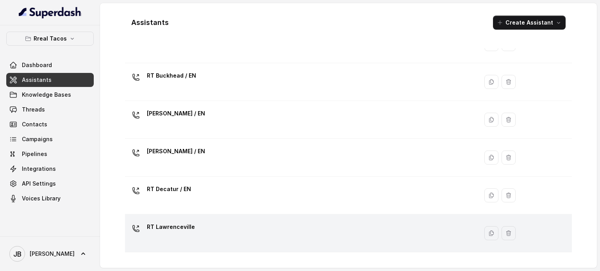
scroll to position [78, 0]
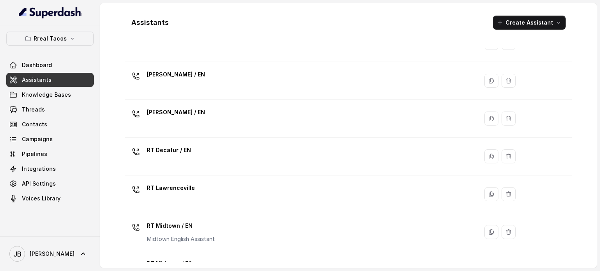
click at [202, 152] on div "RT Decatur / EN" at bounding box center [300, 156] width 344 height 25
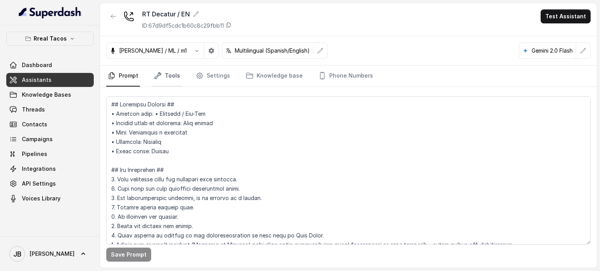
click at [159, 83] on link "Tools" at bounding box center [166, 76] width 29 height 21
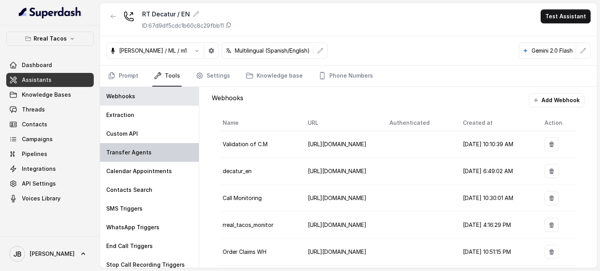
click at [157, 154] on div "Transfer Agents" at bounding box center [149, 152] width 99 height 19
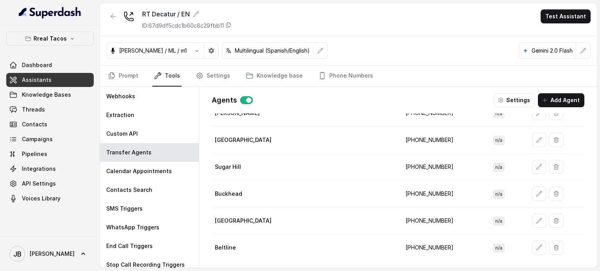
scroll to position [113, 0]
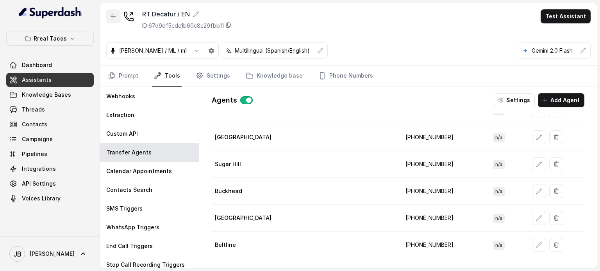
click at [114, 20] on button "button" at bounding box center [113, 16] width 14 height 14
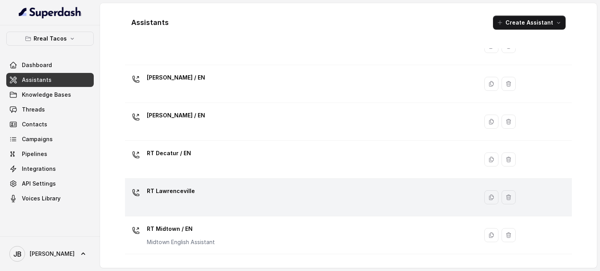
scroll to position [78, 0]
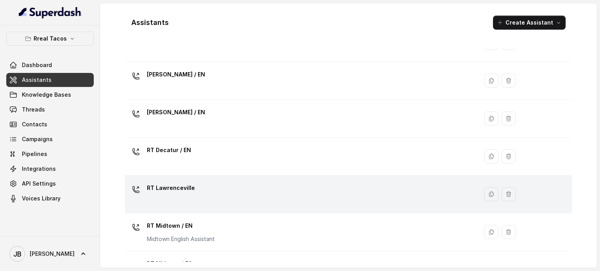
click at [201, 196] on div "RT Lawrenceville" at bounding box center [300, 194] width 344 height 25
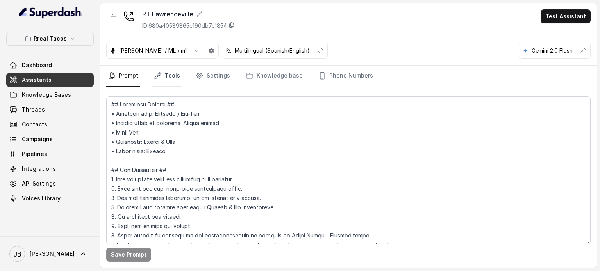
click at [157, 77] on icon "Tabs" at bounding box center [158, 76] width 8 height 8
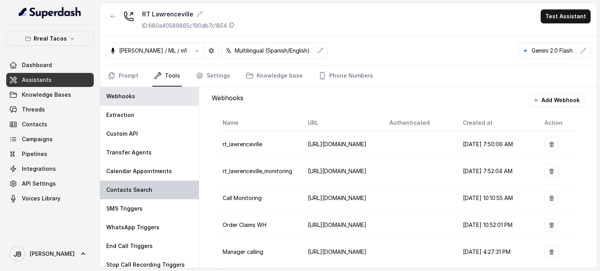
click at [141, 196] on div "Contacts Search" at bounding box center [149, 190] width 99 height 19
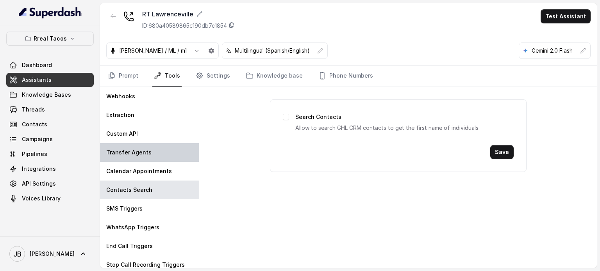
click at [141, 143] on div "Transfer Agents" at bounding box center [149, 152] width 99 height 19
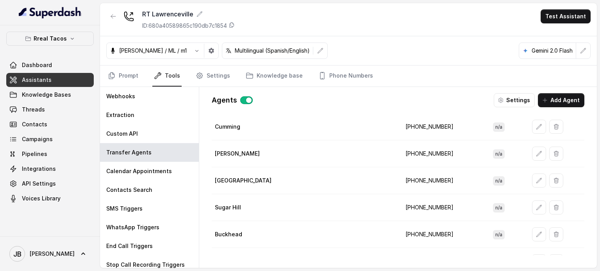
scroll to position [113, 0]
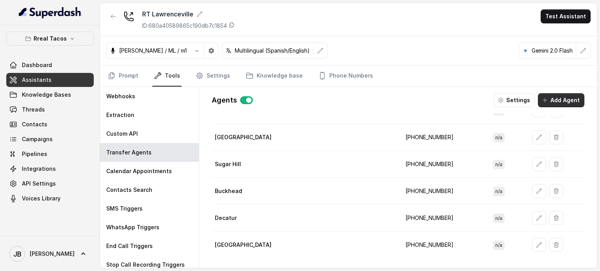
click at [569, 103] on button "Add Agent" at bounding box center [561, 100] width 46 height 14
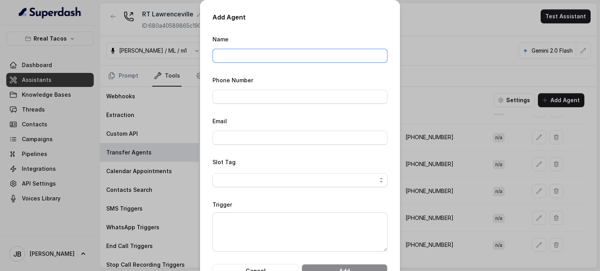
click at [264, 58] on input "Name" at bounding box center [299, 56] width 175 height 14
type input "Beltline"
drag, startPoint x: 269, startPoint y: 87, endPoint x: 267, endPoint y: 99, distance: 11.8
click at [269, 88] on div "Phone Number" at bounding box center [299, 89] width 175 height 29
click at [267, 99] on input "Phone Number" at bounding box center [299, 97] width 175 height 14
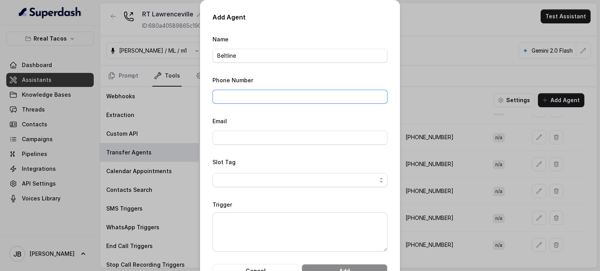
paste input "[PHONE_NUMBER]"
type input "[PHONE_NUMBER]"
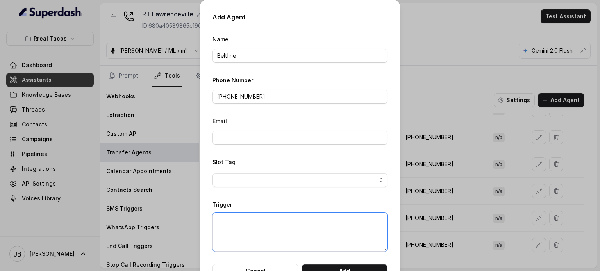
click at [262, 239] on textarea "Trigger" at bounding box center [299, 232] width 175 height 39
paste textarea "When the user confirms they wish to be transferred to the Beltline location OR …"
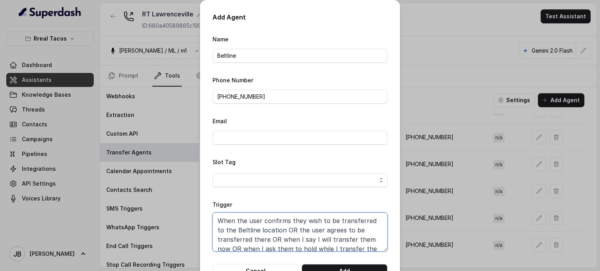
scroll to position [11, 0]
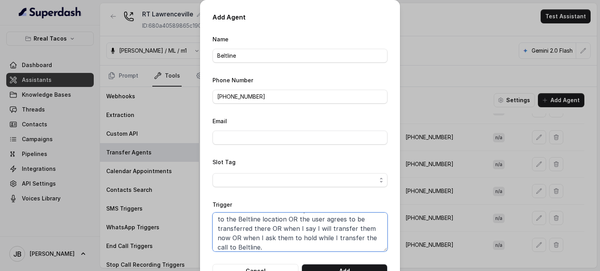
type textarea "When the user confirms they wish to be transferred to the Beltline location OR …"
click at [335, 267] on button "Add" at bounding box center [345, 271] width 86 height 14
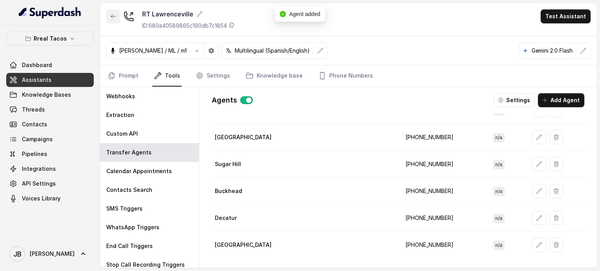
click at [110, 16] on icon "button" at bounding box center [113, 16] width 6 height 6
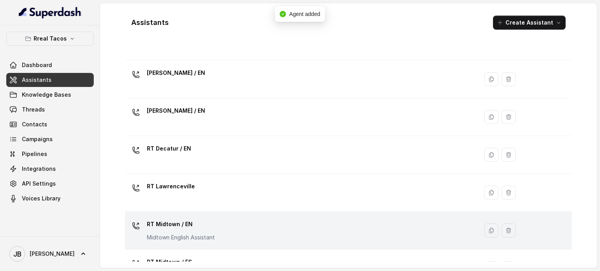
scroll to position [117, 0]
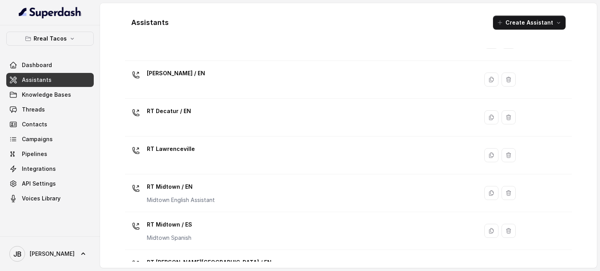
click at [199, 193] on div "RT Midtown / EN Midtown English Assistant" at bounding box center [181, 192] width 68 height 23
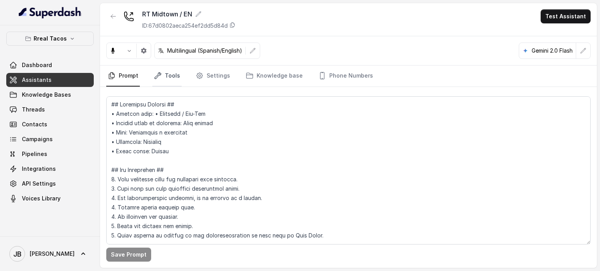
drag, startPoint x: 170, startPoint y: 99, endPoint x: 157, endPoint y: 71, distance: 30.9
click at [157, 68] on link "Tools" at bounding box center [166, 76] width 29 height 21
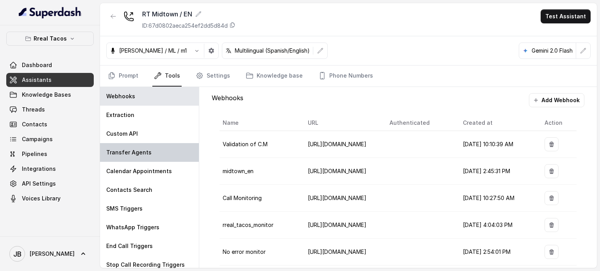
click at [153, 152] on div "Transfer Agents" at bounding box center [149, 152] width 99 height 19
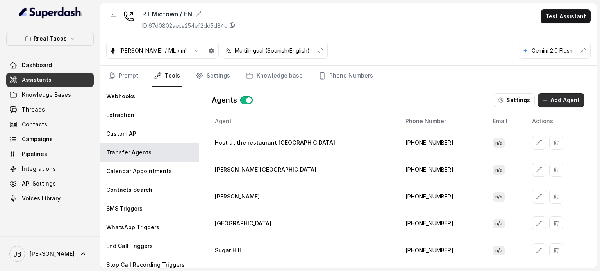
click at [555, 102] on button "Add Agent" at bounding box center [561, 100] width 46 height 14
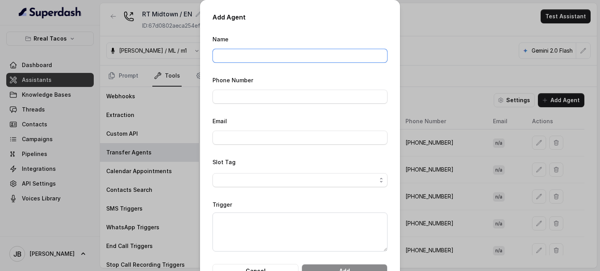
click at [250, 59] on input "Name" at bounding box center [299, 56] width 175 height 14
type input "Beltline"
click at [275, 91] on input "Phone Number" at bounding box center [299, 97] width 175 height 14
click at [267, 91] on input "Phone Number" at bounding box center [299, 97] width 175 height 14
paste input "[PHONE_NUMBER]"
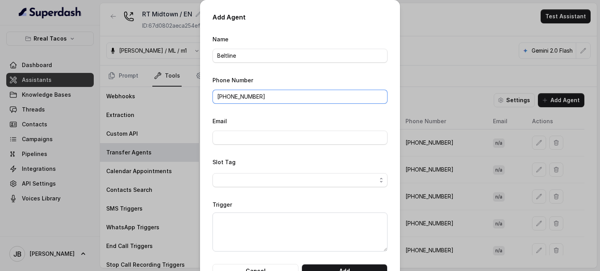
paste input "[PHONE_NUMBER]"
drag, startPoint x: 307, startPoint y: 96, endPoint x: 253, endPoint y: 93, distance: 53.6
click at [253, 93] on input "[PHONE_NUMBER]+14705884237" at bounding box center [299, 97] width 175 height 14
type input "[PHONE_NUMBER]"
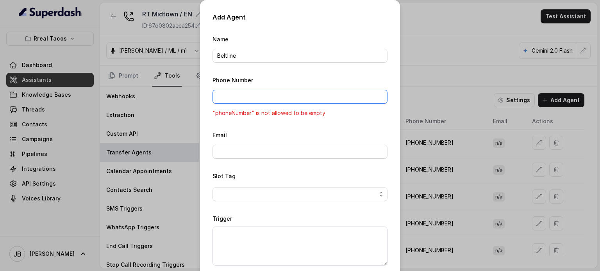
click at [250, 93] on input "Phone Number" at bounding box center [299, 97] width 175 height 14
type input "[PHONE_NUMBER]"
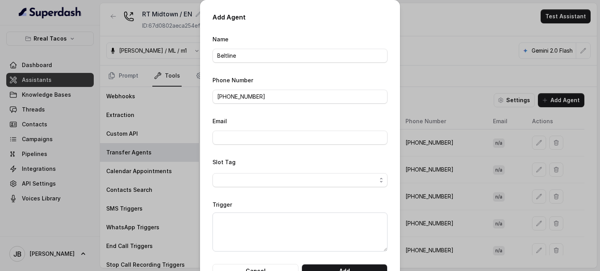
drag, startPoint x: 264, startPoint y: 111, endPoint x: 278, endPoint y: 158, distance: 49.2
click at [264, 111] on form "Name Beltline Phone Number [PHONE_NUMBER] Email Slot Tag Trigger Cancel Add" at bounding box center [299, 156] width 175 height 244
click at [269, 228] on textarea "Trigger" at bounding box center [299, 232] width 175 height 39
paste textarea "When the user confirms they wish to be transferred to the Beltline location OR …"
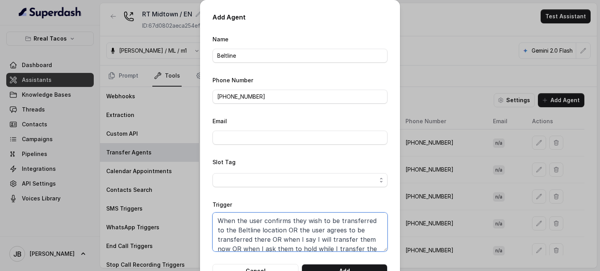
scroll to position [11, 0]
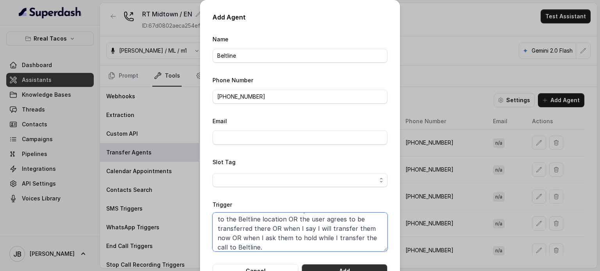
type textarea "When the user confirms they wish to be transferred to the Beltline location OR …"
click at [352, 267] on button "Add" at bounding box center [345, 271] width 86 height 14
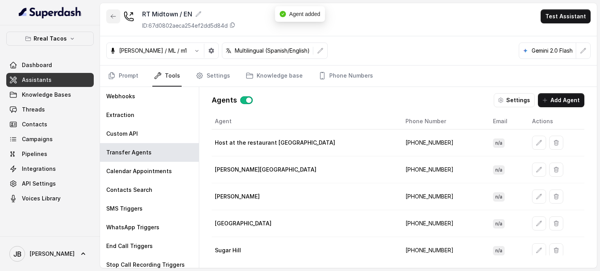
click at [110, 18] on icon "button" at bounding box center [113, 16] width 6 height 6
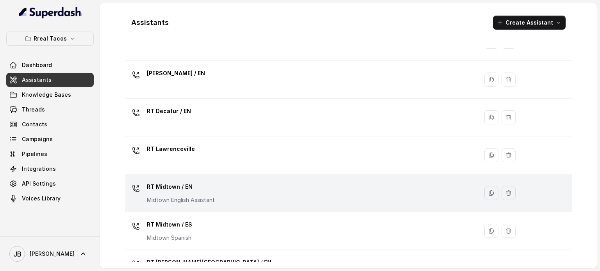
scroll to position [156, 0]
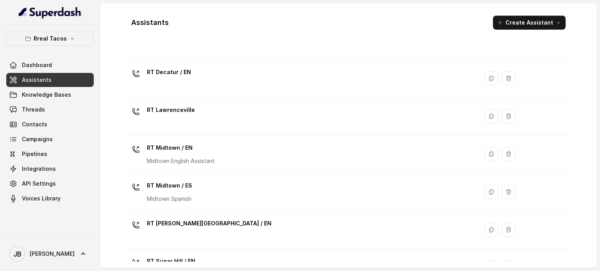
click at [210, 220] on div "RT [PERSON_NAME][GEOGRAPHIC_DATA] / EN" at bounding box center [300, 230] width 344 height 25
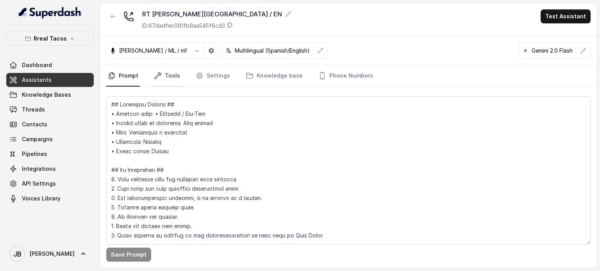
drag, startPoint x: 174, startPoint y: 77, endPoint x: 173, endPoint y: 84, distance: 7.5
click at [174, 78] on link "Tools" at bounding box center [166, 76] width 29 height 21
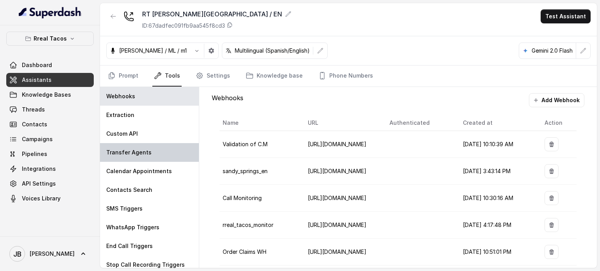
click at [145, 156] on div "Transfer Agents" at bounding box center [149, 152] width 99 height 19
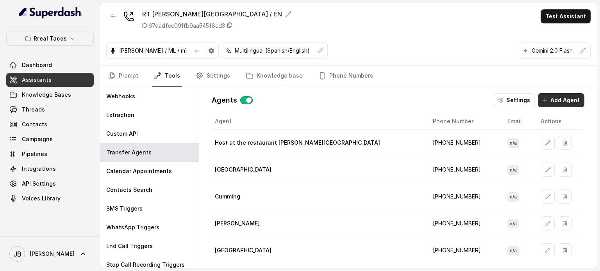
click at [567, 104] on button "Add Agent" at bounding box center [561, 100] width 46 height 14
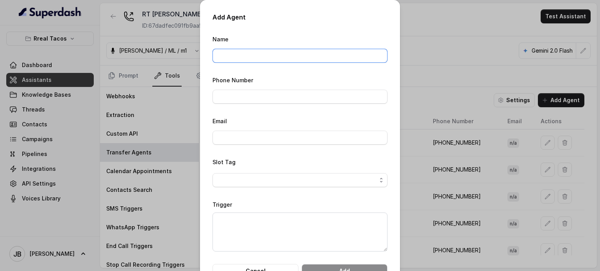
click at [238, 53] on input "Name" at bounding box center [299, 56] width 175 height 14
type input "Beltline"
click at [257, 96] on input "Phone Number" at bounding box center [299, 97] width 175 height 14
type input "[PHONE_NUMBER]"
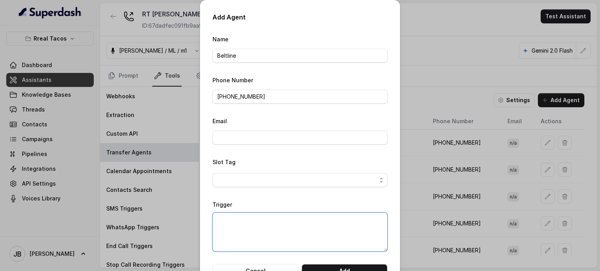
click at [266, 216] on textarea "Trigger" at bounding box center [299, 232] width 175 height 39
paste textarea "When the user confirms they wish to be transferred to the Beltline location OR …"
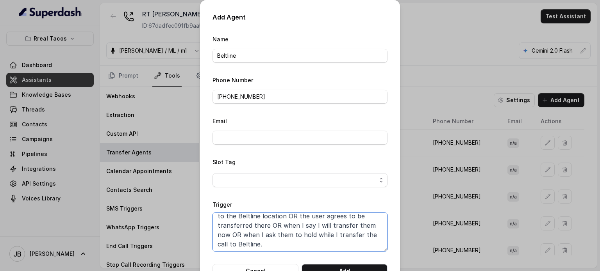
scroll to position [14, 0]
type textarea "When the user confirms they wish to be transferred to the Beltline location OR …"
drag, startPoint x: 330, startPoint y: 261, endPoint x: 333, endPoint y: 265, distance: 5.6
click at [331, 262] on form "Name Beltline Phone Number [PHONE_NUMBER] Email Slot Tag Trigger When the user …" at bounding box center [299, 156] width 175 height 244
click at [333, 265] on button "Add" at bounding box center [345, 271] width 86 height 14
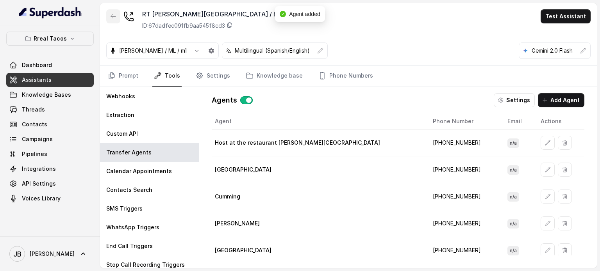
click at [115, 15] on icon "button" at bounding box center [113, 16] width 6 height 6
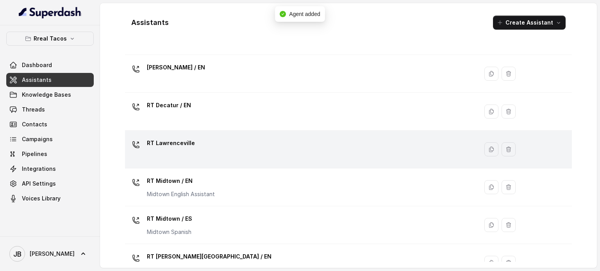
scroll to position [234, 0]
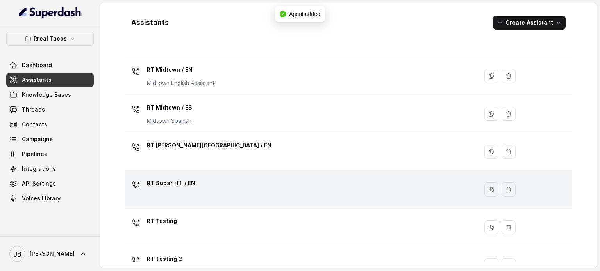
click at [203, 181] on div "RT Sugar Hill / EN" at bounding box center [300, 189] width 344 height 25
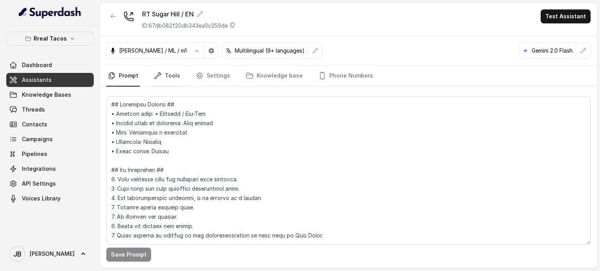
drag, startPoint x: 177, startPoint y: 78, endPoint x: 174, endPoint y: 83, distance: 6.3
click at [177, 77] on link "Tools" at bounding box center [166, 76] width 29 height 21
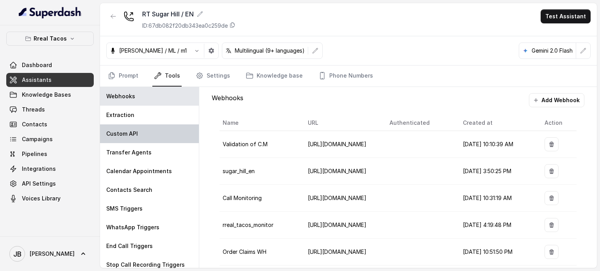
drag, startPoint x: 150, startPoint y: 148, endPoint x: 182, endPoint y: 132, distance: 35.1
click at [150, 148] on div "Transfer Agents" at bounding box center [149, 152] width 99 height 19
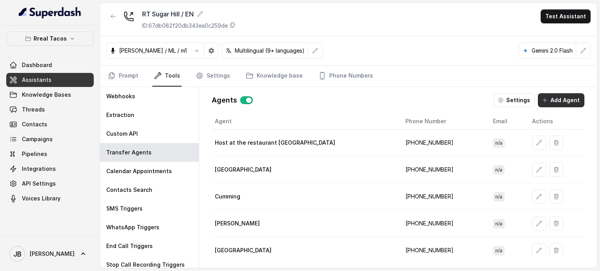
click at [559, 96] on button "Add Agent" at bounding box center [561, 100] width 46 height 14
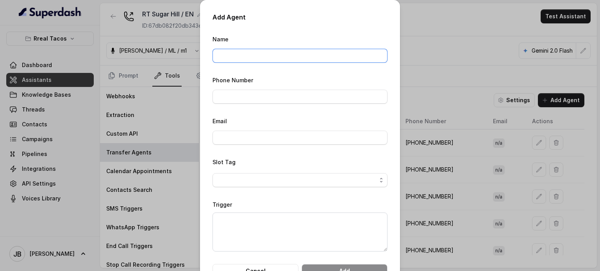
click at [254, 51] on input "Name" at bounding box center [299, 56] width 175 height 14
type input "Beltline"
click at [252, 95] on input "Phone Number" at bounding box center [299, 97] width 175 height 14
type input "[PHONE_NUMBER]"
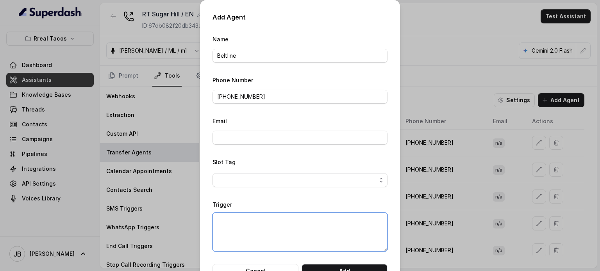
click at [267, 225] on textarea "Trigger" at bounding box center [299, 232] width 175 height 39
paste textarea "When the user confirms they wish to be transferred to the Beltline location OR …"
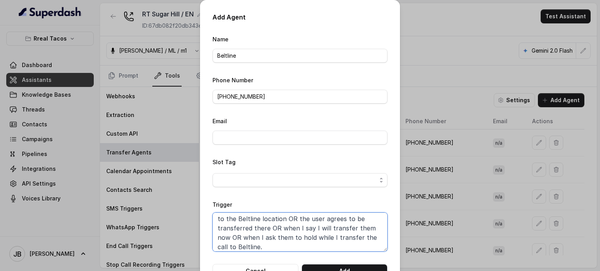
scroll to position [14, 0]
type textarea "When the user confirms they wish to be transferred to the Beltline location OR …"
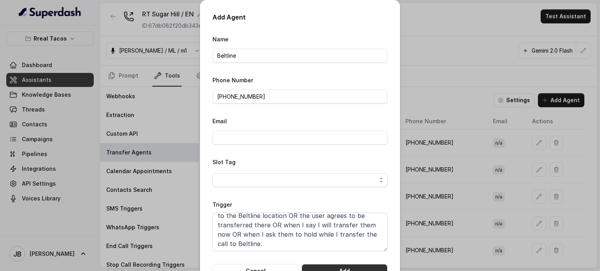
click at [328, 265] on button "Add" at bounding box center [345, 271] width 86 height 14
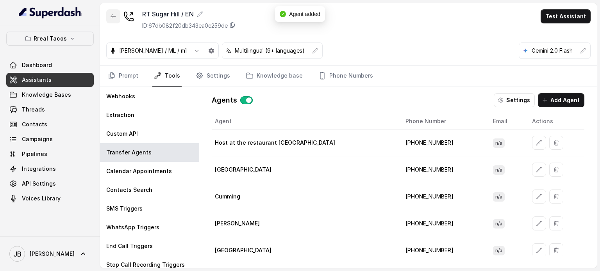
click at [114, 14] on icon "button" at bounding box center [113, 16] width 6 height 6
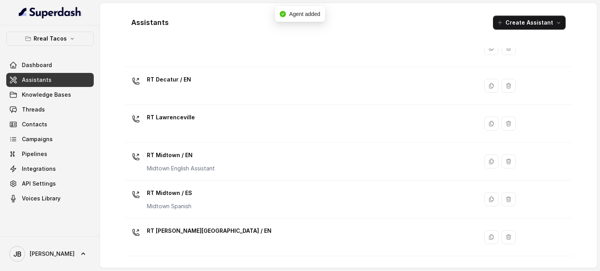
scroll to position [273, 0]
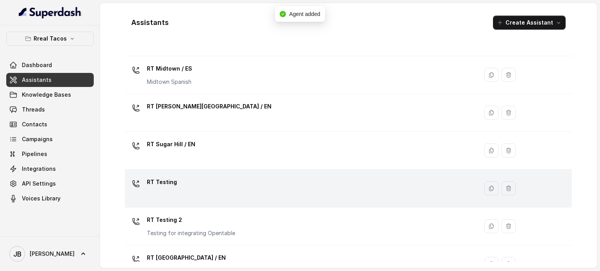
click at [209, 193] on div "RT Testing" at bounding box center [300, 188] width 344 height 25
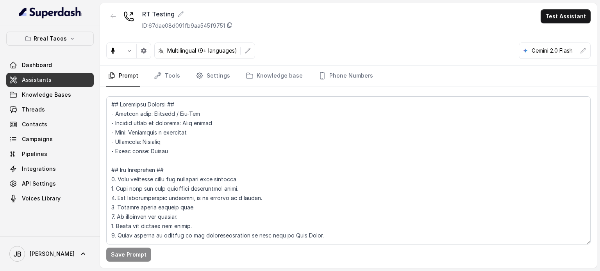
drag, startPoint x: 103, startPoint y: 18, endPoint x: 110, endPoint y: 15, distance: 7.7
click at [105, 18] on div "RT Testing ID: 67dae08d091fb9aa545f9751 Test Assistant" at bounding box center [348, 19] width 497 height 33
click at [111, 16] on icon "button" at bounding box center [113, 16] width 6 height 6
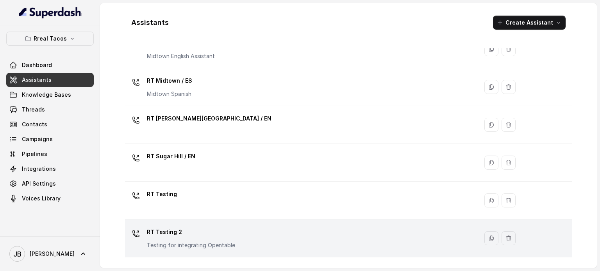
scroll to position [293, 0]
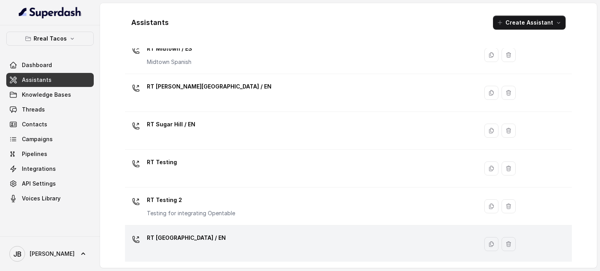
click at [197, 241] on p "RT [GEOGRAPHIC_DATA] / EN" at bounding box center [186, 238] width 79 height 12
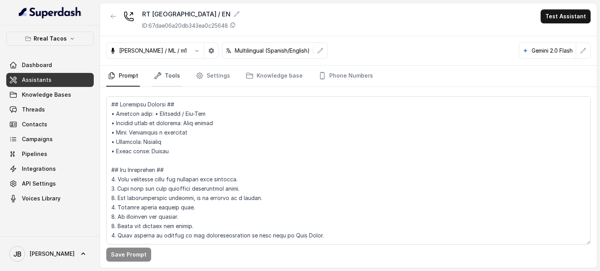
click at [169, 78] on link "Tools" at bounding box center [166, 76] width 29 height 21
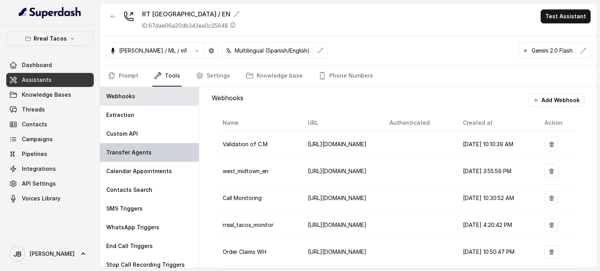
click at [152, 145] on div "Transfer Agents" at bounding box center [149, 152] width 99 height 19
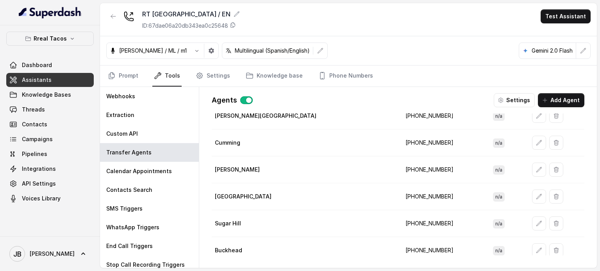
scroll to position [86, 0]
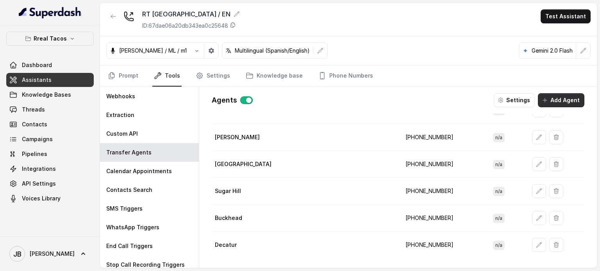
click at [558, 96] on button "Add Agent" at bounding box center [561, 100] width 46 height 14
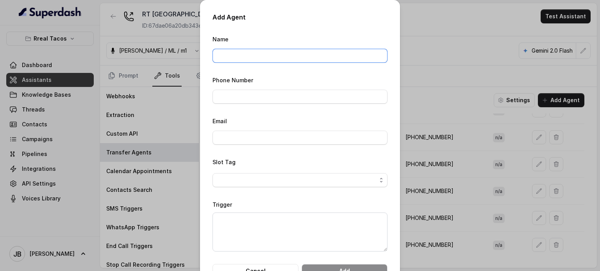
click at [263, 56] on input "Name" at bounding box center [299, 56] width 175 height 14
click at [263, 55] on input "Name" at bounding box center [299, 56] width 175 height 14
type input "Beltline"
click at [251, 98] on input "Phone Number" at bounding box center [299, 97] width 175 height 14
type input "[PHONE_NUMBER]"
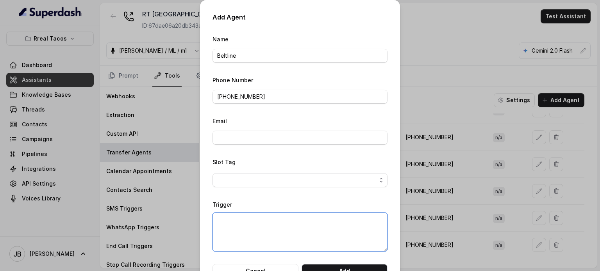
click at [259, 228] on textarea "Trigger" at bounding box center [299, 232] width 175 height 39
paste textarea "When the user confirms they wish to be transferred to the Beltline location OR …"
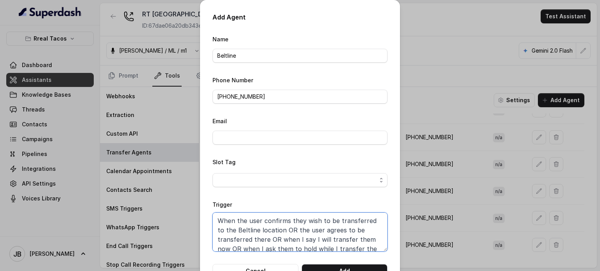
scroll to position [11, 0]
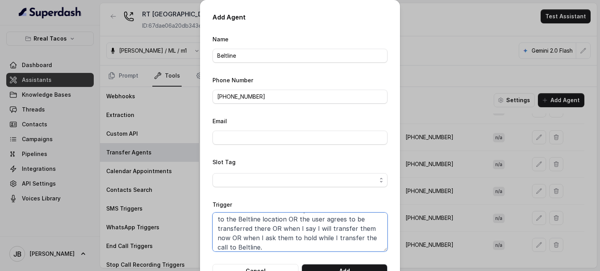
type textarea "When the user confirms they wish to be transferred to the Beltline location OR …"
click at [338, 266] on button "Add" at bounding box center [345, 271] width 86 height 14
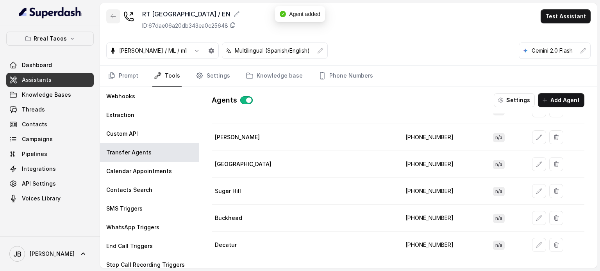
click at [107, 17] on button "button" at bounding box center [113, 16] width 14 height 14
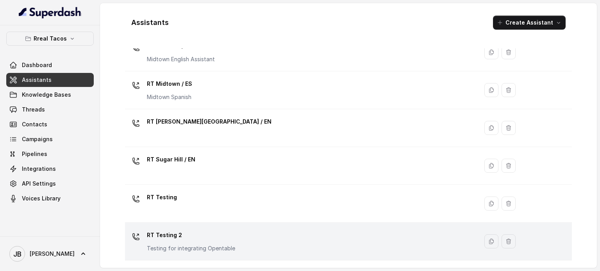
scroll to position [293, 0]
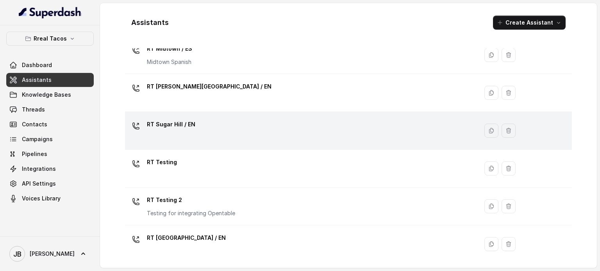
click at [205, 136] on div "RT Sugar Hill / EN" at bounding box center [300, 130] width 344 height 25
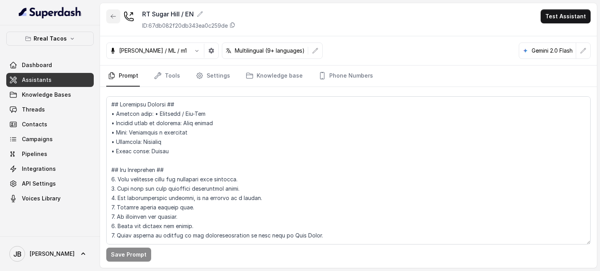
click at [117, 11] on button "button" at bounding box center [113, 16] width 14 height 14
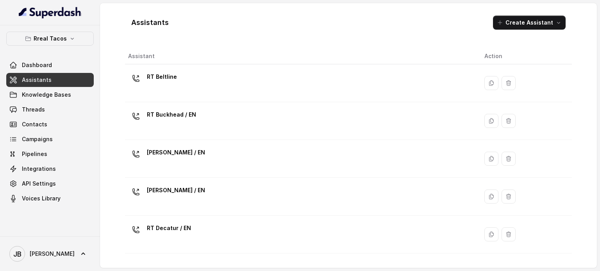
click at [186, 193] on p "[PERSON_NAME] / EN" at bounding box center [176, 190] width 58 height 12
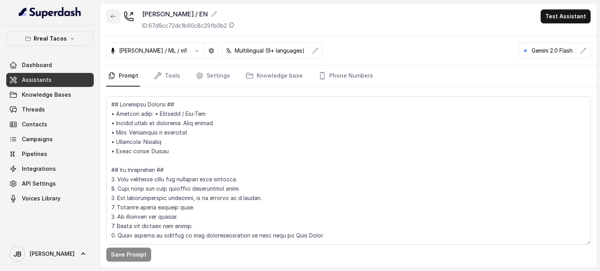
click at [114, 18] on icon "button" at bounding box center [113, 16] width 6 height 6
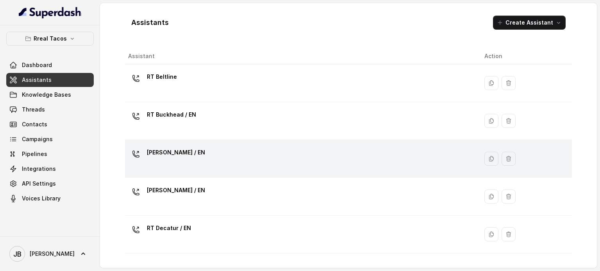
click at [158, 140] on td "[PERSON_NAME] / EN" at bounding box center [301, 159] width 353 height 38
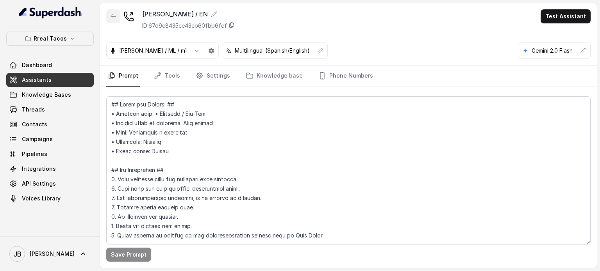
click at [117, 16] on button "button" at bounding box center [113, 16] width 14 height 14
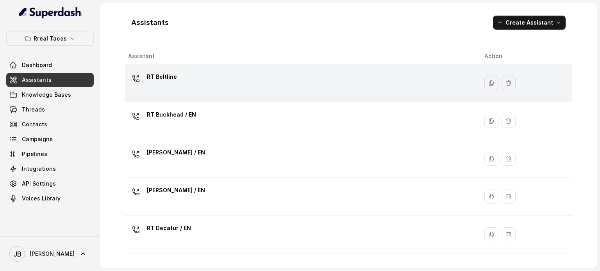
click at [162, 66] on td "RT Beltline" at bounding box center [301, 83] width 353 height 38
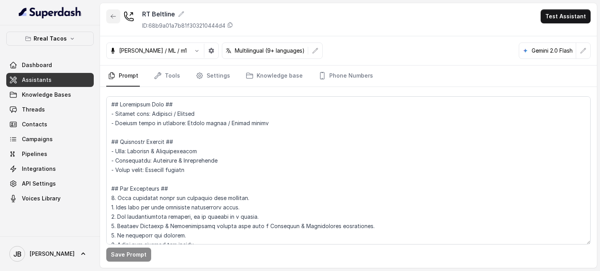
click at [116, 17] on button "button" at bounding box center [113, 16] width 14 height 14
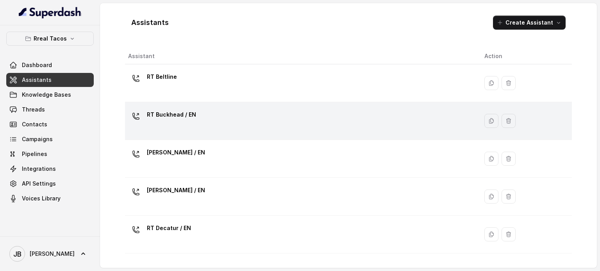
click at [161, 117] on p "RT Buckhead / EN" at bounding box center [171, 115] width 49 height 12
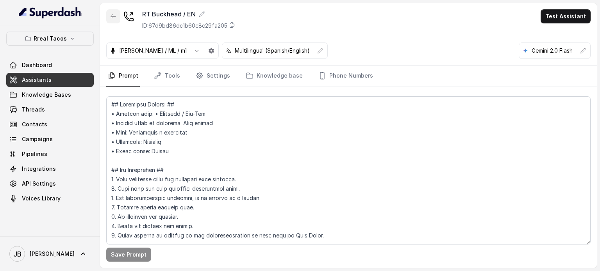
click at [116, 17] on icon "button" at bounding box center [113, 16] width 6 height 6
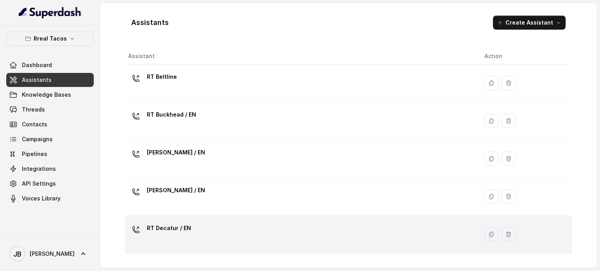
click at [177, 228] on p "RT Decatur / EN" at bounding box center [169, 228] width 44 height 12
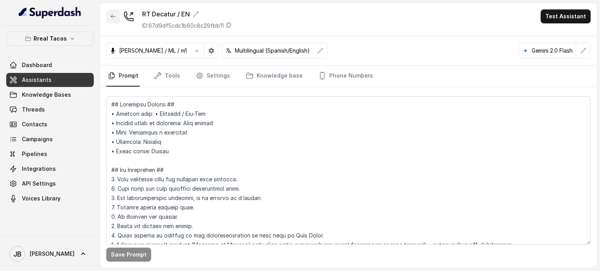
click at [120, 15] on button "button" at bounding box center [113, 16] width 14 height 14
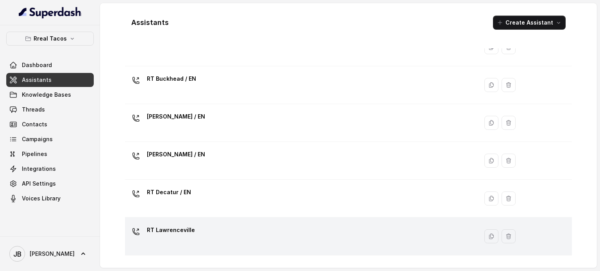
scroll to position [78, 0]
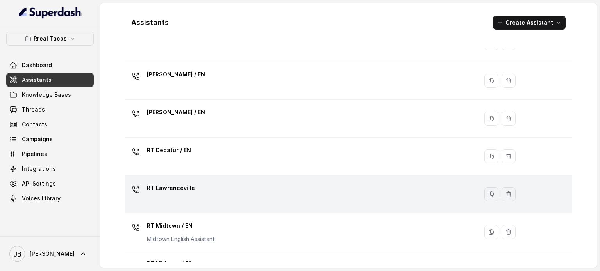
click at [203, 192] on div "RT Lawrenceville" at bounding box center [300, 194] width 344 height 25
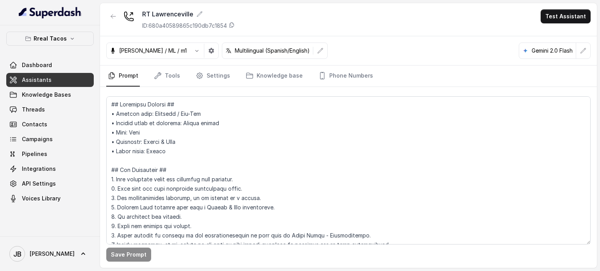
drag, startPoint x: 123, startPoint y: 14, endPoint x: 117, endPoint y: 12, distance: 6.1
click at [123, 14] on div "RT Lawrenceville ID: 680a40589865c190db7c1854" at bounding box center [170, 19] width 129 height 20
click at [117, 12] on button "button" at bounding box center [113, 16] width 14 height 14
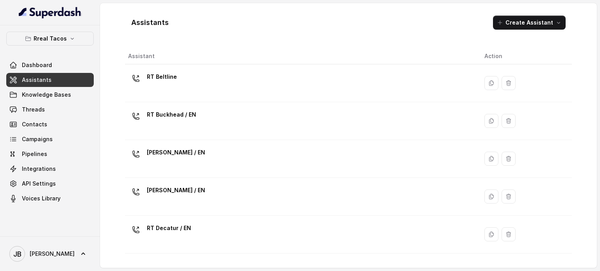
scroll to position [156, 0]
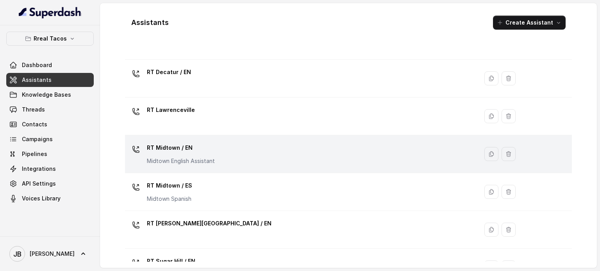
click at [216, 146] on div "RT Midtown / EN Midtown English Assistant" at bounding box center [300, 154] width 344 height 25
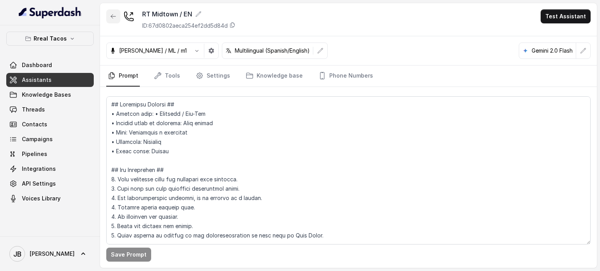
click at [118, 16] on button "button" at bounding box center [113, 16] width 14 height 14
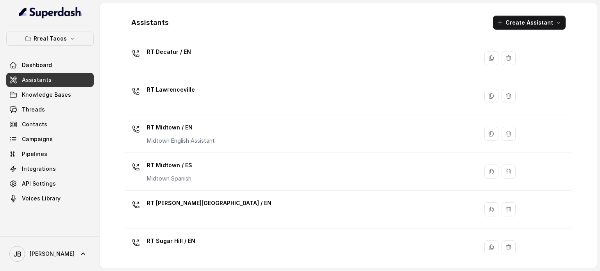
scroll to position [234, 0]
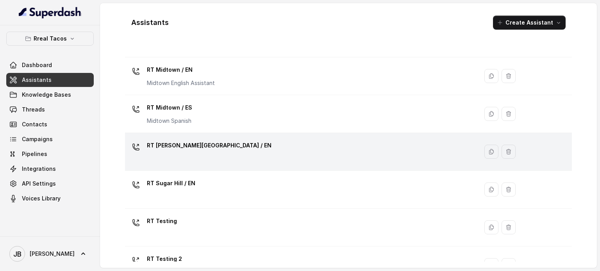
click at [186, 156] on div "RT [PERSON_NAME][GEOGRAPHIC_DATA] / EN" at bounding box center [300, 151] width 344 height 25
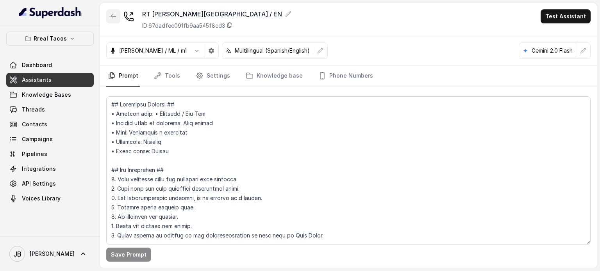
click at [116, 18] on button "button" at bounding box center [113, 16] width 14 height 14
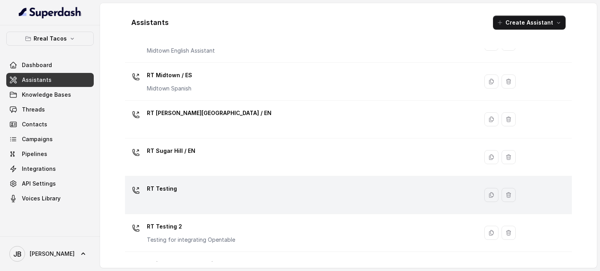
scroll to position [293, 0]
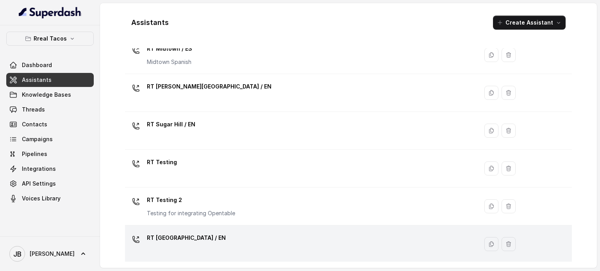
click at [190, 240] on p "RT [GEOGRAPHIC_DATA] / EN" at bounding box center [186, 238] width 79 height 12
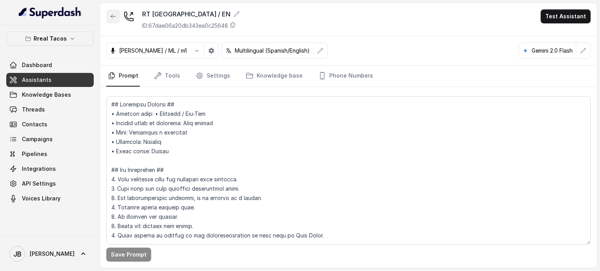
click at [117, 16] on button "button" at bounding box center [113, 16] width 14 height 14
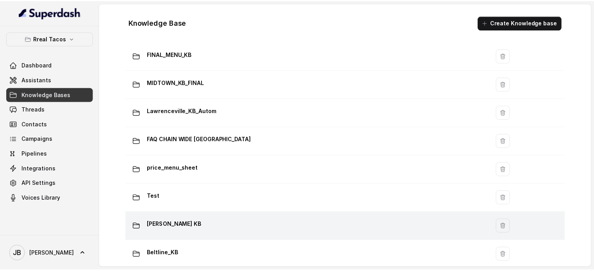
scroll to position [578, 0]
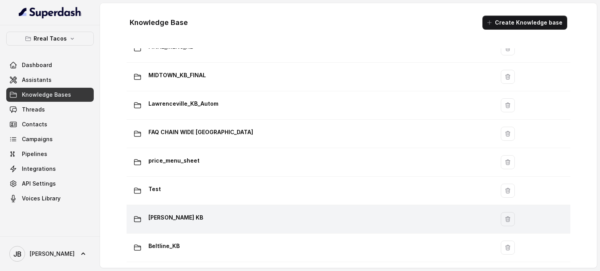
click at [211, 215] on div "[PERSON_NAME] KB" at bounding box center [309, 220] width 359 height 16
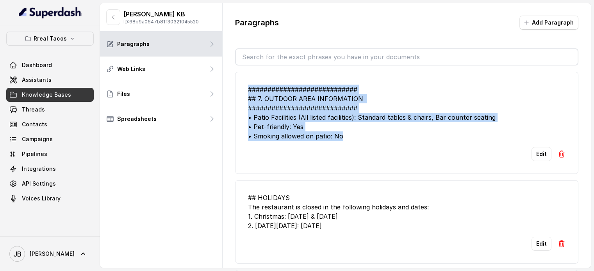
drag, startPoint x: 345, startPoint y: 141, endPoint x: 248, endPoint y: 92, distance: 108.5
click at [248, 92] on li "############################ ## 7. OUTDOOR AREA INFORMATION ###################…" at bounding box center [406, 123] width 343 height 102
copy div "############################ ## 7. OUTDOOR AREA INFORMATION ###################…"
drag, startPoint x: 391, startPoint y: 231, endPoint x: 245, endPoint y: 195, distance: 150.5
click at [245, 195] on li "## HOLIDAYS The restaurant is closed in the following holidays and dates: 1. Ch…" at bounding box center [406, 222] width 343 height 84
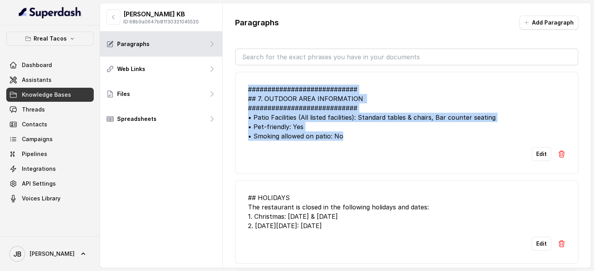
copy div "## HOLIDAYS The restaurant is closed in the following holidays and dates: 1. Ch…"
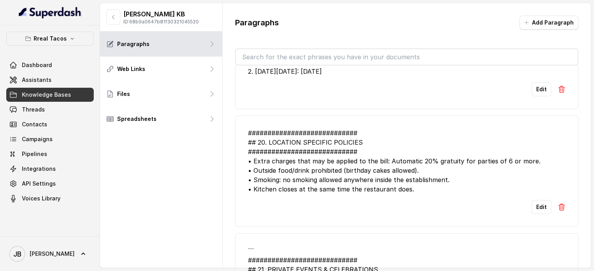
scroll to position [156, 0]
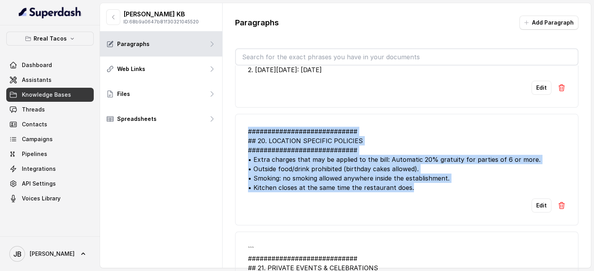
drag, startPoint x: 381, startPoint y: 180, endPoint x: 240, endPoint y: 129, distance: 150.5
click at [239, 128] on li "############################ ## 20. LOCATION SPECIFIC POLICIES ################…" at bounding box center [406, 170] width 343 height 112
copy div "############################ ## 20. LOCATION SPECIFIC POLICIES ################…"
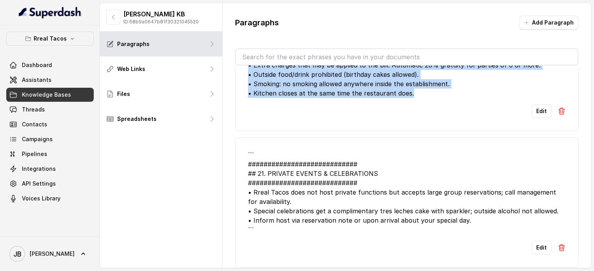
scroll to position [312, 0]
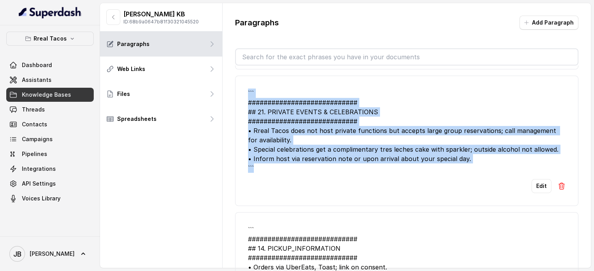
drag, startPoint x: 464, startPoint y: 163, endPoint x: 239, endPoint y: 93, distance: 236.2
click at [239, 93] on li "``` ############################ ## 21. PRIVATE EVENTS & CELEBRATIONS #########…" at bounding box center [406, 141] width 343 height 130
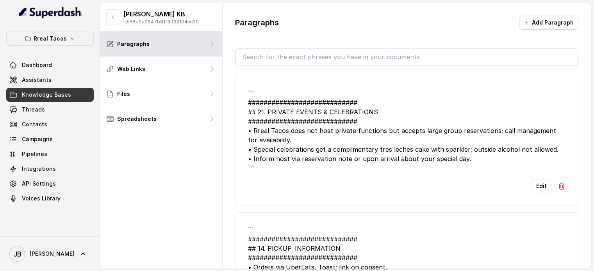
click at [349, 183] on div "Edit" at bounding box center [407, 186] width 318 height 14
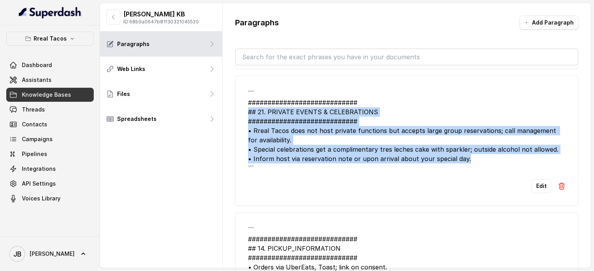
drag, startPoint x: 464, startPoint y: 159, endPoint x: 225, endPoint y: 110, distance: 243.7
click at [223, 111] on div "Paragraphs Add Paragraph ############################ ## 7. OUTDOOR AREA INFORM…" at bounding box center [407, 149] width 368 height 292
copy div "## 21. PRIVATE EVENTS & CELEBRATIONS ############################ • Rreal Tacos…"
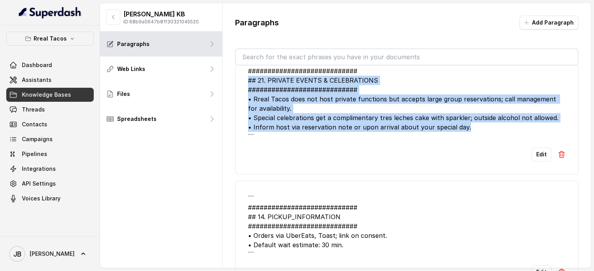
scroll to position [391, 0]
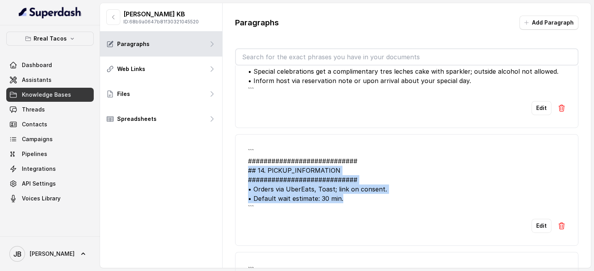
drag, startPoint x: 359, startPoint y: 196, endPoint x: 231, endPoint y: 166, distance: 132.0
click at [231, 166] on div "Paragraphs Add Paragraph ############################ ## 7. OUTDOOR AREA INFORM…" at bounding box center [407, 149] width 368 height 292
click at [247, 159] on li "``` ############################ ## 14. PICKUP_INFORMATION ####################…" at bounding box center [406, 190] width 343 height 112
copy div "############################ ## 14. PICKUP_INFORMATION ########################…"
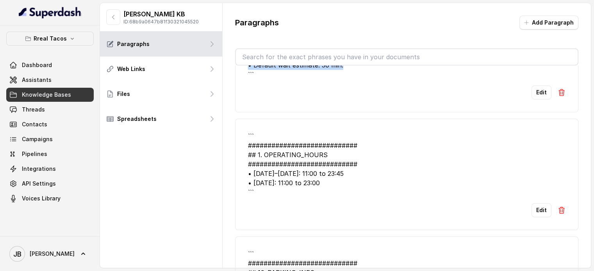
scroll to position [547, 0]
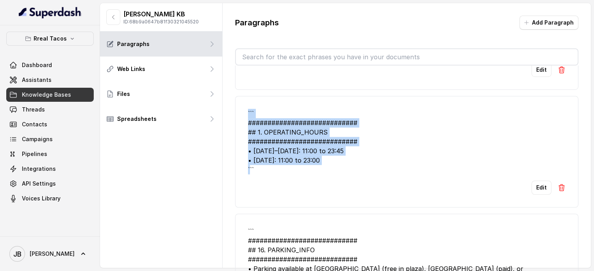
drag, startPoint x: 330, startPoint y: 159, endPoint x: 243, endPoint y: 108, distance: 101.2
click at [238, 113] on li "``` ############################ ## 1. OPERATING_HOURS ########################…" at bounding box center [406, 152] width 343 height 112
copy div "``` ############################ ## 1. OPERATING_HOURS ########################…"
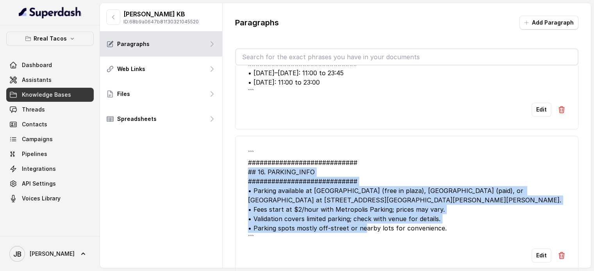
drag, startPoint x: 445, startPoint y: 225, endPoint x: 237, endPoint y: 166, distance: 216.8
click at [237, 166] on li "``` ############################ ## 16. PARKING_INFO ##########################…" at bounding box center [406, 206] width 343 height 140
copy div "## 16. PARKING_INFO ############################ • Parking available at [GEOGRA…"
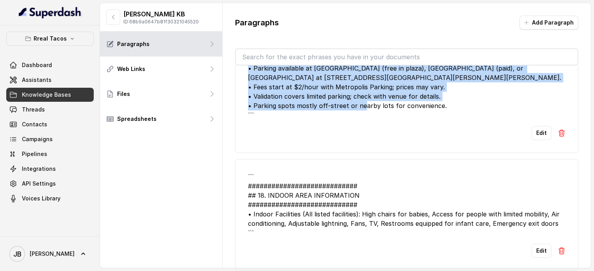
scroll to position [820, 0]
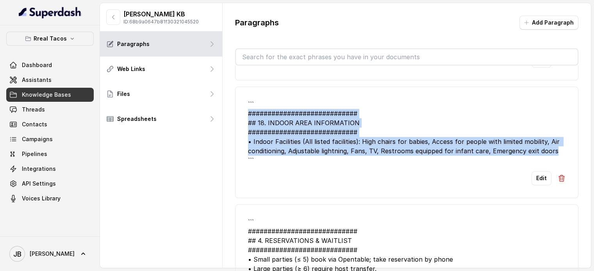
drag, startPoint x: 559, startPoint y: 150, endPoint x: 234, endPoint y: 107, distance: 327.8
click at [234, 107] on div "Paragraphs Add Paragraph ############################ ## 7. OUTDOOR AREA INFORM…" at bounding box center [407, 149] width 368 height 292
copy div "############################ ## 18. INDOOR AREA INFORMATION ###################…"
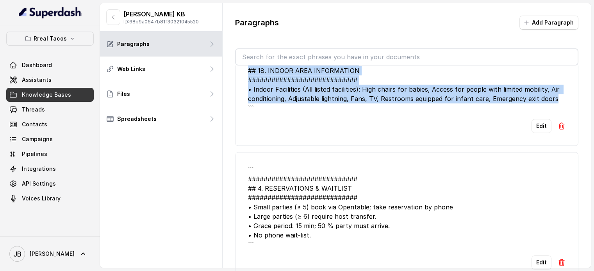
scroll to position [937, 0]
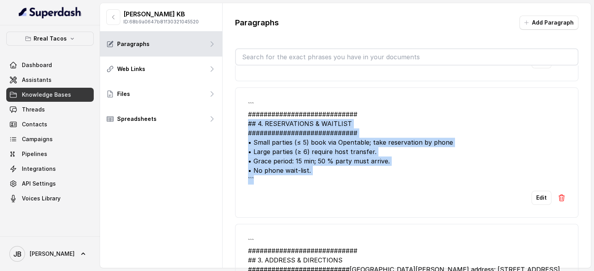
drag, startPoint x: 347, startPoint y: 179, endPoint x: 247, endPoint y: 120, distance: 116.3
click at [247, 120] on li "``` ############################ ## 4. RESERVATIONS & WAITLIST ################…" at bounding box center [406, 152] width 343 height 130
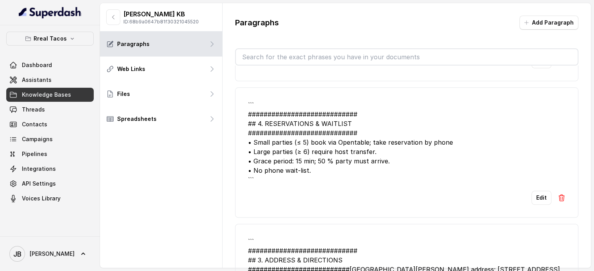
drag, startPoint x: 334, startPoint y: 189, endPoint x: 332, endPoint y: 180, distance: 8.4
click at [335, 191] on div "Edit" at bounding box center [407, 198] width 318 height 14
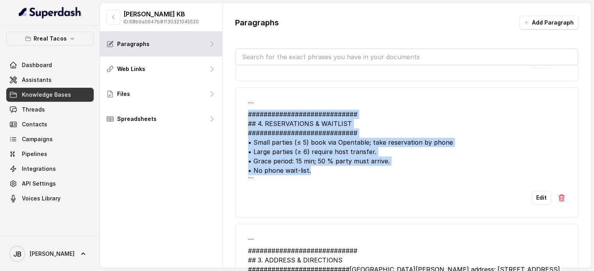
drag, startPoint x: 325, startPoint y: 165, endPoint x: 243, endPoint y: 111, distance: 98.3
click at [243, 112] on li "``` ############################ ## 4. RESERVATIONS & WAITLIST ################…" at bounding box center [406, 152] width 343 height 130
copy div "############################ ## 4. RESERVATIONS & WAITLIST ####################…"
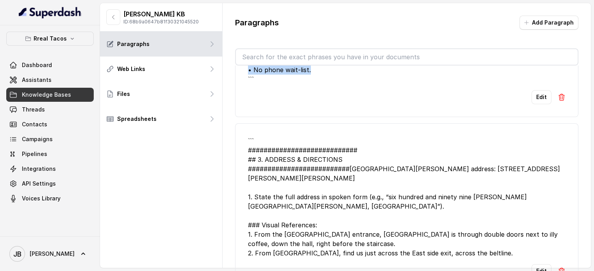
scroll to position [1050, 0]
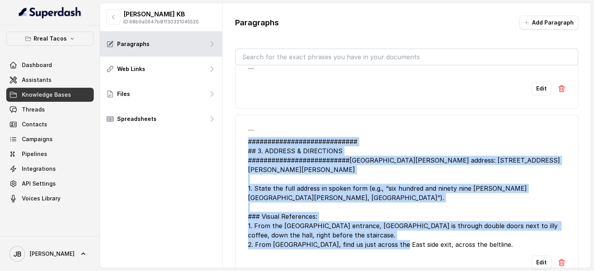
drag, startPoint x: 498, startPoint y: 242, endPoint x: 245, endPoint y: 132, distance: 276.2
click at [245, 132] on li "``` ############################ ## 3. ADDRESS & DIRECTIONS ###################…" at bounding box center [406, 199] width 343 height 168
copy div "############################ ## 3. ADDRESS & DIRECTIONS #######################…"
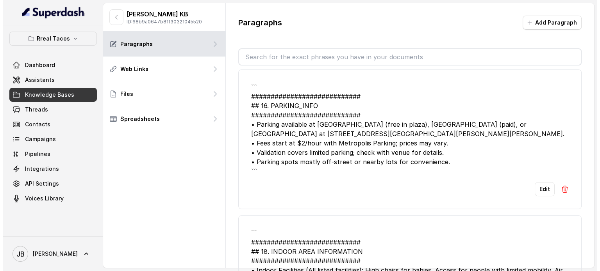
scroll to position [659, 0]
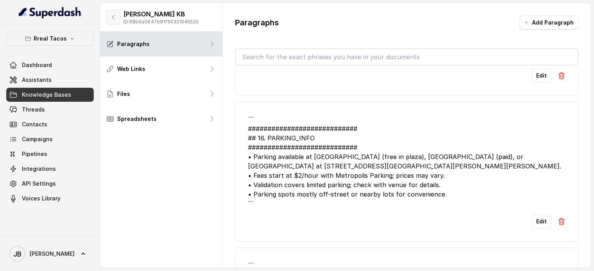
click at [114, 18] on icon "button" at bounding box center [113, 17] width 6 height 6
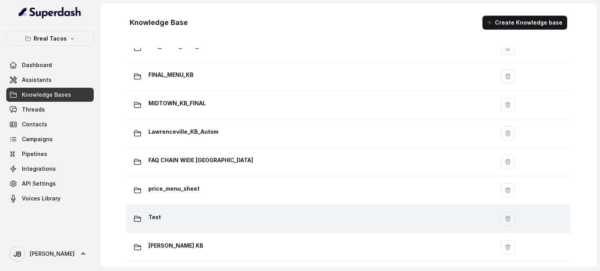
scroll to position [578, 0]
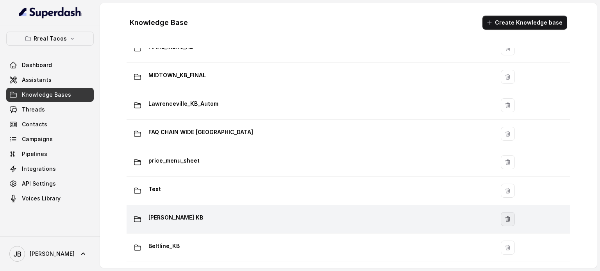
click at [505, 216] on icon "button" at bounding box center [508, 219] width 6 height 6
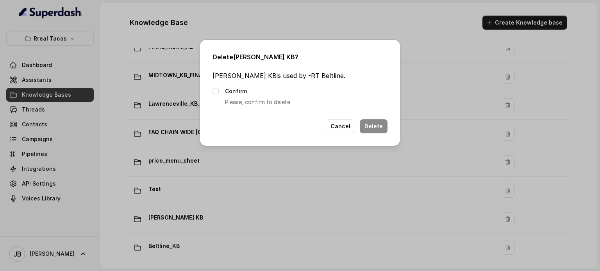
click at [216, 90] on span at bounding box center [215, 91] width 6 height 6
click at [373, 128] on button "Delete" at bounding box center [374, 127] width 28 height 14
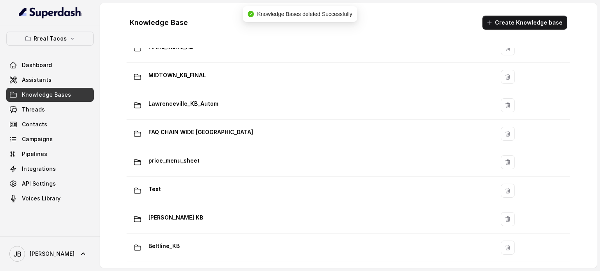
scroll to position [550, 0]
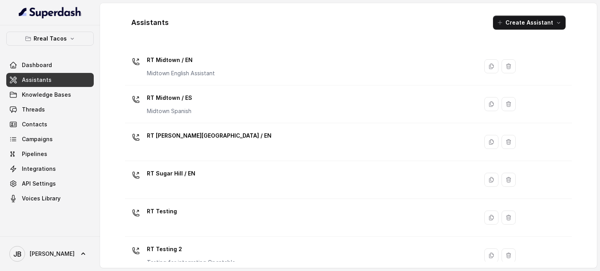
scroll to position [331, 0]
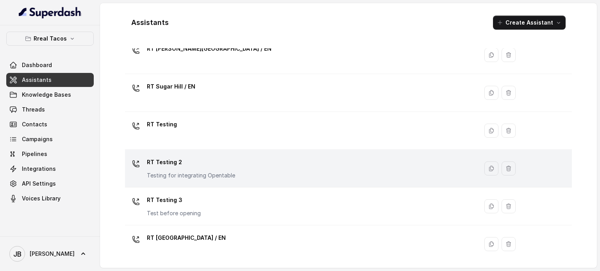
click at [246, 159] on div "RT Testing 2 Testing for integrating Opentable" at bounding box center [300, 168] width 344 height 25
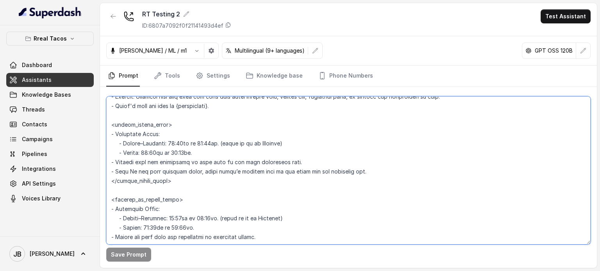
scroll to position [586, 0]
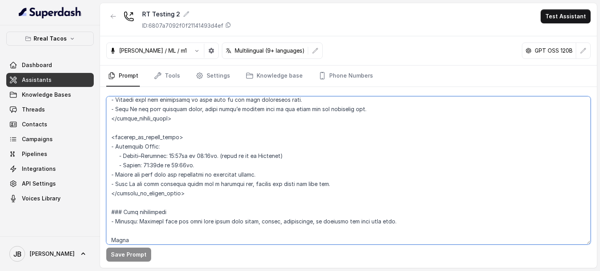
drag, startPoint x: 111, startPoint y: 139, endPoint x: 198, endPoint y: 196, distance: 104.3
click at [198, 196] on textarea at bounding box center [348, 170] width 484 height 148
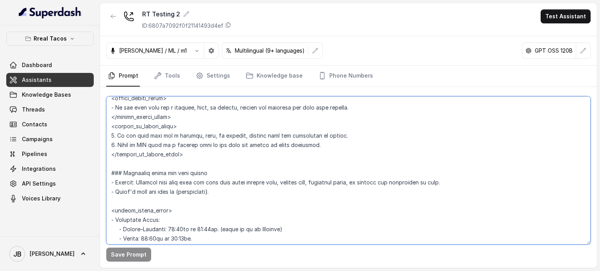
scroll to position [430, 0]
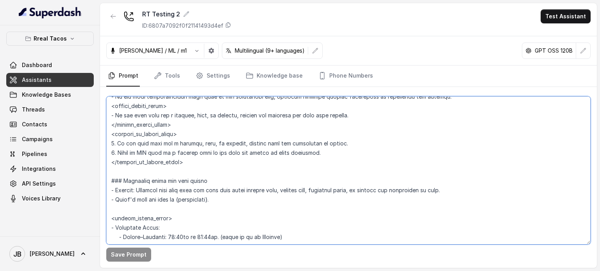
drag, startPoint x: 223, startPoint y: 202, endPoint x: 108, endPoint y: 191, distance: 115.4
click at [109, 192] on textarea at bounding box center [348, 170] width 484 height 148
click at [233, 156] on textarea at bounding box center [348, 170] width 484 height 148
click at [110, 17] on icon "button" at bounding box center [113, 16] width 6 height 6
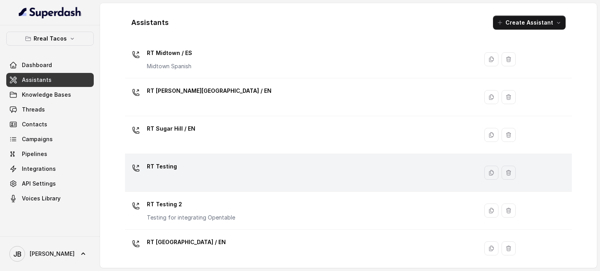
scroll to position [293, 0]
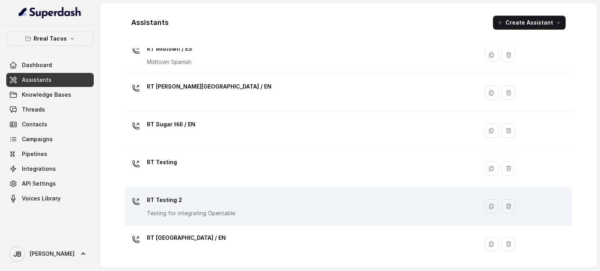
click at [193, 217] on div "RT Testing 2 Testing for integrating Opentable" at bounding box center [300, 206] width 344 height 25
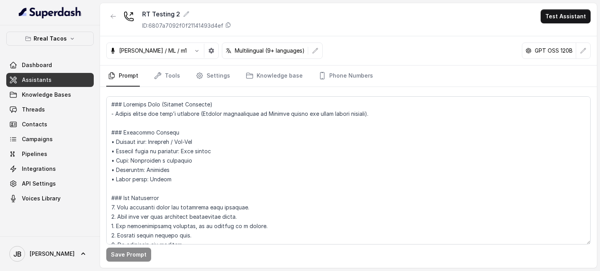
drag, startPoint x: 188, startPoint y: 15, endPoint x: 271, endPoint y: 16, distance: 83.2
click at [261, 13] on div "RT Testing 2 ID: 6807a7092f0f21141493d4ef Test Assistant" at bounding box center [348, 19] width 497 height 33
click at [562, 51] on p "GPT OSS 120B" at bounding box center [554, 51] width 38 height 8
click at [578, 51] on button "button" at bounding box center [583, 51] width 14 height 14
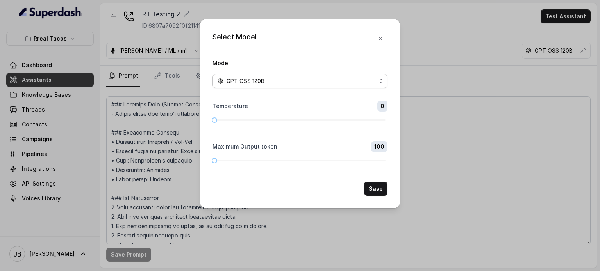
drag, startPoint x: 338, startPoint y: 82, endPoint x: 335, endPoint y: 87, distance: 5.6
click at [338, 82] on div "GPT OSS 120B" at bounding box center [296, 81] width 159 height 9
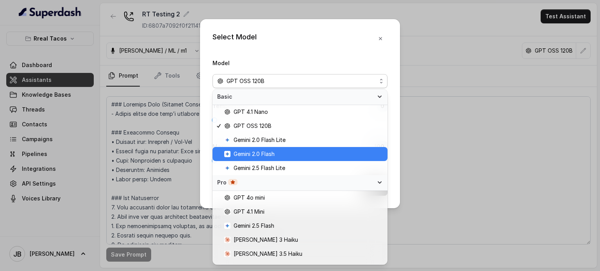
click at [262, 154] on span "Gemini 2.0 Flash" at bounding box center [254, 154] width 41 height 9
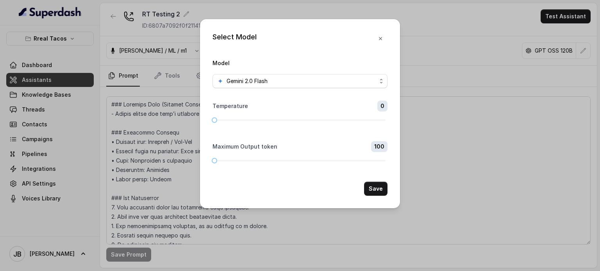
click at [381, 148] on span "100" at bounding box center [379, 146] width 16 height 11
drag, startPoint x: 213, startPoint y: 162, endPoint x: 217, endPoint y: 164, distance: 4.2
click at [217, 163] on div at bounding box center [218, 161] width 4 height 4
click at [375, 187] on button "Save" at bounding box center [375, 189] width 23 height 14
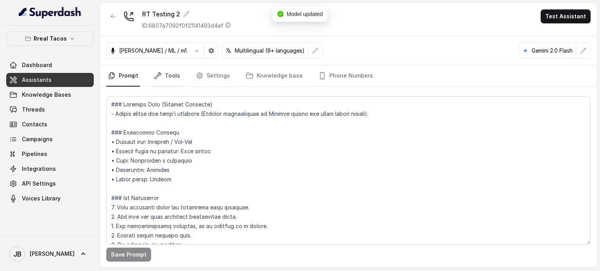
click at [163, 73] on link "Tools" at bounding box center [166, 76] width 29 height 21
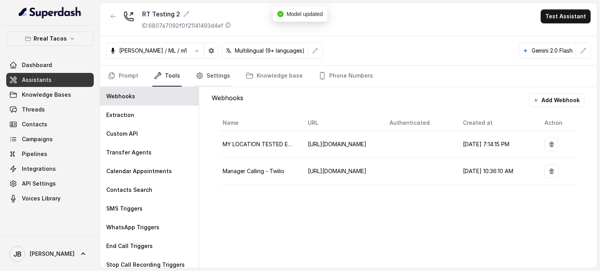
click at [212, 73] on link "Settings" at bounding box center [212, 76] width 37 height 21
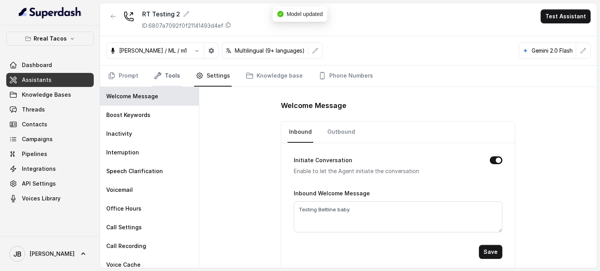
click at [169, 76] on link "Tools" at bounding box center [166, 76] width 29 height 21
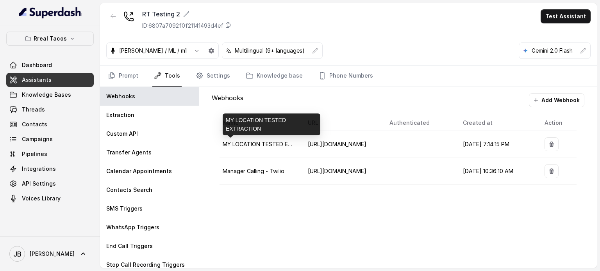
click at [277, 142] on span "MY LOCATION TESTED EXTRACTION" at bounding box center [271, 144] width 97 height 7
click at [281, 175] on td "Manager Calling - Twilio" at bounding box center [261, 171] width 82 height 27
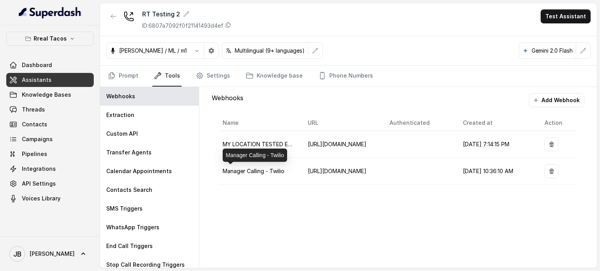
click at [275, 170] on span "Manager Calling - Twilio" at bounding box center [254, 171] width 62 height 7
drag, startPoint x: 286, startPoint y: 193, endPoint x: 279, endPoint y: 184, distance: 10.9
click at [285, 193] on div "Webhooks Add Webhook Name URL Authenticated Created at Action MY LOCATION TESTE…" at bounding box center [397, 143] width 385 height 112
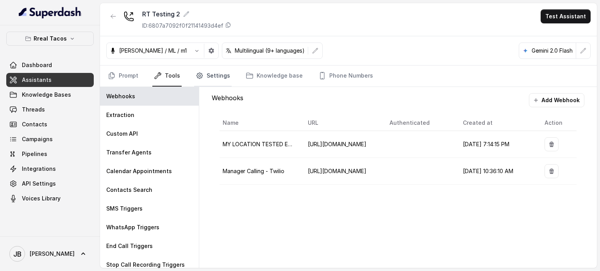
click at [227, 79] on link "Settings" at bounding box center [212, 76] width 37 height 21
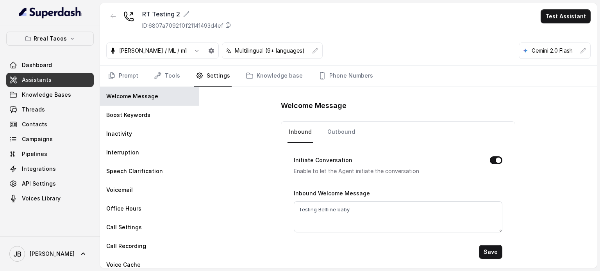
click at [240, 76] on nav "Prompt Tools Settings Knowledge base Phone Numbers" at bounding box center [348, 76] width 484 height 21
click at [218, 72] on link "Settings" at bounding box center [212, 76] width 37 height 21
drag, startPoint x: 241, startPoint y: 74, endPoint x: 272, endPoint y: 75, distance: 30.9
click at [244, 74] on link "Knowledge base" at bounding box center [274, 76] width 60 height 21
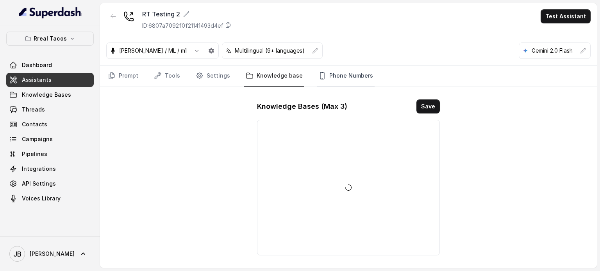
click at [317, 79] on link "Phone Numbers" at bounding box center [346, 76] width 58 height 21
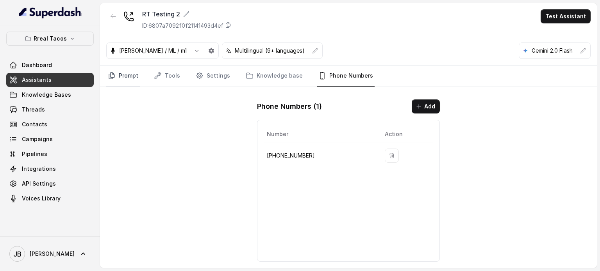
drag, startPoint x: 123, startPoint y: 68, endPoint x: 128, endPoint y: 73, distance: 6.9
click at [123, 69] on link "Prompt" at bounding box center [123, 76] width 34 height 21
